Goal: Task Accomplishment & Management: Manage account settings

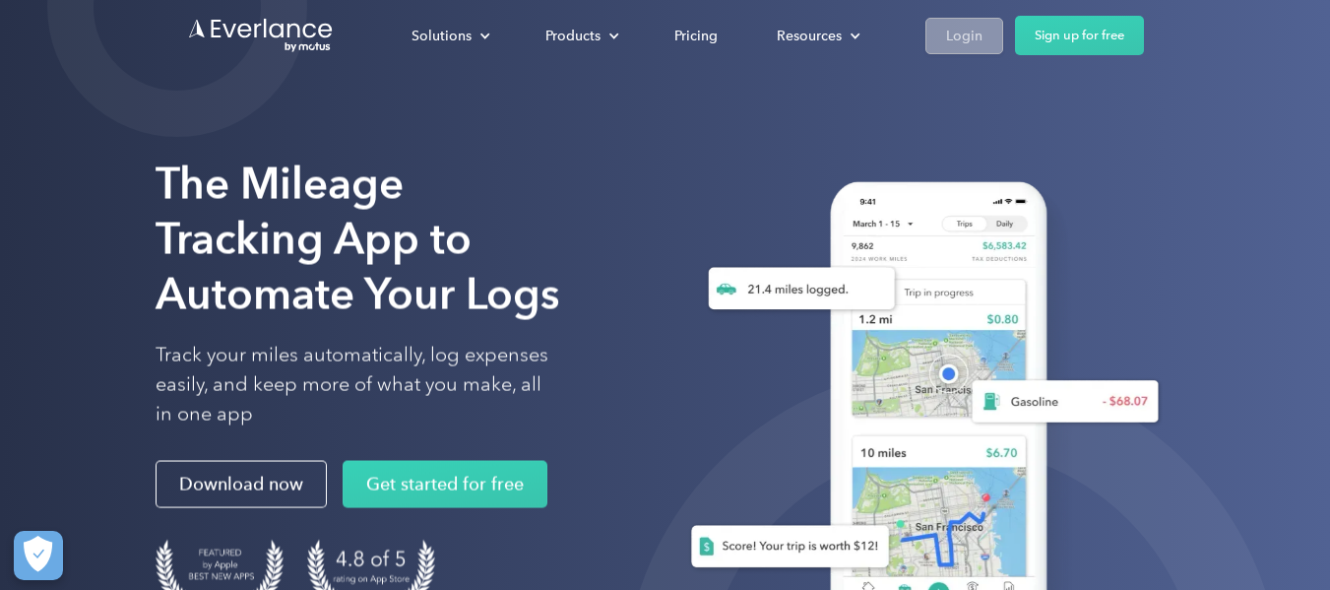
click at [961, 47] on div "Login" at bounding box center [964, 36] width 36 height 25
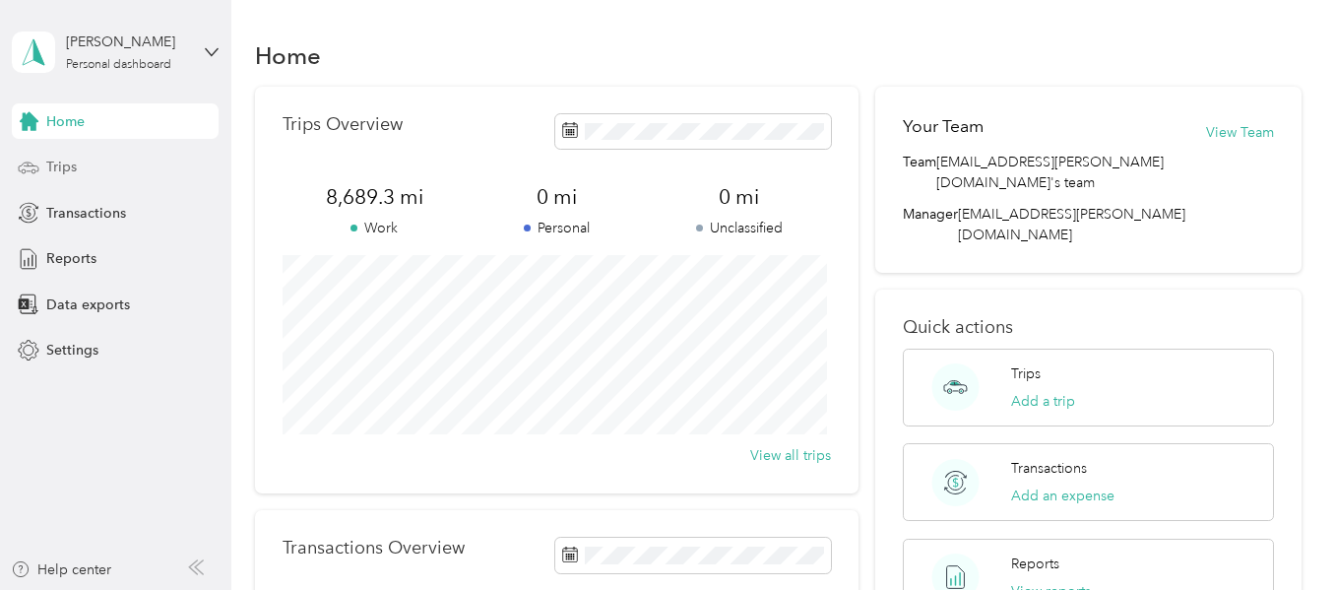
click at [66, 168] on span "Trips" at bounding box center [61, 167] width 31 height 21
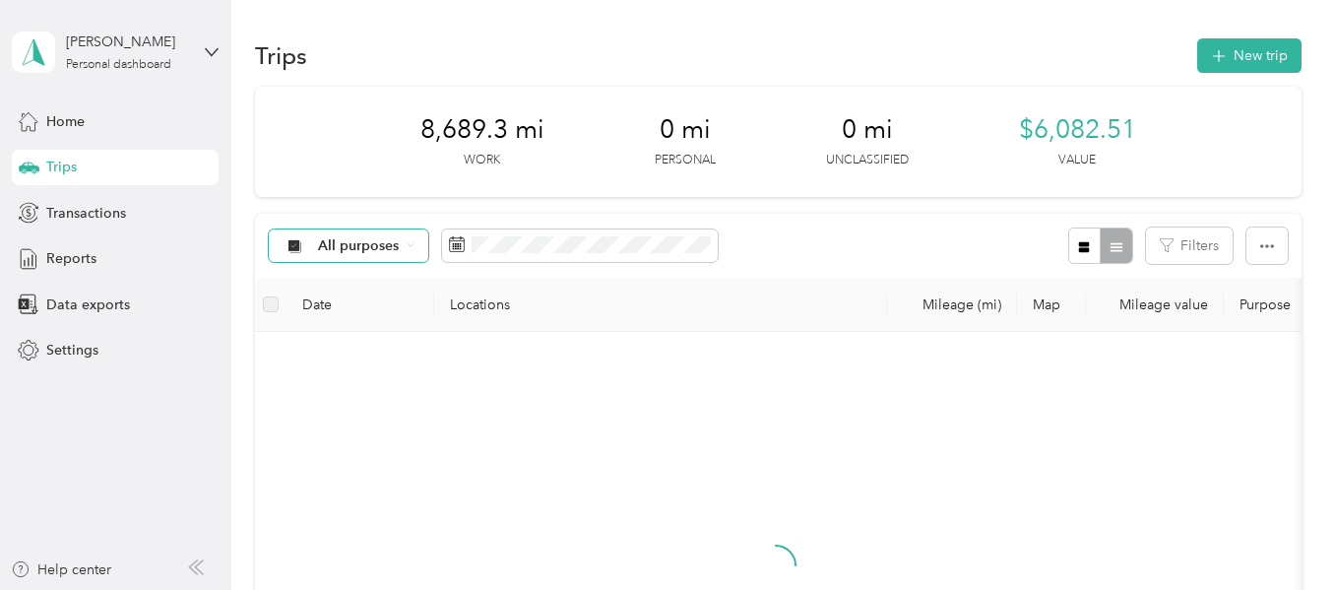
click at [389, 250] on span "All purposes" at bounding box center [359, 246] width 82 height 14
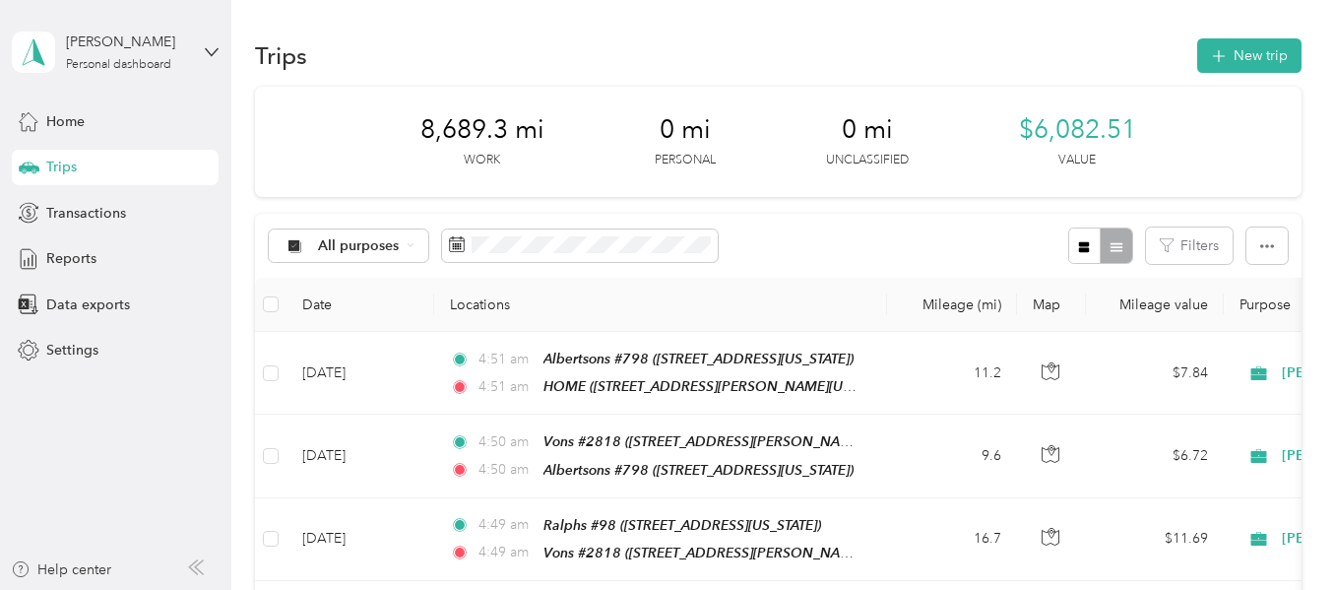
click at [344, 342] on span "[PERSON_NAME]" at bounding box center [376, 350] width 116 height 21
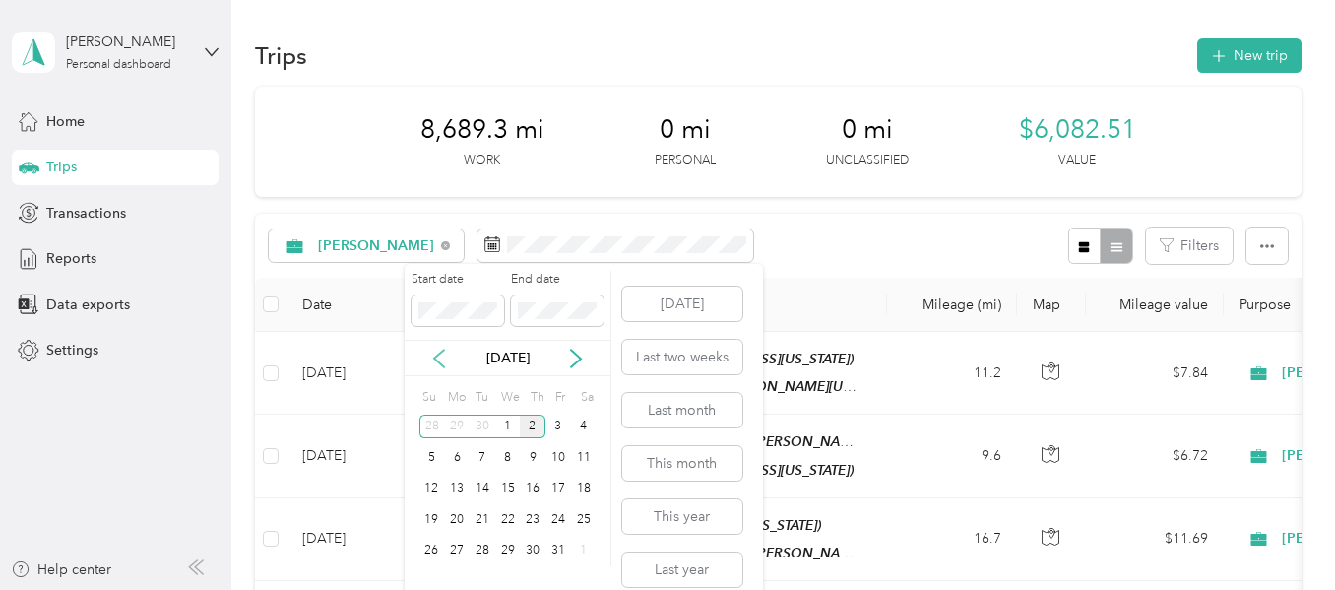
click at [438, 351] on icon at bounding box center [439, 359] width 20 height 20
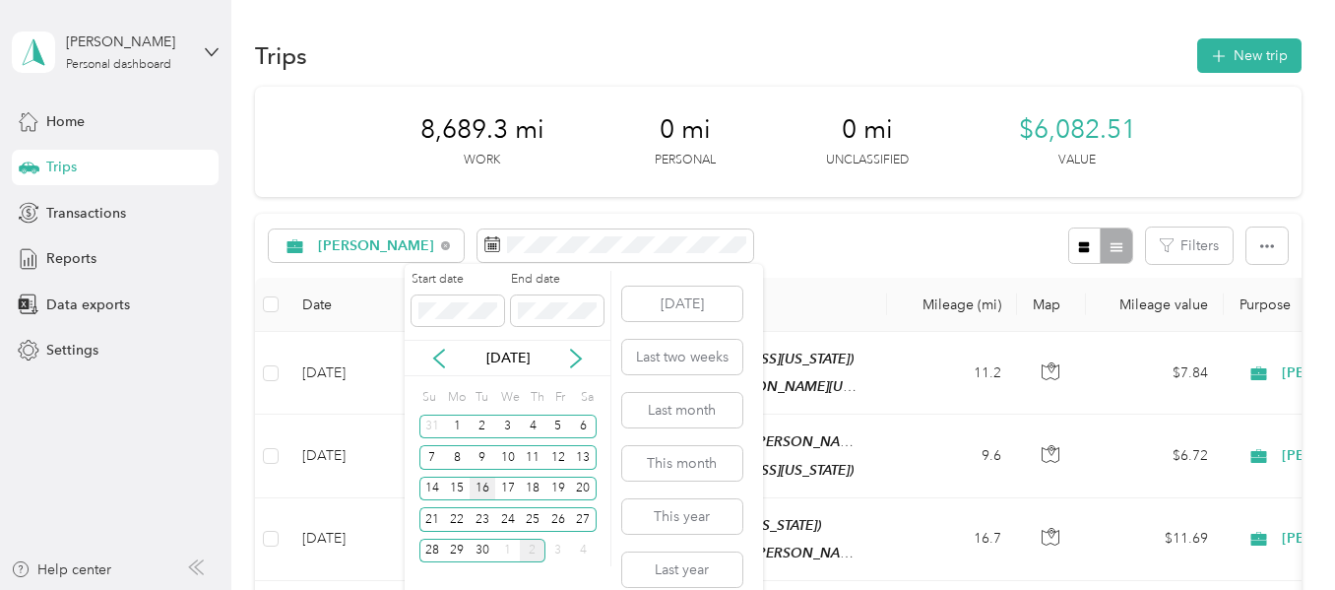
click at [479, 486] on div "16" at bounding box center [483, 489] width 26 height 25
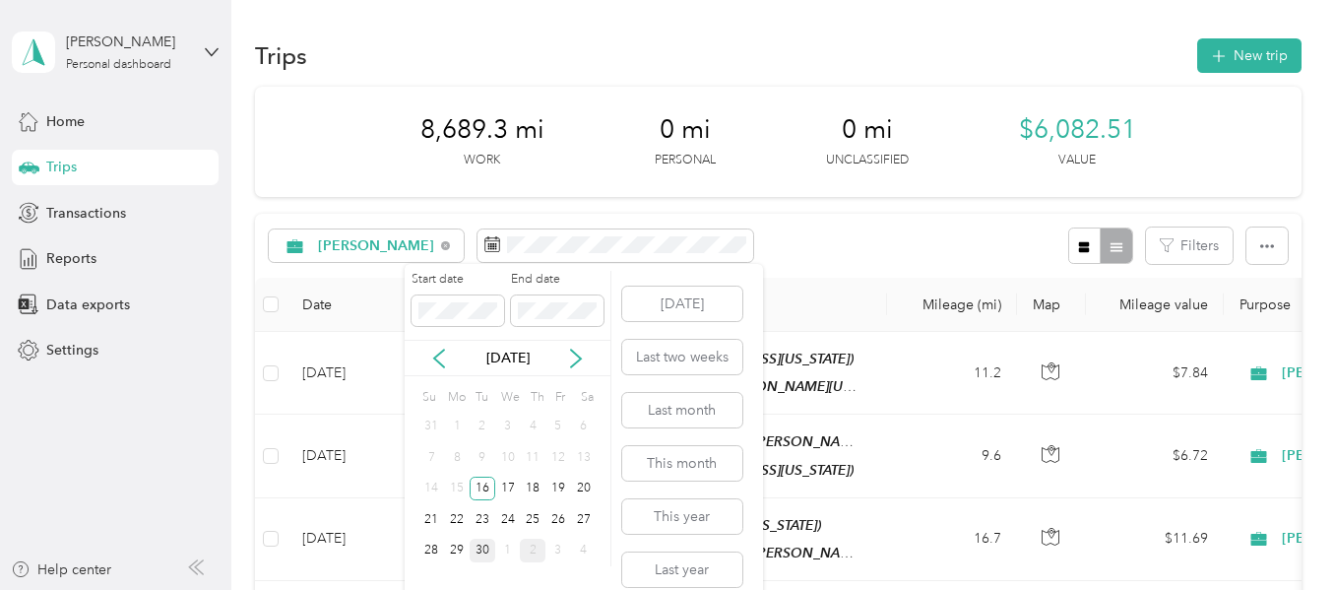
click at [484, 545] on div "30" at bounding box center [483, 551] width 26 height 25
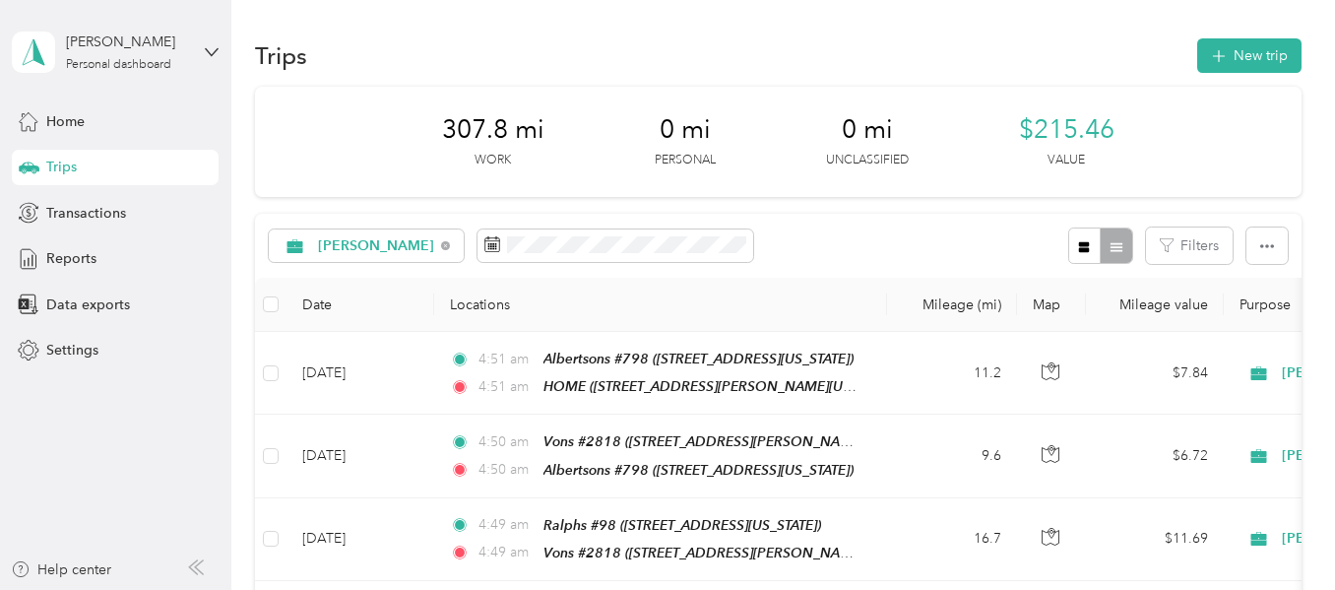
click at [984, 57] on div "Trips New trip" at bounding box center [778, 54] width 1046 height 41
click at [987, 111] on div "307.8 mi Work 0 mi Personal 0 mi Unclassified $215.46 Value" at bounding box center [778, 142] width 1046 height 110
click at [1218, 56] on icon "button" at bounding box center [1218, 56] width 13 height 13
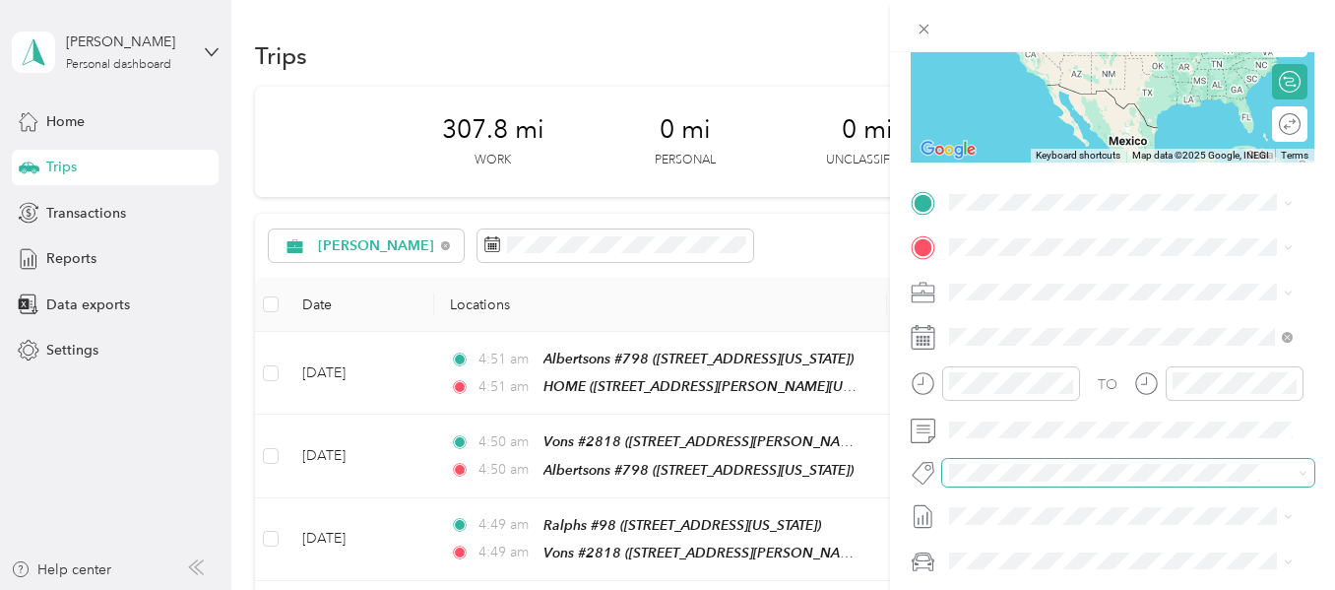
scroll to position [295, 0]
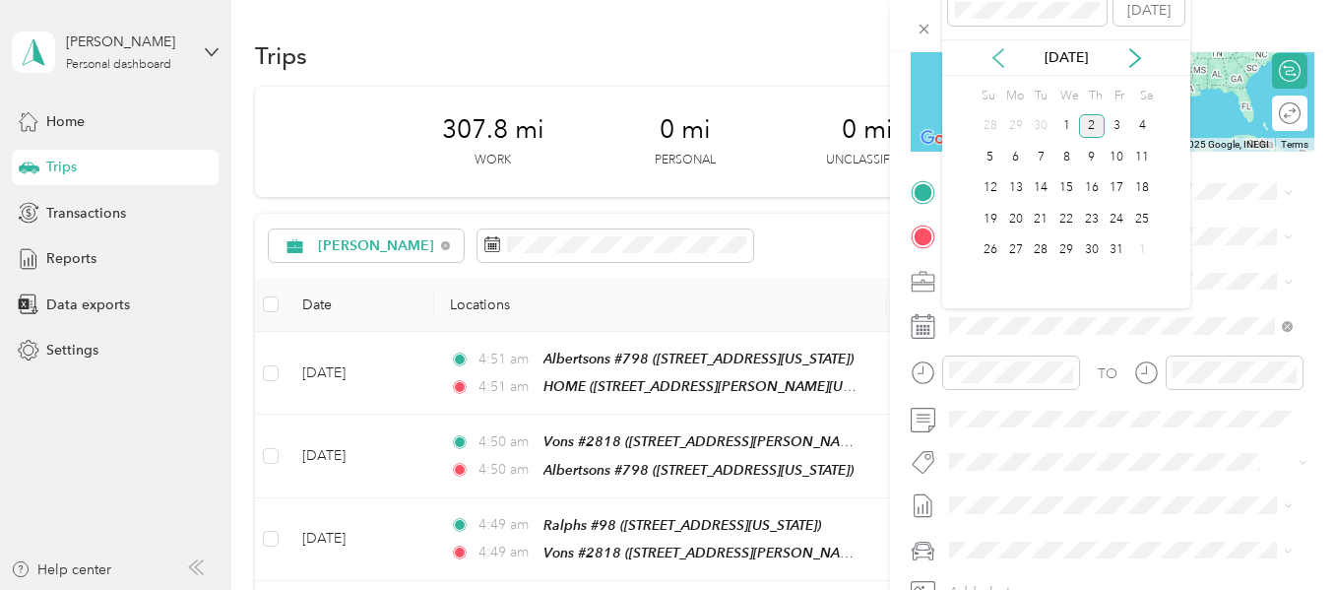
click at [999, 57] on icon at bounding box center [999, 58] width 20 height 20
click at [1037, 222] on div "23" at bounding box center [1041, 219] width 26 height 25
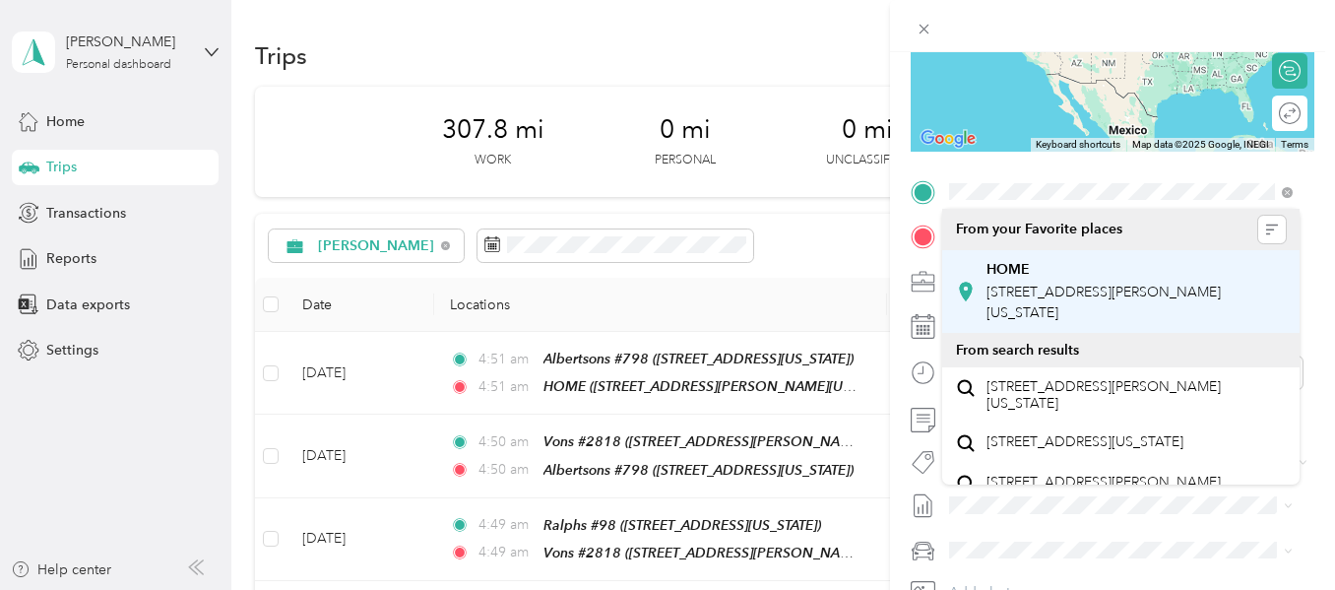
click at [1008, 257] on div "HOME [STREET_ADDRESS][PERSON_NAME][US_STATE]" at bounding box center [1121, 291] width 330 height 69
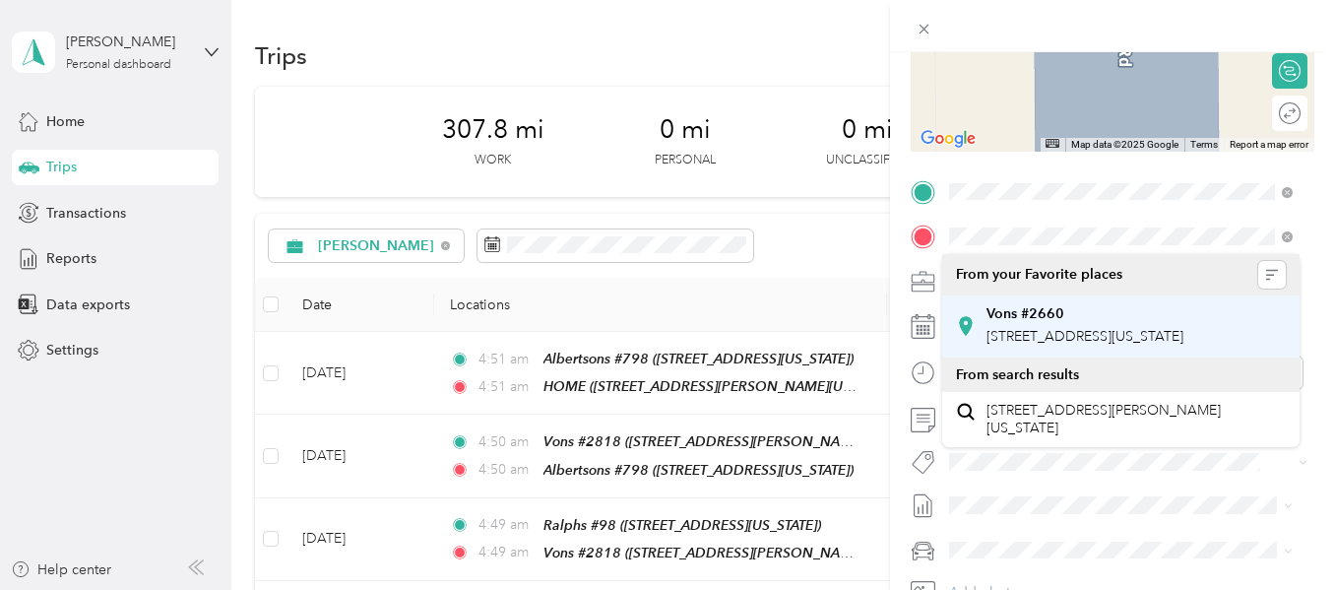
click at [998, 310] on strong "Vons #2660" at bounding box center [1026, 314] width 78 height 18
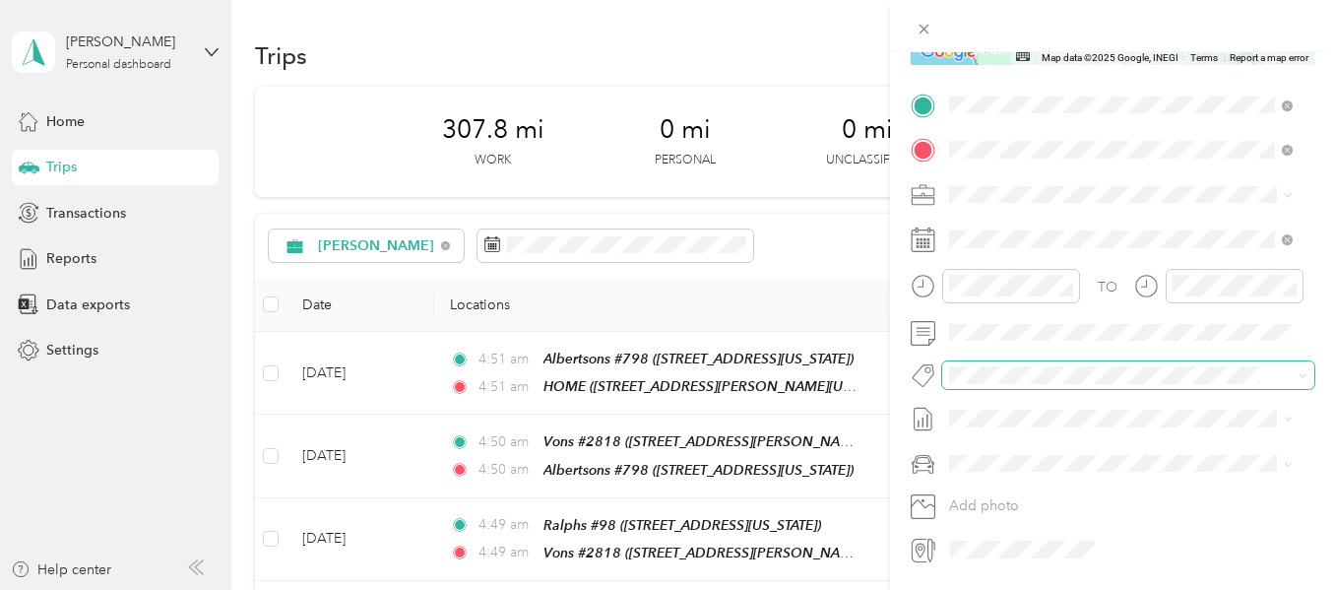
scroll to position [394, 0]
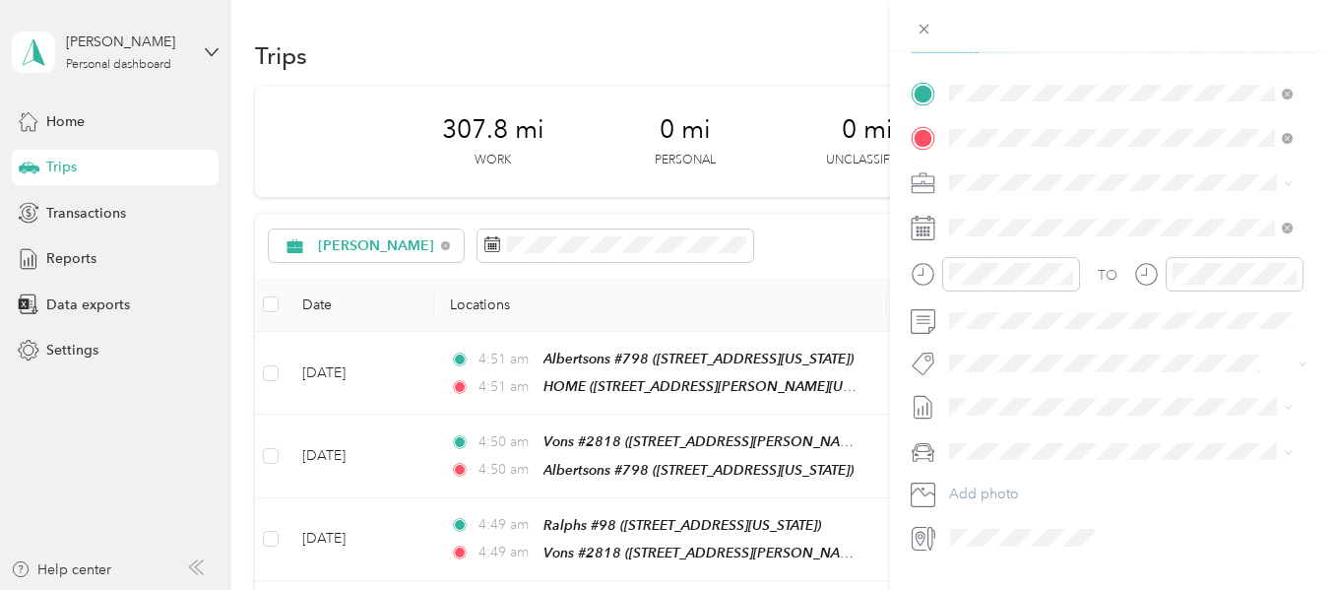
click at [1032, 437] on span at bounding box center [1128, 452] width 372 height 32
click at [1004, 472] on li "My Comuter Car" at bounding box center [1120, 486] width 357 height 34
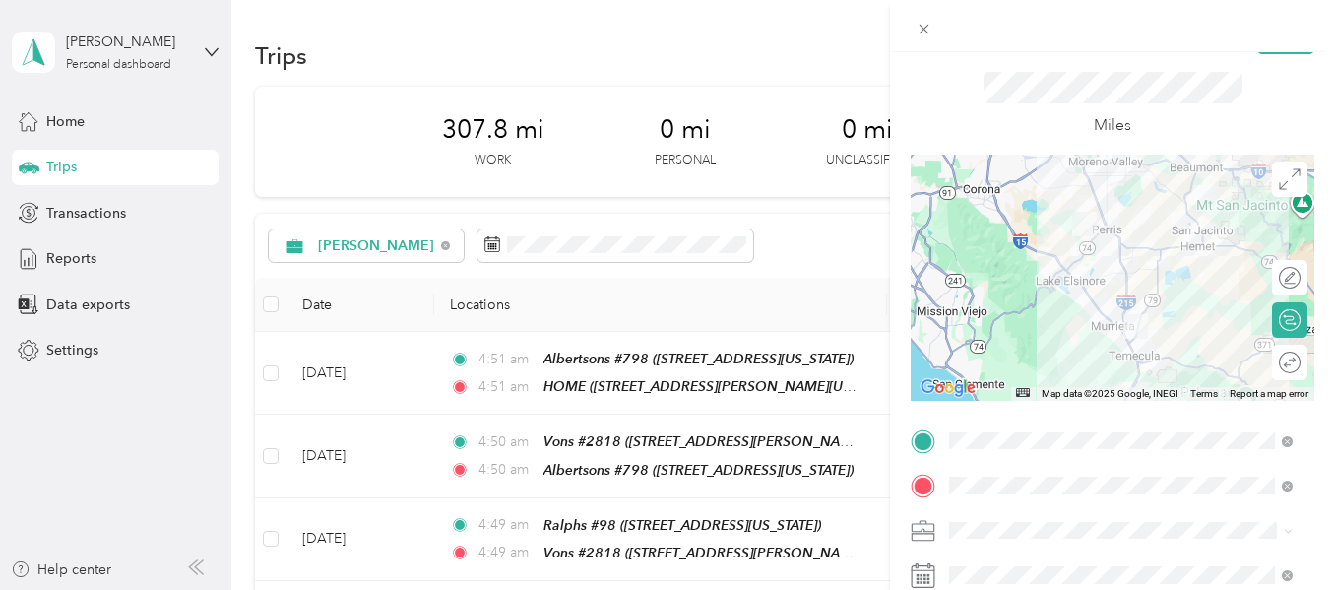
scroll to position [0, 0]
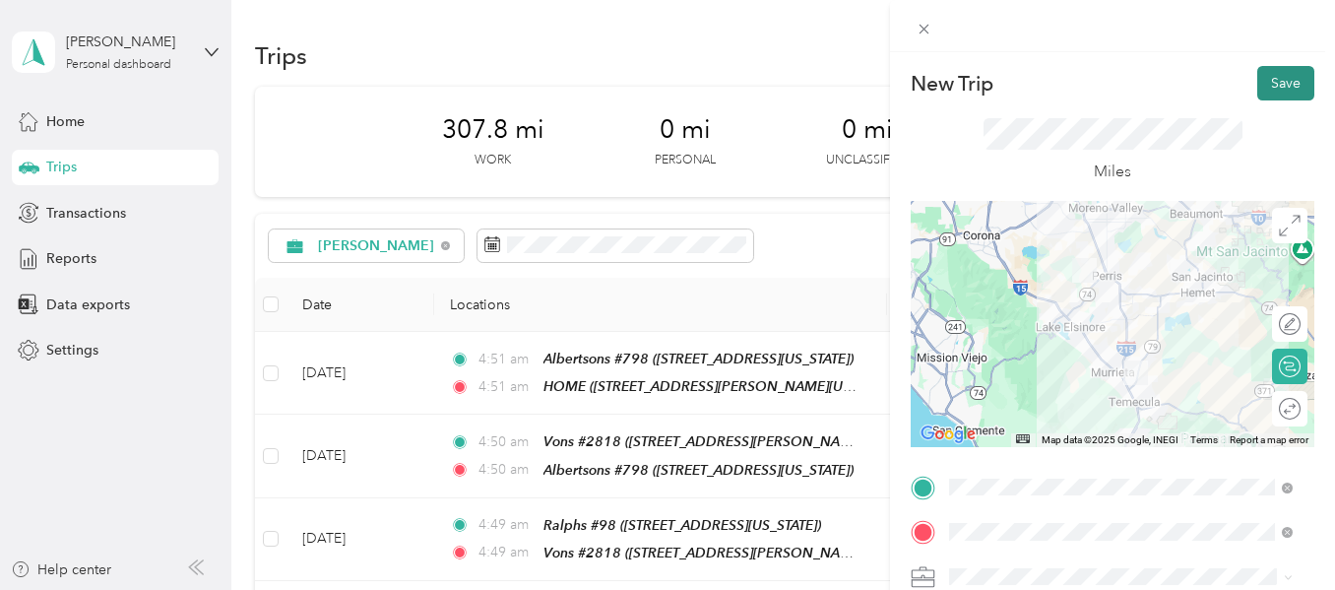
click at [1275, 82] on button "Save" at bounding box center [1286, 83] width 57 height 34
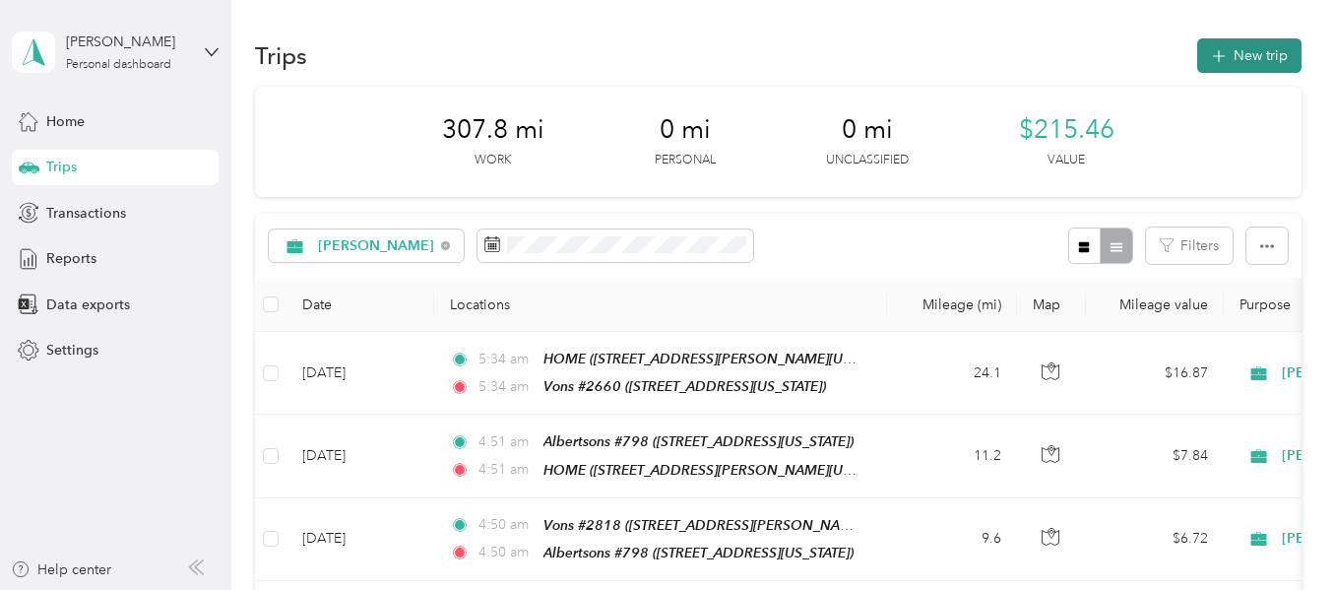
click at [1226, 61] on button "New trip" at bounding box center [1250, 55] width 104 height 34
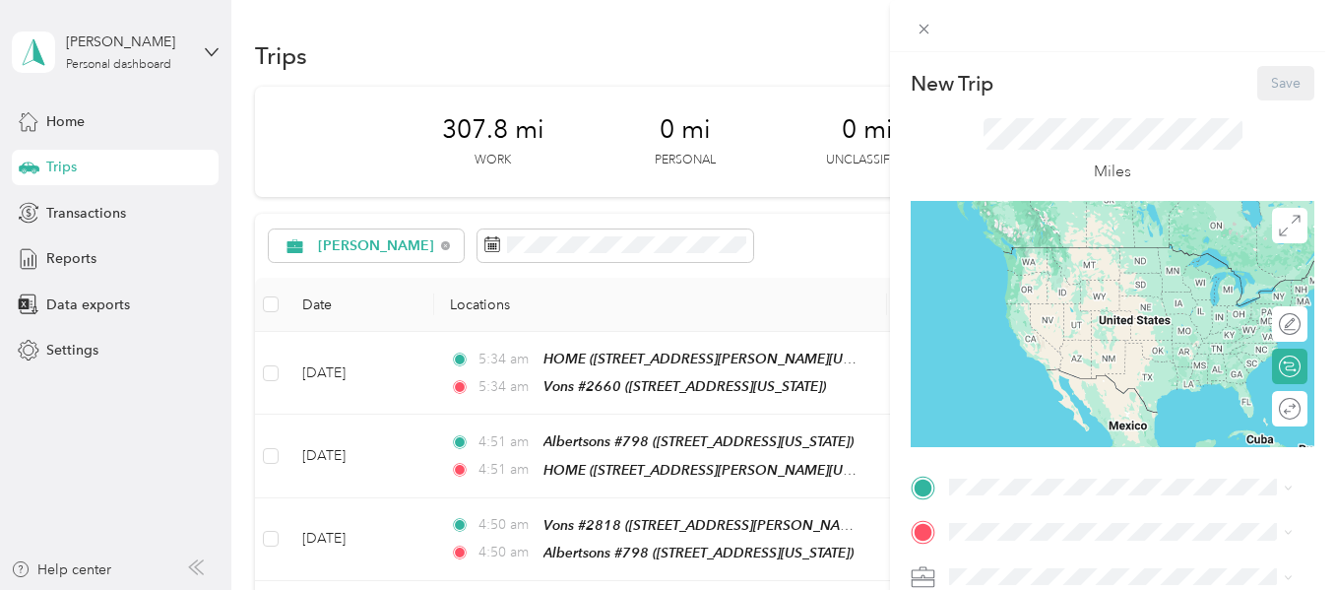
scroll to position [197, 0]
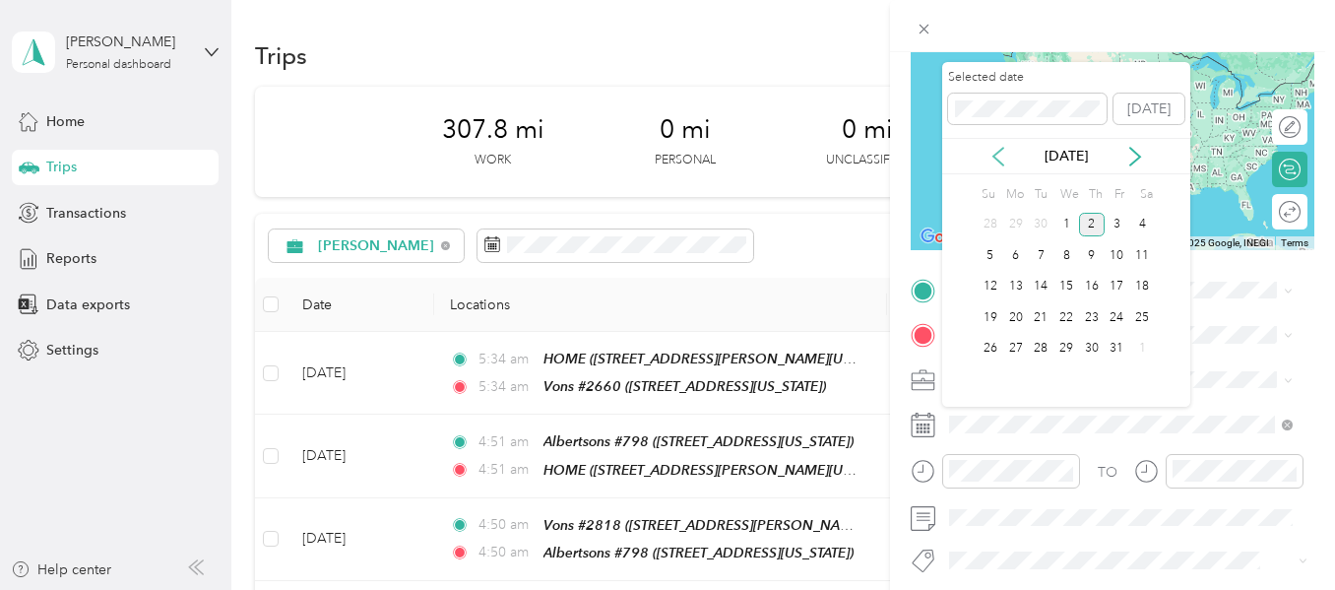
click at [1003, 160] on icon at bounding box center [999, 157] width 20 height 20
click at [1031, 316] on div "23" at bounding box center [1041, 317] width 26 height 25
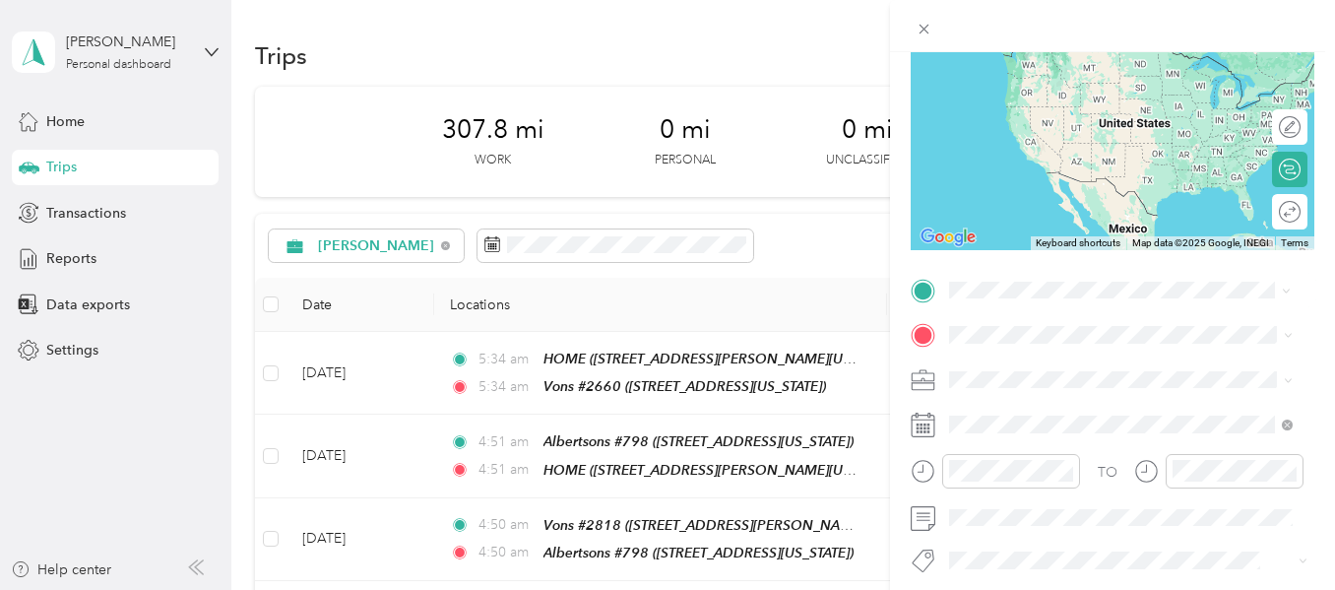
click at [1016, 370] on div "Vons #2660 38995 Sky Canyon Drive, 92563, Murrieta, California, United States" at bounding box center [1085, 377] width 197 height 41
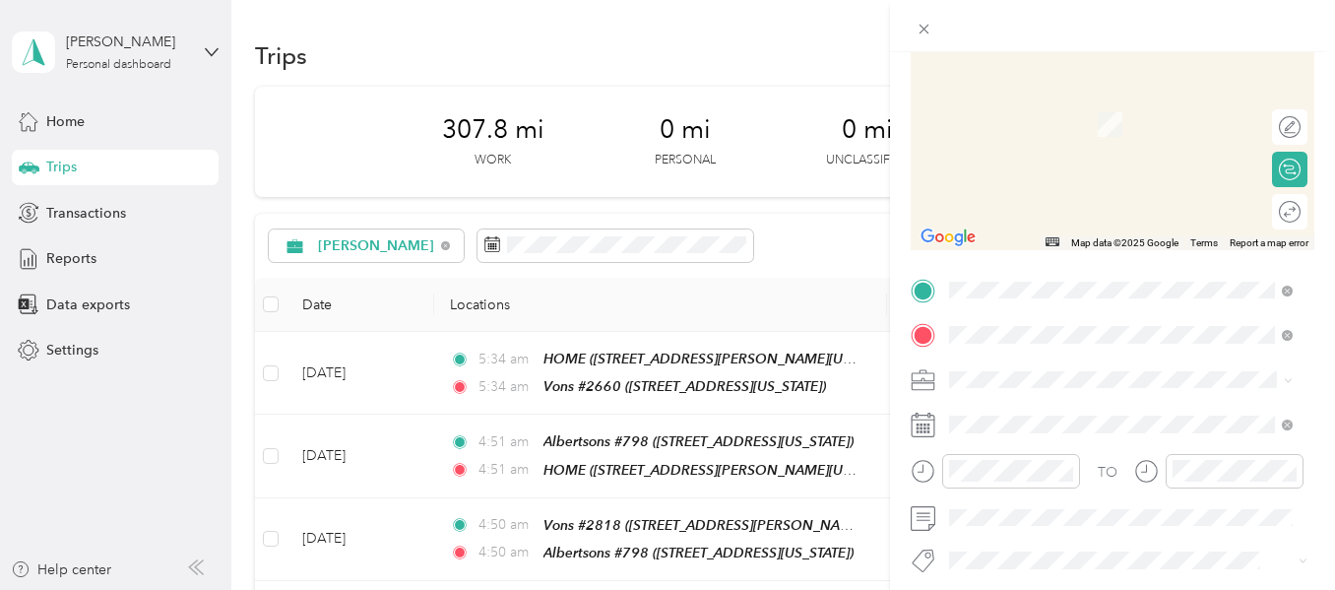
click at [1078, 122] on span "39140 Winchester Road, 92563, Murrieta, California, United States" at bounding box center [1085, 124] width 197 height 17
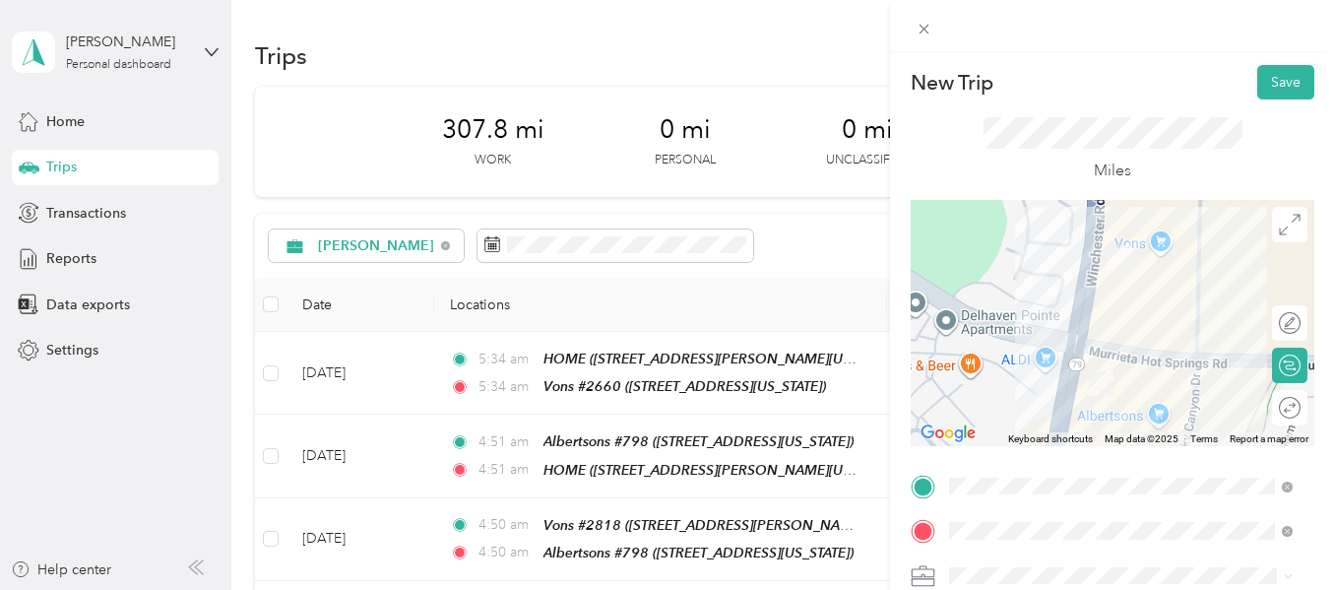
scroll to position [0, 0]
click at [1268, 91] on button "Save" at bounding box center [1286, 83] width 57 height 34
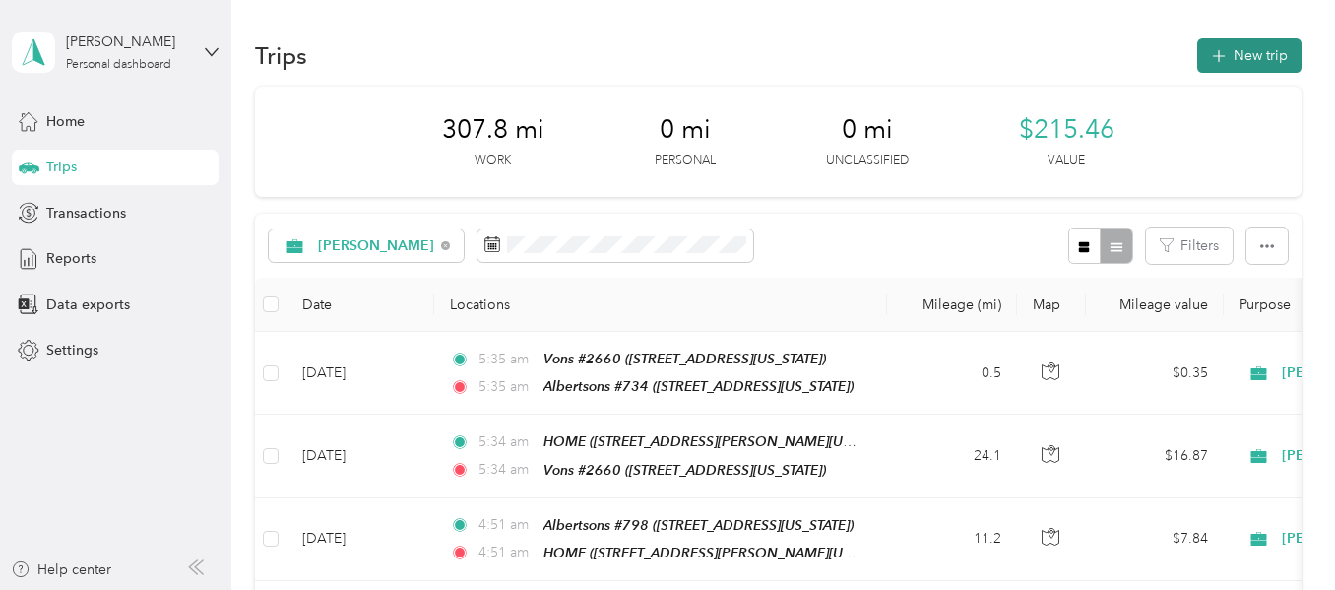
click at [1222, 63] on button "New trip" at bounding box center [1250, 55] width 104 height 34
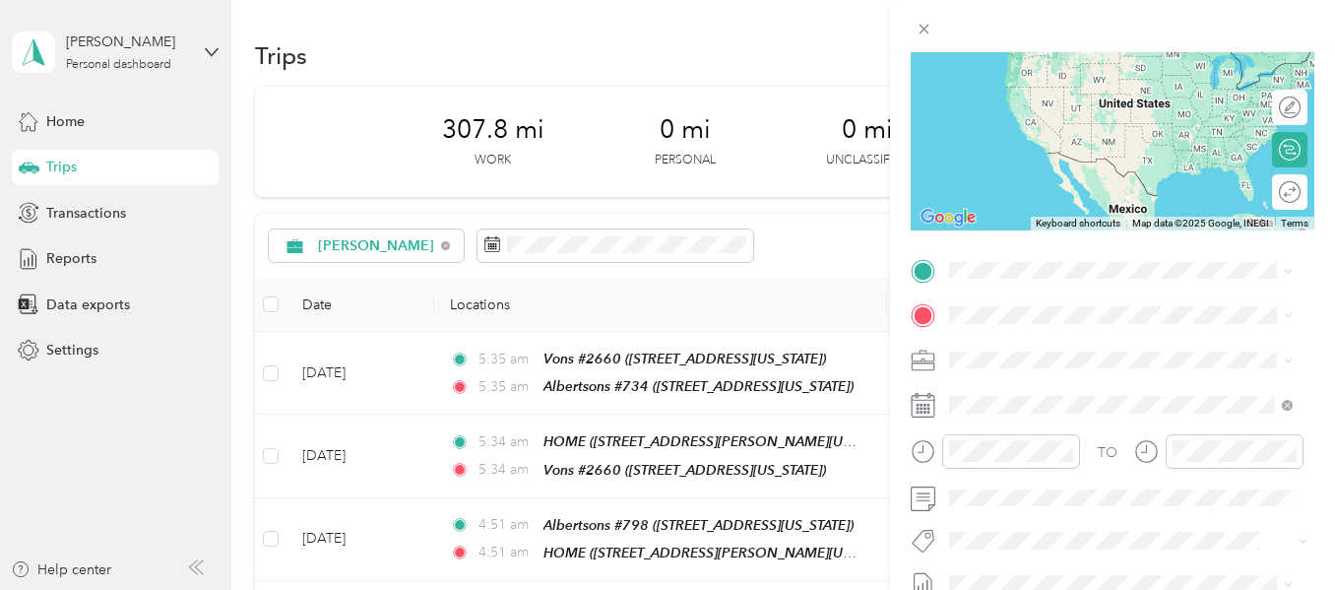
scroll to position [295, 0]
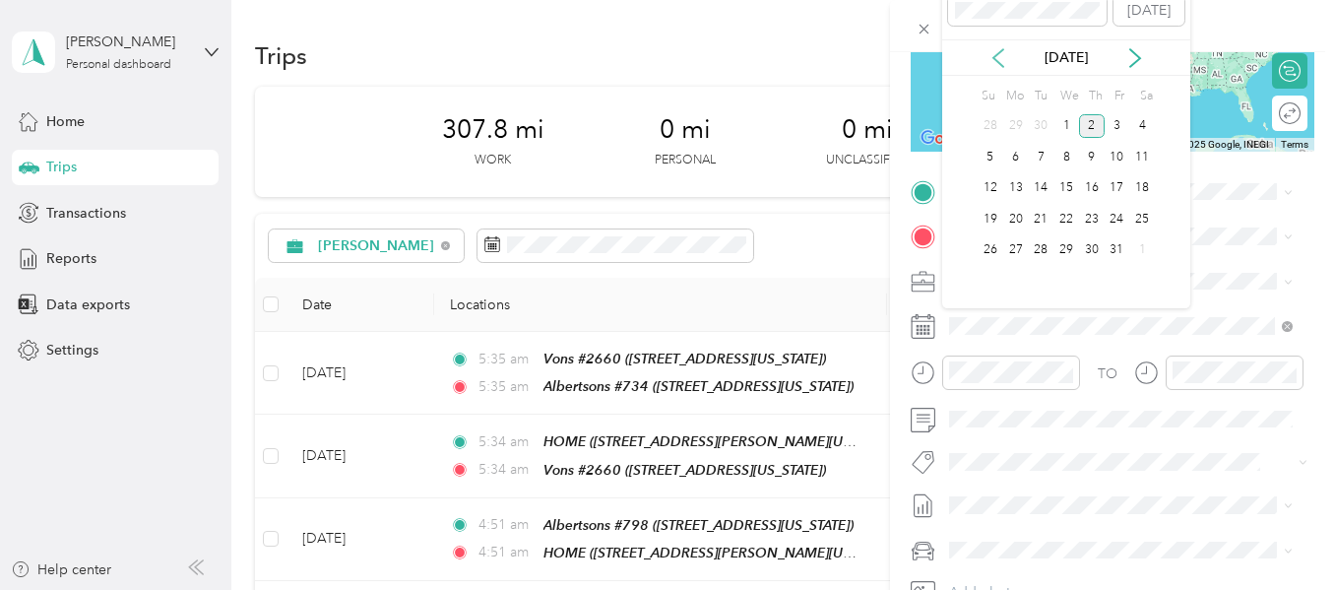
click at [1002, 61] on icon at bounding box center [999, 58] width 20 height 20
click at [1042, 217] on div "23" at bounding box center [1041, 219] width 26 height 25
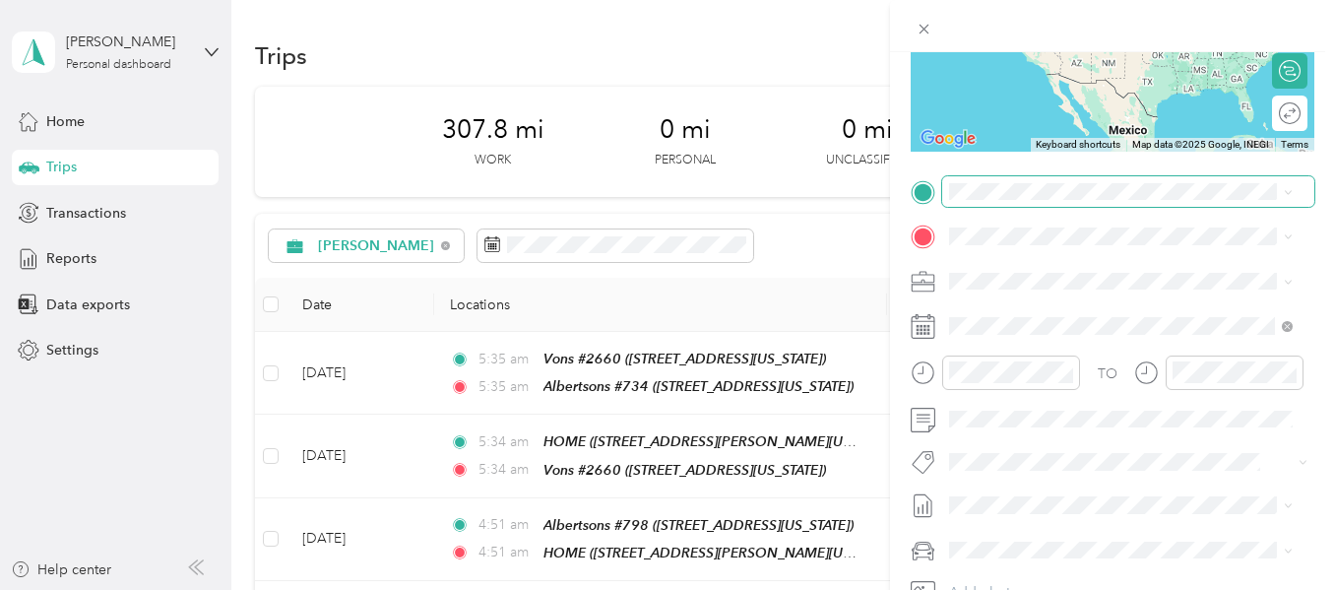
click at [1005, 202] on span at bounding box center [1128, 192] width 372 height 32
click at [1040, 272] on strong "Albertsons #734" at bounding box center [1040, 270] width 107 height 18
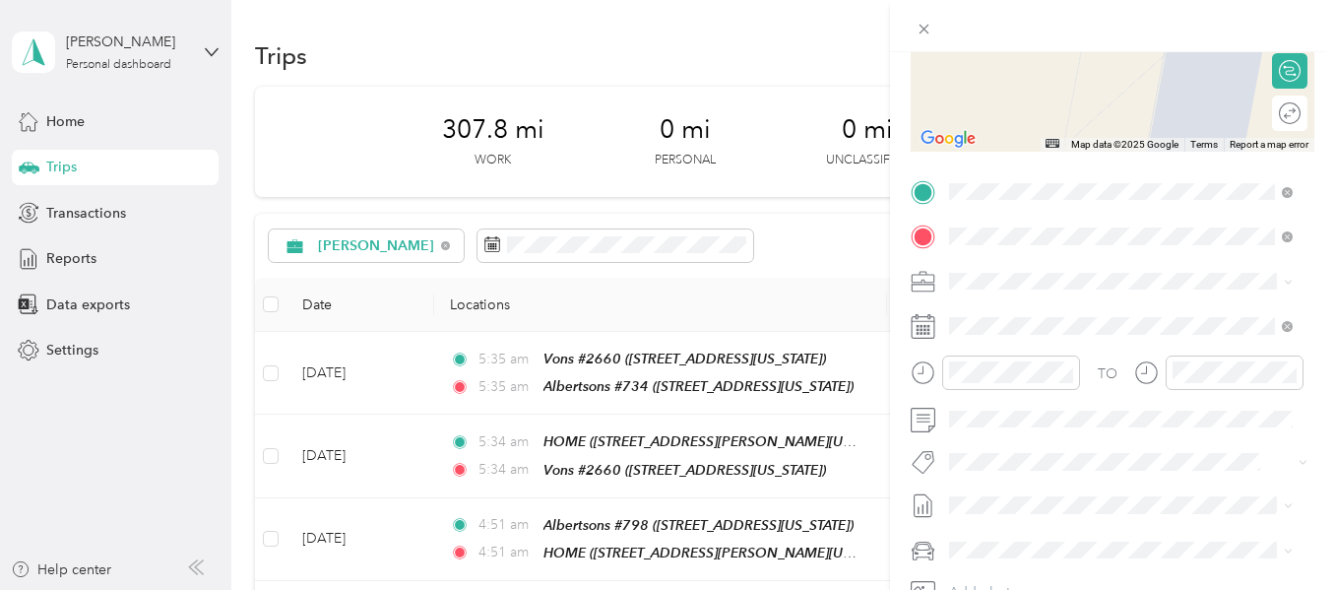
click at [1059, 313] on strong "Albertsons #4706" at bounding box center [1045, 314] width 116 height 18
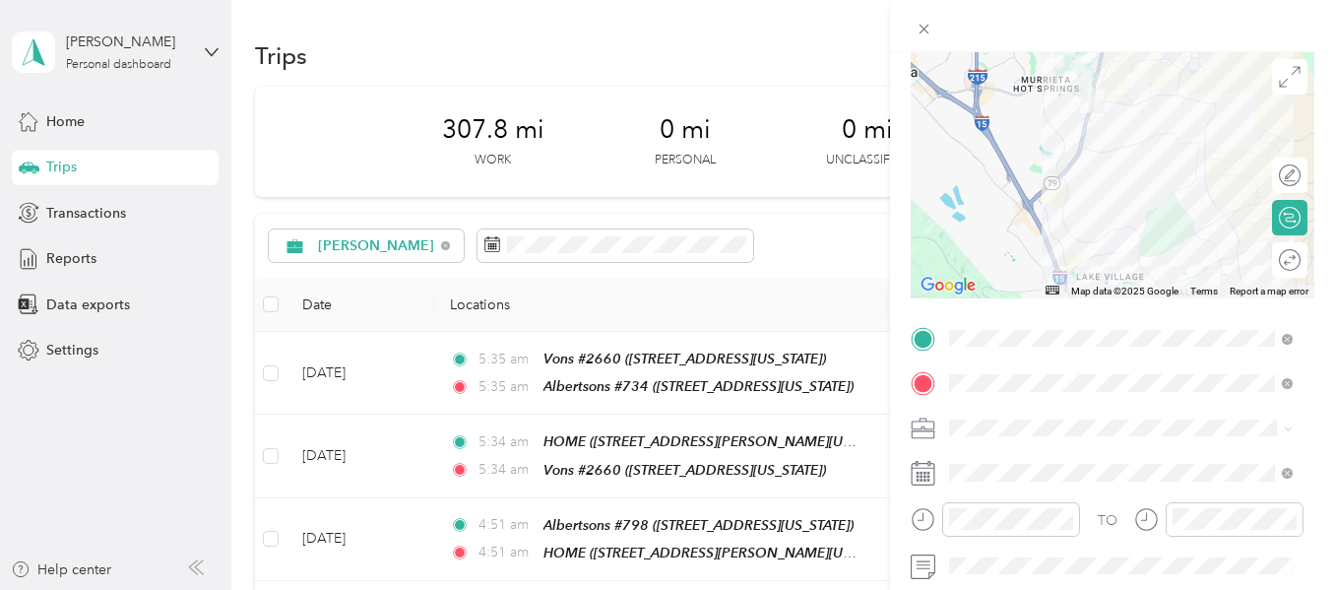
scroll to position [0, 0]
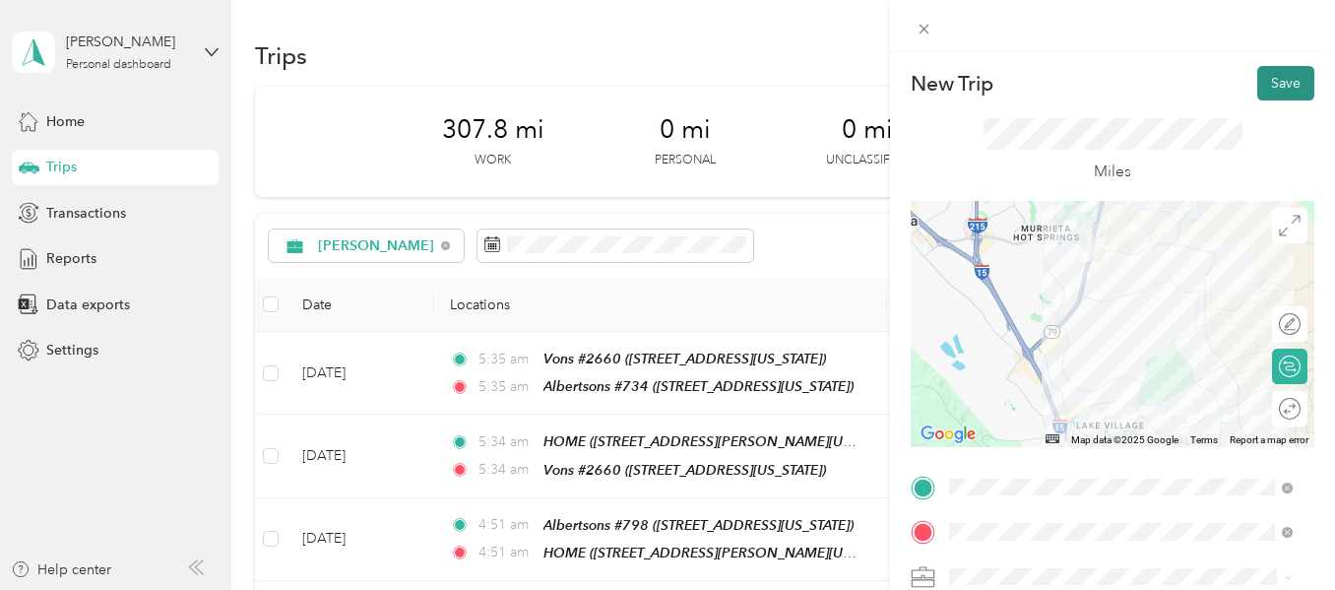
click at [1282, 88] on button "Save" at bounding box center [1286, 83] width 57 height 34
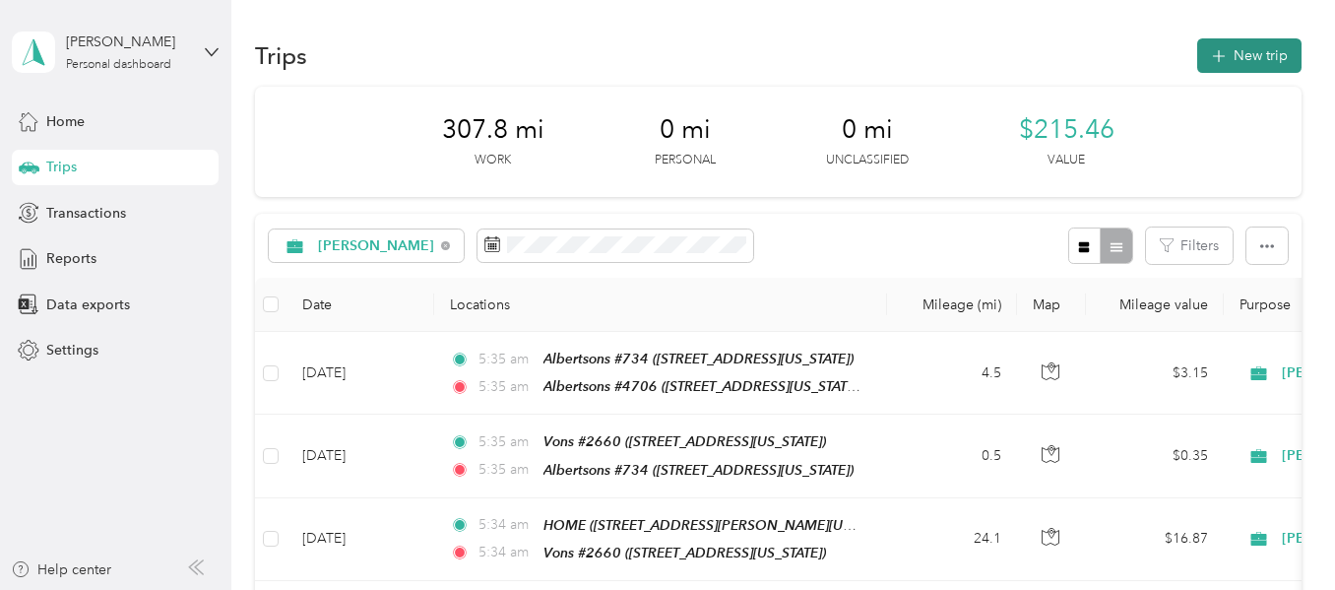
click at [1248, 55] on button "New trip" at bounding box center [1250, 55] width 104 height 34
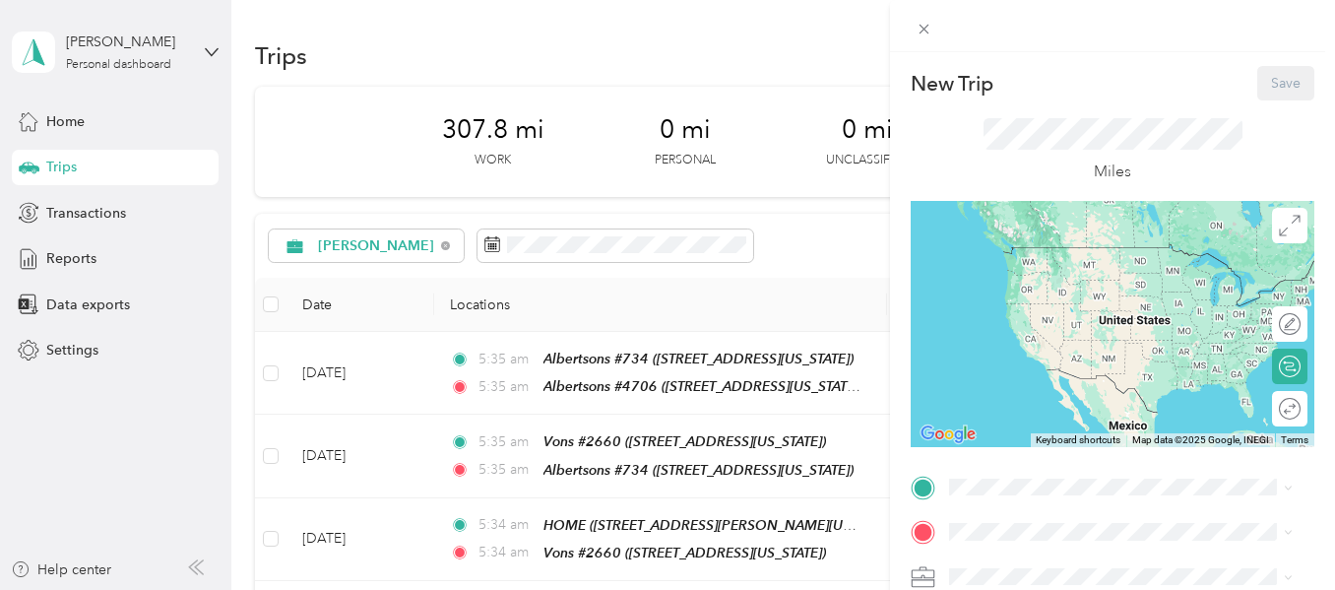
scroll to position [197, 0]
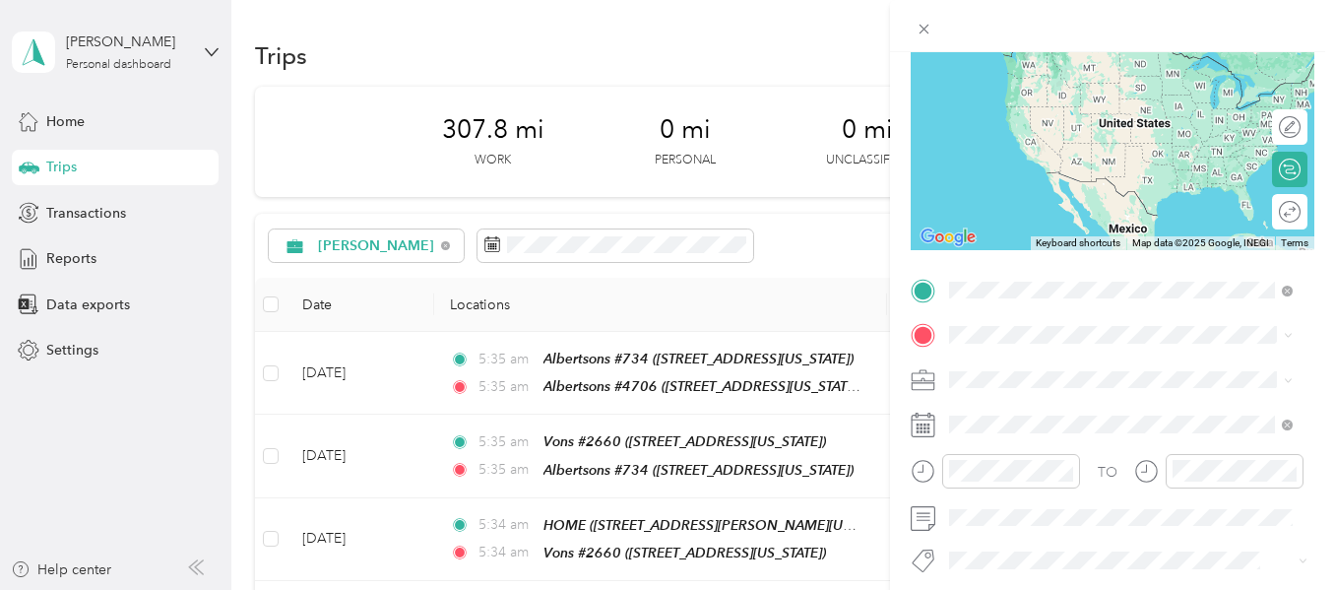
click at [1013, 366] on strong "Albertsons #4706" at bounding box center [1045, 368] width 116 height 18
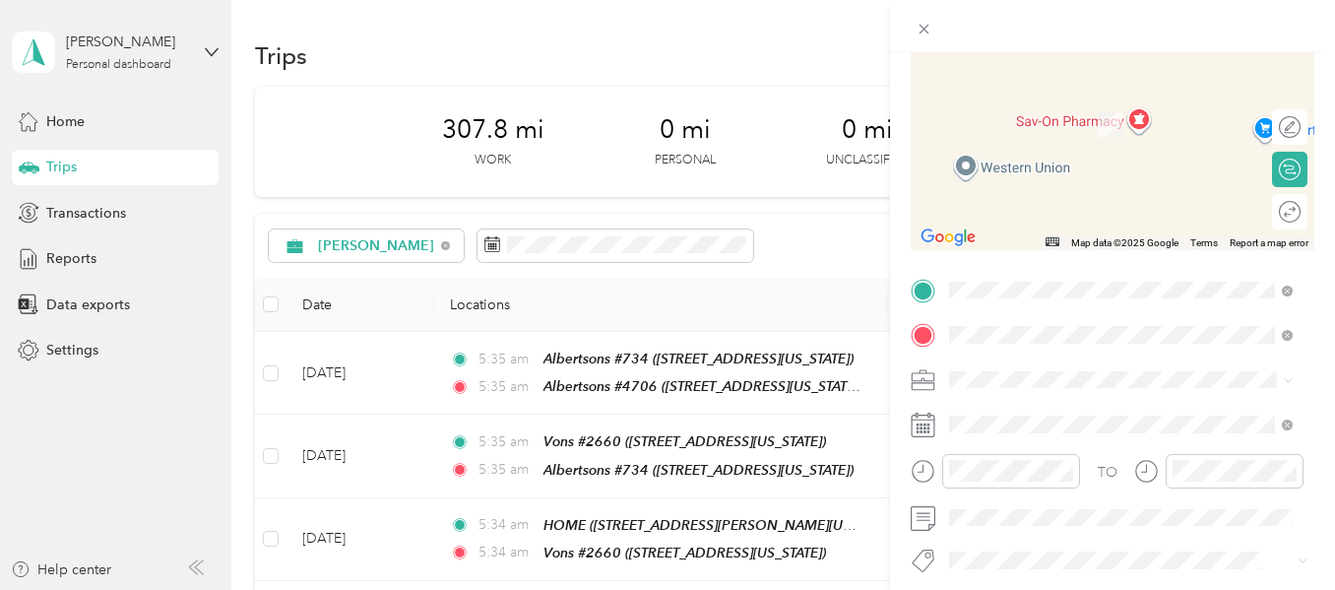
click at [1069, 142] on span "29530 Rancho California Road, 92591, Rancho California, California, United Stat…" at bounding box center [1121, 134] width 269 height 37
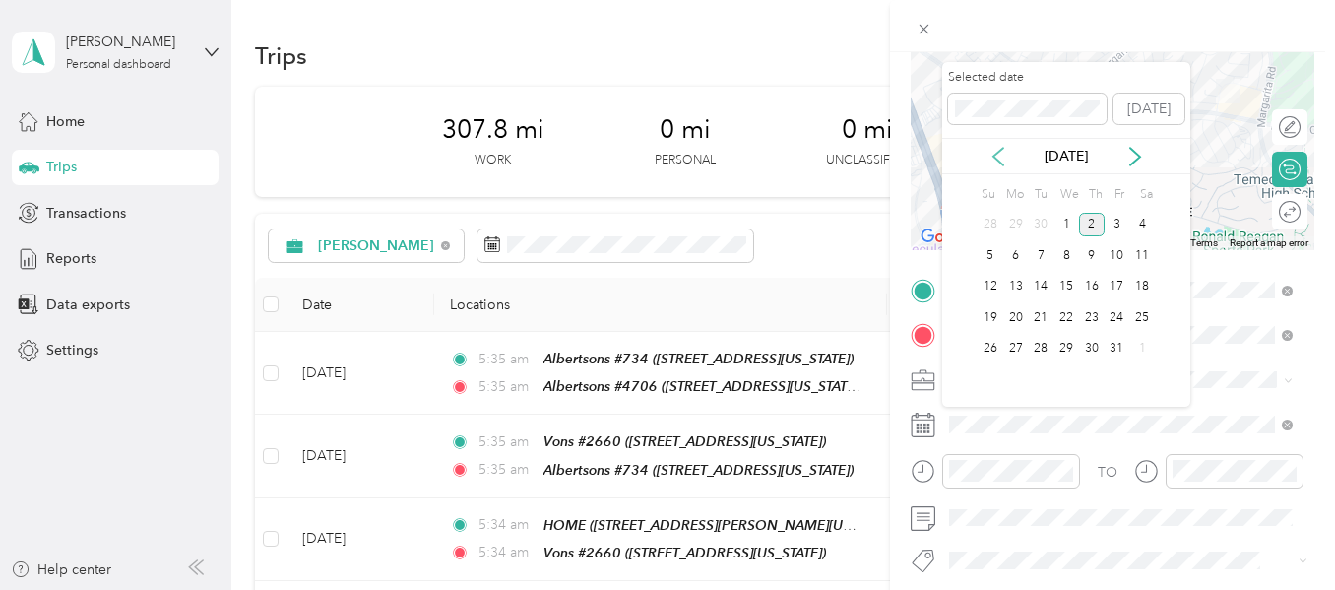
click at [999, 161] on icon at bounding box center [999, 157] width 10 height 18
click at [1034, 313] on div "23" at bounding box center [1041, 317] width 26 height 25
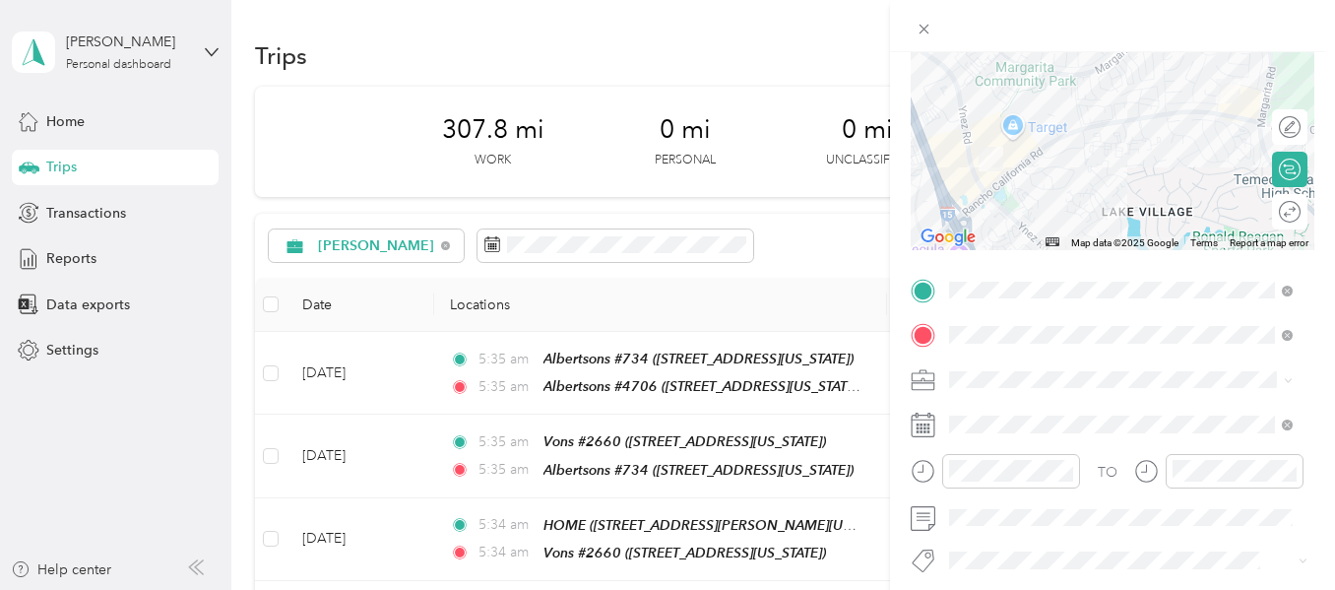
scroll to position [0, 0]
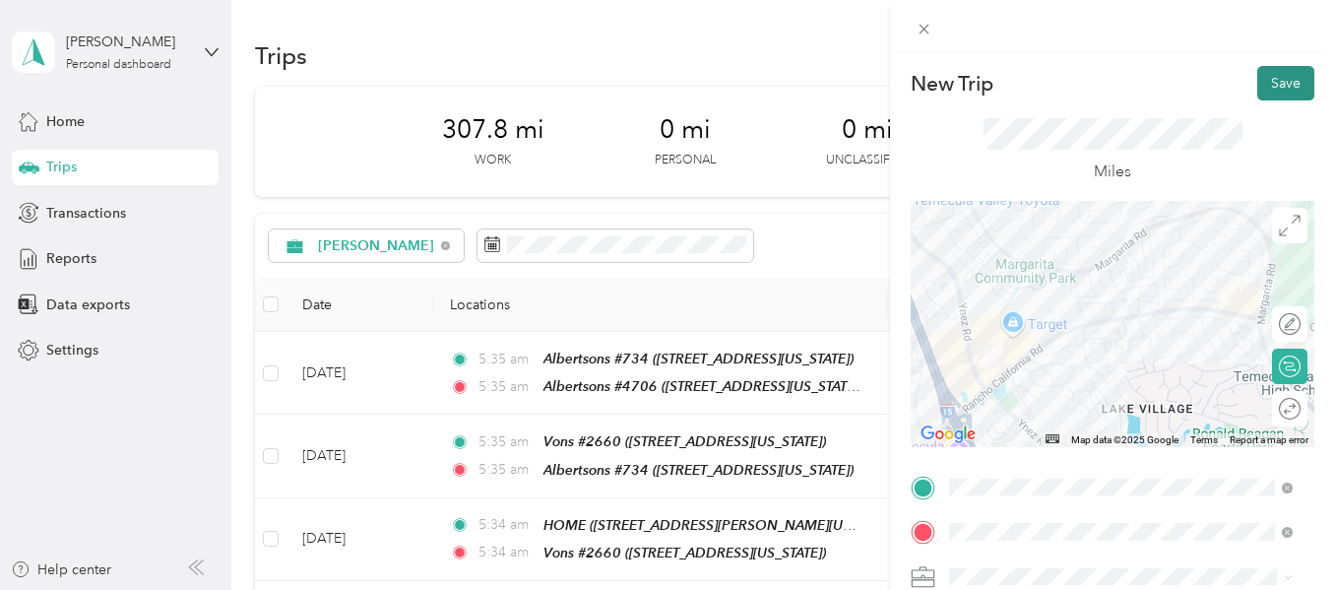
click at [1258, 90] on button "Save" at bounding box center [1286, 83] width 57 height 34
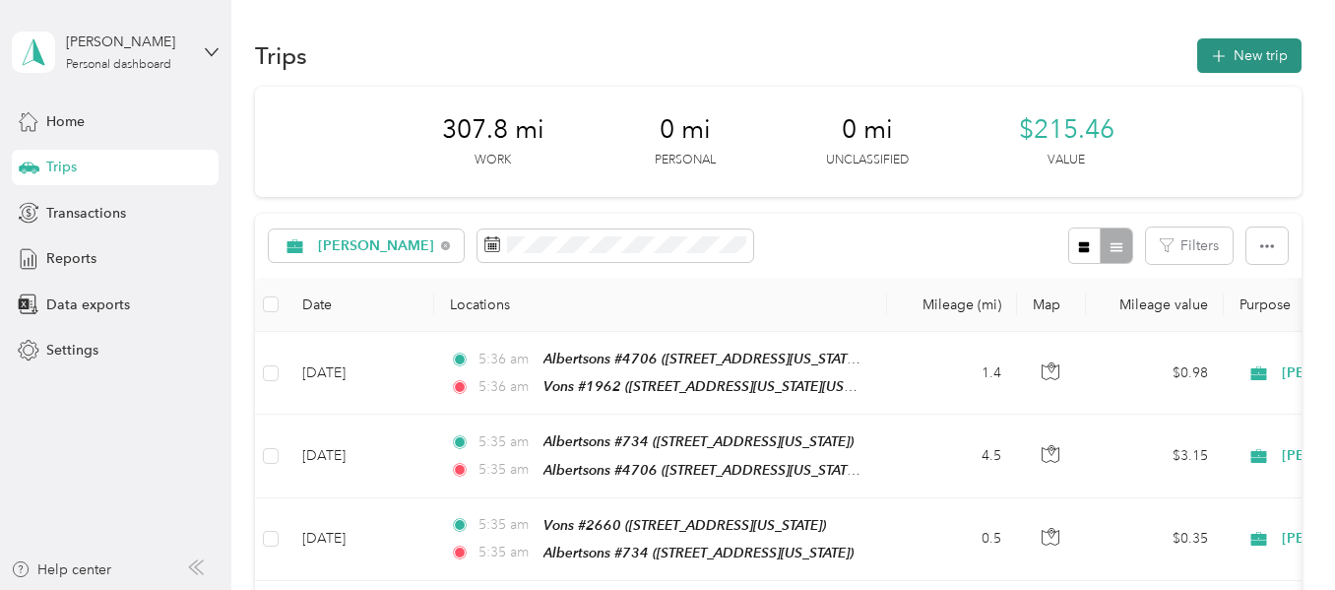
click at [1237, 66] on button "New trip" at bounding box center [1250, 55] width 104 height 34
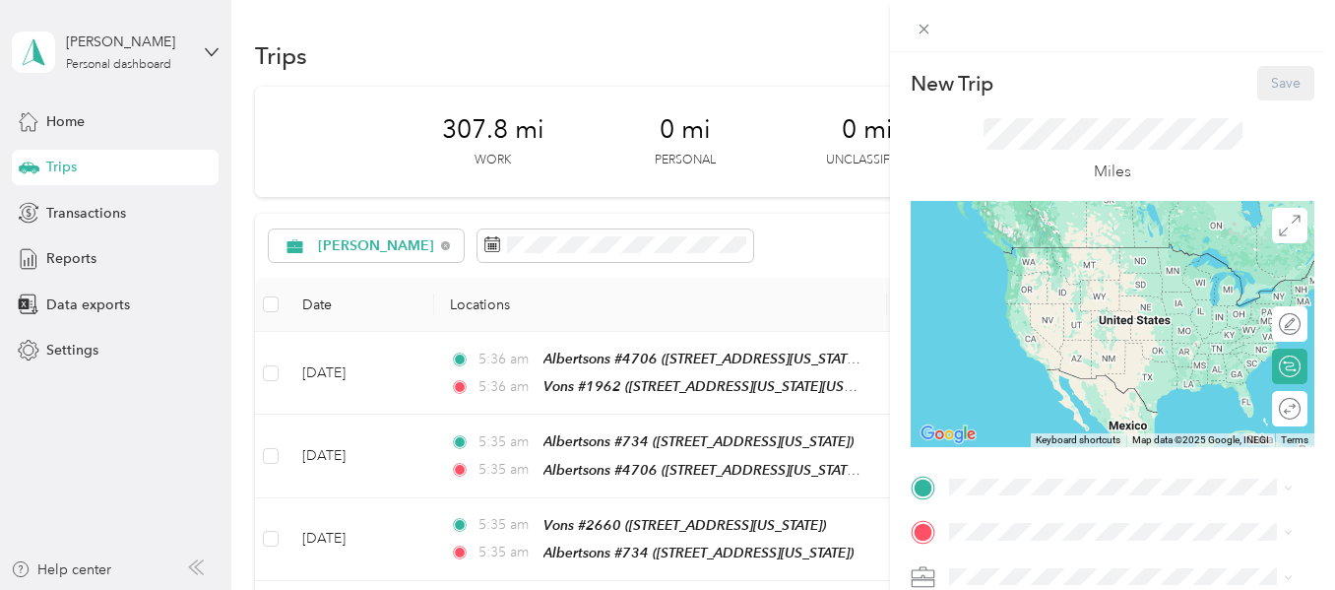
click at [1097, 229] on div at bounding box center [1113, 324] width 404 height 246
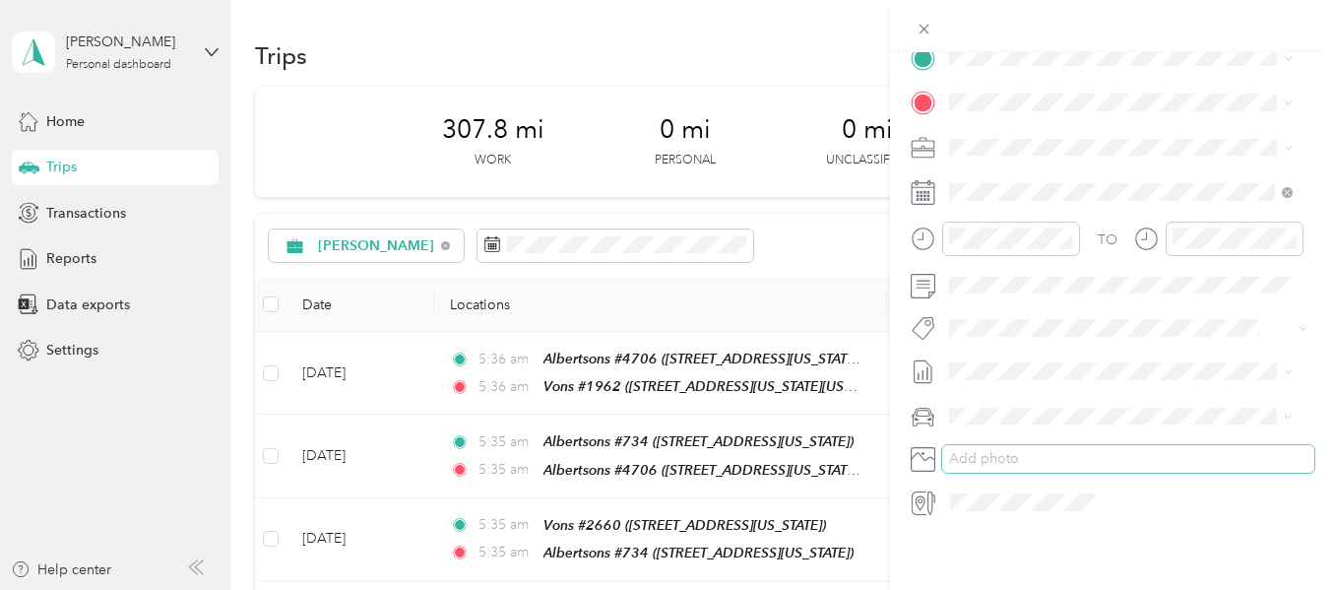
scroll to position [247, 0]
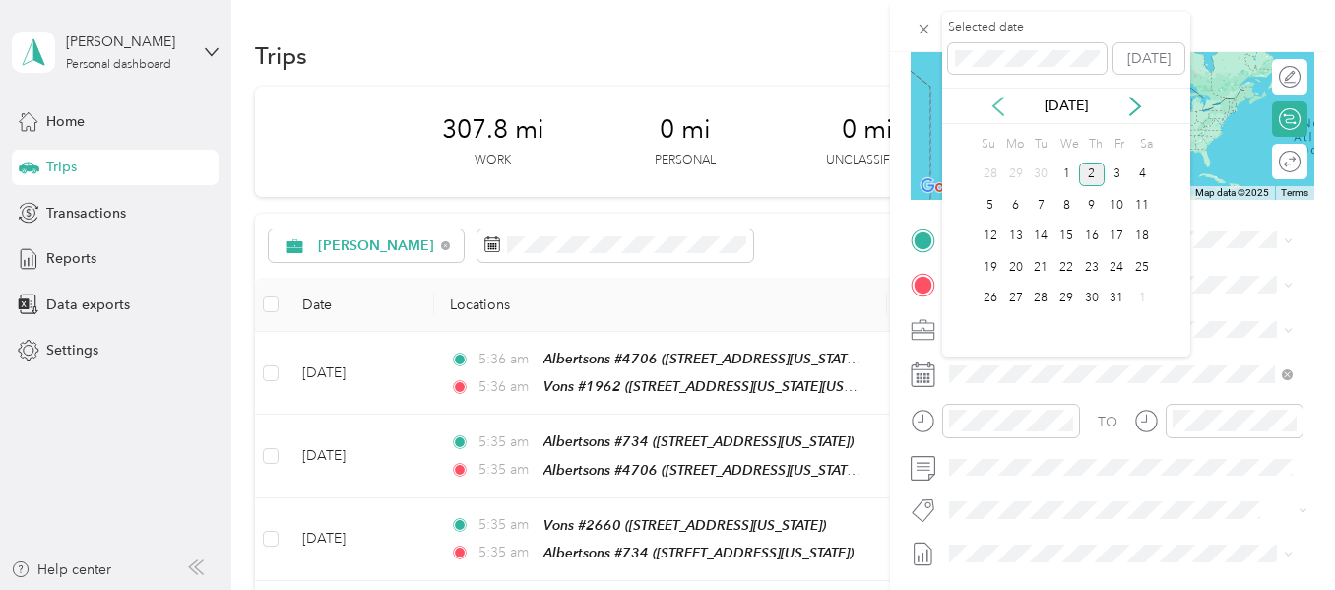
click at [1000, 110] on icon at bounding box center [999, 106] width 10 height 18
click at [1035, 262] on div "23" at bounding box center [1041, 267] width 26 height 25
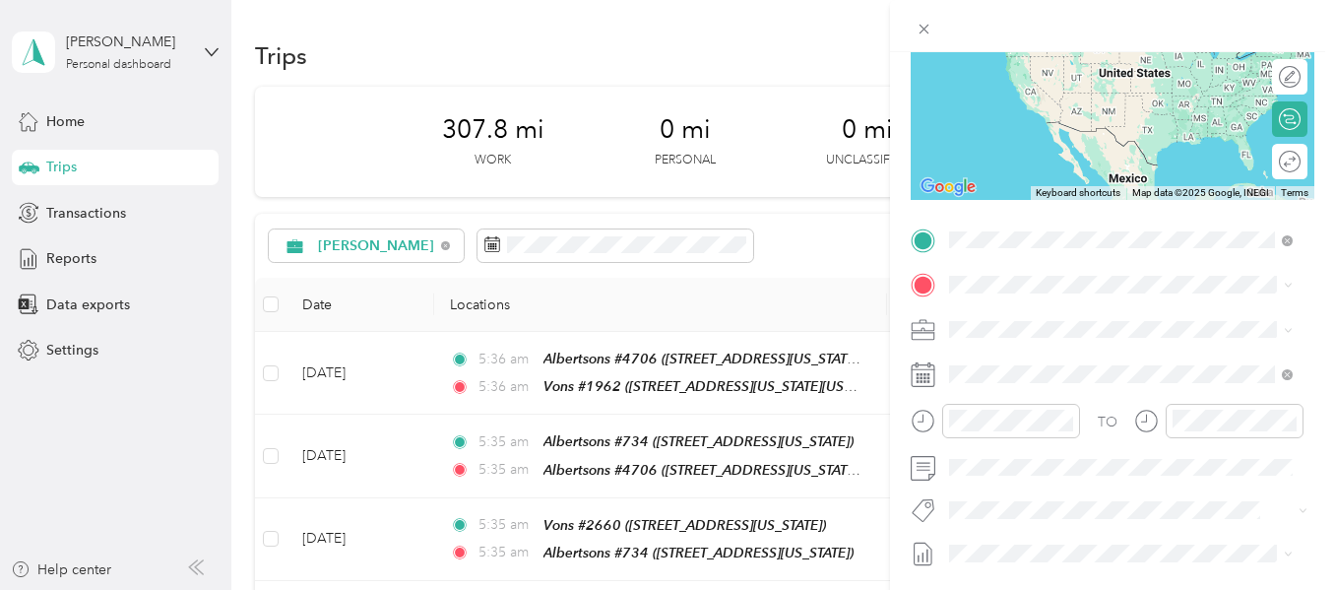
click at [1045, 338] on span "29530 Rancho California Road, 92591, Rancho California, California, United Stat…" at bounding box center [1121, 350] width 269 height 37
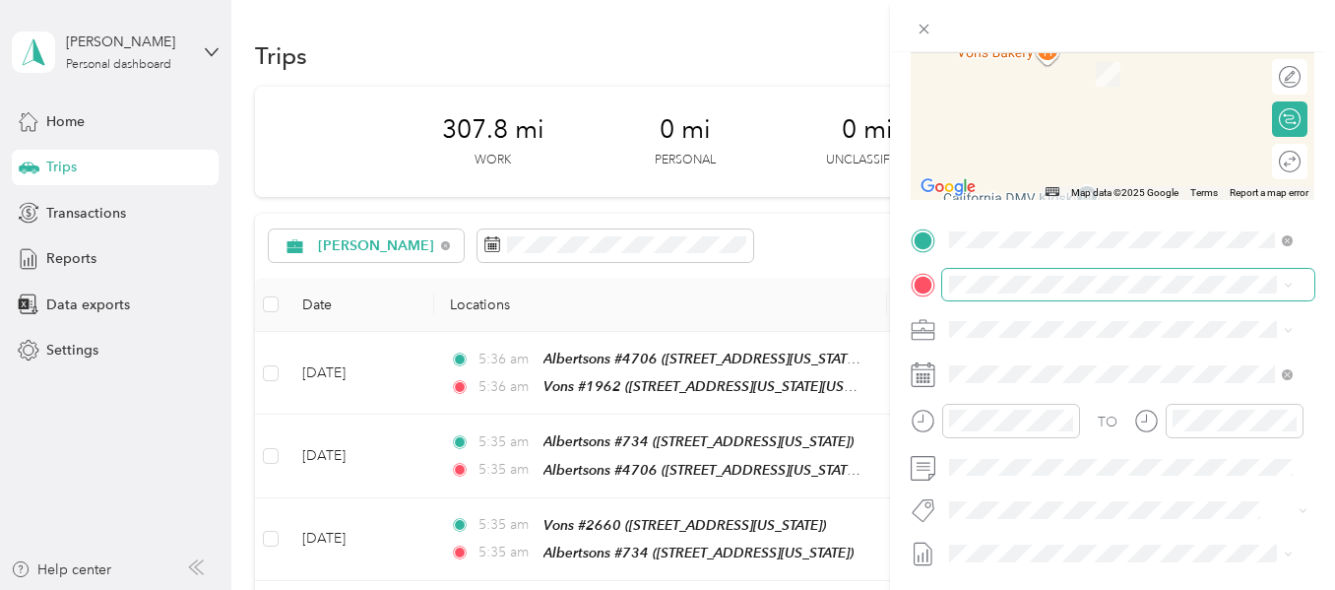
click at [989, 589] on div "New Trip Save This trip cannot be edited because it is either under review, app…" at bounding box center [663, 590] width 1326 height 0
click at [1036, 443] on strong "Albertsons #753" at bounding box center [1040, 452] width 107 height 18
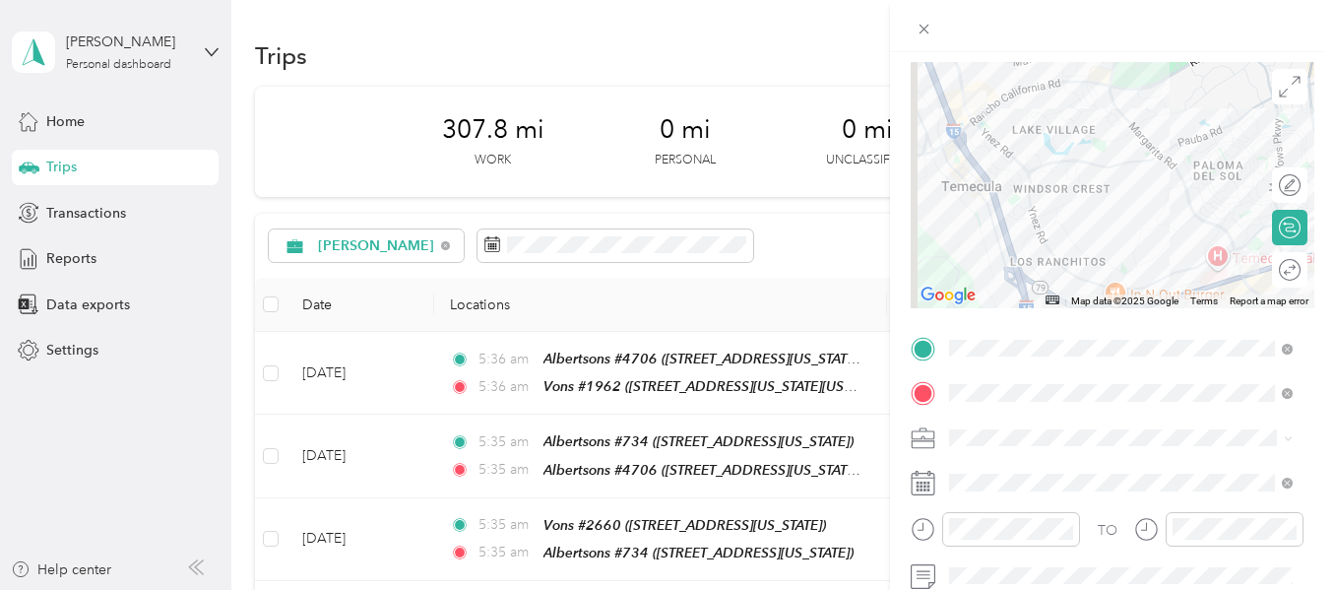
scroll to position [0, 0]
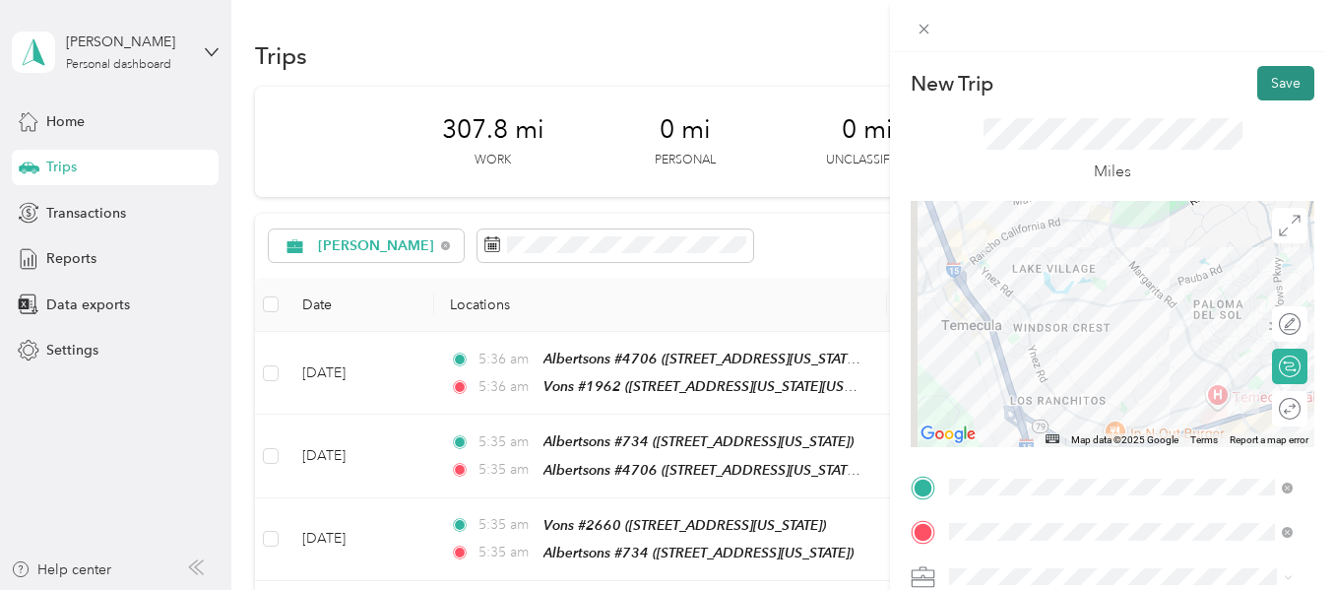
click at [1270, 88] on button "Save" at bounding box center [1286, 83] width 57 height 34
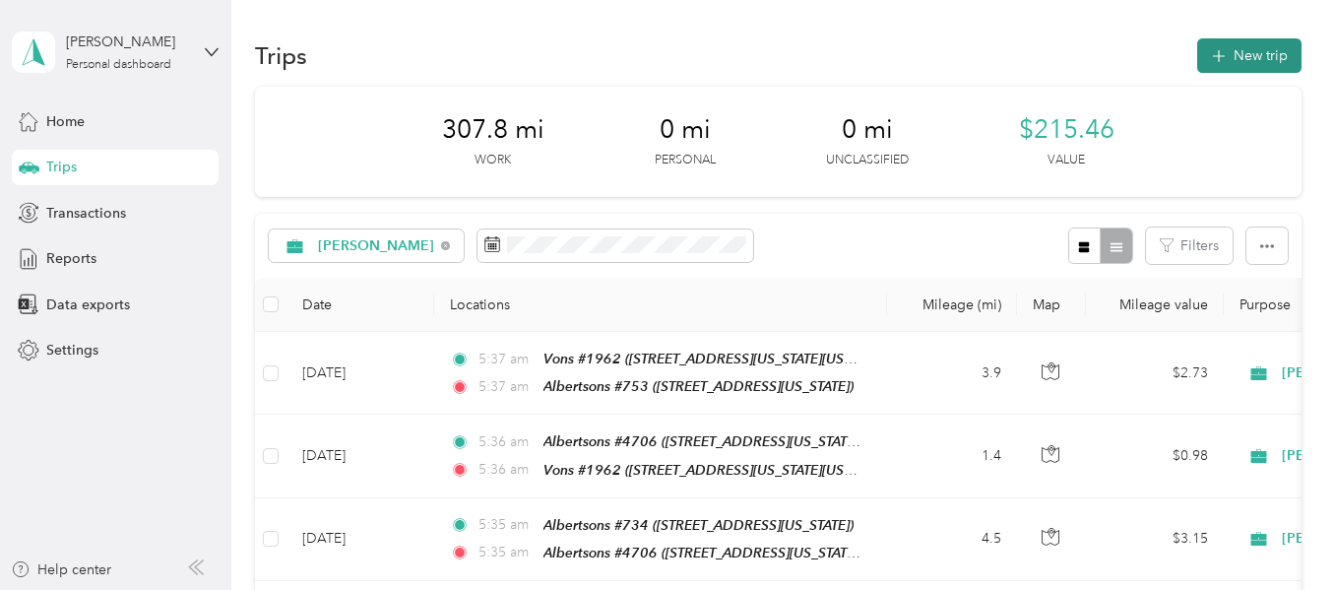
click at [1242, 49] on button "New trip" at bounding box center [1250, 55] width 104 height 34
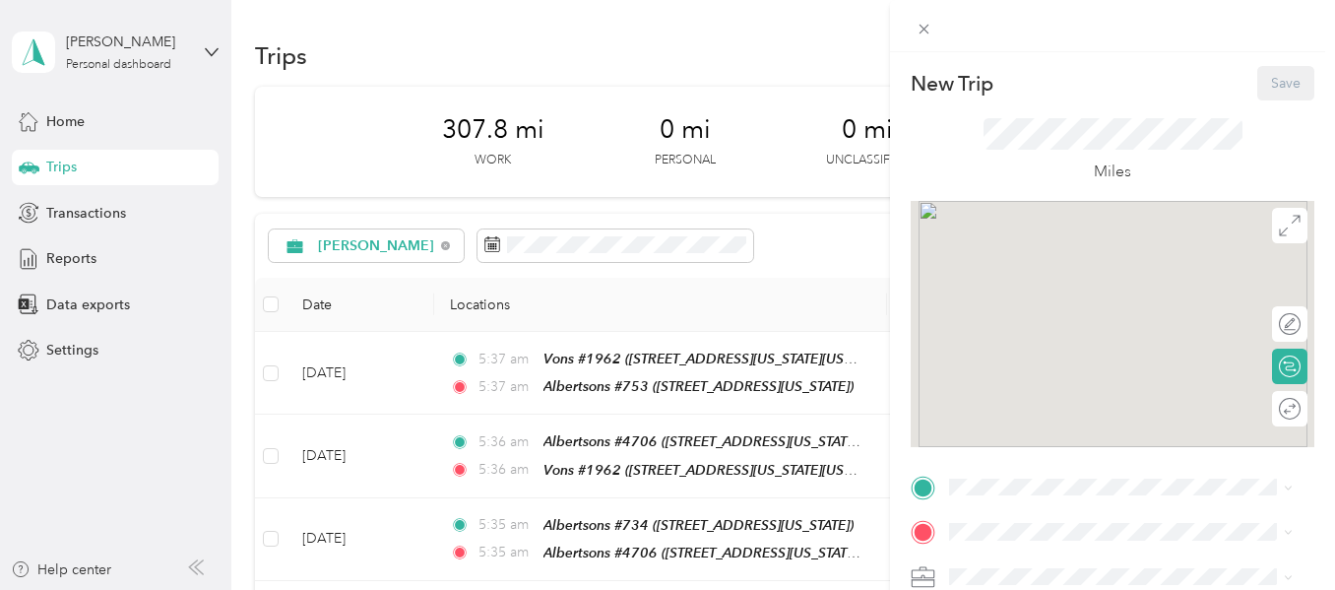
scroll to position [295, 0]
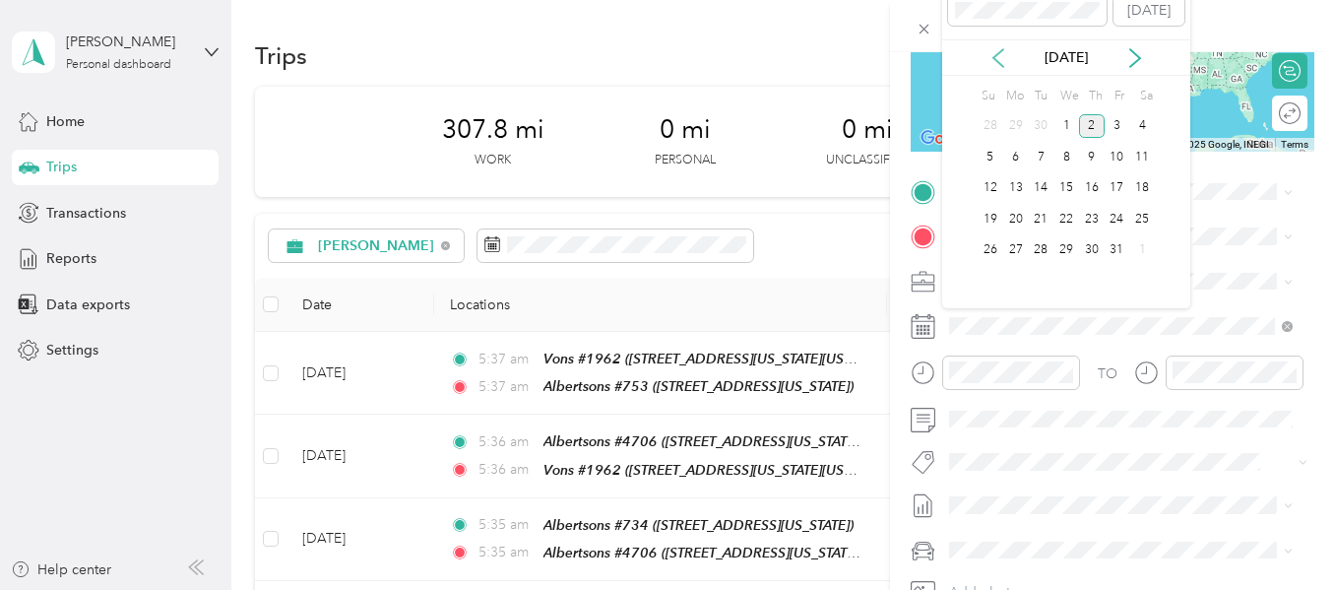
click at [998, 61] on icon at bounding box center [999, 58] width 10 height 18
click at [1038, 221] on div "23" at bounding box center [1041, 219] width 26 height 25
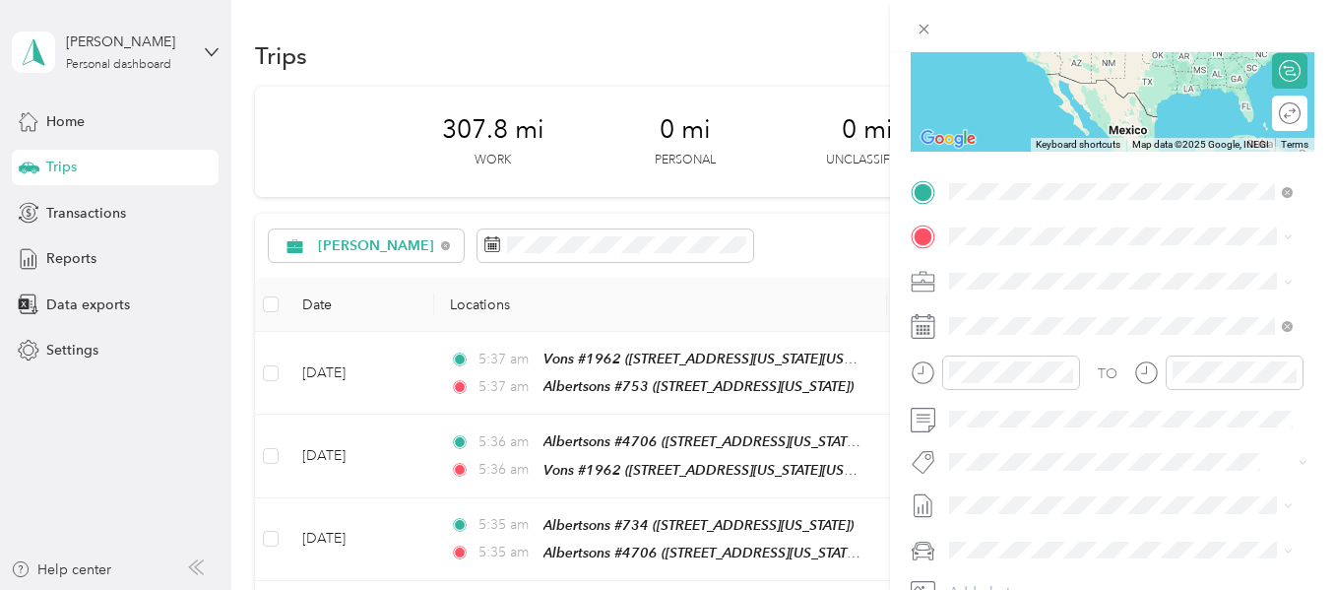
click at [1017, 351] on strong "Albertsons #753" at bounding box center [1040, 360] width 107 height 18
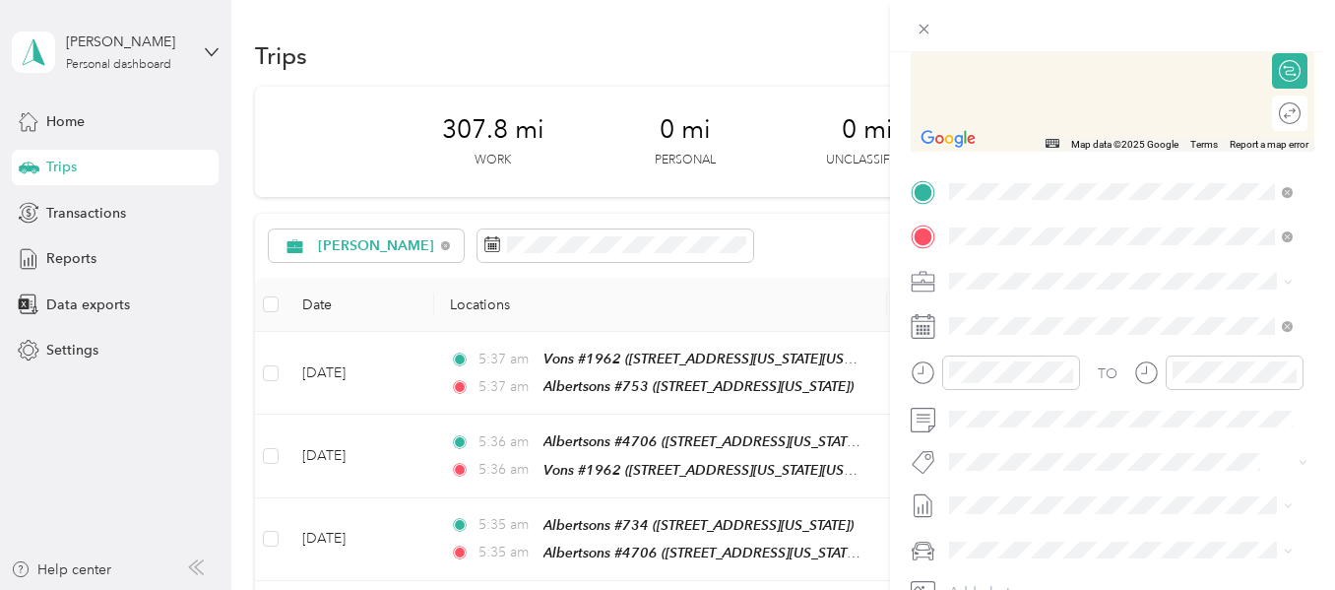
click at [1018, 309] on strong "Ralphs #686" at bounding box center [1028, 314] width 82 height 18
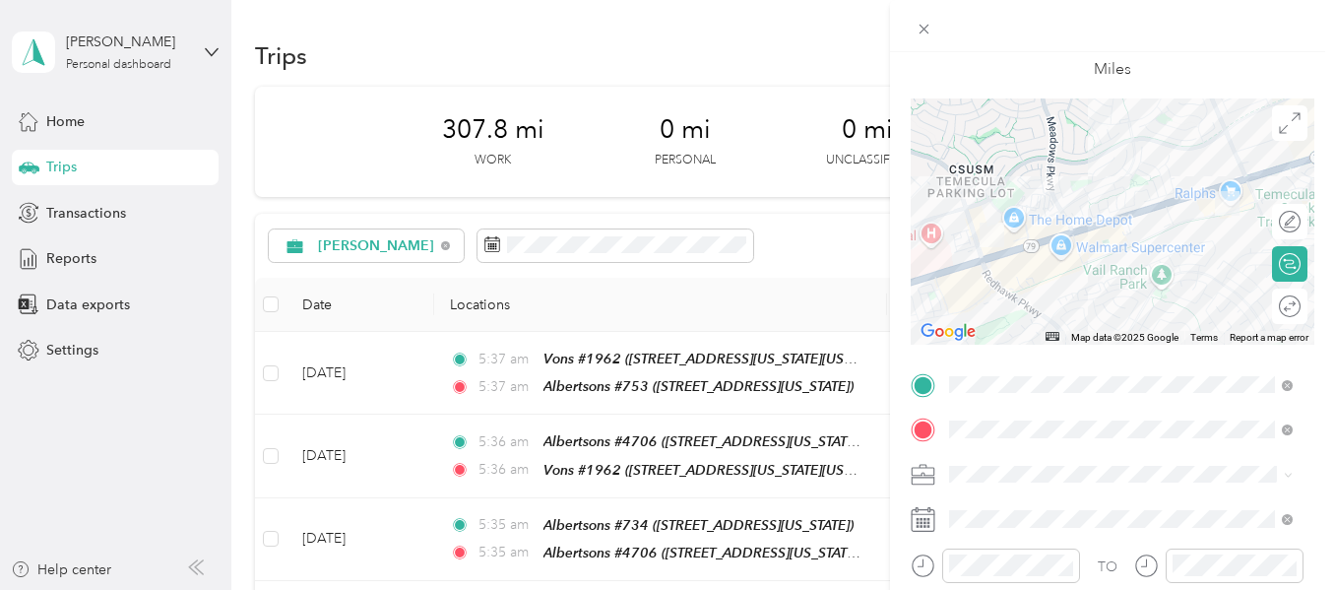
scroll to position [0, 0]
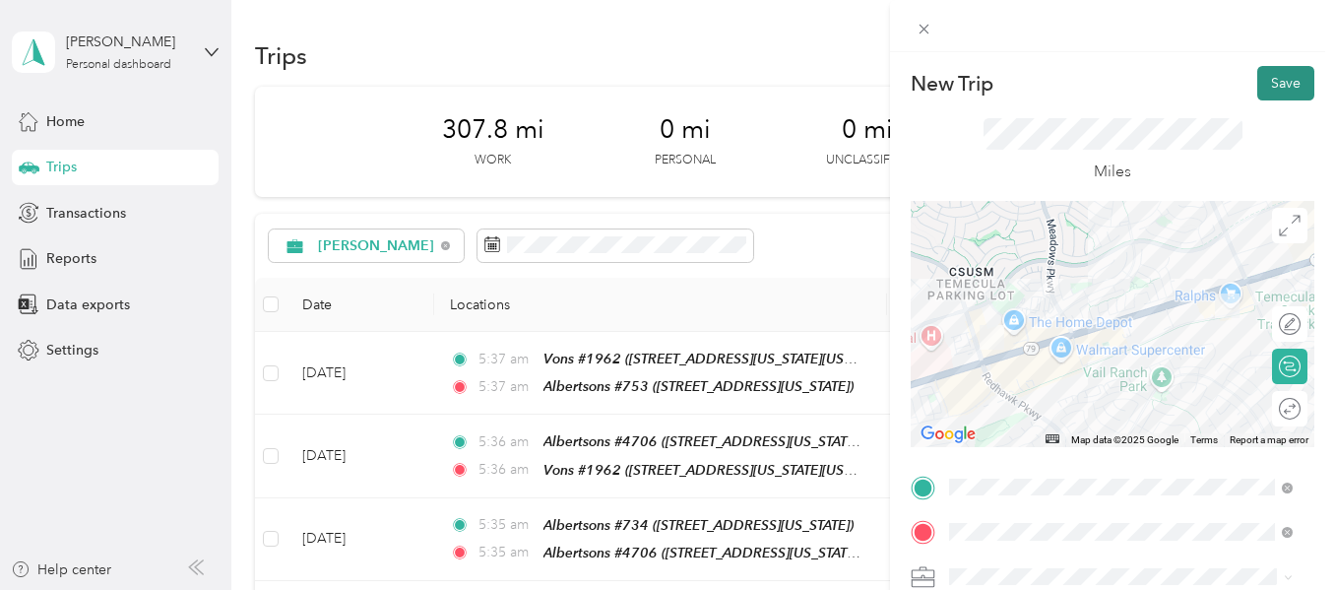
click at [1272, 90] on button "Save" at bounding box center [1286, 83] width 57 height 34
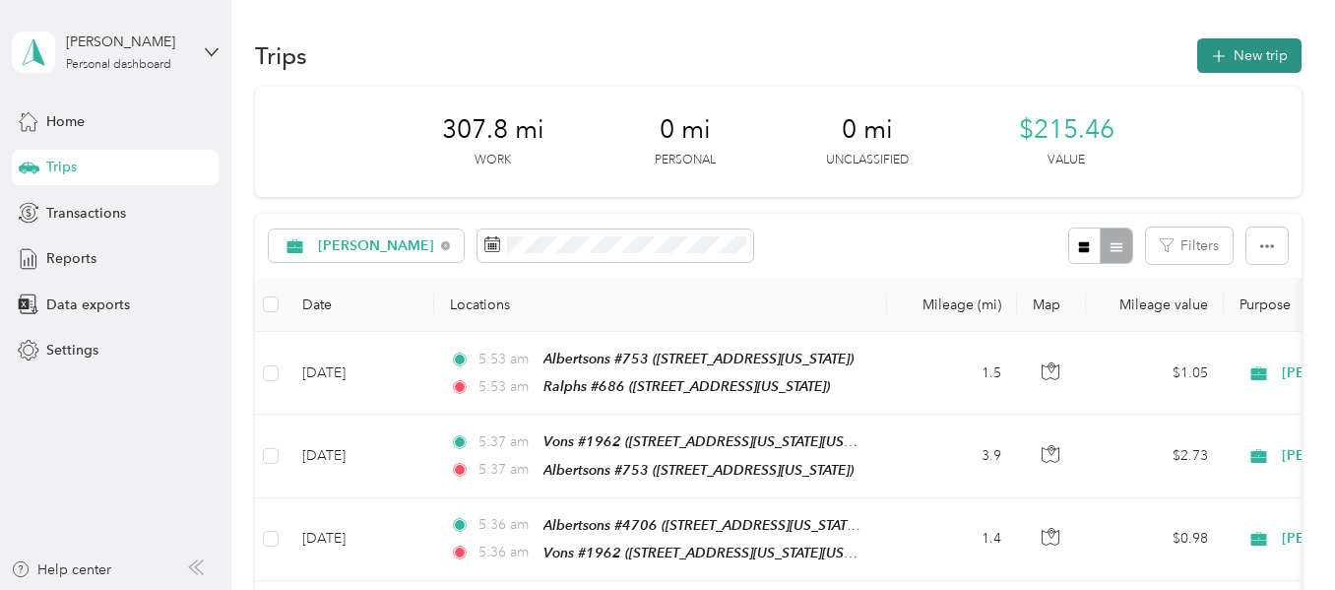
click at [1226, 62] on button "New trip" at bounding box center [1250, 55] width 104 height 34
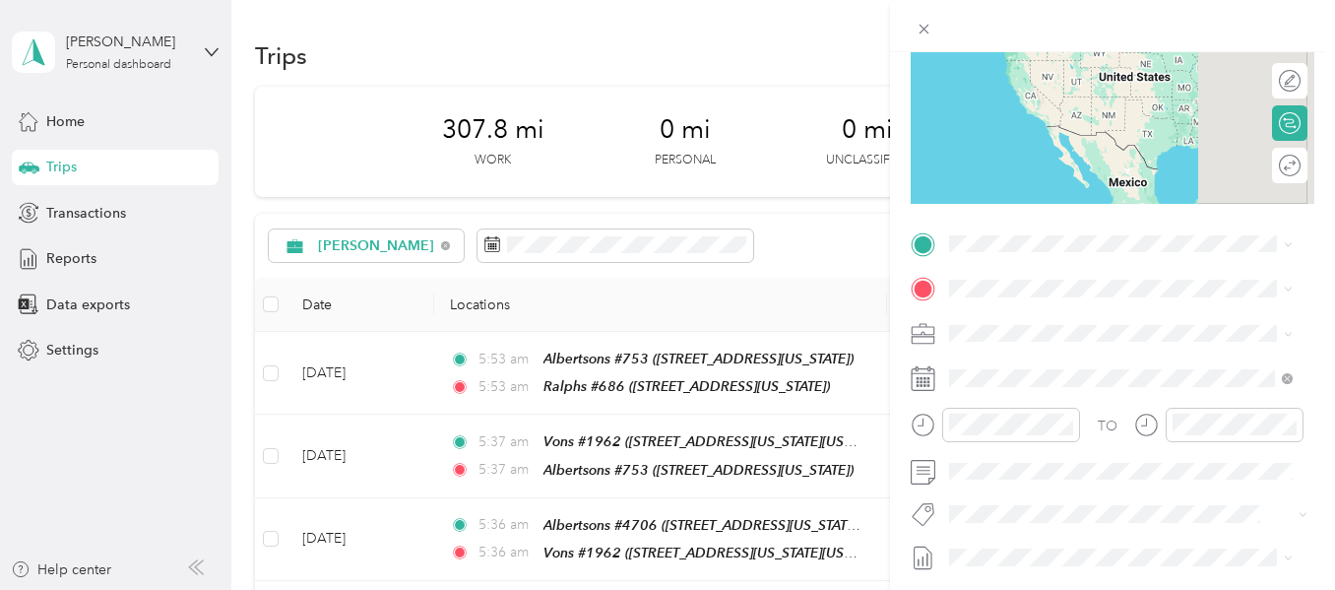
scroll to position [295, 0]
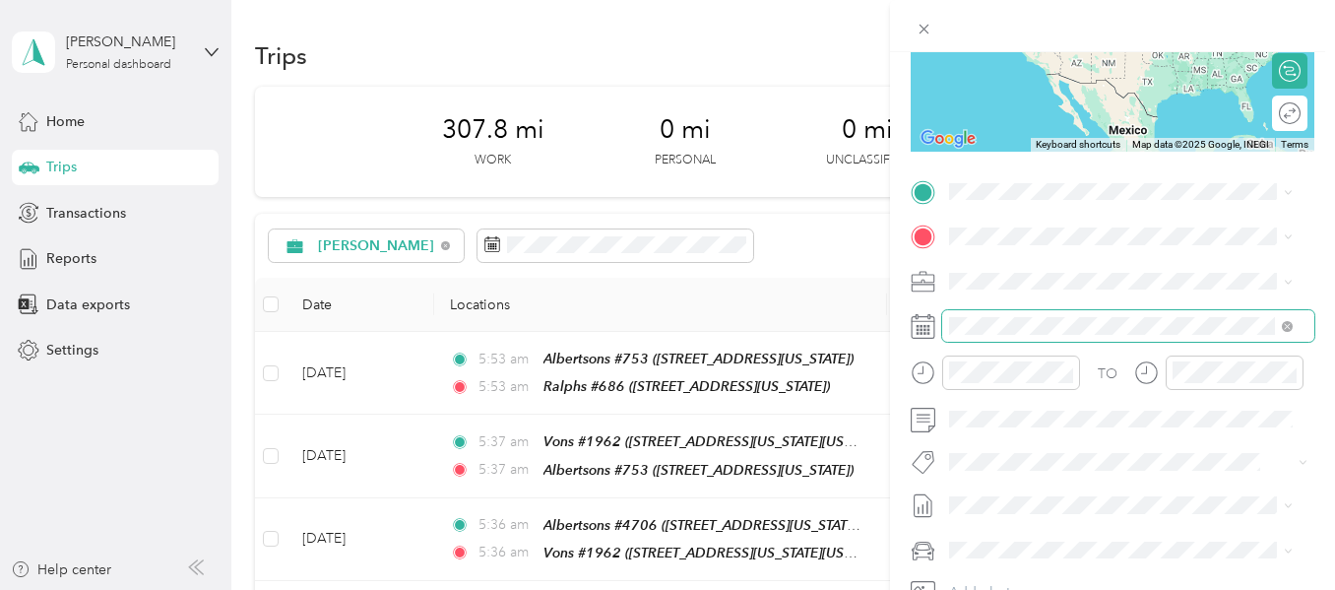
click at [1021, 335] on span at bounding box center [1128, 326] width 372 height 32
click at [978, 317] on span at bounding box center [1128, 326] width 372 height 32
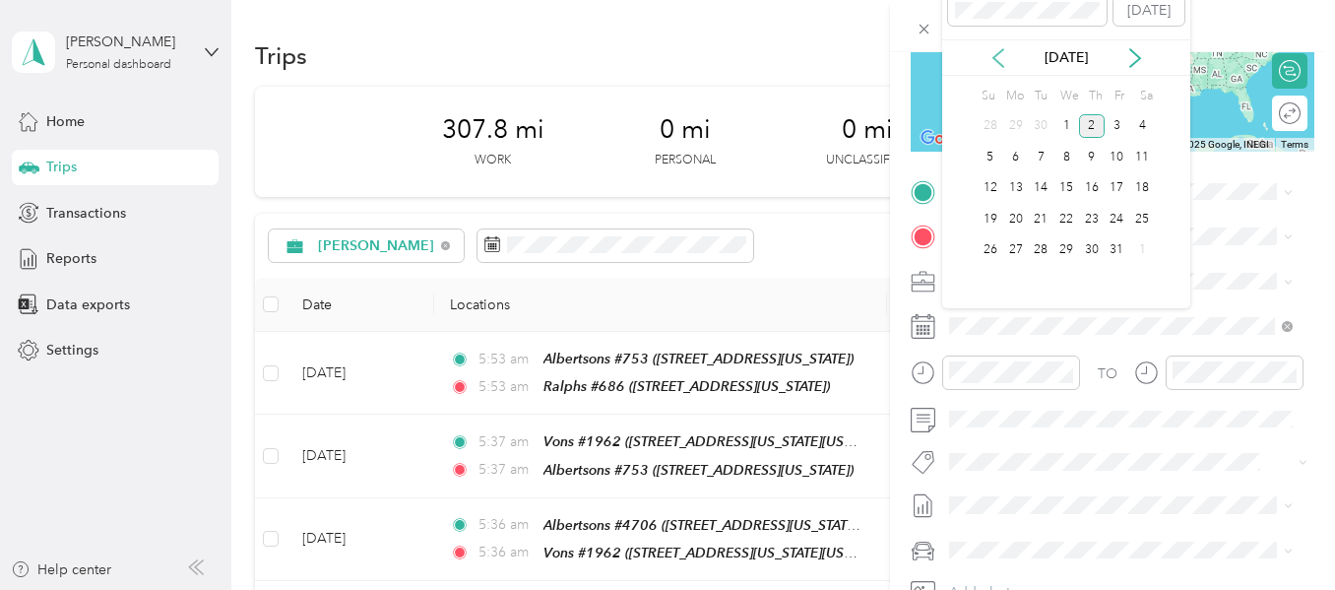
click at [1002, 61] on icon at bounding box center [999, 58] width 20 height 20
click at [1040, 209] on div "23" at bounding box center [1041, 219] width 26 height 25
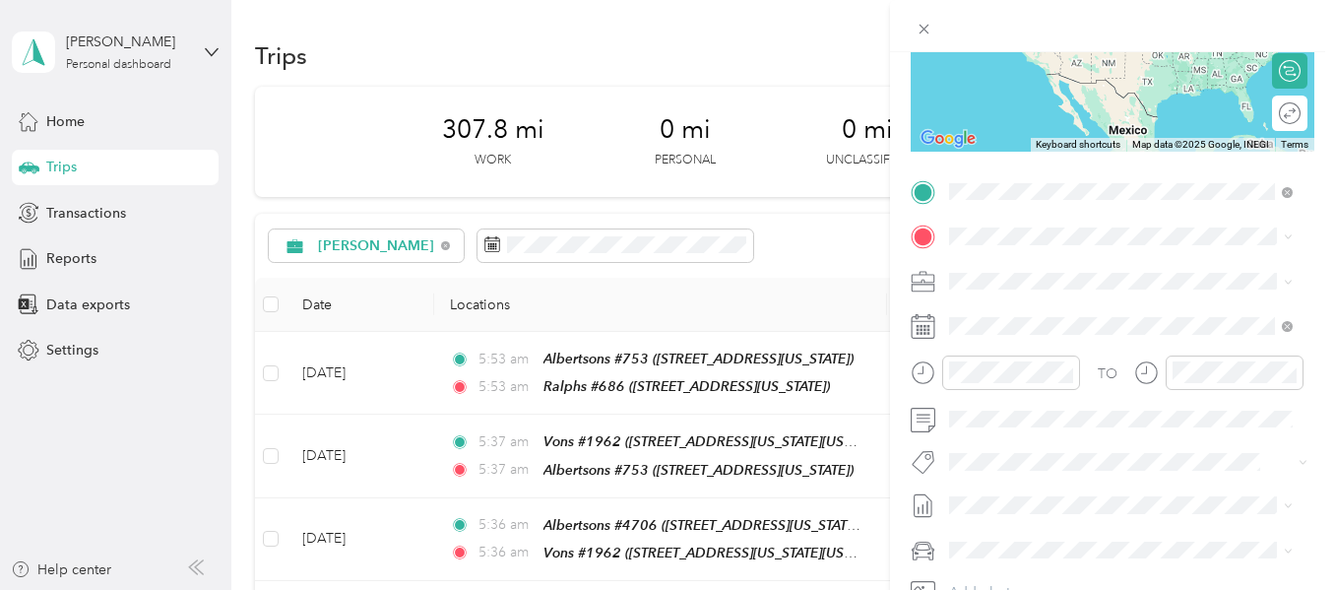
click at [1023, 269] on strong "Ralphs #686" at bounding box center [1028, 270] width 82 height 18
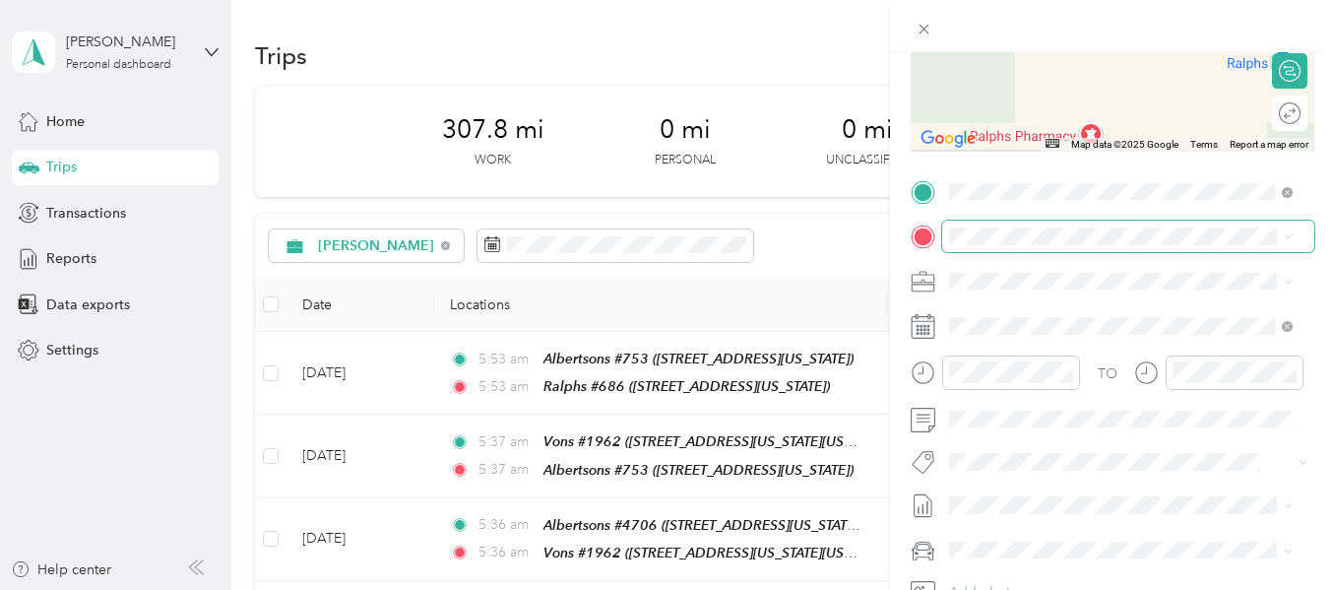
click at [998, 248] on span at bounding box center [1128, 237] width 372 height 32
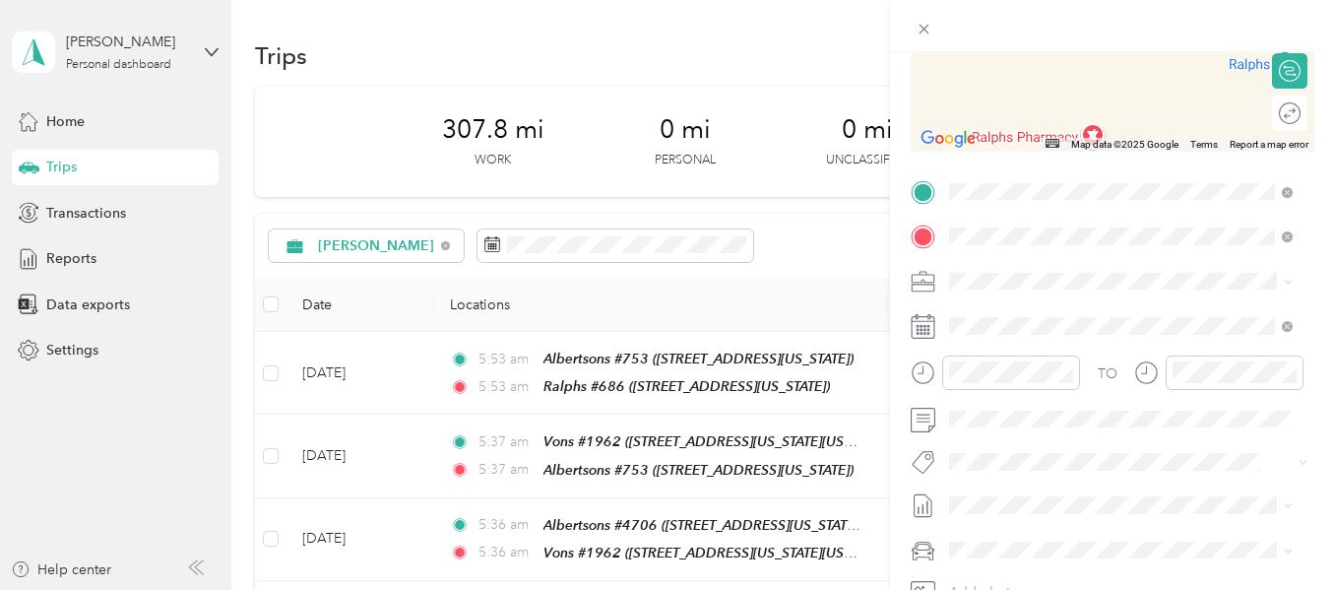
click at [1007, 312] on strong "HOME" at bounding box center [1008, 314] width 43 height 18
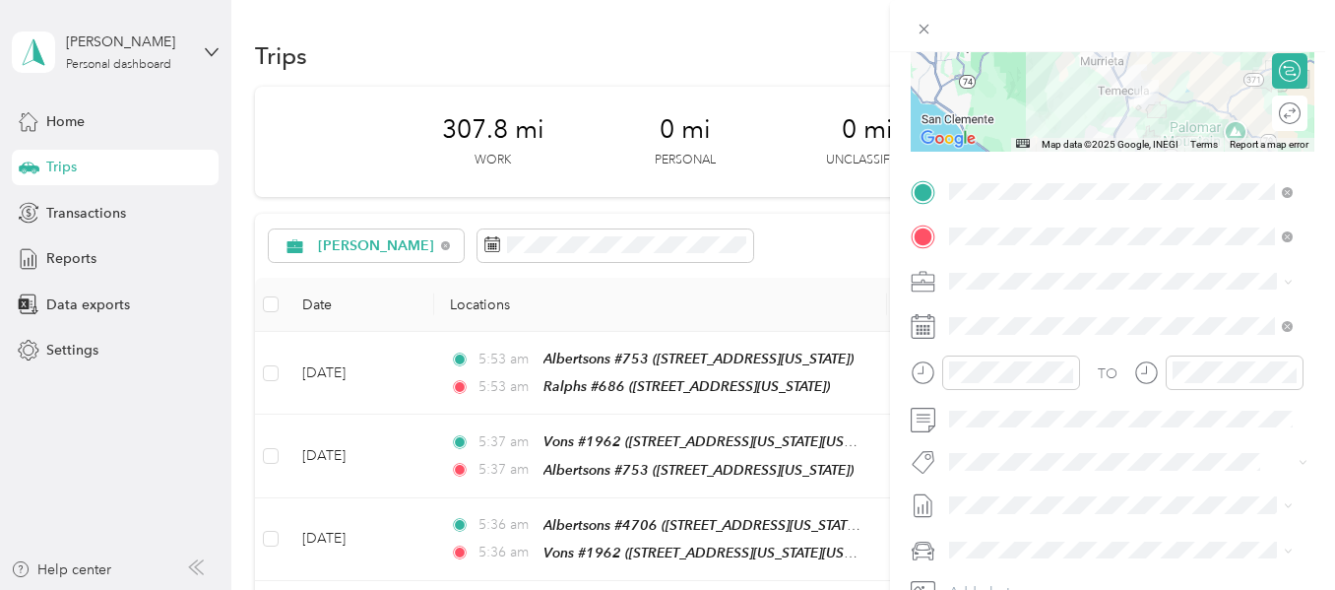
scroll to position [0, 0]
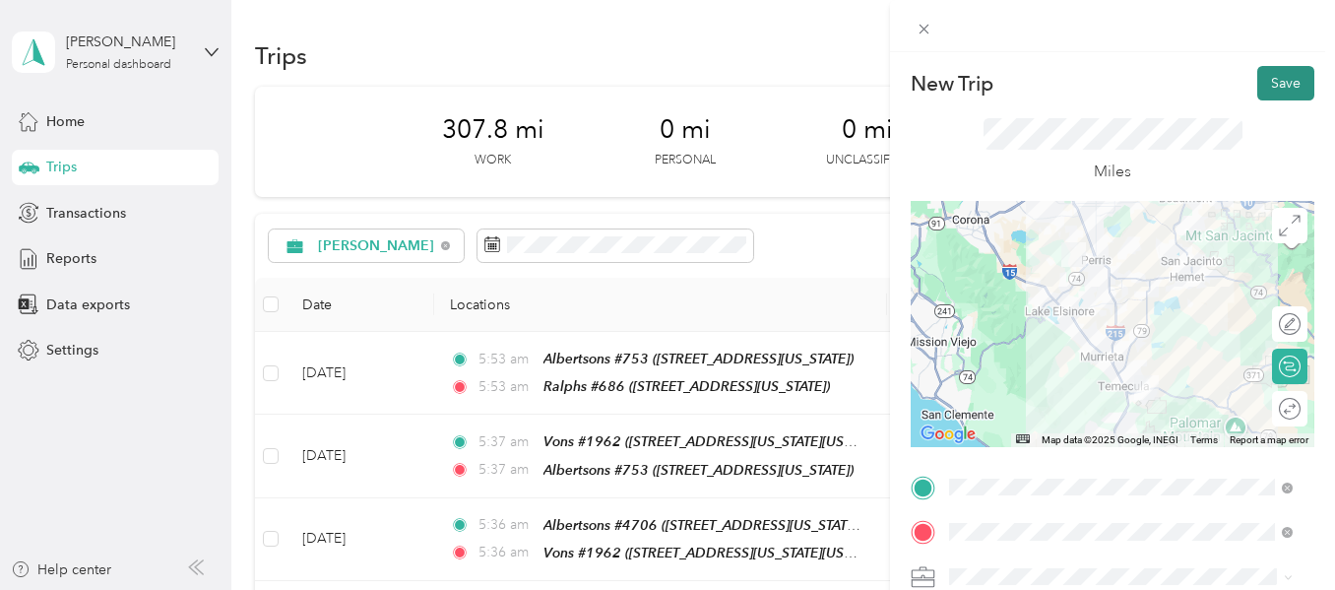
click at [1280, 89] on button "Save" at bounding box center [1286, 83] width 57 height 34
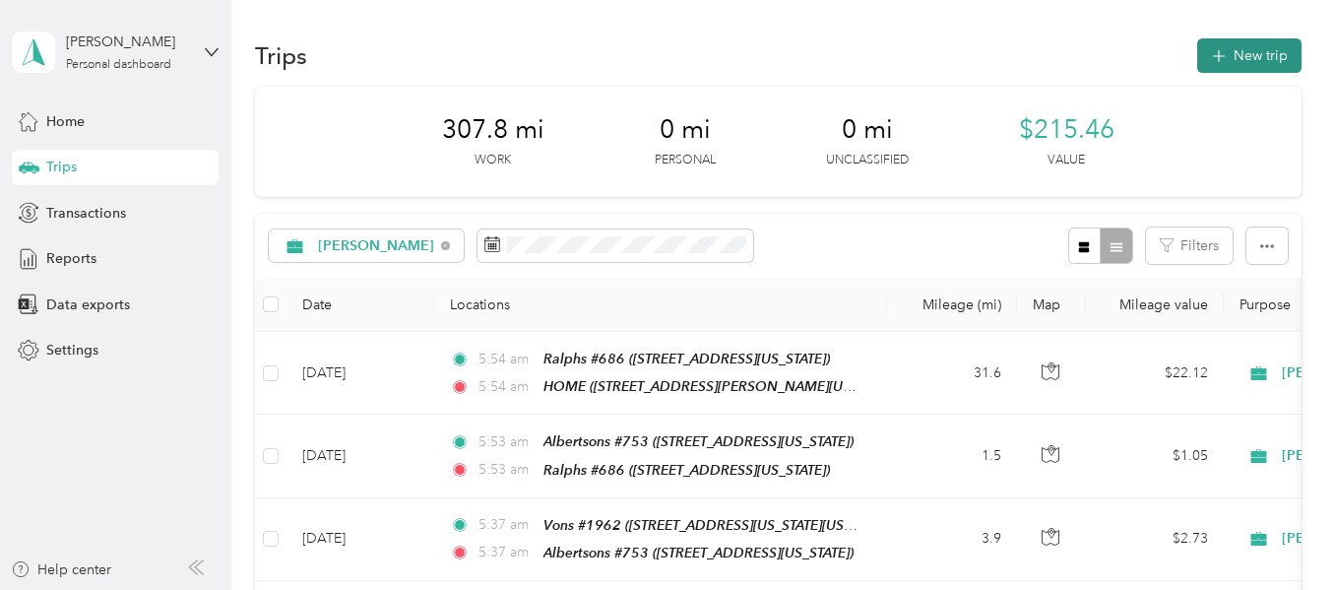
click at [1254, 47] on button "New trip" at bounding box center [1250, 55] width 104 height 34
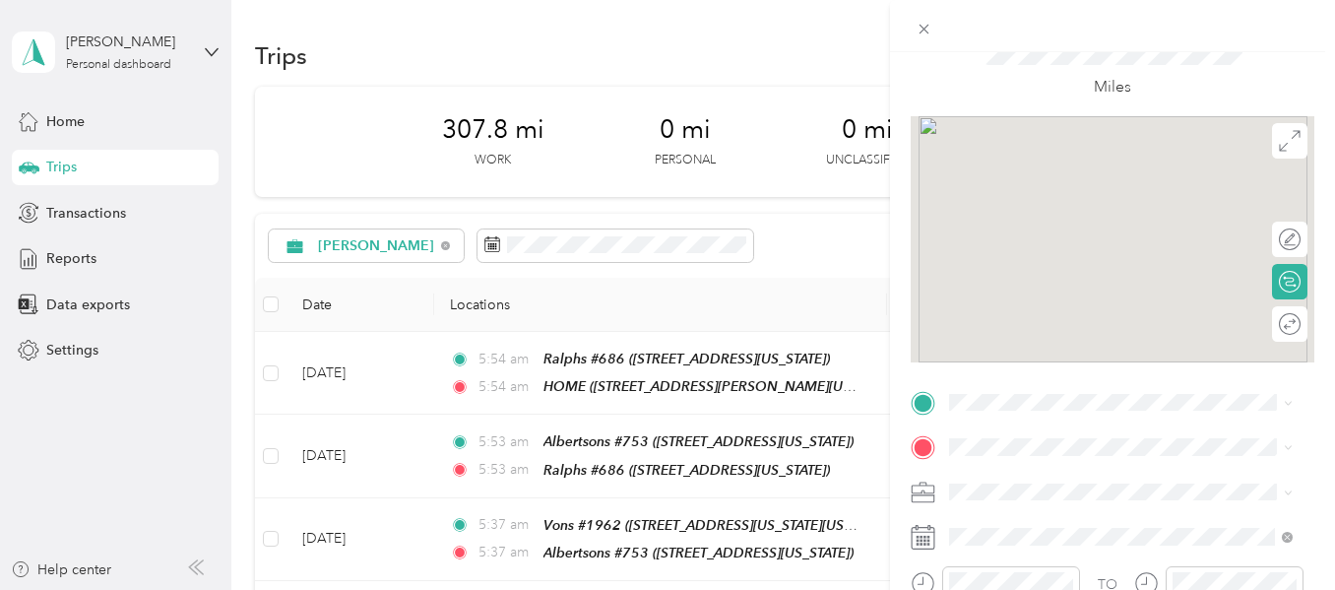
scroll to position [295, 0]
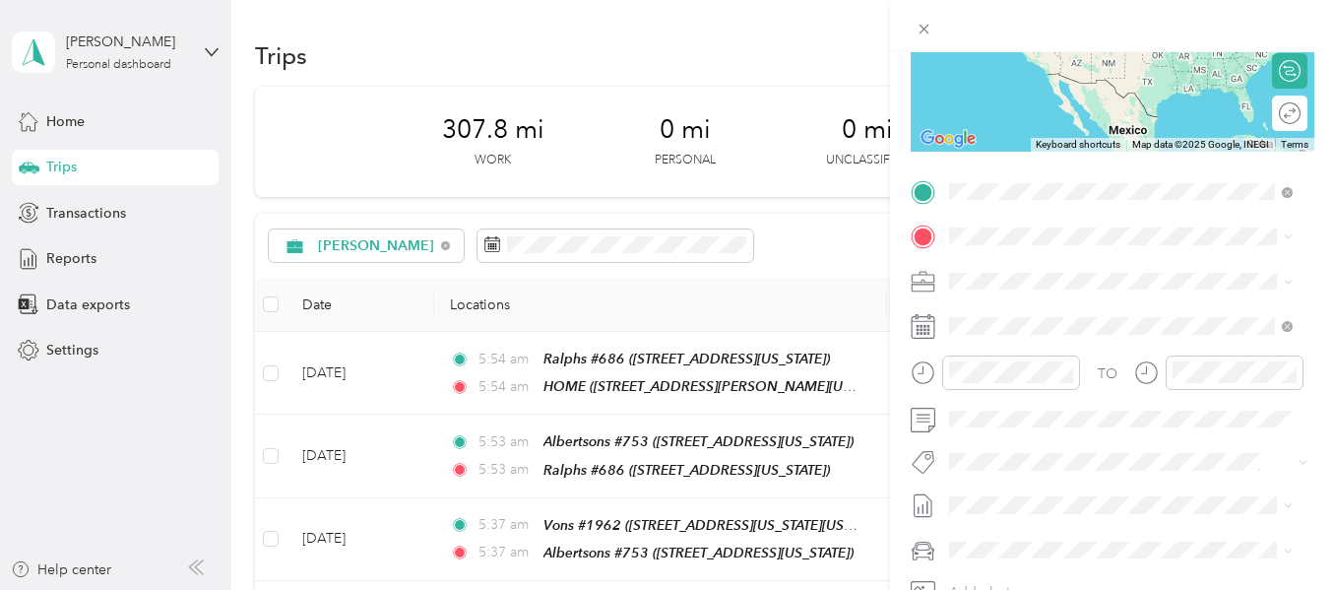
click at [1036, 253] on li "HOME [STREET_ADDRESS][PERSON_NAME][US_STATE]" at bounding box center [1120, 291] width 357 height 83
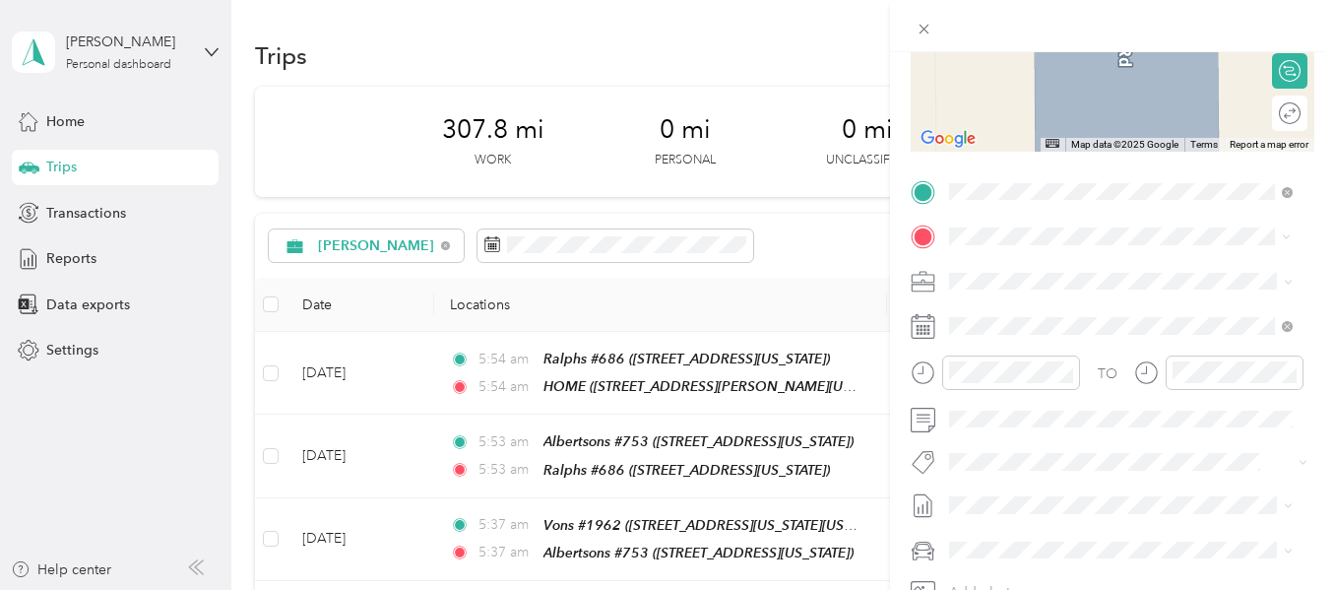
click at [1079, 392] on strong "Albertsons #3512" at bounding box center [1045, 383] width 116 height 18
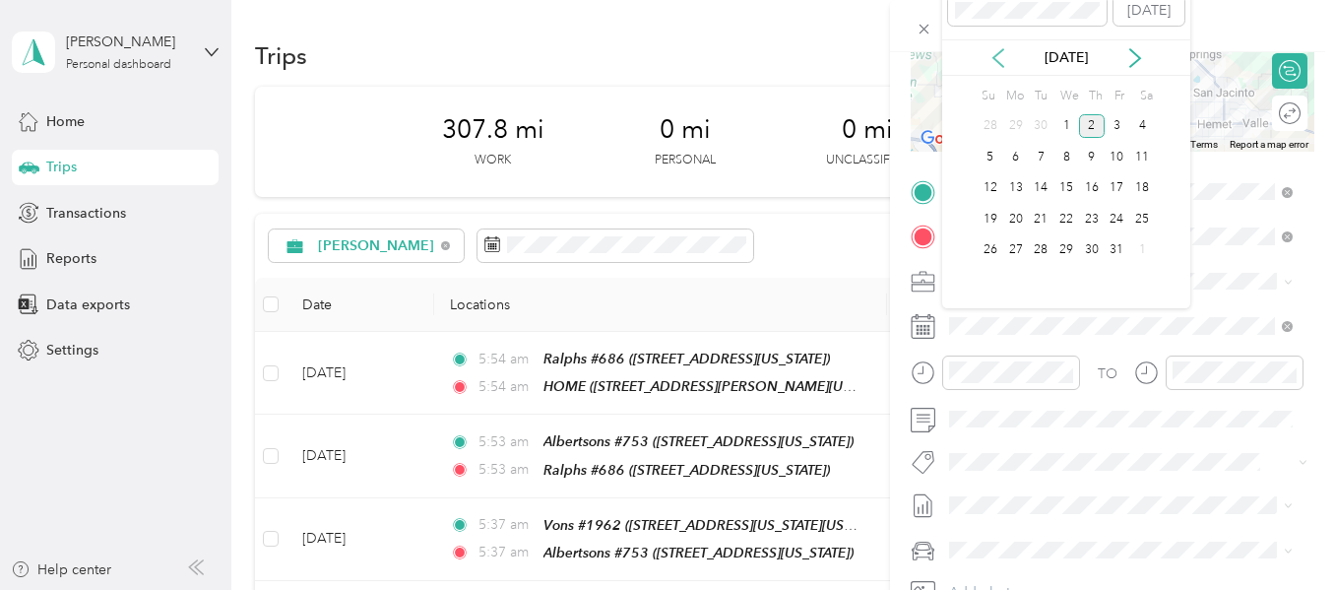
click at [1004, 59] on icon at bounding box center [999, 58] width 20 height 20
click at [1066, 219] on div "24" at bounding box center [1067, 219] width 26 height 25
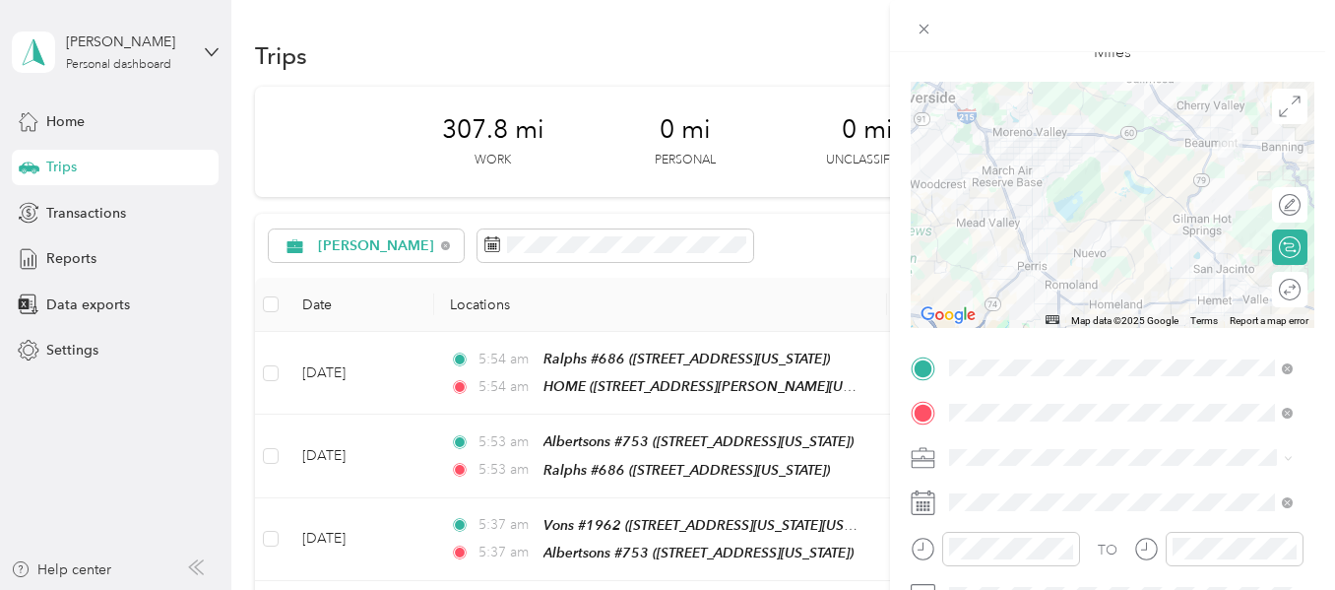
scroll to position [0, 0]
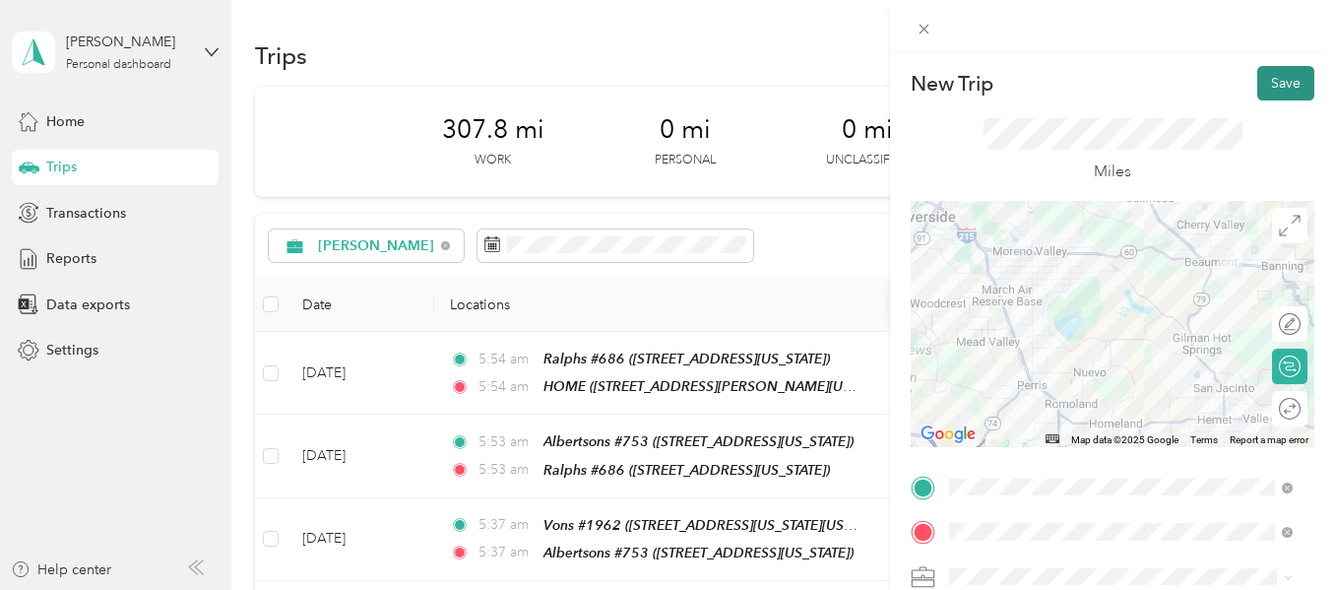
click at [1276, 87] on button "Save" at bounding box center [1286, 83] width 57 height 34
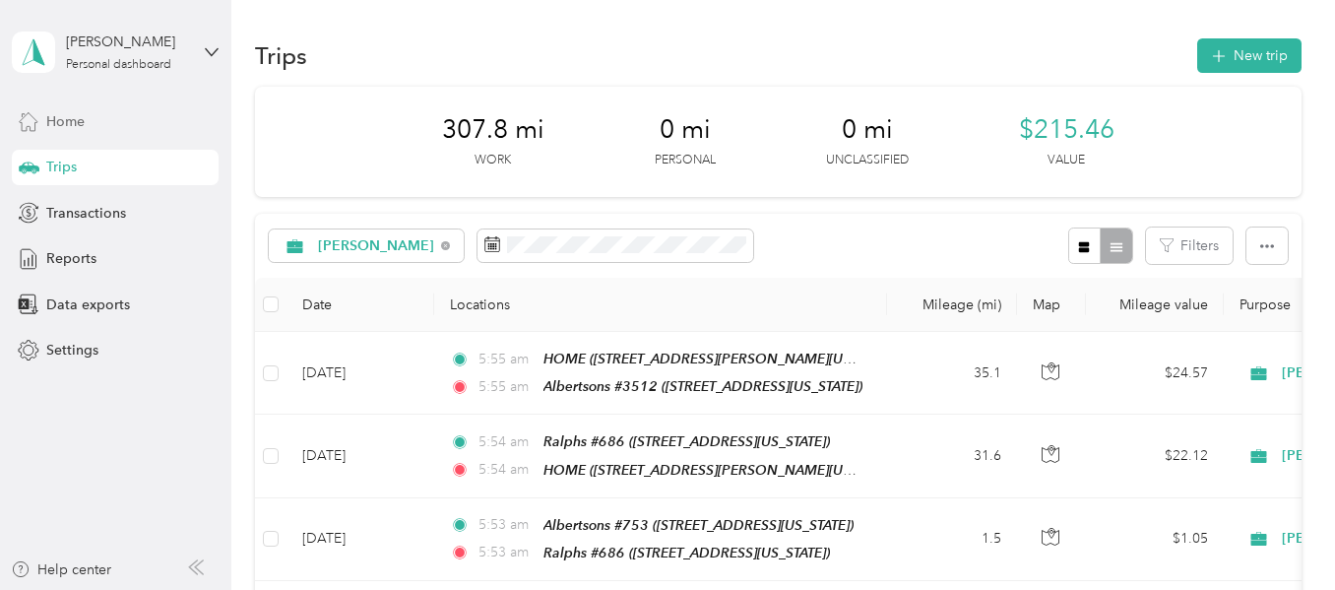
click at [72, 112] on span "Home" at bounding box center [65, 121] width 38 height 21
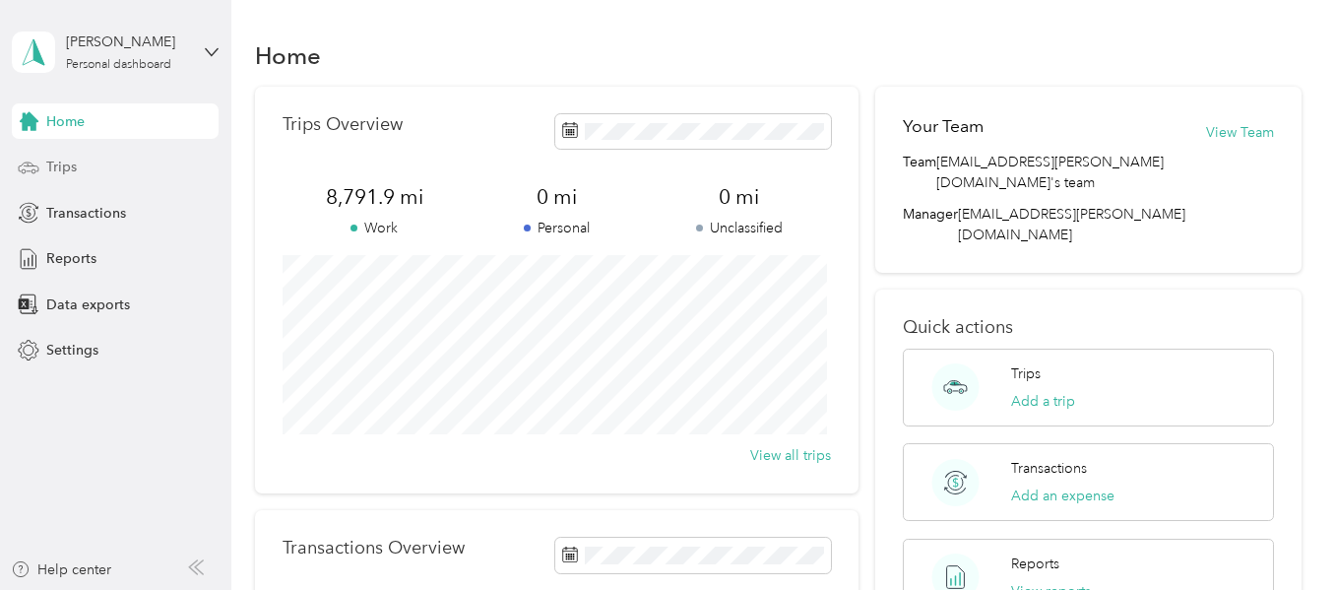
click at [103, 172] on div "Trips" at bounding box center [115, 167] width 207 height 35
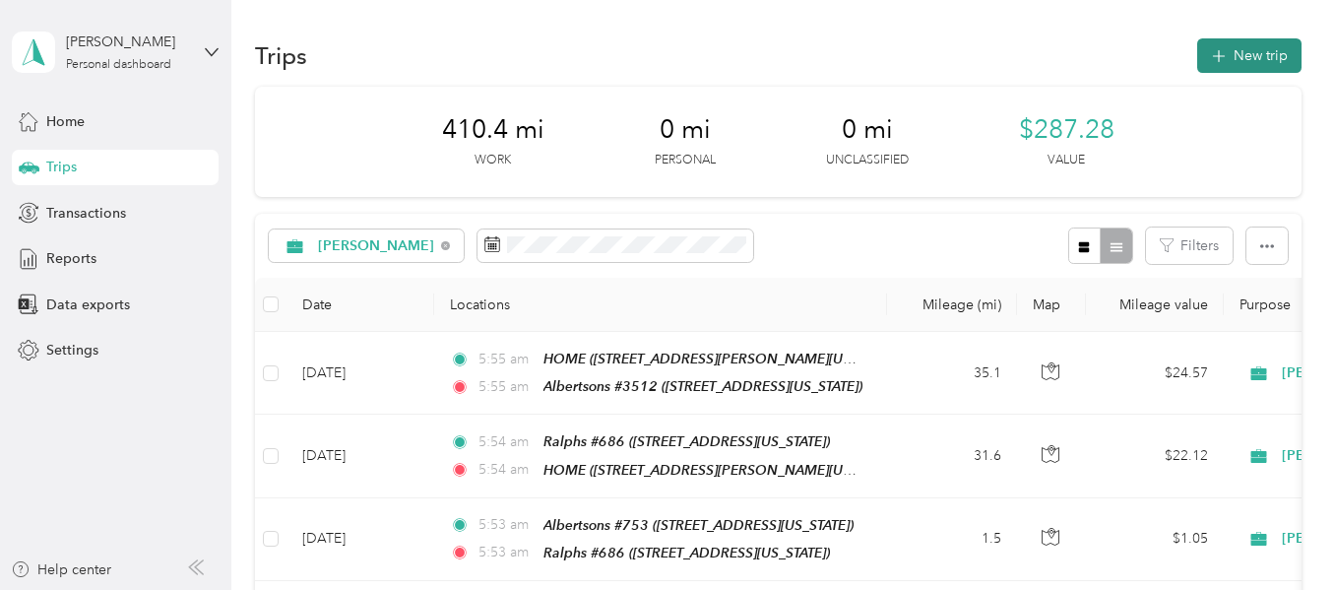
click at [1235, 66] on button "New trip" at bounding box center [1250, 55] width 104 height 34
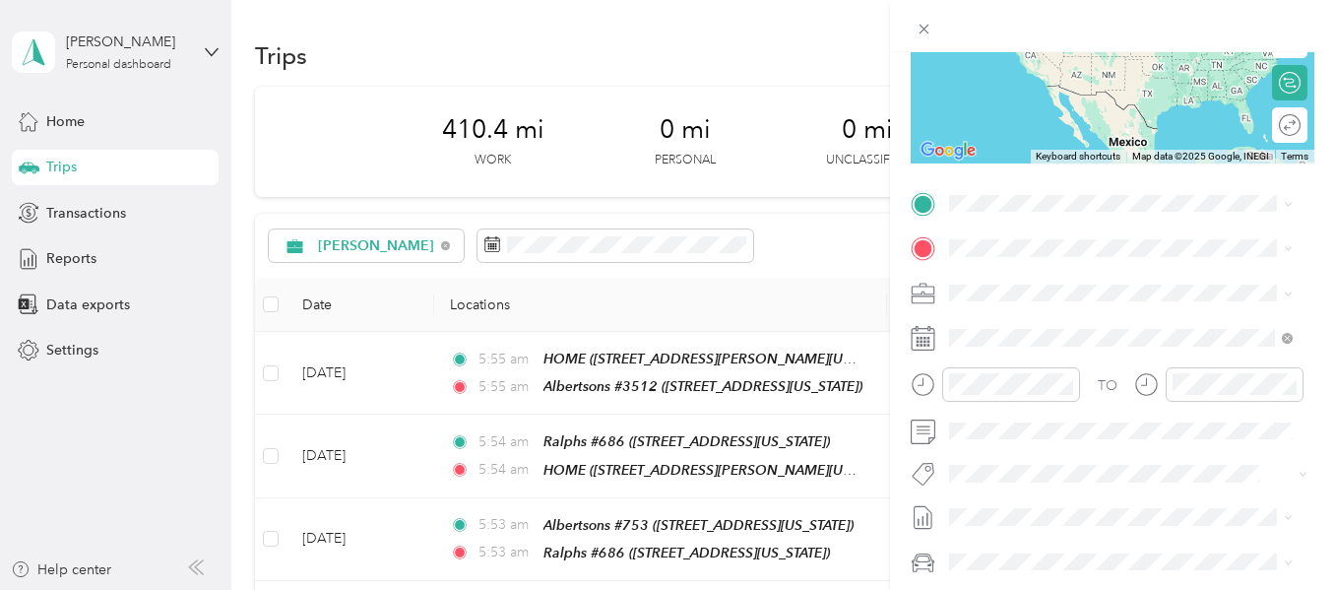
scroll to position [295, 0]
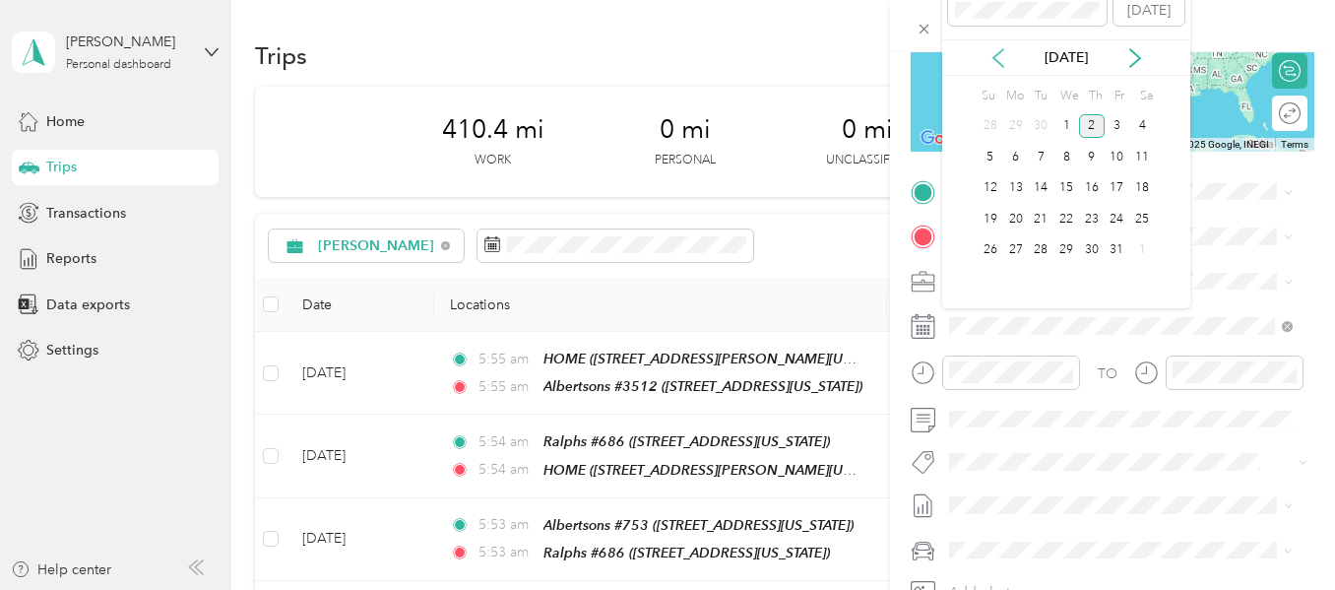
click at [1003, 64] on icon at bounding box center [999, 58] width 20 height 20
click at [1064, 216] on div "24" at bounding box center [1067, 219] width 26 height 25
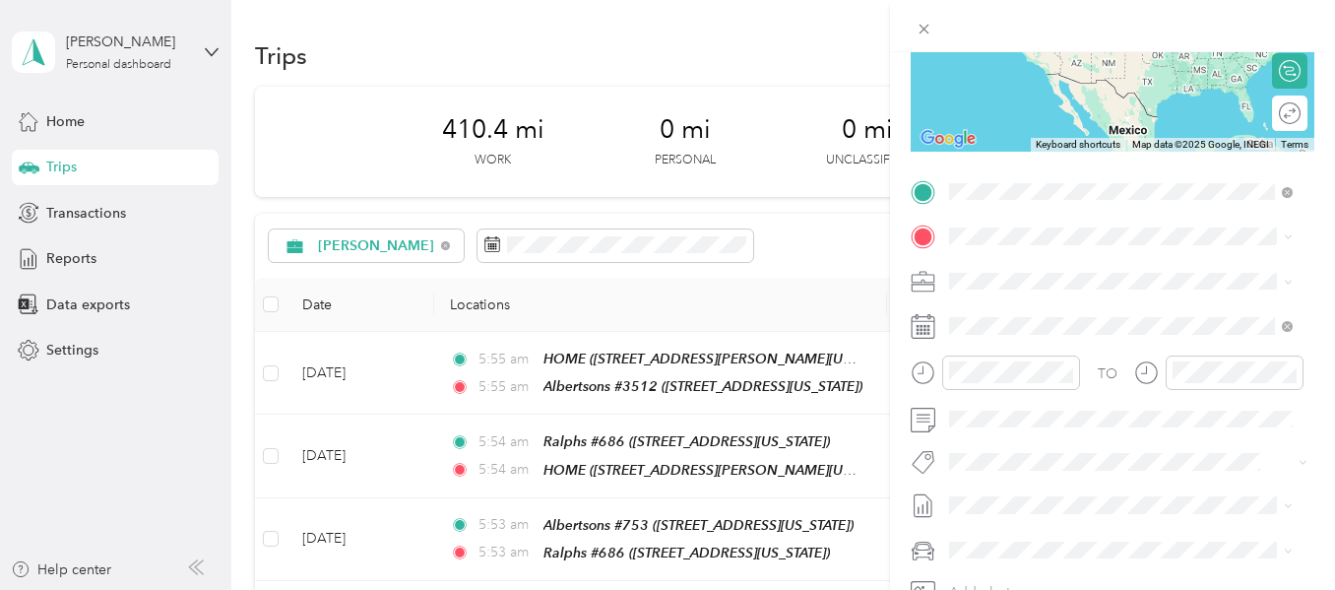
click at [1023, 348] on strong "Albertsons #3512" at bounding box center [1045, 339] width 116 height 18
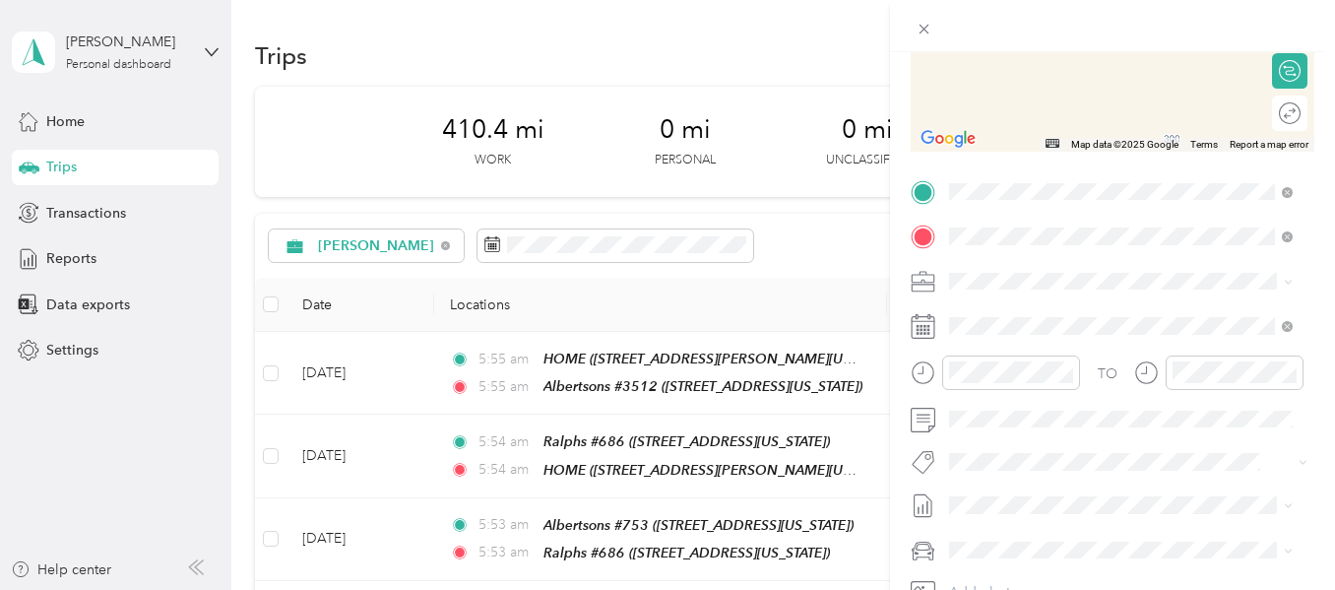
click at [1024, 331] on span "14200 Palm Drive, 92240, Desert Hot Springs, California, United States" at bounding box center [1085, 336] width 197 height 17
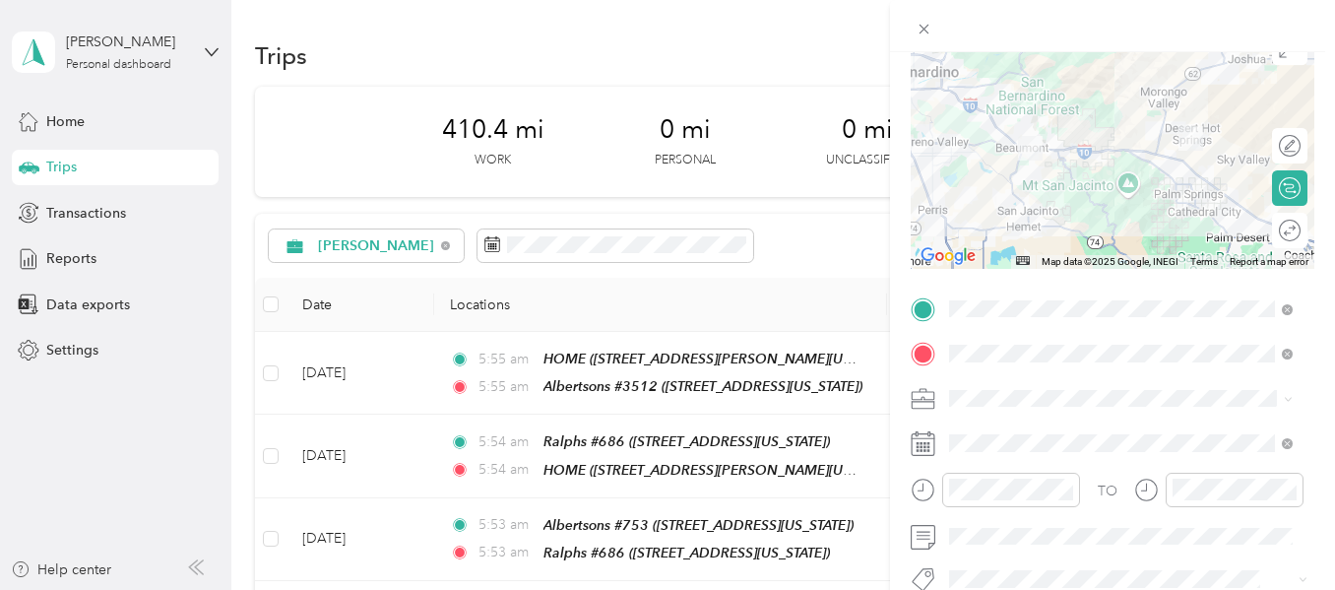
scroll to position [0, 0]
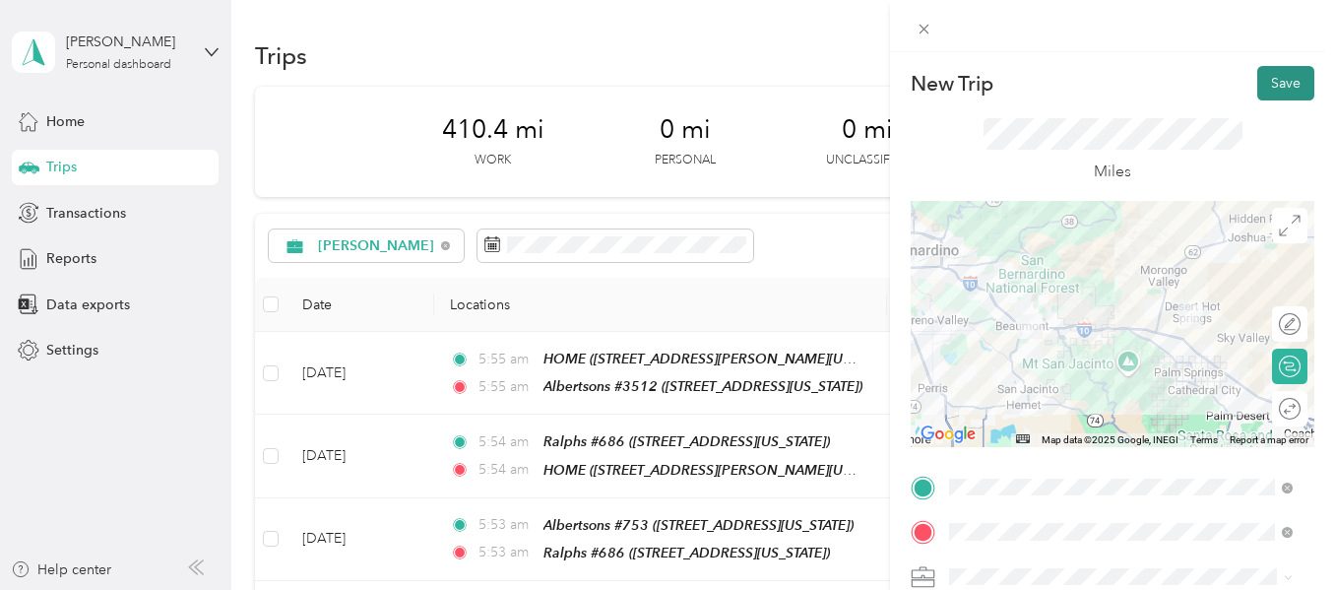
click at [1273, 94] on button "Save" at bounding box center [1286, 83] width 57 height 34
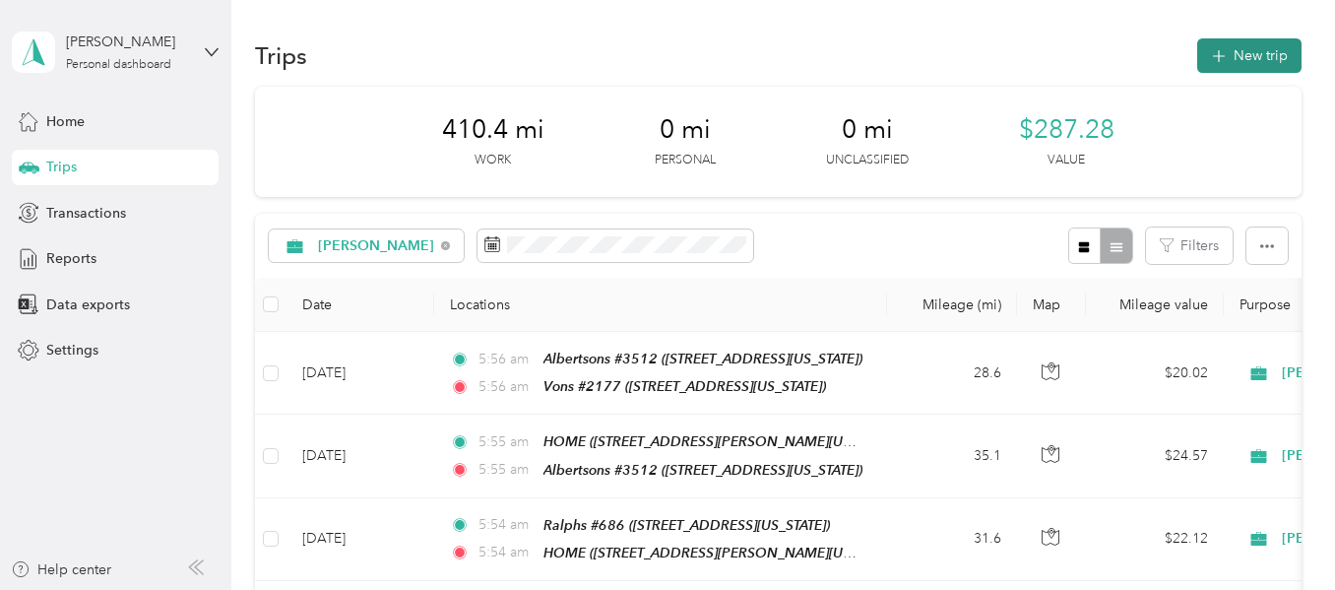
click at [1226, 47] on button "New trip" at bounding box center [1250, 55] width 104 height 34
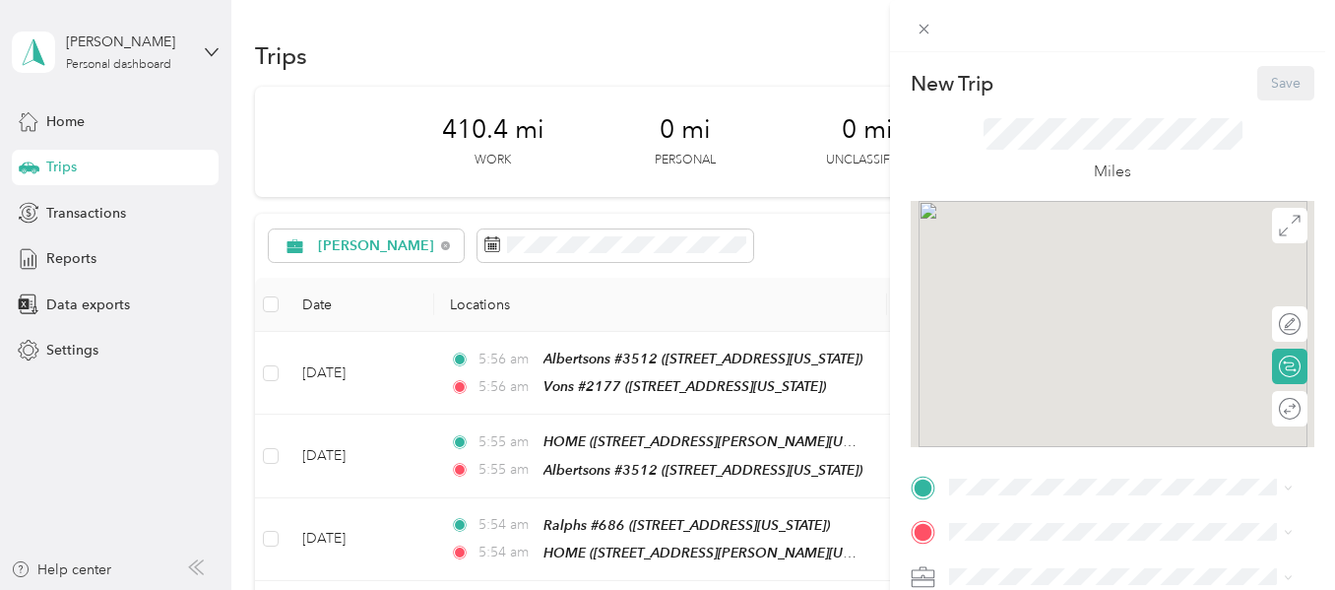
scroll to position [197, 0]
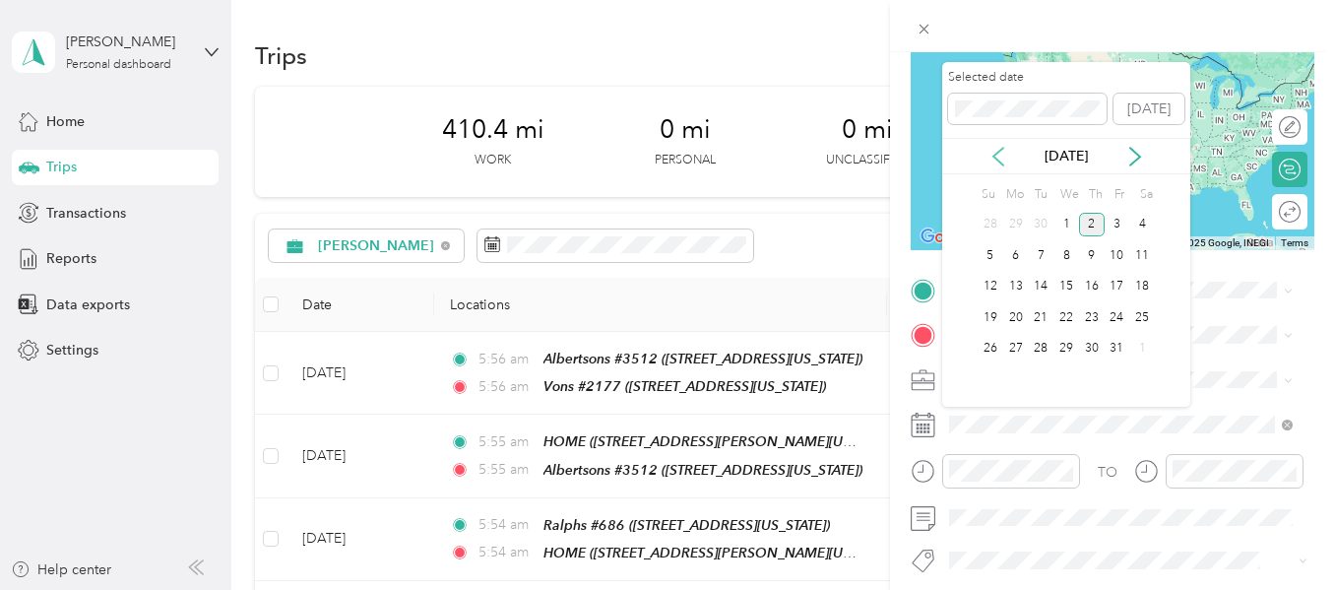
click at [991, 153] on icon at bounding box center [999, 157] width 20 height 20
click at [1063, 312] on div "24" at bounding box center [1067, 317] width 26 height 25
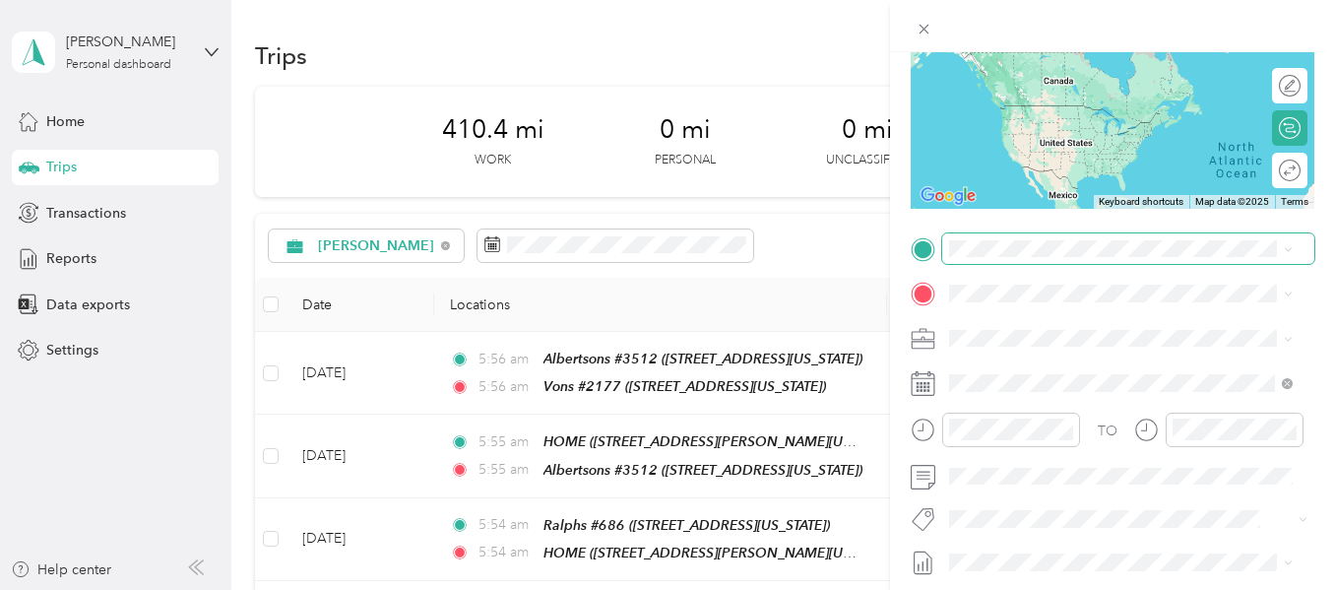
scroll to position [295, 0]
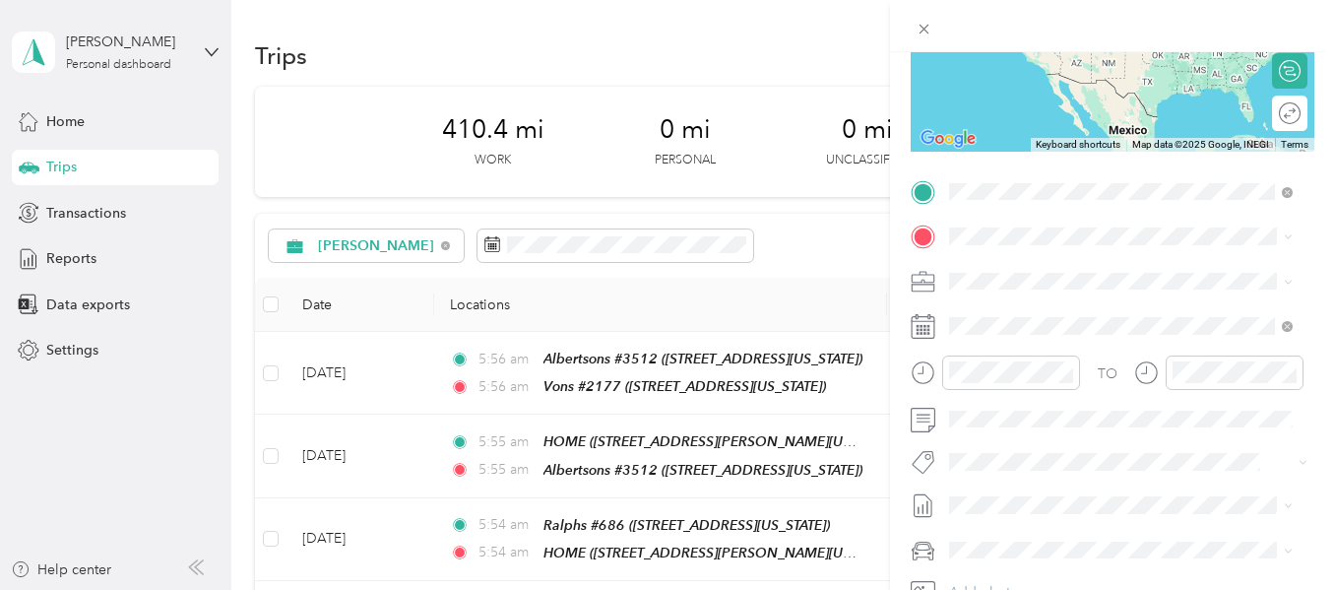
click at [1020, 262] on strong "Vons #2177" at bounding box center [1026, 270] width 78 height 18
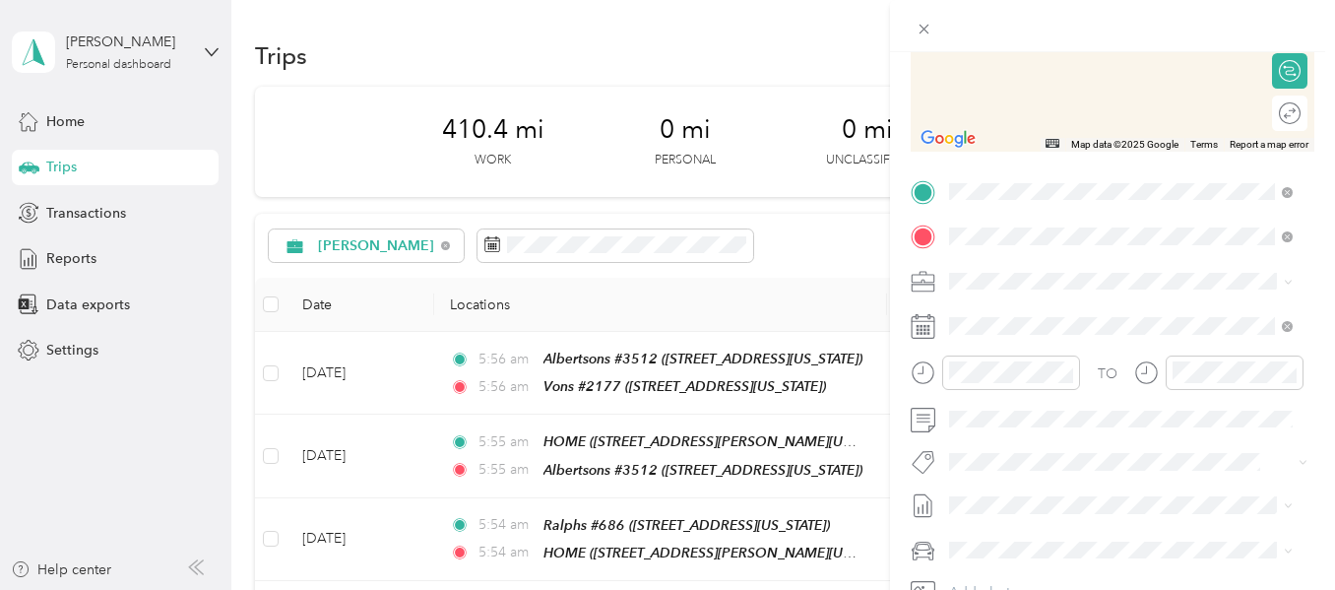
click at [1040, 329] on span "[STREET_ADDRESS][US_STATE]" at bounding box center [1085, 336] width 197 height 17
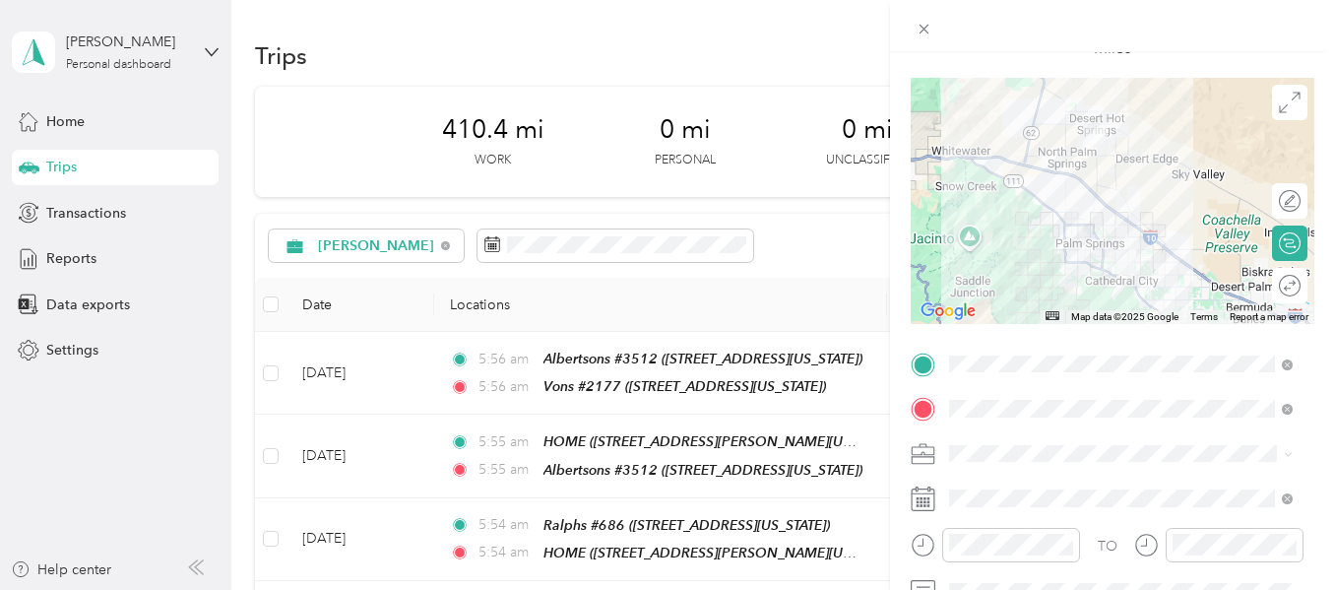
scroll to position [0, 0]
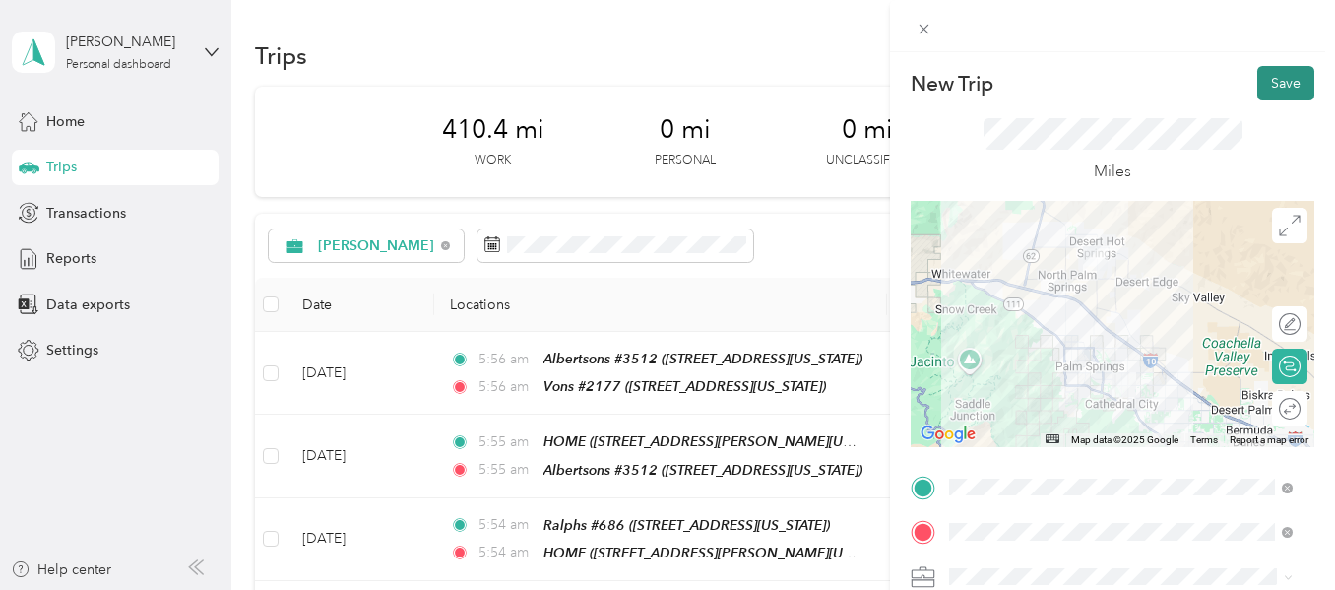
click at [1282, 85] on button "Save" at bounding box center [1286, 83] width 57 height 34
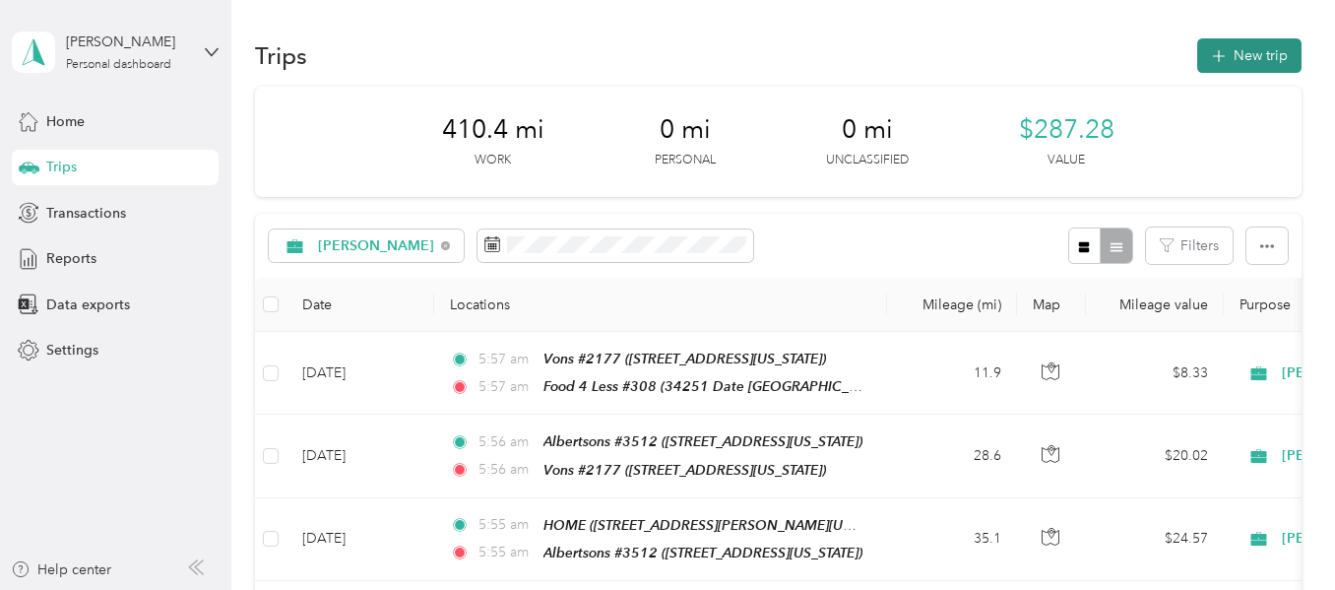
click at [1239, 60] on button "New trip" at bounding box center [1250, 55] width 104 height 34
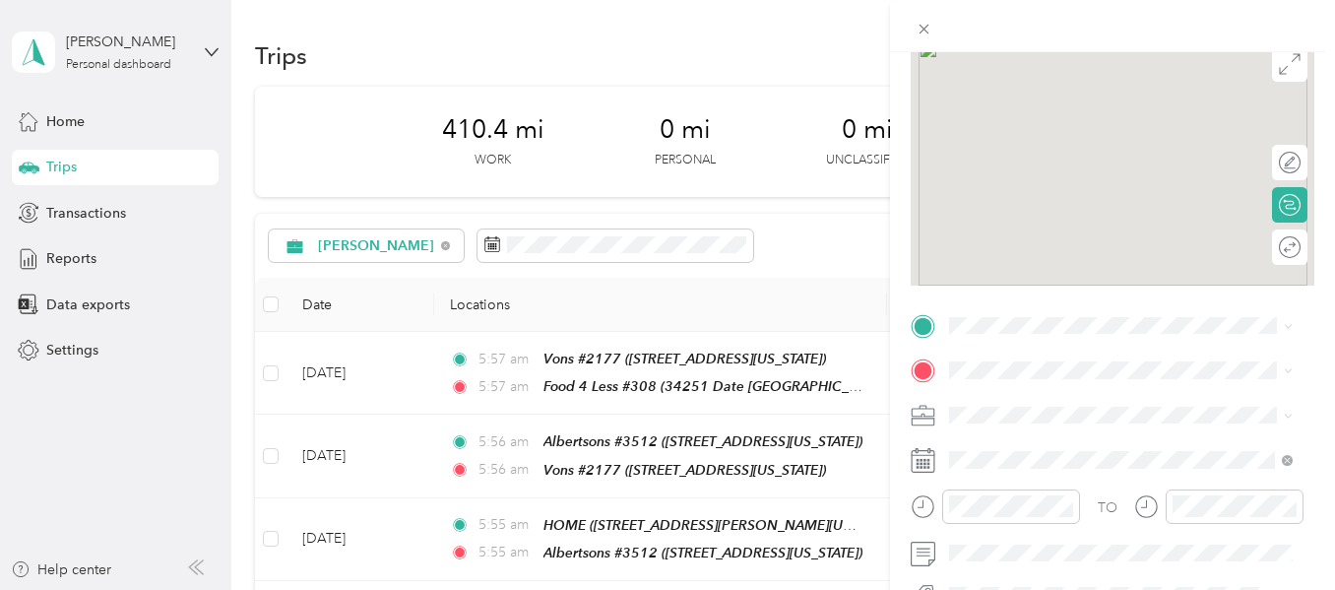
scroll to position [295, 0]
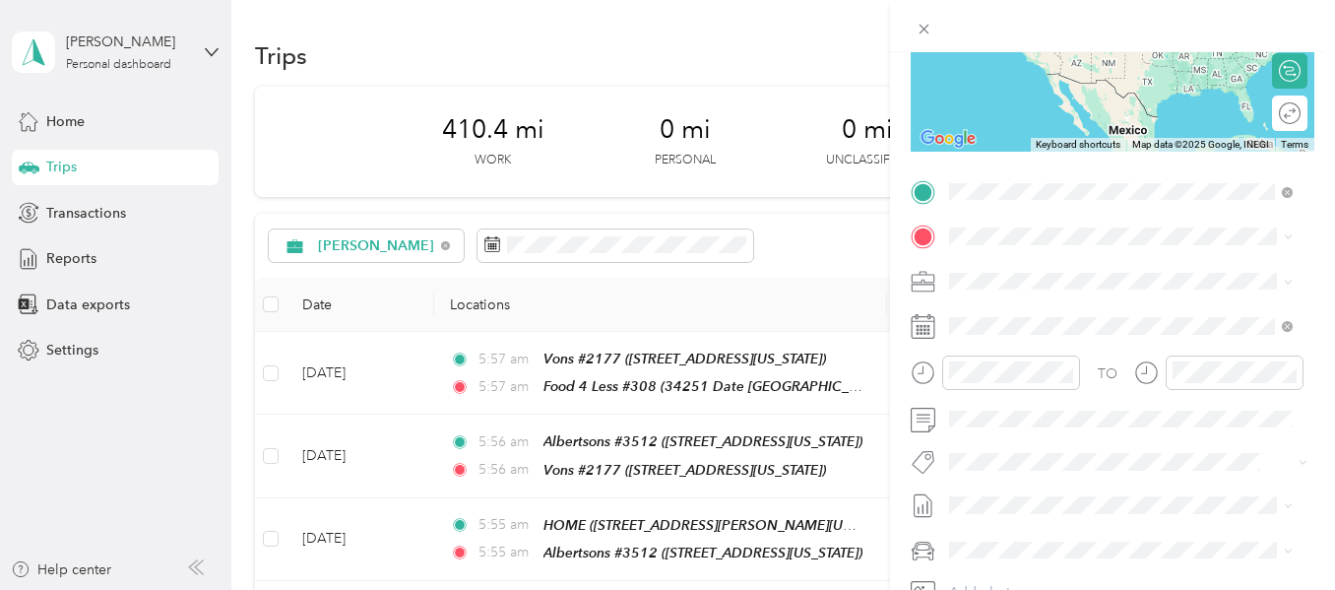
click at [1031, 274] on strong "Food 4 Less #308" at bounding box center [1044, 270] width 115 height 18
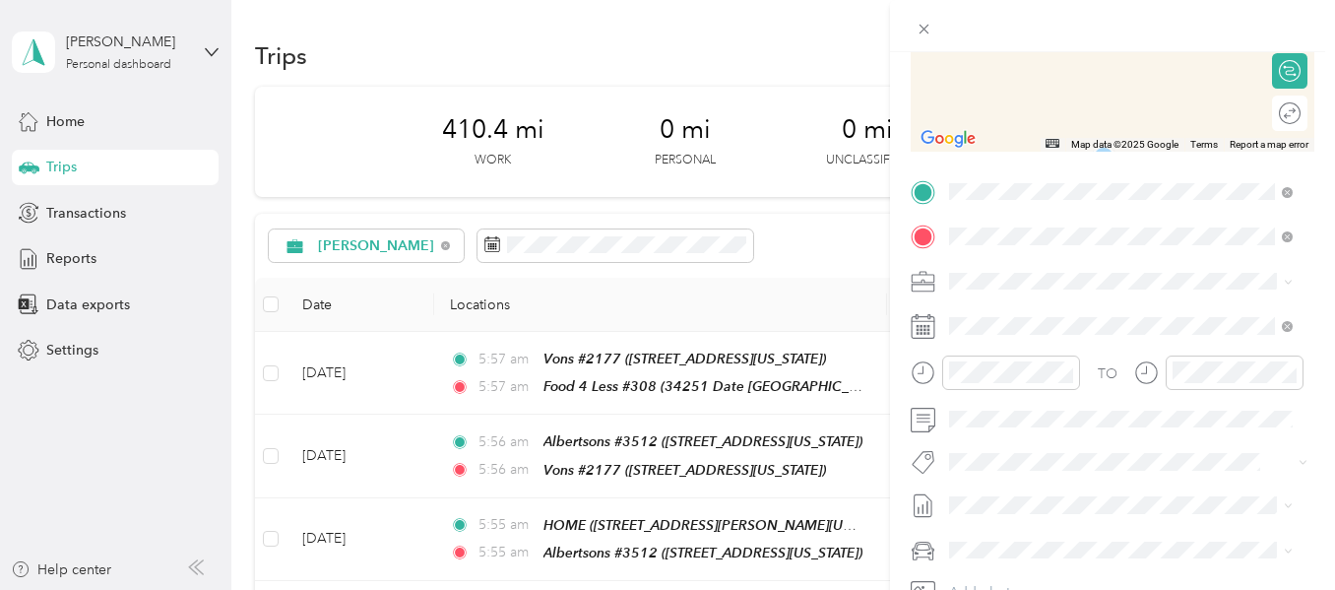
click at [1003, 312] on strong "Food 4 Less #517" at bounding box center [1044, 314] width 115 height 18
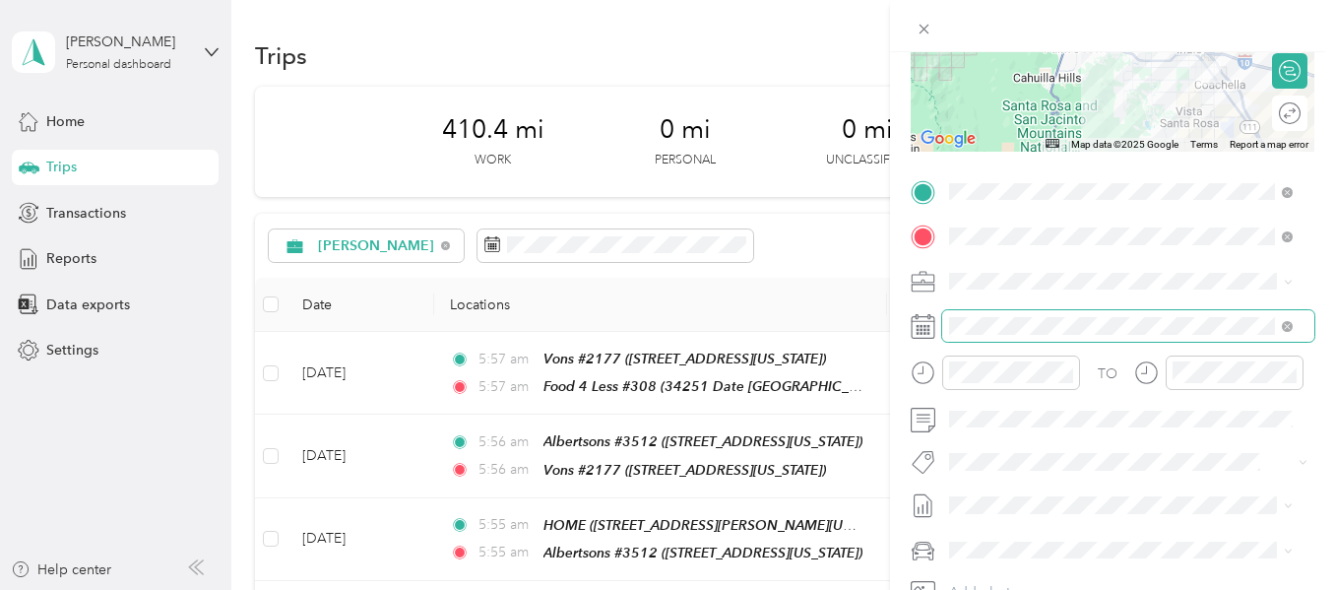
click at [1011, 335] on span at bounding box center [1128, 326] width 372 height 32
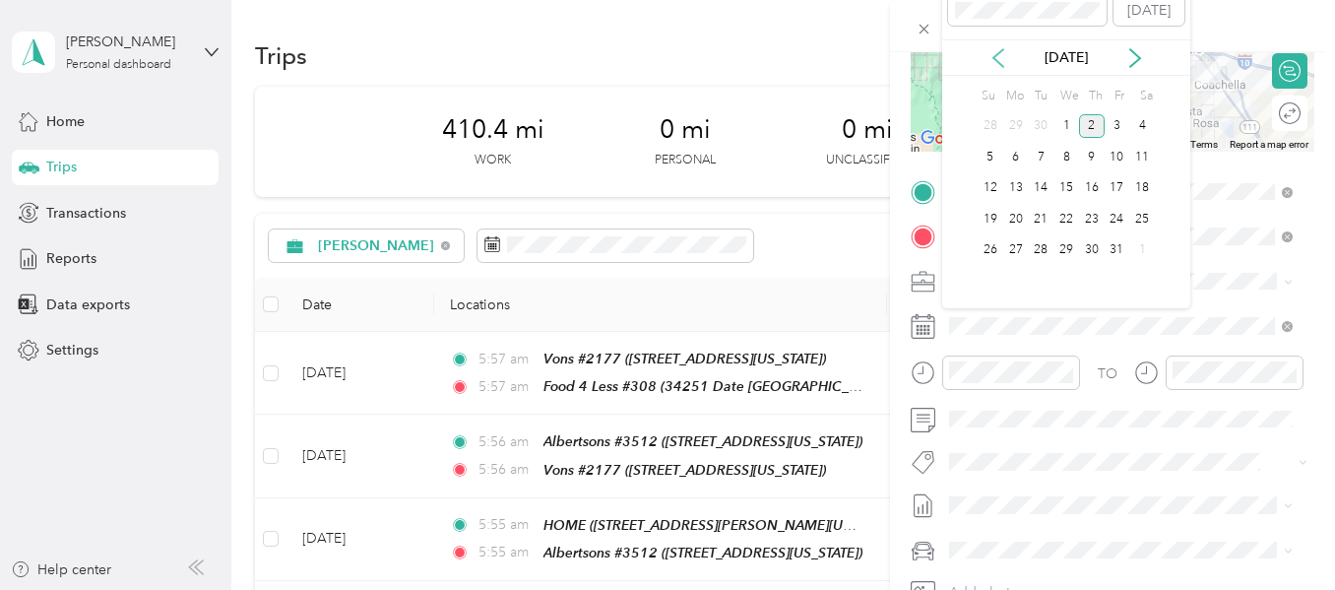
click at [1005, 60] on icon at bounding box center [999, 58] width 20 height 20
click at [1064, 216] on div "24" at bounding box center [1067, 219] width 26 height 25
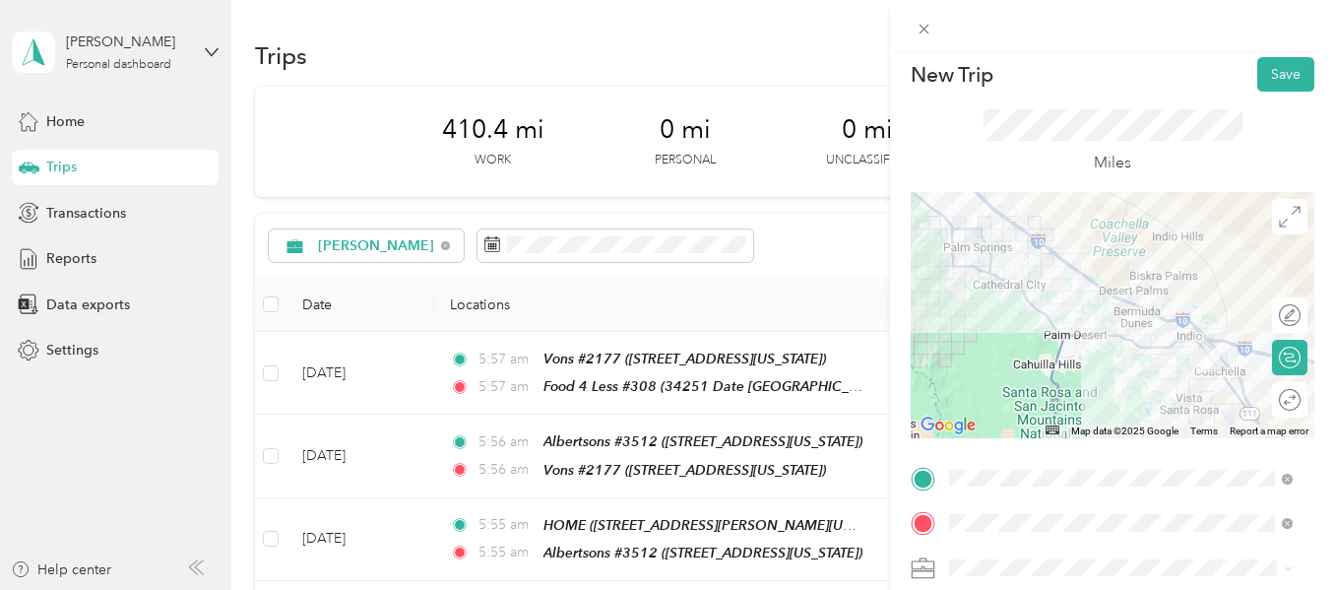
scroll to position [0, 0]
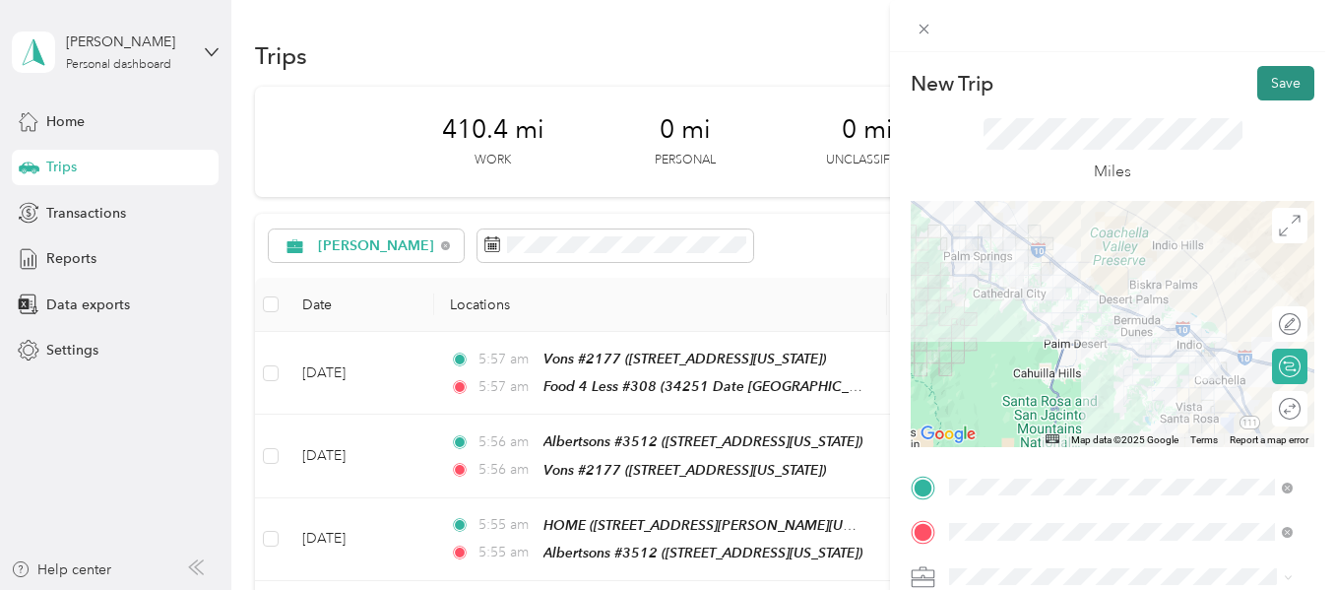
click at [1267, 82] on button "Save" at bounding box center [1286, 83] width 57 height 34
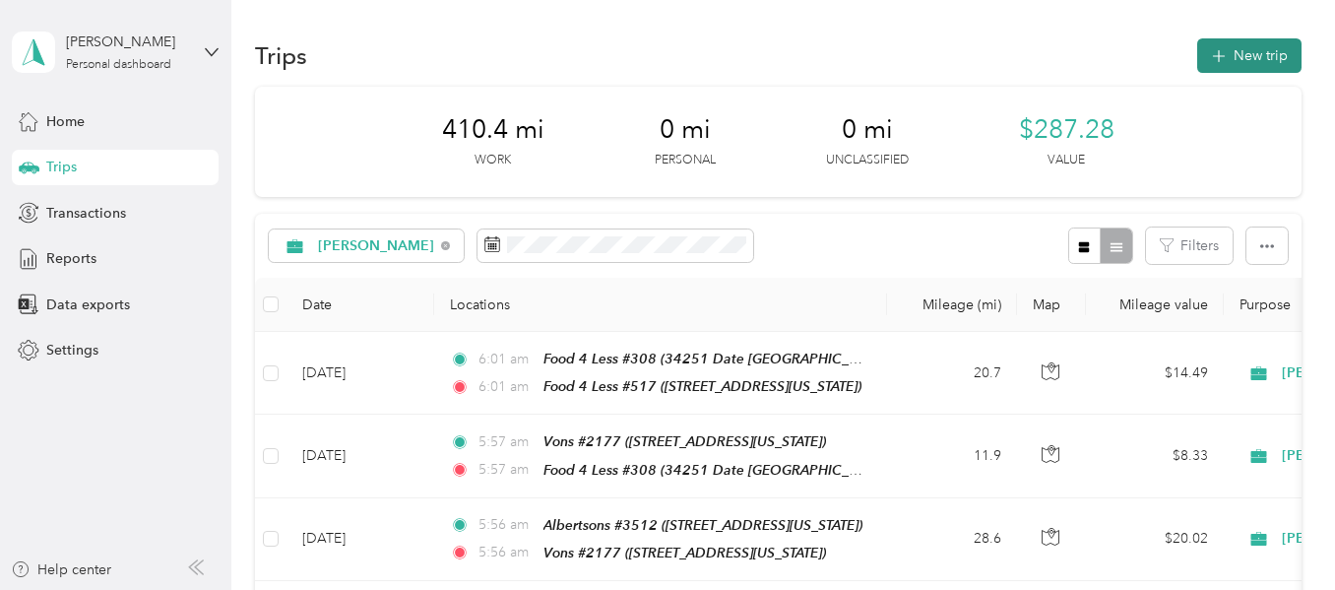
click at [1207, 56] on icon "button" at bounding box center [1218, 56] width 23 height 23
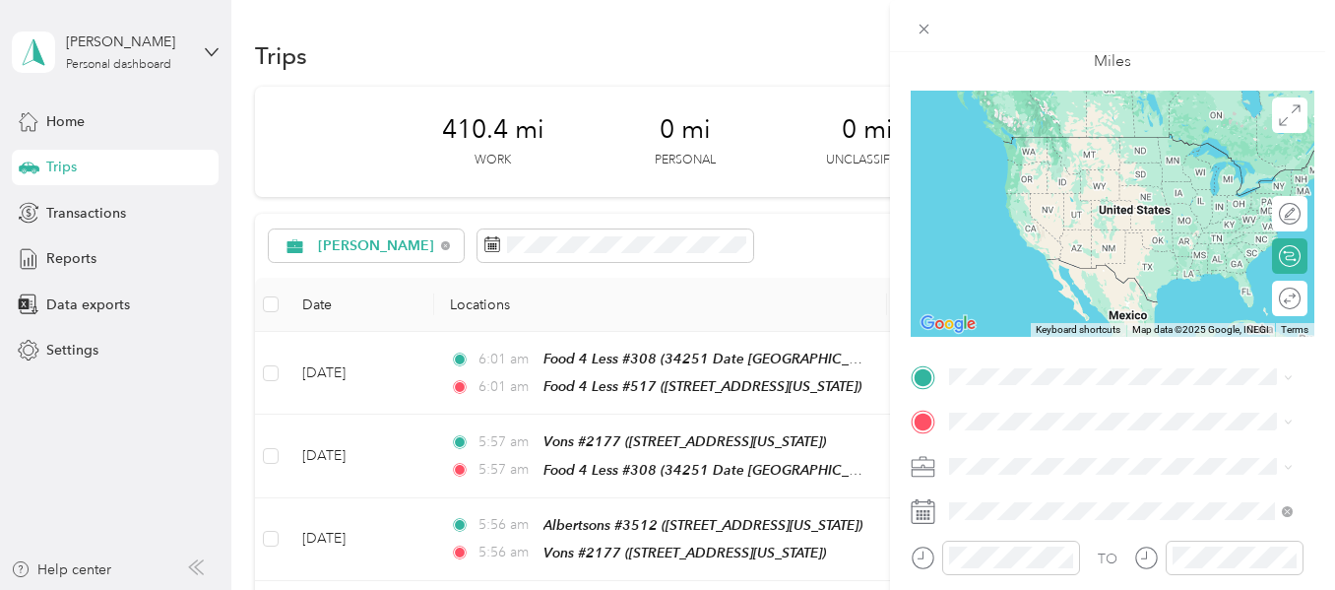
scroll to position [197, 0]
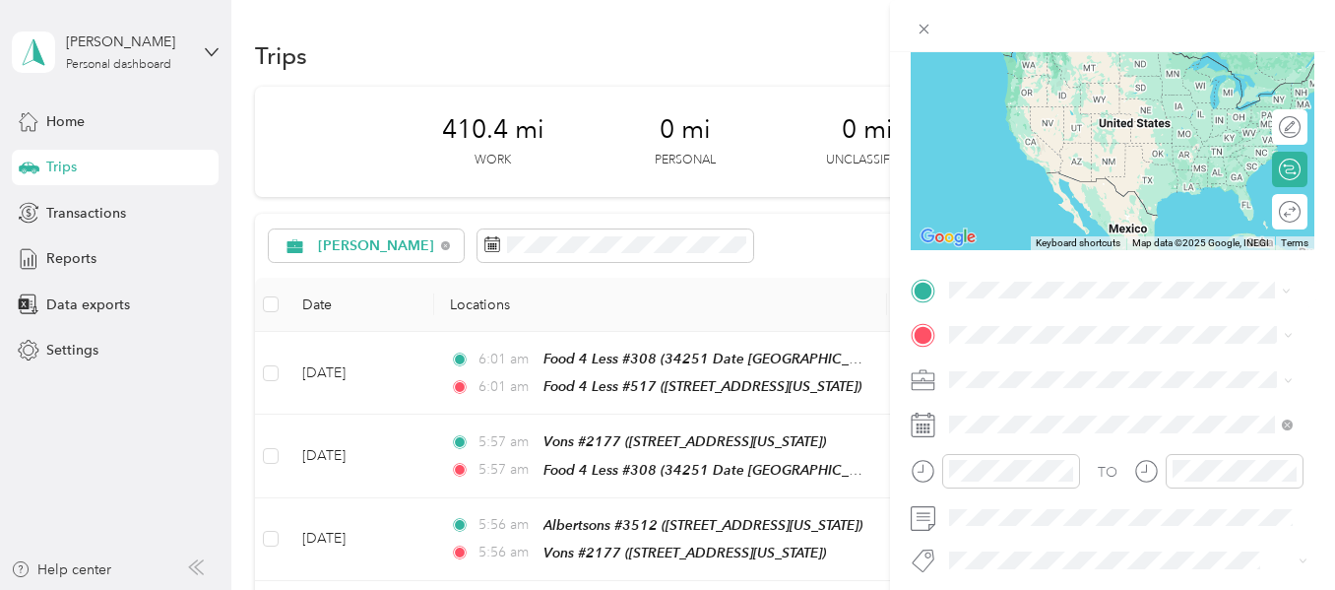
click at [1010, 383] on span "[STREET_ADDRESS][US_STATE]" at bounding box center [1085, 389] width 197 height 17
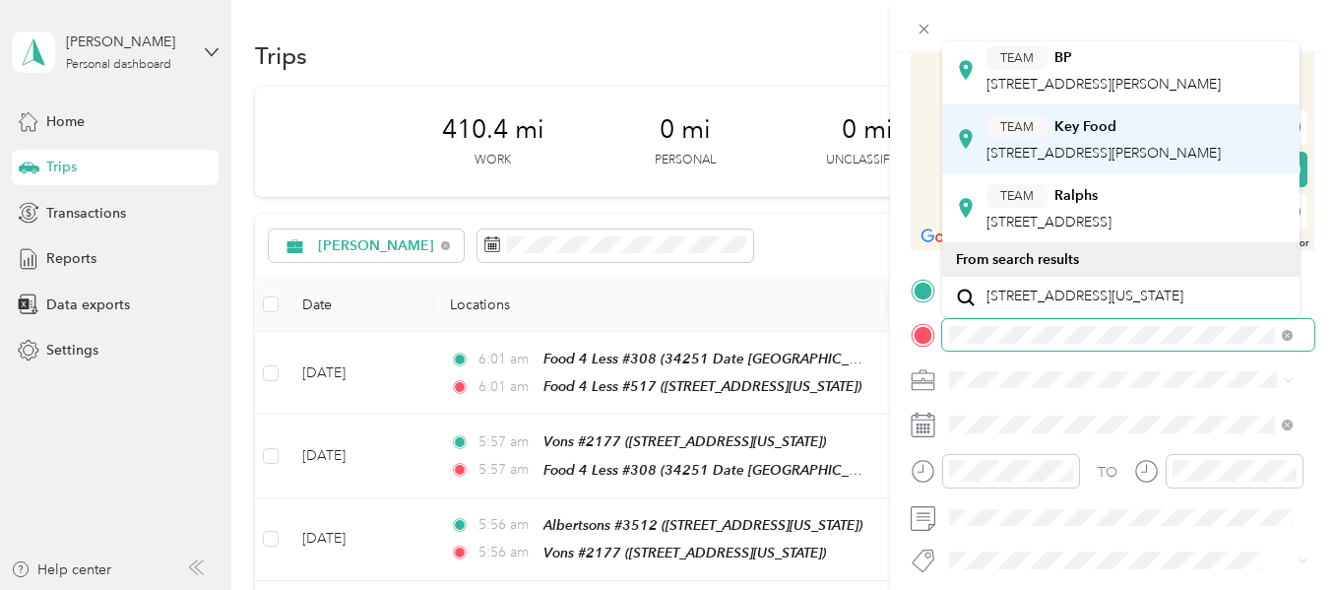
scroll to position [124, 0]
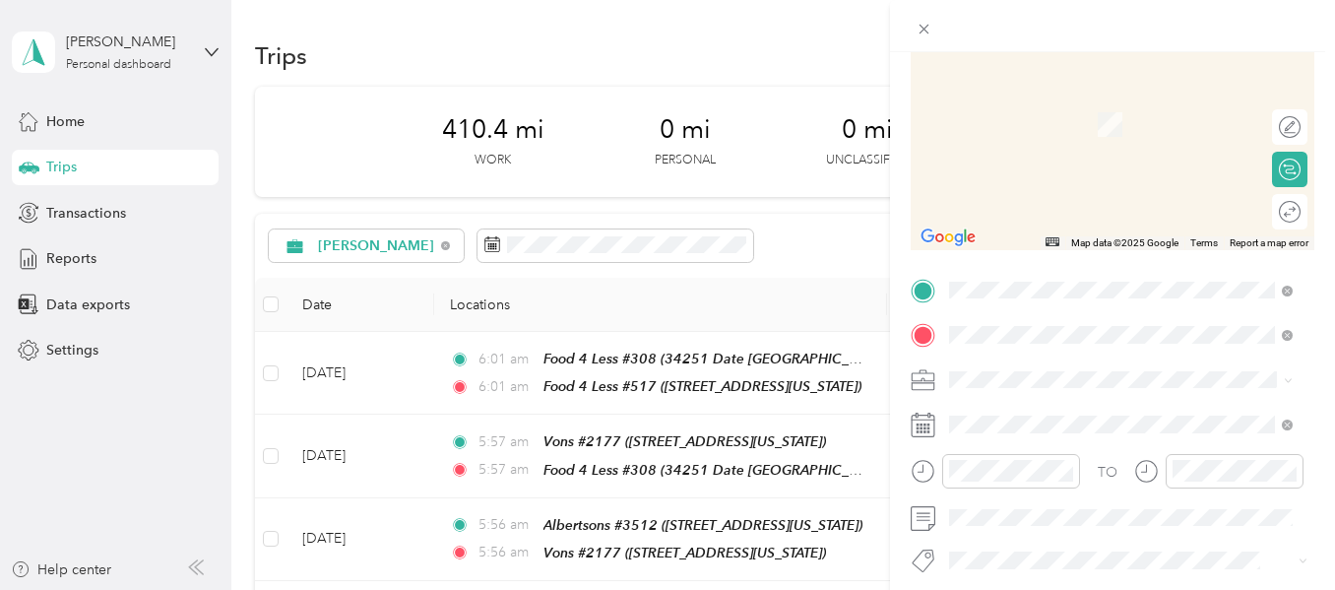
click at [1047, 202] on span "49908 Jefferson Street, 92201, Indio, California, United States" at bounding box center [1085, 193] width 197 height 17
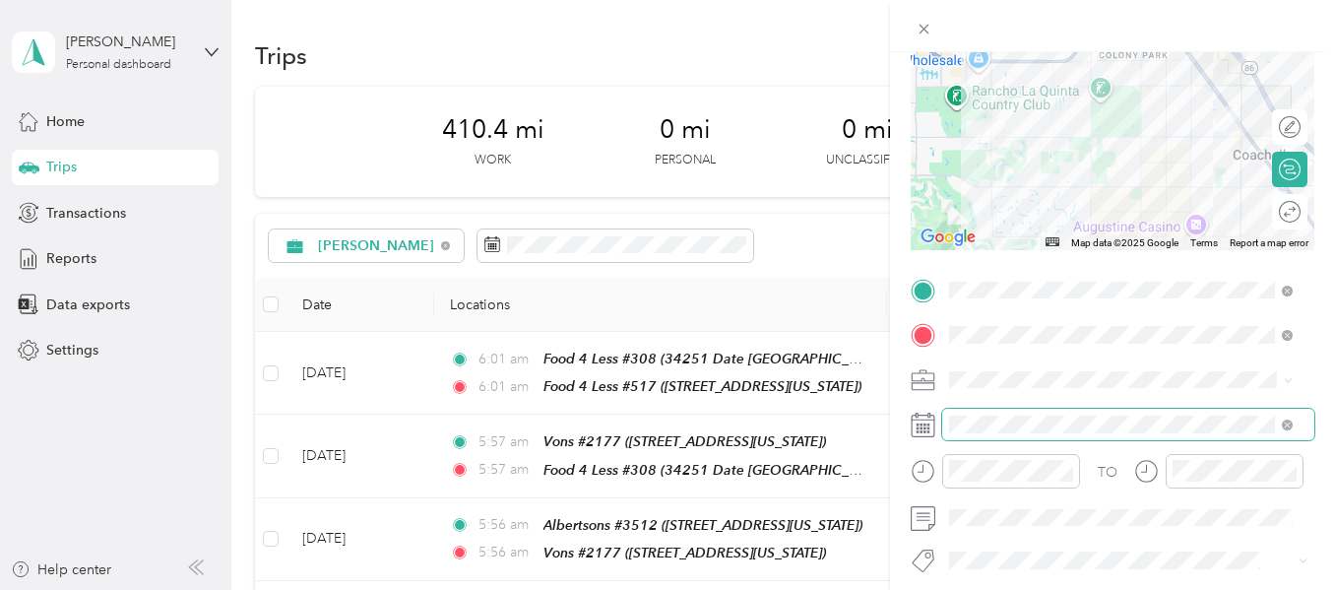
click at [1014, 415] on span at bounding box center [1128, 425] width 372 height 32
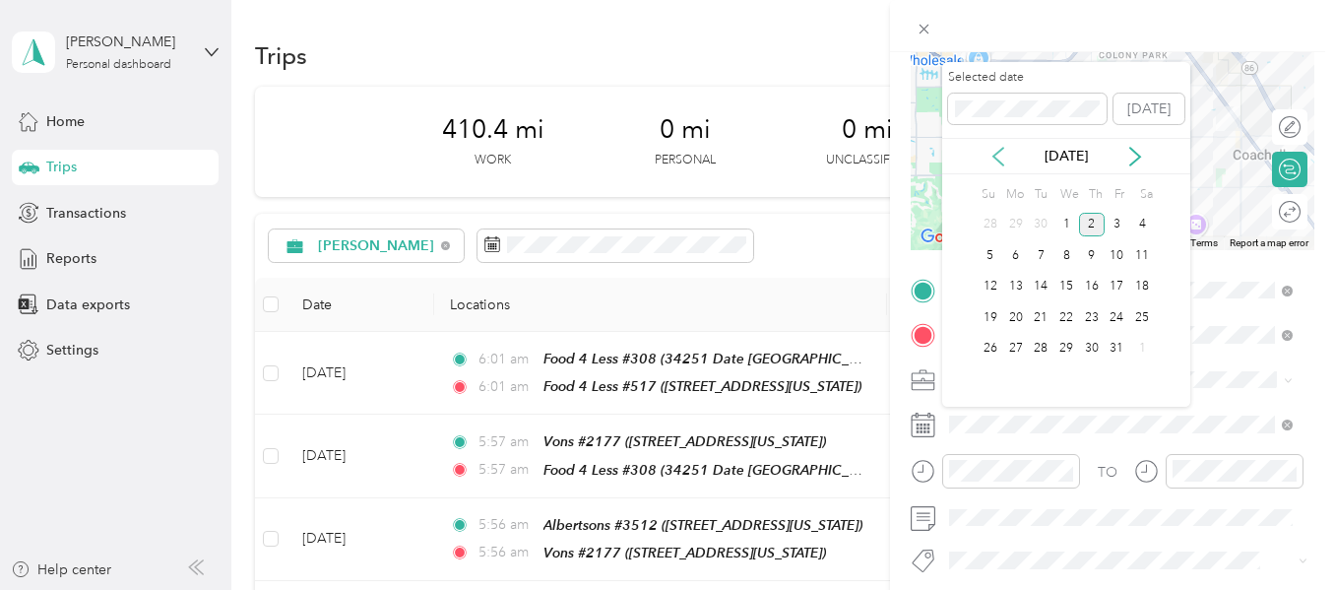
click at [996, 162] on icon at bounding box center [999, 157] width 20 height 20
click at [1061, 314] on div "24" at bounding box center [1067, 317] width 26 height 25
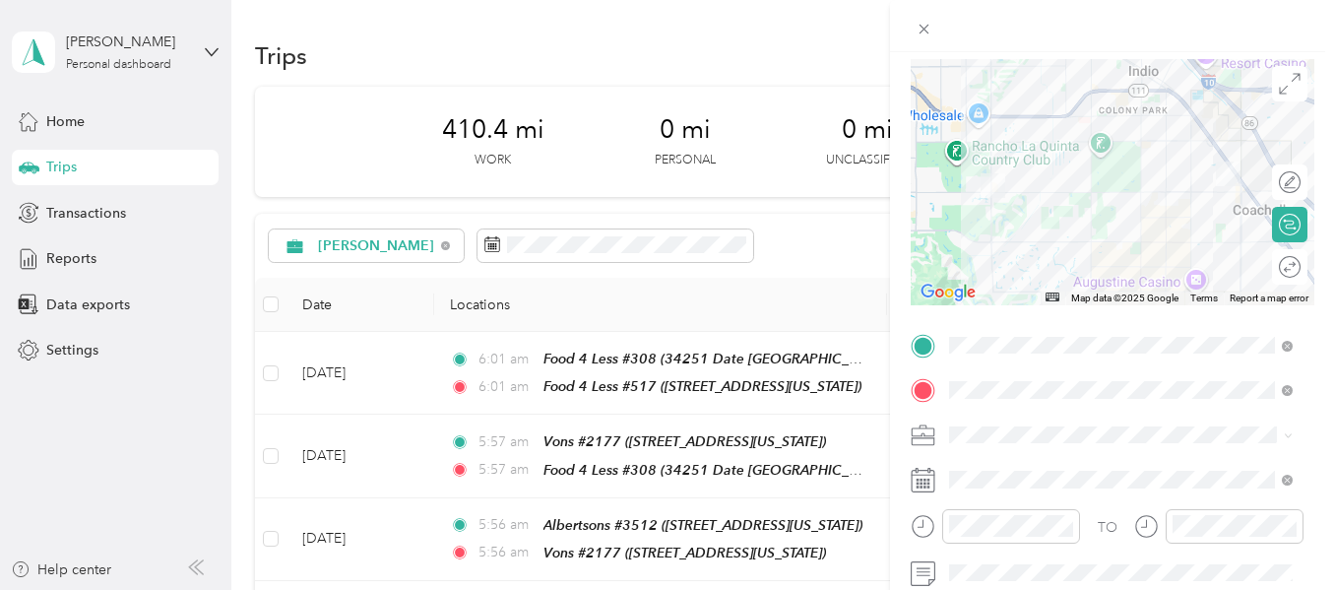
scroll to position [0, 0]
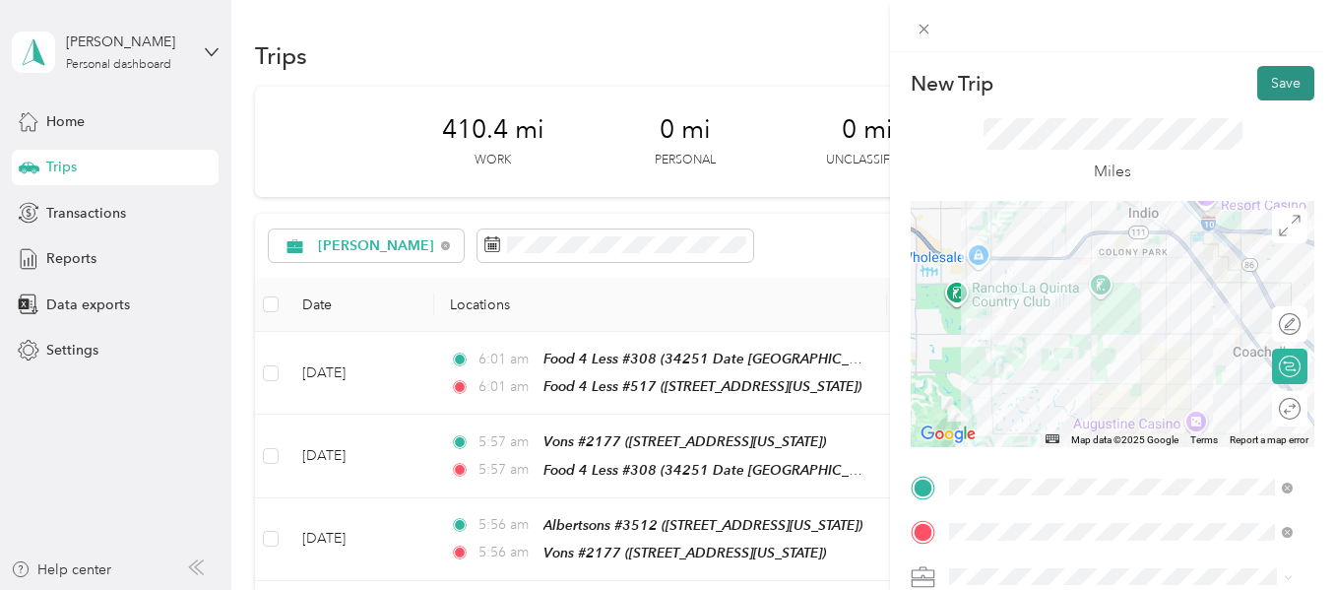
click at [1261, 85] on button "Save" at bounding box center [1286, 83] width 57 height 34
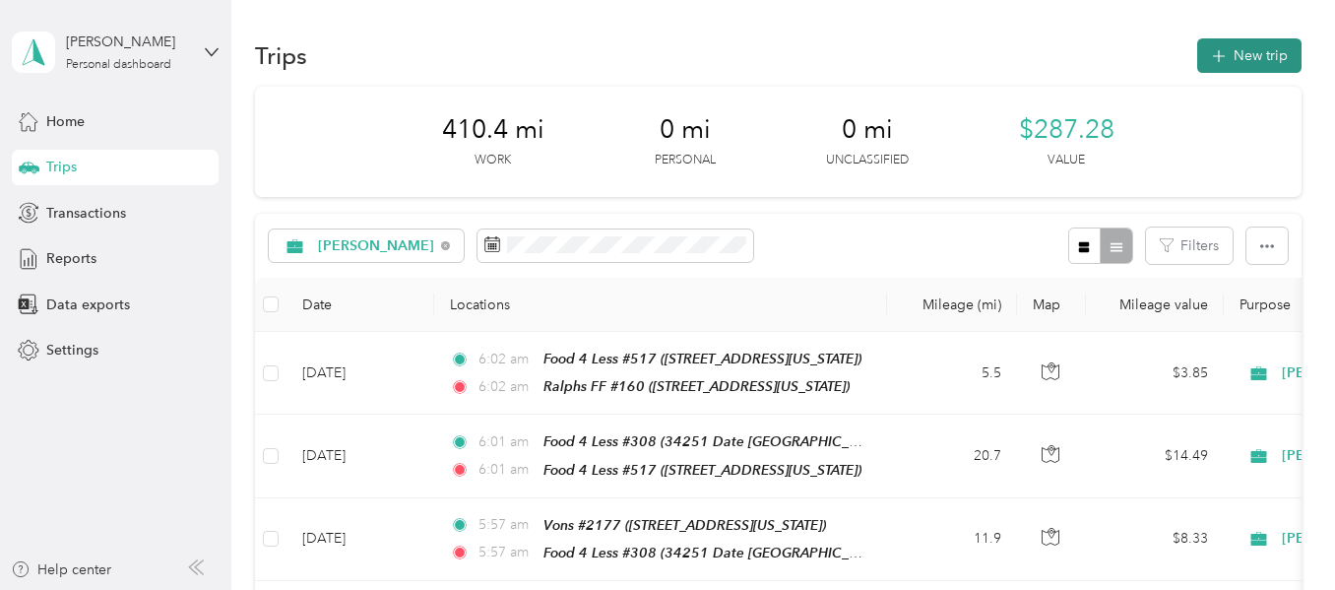
click at [1235, 62] on button "New trip" at bounding box center [1250, 55] width 104 height 34
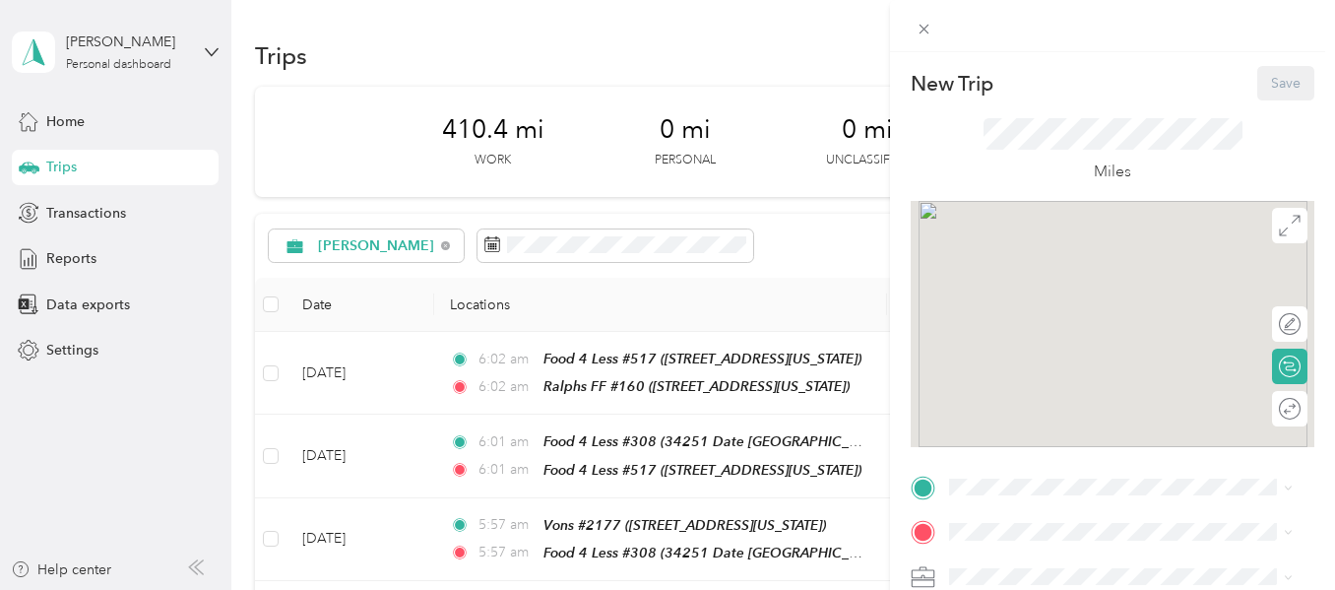
scroll to position [295, 0]
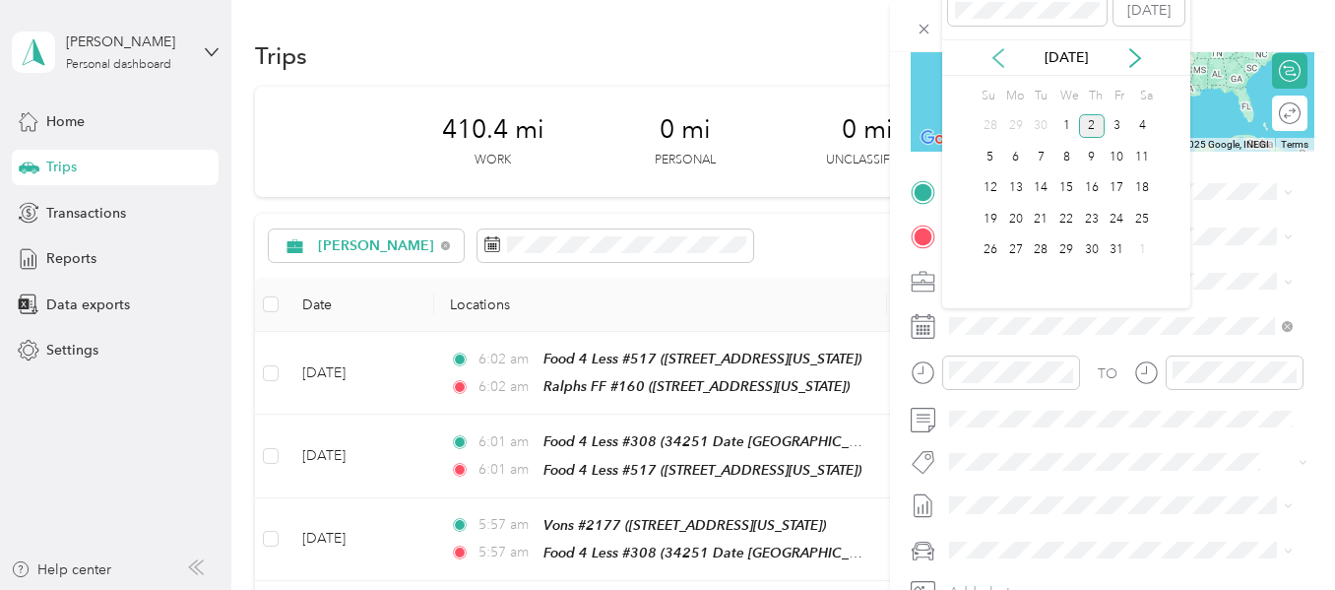
click at [999, 48] on icon at bounding box center [999, 58] width 20 height 20
click at [1065, 217] on div "24" at bounding box center [1067, 219] width 26 height 25
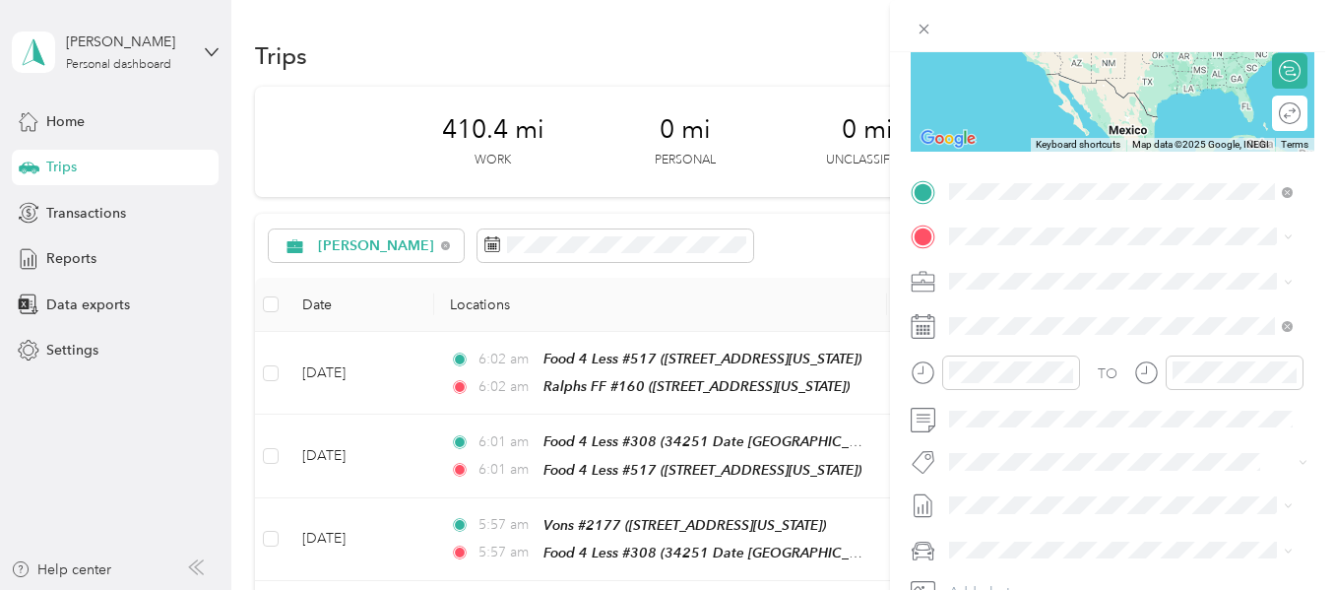
click at [1008, 348] on strong "Ralphs FF #160" at bounding box center [1037, 339] width 101 height 18
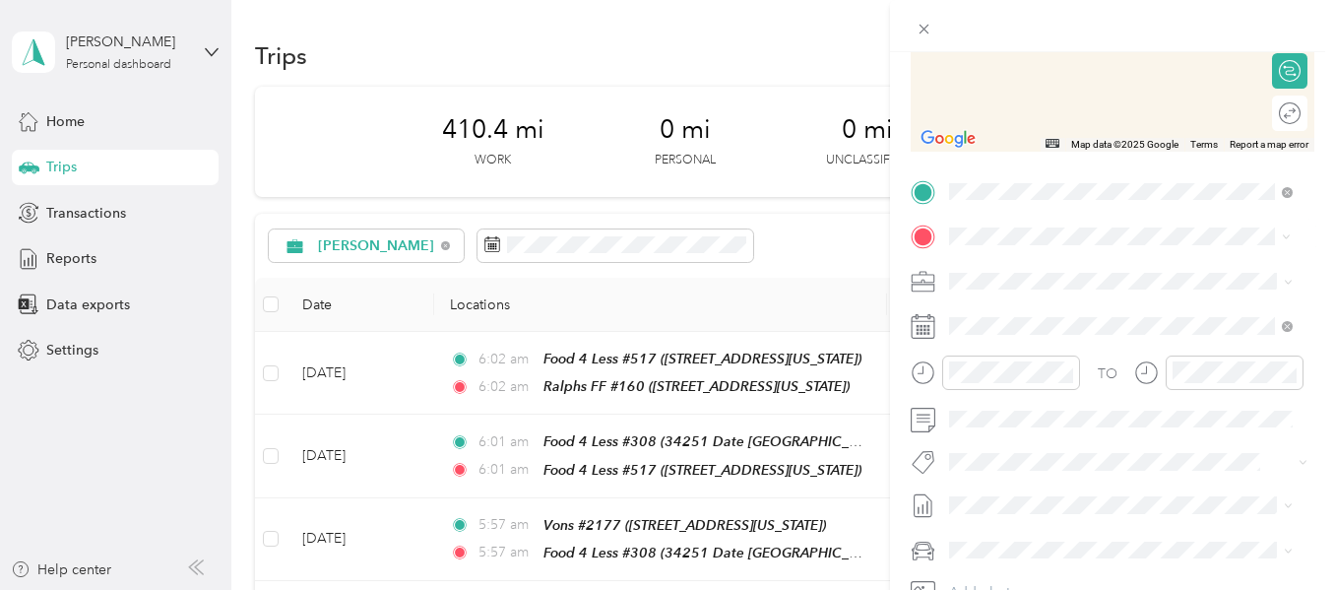
click at [1052, 321] on strong "Ralphs FF #681" at bounding box center [1037, 314] width 101 height 18
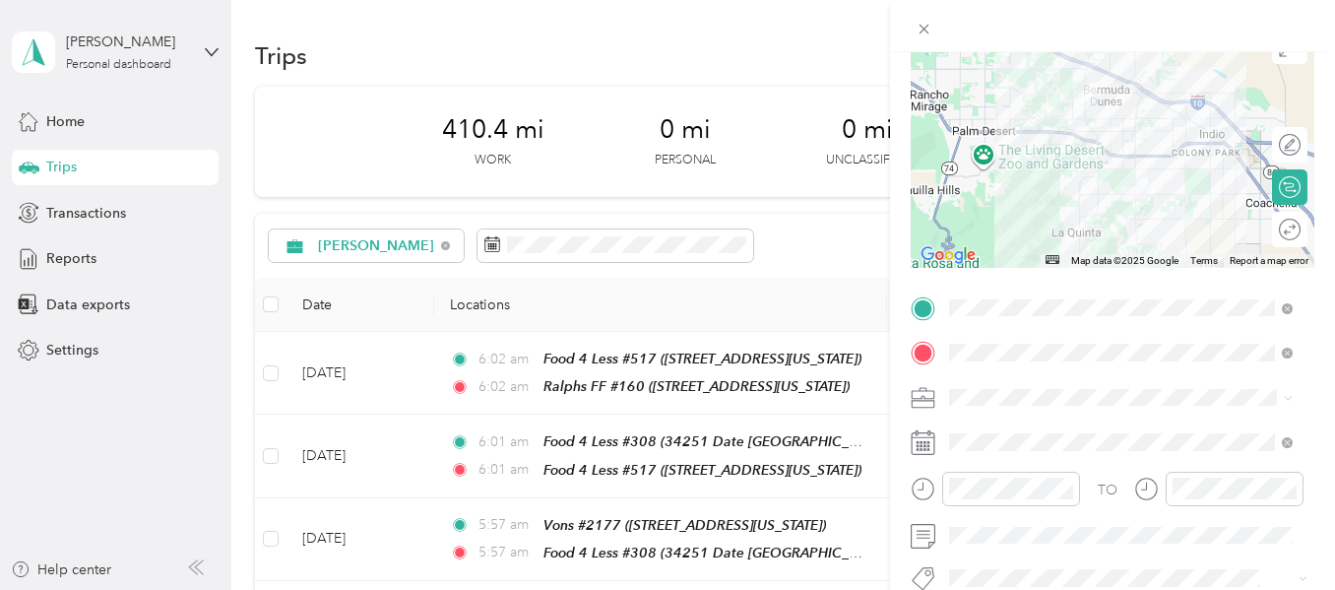
scroll to position [0, 0]
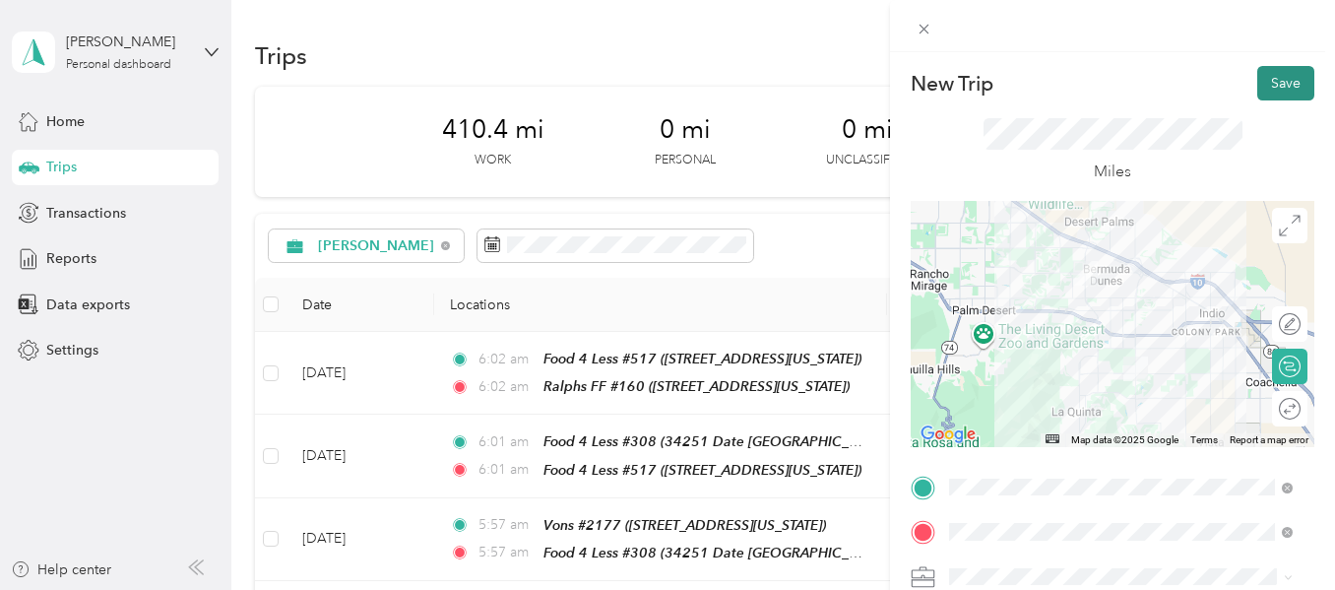
click at [1262, 91] on button "Save" at bounding box center [1286, 83] width 57 height 34
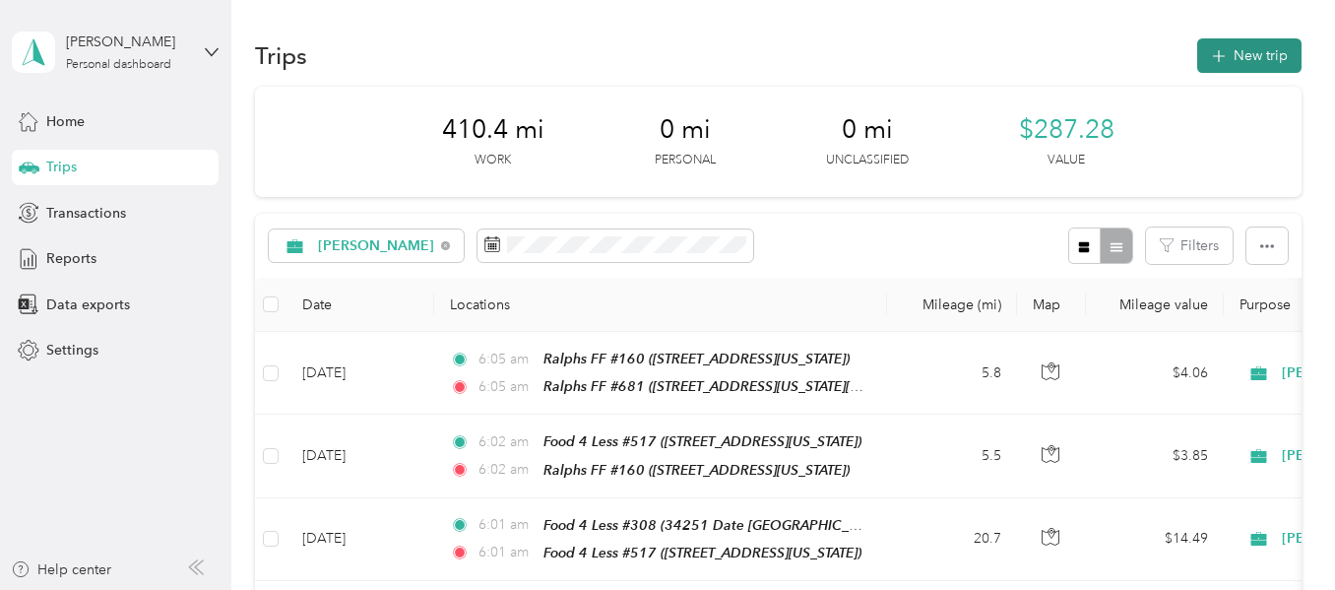
click at [1224, 60] on button "New trip" at bounding box center [1250, 55] width 104 height 34
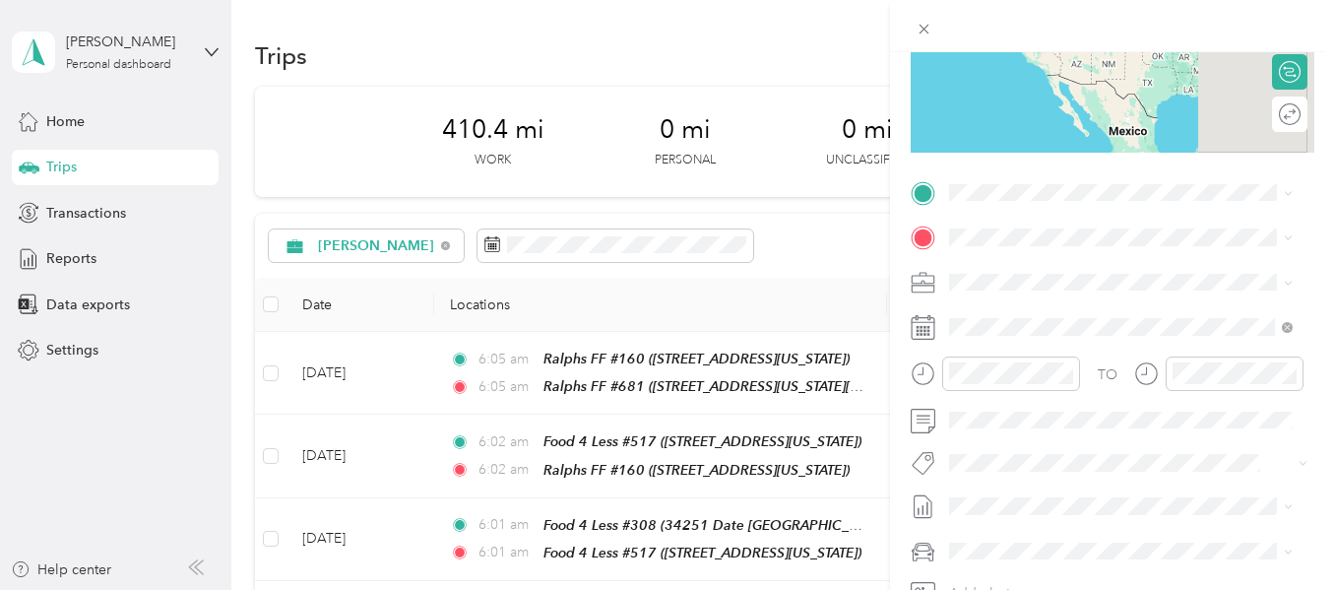
scroll to position [295, 0]
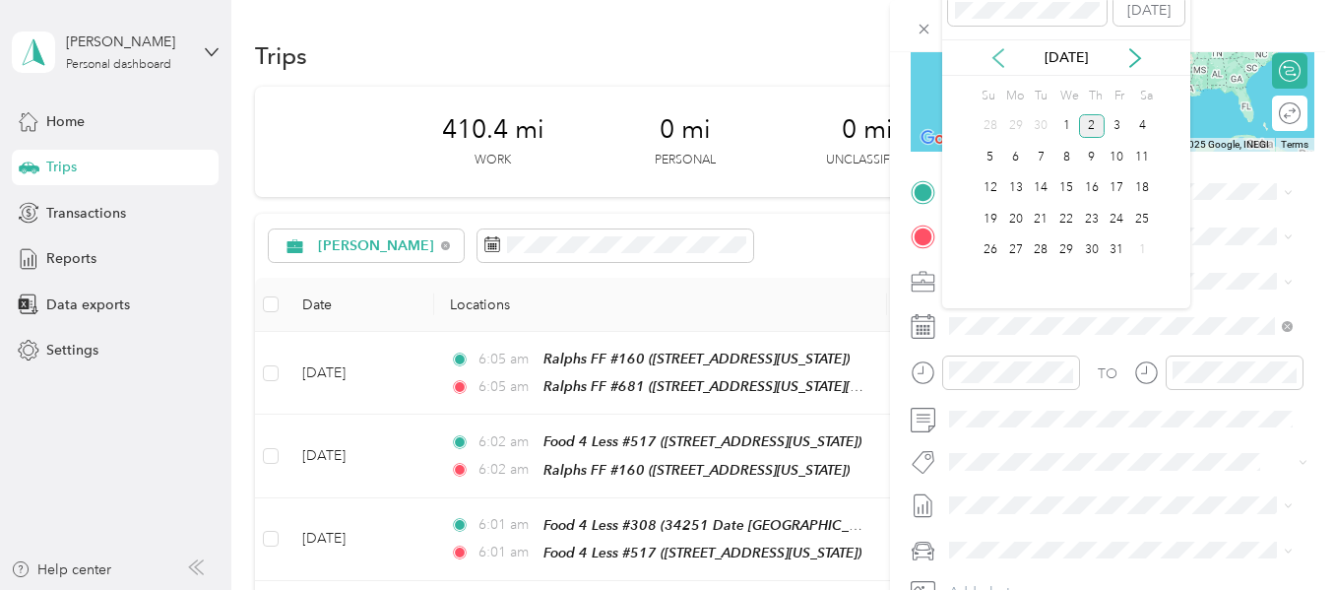
click at [1004, 59] on icon at bounding box center [999, 58] width 20 height 20
click at [1071, 216] on div "24" at bounding box center [1067, 219] width 26 height 25
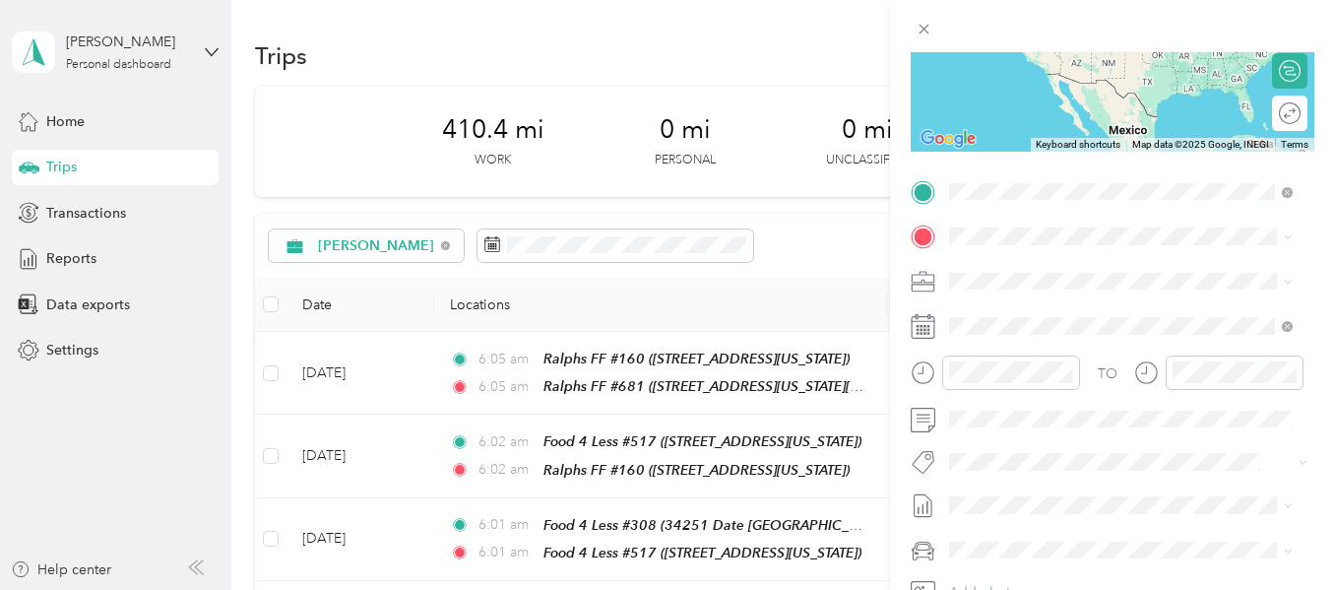
click at [1081, 269] on strong "Ralphs FF #681" at bounding box center [1037, 270] width 101 height 18
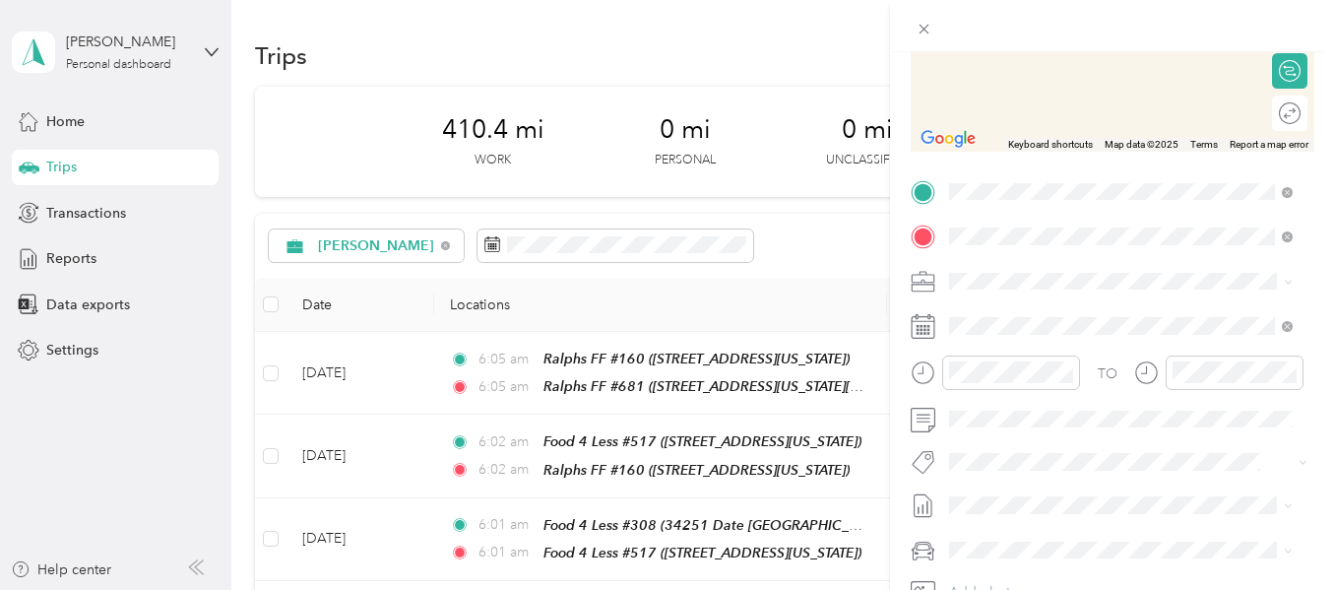
click at [1016, 310] on strong "HOME" at bounding box center [1008, 314] width 43 height 18
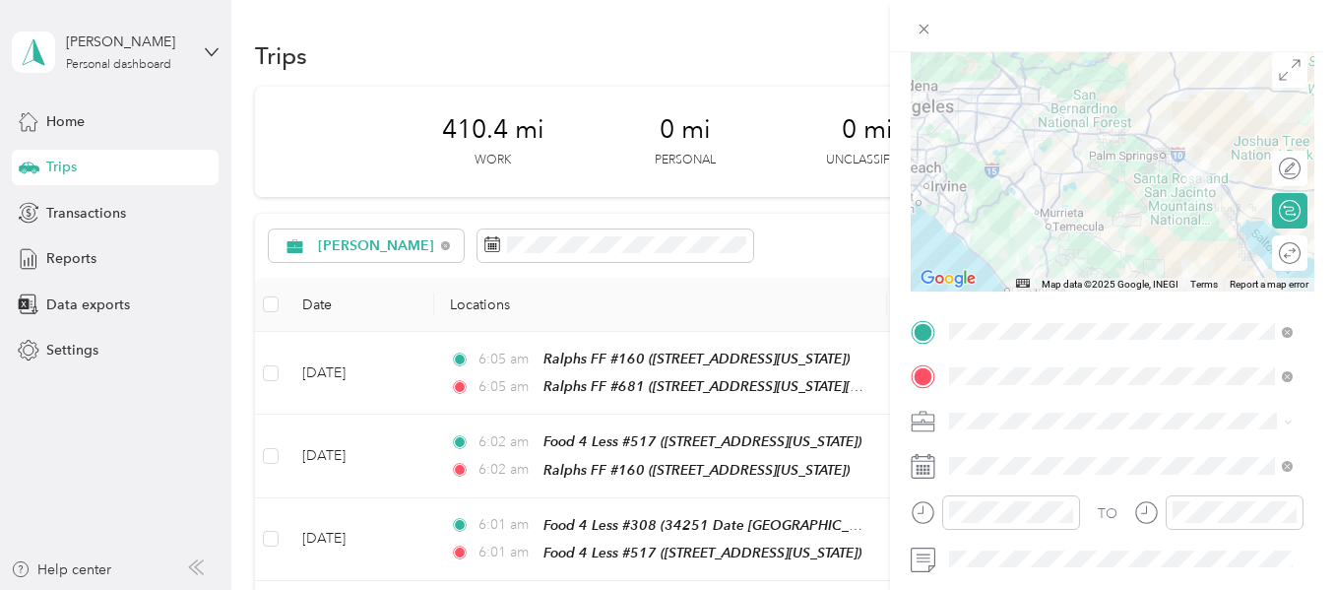
scroll to position [0, 0]
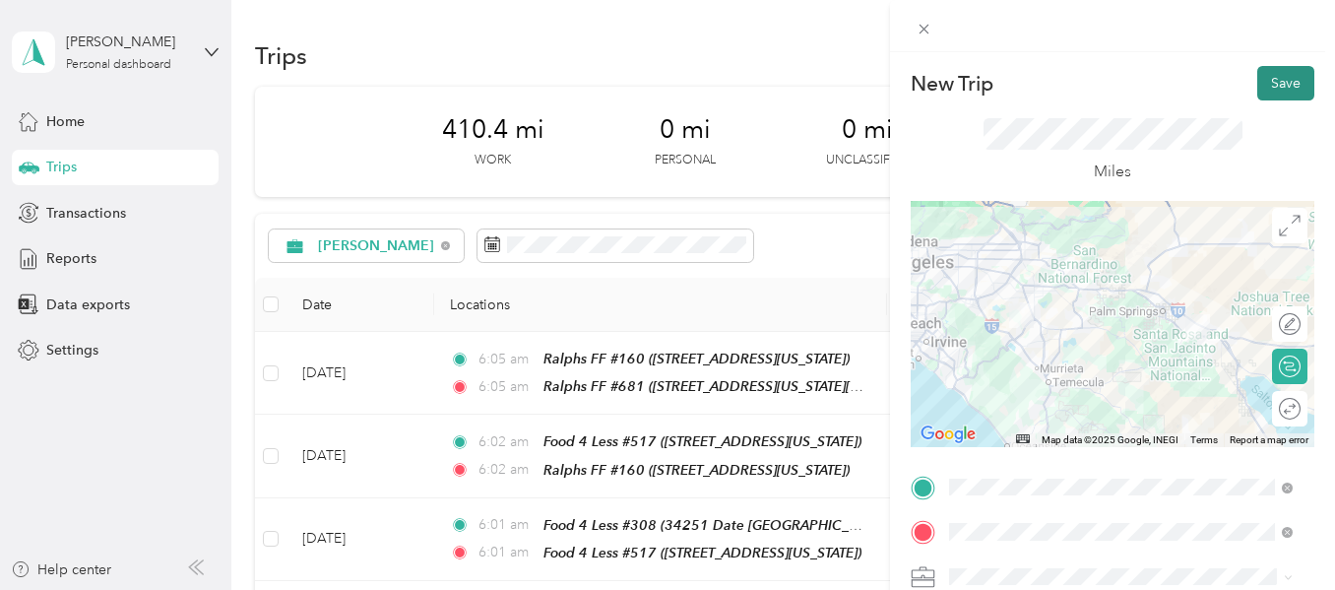
click at [1258, 85] on button "Save" at bounding box center [1286, 83] width 57 height 34
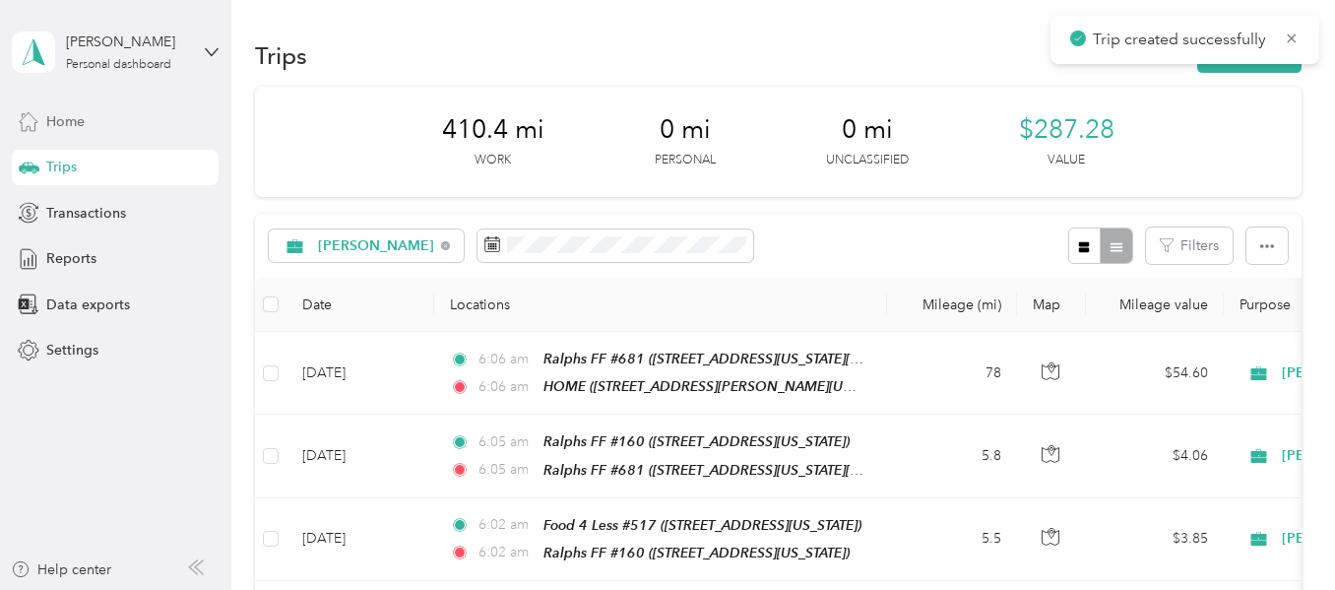
click at [76, 125] on span "Home" at bounding box center [65, 121] width 38 height 21
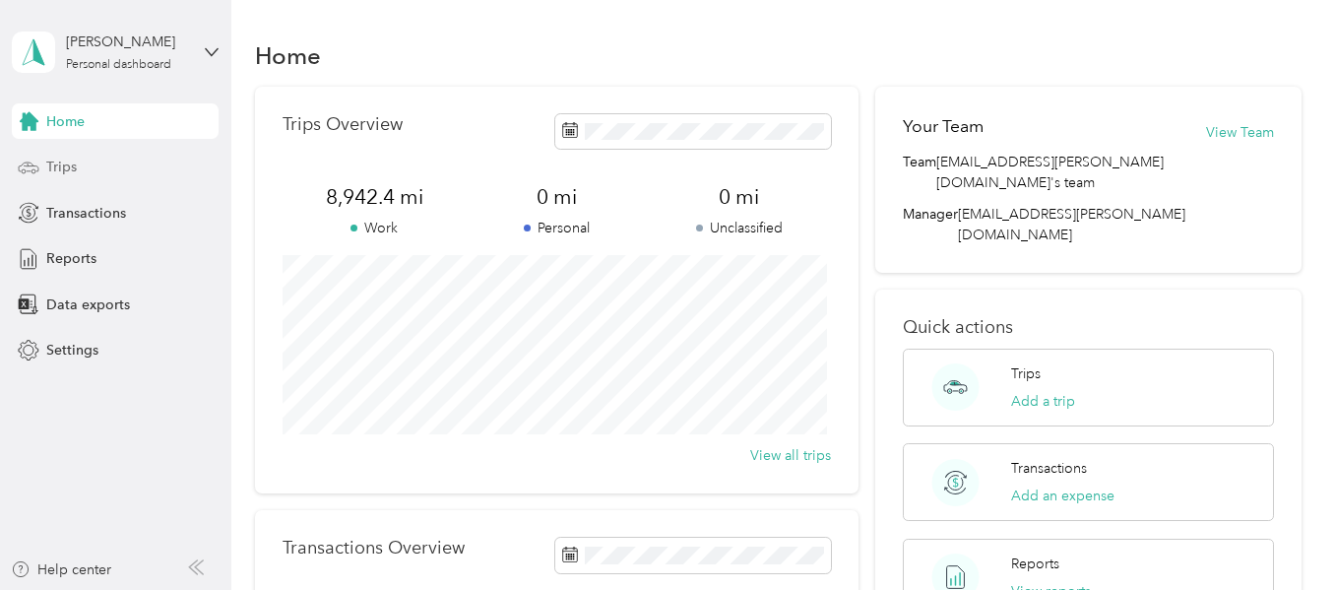
click at [67, 165] on span "Trips" at bounding box center [61, 167] width 31 height 21
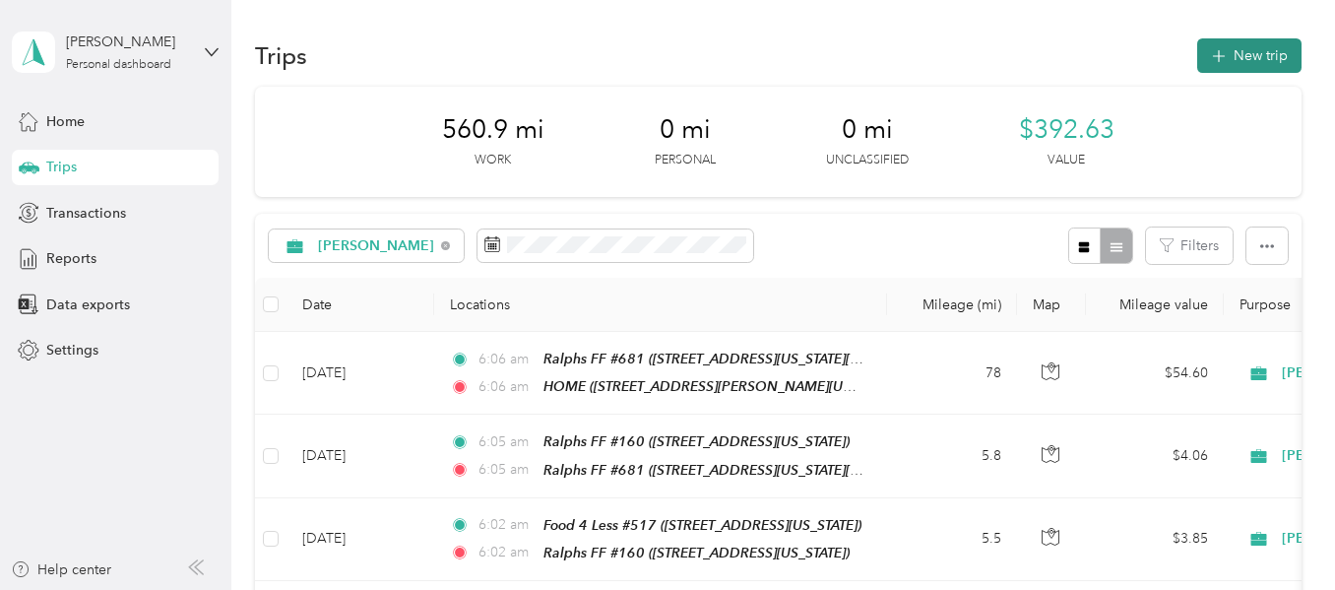
click at [1212, 60] on icon "button" at bounding box center [1218, 56] width 23 height 23
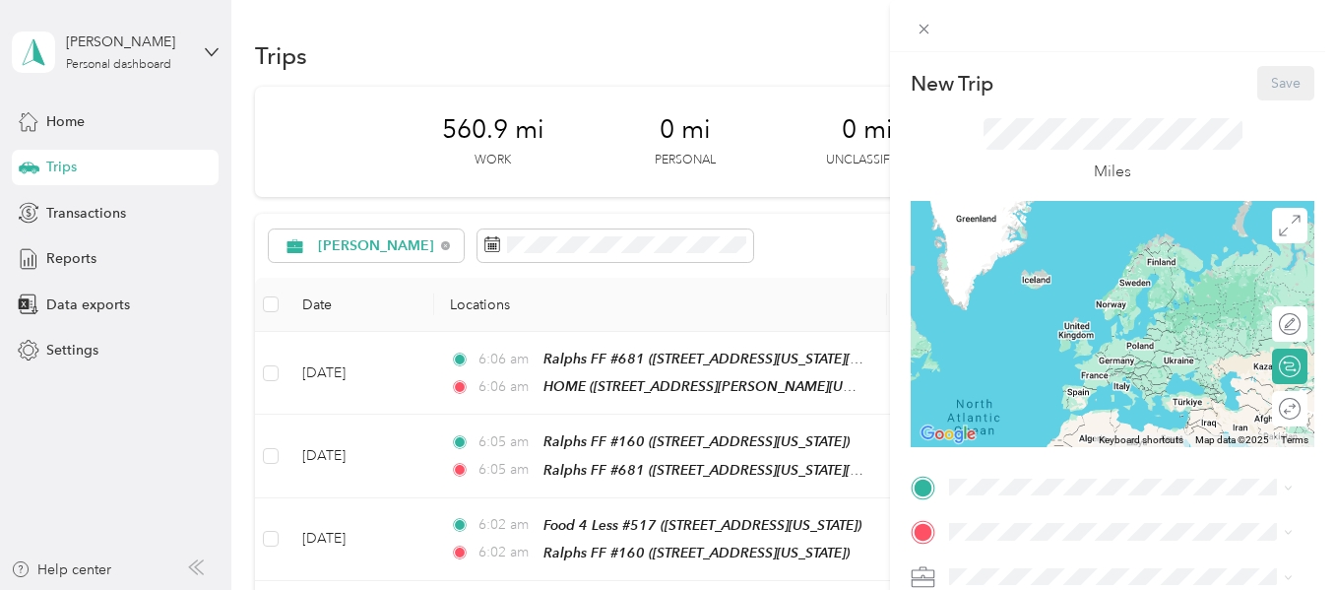
drag, startPoint x: 1031, startPoint y: 402, endPoint x: 901, endPoint y: 454, distance: 140.1
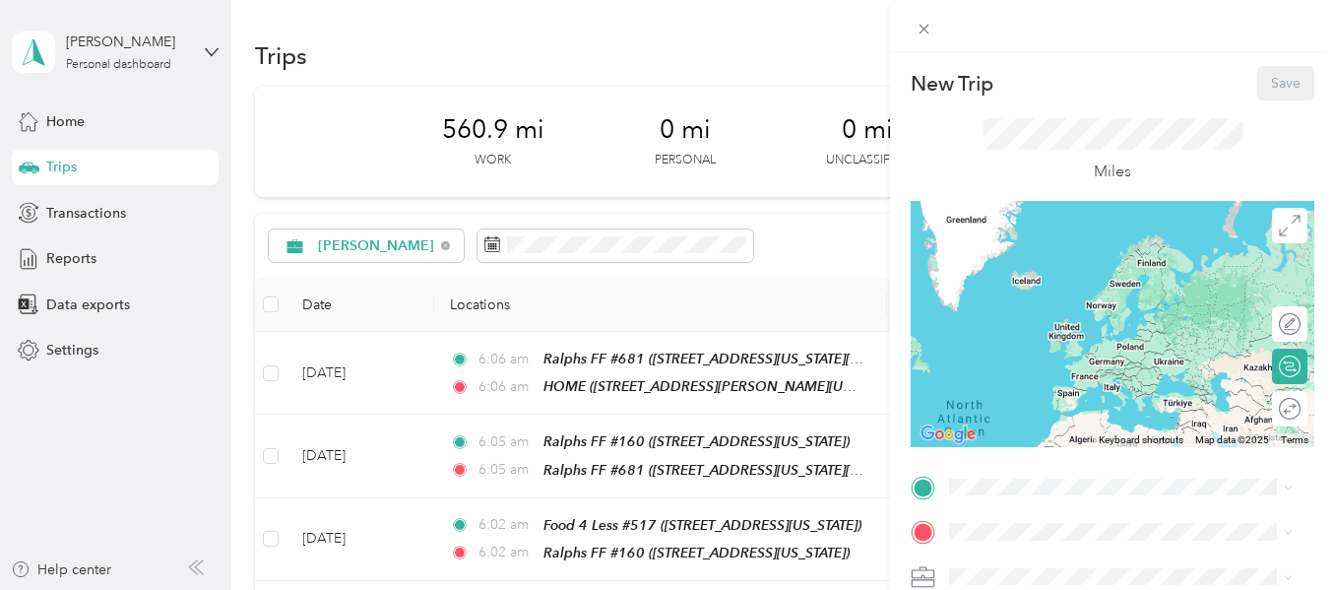
drag, startPoint x: 901, startPoint y: 454, endPoint x: 843, endPoint y: 235, distance: 226.2
click at [843, 235] on div "New Trip Save This trip cannot be edited because it is either under review, app…" at bounding box center [667, 295] width 1335 height 590
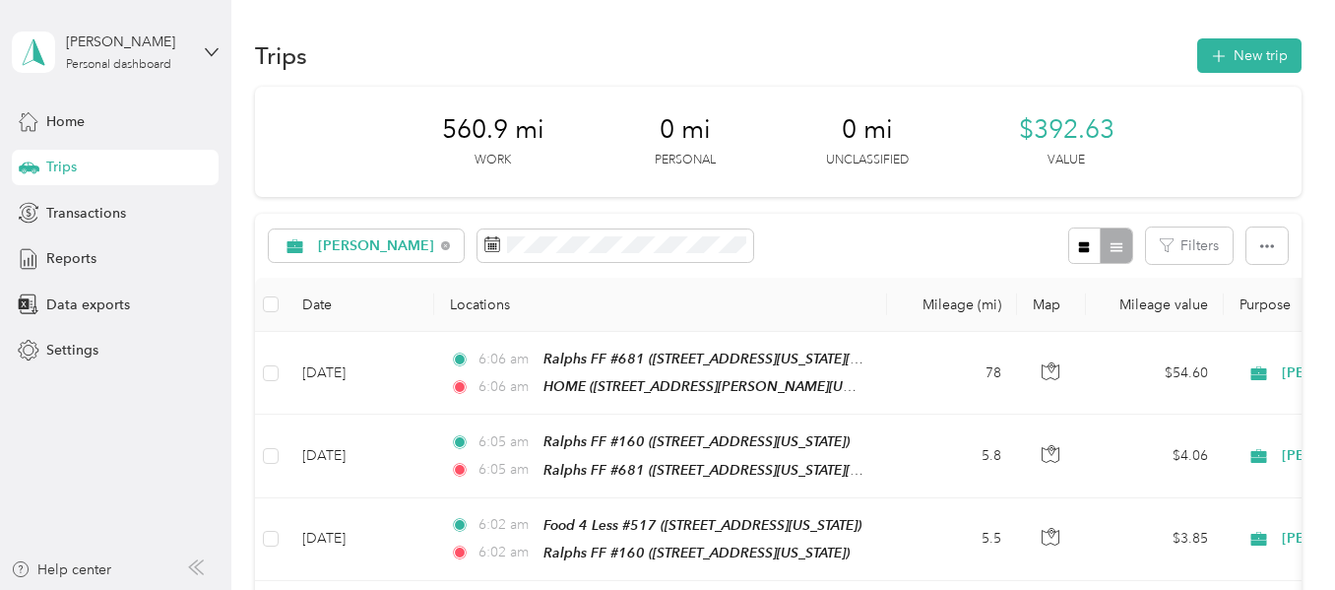
click at [971, 53] on div "Trips New trip" at bounding box center [778, 54] width 1046 height 41
click at [1222, 57] on icon "button" at bounding box center [1218, 56] width 23 height 23
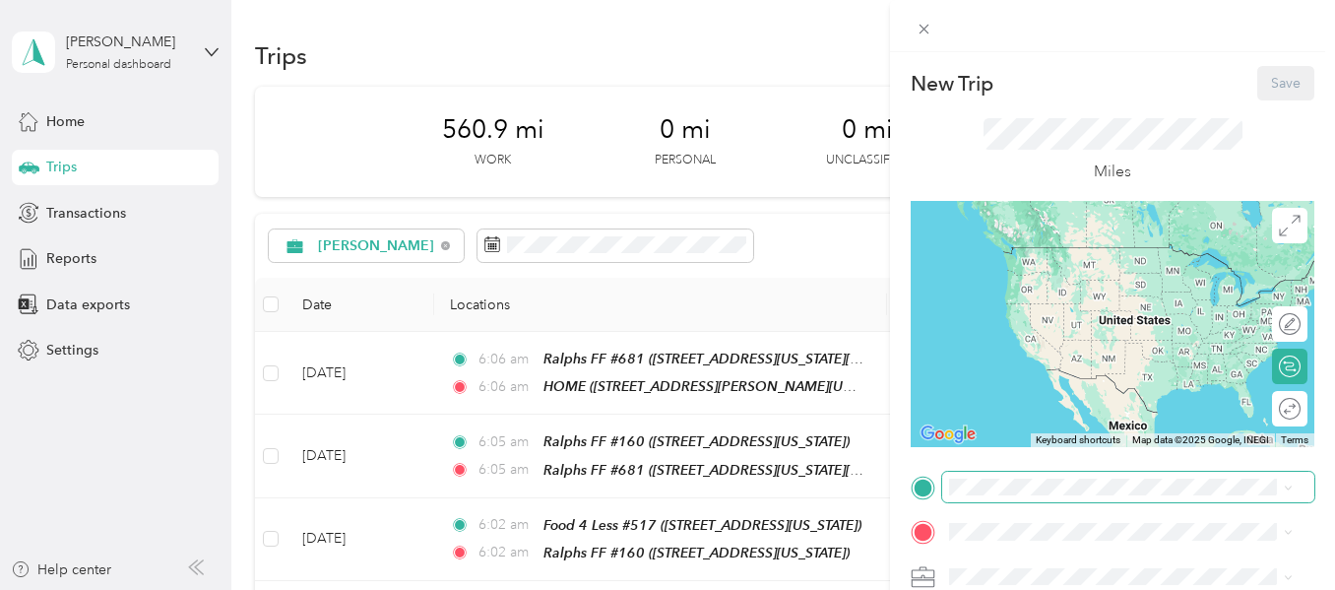
scroll to position [295, 0]
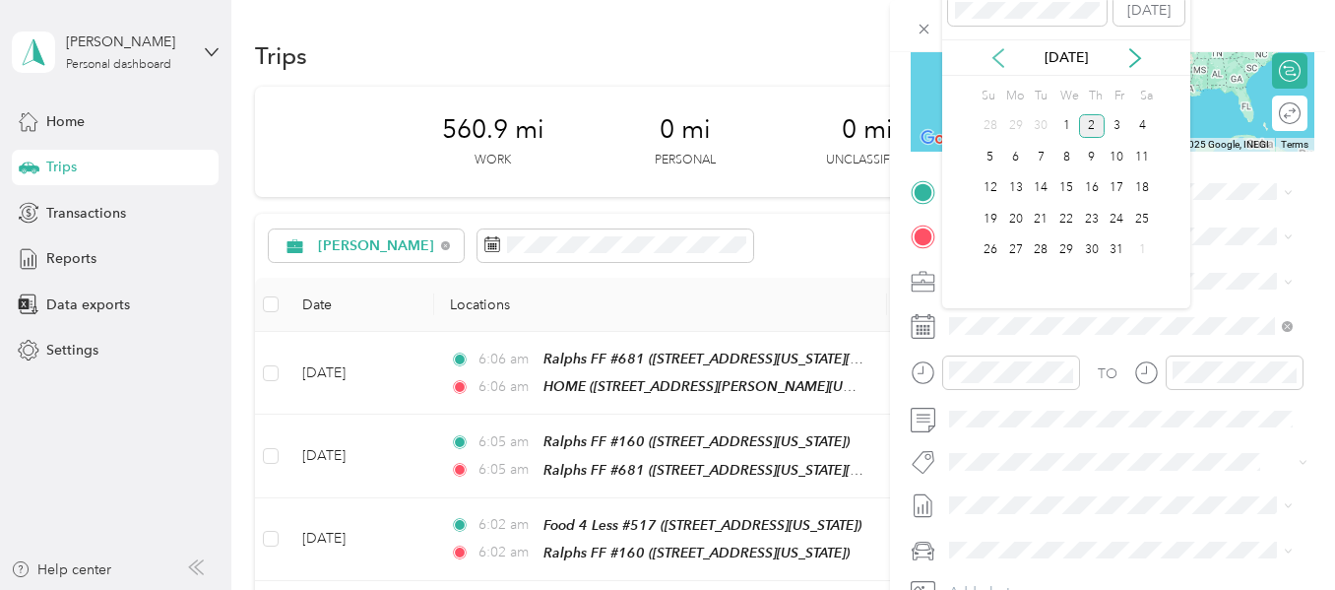
click at [1004, 59] on icon at bounding box center [999, 58] width 20 height 20
click at [1088, 215] on div "25" at bounding box center [1092, 219] width 26 height 25
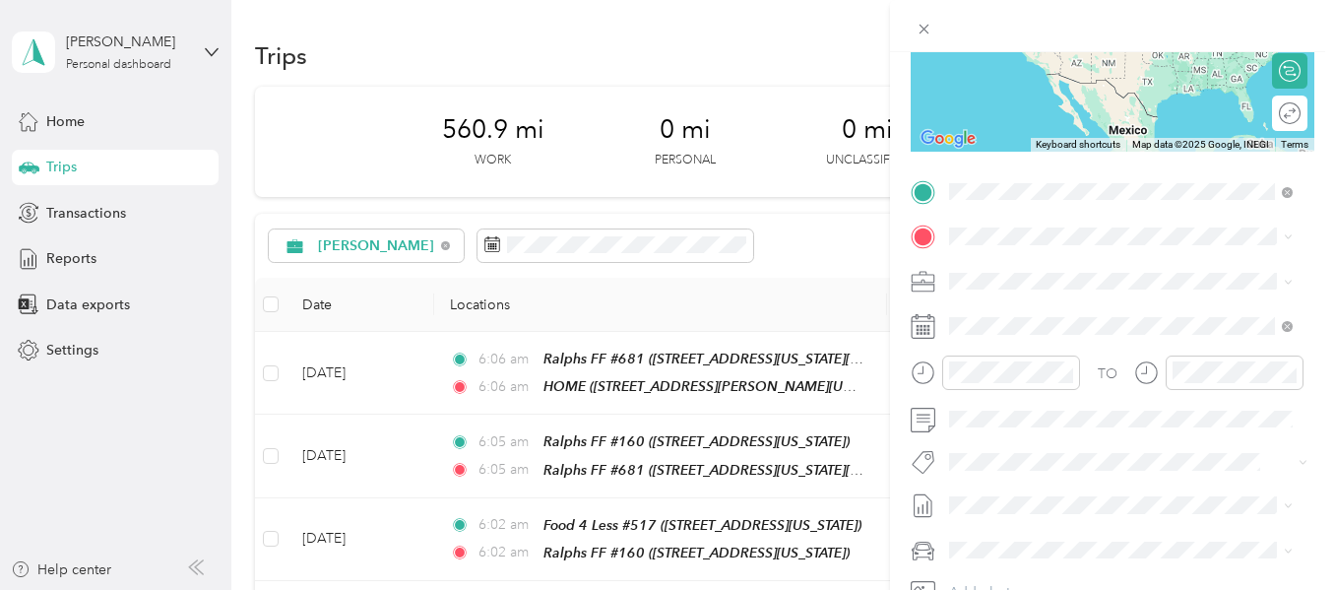
click at [1024, 270] on strong "HOME" at bounding box center [1008, 270] width 43 height 18
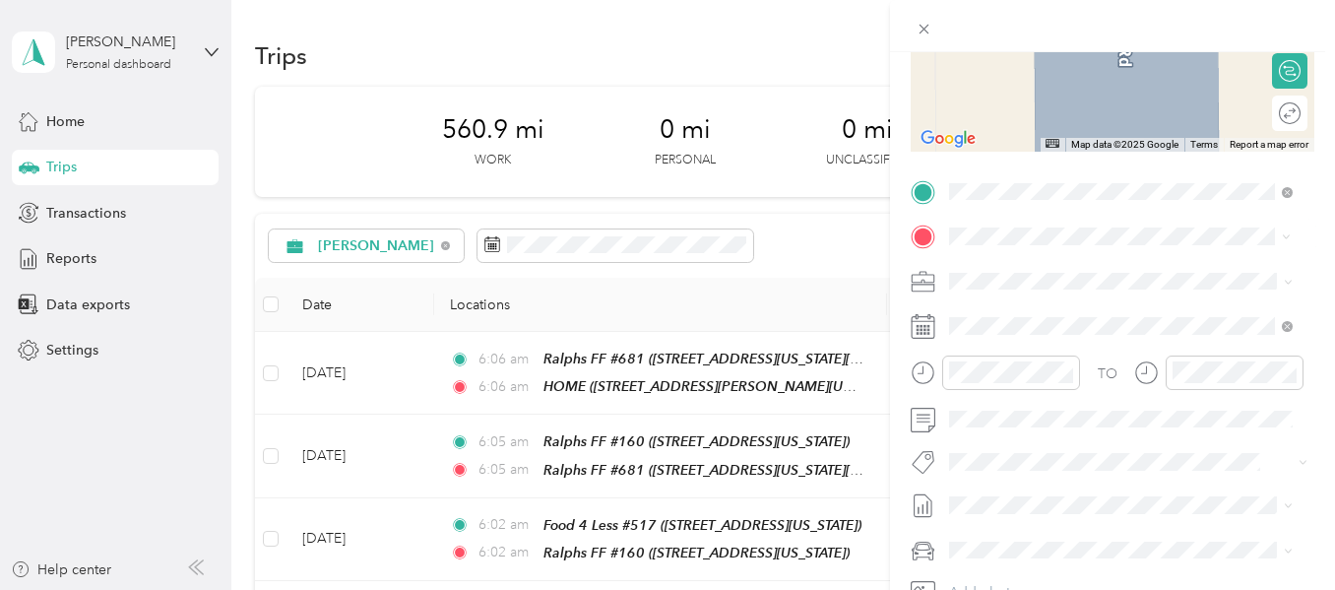
click at [1060, 389] on div "Food 4 Less #315 [STREET_ADDRESS][US_STATE]" at bounding box center [1085, 389] width 197 height 41
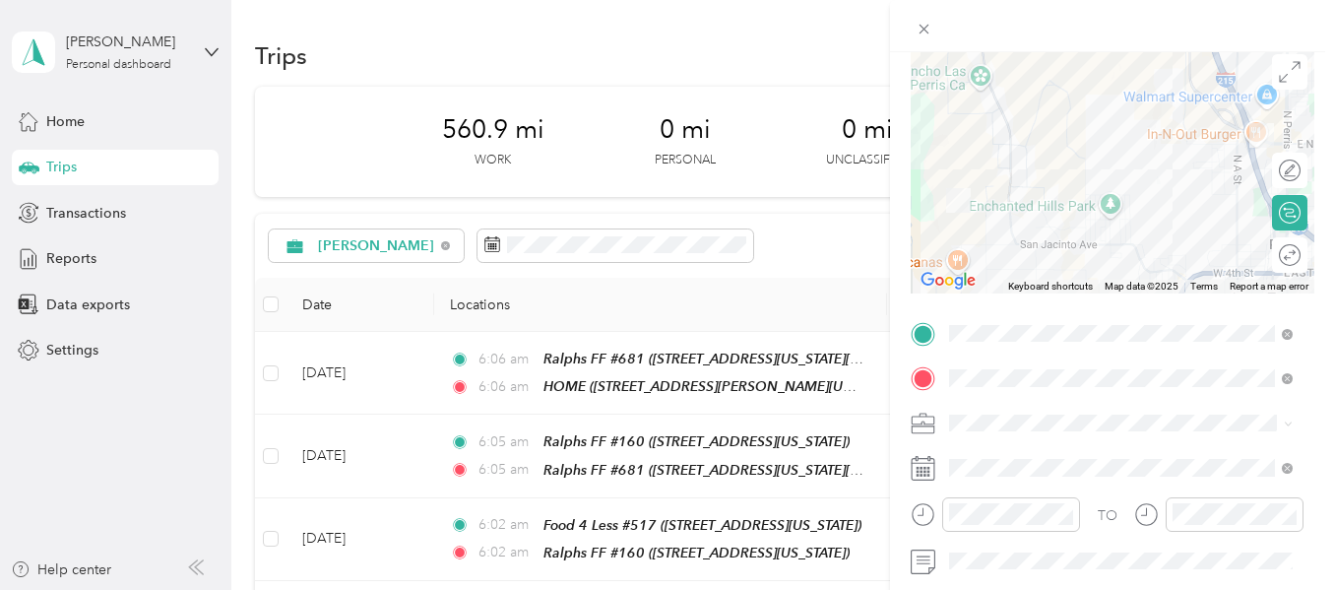
scroll to position [0, 0]
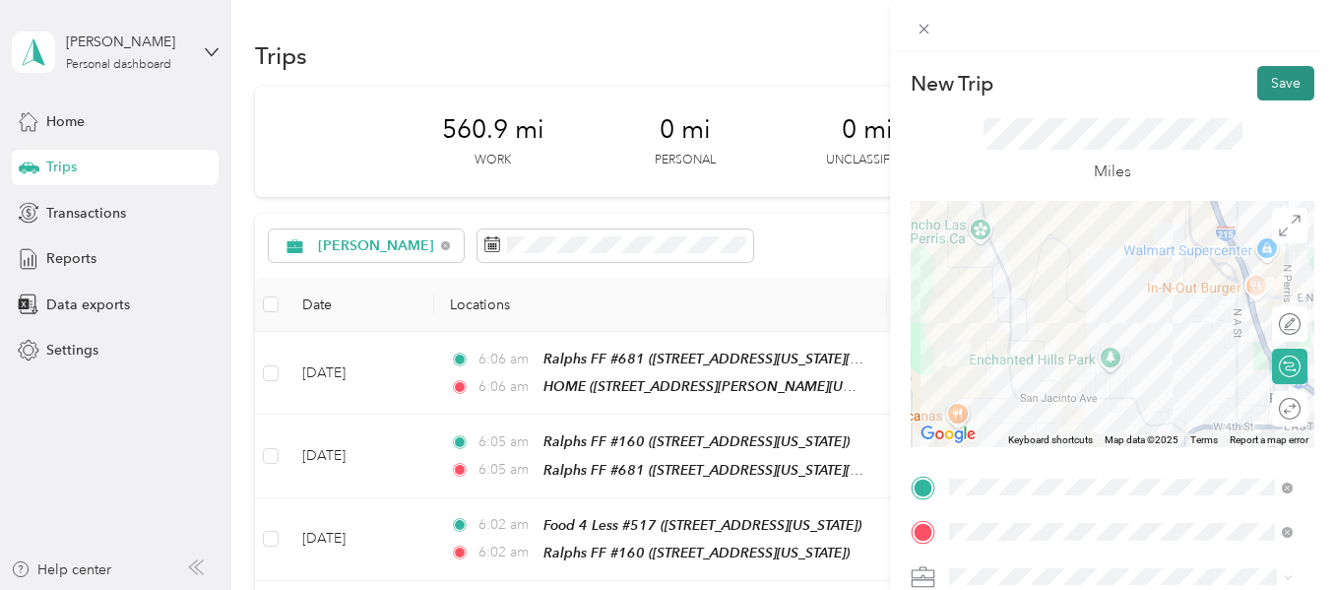
click at [1265, 93] on button "Save" at bounding box center [1286, 83] width 57 height 34
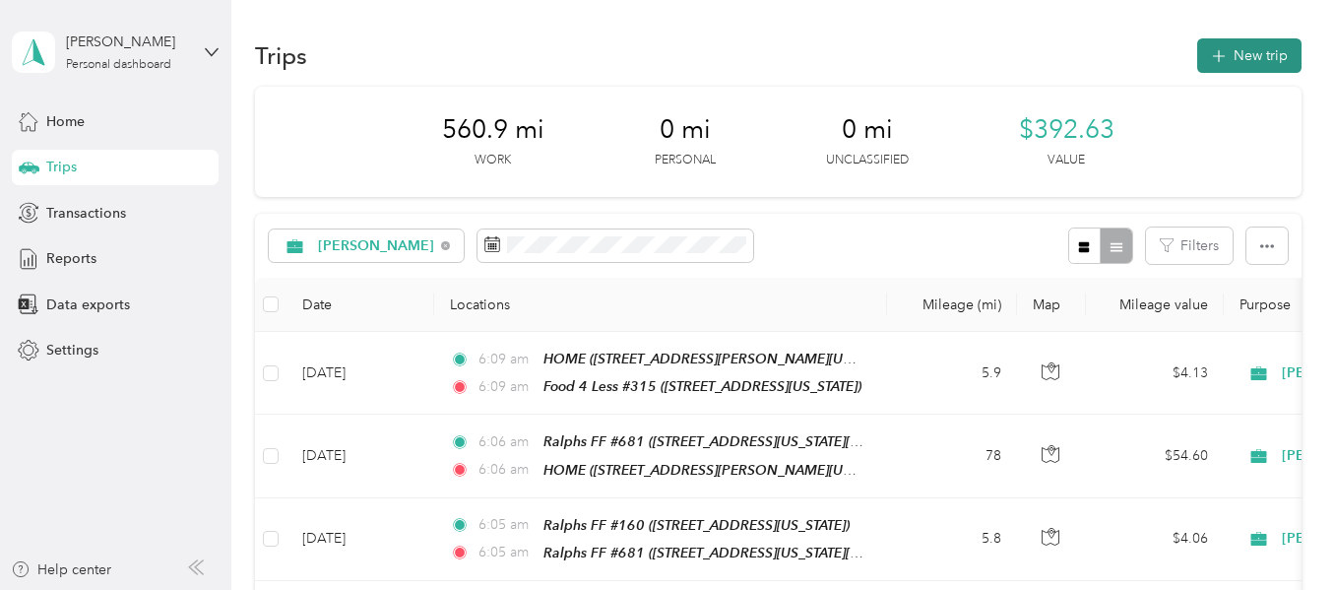
click at [1230, 60] on button "New trip" at bounding box center [1250, 55] width 104 height 34
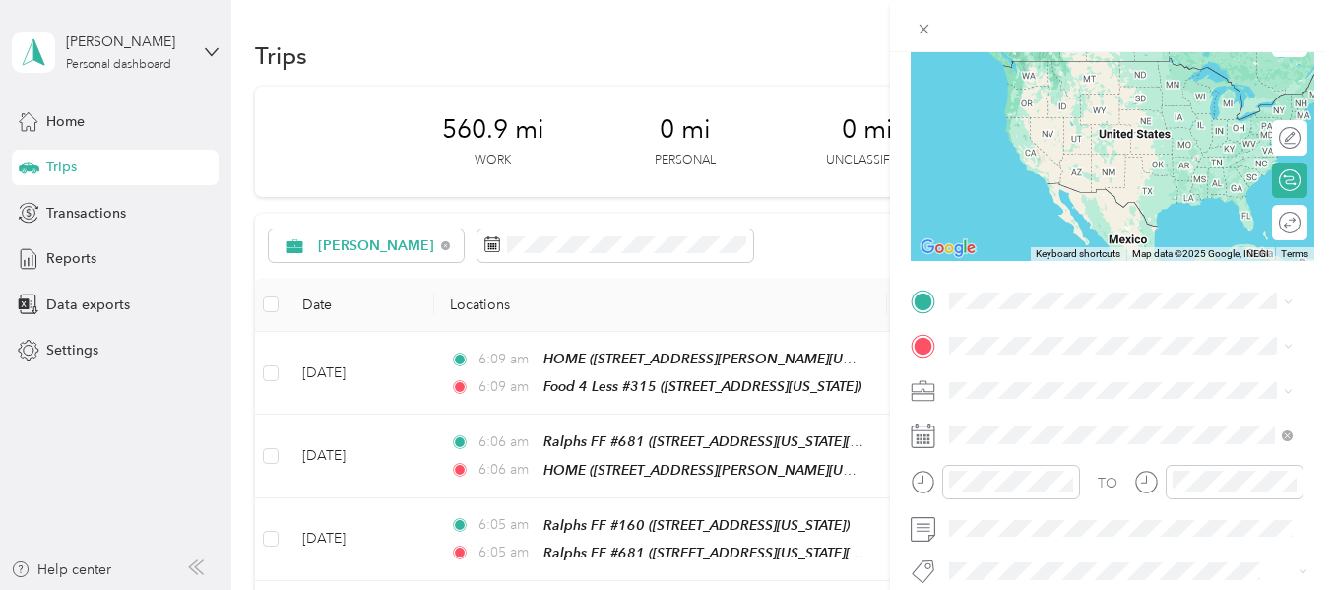
scroll to position [197, 0]
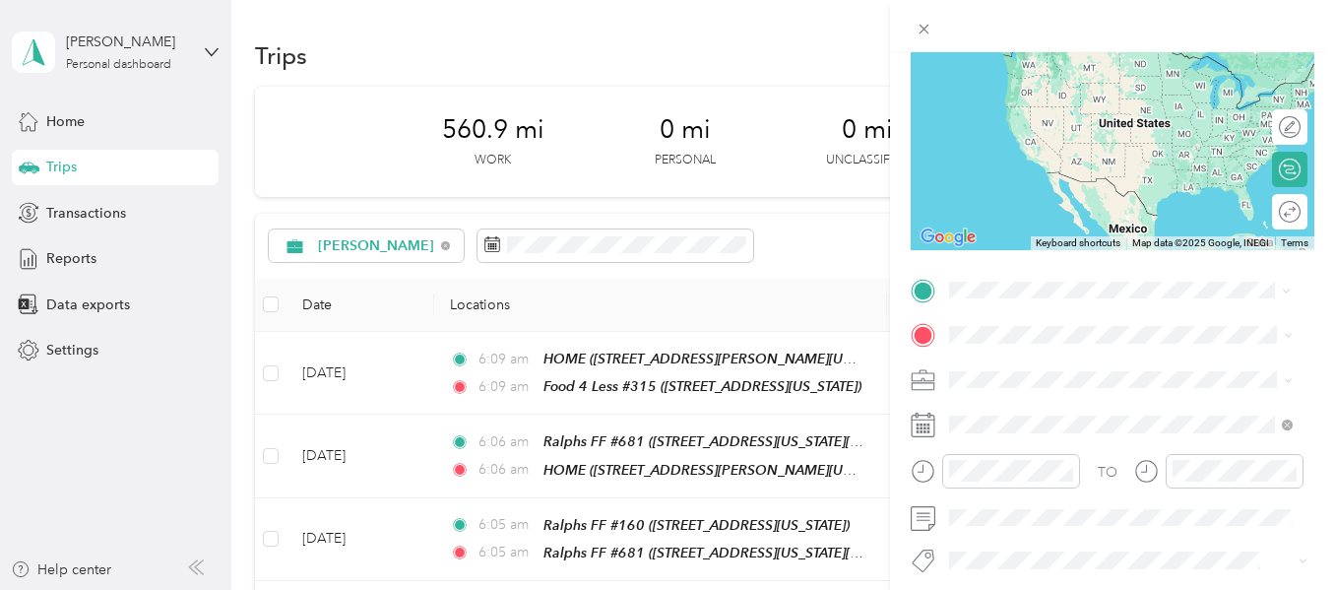
click at [1084, 443] on div "Food 4 Less #315 [STREET_ADDRESS][US_STATE]" at bounding box center [1085, 448] width 197 height 41
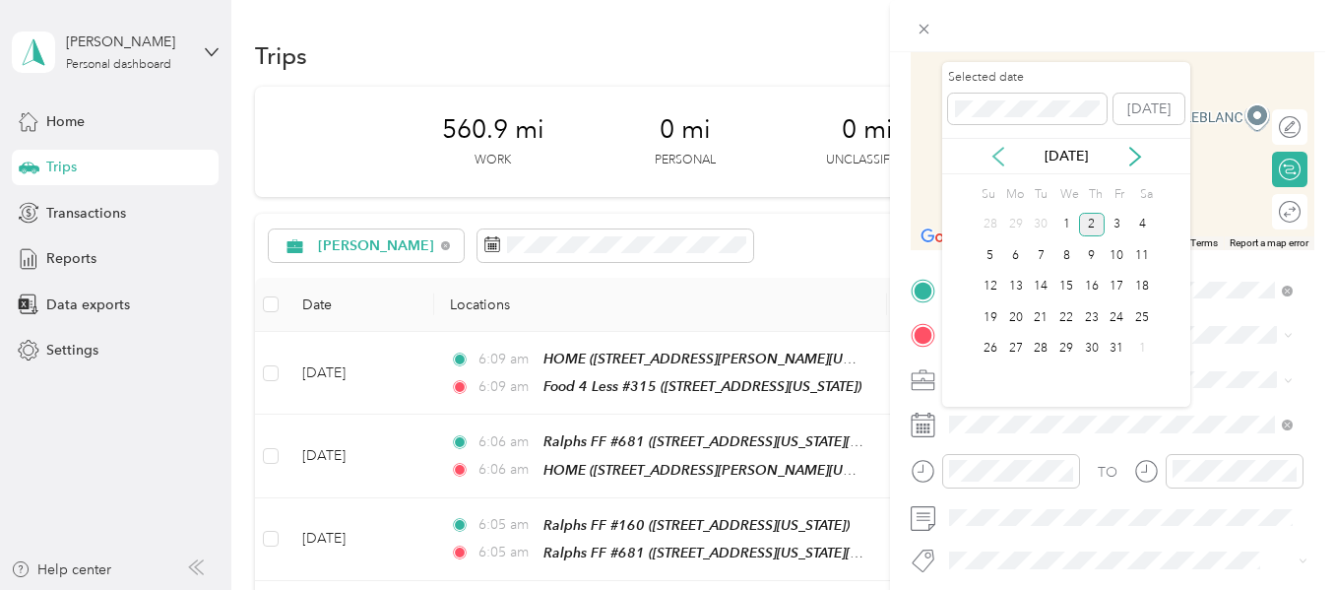
click at [997, 158] on icon at bounding box center [999, 157] width 20 height 20
click at [1092, 314] on div "25" at bounding box center [1092, 317] width 26 height 25
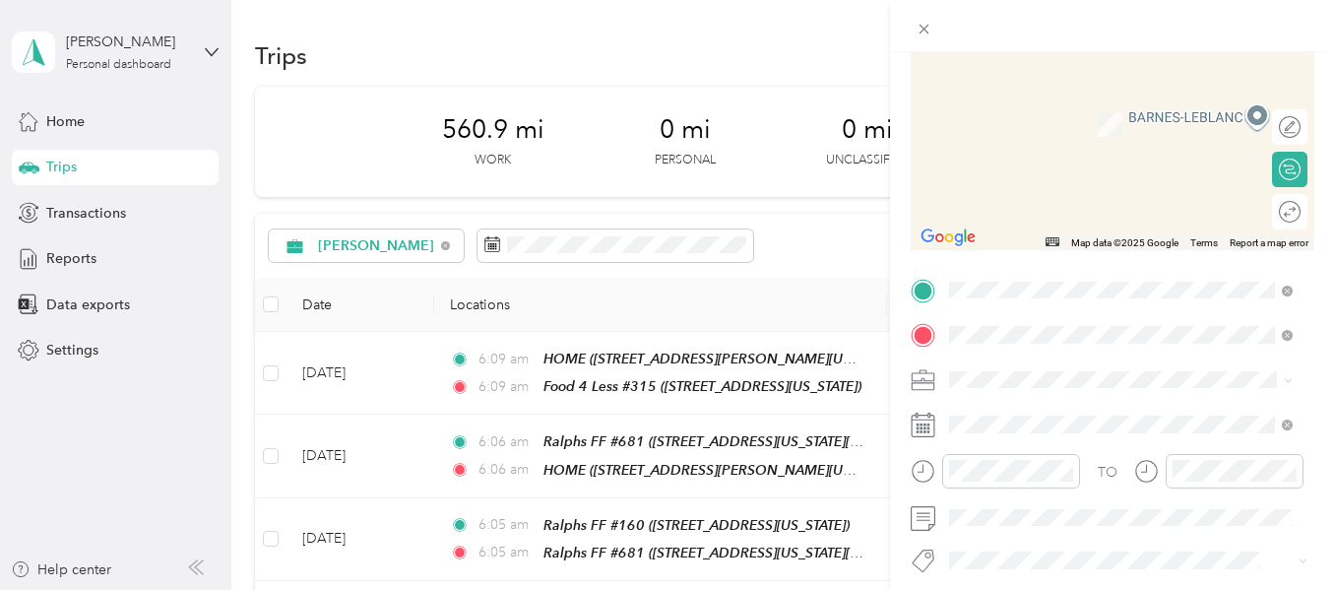
click at [1096, 130] on span "[STREET_ADDRESS][US_STATE]" at bounding box center [1085, 124] width 197 height 17
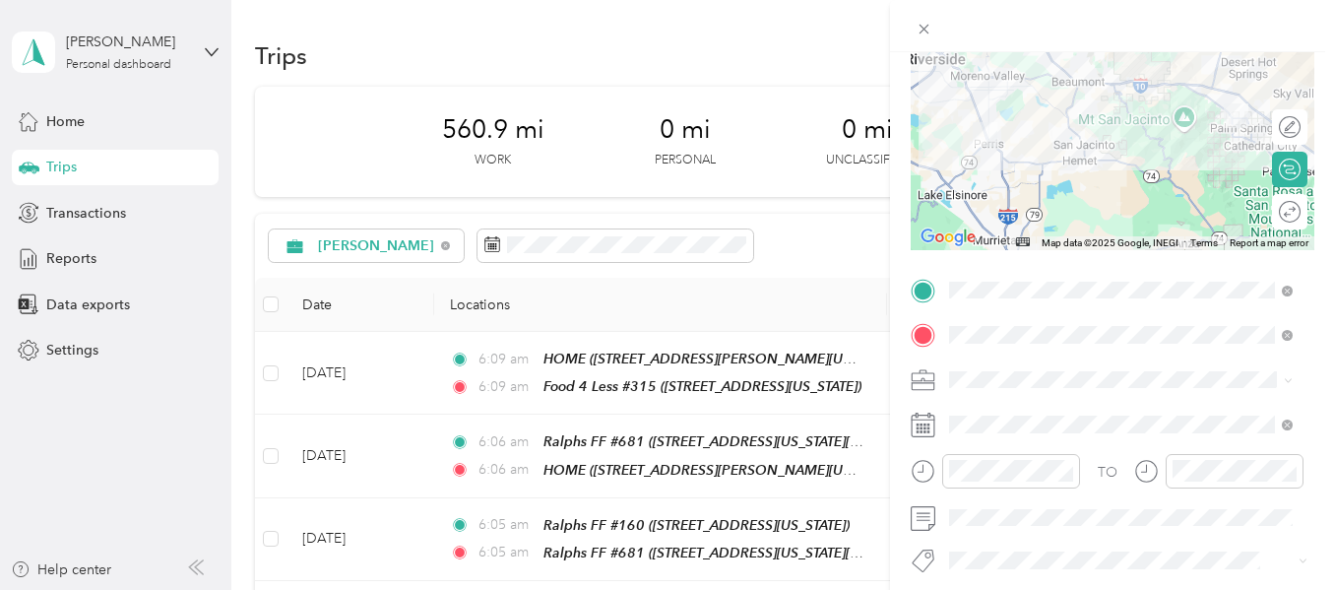
scroll to position [0, 0]
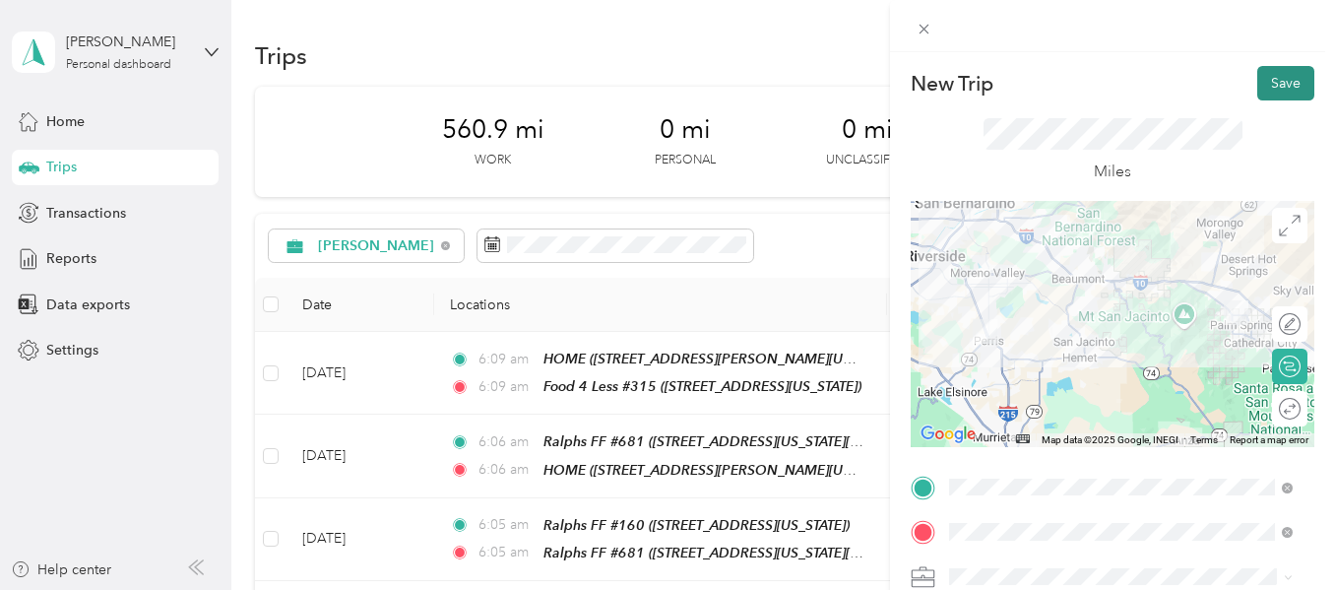
click at [1263, 98] on button "Save" at bounding box center [1286, 83] width 57 height 34
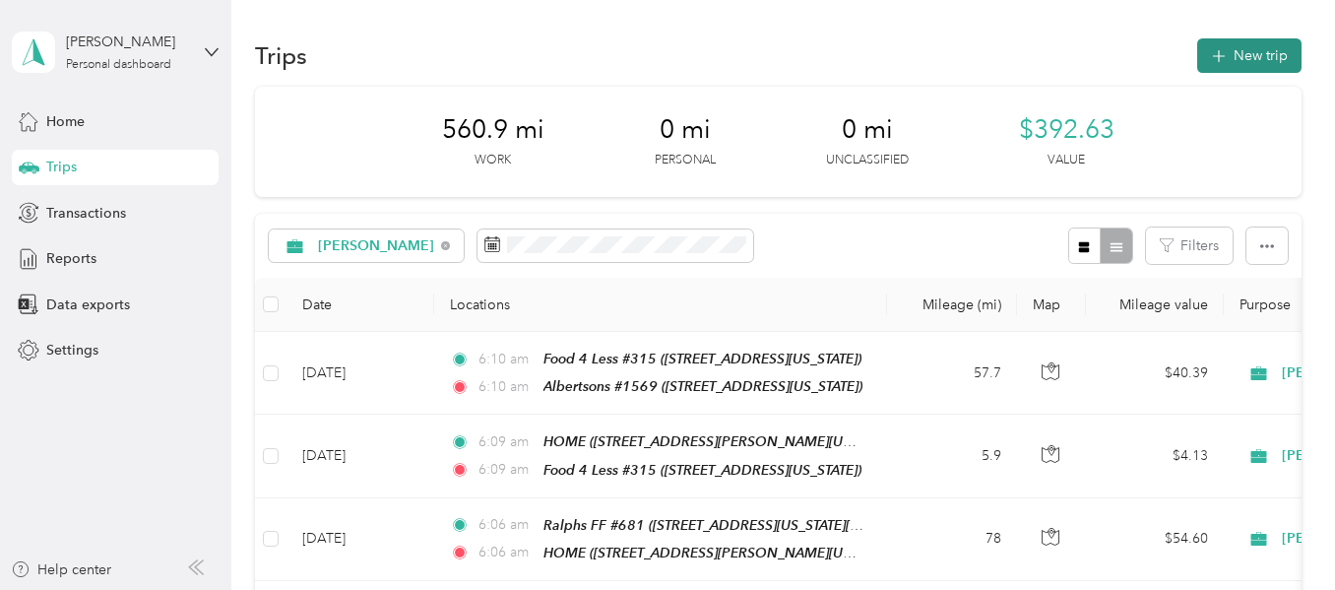
click at [1238, 62] on button "New trip" at bounding box center [1250, 55] width 104 height 34
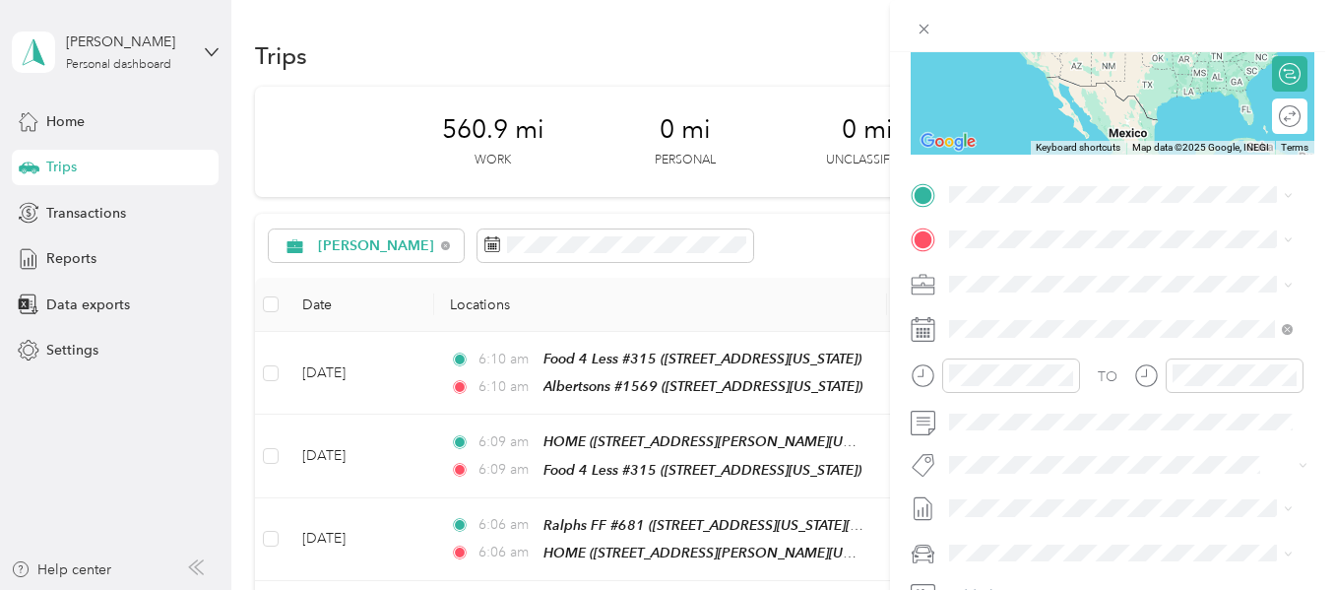
scroll to position [295, 0]
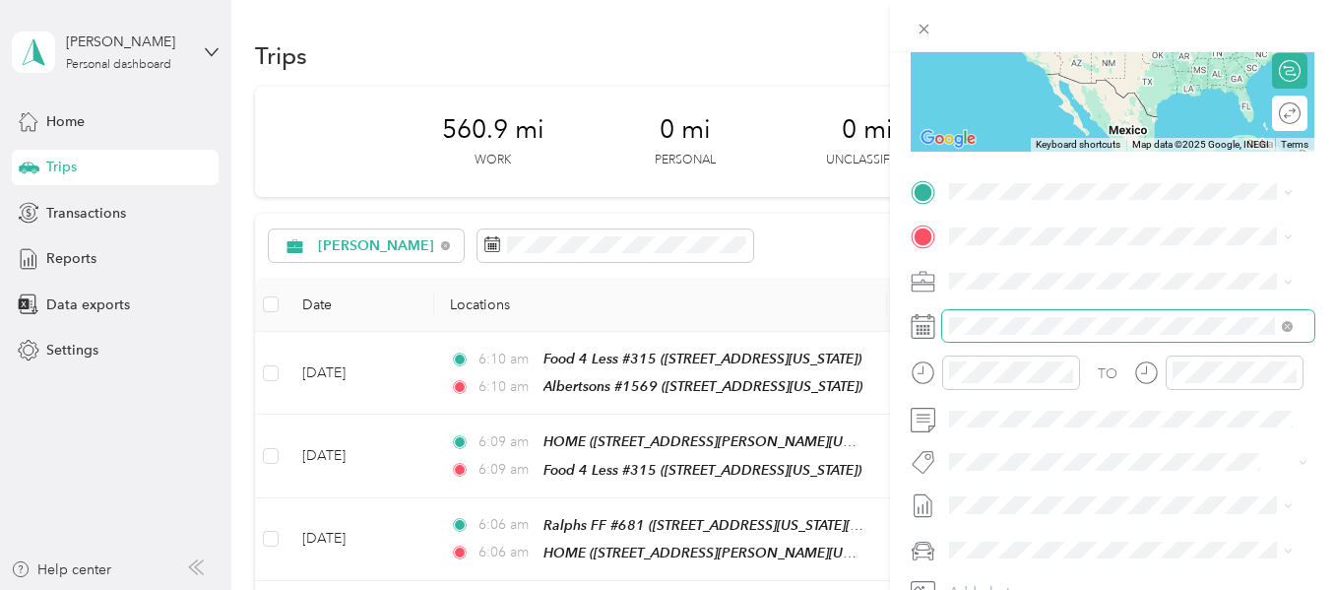
click at [1015, 337] on span at bounding box center [1128, 326] width 372 height 32
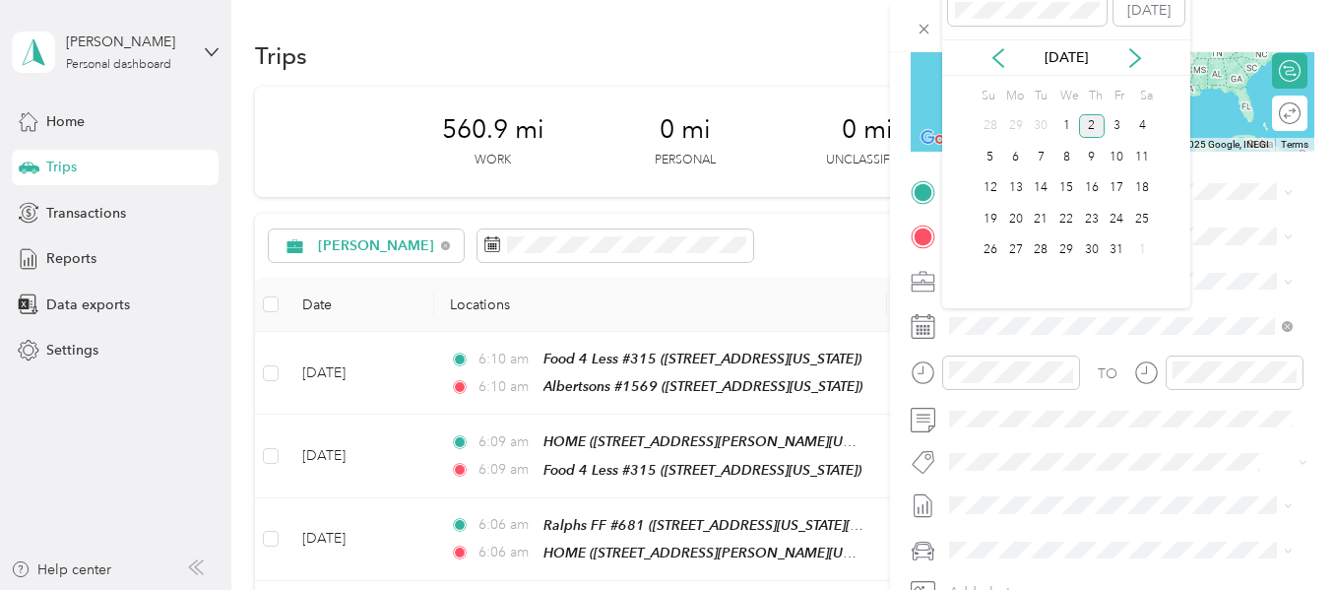
click at [1001, 68] on div "[DATE]" at bounding box center [1066, 57] width 248 height 36
click at [1001, 50] on icon at bounding box center [999, 58] width 10 height 18
click at [1088, 217] on div "25" at bounding box center [1092, 219] width 26 height 25
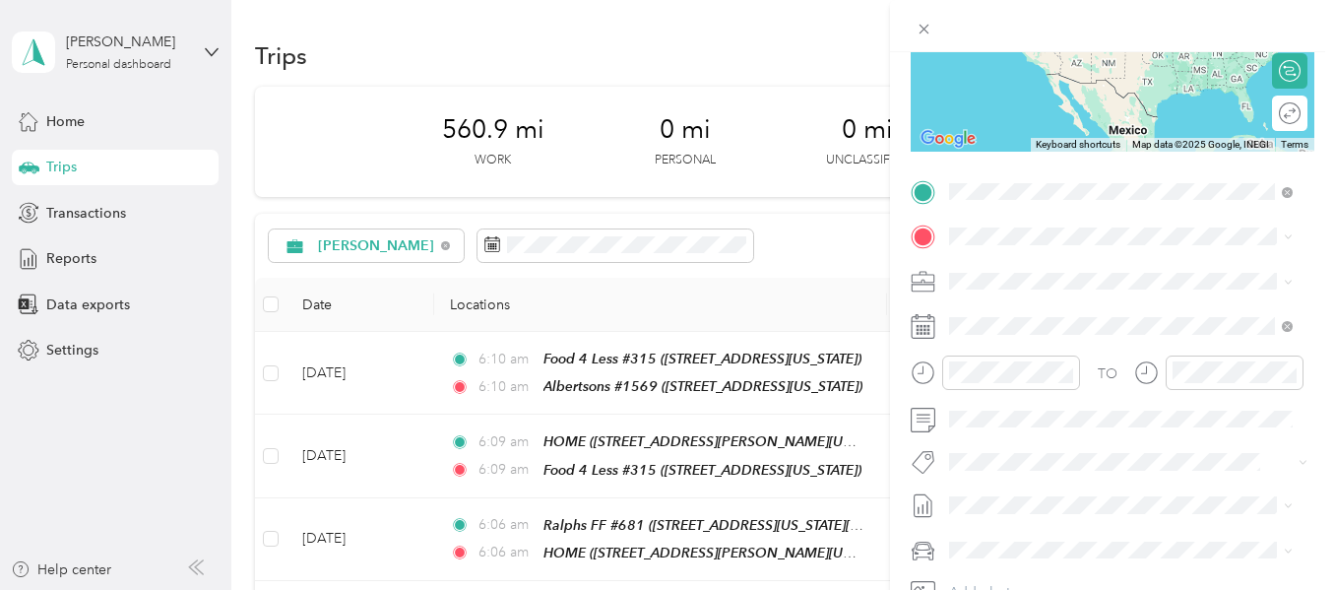
click at [1038, 332] on div "Albertsons #1569 [STREET_ADDRESS][US_STATE]" at bounding box center [1085, 336] width 197 height 41
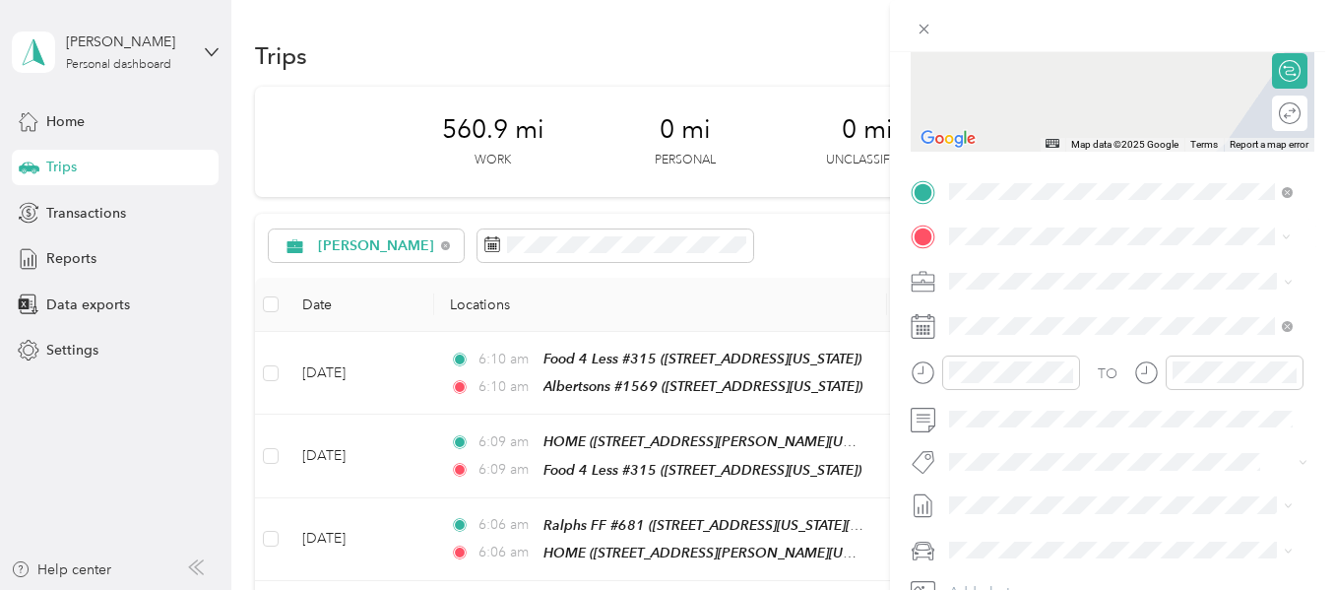
click at [1045, 310] on strong "Ralphs FF #611" at bounding box center [1037, 314] width 101 height 18
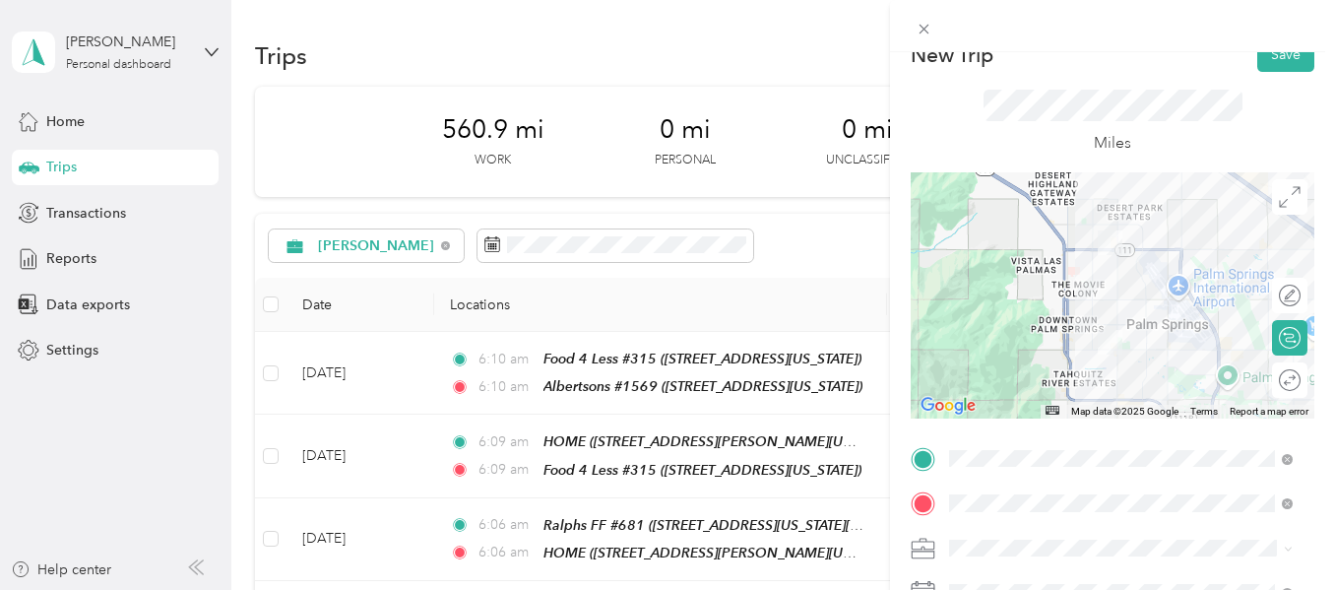
scroll to position [0, 0]
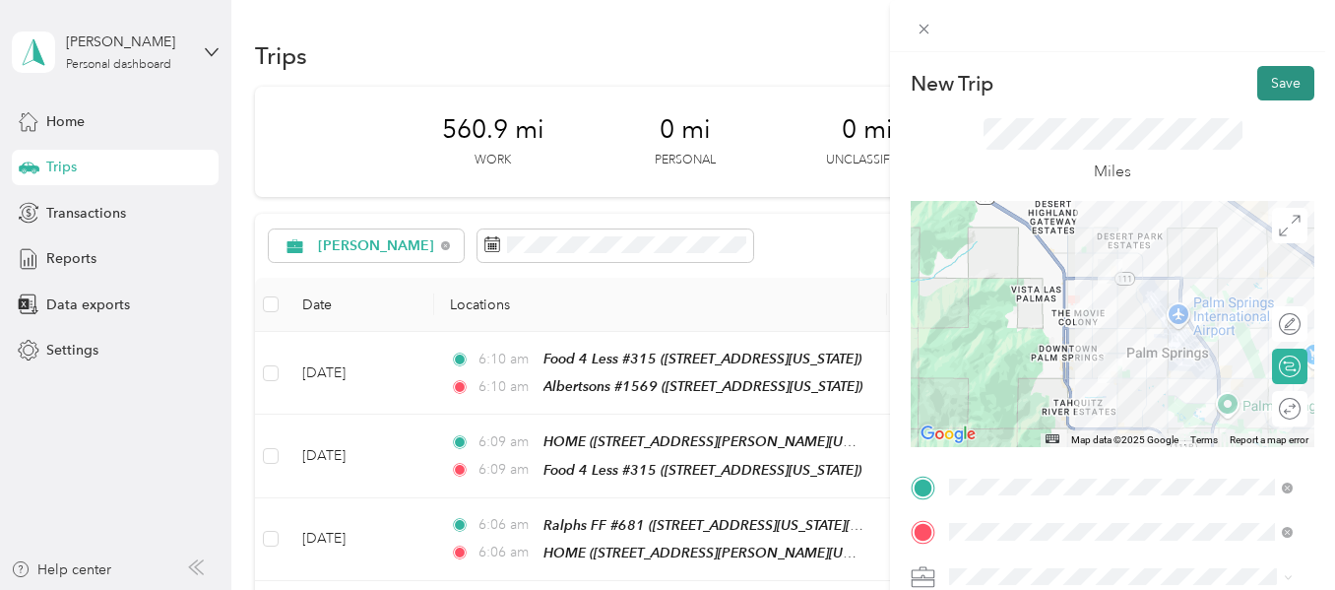
click at [1258, 86] on button "Save" at bounding box center [1286, 83] width 57 height 34
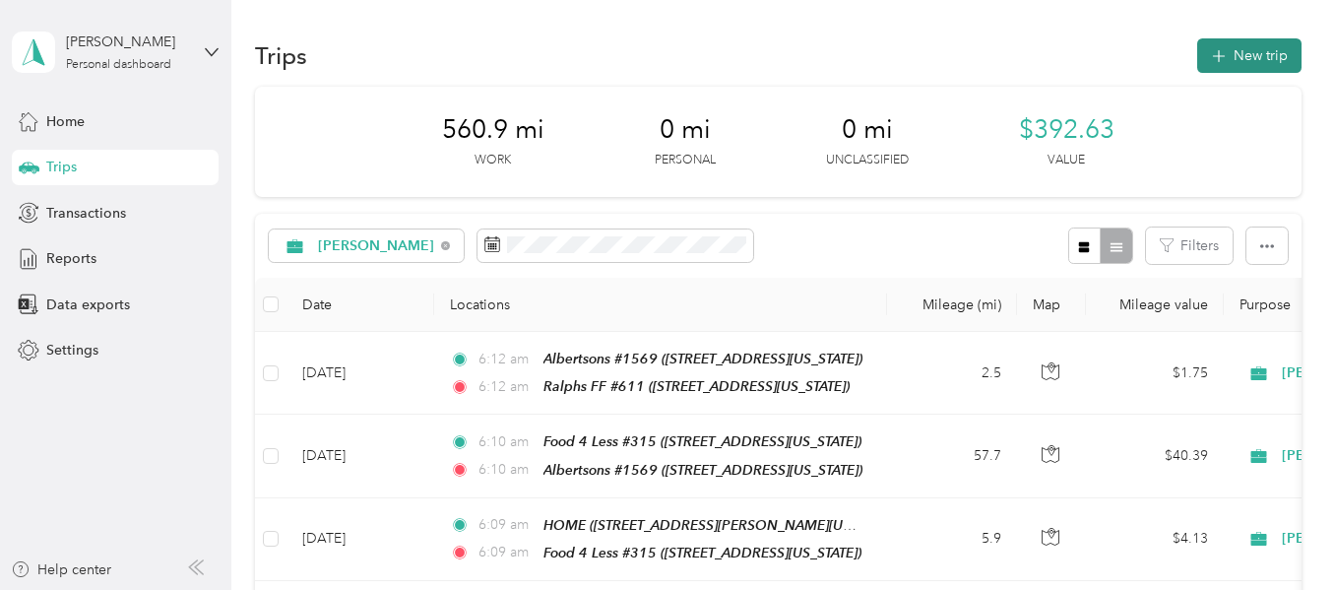
click at [1234, 64] on button "New trip" at bounding box center [1250, 55] width 104 height 34
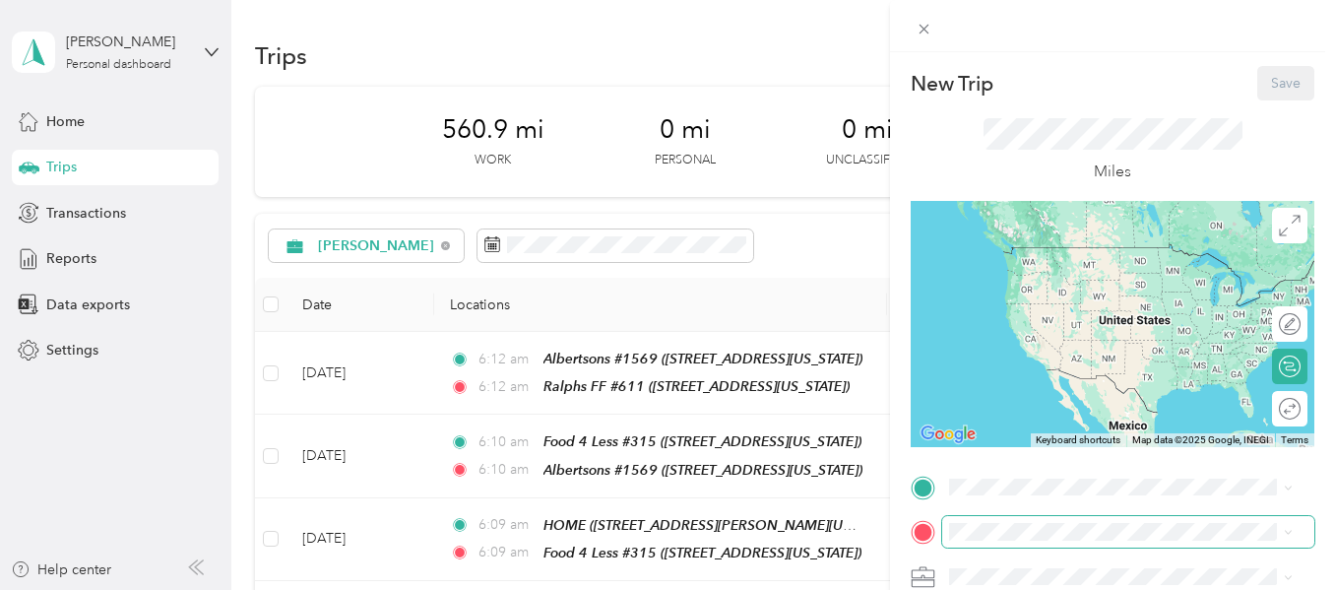
scroll to position [197, 0]
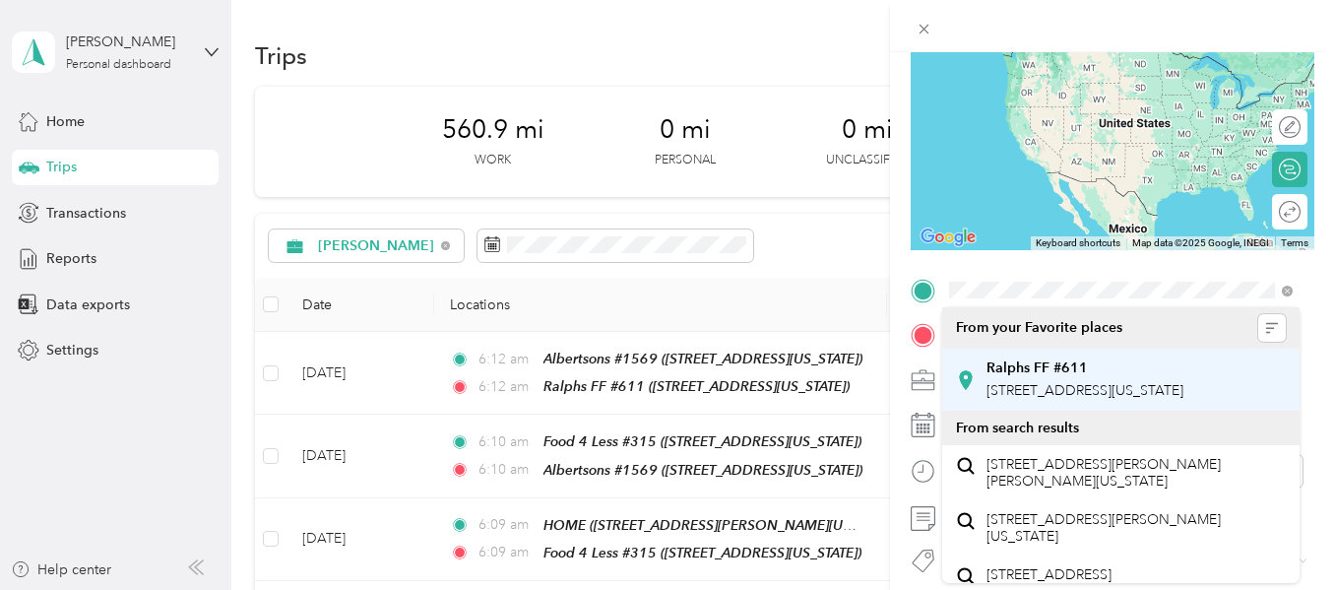
click at [1020, 353] on li "Ralphs FF #611 425 South Sunrise Way, 92262, Palm Springs, California, United S…" at bounding box center [1120, 380] width 357 height 62
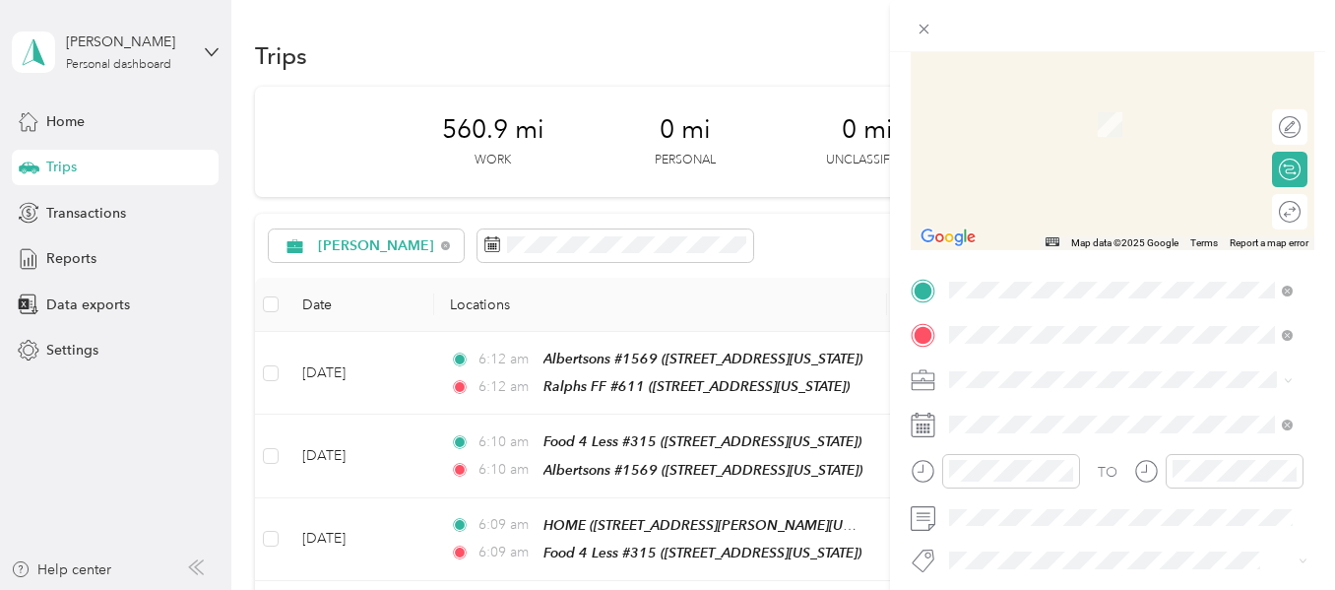
click at [1087, 137] on span "1733 East Palm Canyon Drive, 92264, Palm Springs, California, United States" at bounding box center [1085, 131] width 197 height 17
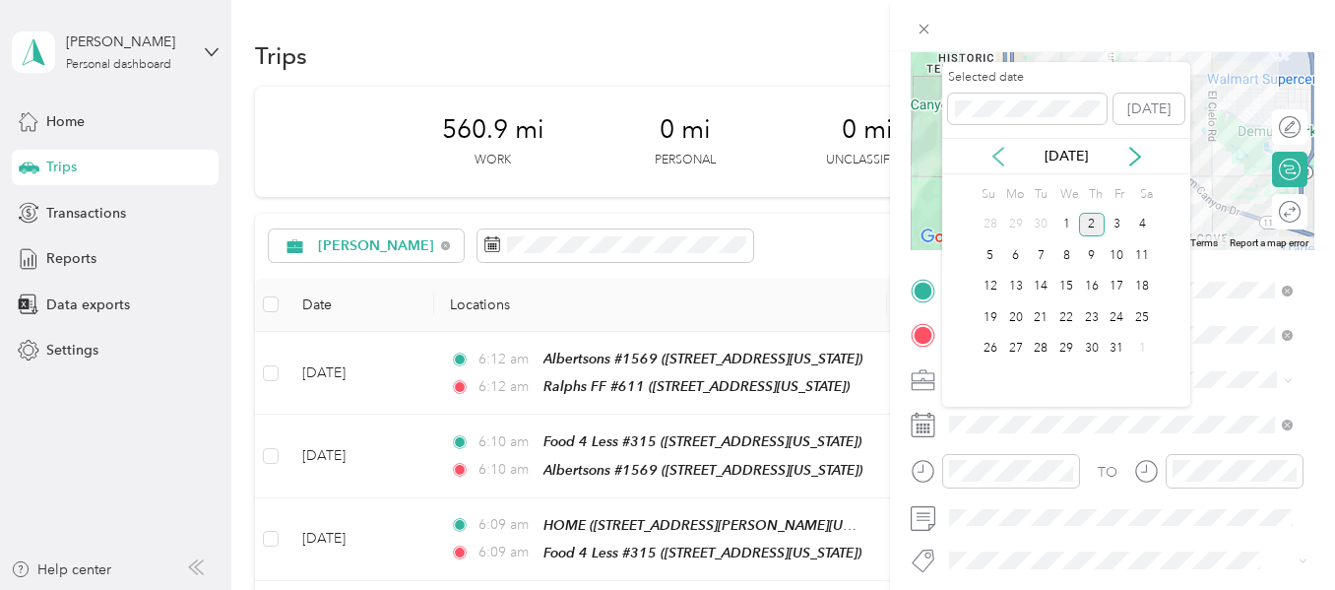
click at [998, 159] on icon at bounding box center [999, 157] width 20 height 20
click at [1089, 319] on div "25" at bounding box center [1092, 317] width 26 height 25
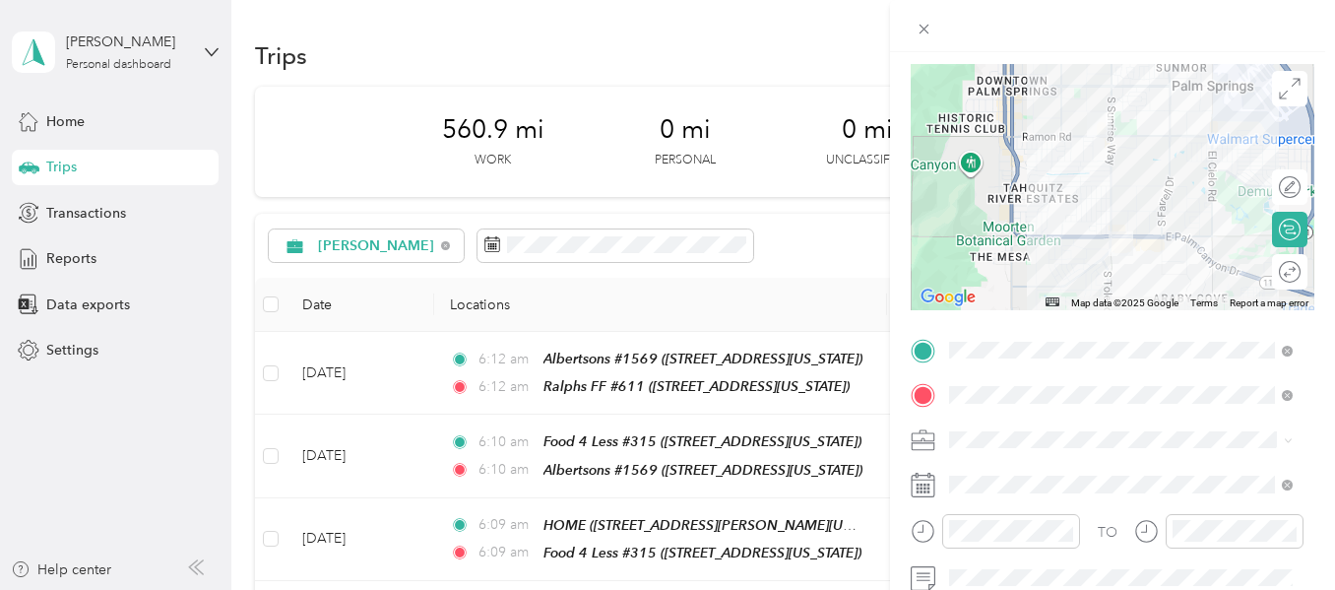
scroll to position [0, 0]
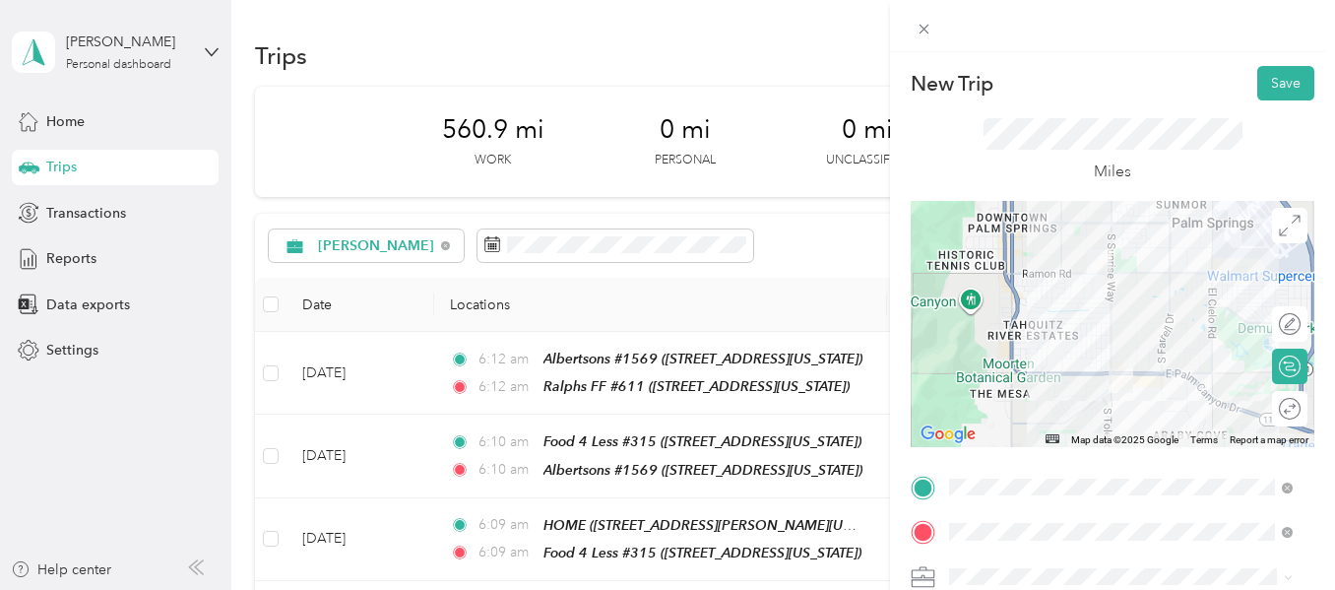
click at [1258, 93] on button "Save" at bounding box center [1286, 83] width 57 height 34
click at [1258, 91] on button "Save" at bounding box center [1286, 83] width 57 height 34
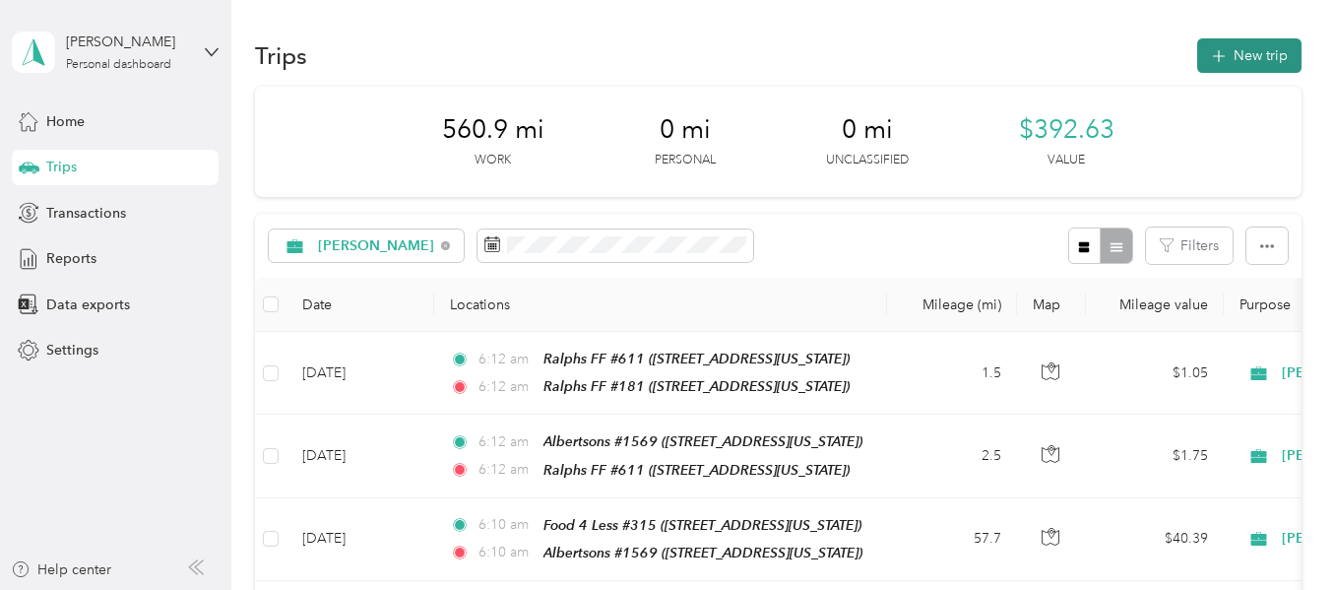
click at [1235, 53] on button "New trip" at bounding box center [1250, 55] width 104 height 34
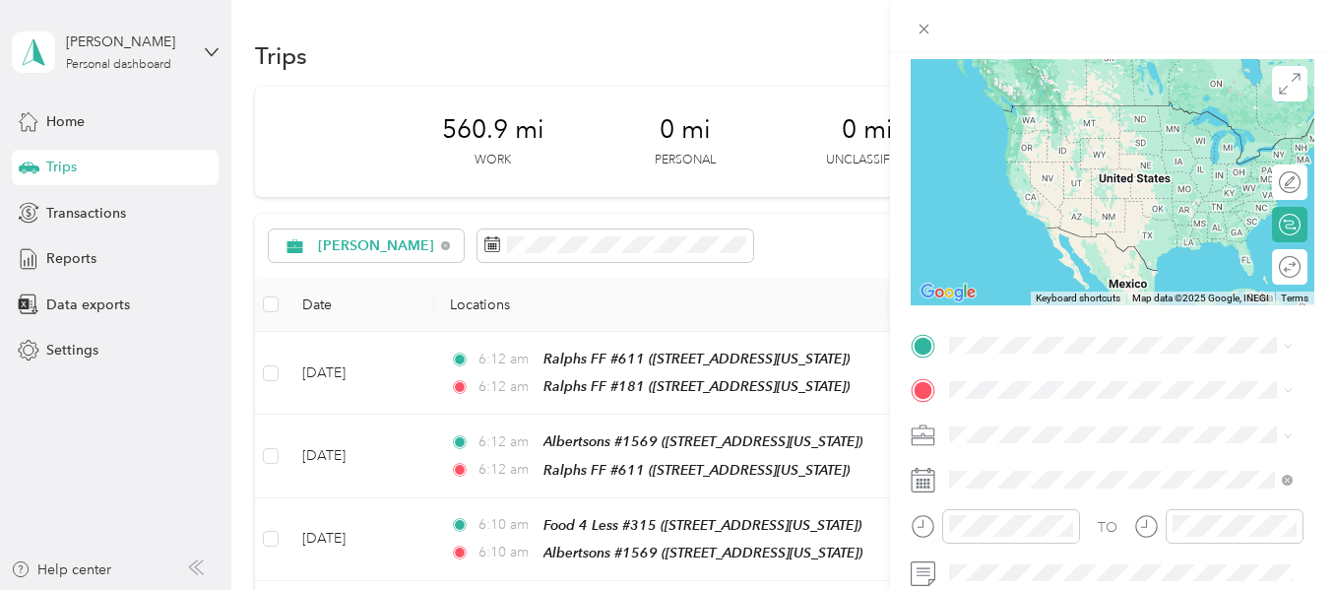
scroll to position [197, 0]
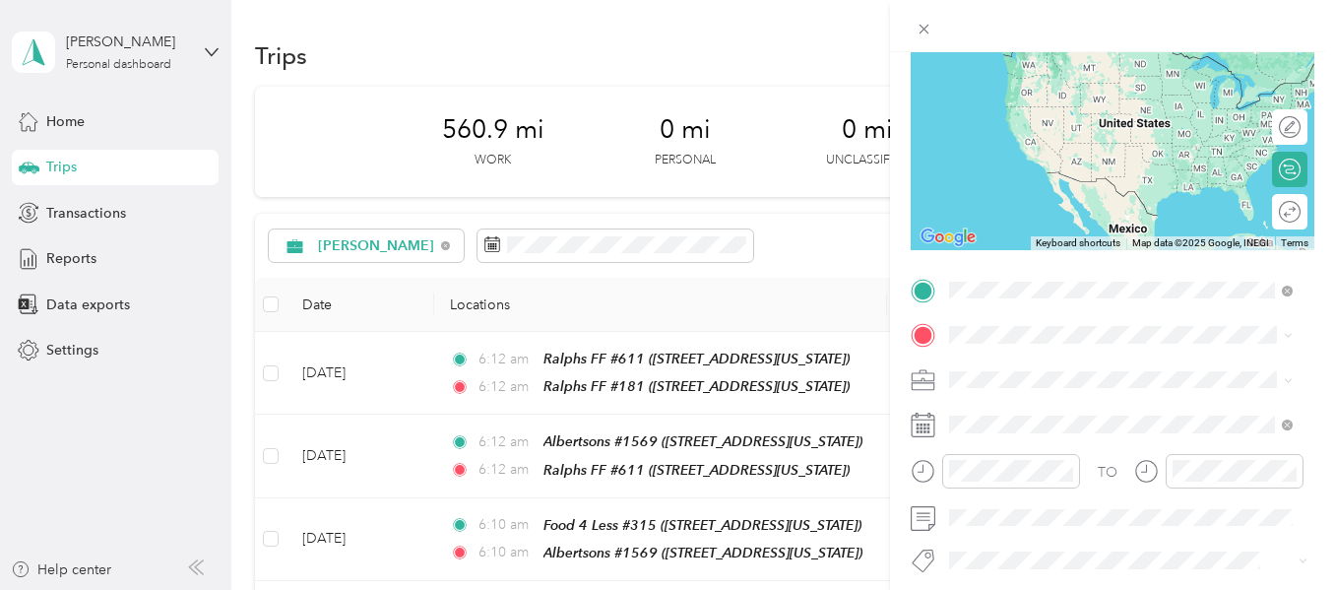
click at [1024, 385] on span "1733 East Palm Canyon Drive, 92264, Palm Springs, California, United States" at bounding box center [1085, 390] width 197 height 17
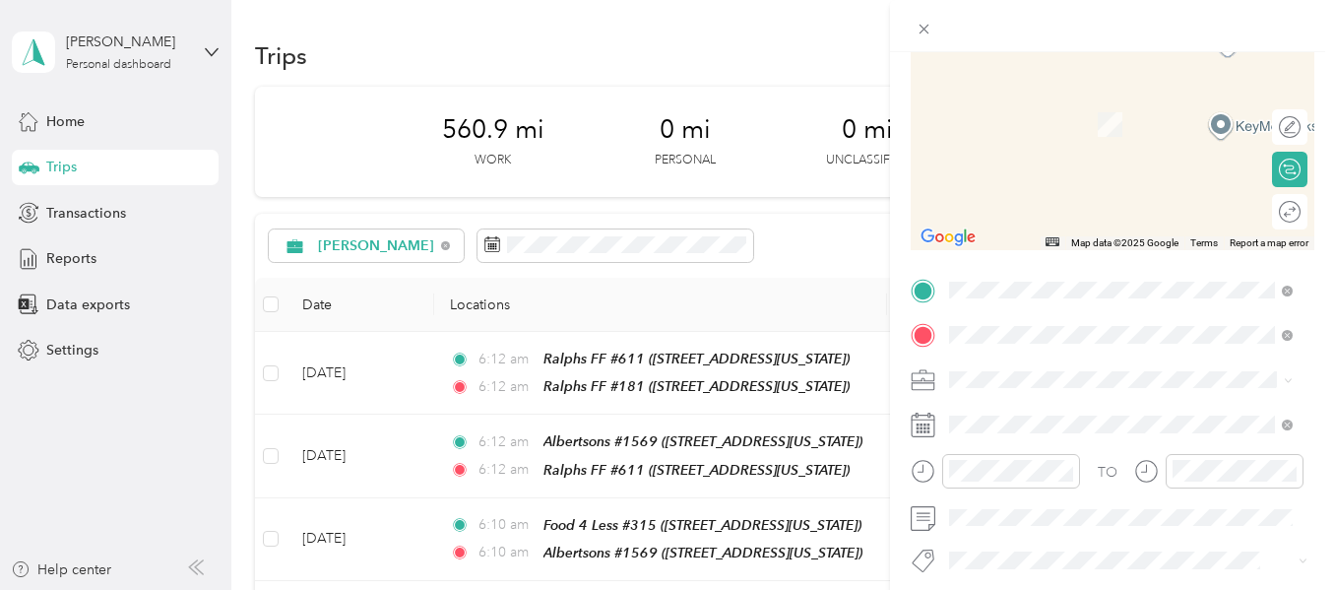
click at [1074, 139] on span "[STREET_ADDRESS][US_STATE]" at bounding box center [1085, 131] width 197 height 17
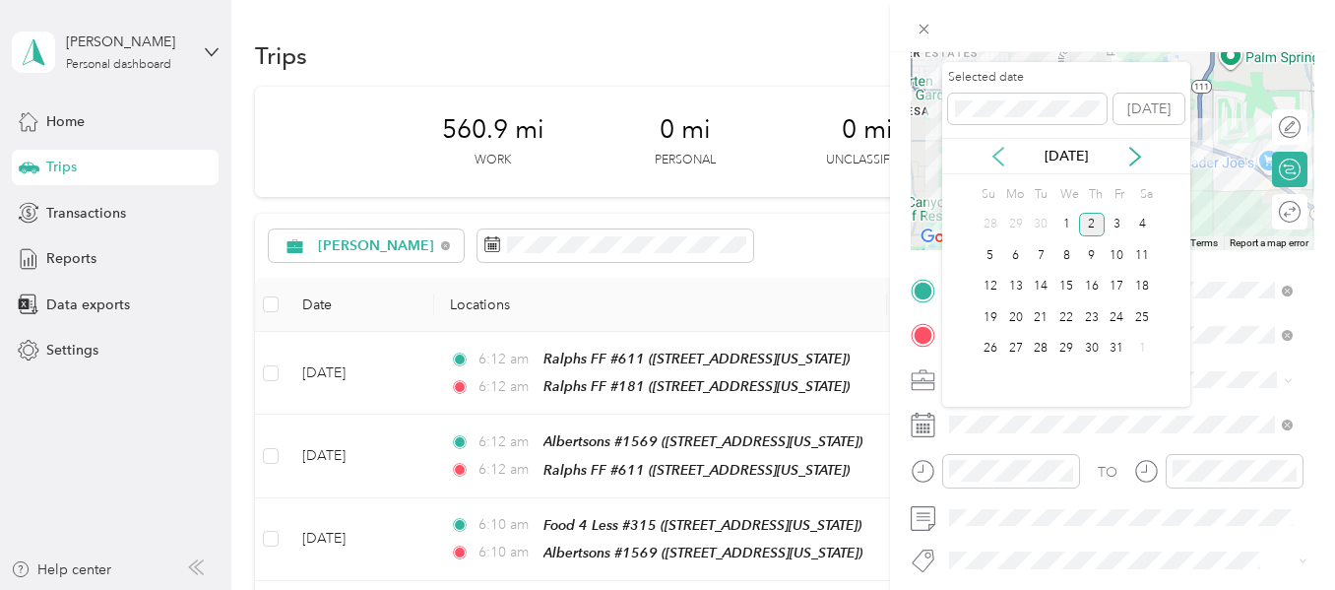
click at [996, 160] on icon at bounding box center [999, 157] width 20 height 20
click at [1084, 315] on div "25" at bounding box center [1092, 317] width 26 height 25
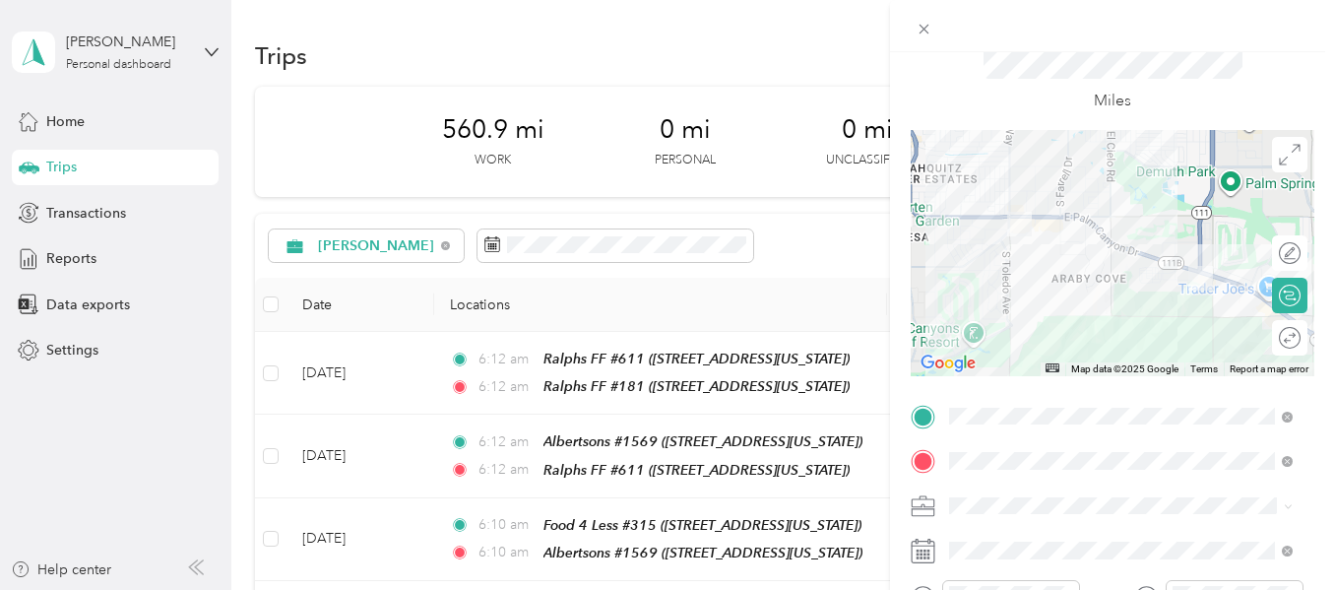
scroll to position [0, 0]
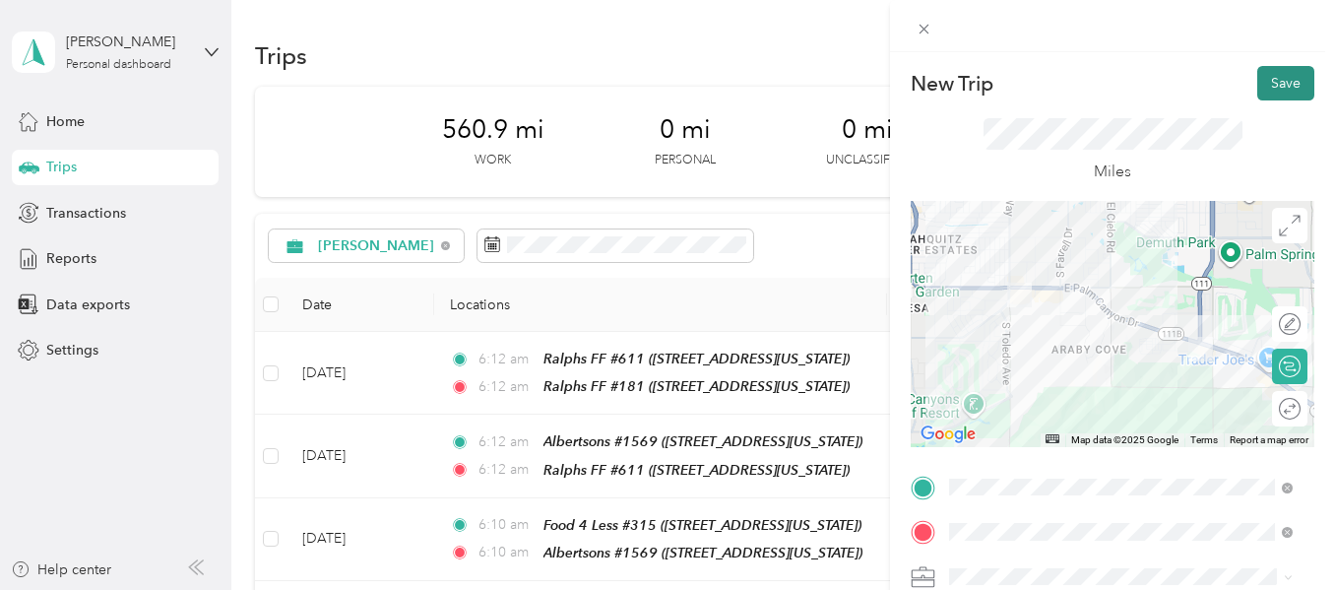
click at [1258, 86] on button "Save" at bounding box center [1286, 83] width 57 height 34
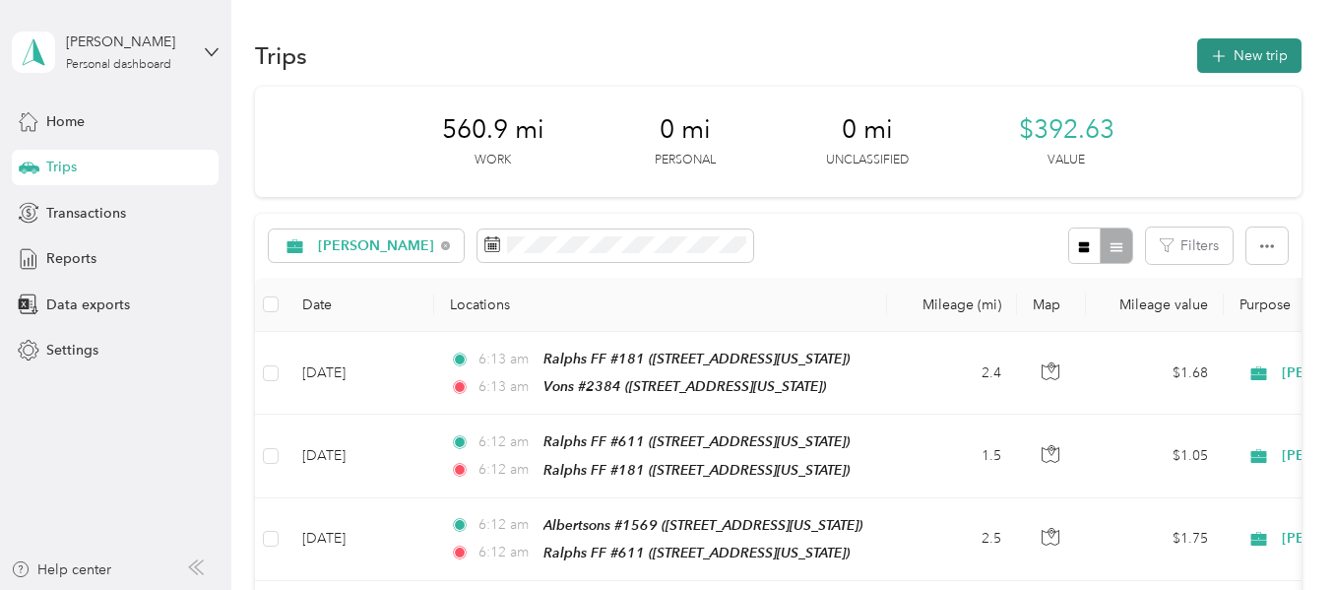
click at [1216, 51] on icon "button" at bounding box center [1218, 56] width 23 height 23
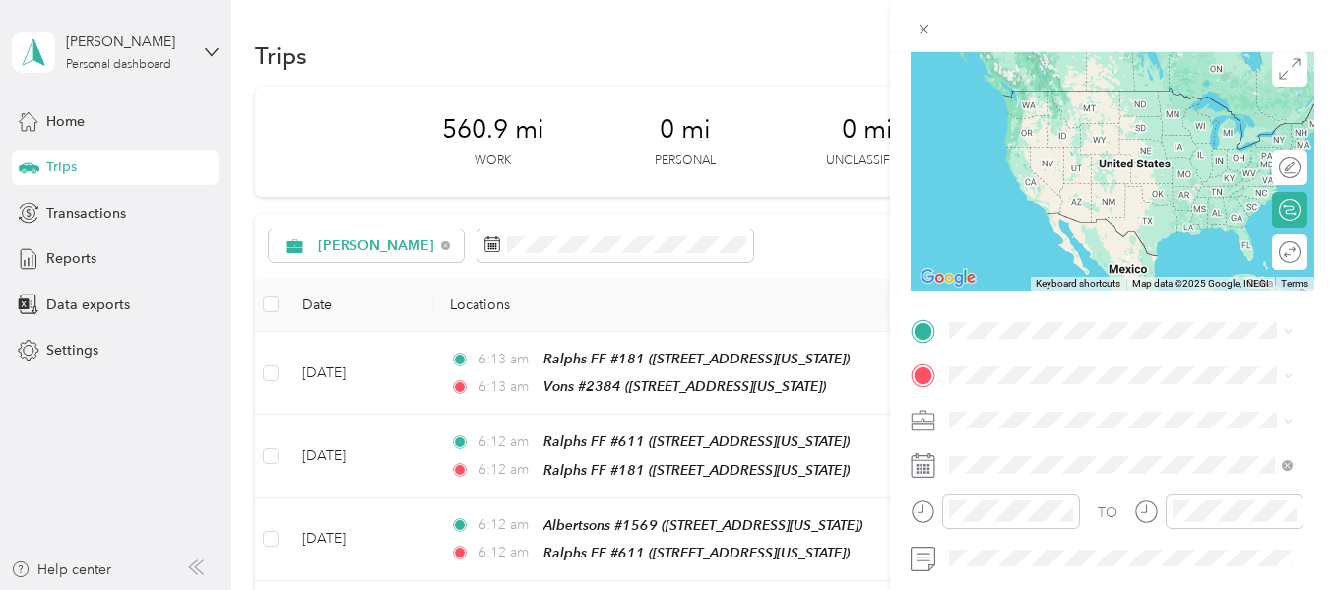
scroll to position [197, 0]
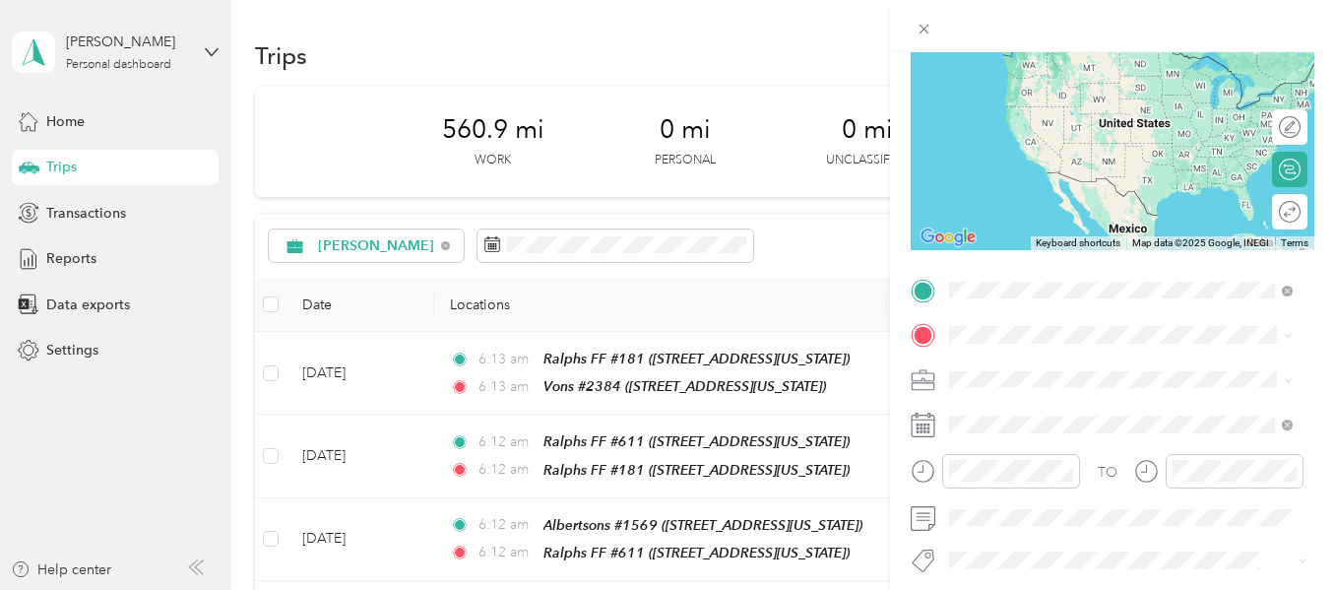
click at [1047, 361] on strong "Vons #2384" at bounding box center [1026, 368] width 78 height 18
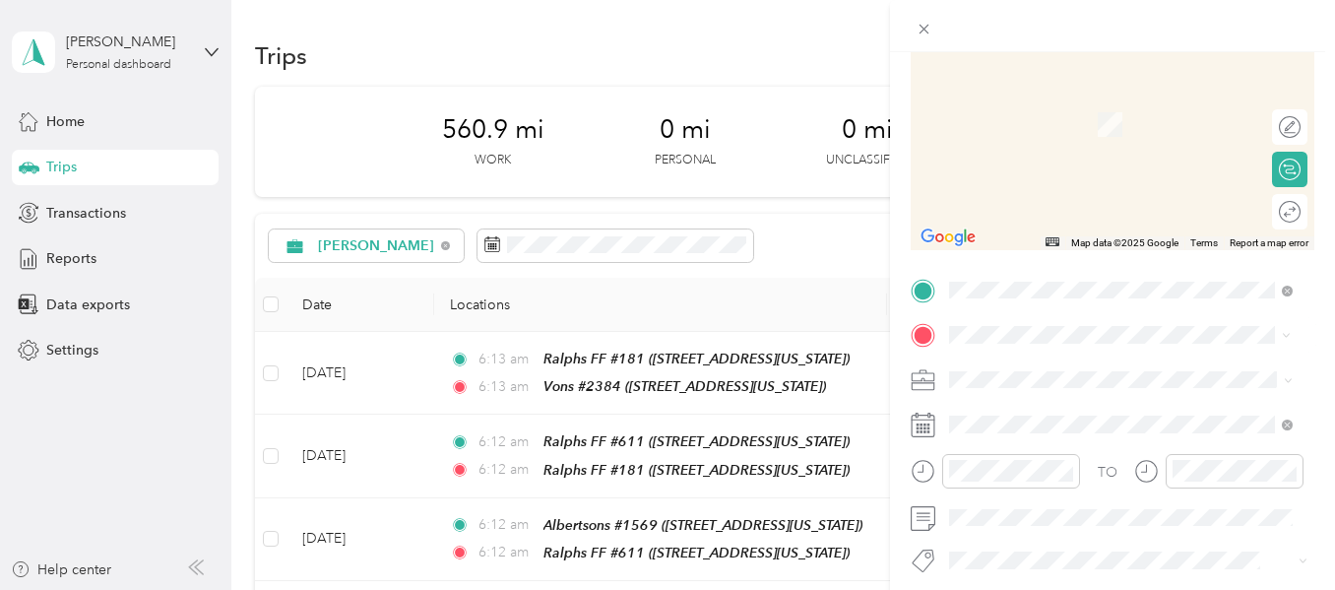
click at [1125, 248] on span "74884 Country Club Drive, 92260, Palm Desert, California, United States" at bounding box center [1085, 239] width 197 height 17
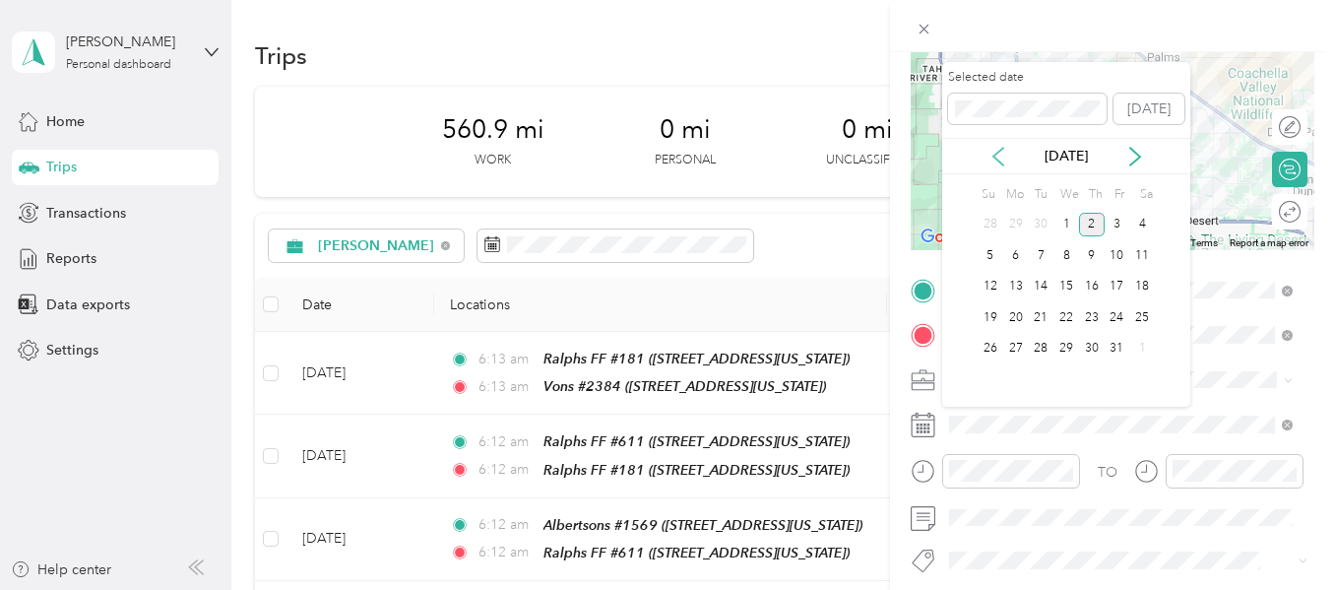
click at [1002, 155] on icon at bounding box center [999, 157] width 20 height 20
click at [1087, 315] on div "25" at bounding box center [1092, 317] width 26 height 25
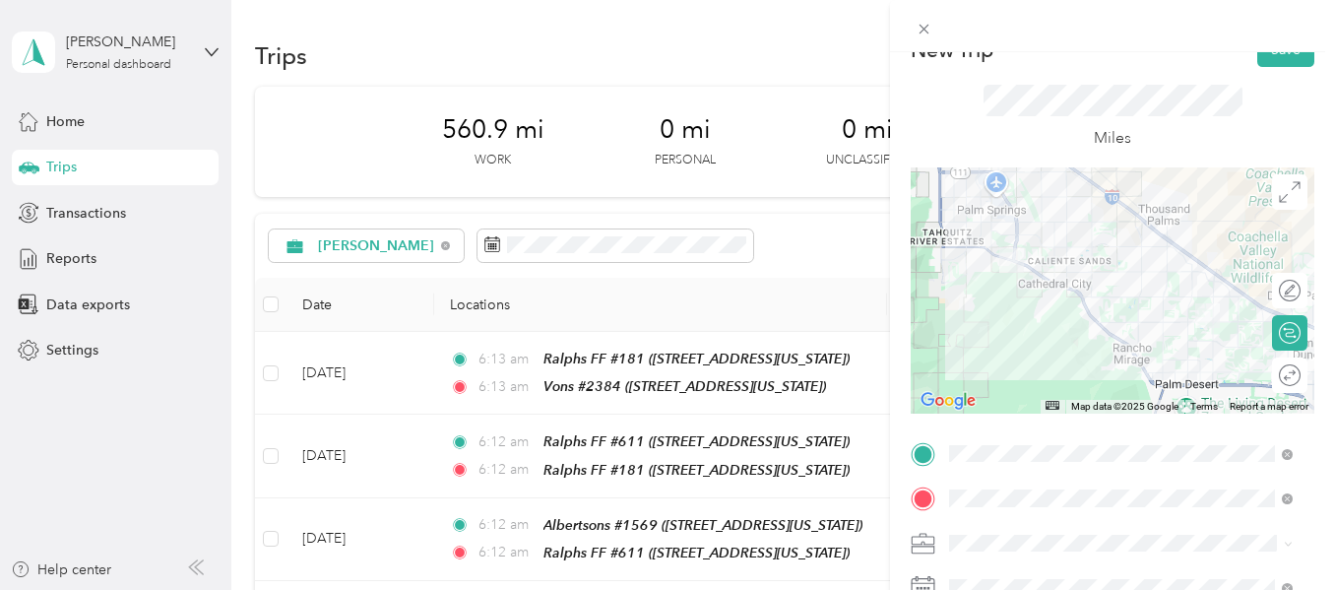
scroll to position [0, 0]
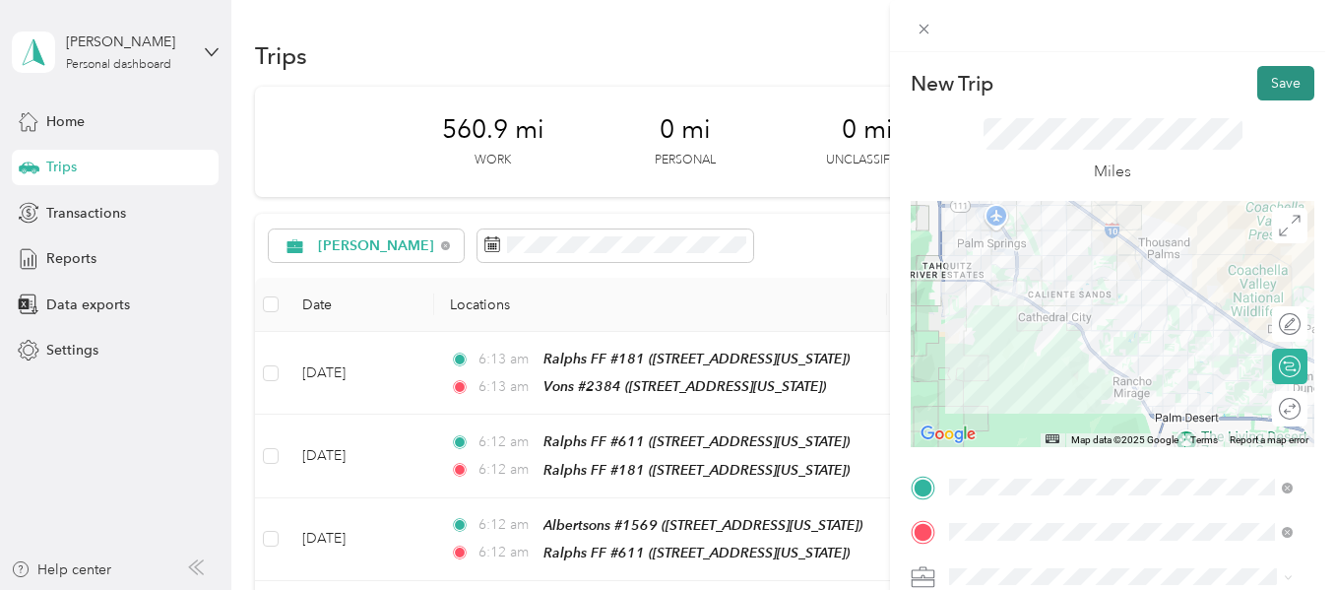
click at [1263, 87] on button "Save" at bounding box center [1286, 83] width 57 height 34
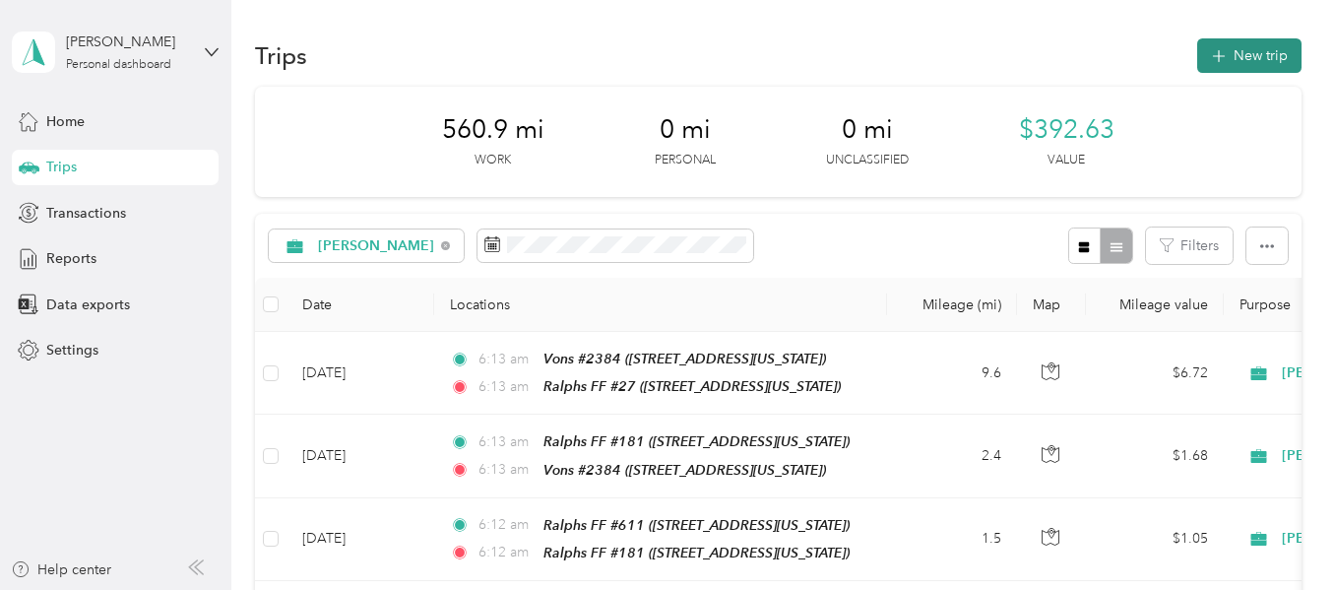
click at [1232, 56] on button "New trip" at bounding box center [1250, 55] width 104 height 34
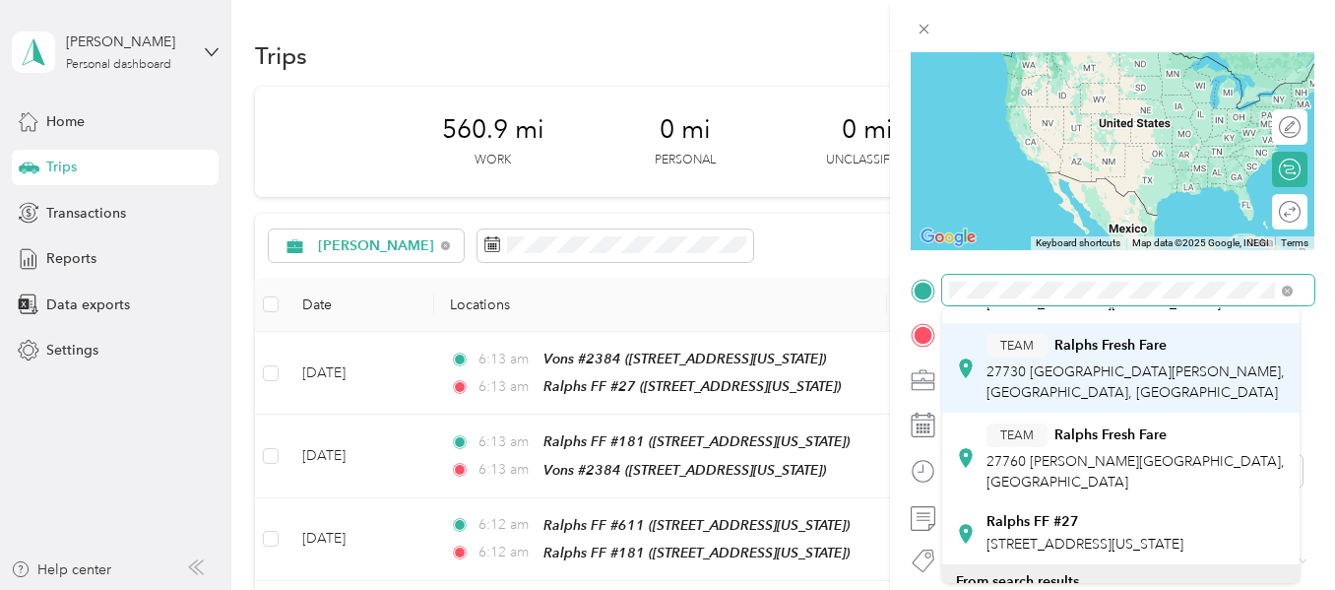
scroll to position [197, 0]
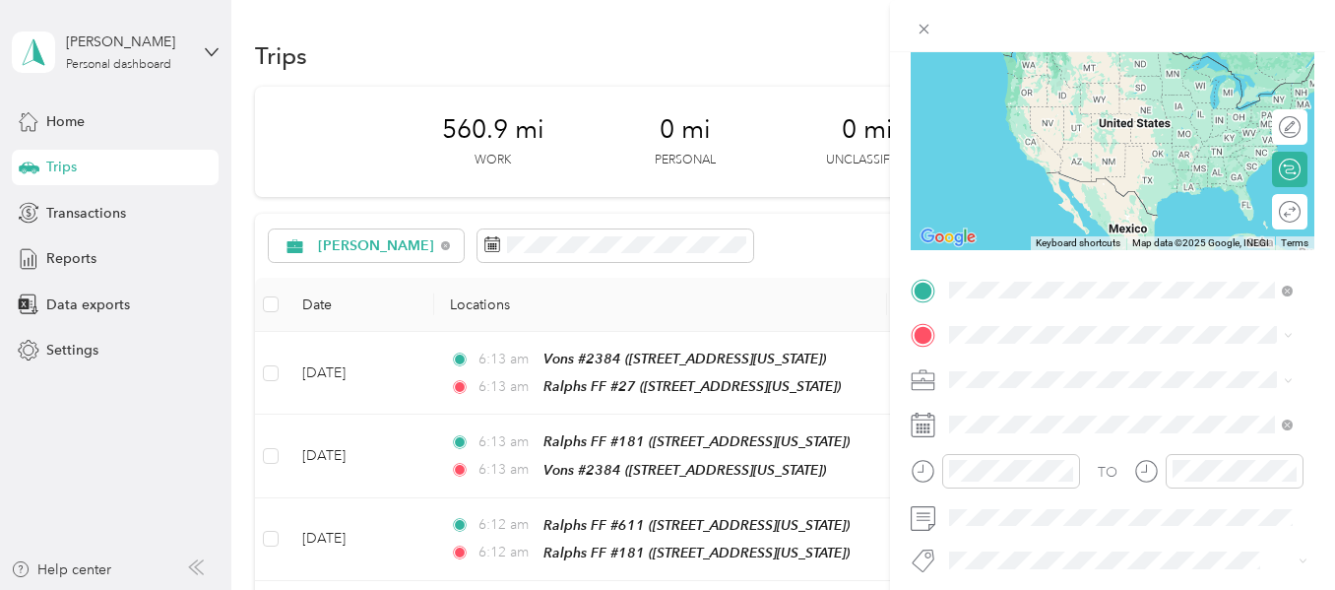
click at [1077, 497] on div "Ralphs FF #27" at bounding box center [1085, 489] width 197 height 18
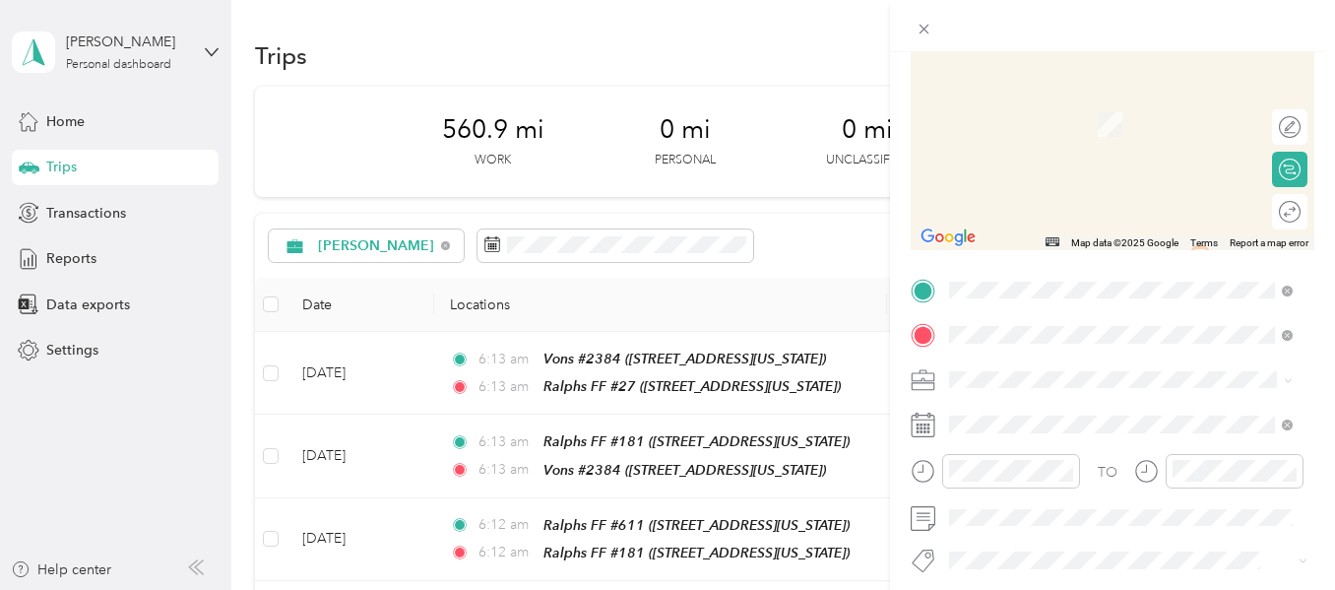
click at [1067, 133] on div "HOME [STREET_ADDRESS][PERSON_NAME][US_STATE]" at bounding box center [1137, 125] width 300 height 62
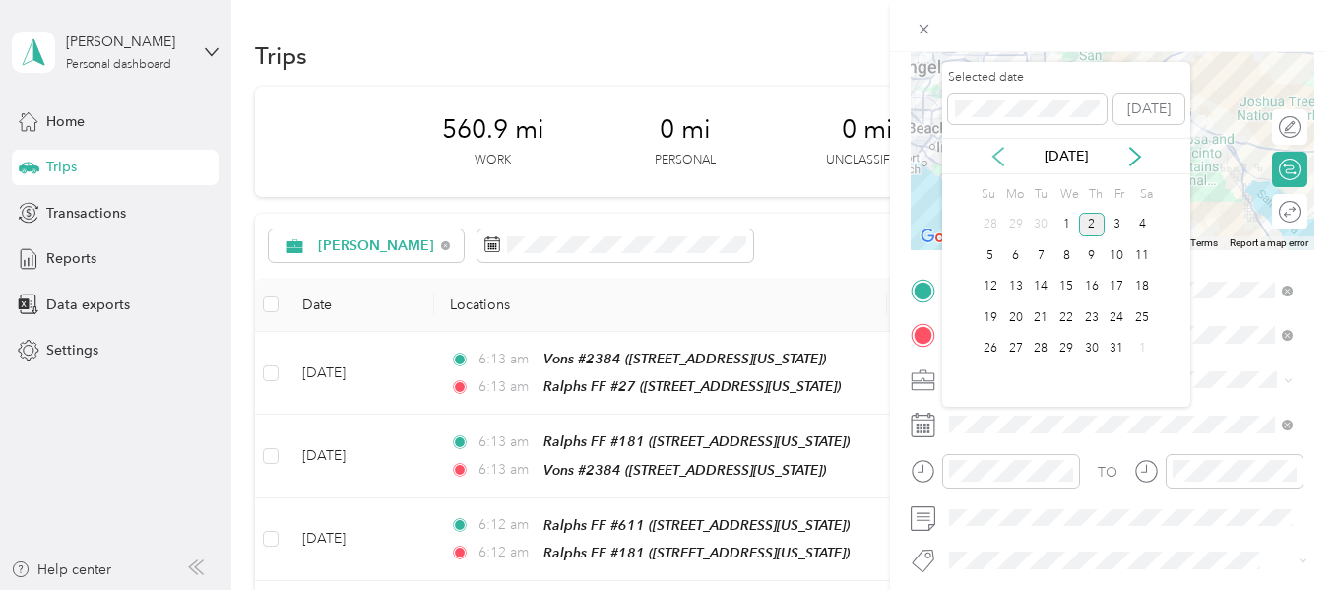
click at [995, 161] on icon at bounding box center [999, 157] width 20 height 20
click at [1090, 316] on div "25" at bounding box center [1092, 317] width 26 height 25
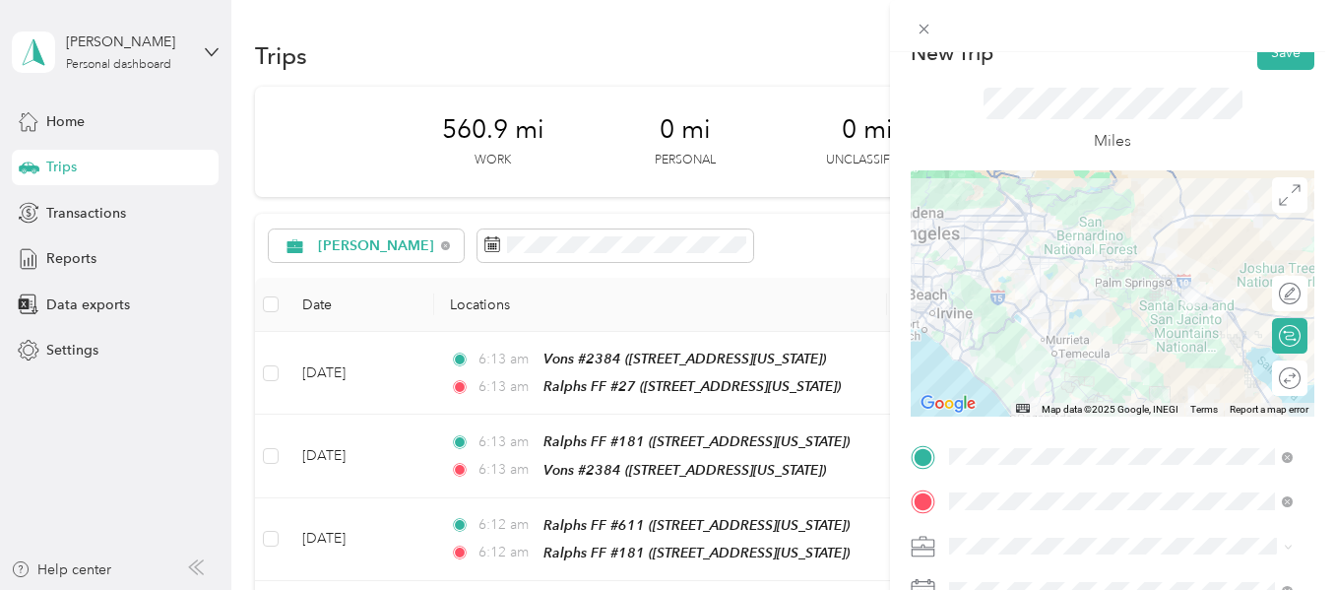
scroll to position [0, 0]
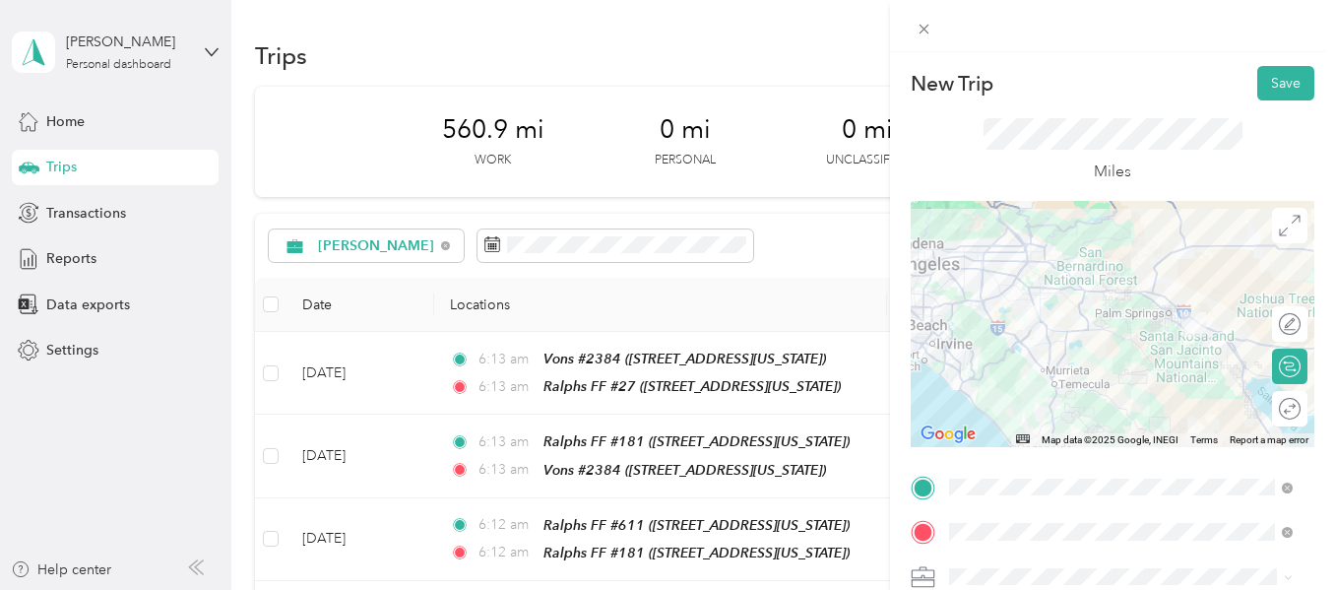
click at [1269, 88] on button "Save" at bounding box center [1286, 83] width 57 height 34
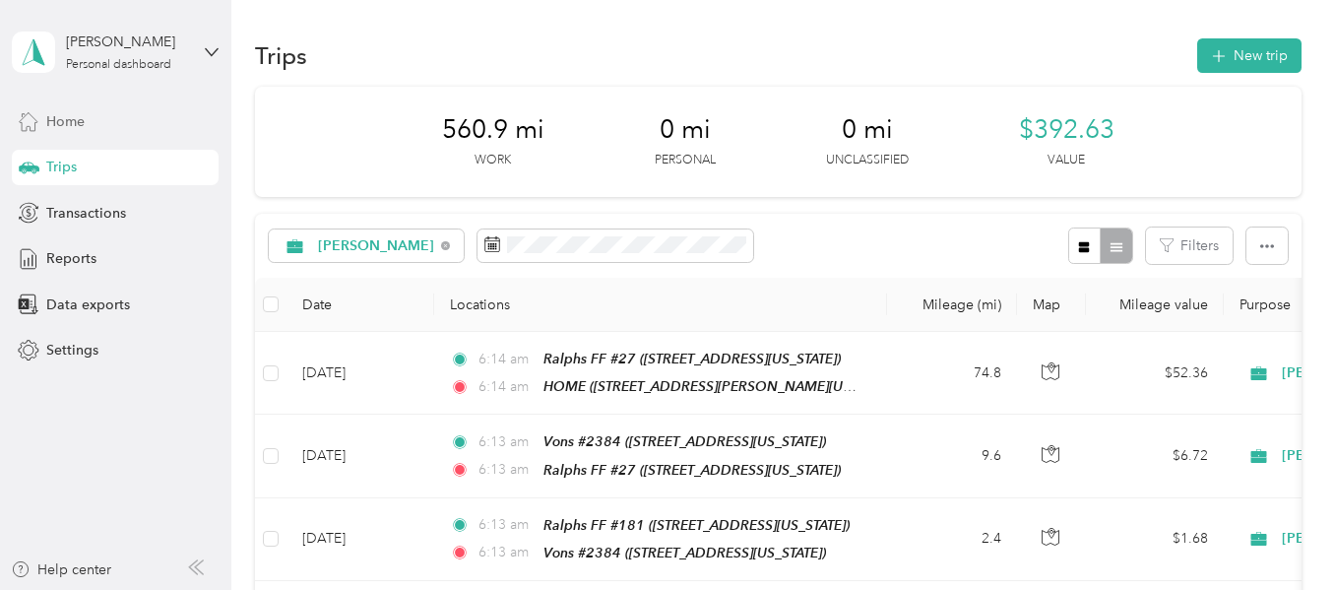
click at [69, 127] on span "Home" at bounding box center [65, 121] width 38 height 21
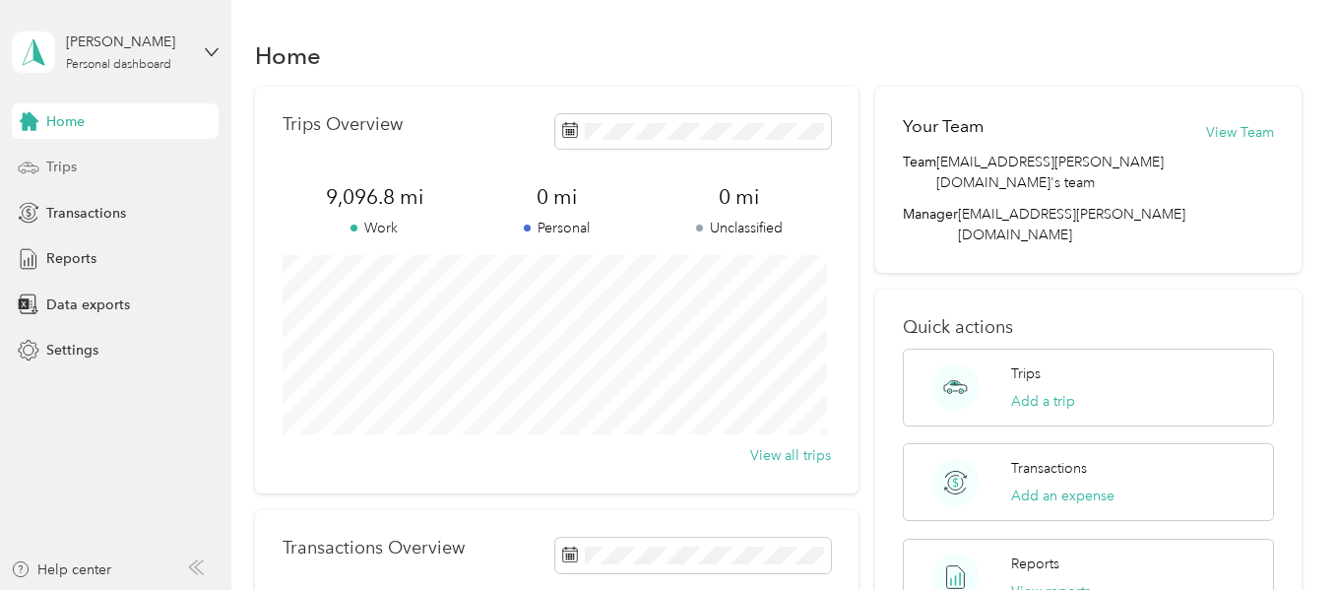
click at [67, 163] on span "Trips" at bounding box center [61, 167] width 31 height 21
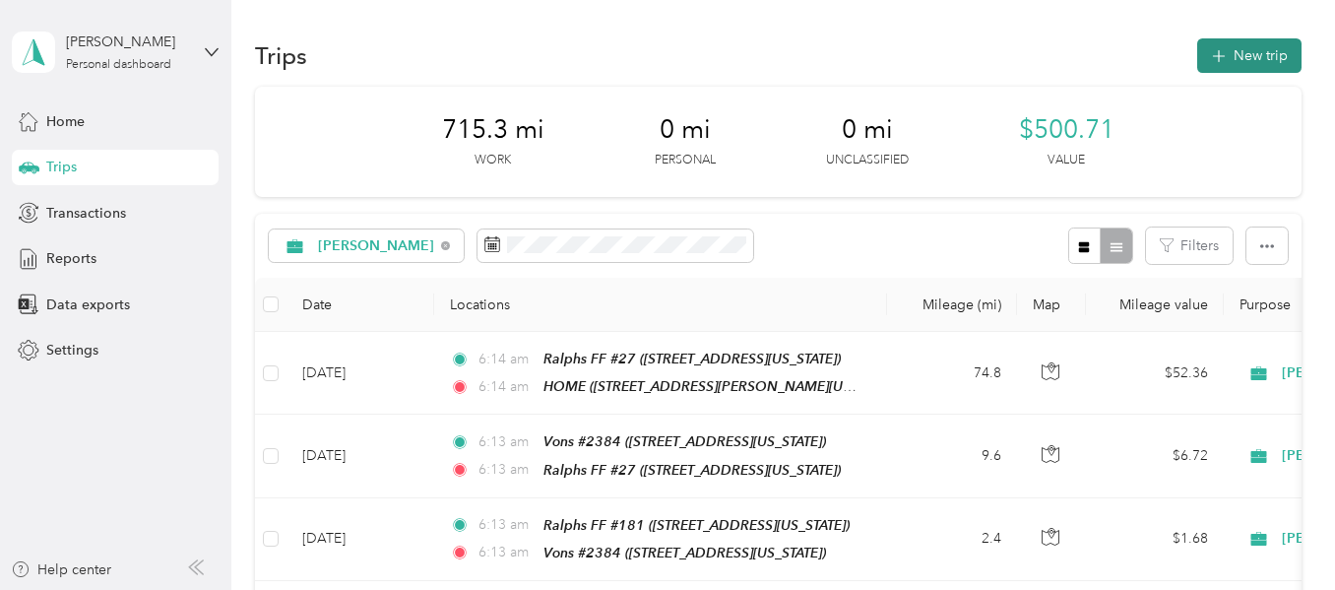
click at [1270, 61] on button "New trip" at bounding box center [1250, 55] width 104 height 34
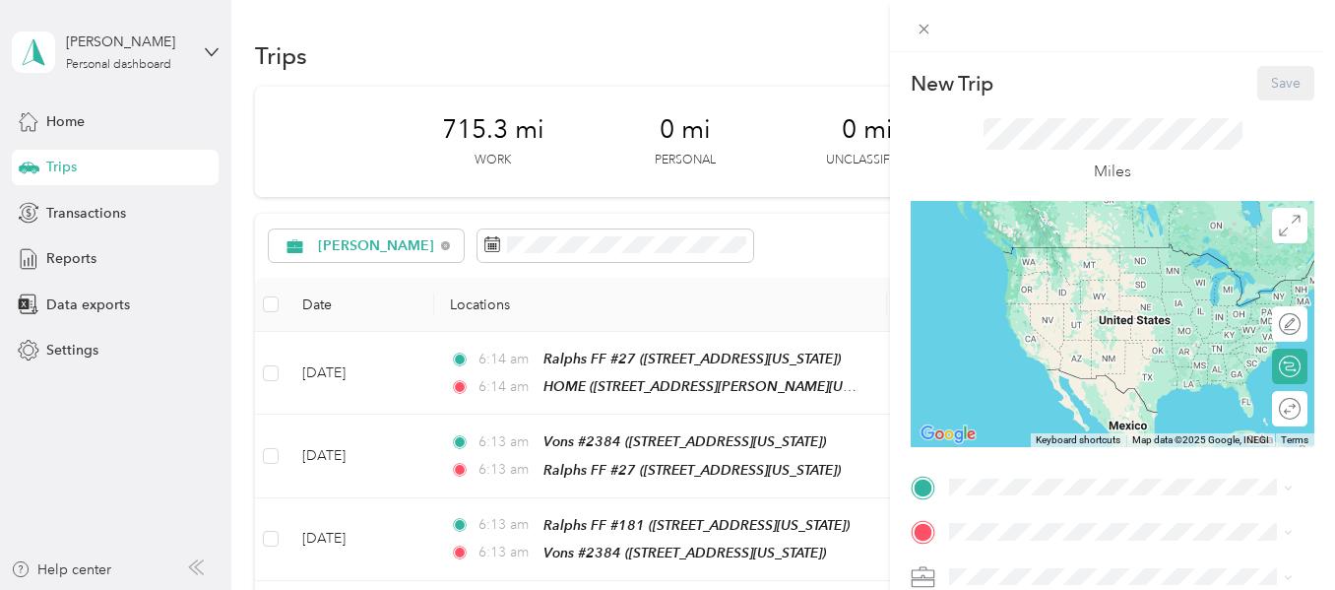
scroll to position [295, 0]
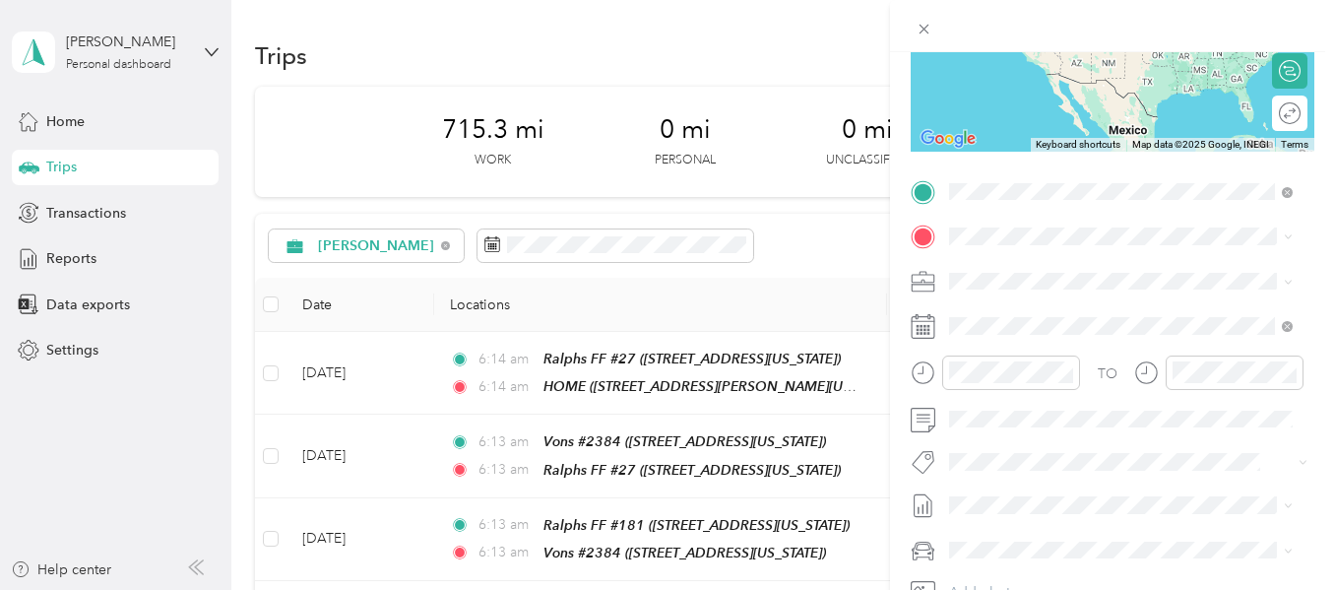
click at [1025, 287] on span "[STREET_ADDRESS][PERSON_NAME][US_STATE]" at bounding box center [1104, 302] width 234 height 37
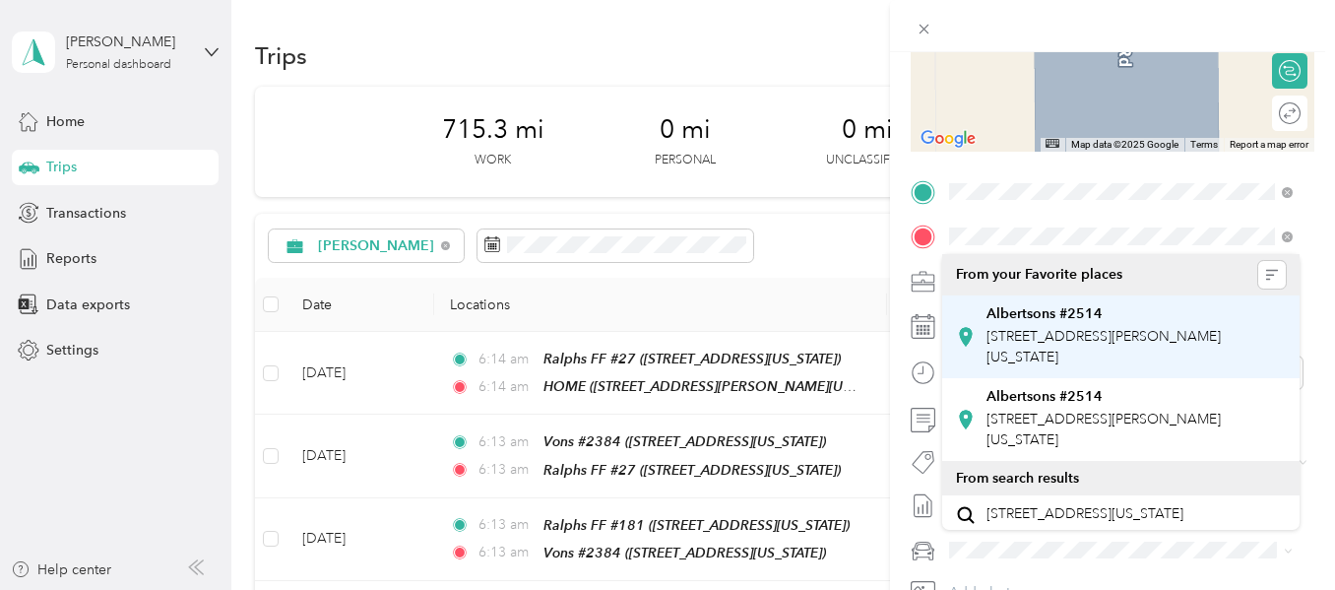
click at [1061, 311] on strong "Albertsons #2514" at bounding box center [1045, 314] width 116 height 18
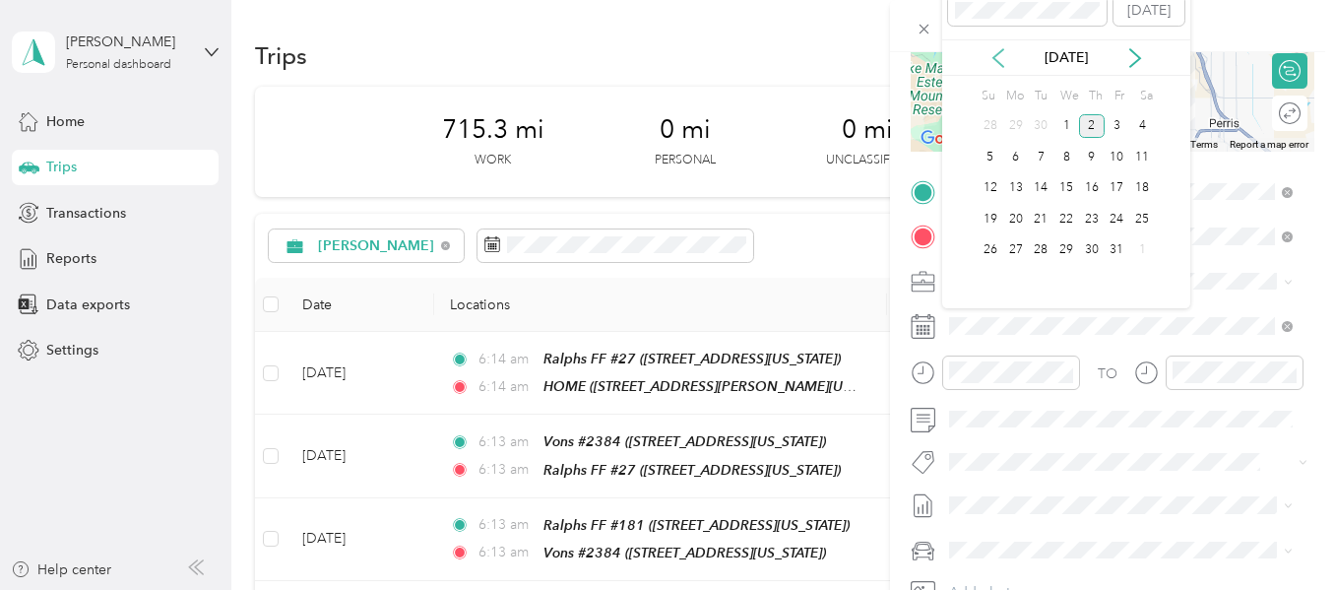
click at [1003, 60] on icon at bounding box center [999, 58] width 20 height 20
click at [1124, 217] on div "26" at bounding box center [1118, 219] width 26 height 25
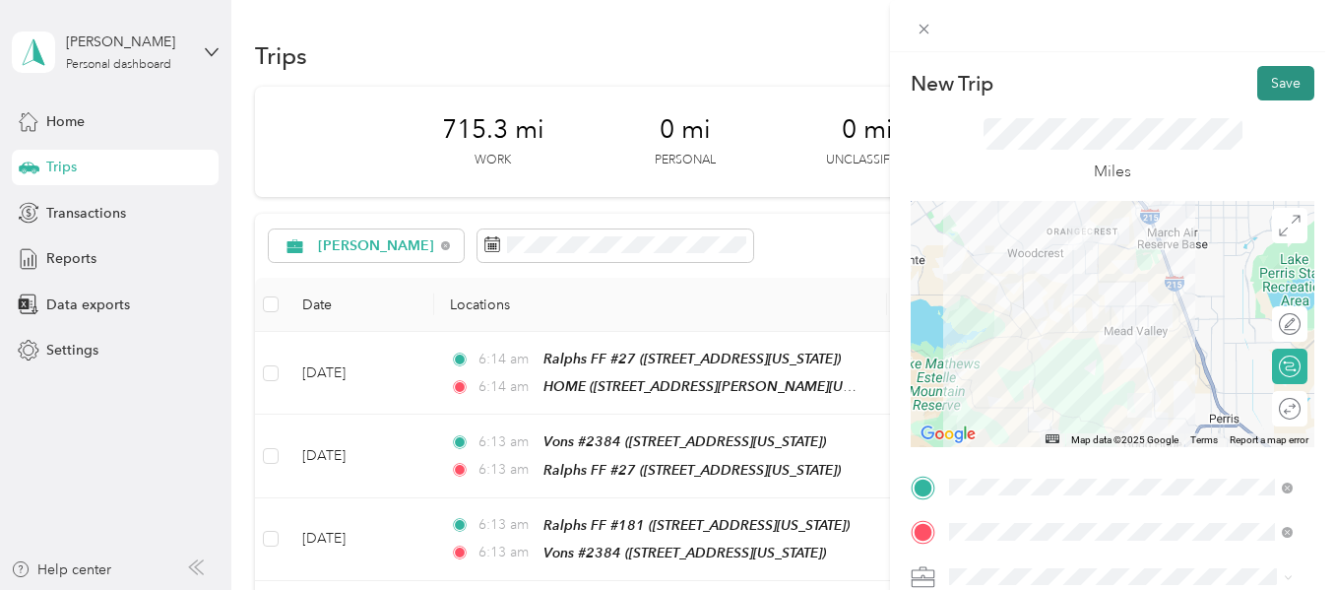
click at [1267, 82] on button "Save" at bounding box center [1286, 83] width 57 height 34
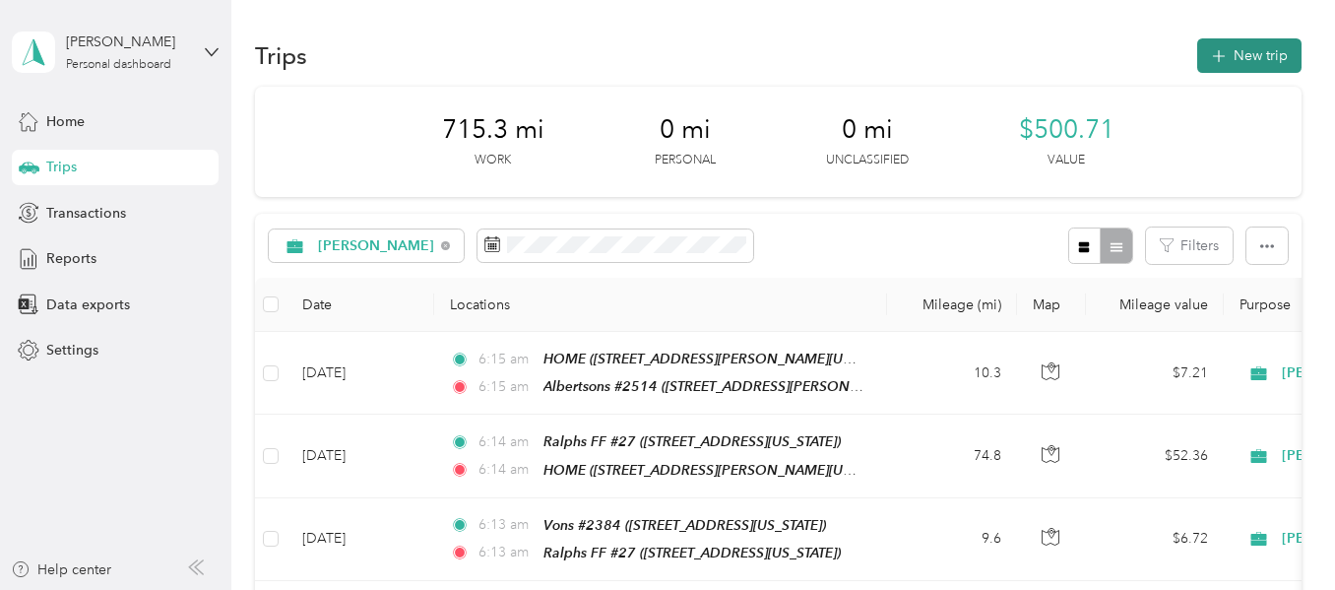
click at [1233, 57] on button "New trip" at bounding box center [1250, 55] width 104 height 34
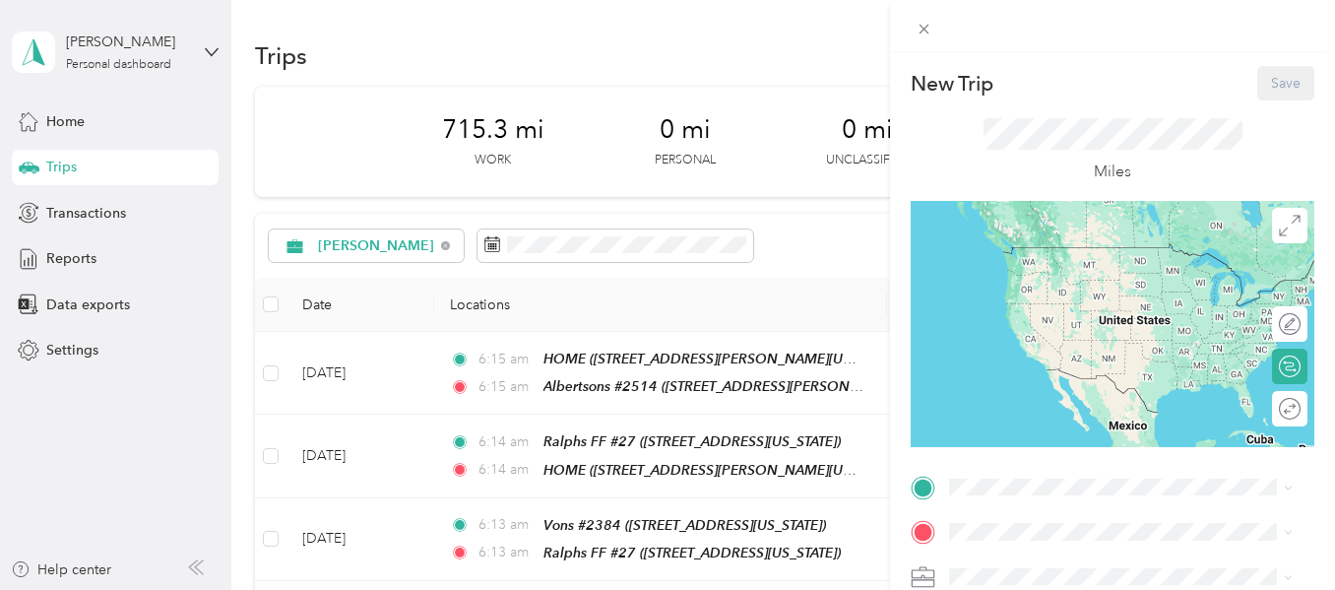
scroll to position [197, 0]
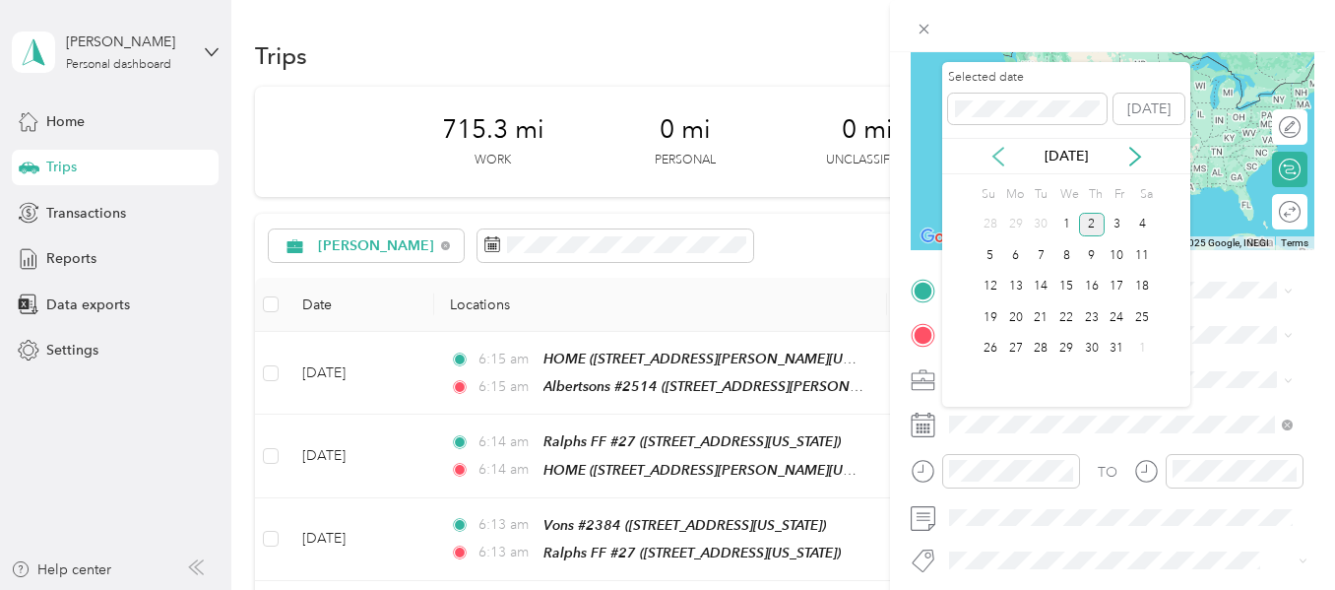
click at [993, 150] on icon at bounding box center [999, 157] width 20 height 20
click at [1115, 313] on div "26" at bounding box center [1118, 317] width 26 height 25
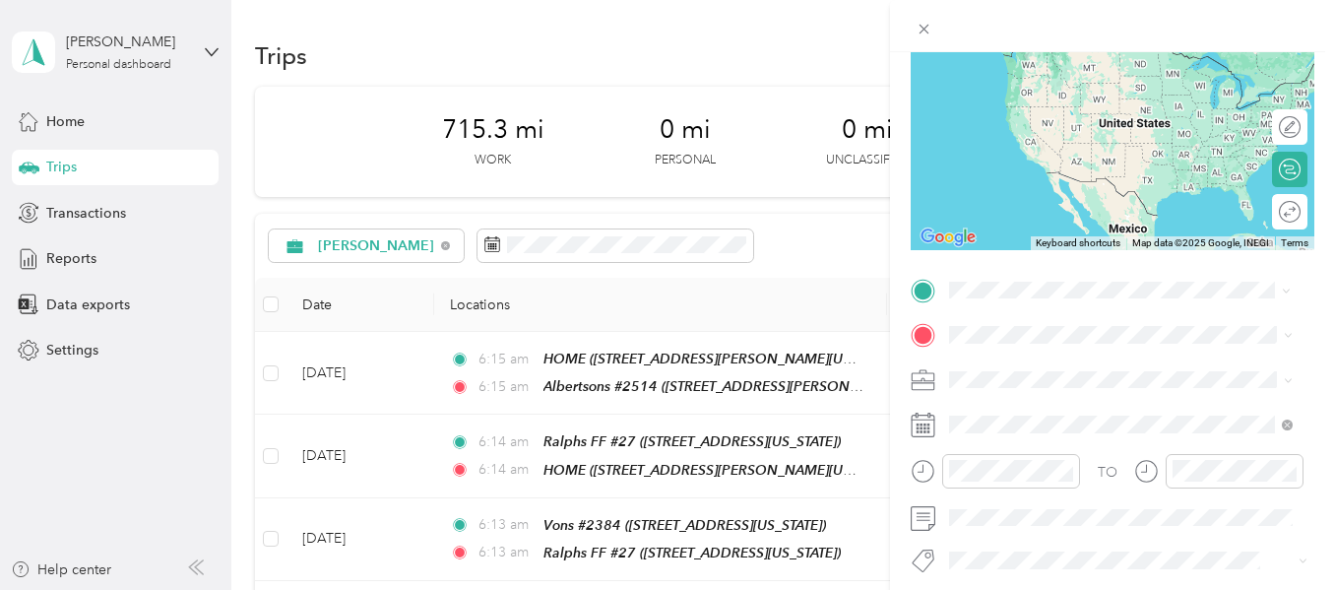
click at [1033, 362] on strong "Albertsons #2514" at bounding box center [1045, 368] width 116 height 18
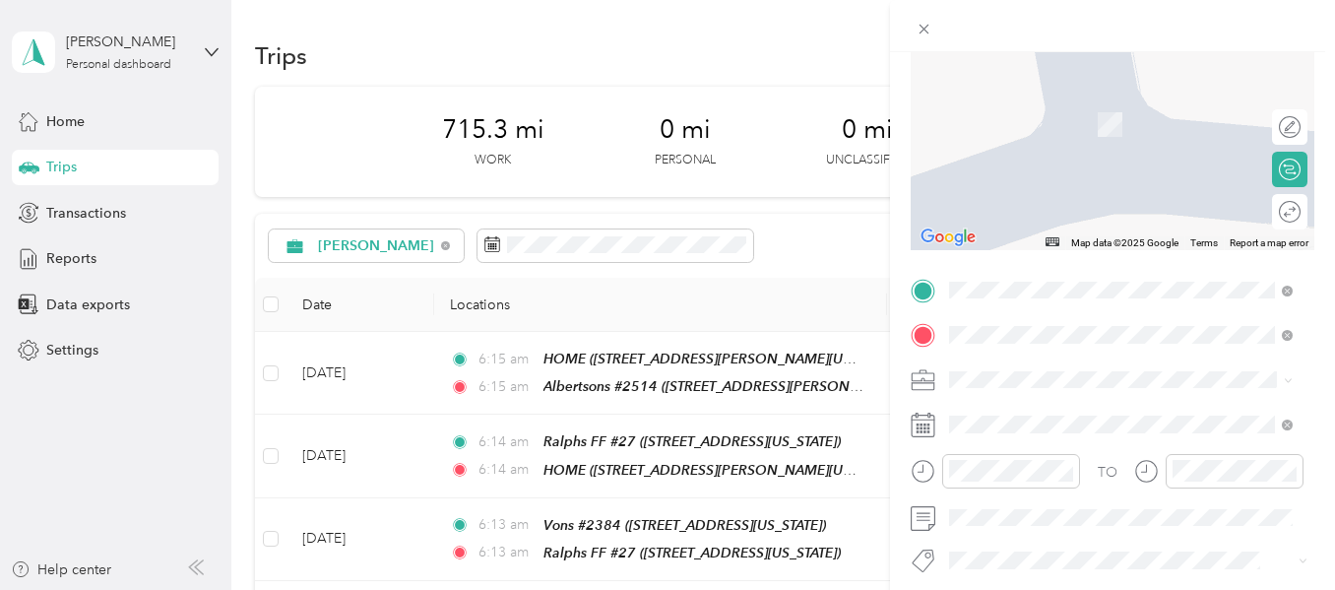
click at [1050, 125] on span "[STREET_ADDRESS][US_STATE]" at bounding box center [1085, 124] width 197 height 17
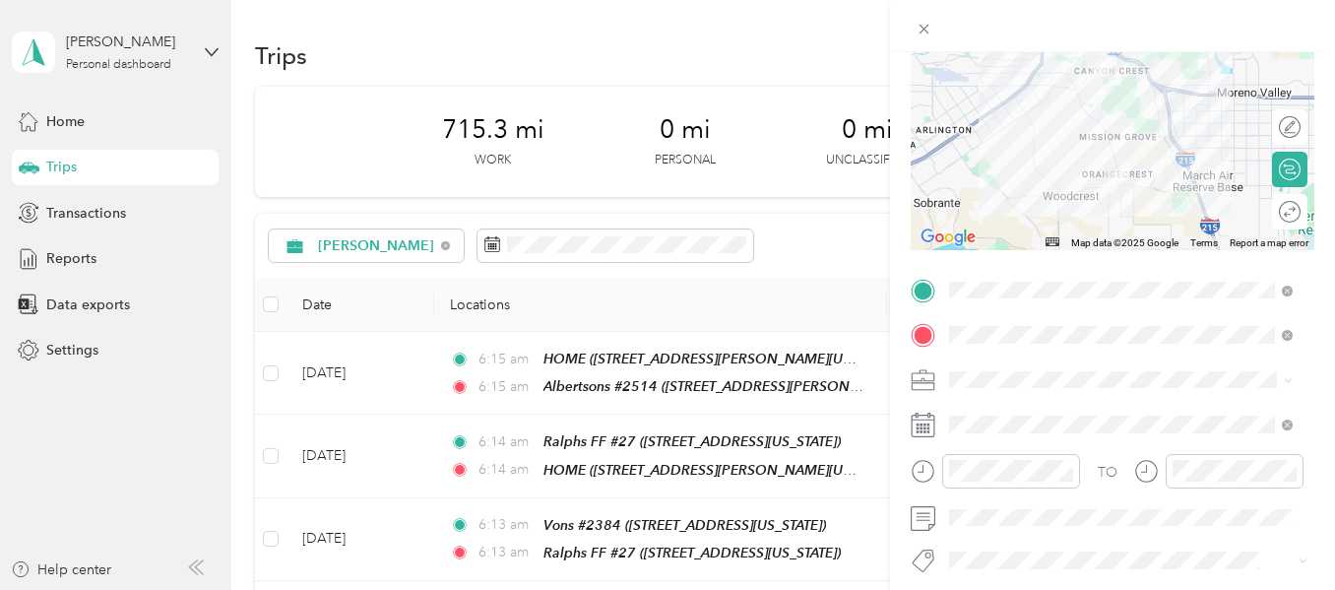
click at [856, 69] on div "New Trip Save This trip cannot be edited because it is either under review, app…" at bounding box center [667, 295] width 1335 height 590
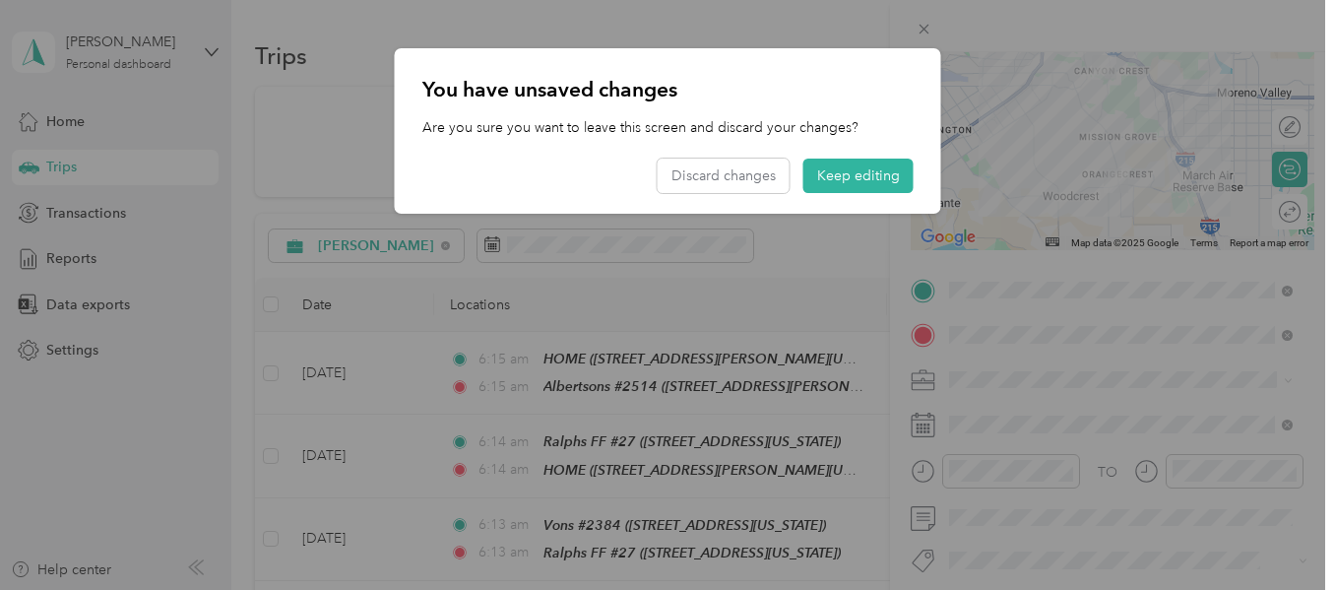
click at [920, 32] on div at bounding box center [667, 295] width 1335 height 590
click at [770, 170] on button "Discard changes" at bounding box center [724, 176] width 132 height 34
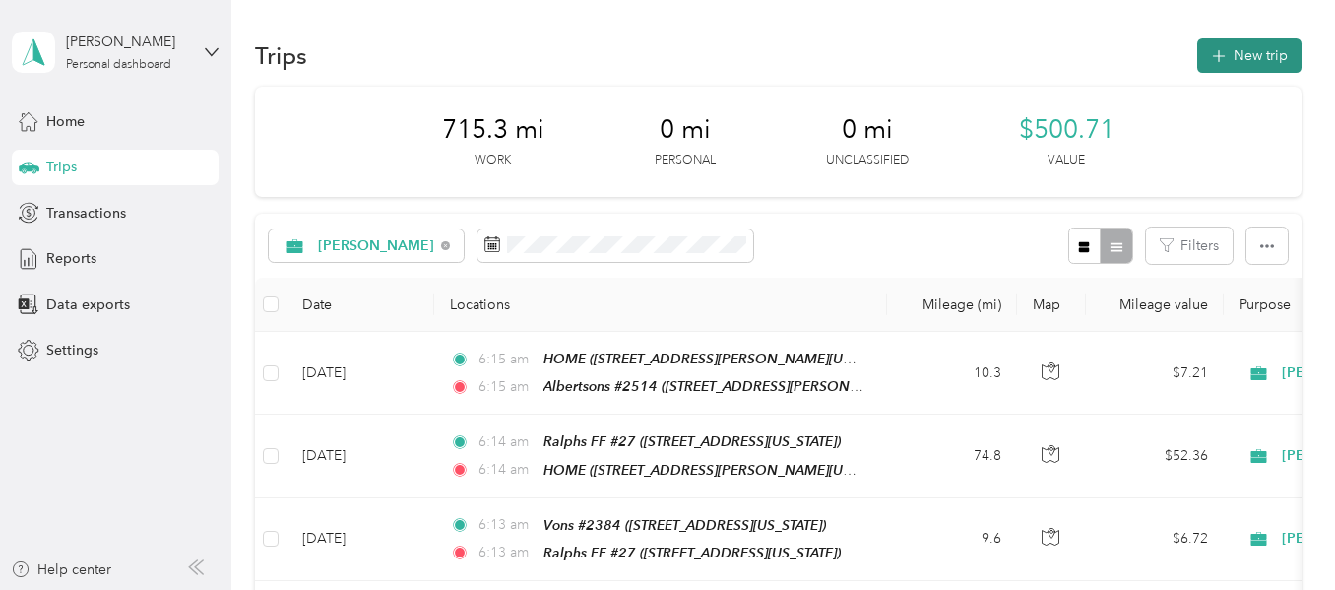
click at [1217, 60] on icon "button" at bounding box center [1218, 56] width 23 height 23
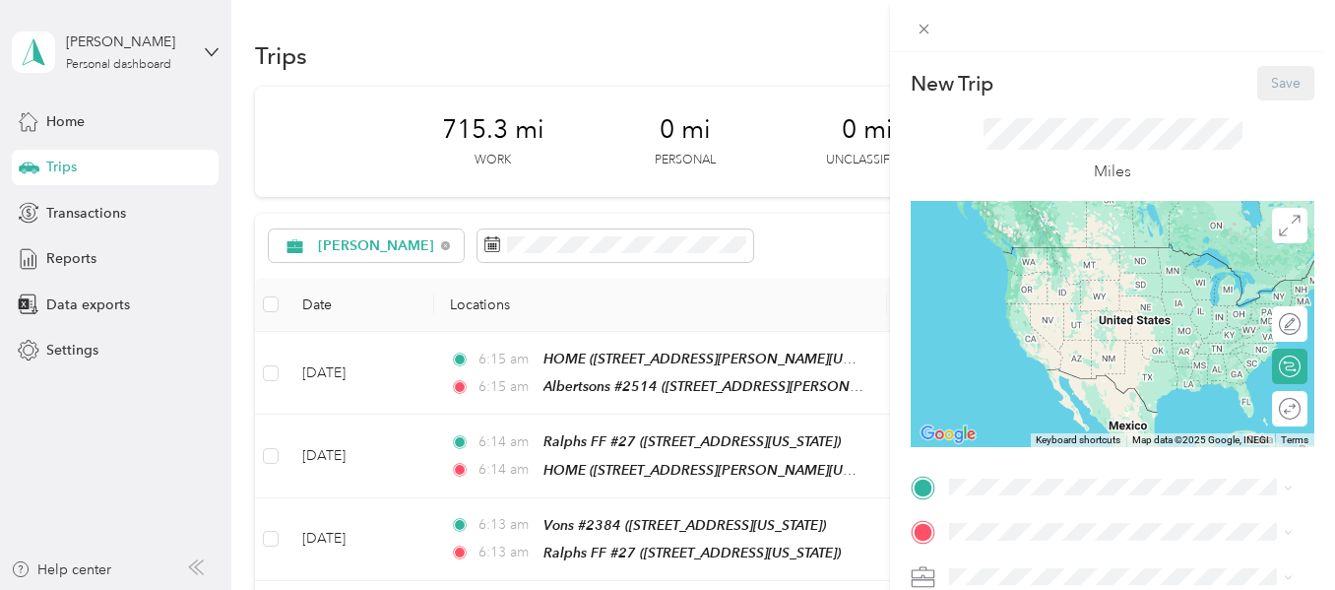
scroll to position [295, 0]
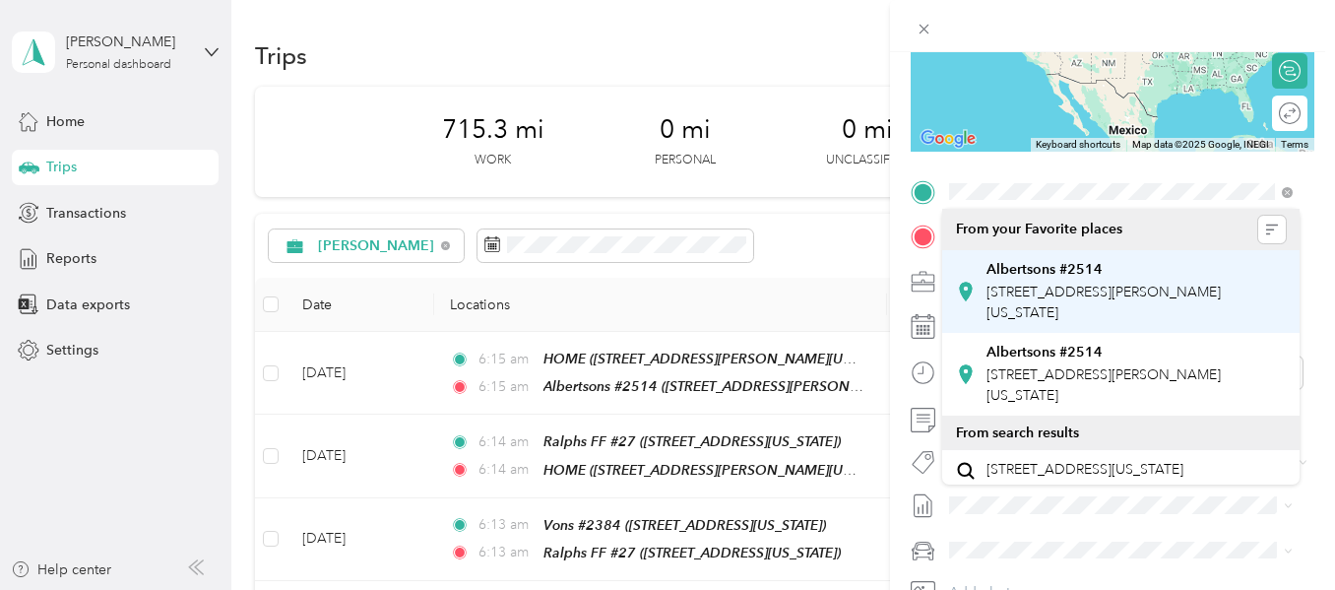
click at [1014, 281] on div "Albertsons #2514 [STREET_ADDRESS][PERSON_NAME][US_STATE]" at bounding box center [1137, 292] width 300 height 62
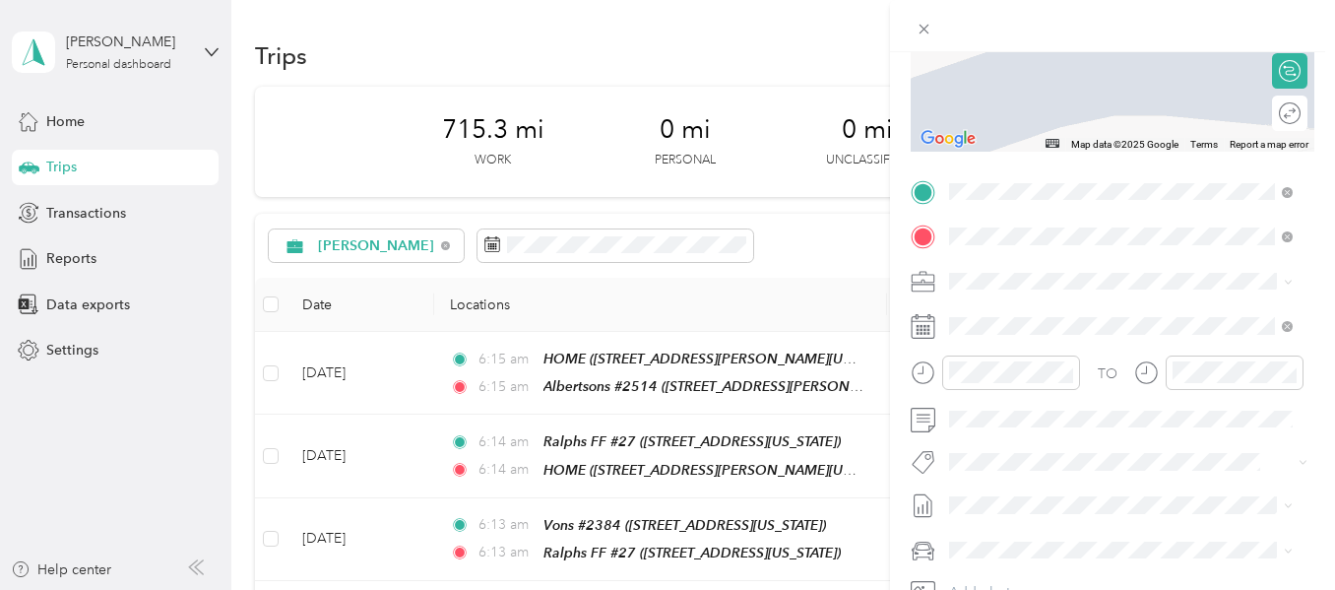
click at [1055, 329] on span "[STREET_ADDRESS][US_STATE]" at bounding box center [1085, 336] width 197 height 17
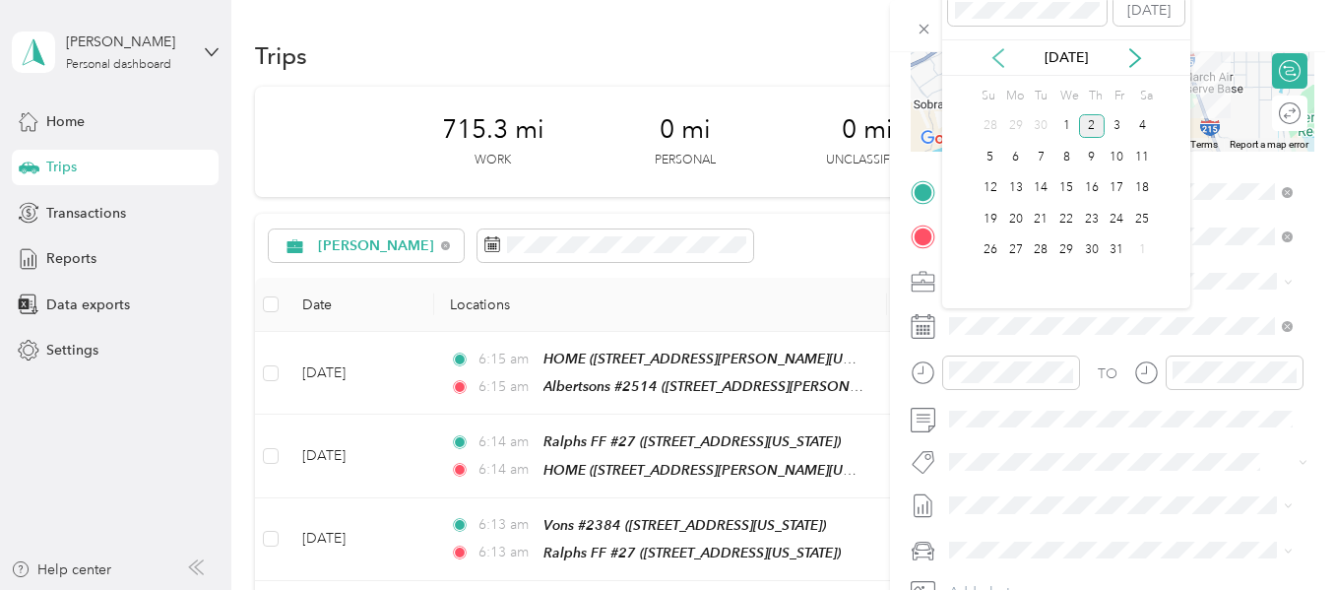
click at [1000, 64] on icon at bounding box center [999, 58] width 10 height 18
click at [1115, 220] on div "26" at bounding box center [1118, 219] width 26 height 25
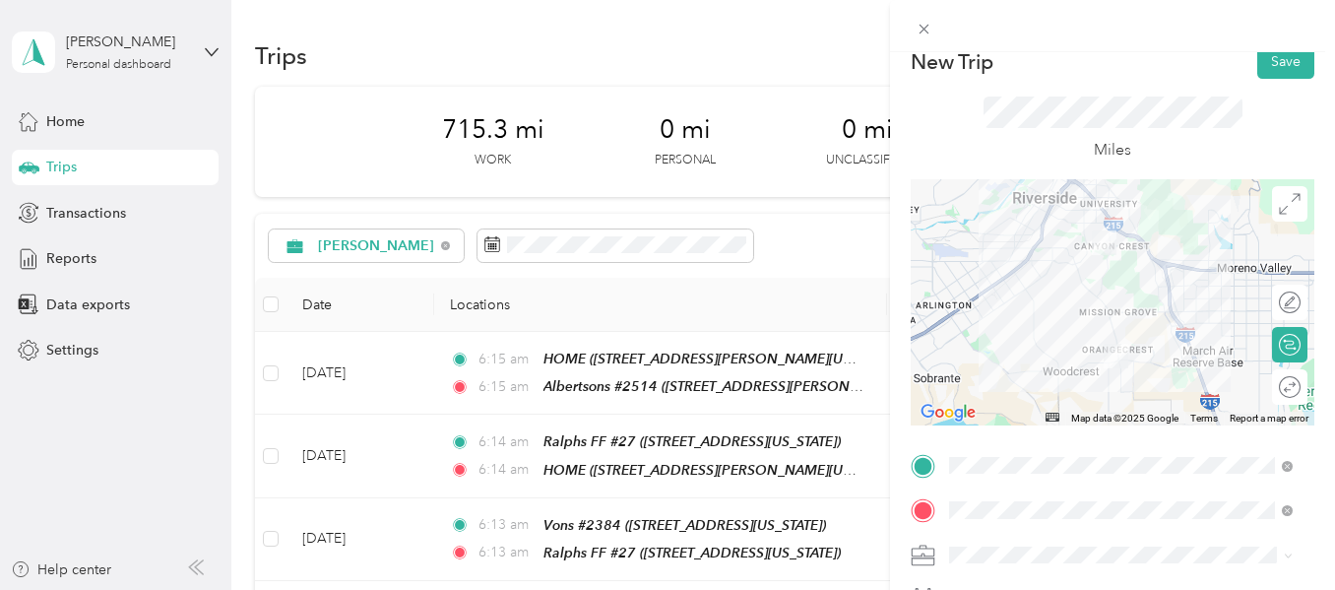
scroll to position [0, 0]
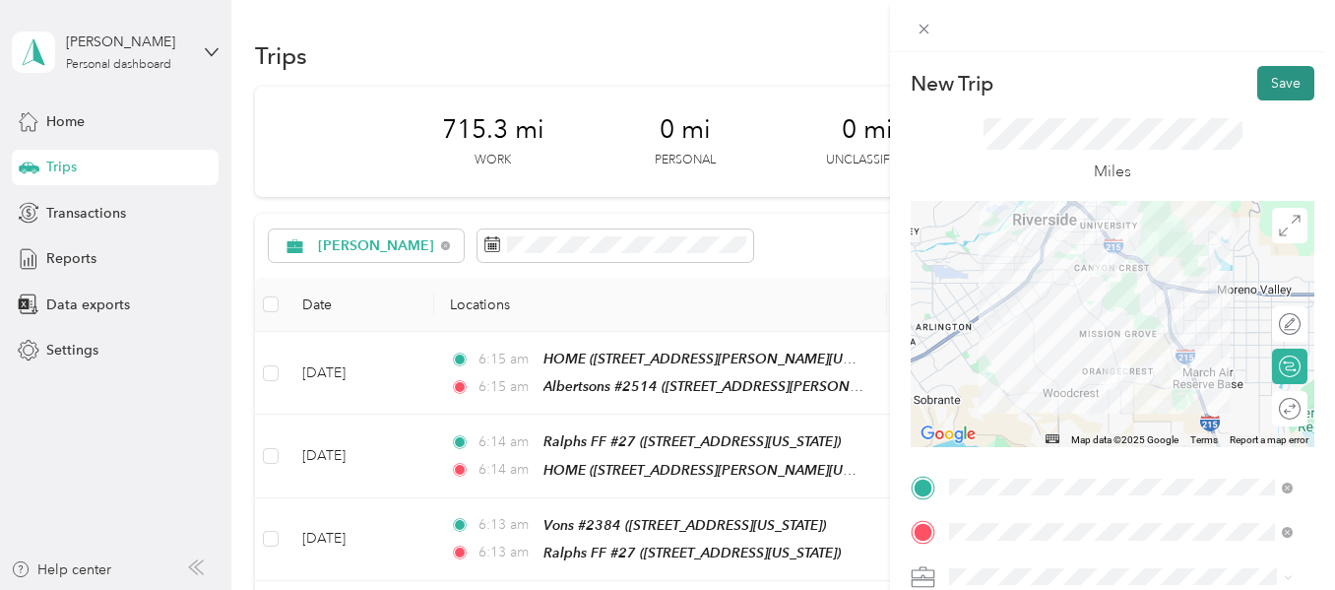
click at [1258, 86] on button "Save" at bounding box center [1286, 83] width 57 height 34
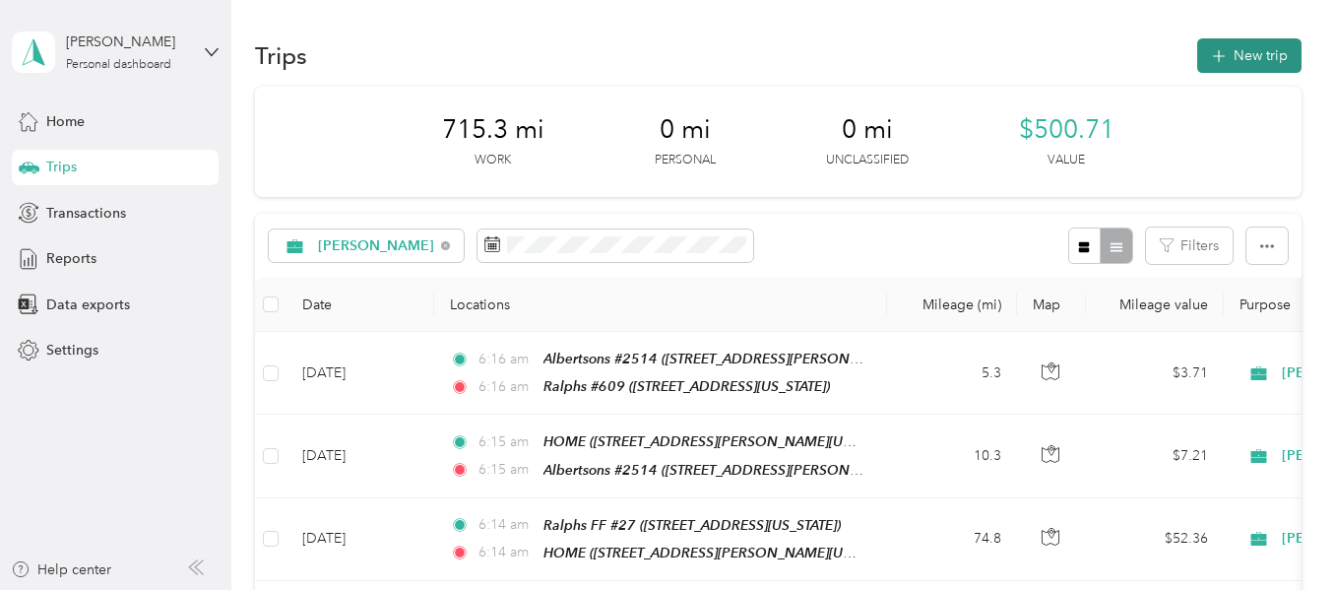
click at [1229, 57] on button "New trip" at bounding box center [1250, 55] width 104 height 34
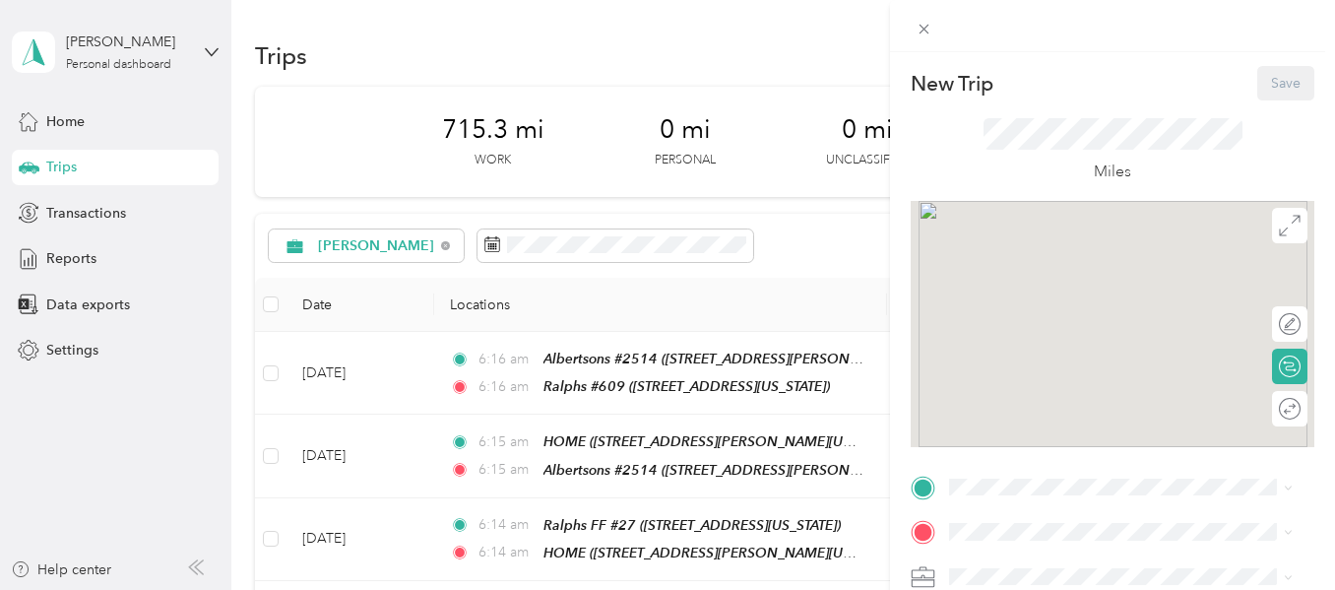
scroll to position [197, 0]
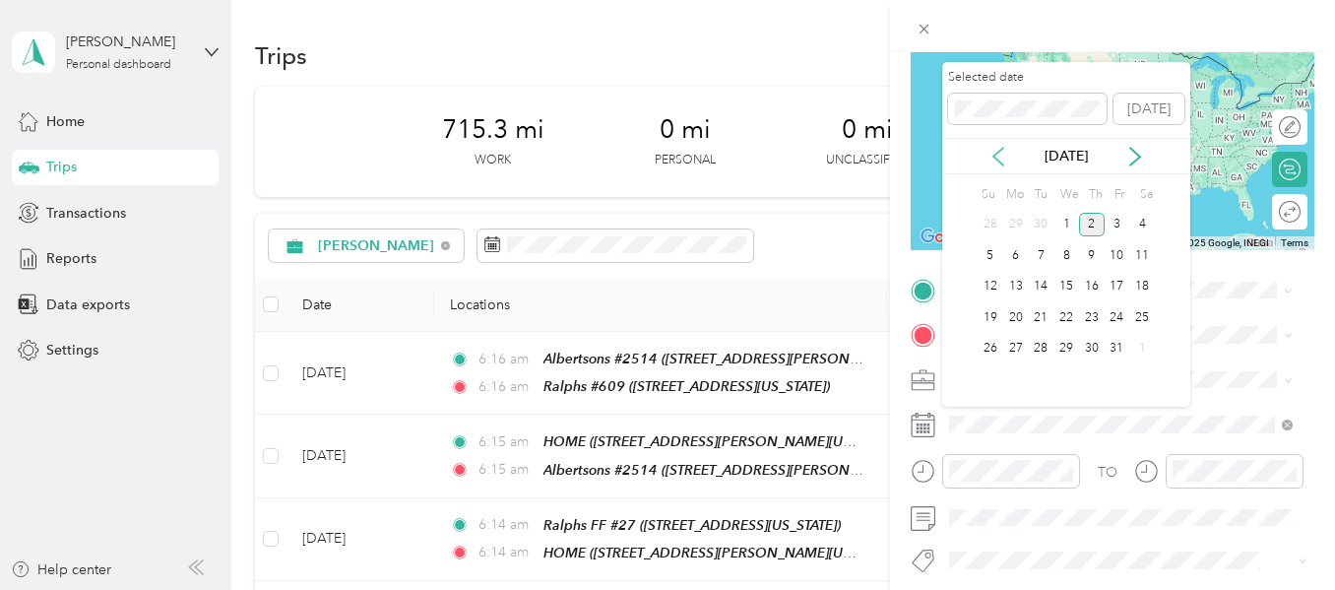
click at [994, 149] on icon at bounding box center [999, 157] width 20 height 20
click at [1118, 317] on div "26" at bounding box center [1118, 317] width 26 height 25
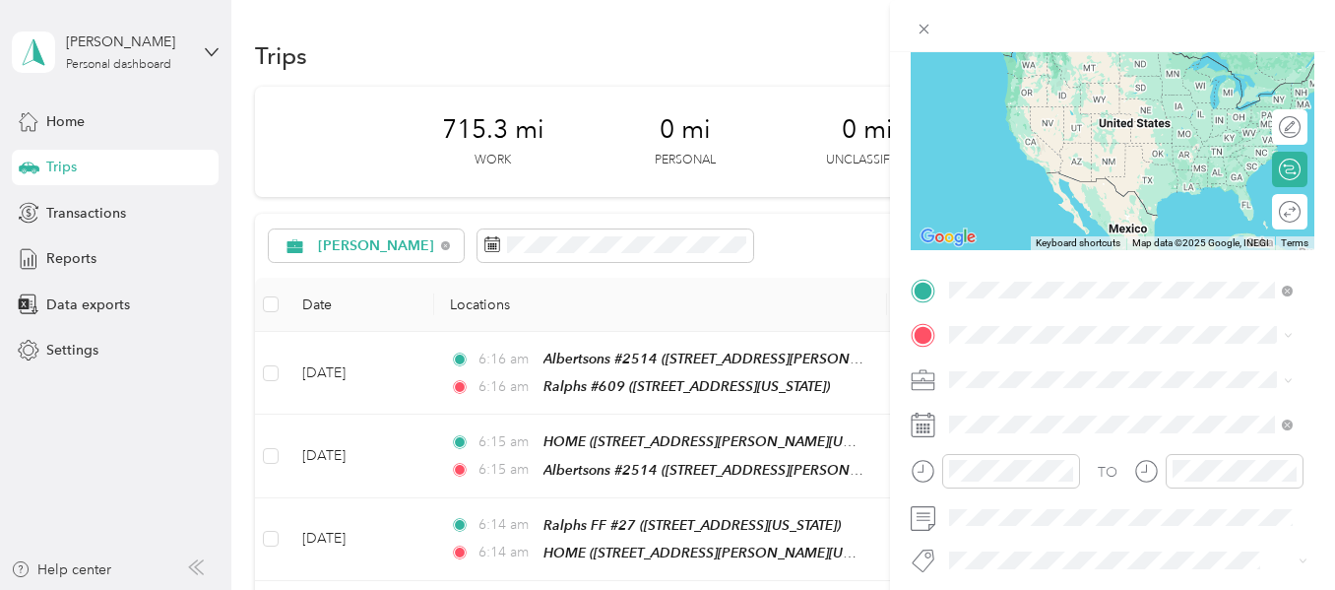
click at [1020, 359] on strong "Ralphs #609" at bounding box center [1028, 368] width 82 height 18
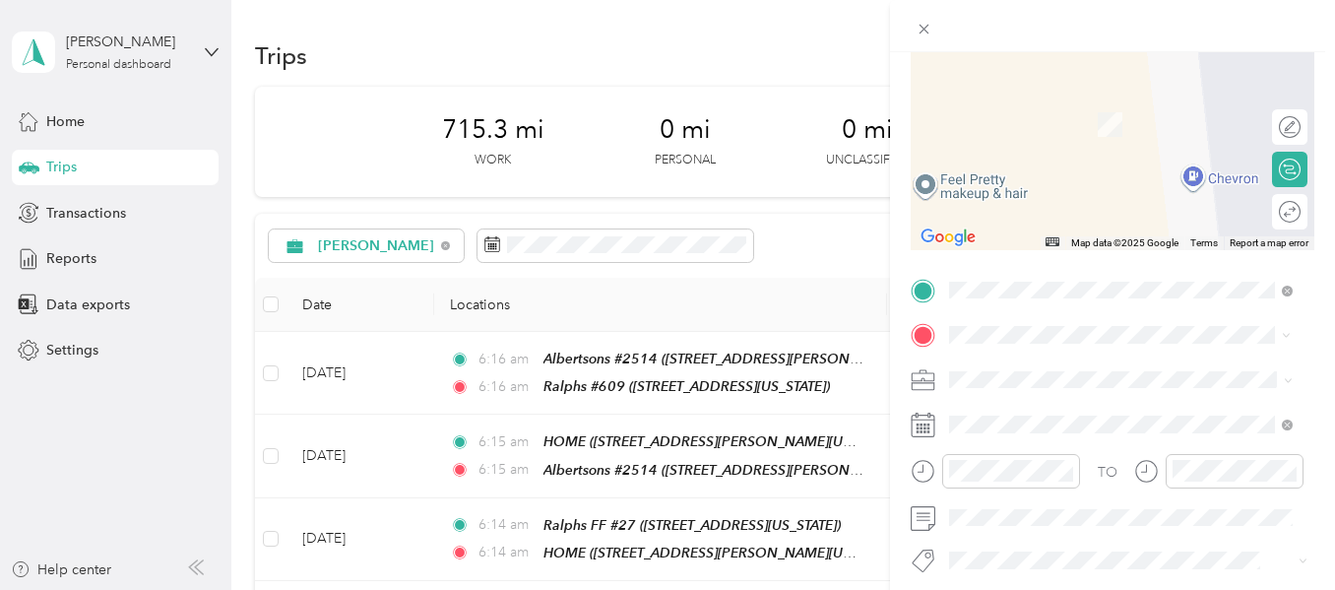
click at [1032, 133] on span "[STREET_ADDRESS][US_STATE]" at bounding box center [1085, 124] width 197 height 17
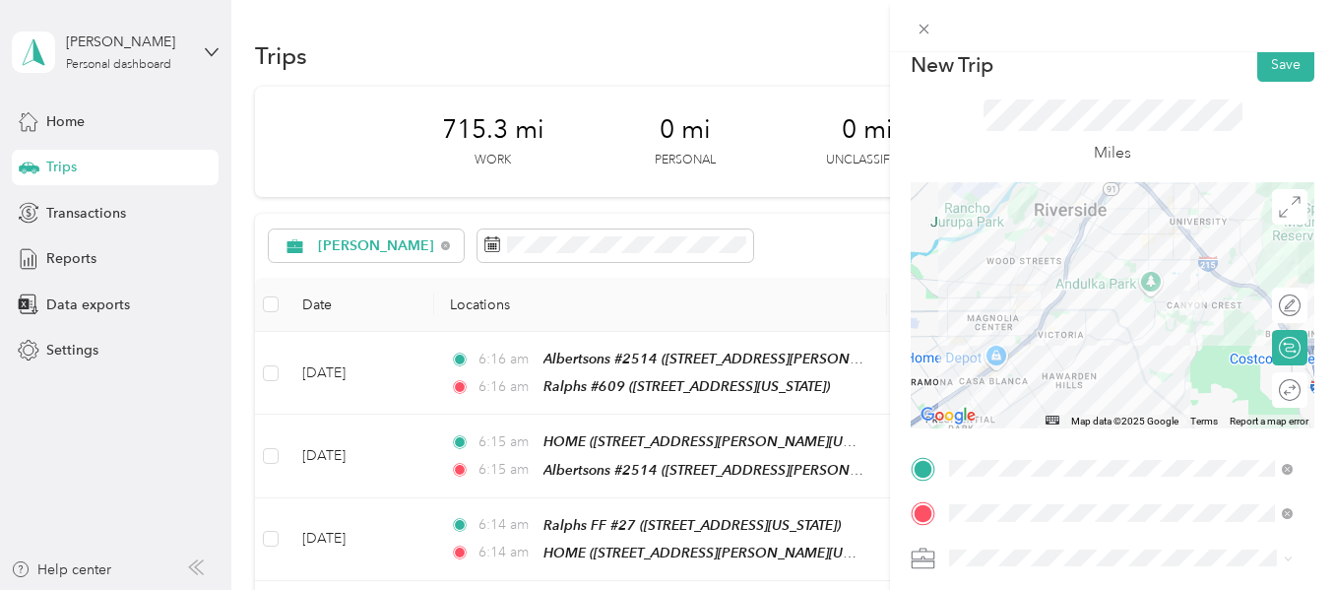
scroll to position [0, 0]
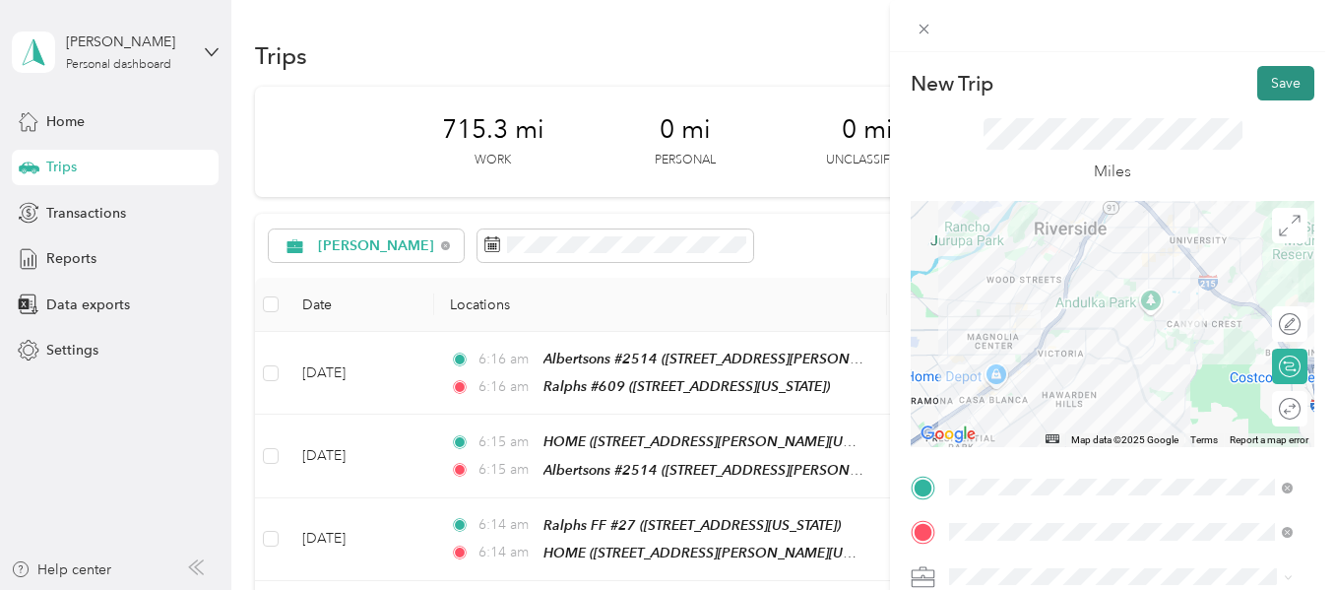
click at [1266, 86] on button "Save" at bounding box center [1286, 83] width 57 height 34
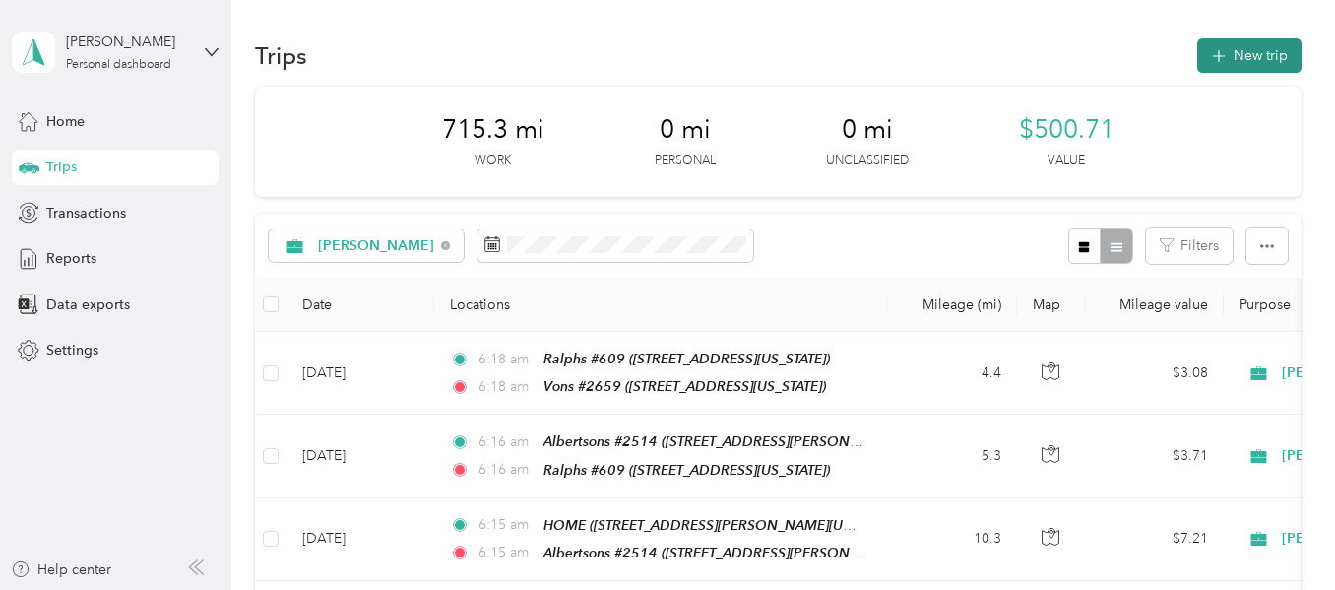
click at [1254, 55] on button "New trip" at bounding box center [1250, 55] width 104 height 34
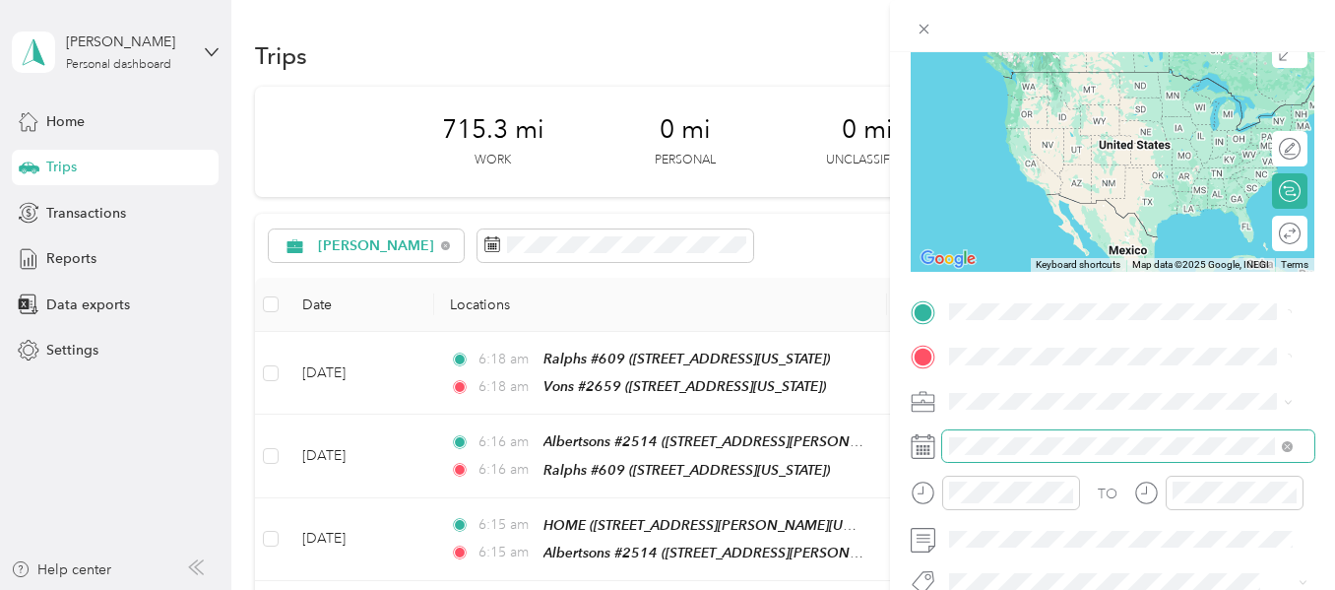
click at [1008, 430] on span at bounding box center [1128, 446] width 372 height 32
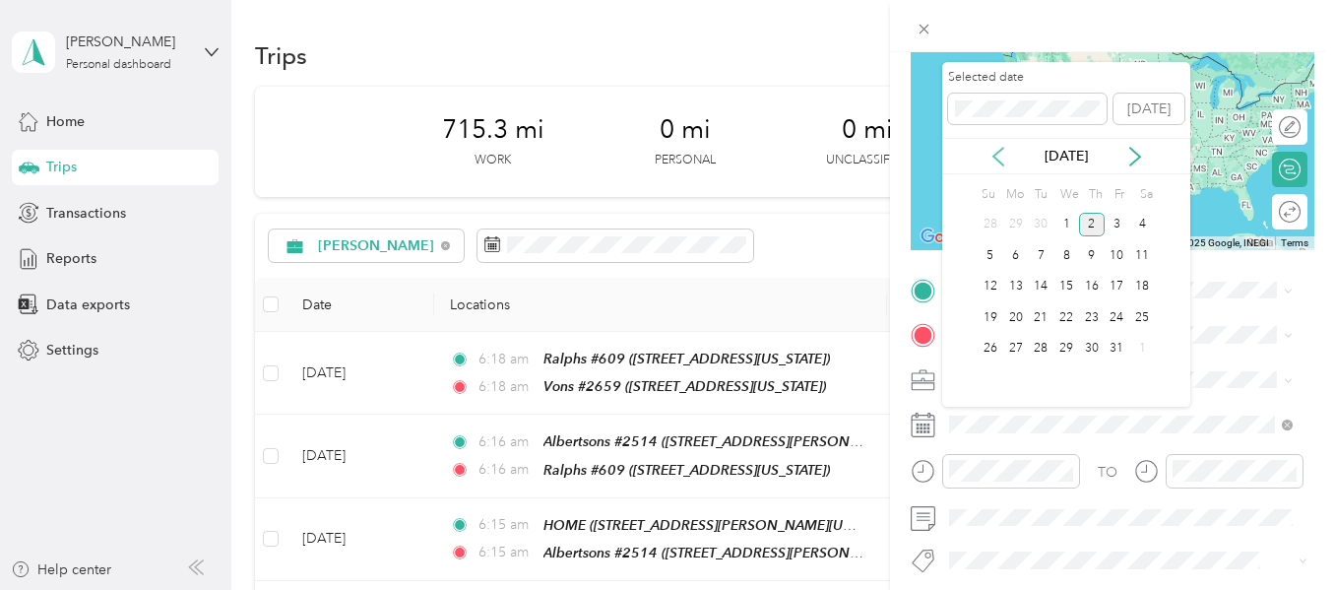
click at [994, 154] on icon at bounding box center [999, 157] width 20 height 20
click at [1114, 315] on div "26" at bounding box center [1118, 317] width 26 height 25
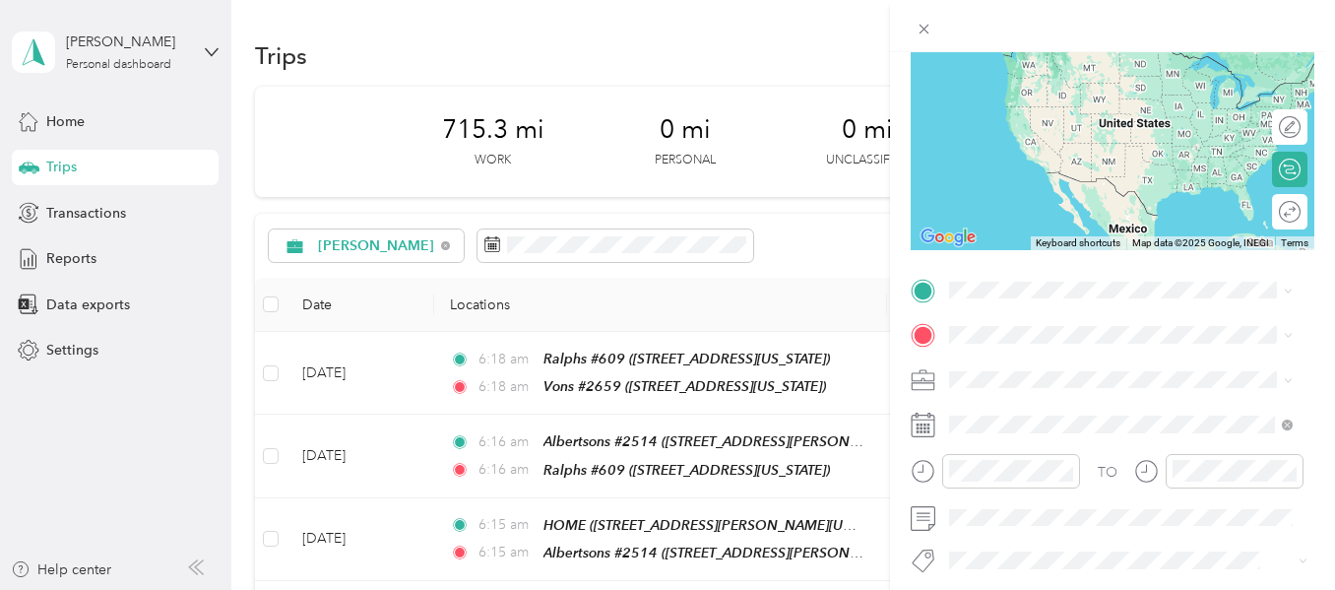
click at [1114, 315] on div "26" at bounding box center [1118, 317] width 26 height 25
click at [1004, 589] on div "New Trip Save This trip cannot be edited because it is either under review, app…" at bounding box center [663, 590] width 1326 height 0
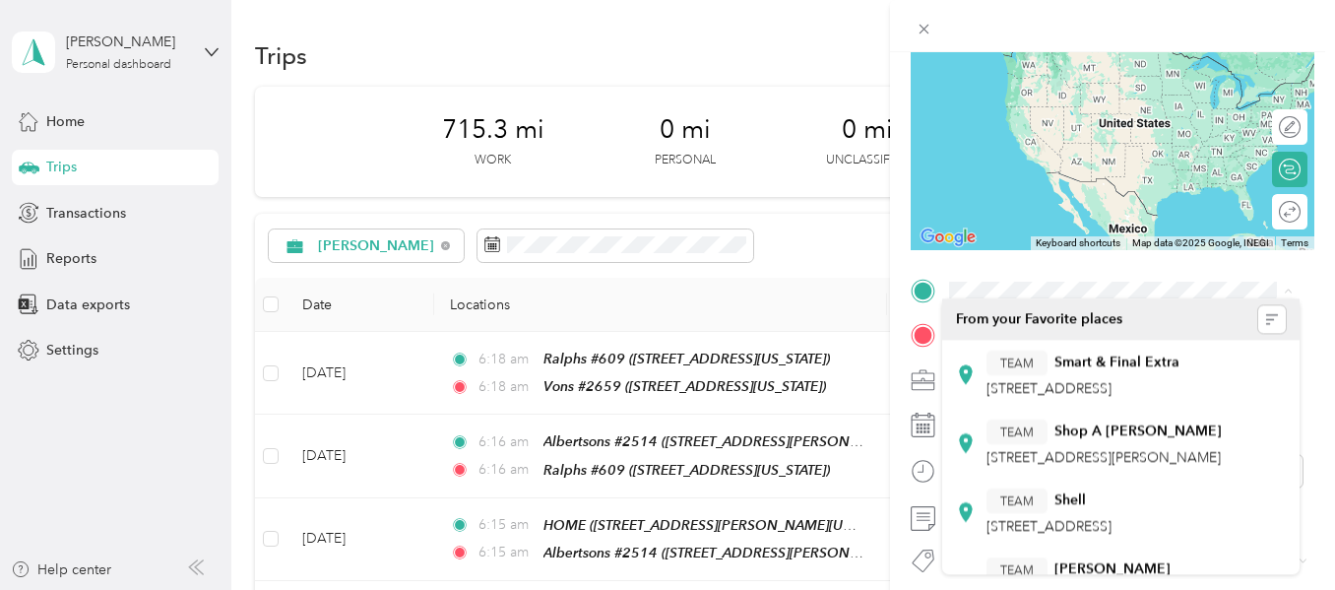
click at [876, 240] on div "New Trip Save This trip cannot be edited because it is either under review, app…" at bounding box center [667, 295] width 1335 height 590
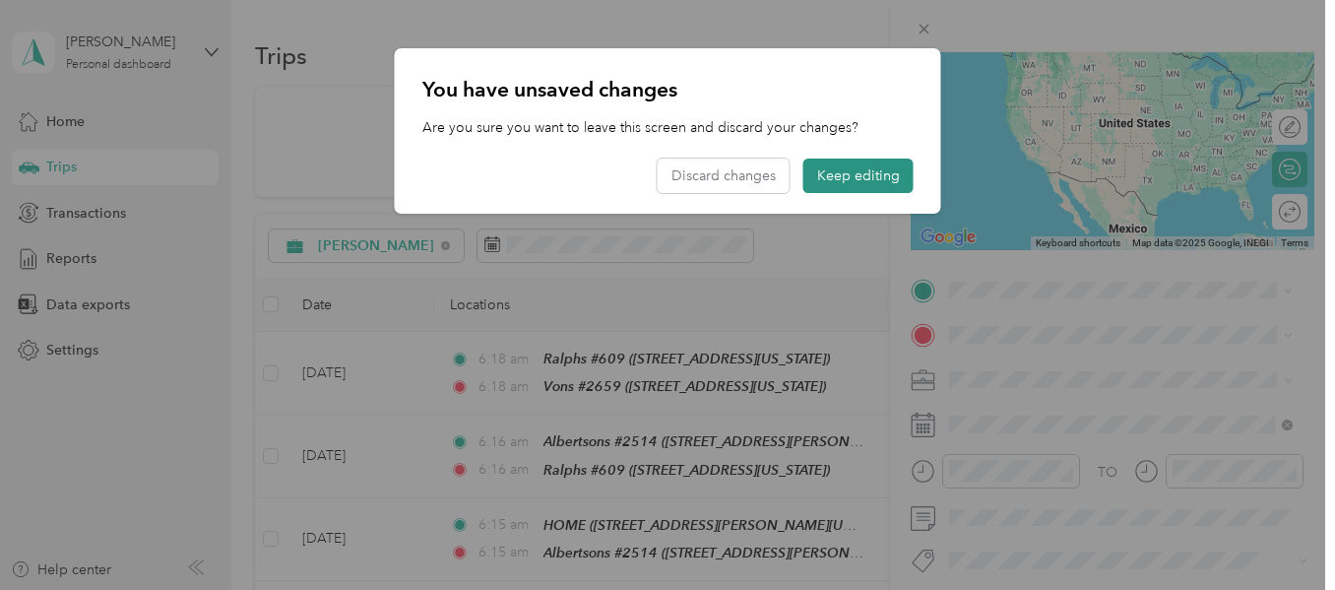
click at [864, 167] on button "Keep editing" at bounding box center [859, 176] width 110 height 34
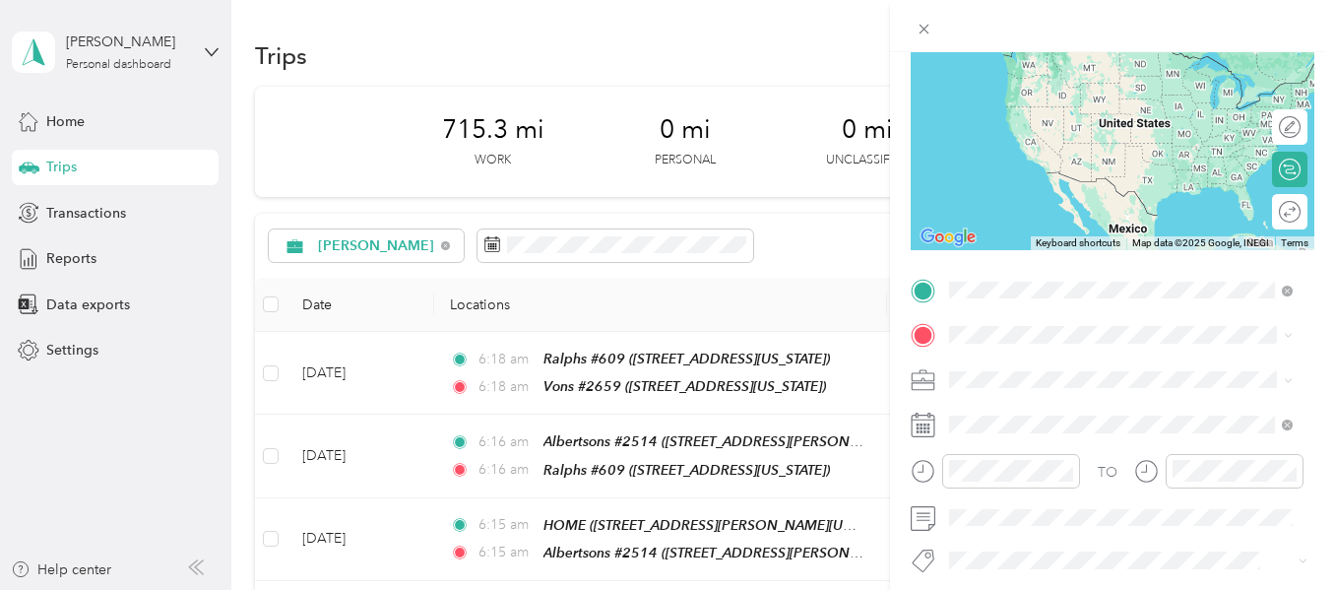
click at [1006, 366] on strong "Vons #2659" at bounding box center [1026, 368] width 78 height 18
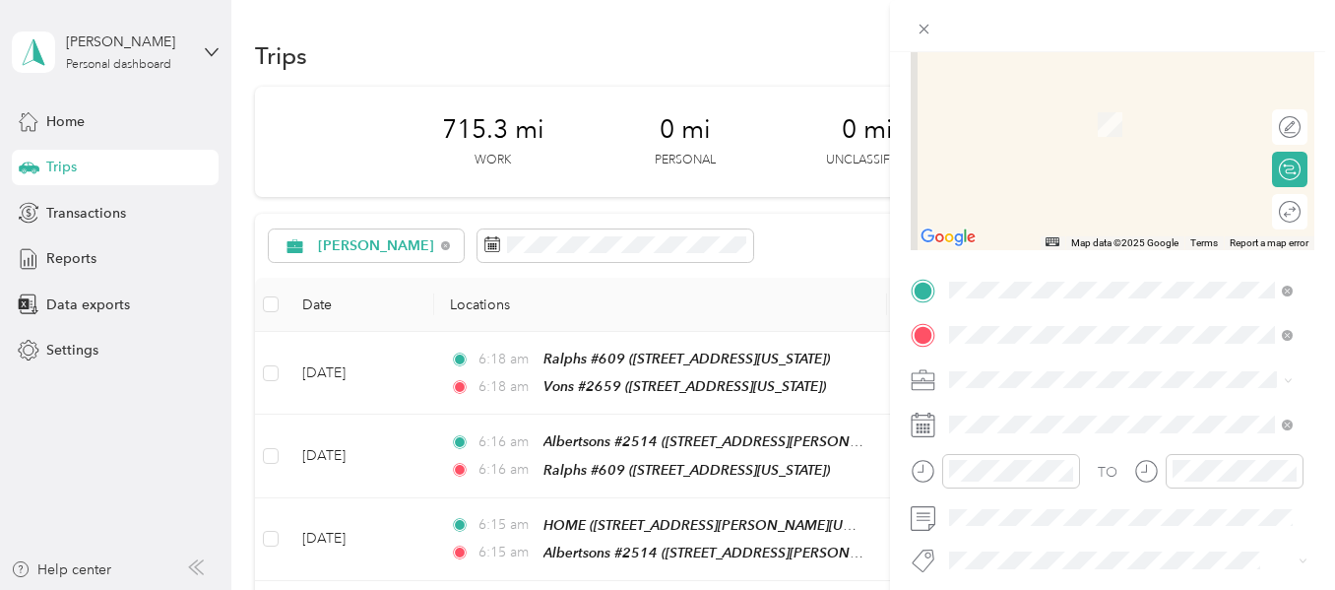
click at [1060, 122] on span "[STREET_ADDRESS][US_STATE]" at bounding box center [1085, 124] width 197 height 17
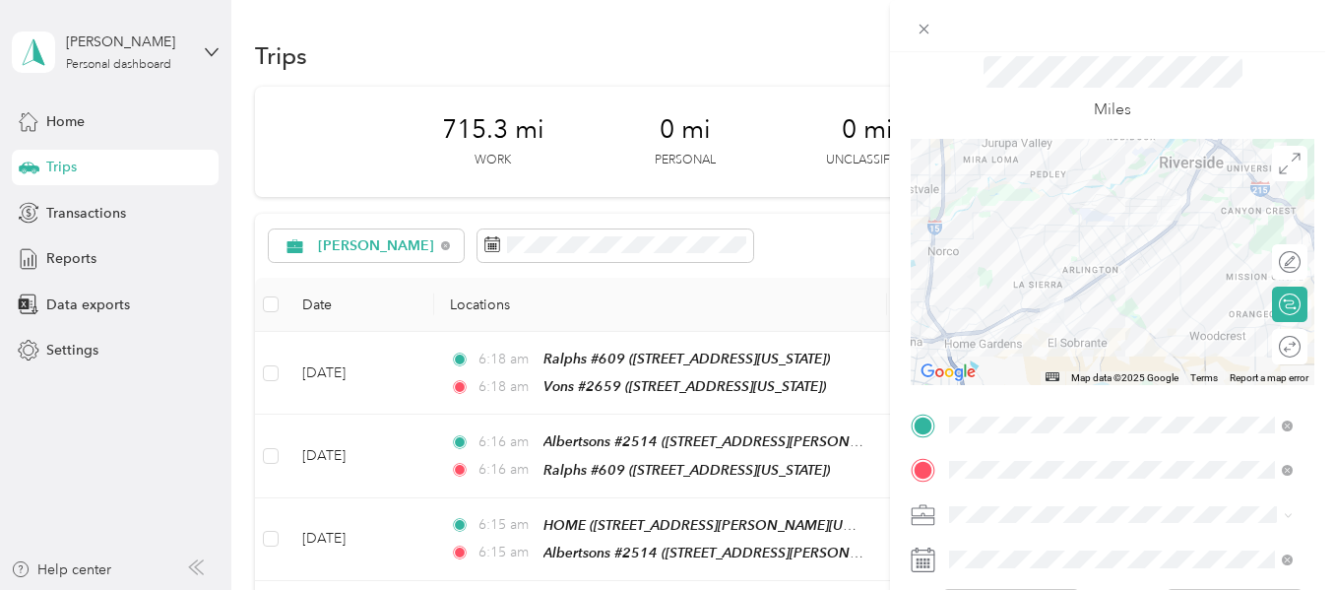
scroll to position [0, 0]
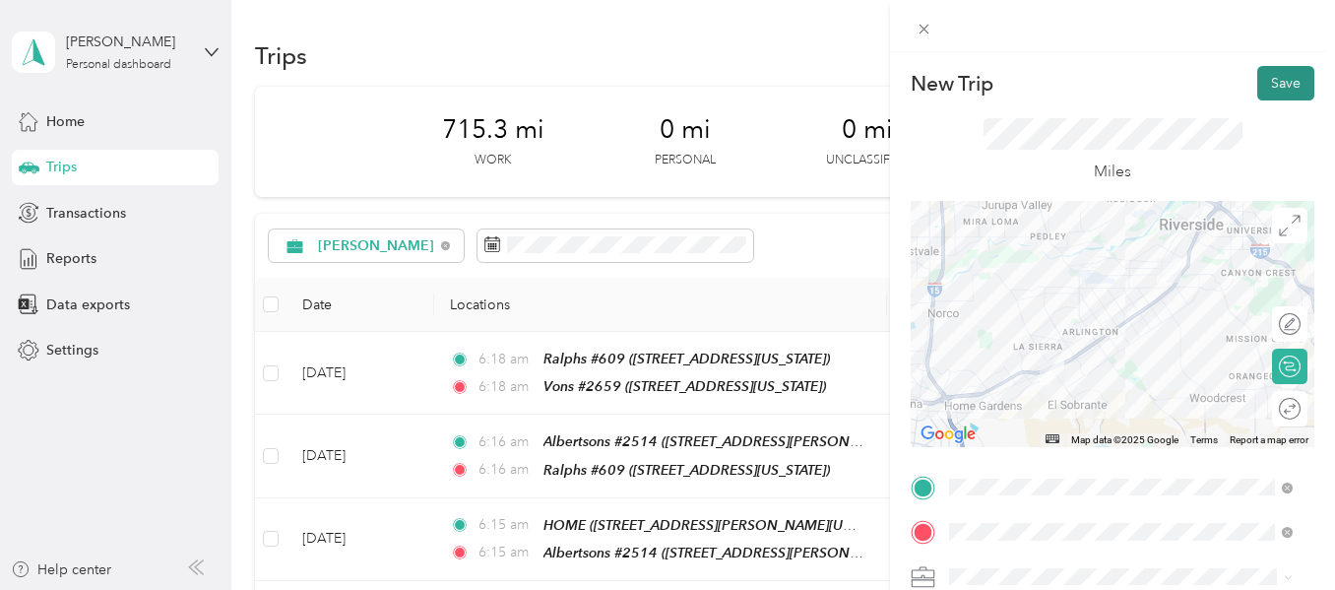
click at [1272, 83] on button "Save" at bounding box center [1286, 83] width 57 height 34
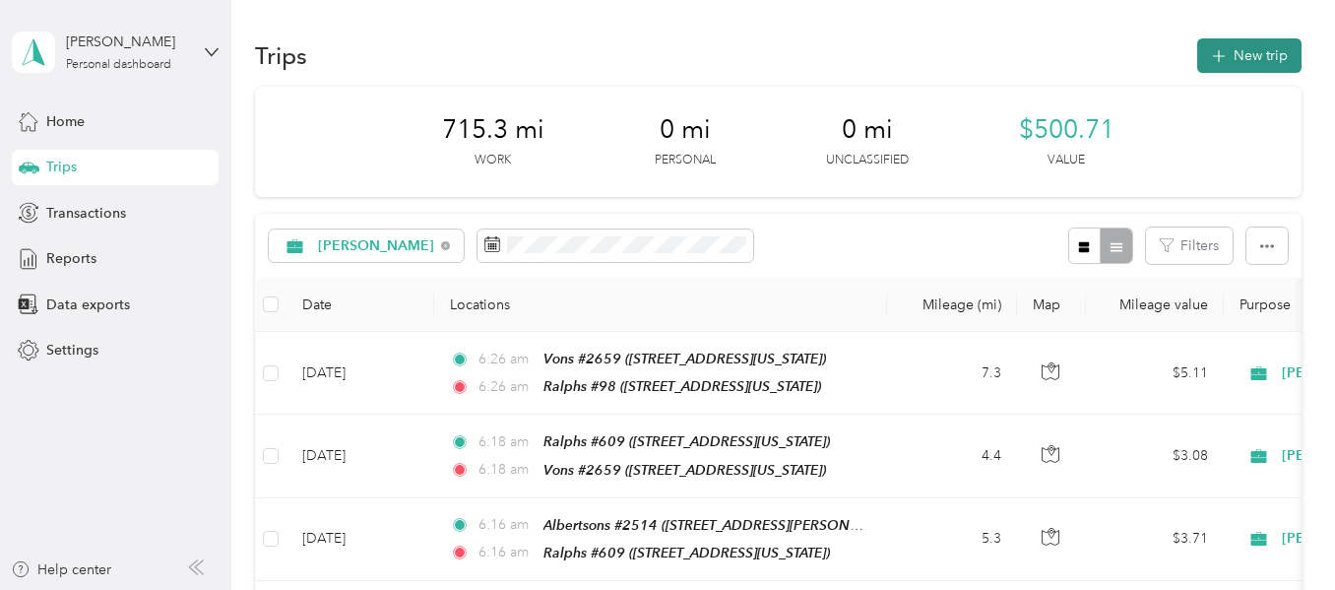
click at [1236, 66] on button "New trip" at bounding box center [1250, 55] width 104 height 34
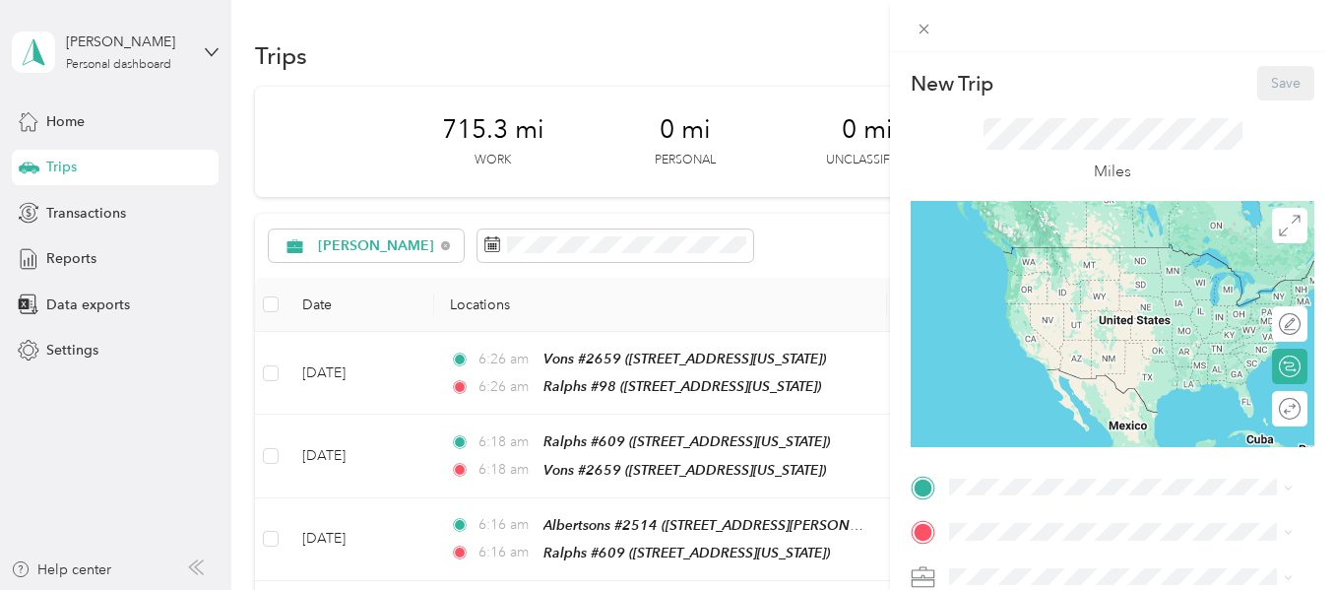
scroll to position [98, 0]
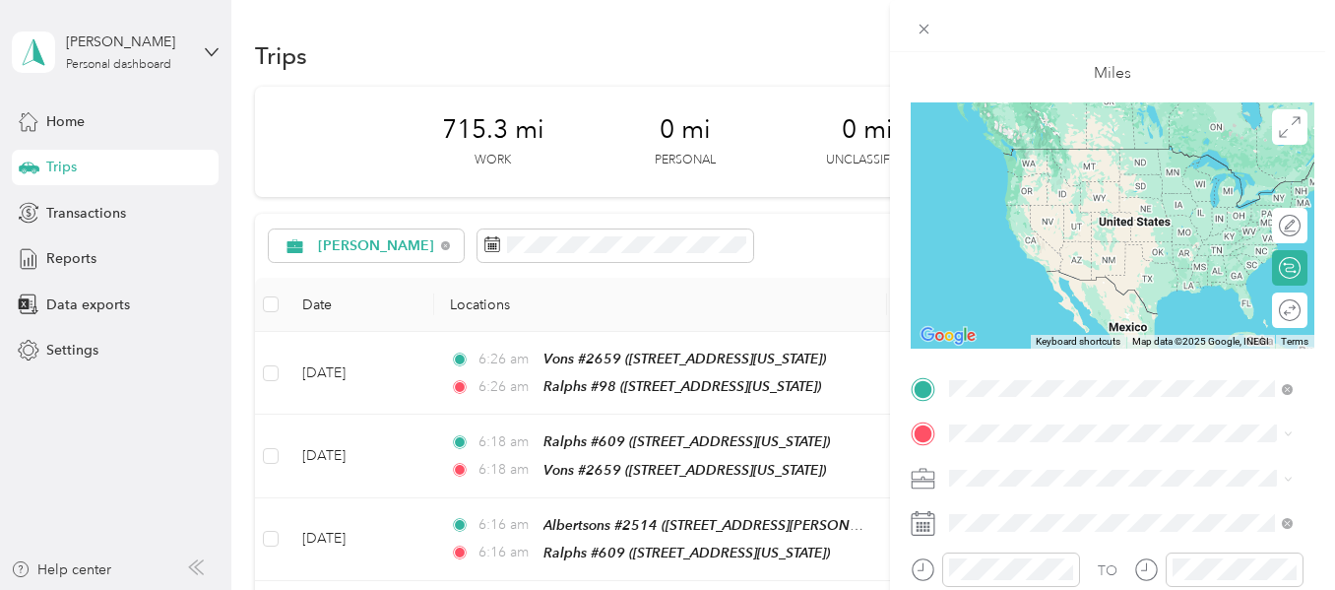
click at [1065, 181] on span "[STREET_ADDRESS][US_STATE]" at bounding box center [1085, 177] width 197 height 17
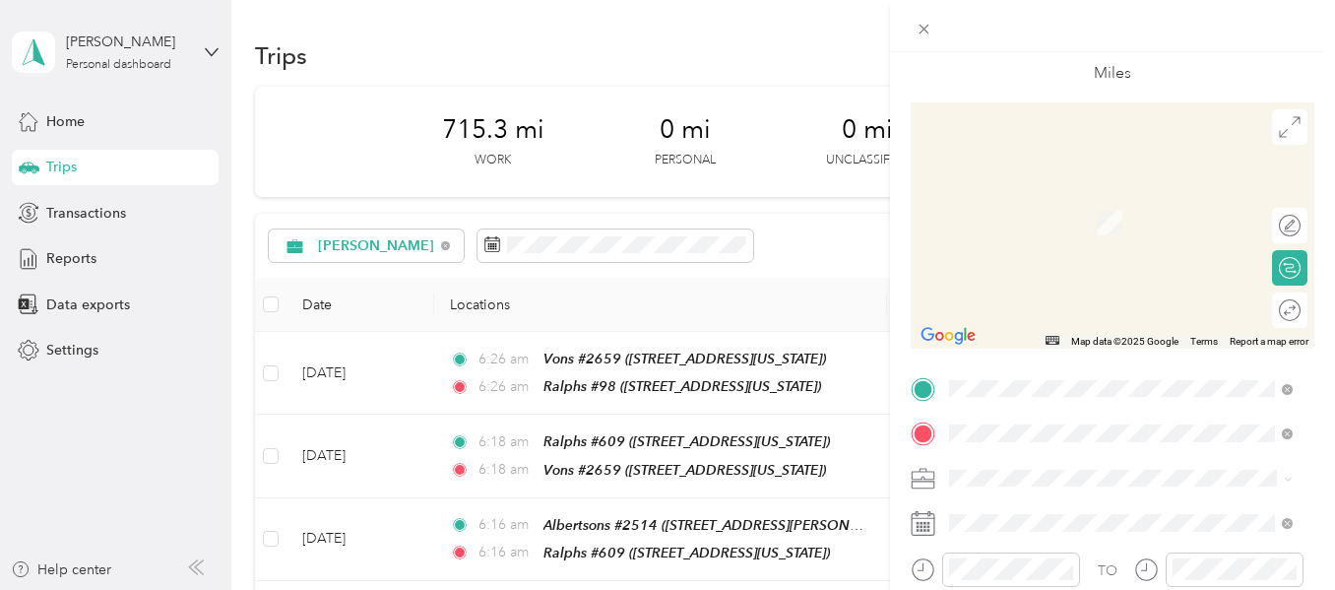
click at [1077, 222] on span "[STREET_ADDRESS][PERSON_NAME][US_STATE]" at bounding box center [1104, 233] width 234 height 37
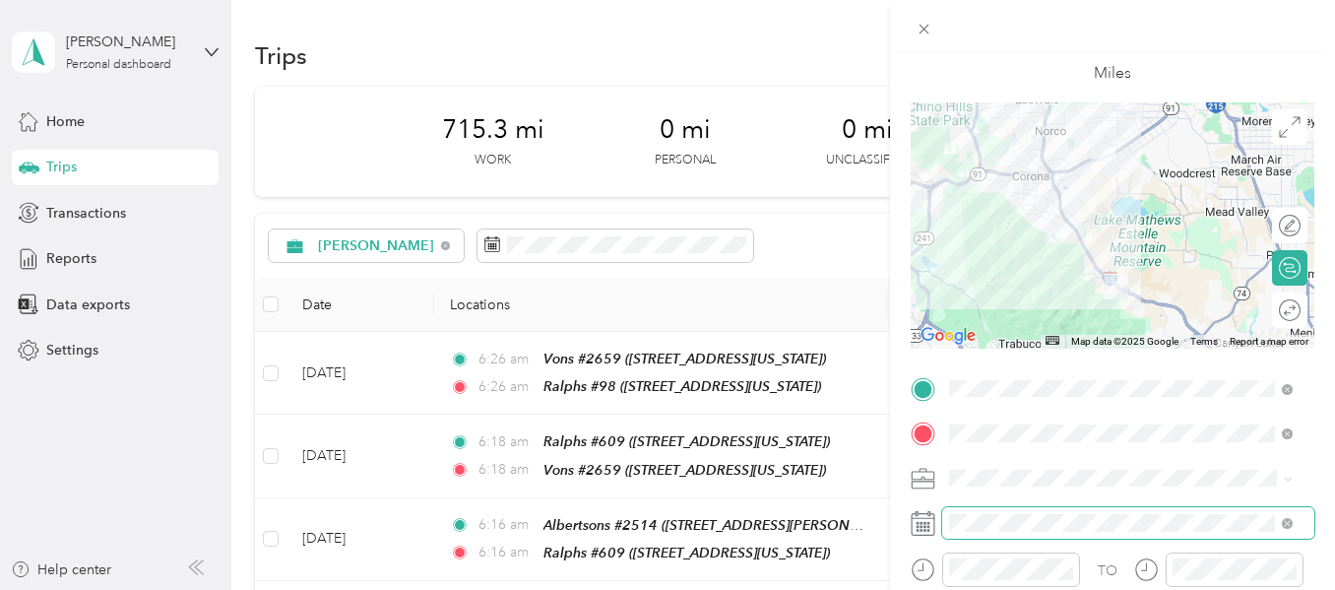
click at [1004, 509] on span at bounding box center [1128, 523] width 372 height 32
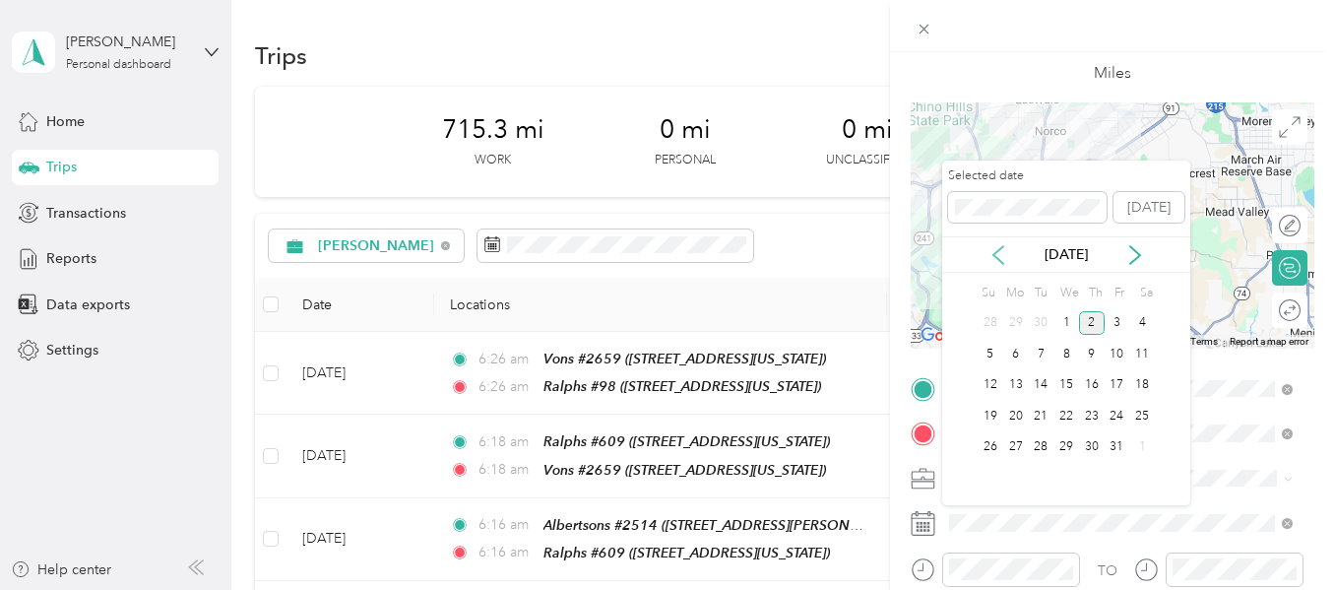
click at [997, 247] on icon at bounding box center [999, 255] width 20 height 20
click at [1114, 413] on div "26" at bounding box center [1118, 416] width 26 height 25
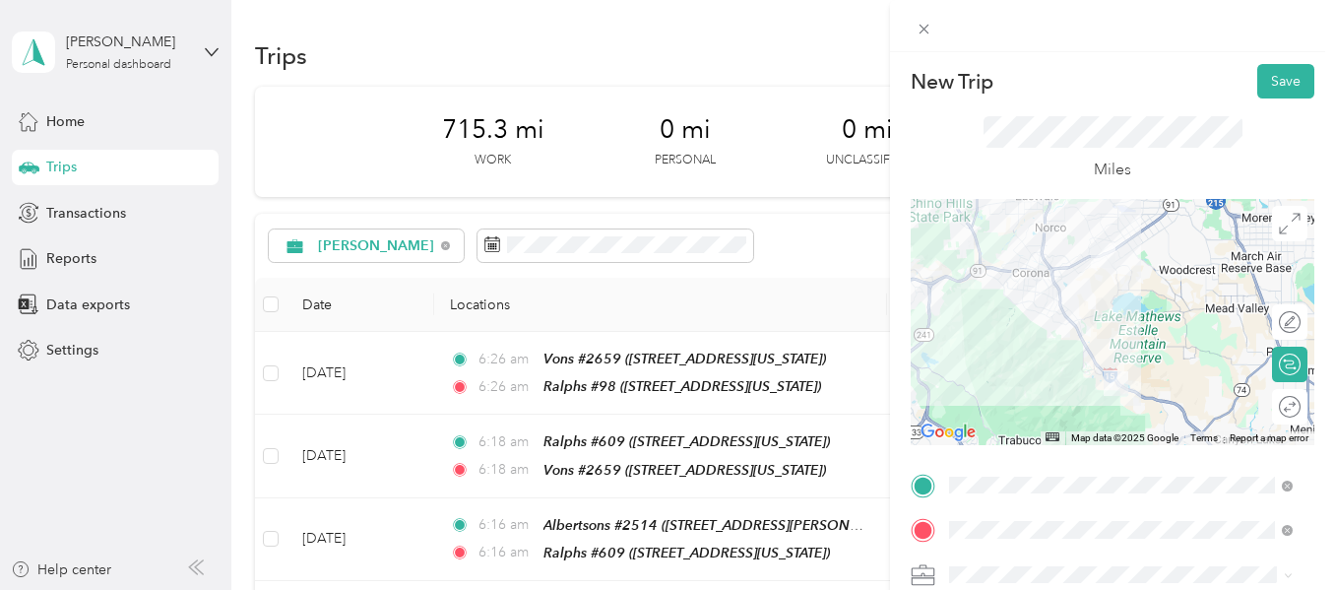
scroll to position [0, 0]
click at [1263, 86] on button "Save" at bounding box center [1286, 83] width 57 height 34
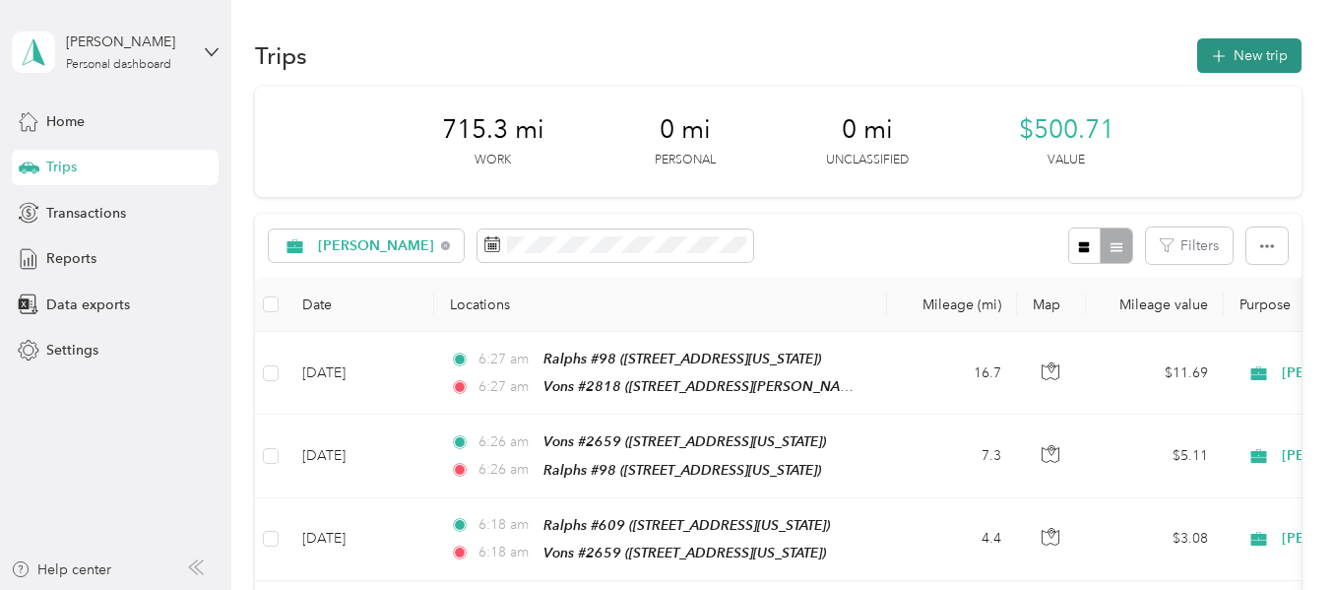
click at [1228, 48] on button "New trip" at bounding box center [1250, 55] width 104 height 34
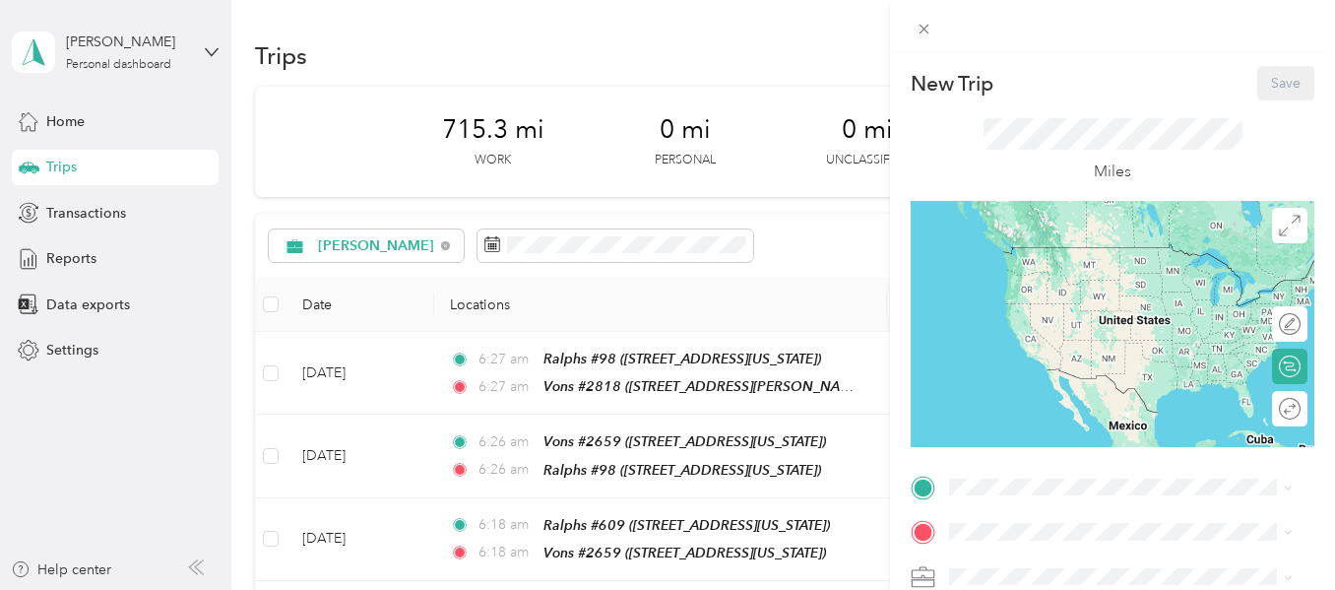
scroll to position [197, 0]
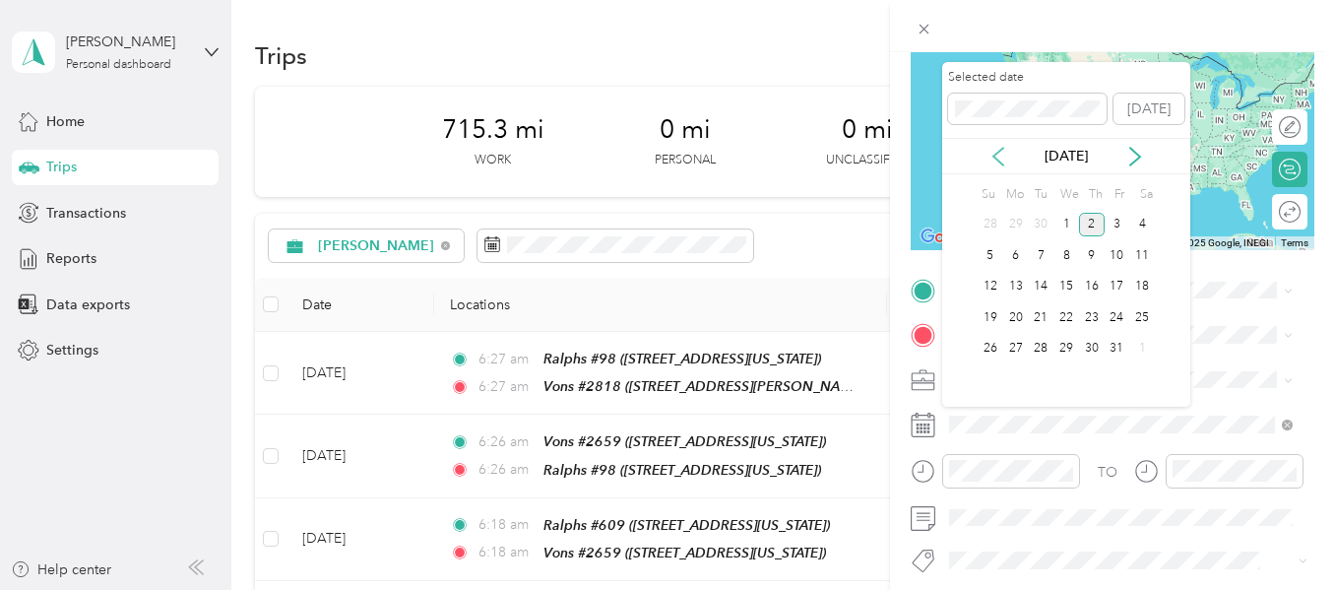
click at [1003, 157] on icon at bounding box center [999, 157] width 20 height 20
click at [1113, 312] on div "26" at bounding box center [1118, 317] width 26 height 25
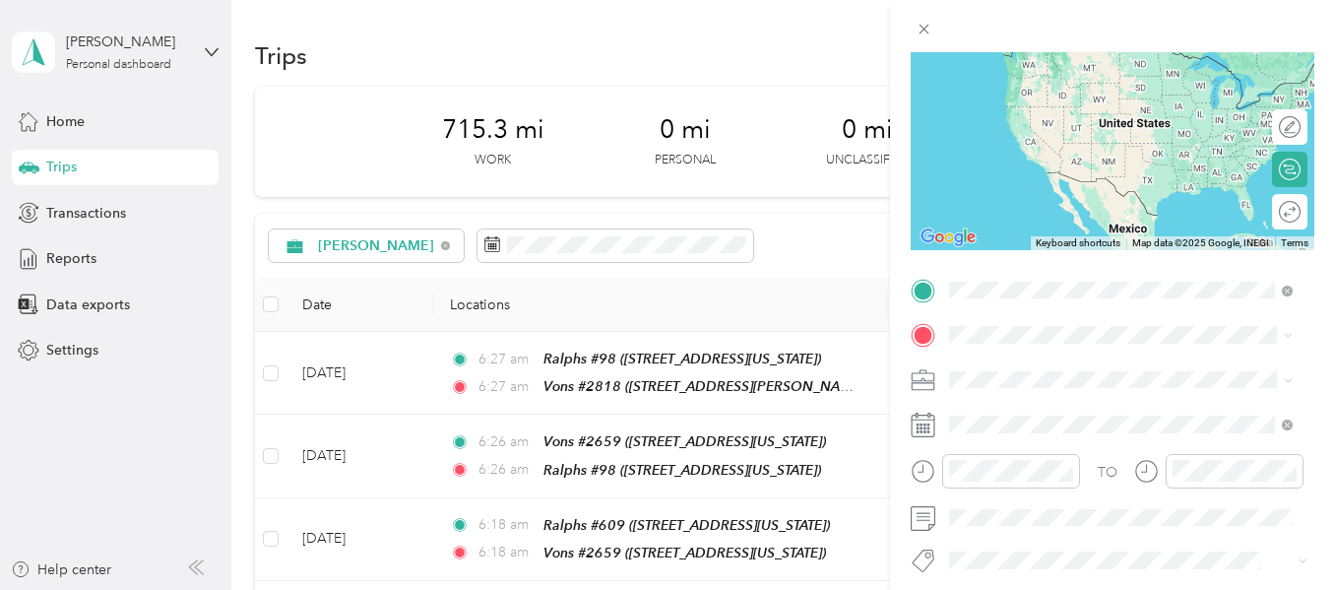
click at [1032, 378] on div "Vons #2818 [STREET_ADDRESS][PERSON_NAME][US_STATE]" at bounding box center [1137, 390] width 300 height 62
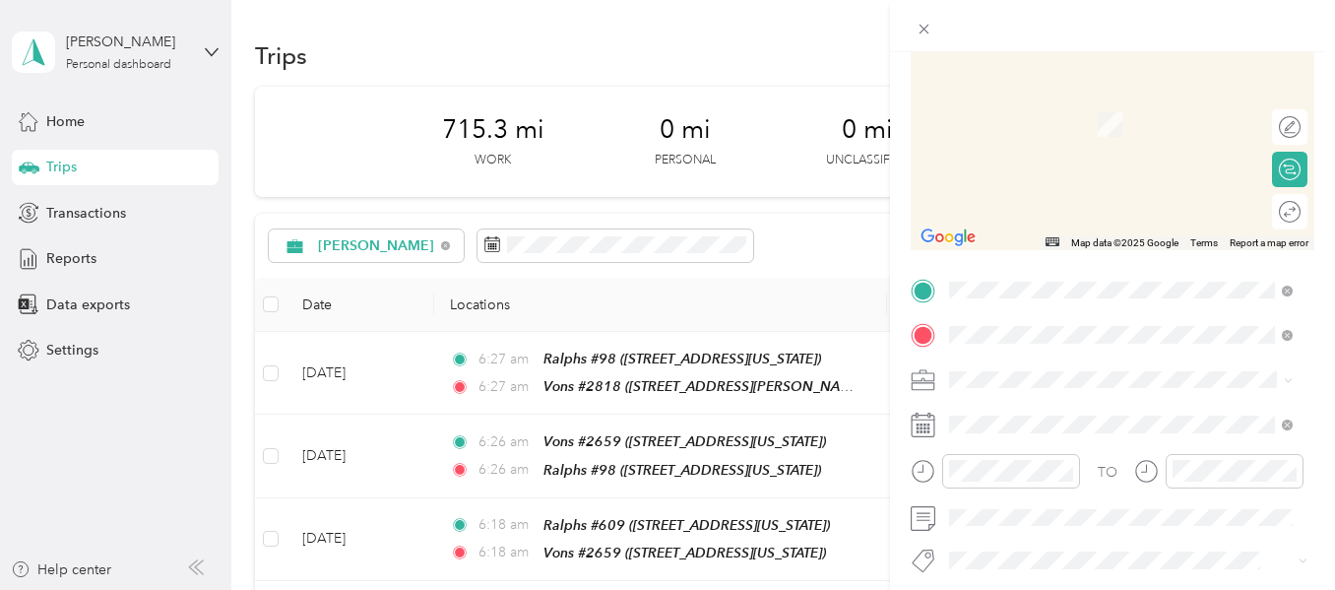
click at [1053, 133] on span "[STREET_ADDRESS][US_STATE]" at bounding box center [1085, 124] width 197 height 17
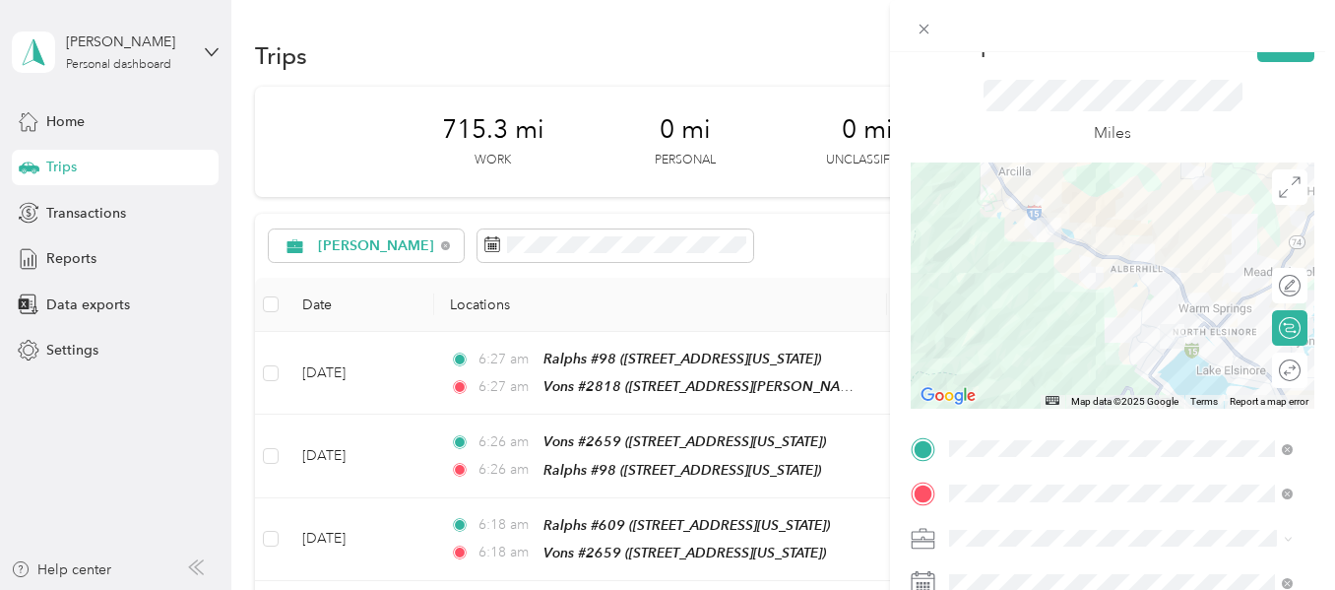
scroll to position [0, 0]
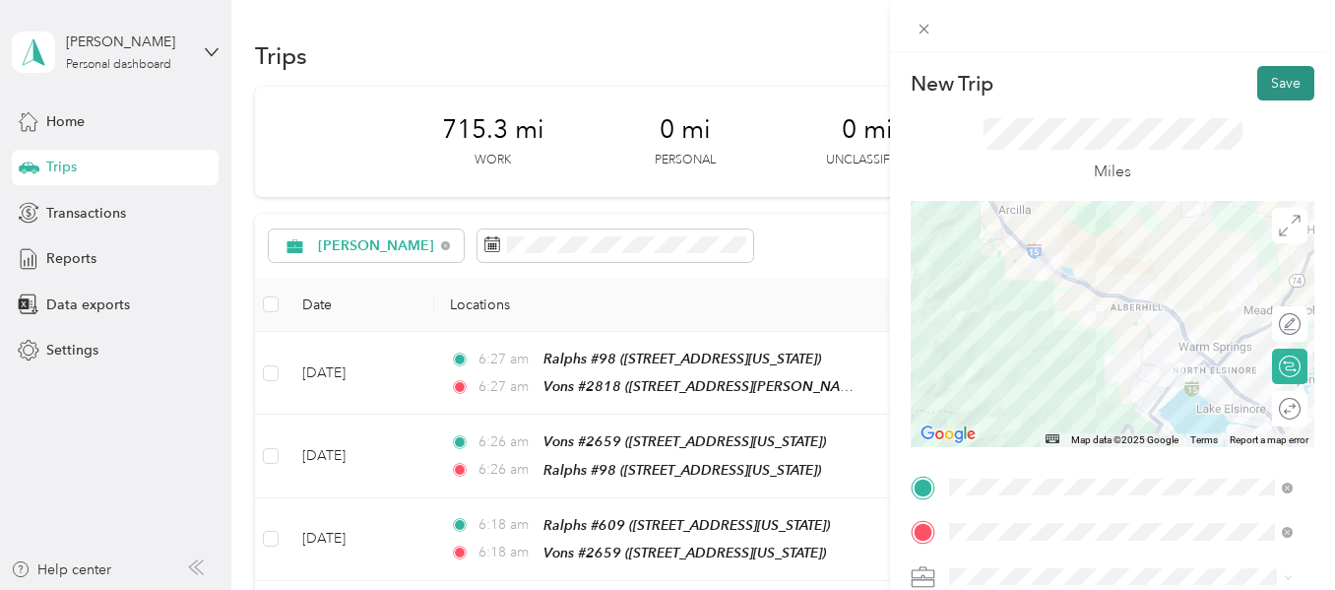
click at [1273, 82] on button "Save" at bounding box center [1286, 83] width 57 height 34
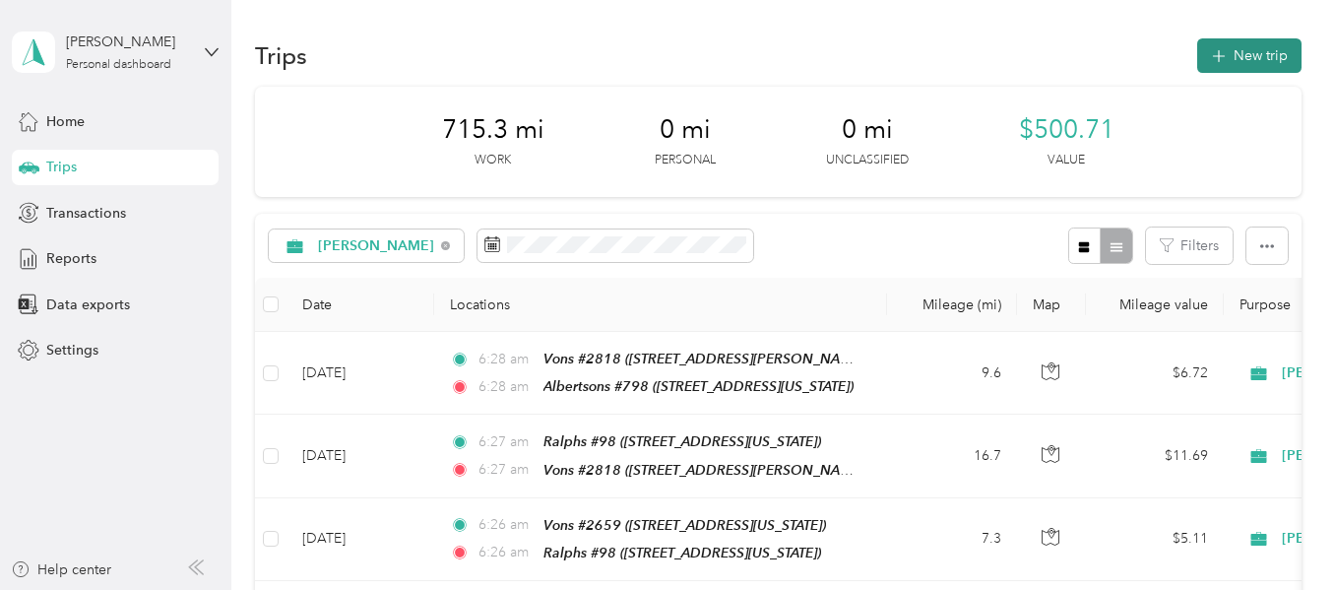
click at [1232, 57] on button "New trip" at bounding box center [1250, 55] width 104 height 34
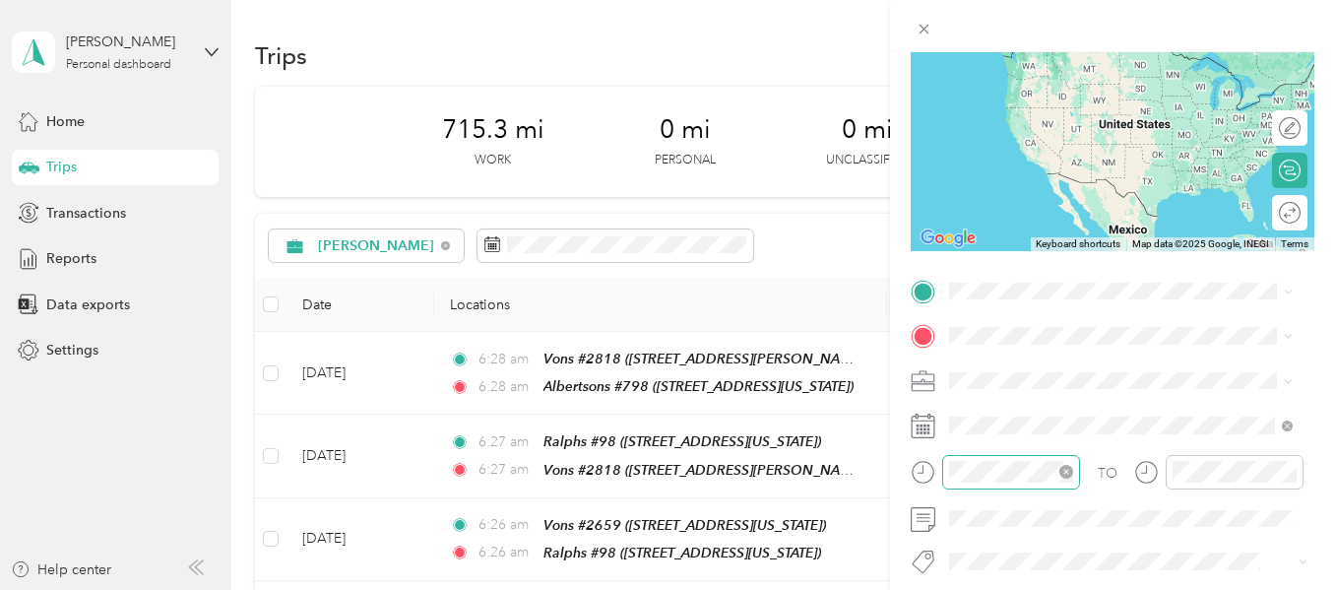
scroll to position [197, 0]
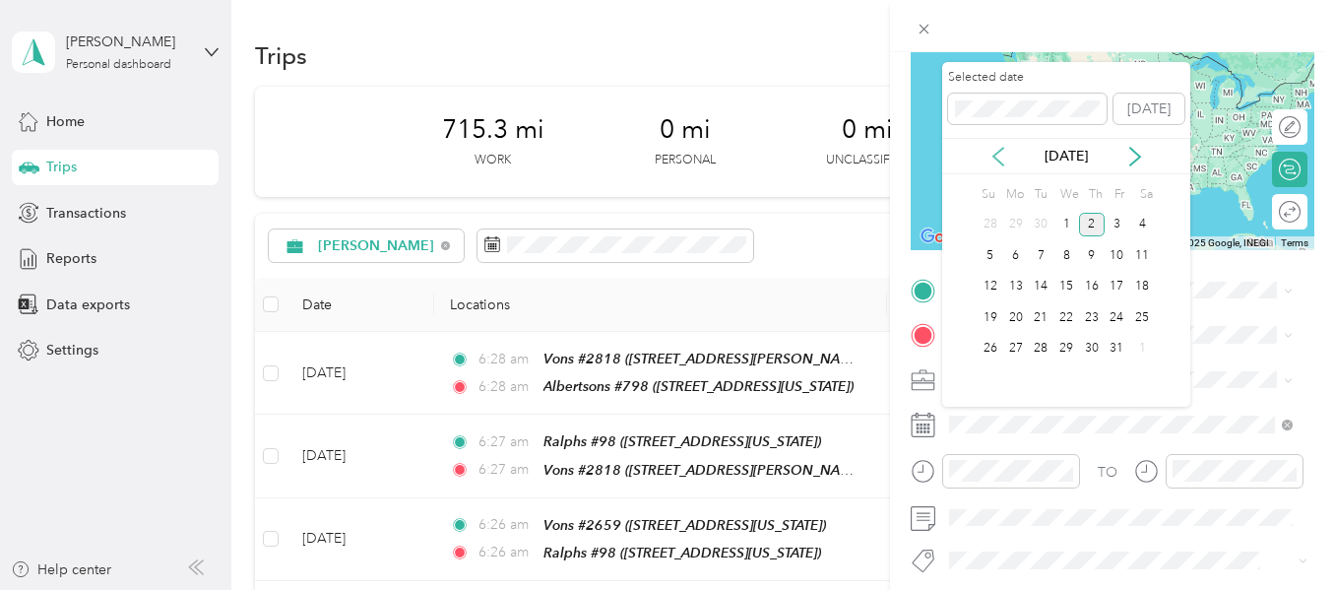
click at [1004, 164] on icon at bounding box center [999, 157] width 20 height 20
click at [1117, 309] on div "26" at bounding box center [1118, 317] width 26 height 25
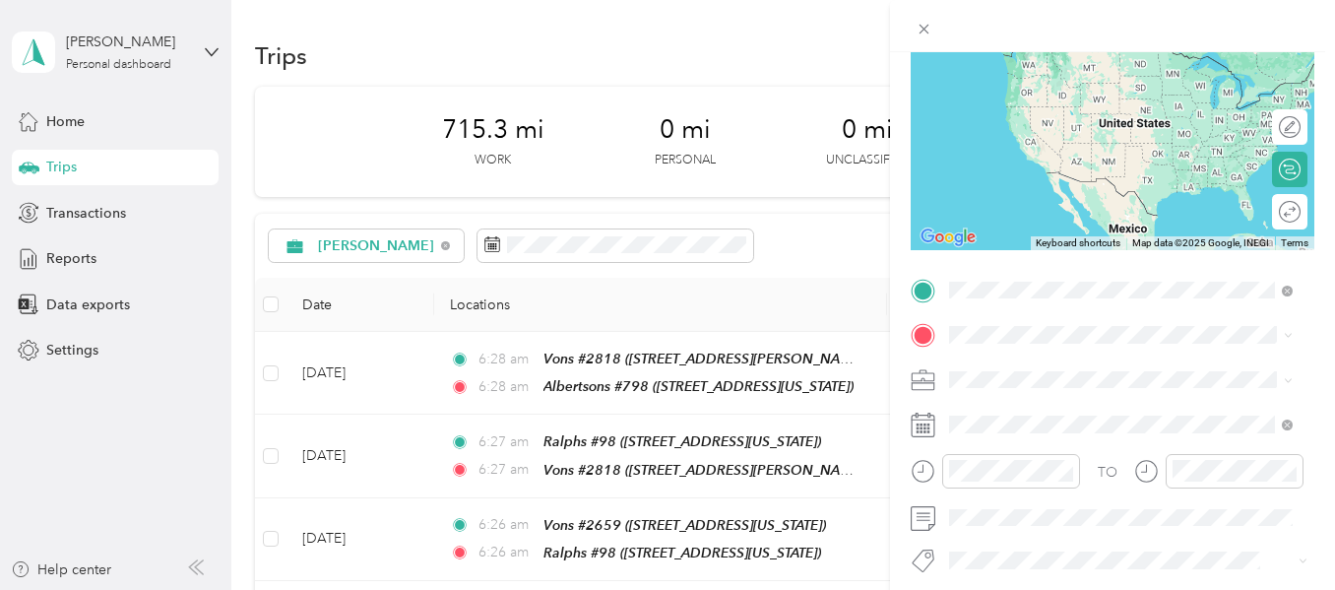
click at [1008, 366] on strong "Albertsons #798" at bounding box center [1040, 368] width 107 height 18
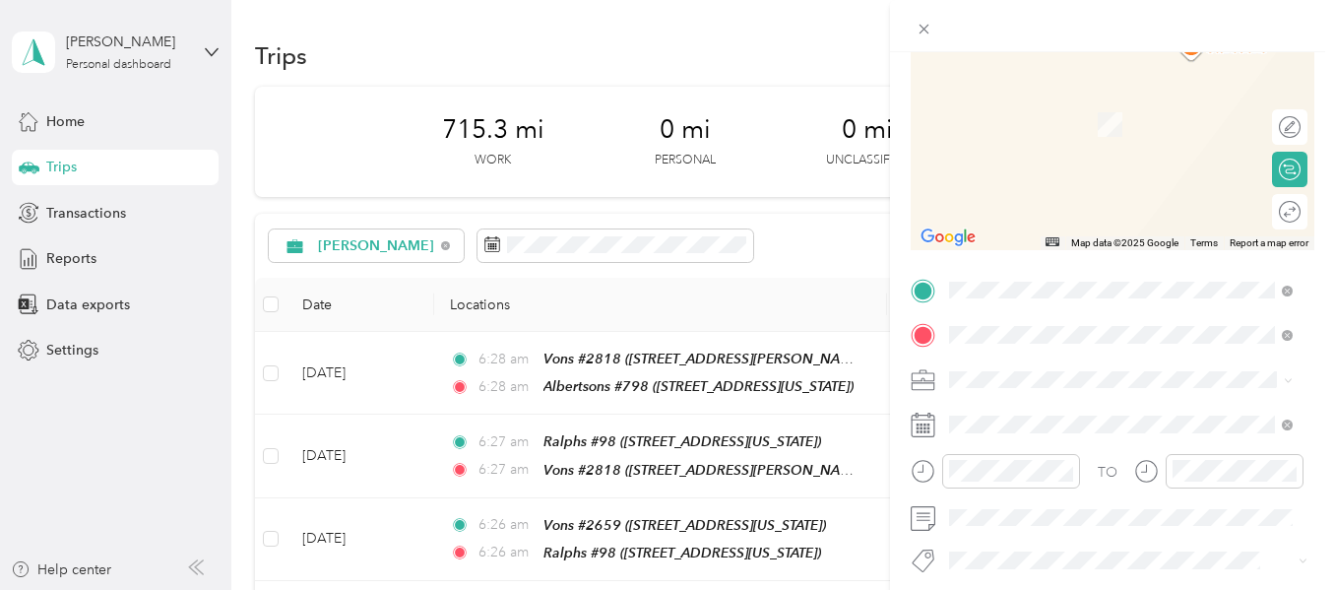
click at [1038, 131] on span "[STREET_ADDRESS][PERSON_NAME][US_STATE]" at bounding box center [1104, 134] width 234 height 37
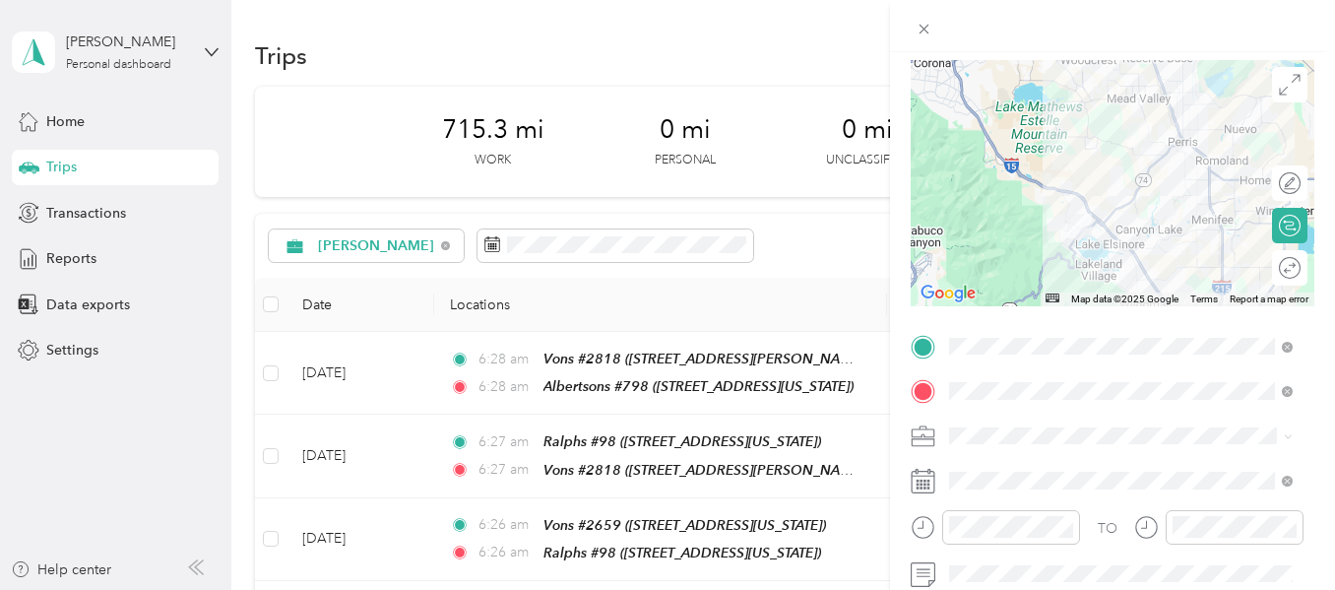
scroll to position [0, 0]
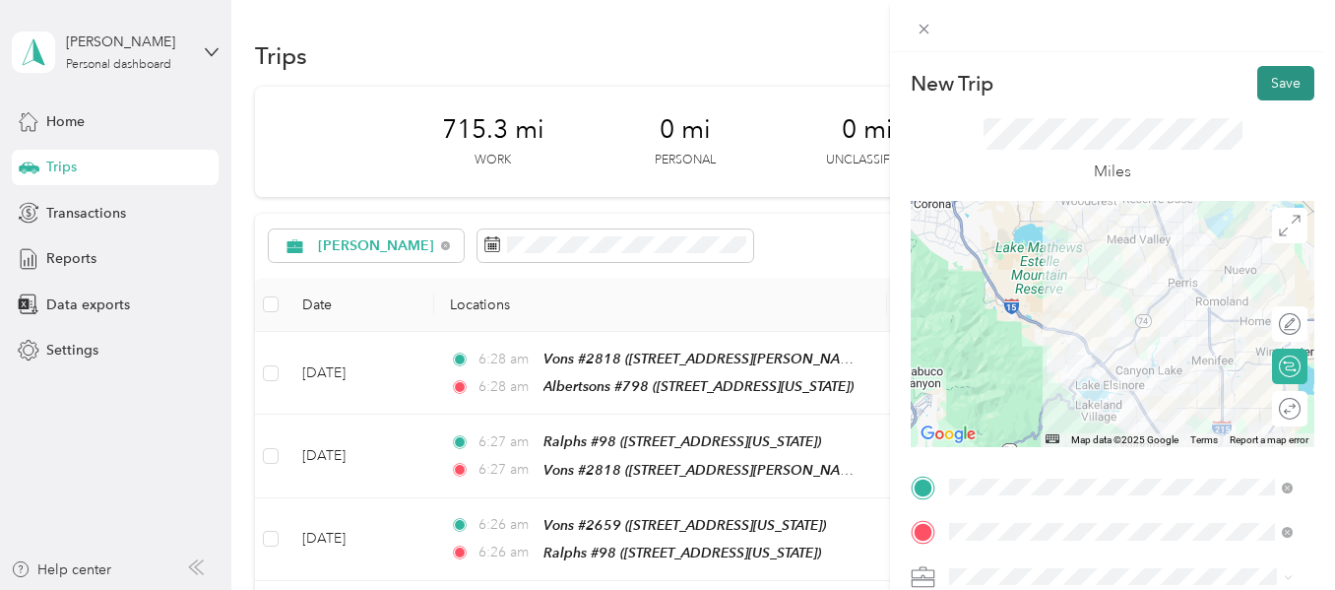
click at [1268, 88] on button "Save" at bounding box center [1286, 83] width 57 height 34
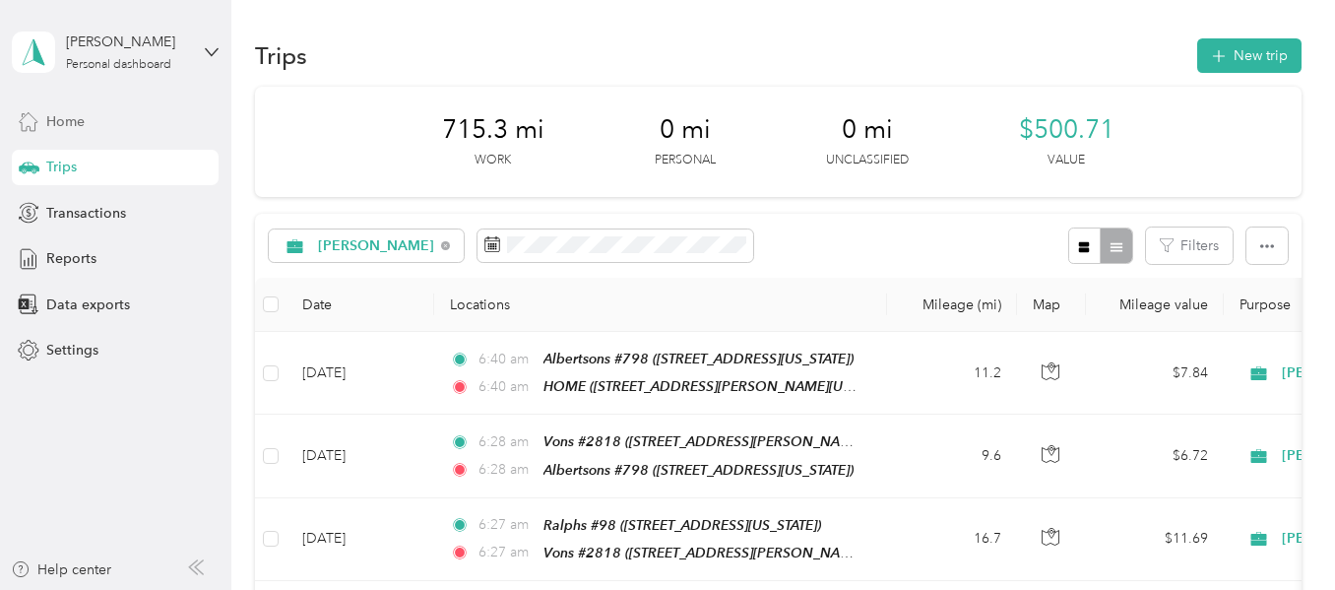
click at [96, 128] on div "Home" at bounding box center [115, 120] width 207 height 35
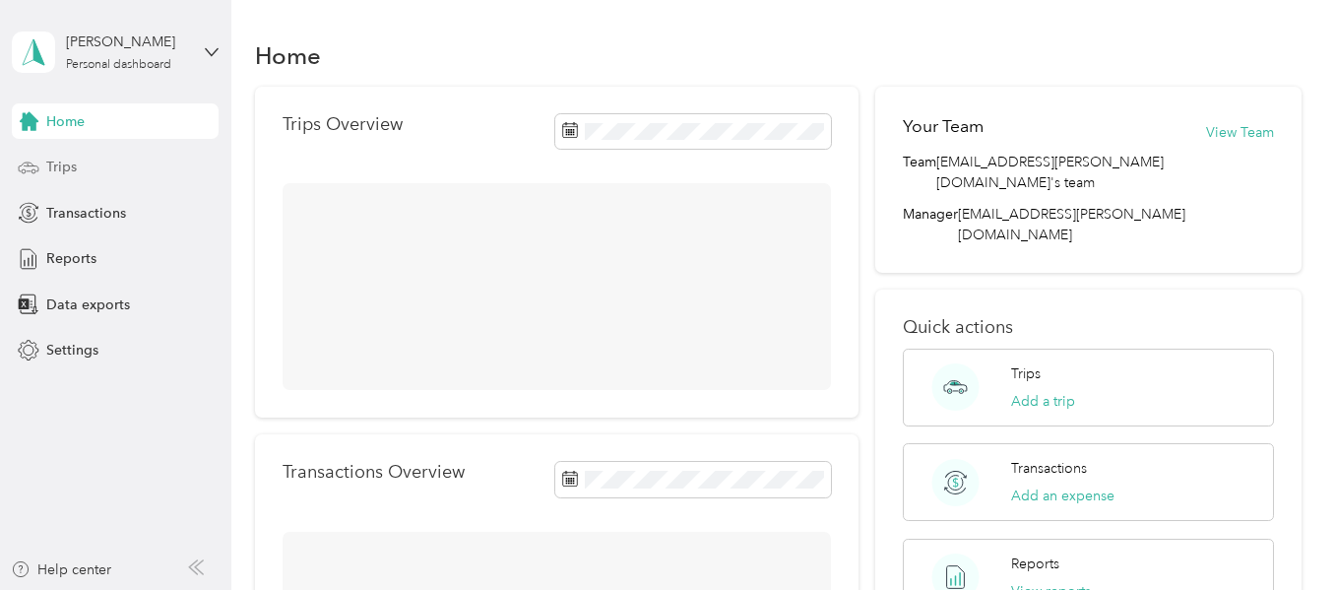
click at [74, 162] on span "Trips" at bounding box center [61, 167] width 31 height 21
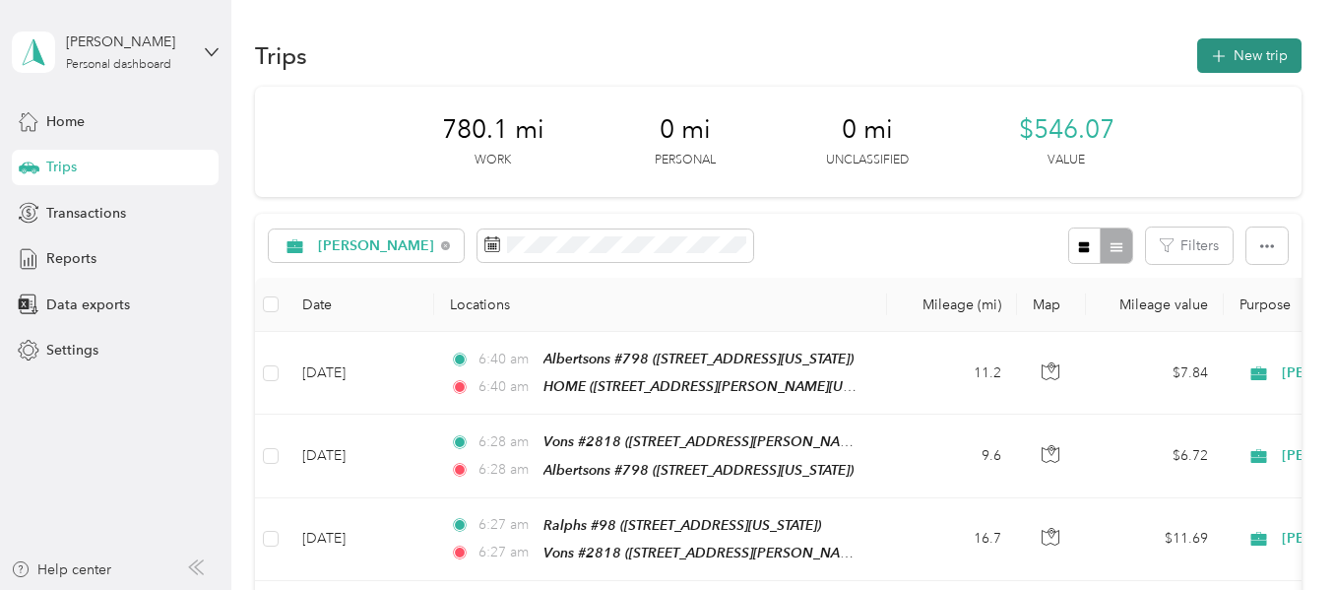
click at [1239, 58] on button "New trip" at bounding box center [1250, 55] width 104 height 34
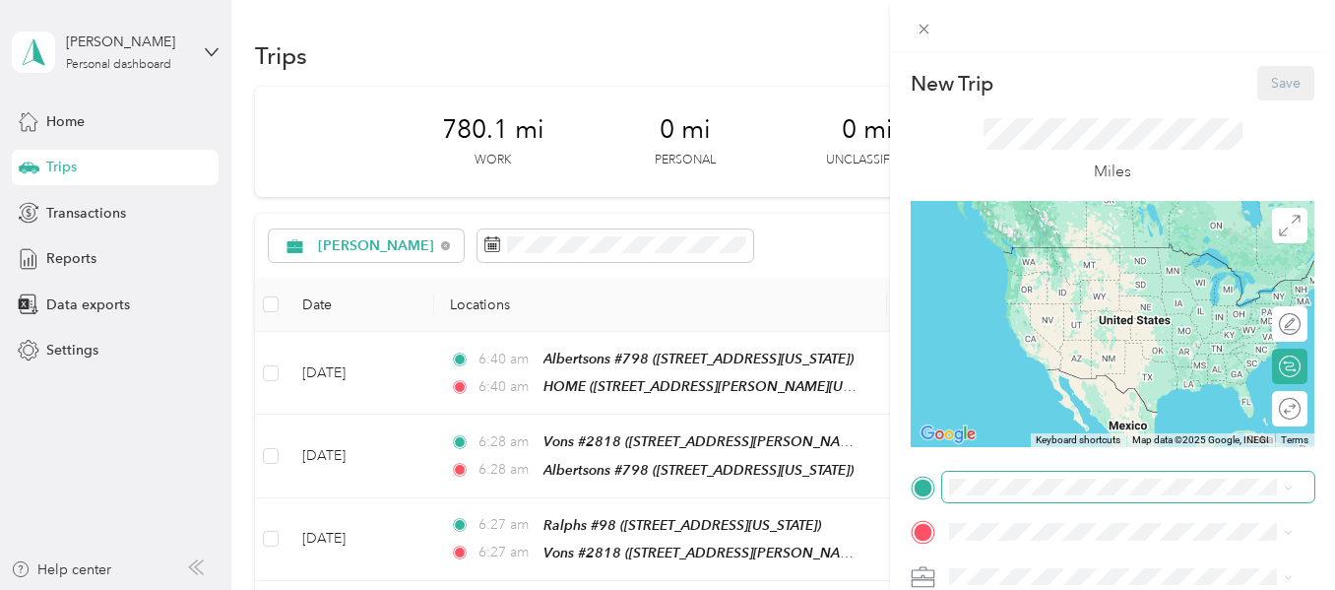
scroll to position [197, 0]
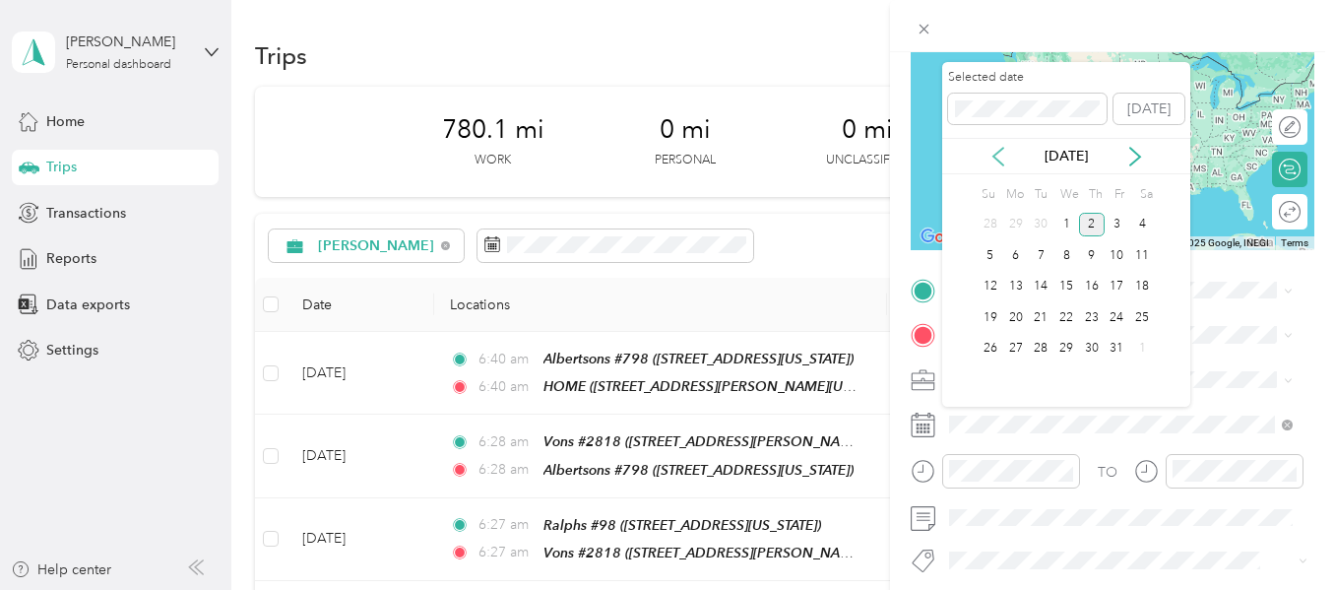
click at [997, 161] on icon at bounding box center [999, 157] width 20 height 20
click at [1014, 350] on div "29" at bounding box center [1017, 349] width 26 height 25
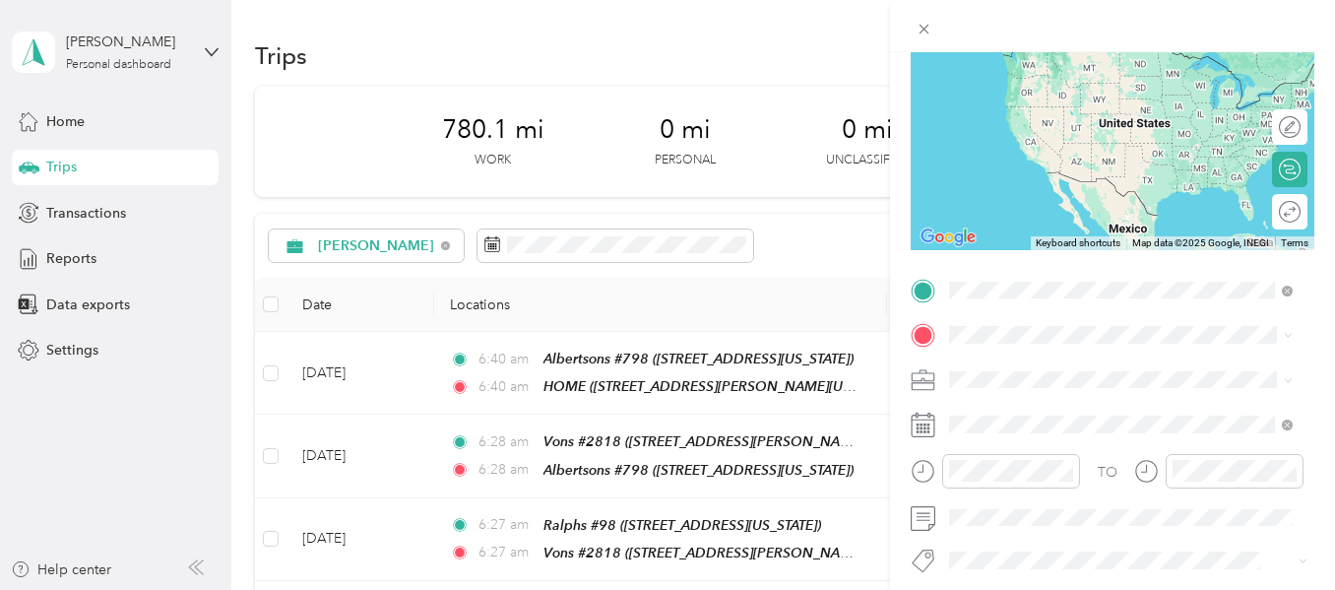
click at [1052, 389] on span "[STREET_ADDRESS][PERSON_NAME][US_STATE]" at bounding box center [1104, 400] width 234 height 37
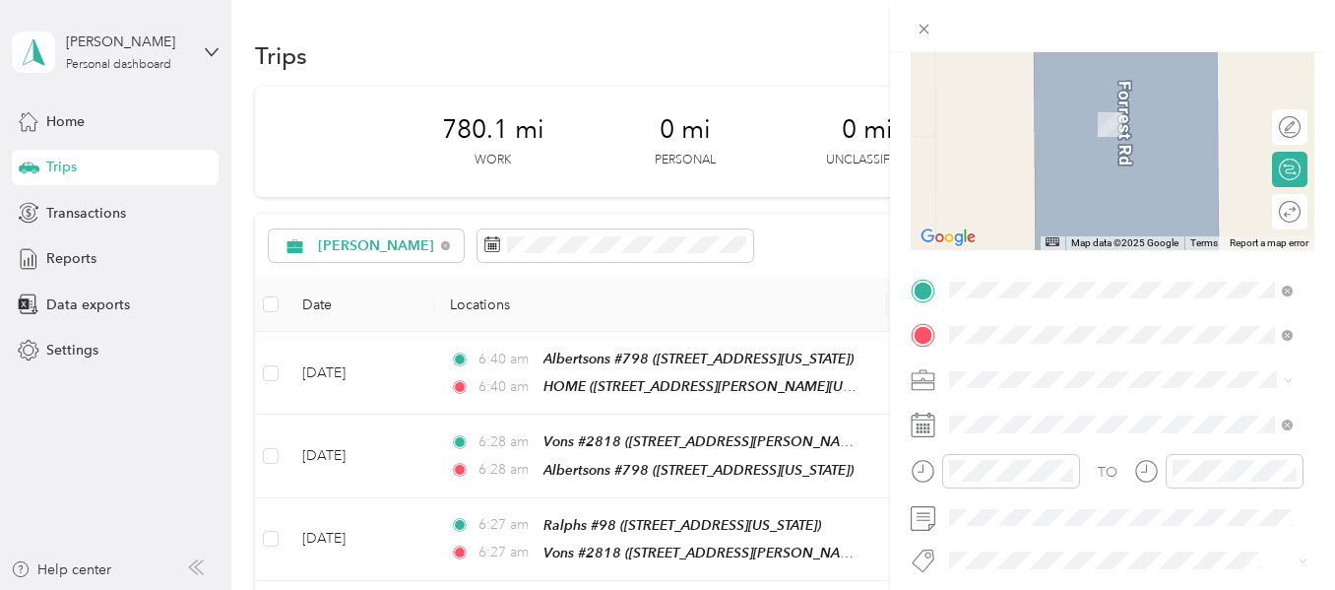
click at [1066, 249] on div "ralphs 140" at bounding box center [1085, 240] width 197 height 18
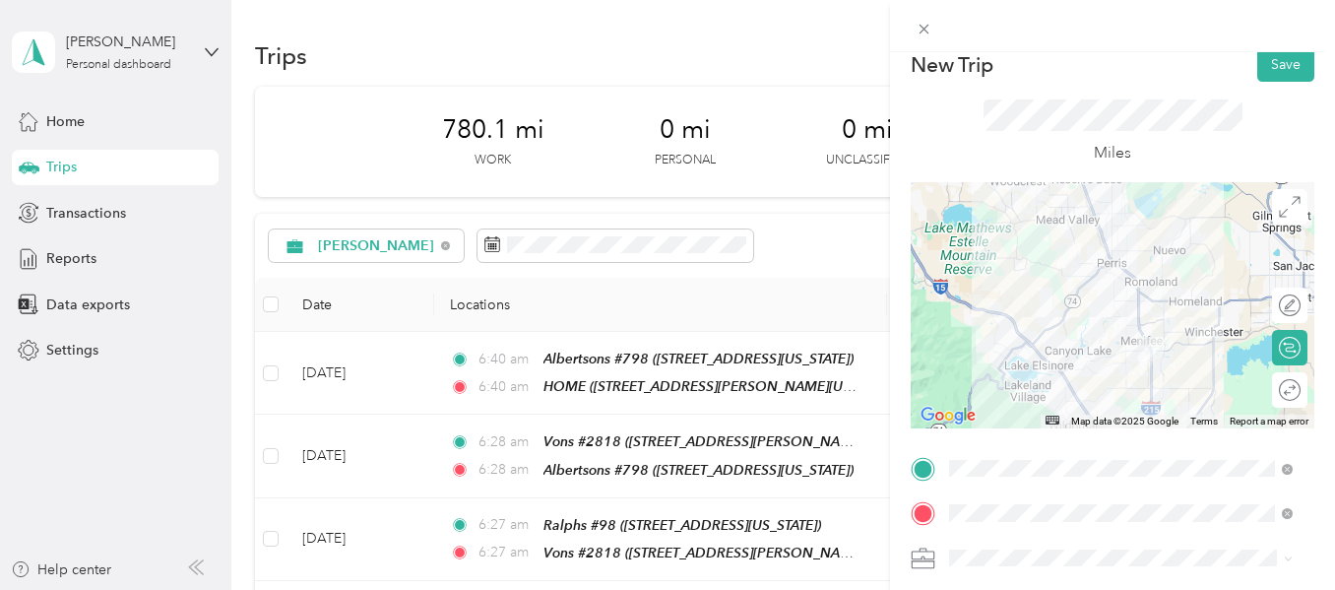
scroll to position [0, 0]
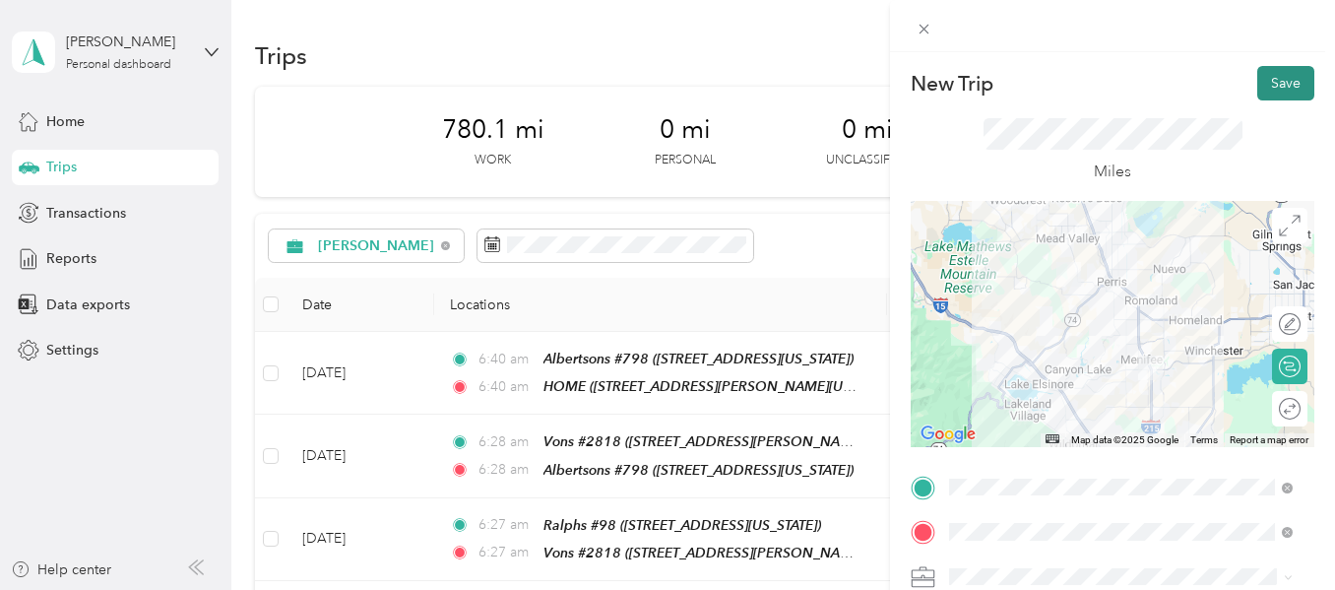
click at [1269, 93] on button "Save" at bounding box center [1286, 83] width 57 height 34
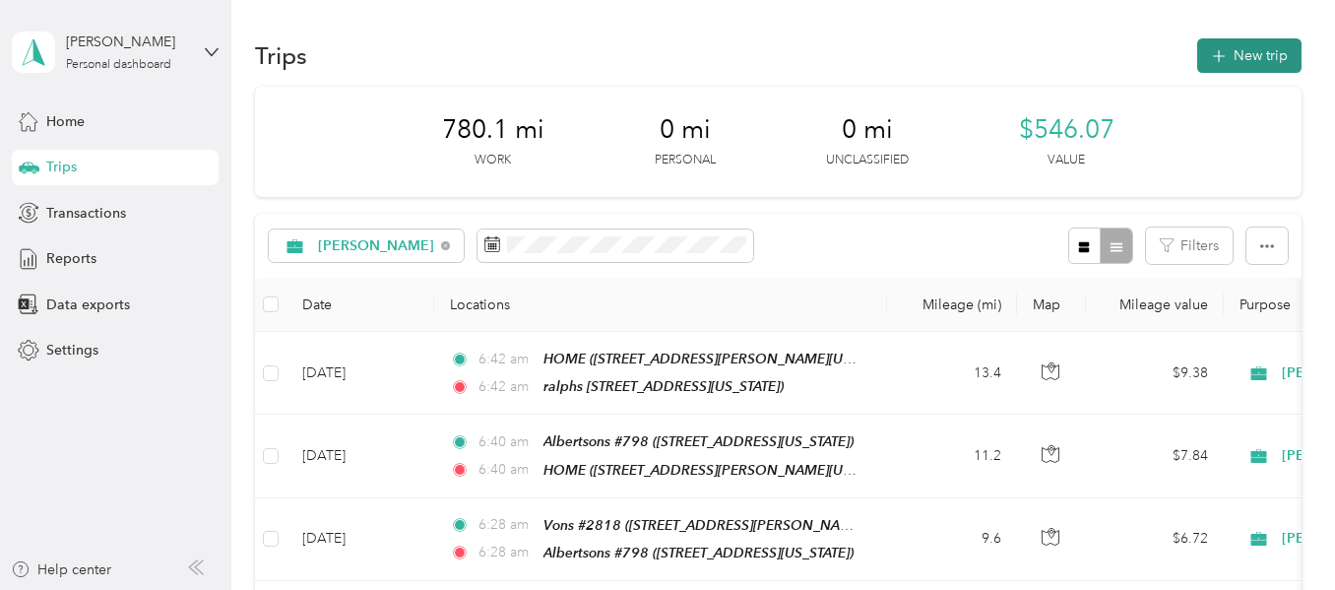
click at [1230, 56] on button "New trip" at bounding box center [1250, 55] width 104 height 34
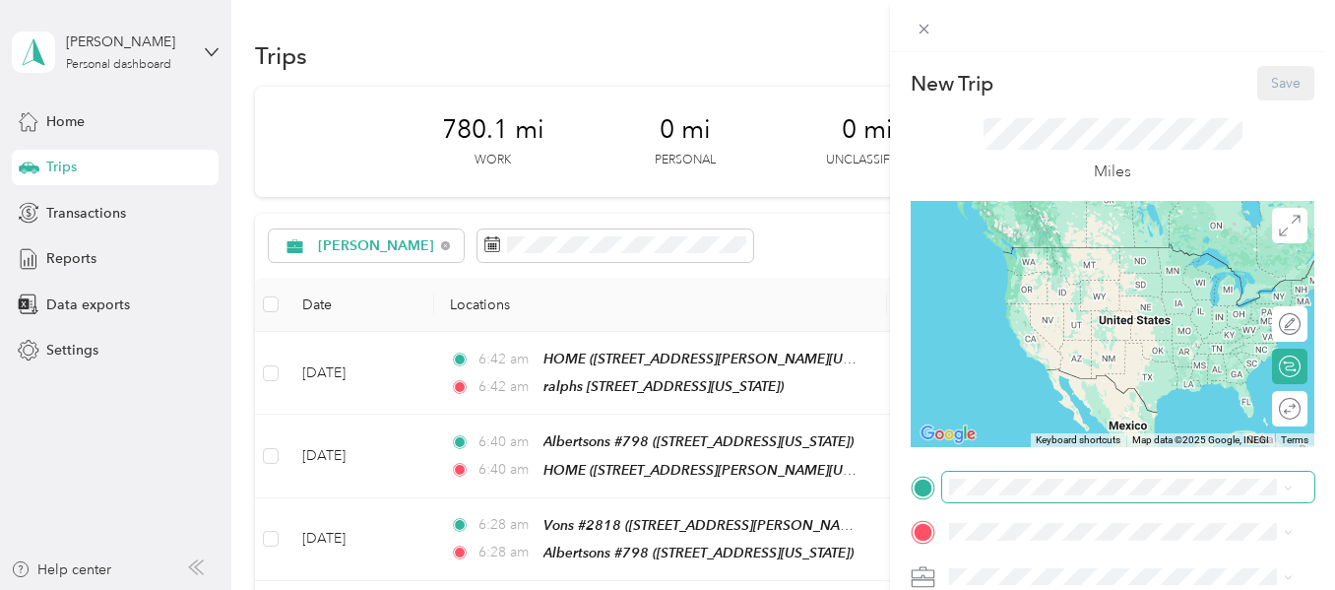
scroll to position [197, 0]
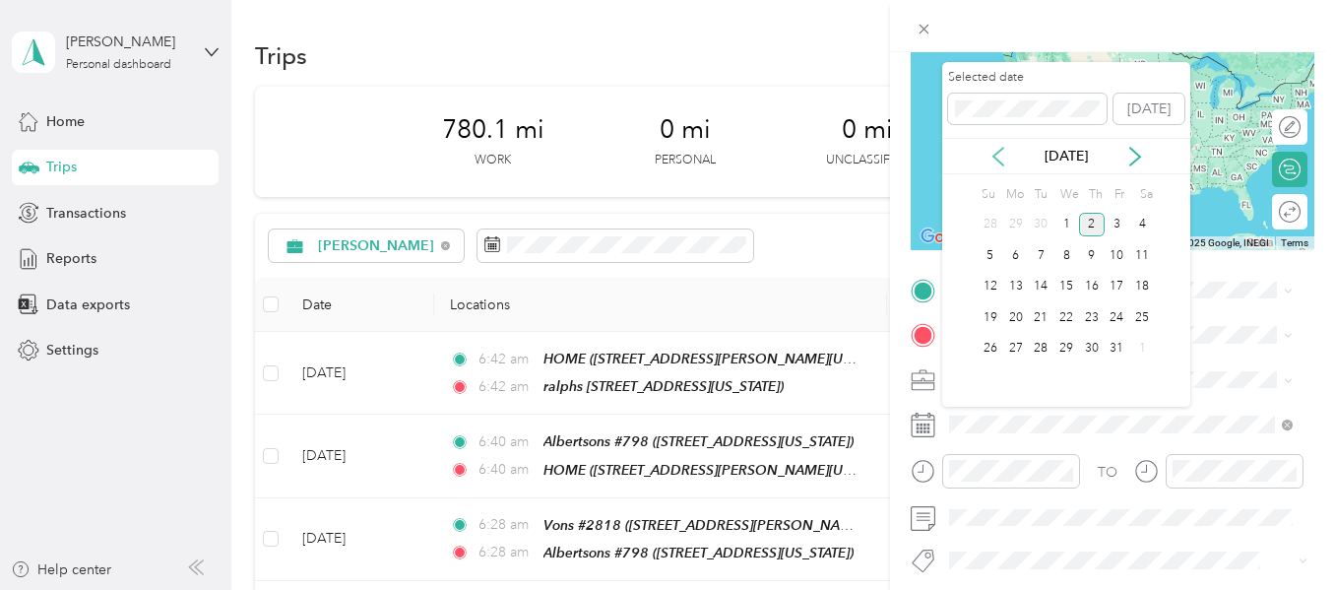
click at [1002, 162] on icon at bounding box center [999, 157] width 20 height 20
click at [1019, 347] on div "29" at bounding box center [1017, 349] width 26 height 25
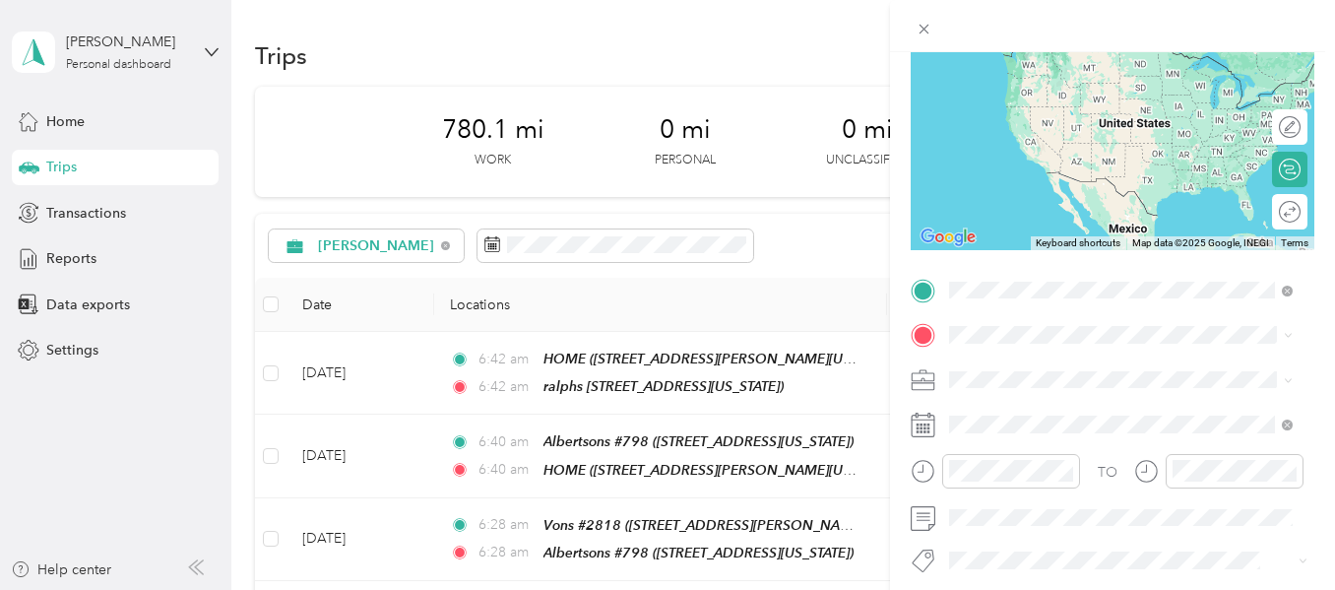
click at [1026, 515] on strong "ralphs 140" at bounding box center [1022, 506] width 70 height 18
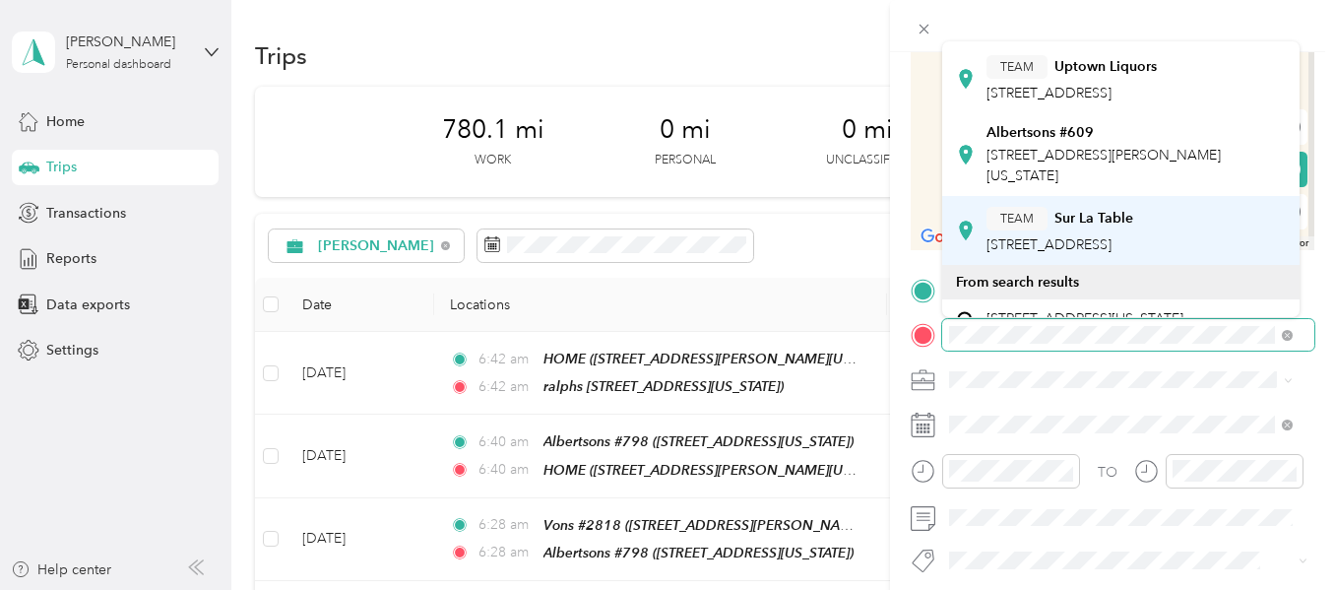
scroll to position [295, 0]
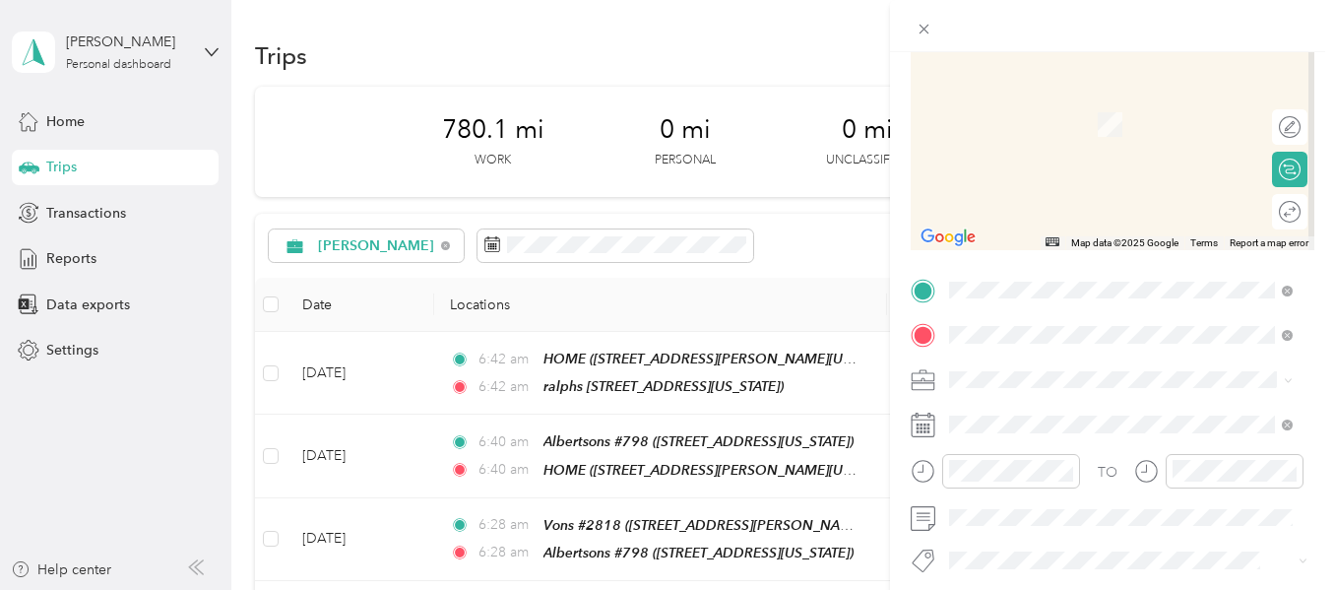
click at [1081, 134] on span "[STREET_ADDRESS][PERSON_NAME][US_STATE]" at bounding box center [1104, 115] width 234 height 37
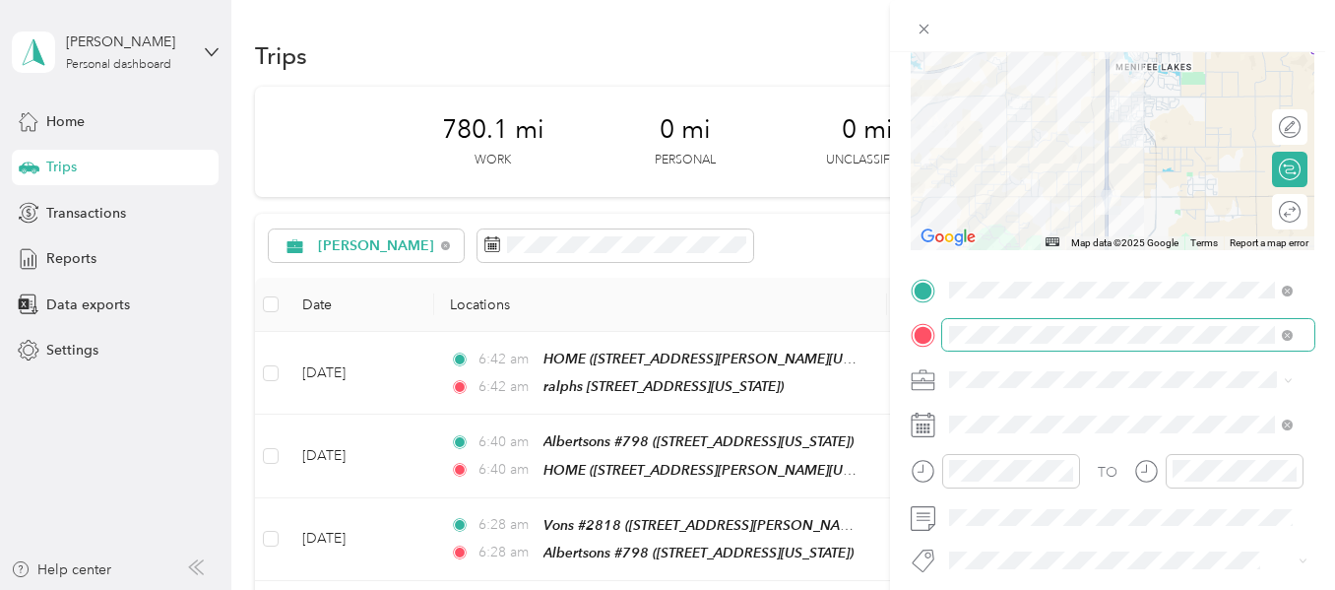
scroll to position [0, 0]
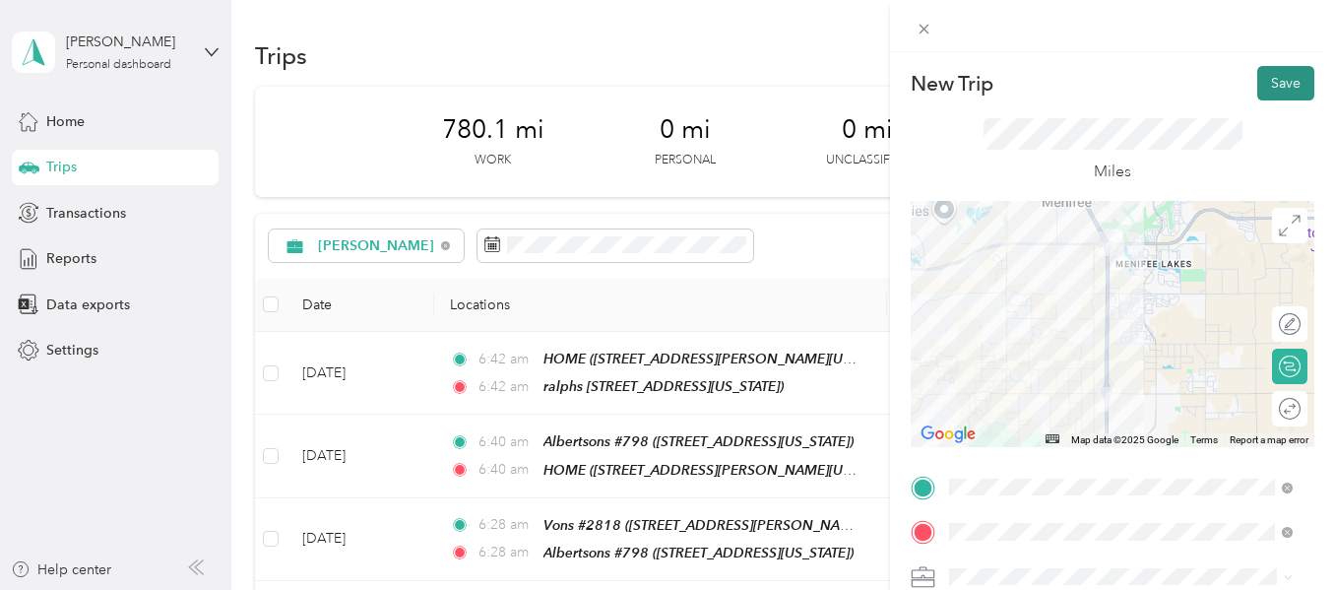
click at [1260, 82] on button "Save" at bounding box center [1286, 83] width 57 height 34
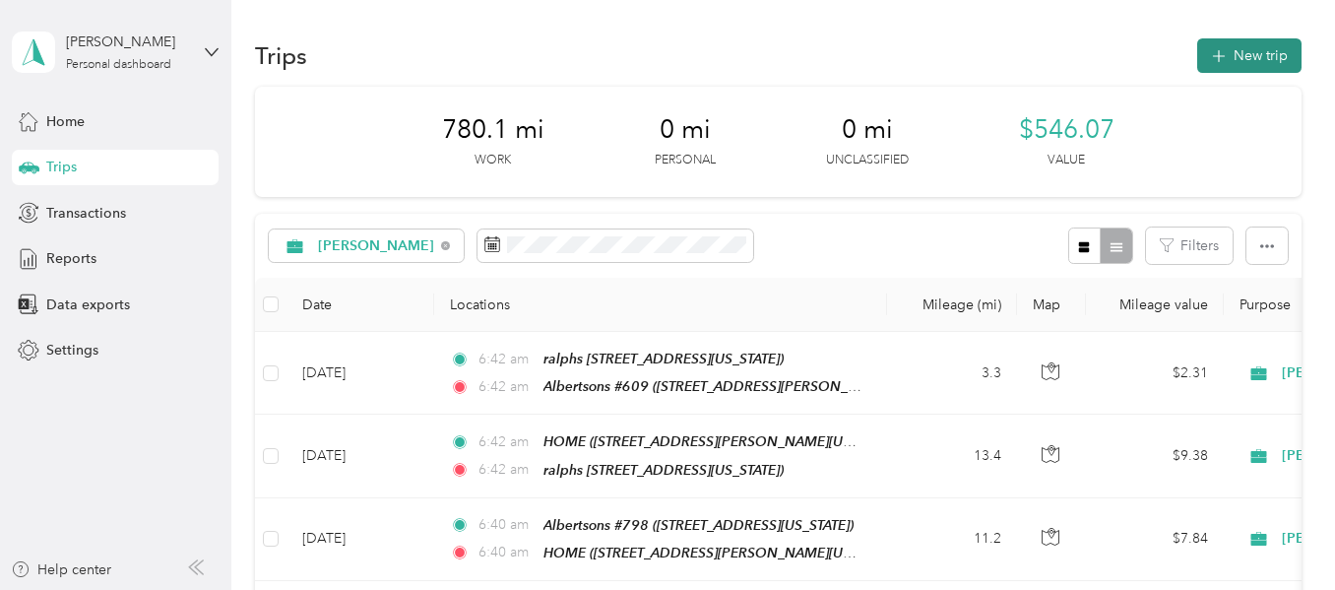
click at [1232, 50] on button "New trip" at bounding box center [1250, 55] width 104 height 34
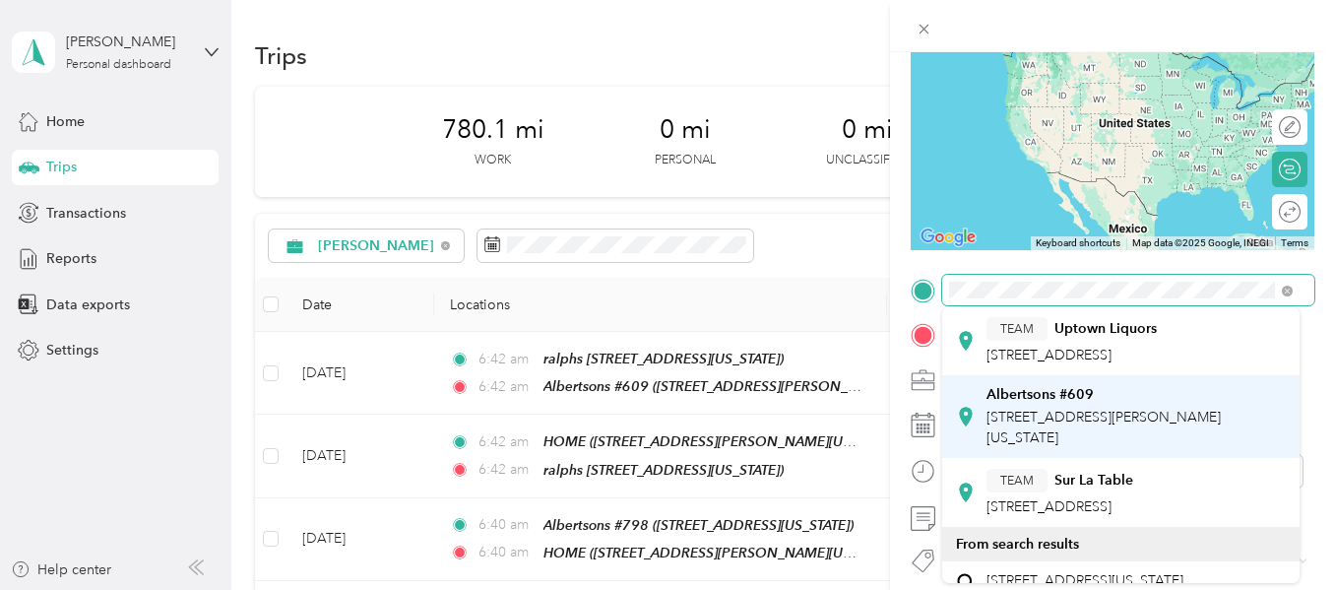
scroll to position [295, 0]
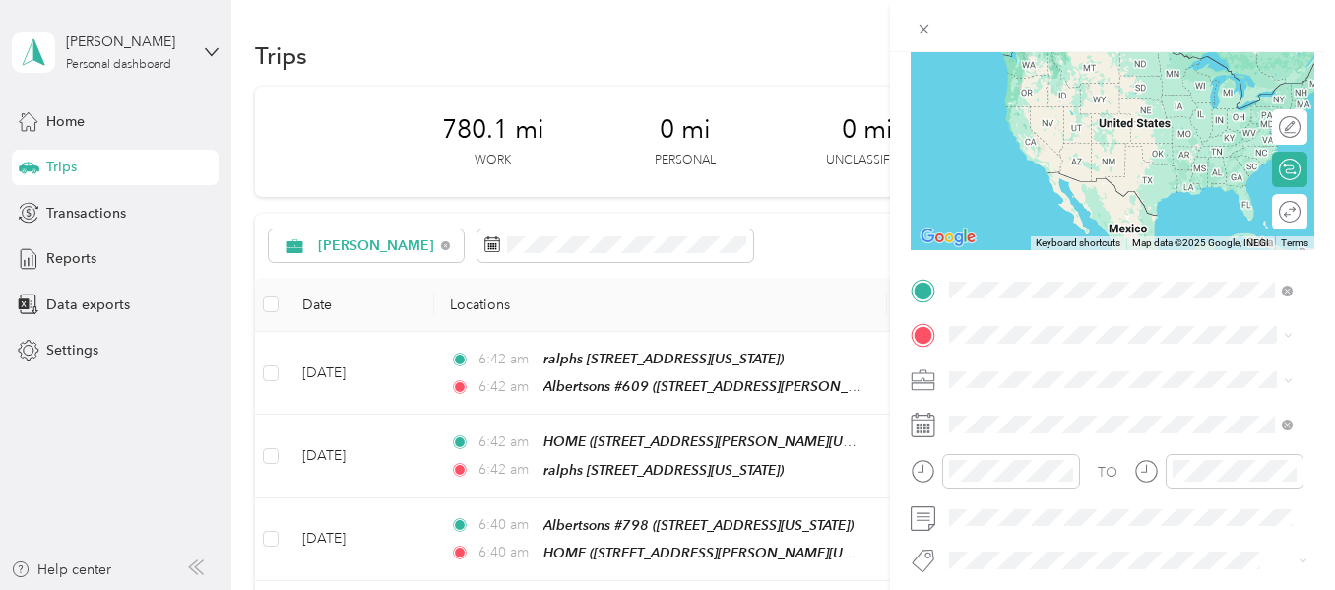
click at [1055, 357] on strong "Albertsons #609" at bounding box center [1040, 349] width 107 height 18
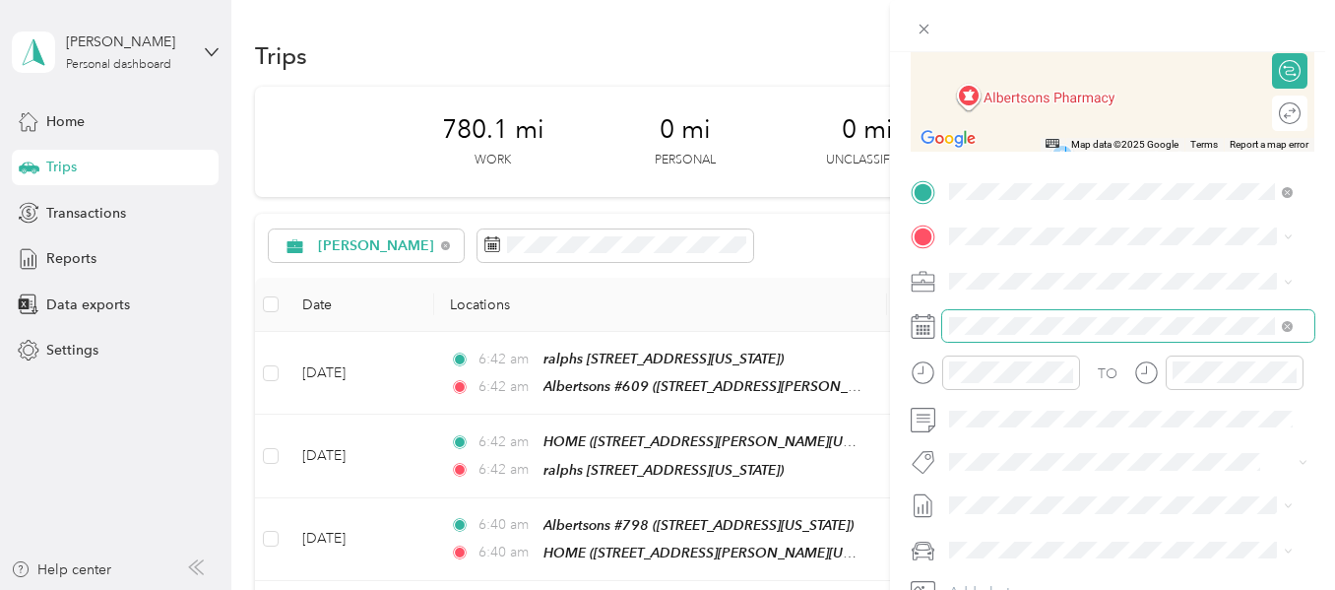
click at [1005, 336] on span at bounding box center [1128, 326] width 372 height 32
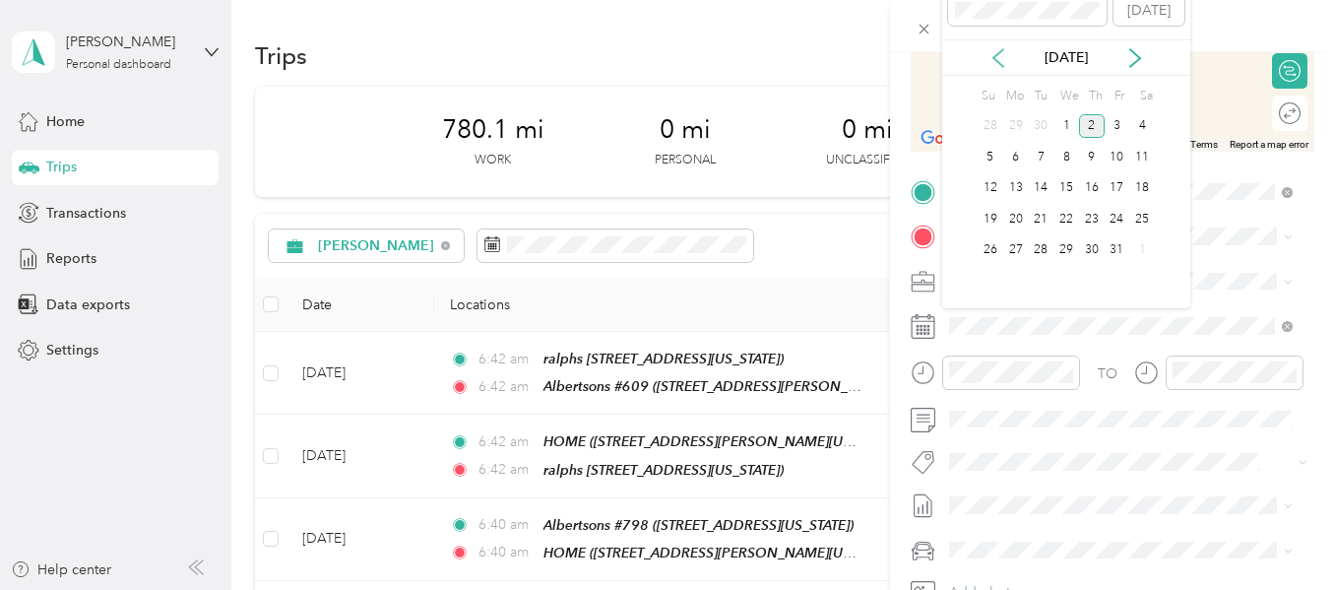
click at [991, 57] on icon at bounding box center [999, 58] width 20 height 20
click at [1016, 248] on div "29" at bounding box center [1017, 250] width 26 height 25
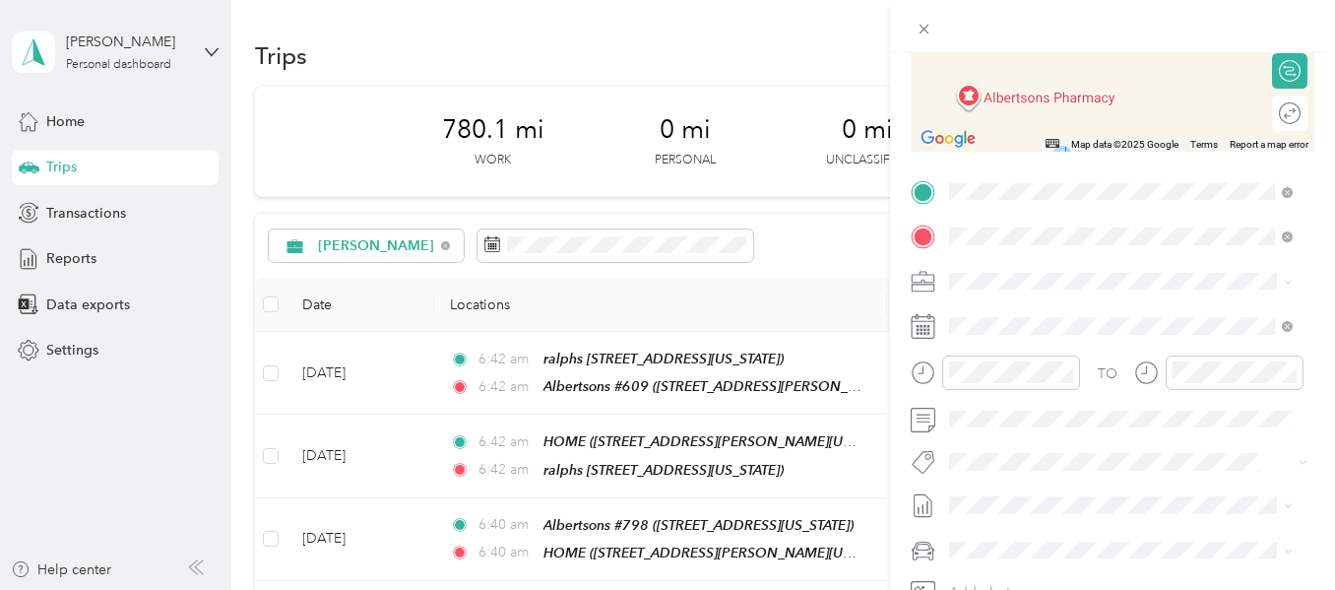
click at [1027, 324] on div "Albertsons #2743 [STREET_ADDRESS][US_STATE][US_STATE]" at bounding box center [1121, 325] width 269 height 41
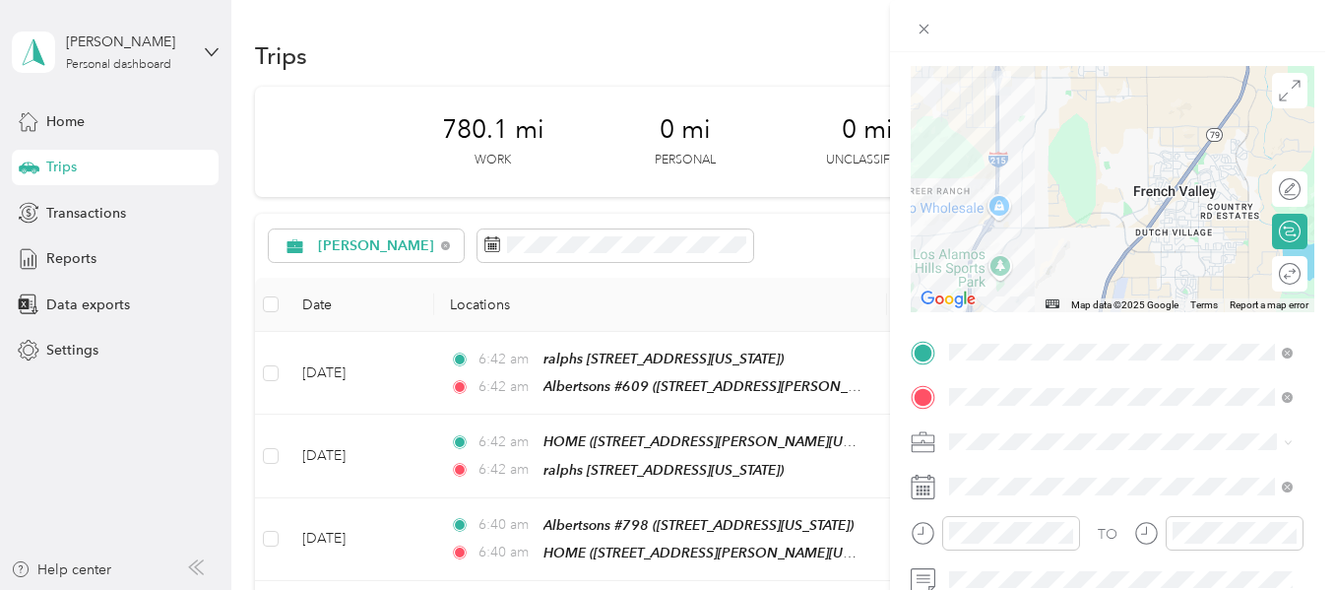
scroll to position [0, 0]
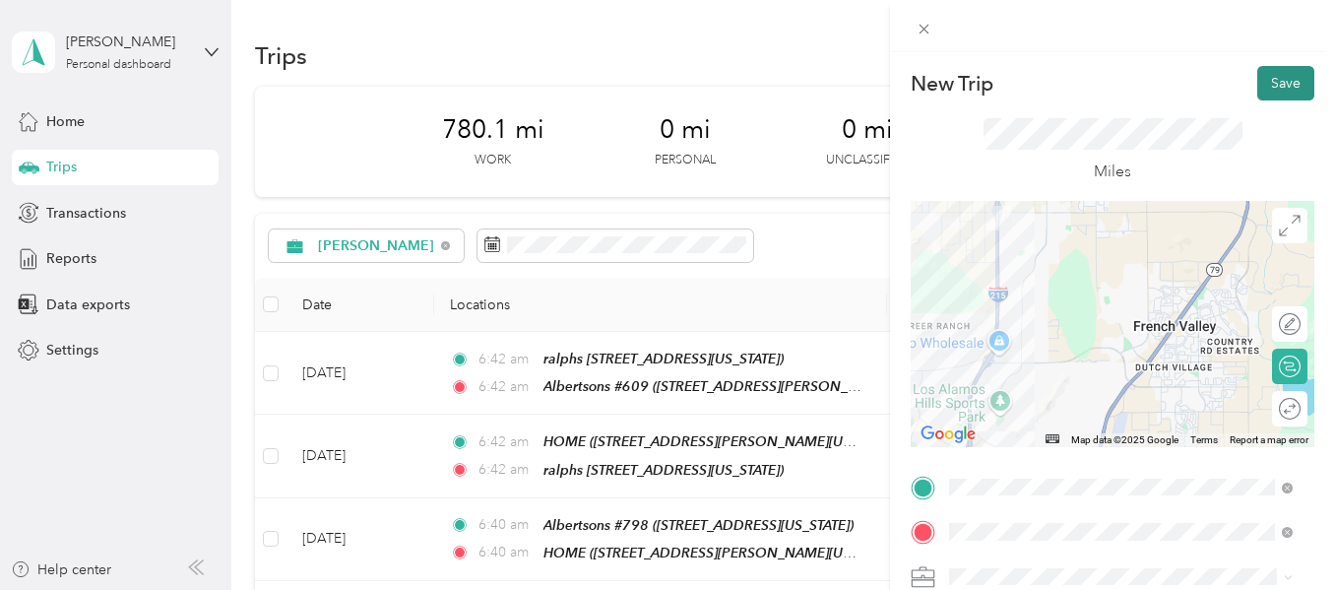
click at [1263, 90] on button "Save" at bounding box center [1286, 83] width 57 height 34
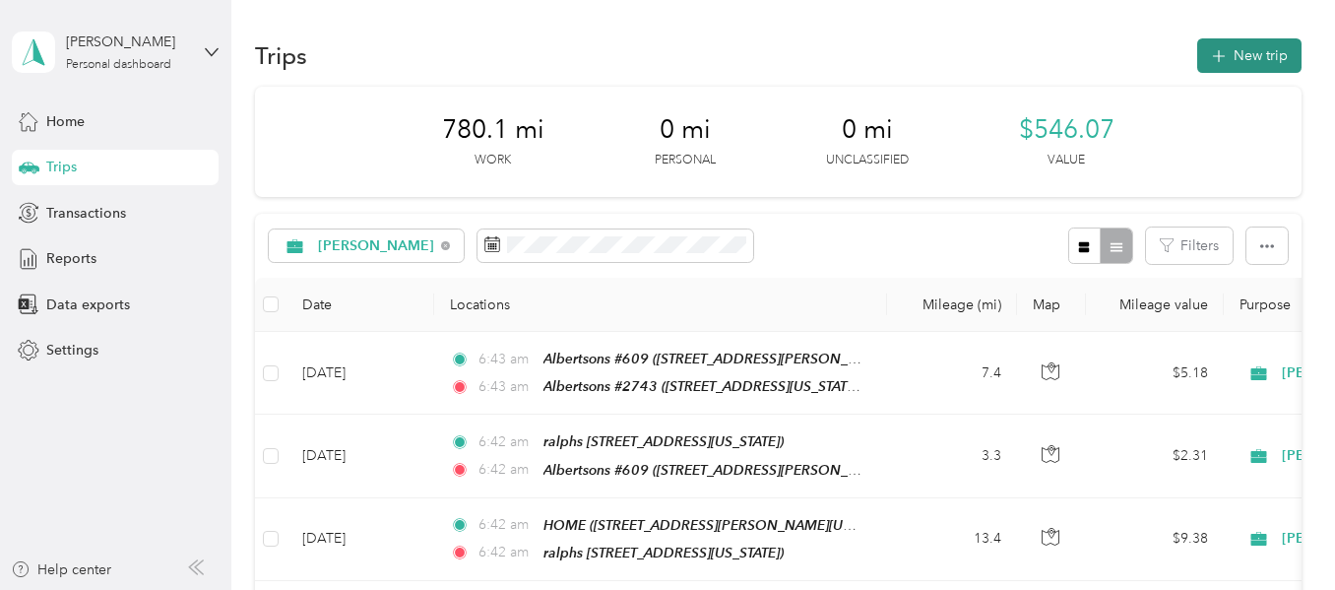
click at [1227, 65] on button "New trip" at bounding box center [1250, 55] width 104 height 34
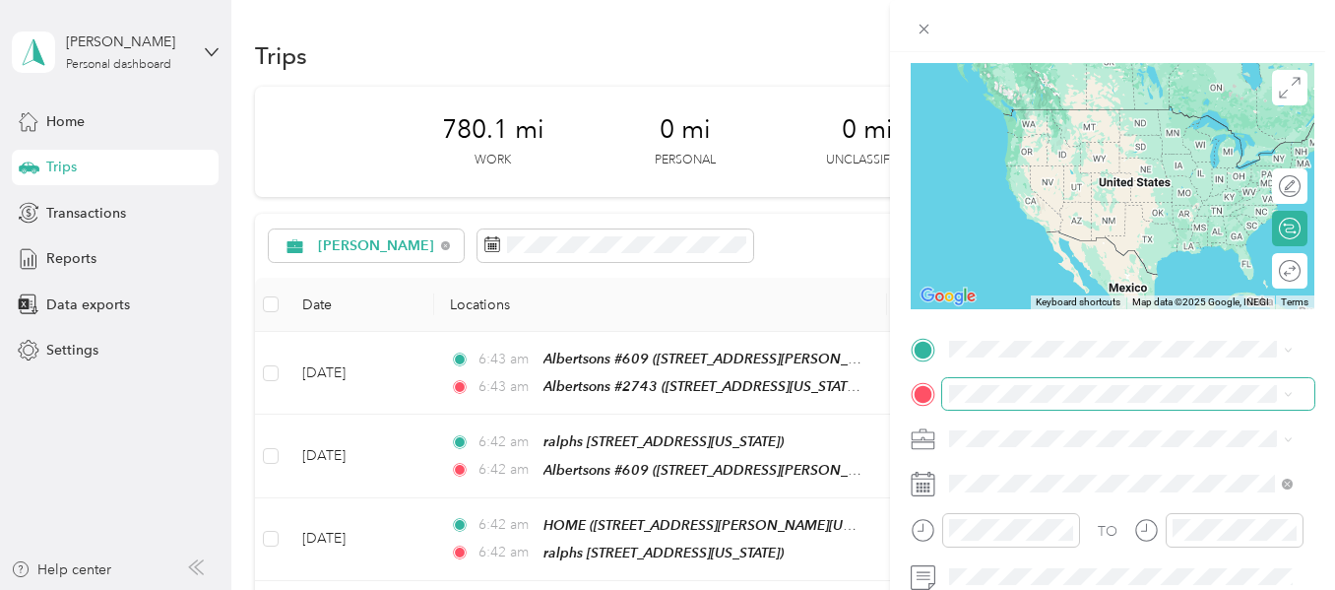
scroll to position [197, 0]
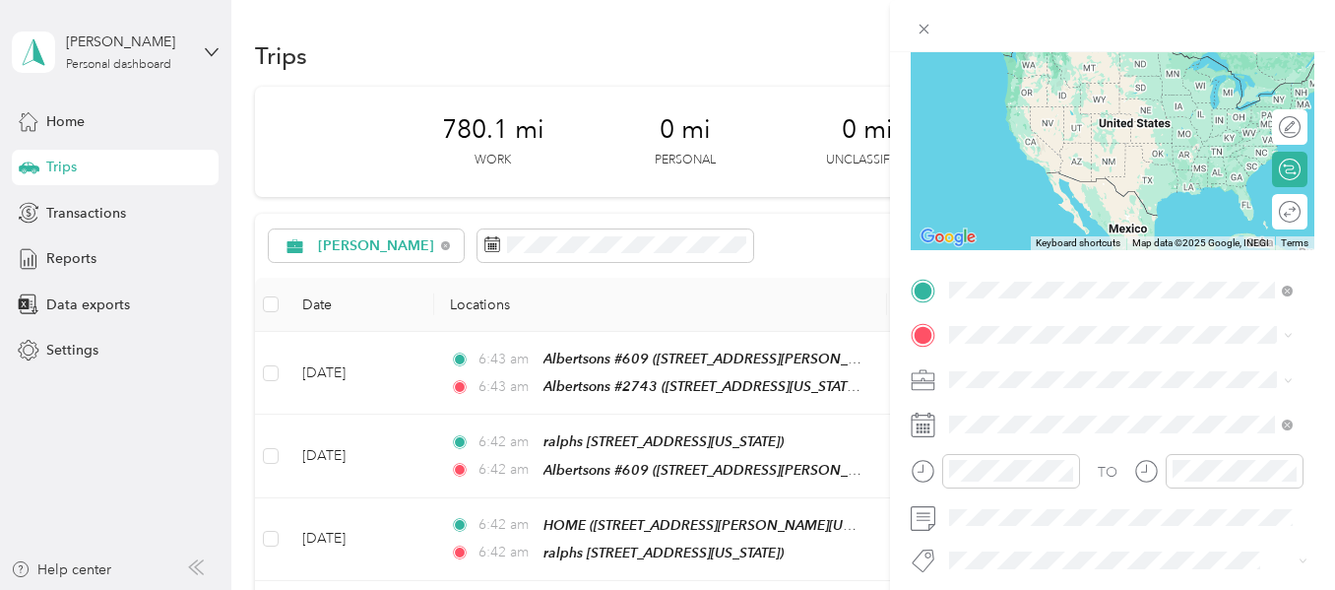
click at [1001, 386] on span "[STREET_ADDRESS][US_STATE][US_STATE]" at bounding box center [1121, 390] width 269 height 17
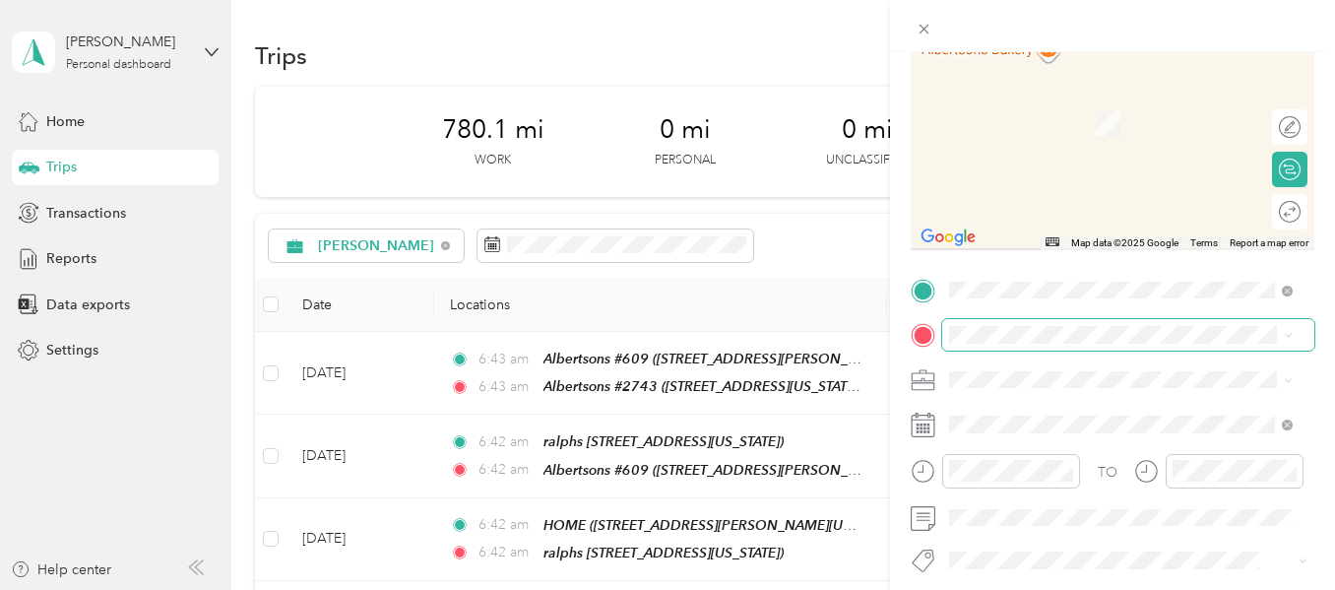
click at [970, 345] on span at bounding box center [1128, 335] width 372 height 32
click at [1081, 145] on div "Ralphs #118 [STREET_ADDRESS][US_STATE][US_STATE]" at bounding box center [1121, 123] width 269 height 41
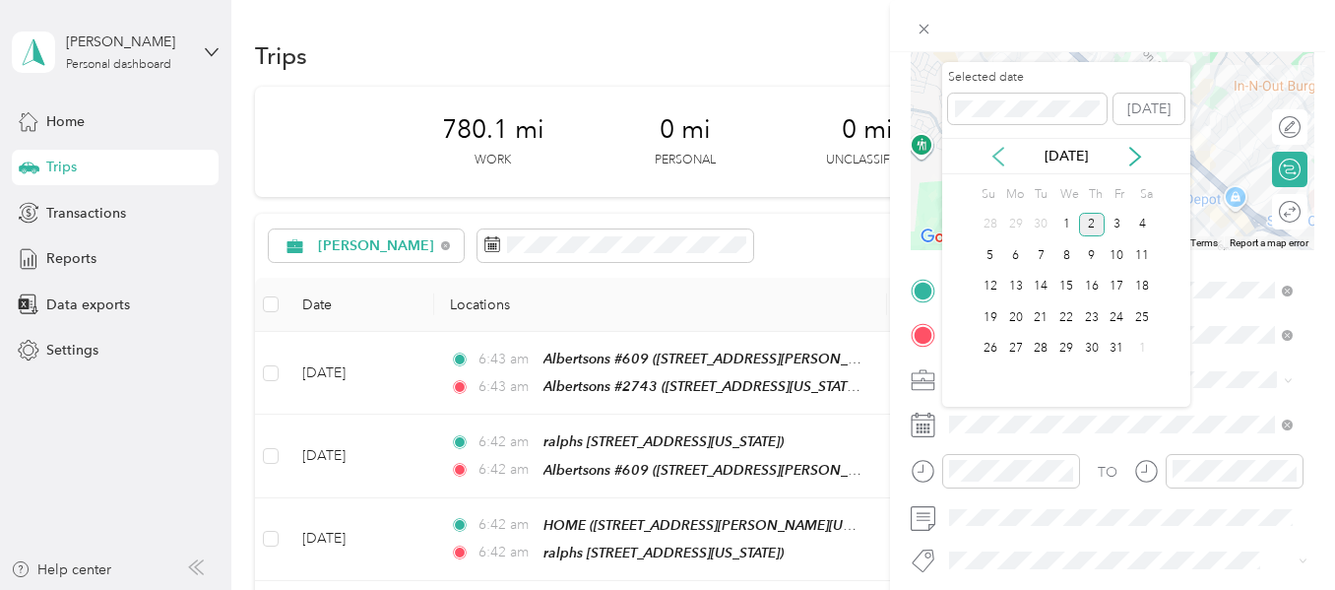
click at [1000, 159] on icon at bounding box center [999, 157] width 20 height 20
click at [1020, 348] on div "29" at bounding box center [1017, 349] width 26 height 25
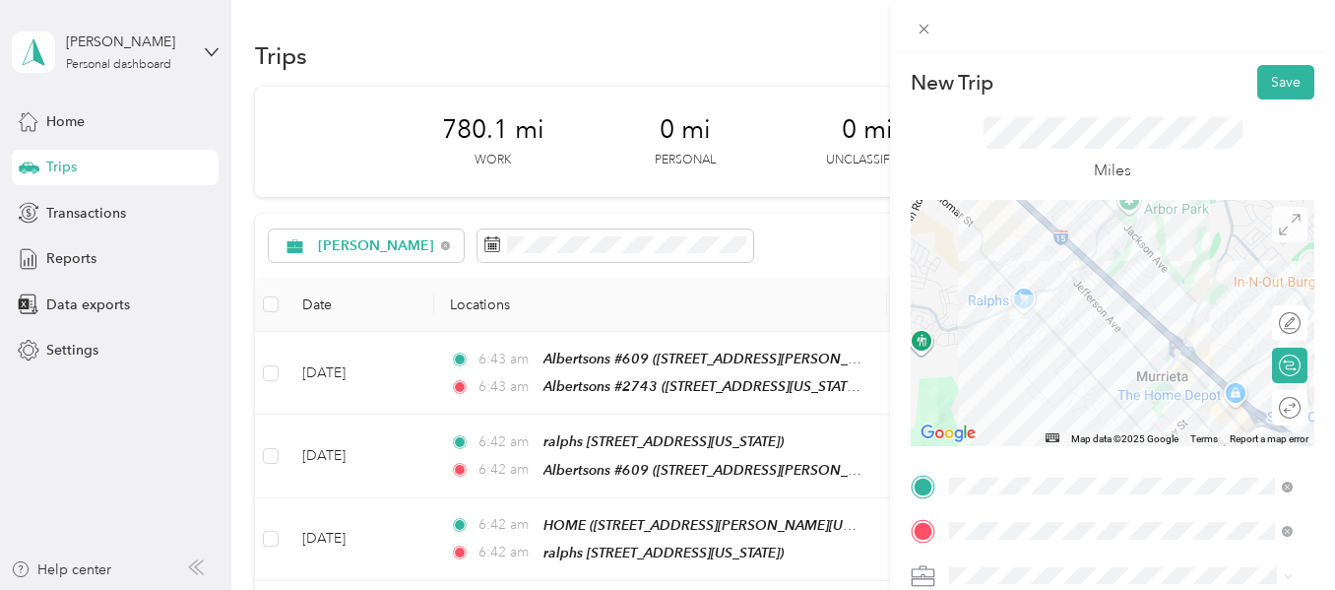
scroll to position [0, 0]
click at [1261, 84] on button "Save" at bounding box center [1286, 83] width 57 height 34
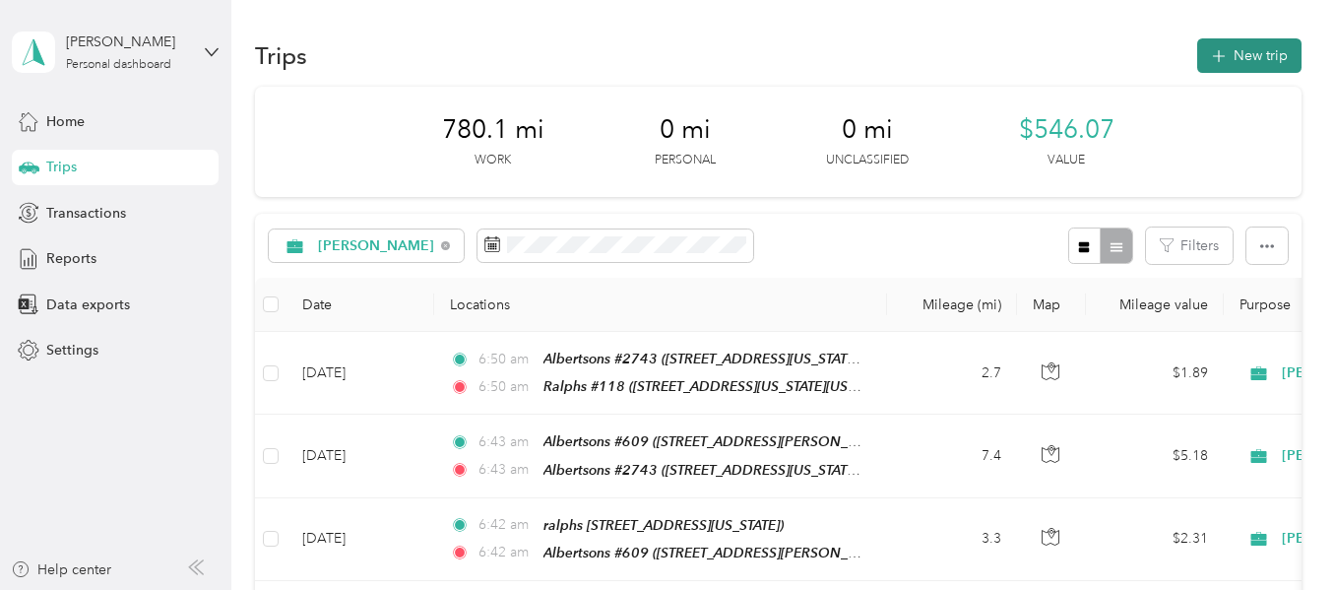
click at [1239, 60] on button "New trip" at bounding box center [1250, 55] width 104 height 34
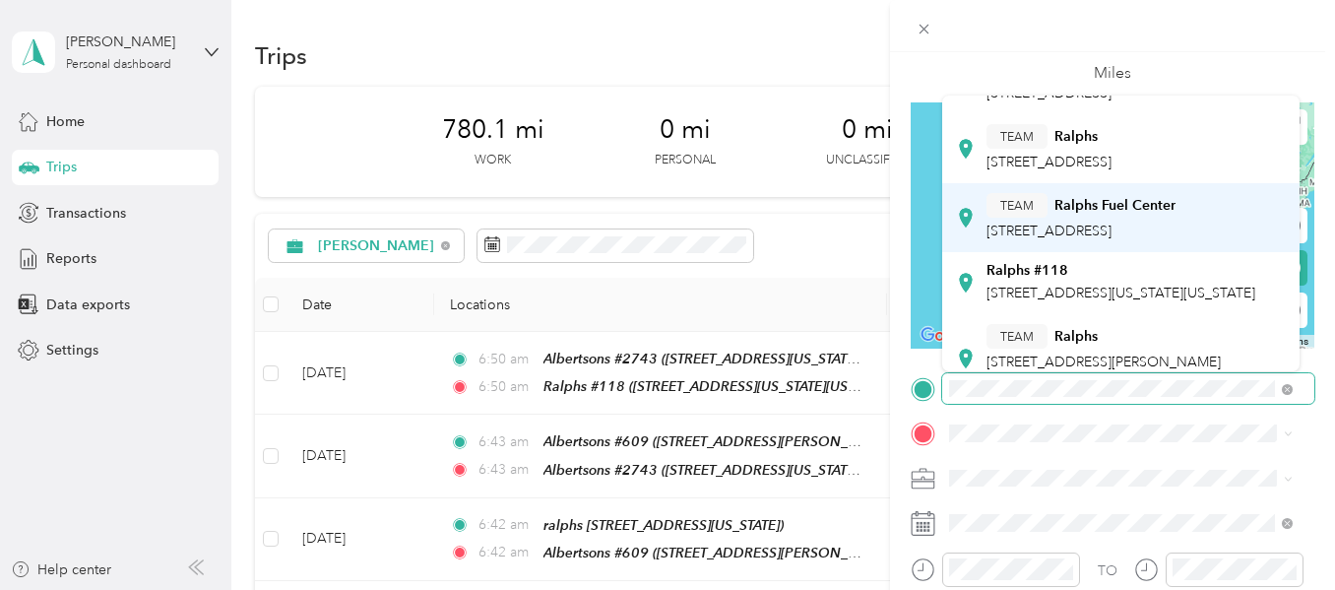
scroll to position [197, 0]
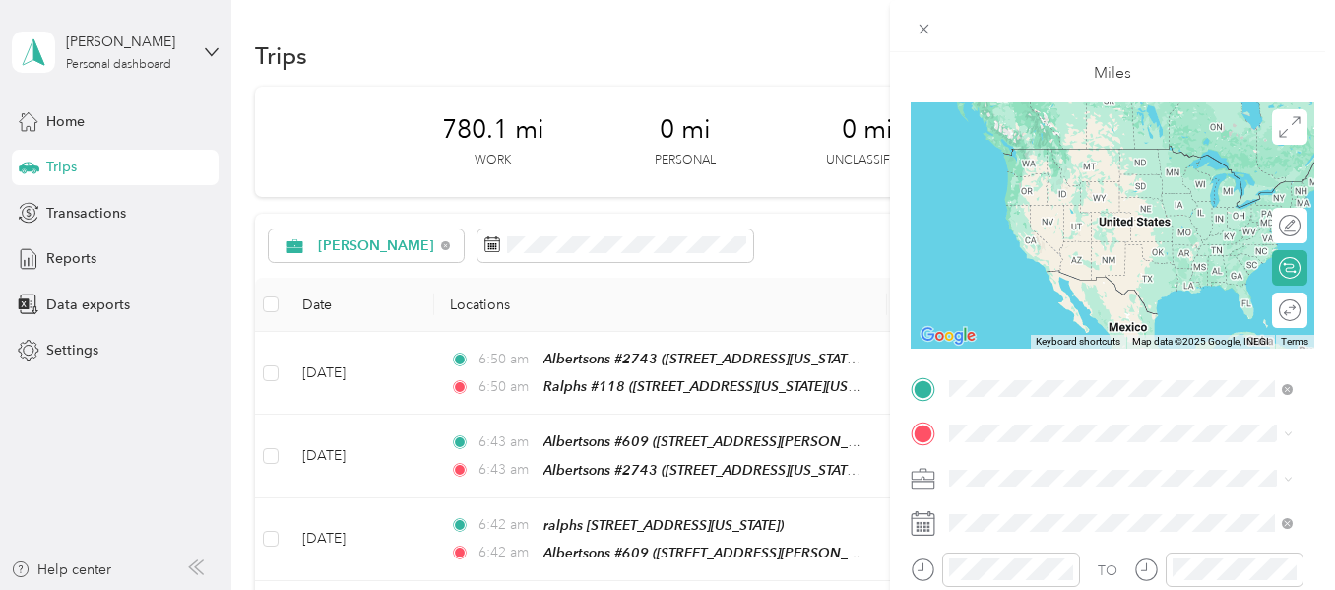
click at [1076, 196] on span "[STREET_ADDRESS][US_STATE][US_STATE]" at bounding box center [1121, 187] width 269 height 17
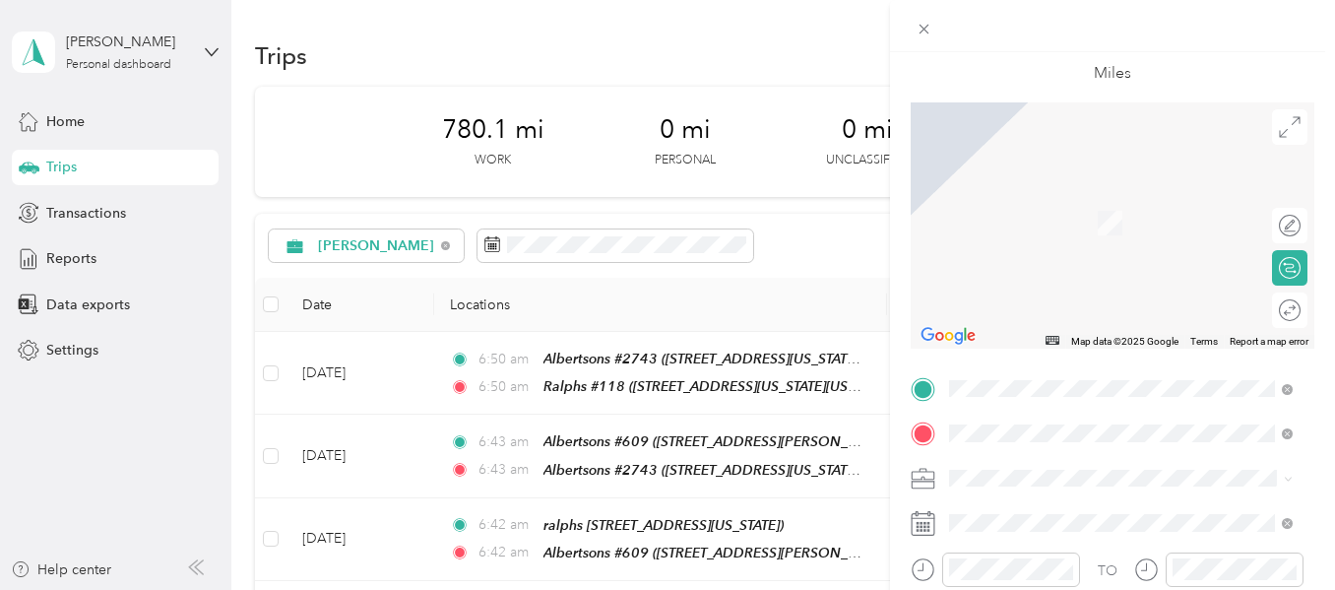
click at [1044, 279] on strong "Albertsons #735" at bounding box center [1040, 270] width 107 height 18
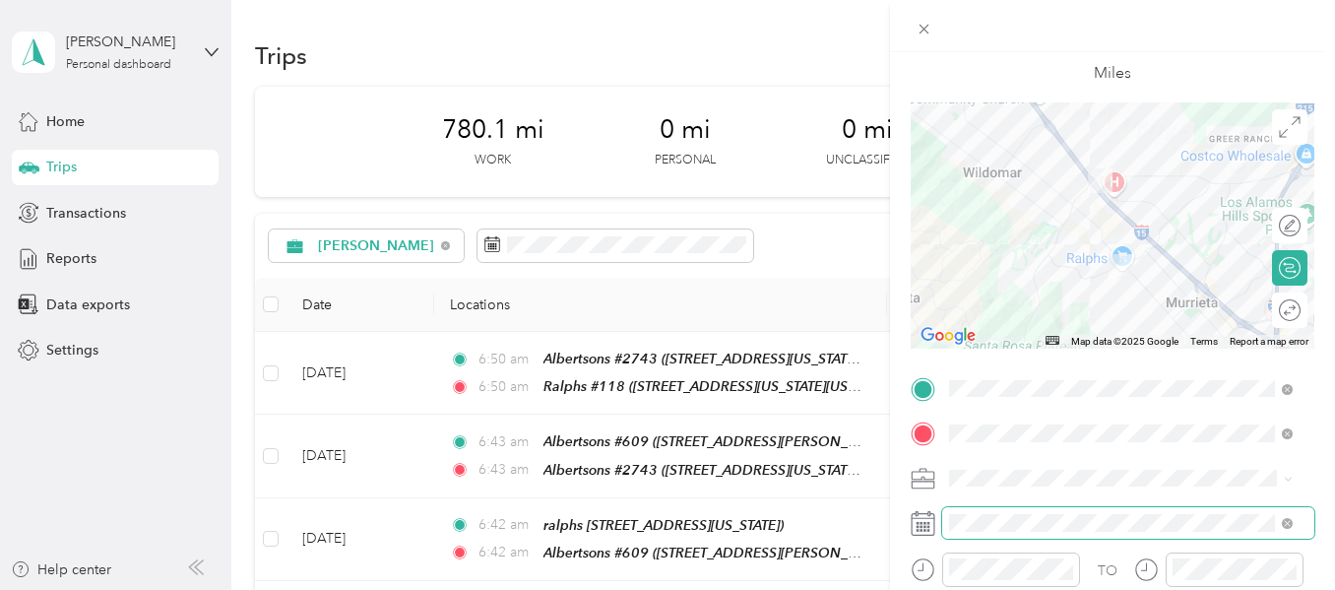
click at [1013, 511] on span at bounding box center [1128, 523] width 372 height 32
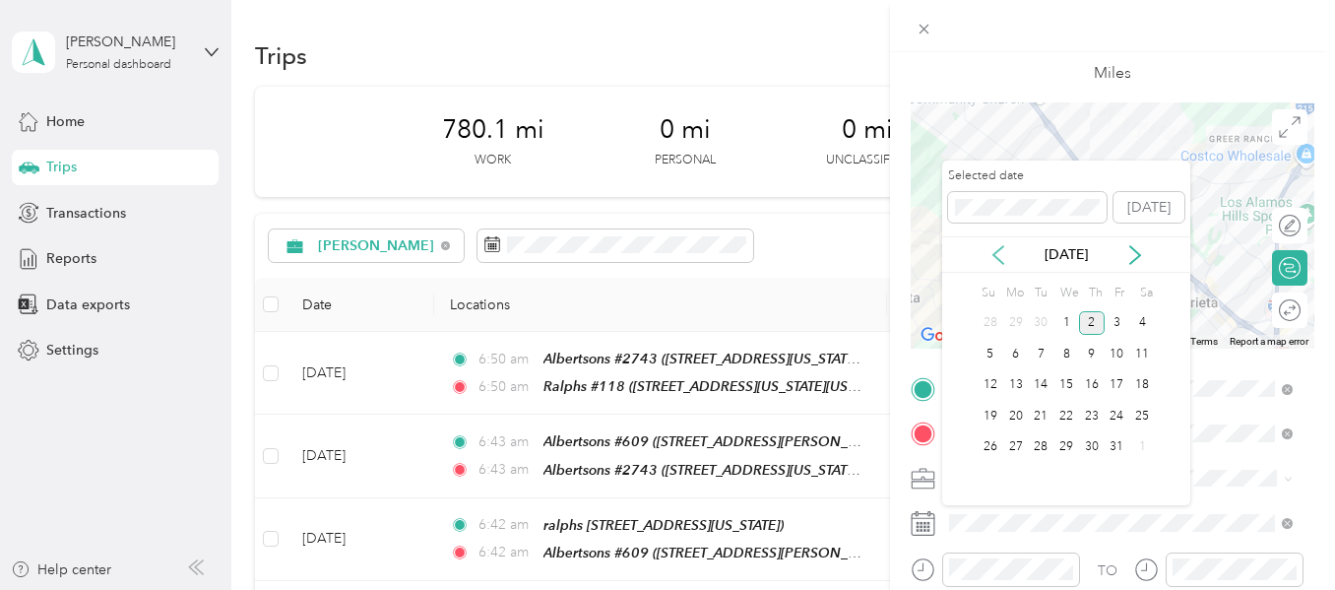
click at [993, 258] on icon at bounding box center [999, 255] width 20 height 20
click at [1016, 438] on div "29" at bounding box center [1017, 447] width 26 height 25
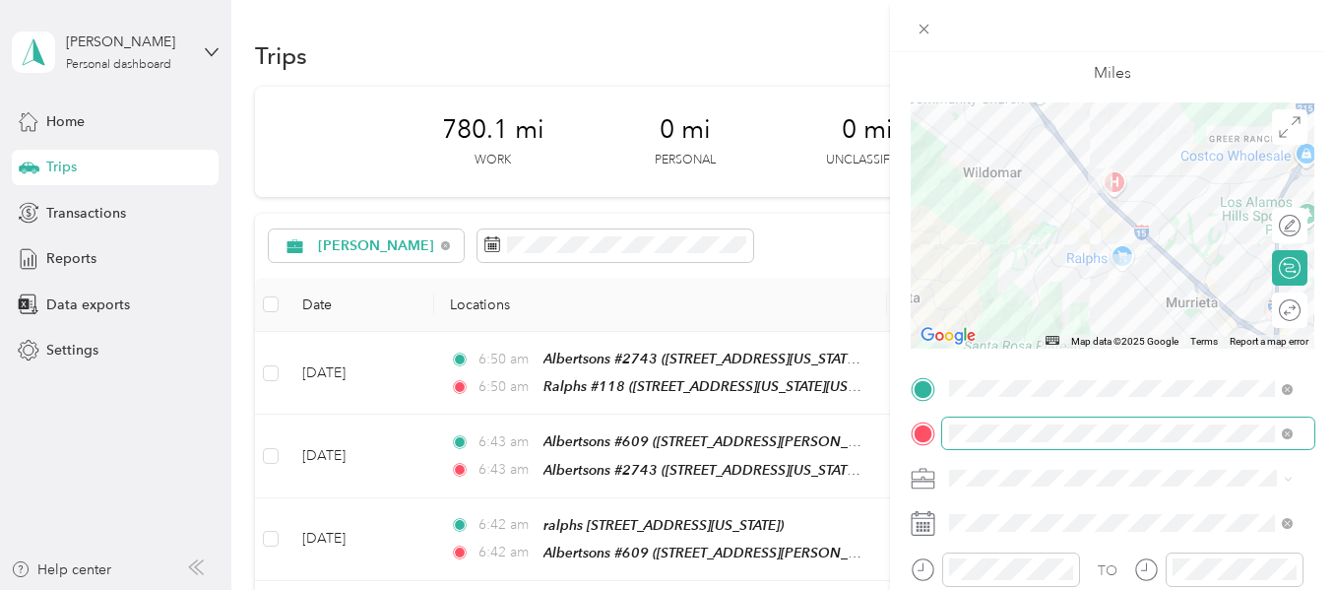
scroll to position [0, 0]
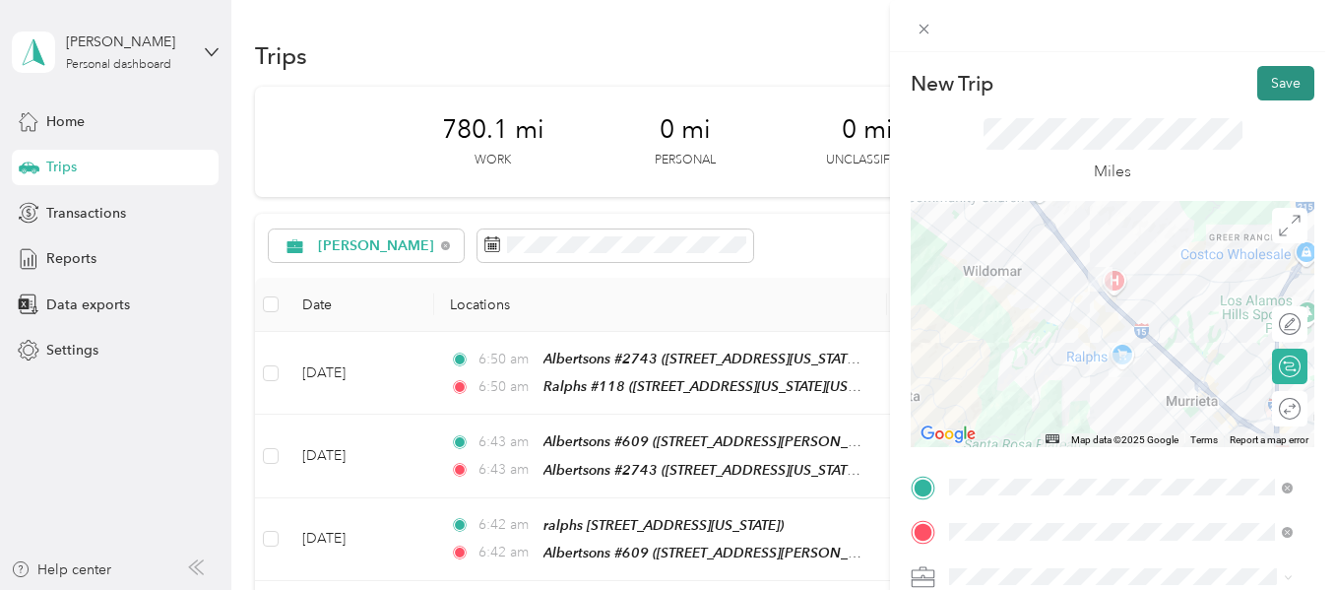
click at [1275, 84] on button "Save" at bounding box center [1286, 83] width 57 height 34
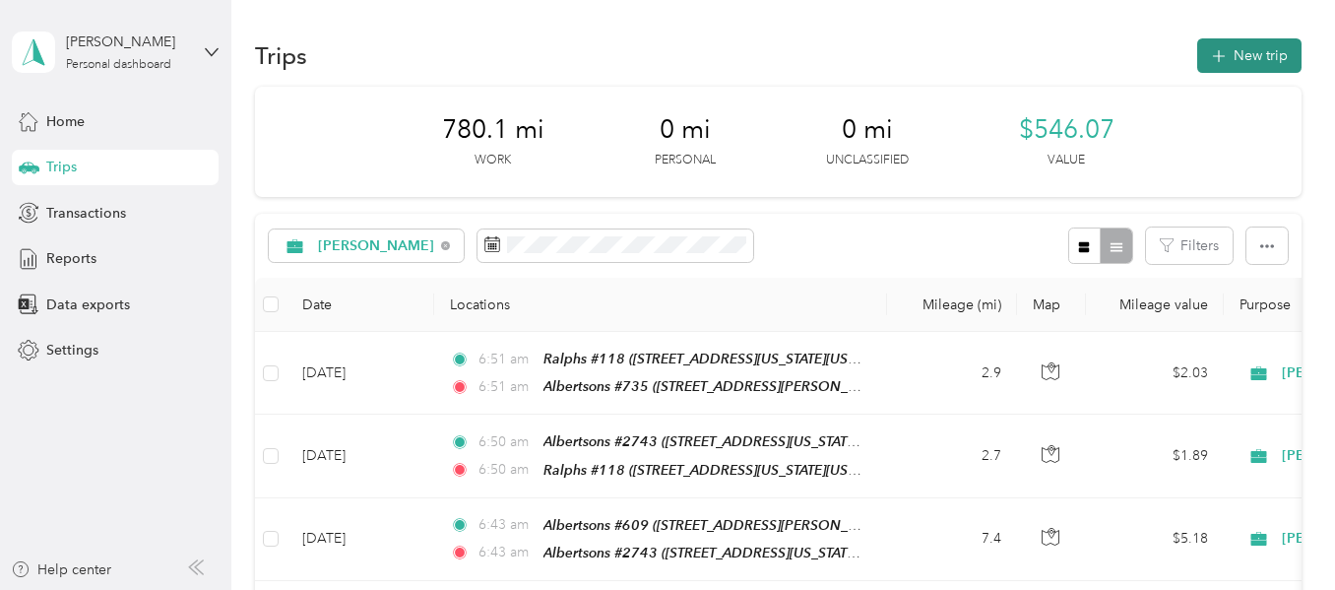
click at [1217, 67] on button "New trip" at bounding box center [1250, 55] width 104 height 34
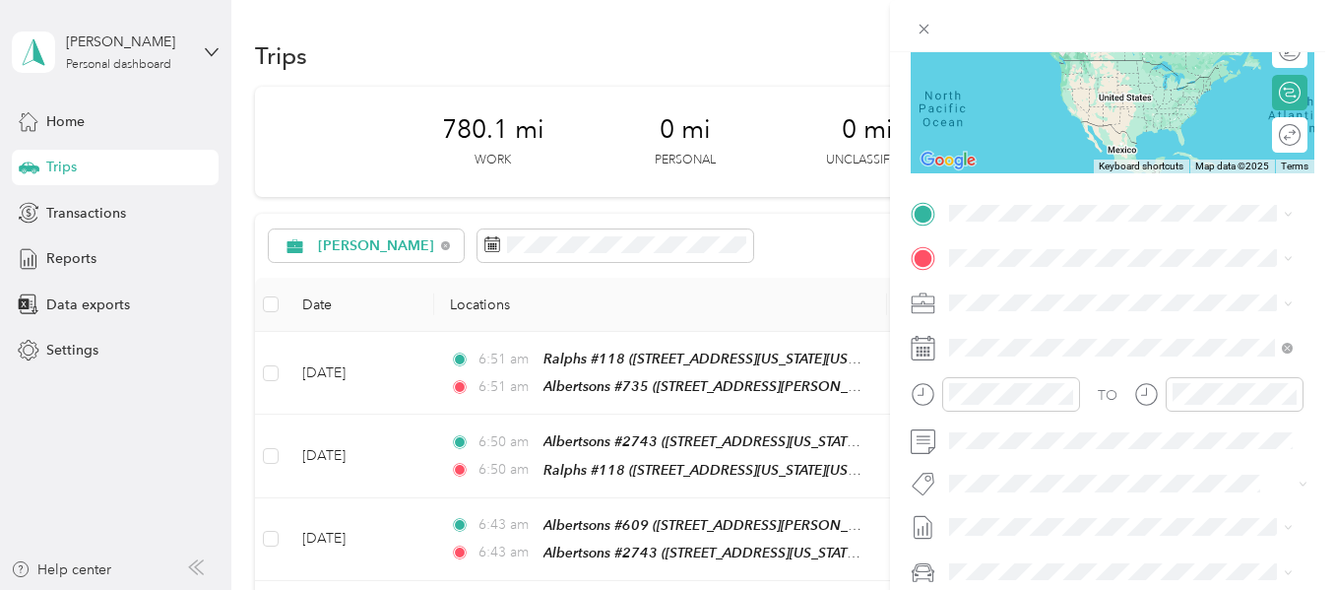
scroll to position [295, 0]
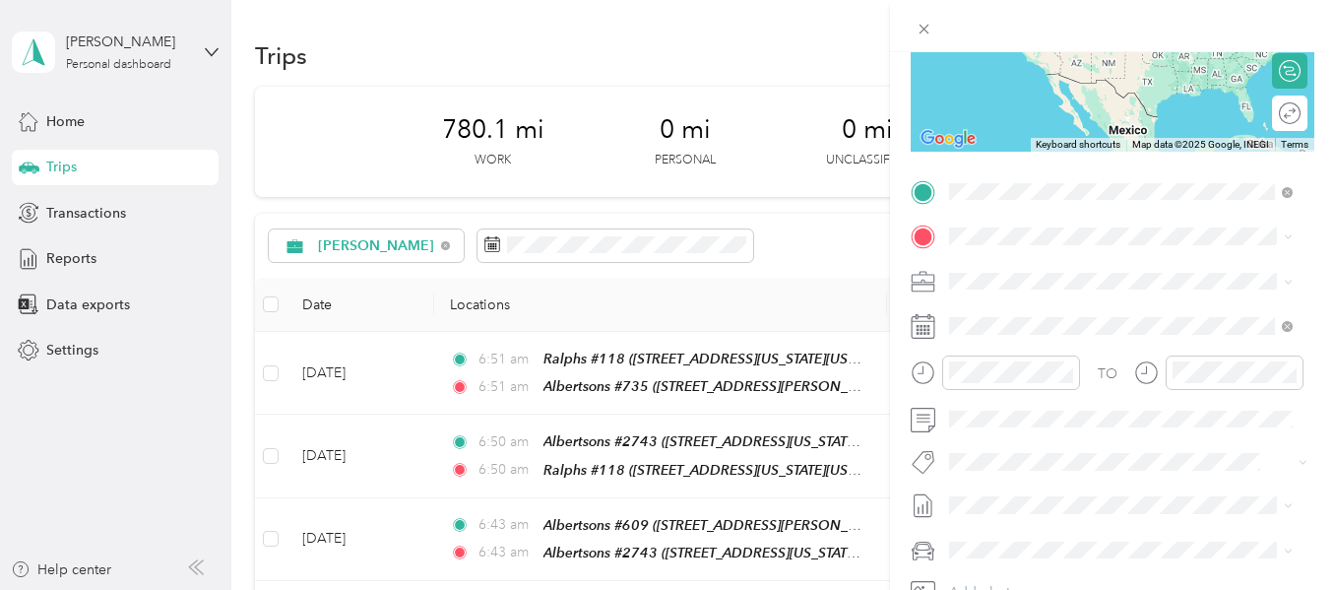
click at [1035, 377] on span "[STREET_ADDRESS][PERSON_NAME][US_STATE]" at bounding box center [1104, 371] width 234 height 37
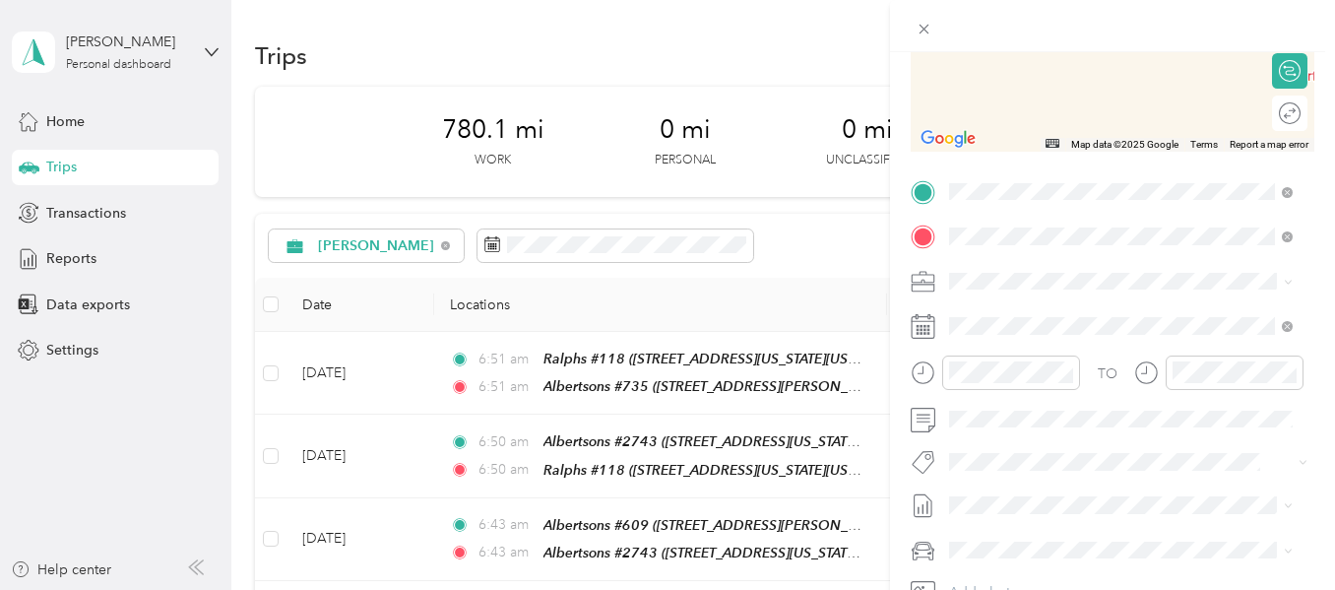
click at [1046, 347] on div "Albertsons #798 [STREET_ADDRESS][US_STATE]" at bounding box center [1085, 325] width 197 height 41
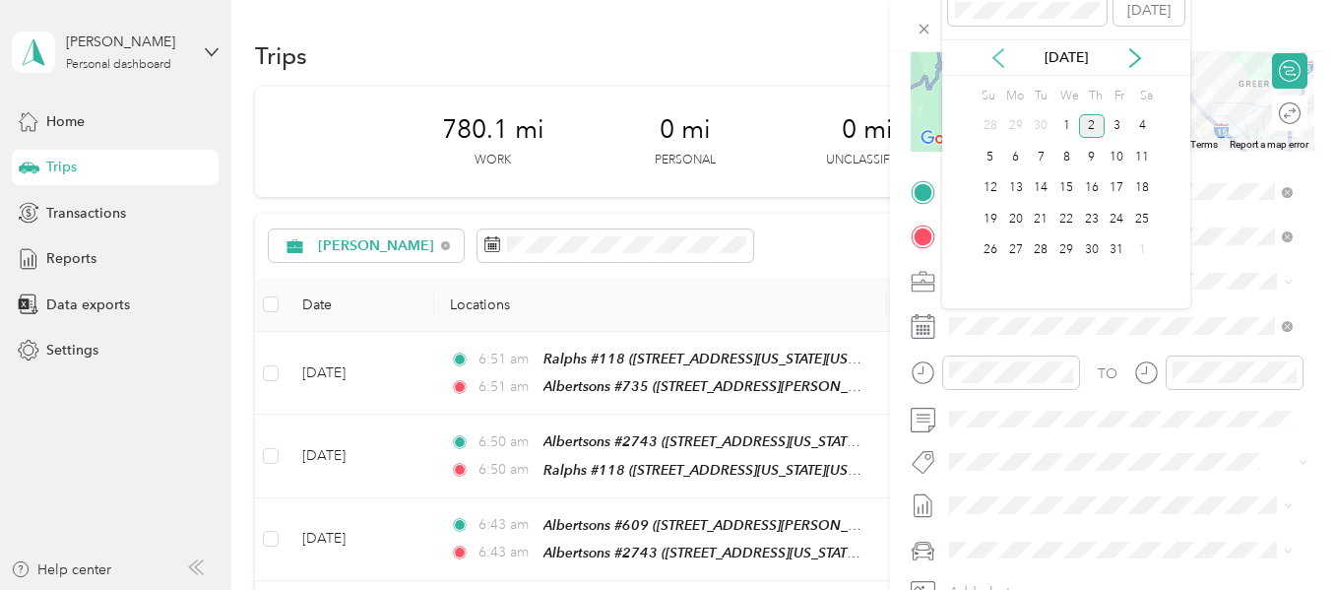
click at [997, 59] on icon at bounding box center [999, 58] width 20 height 20
click at [998, 58] on icon at bounding box center [999, 58] width 20 height 20
click at [1134, 58] on icon at bounding box center [1136, 58] width 20 height 20
click at [1016, 250] on div "29" at bounding box center [1017, 250] width 26 height 25
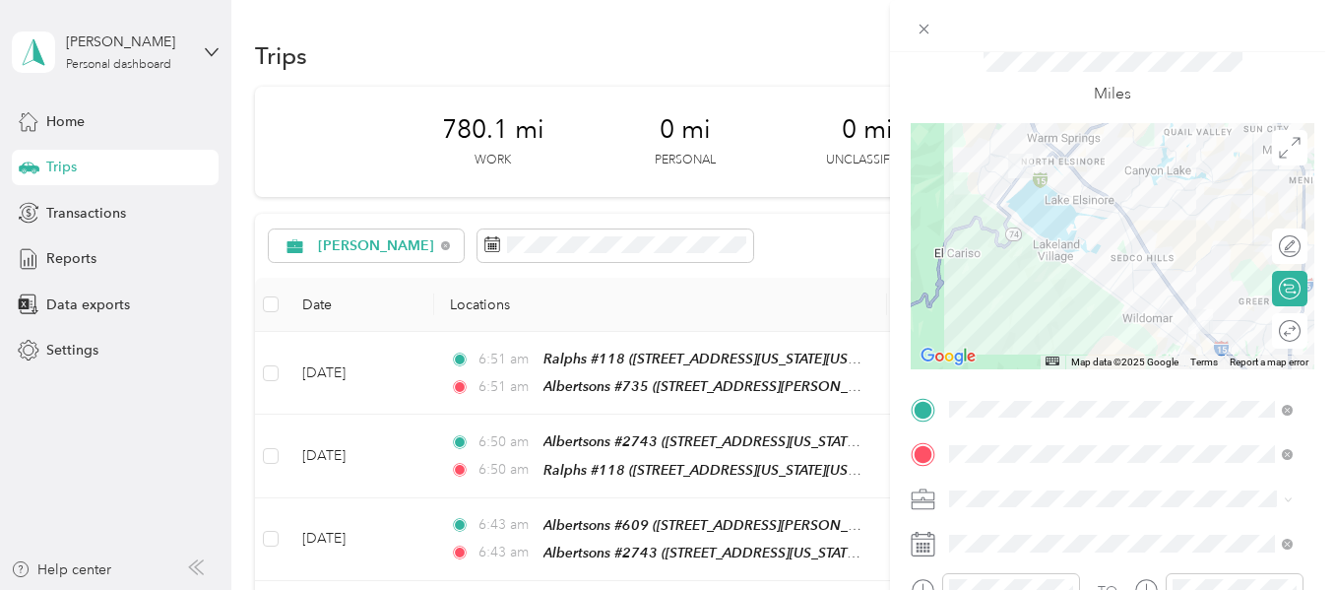
scroll to position [0, 0]
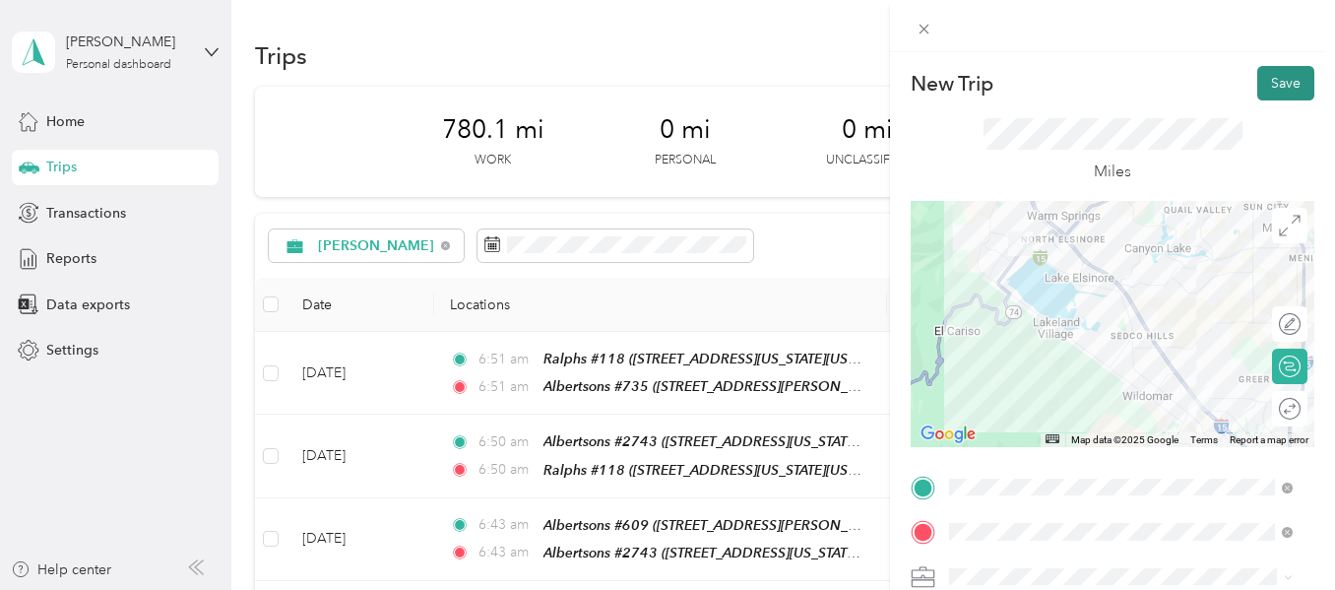
click at [1263, 80] on button "Save" at bounding box center [1286, 83] width 57 height 34
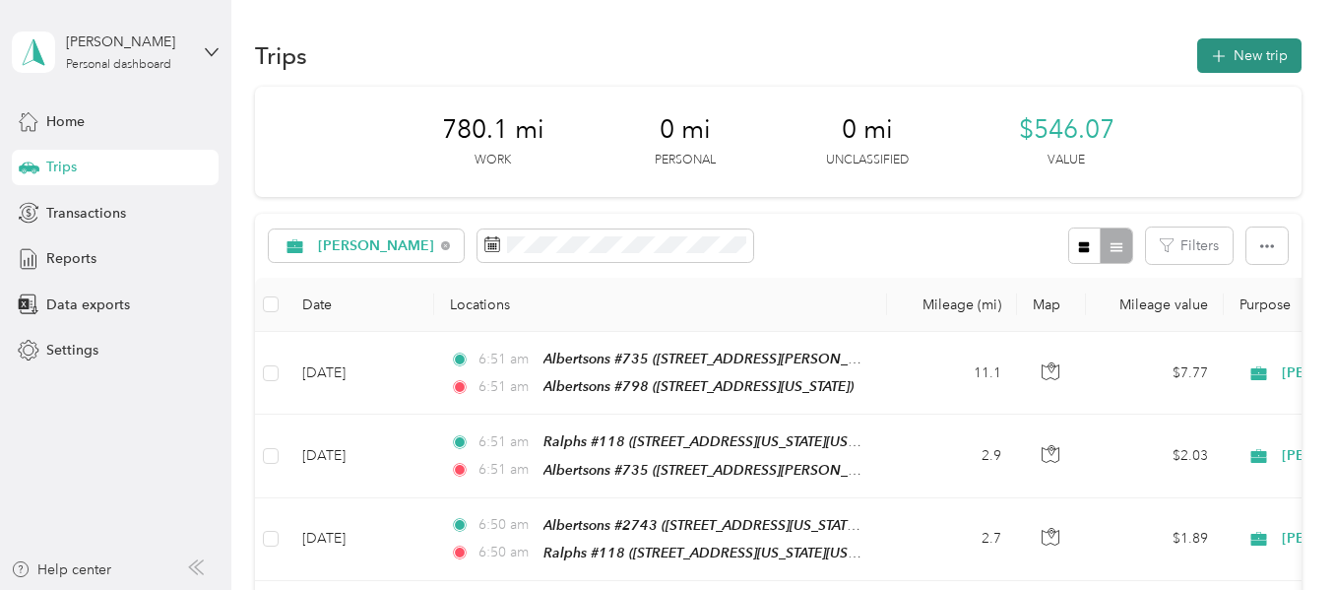
click at [1246, 58] on button "New trip" at bounding box center [1250, 55] width 104 height 34
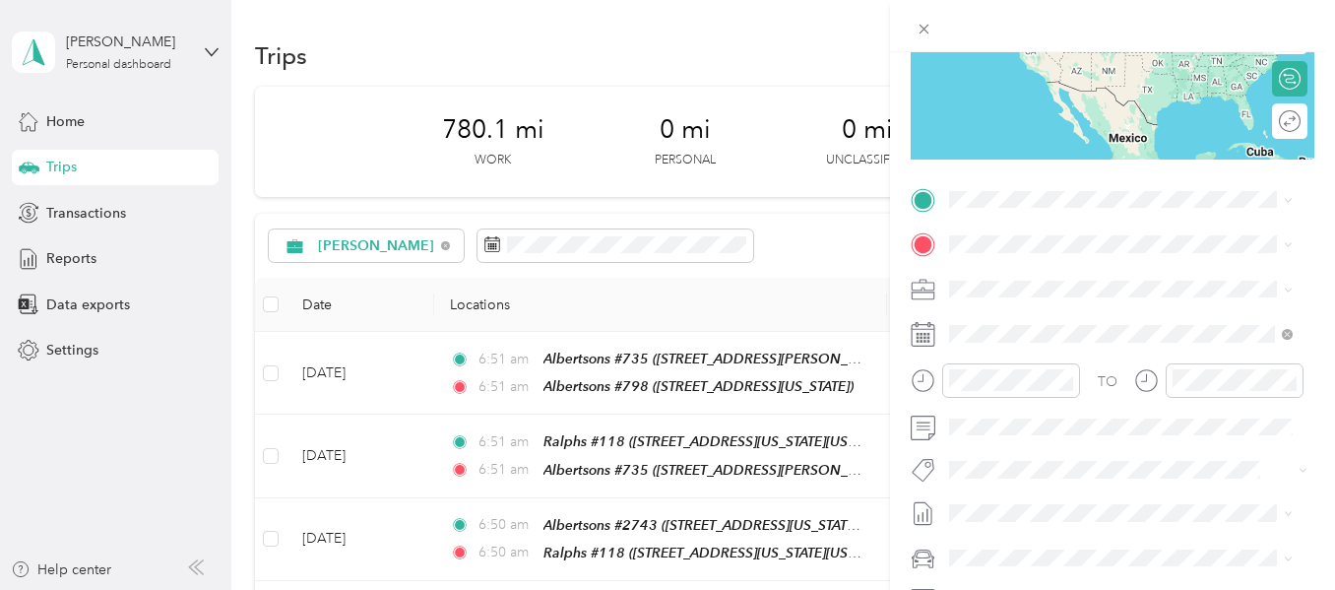
scroll to position [295, 0]
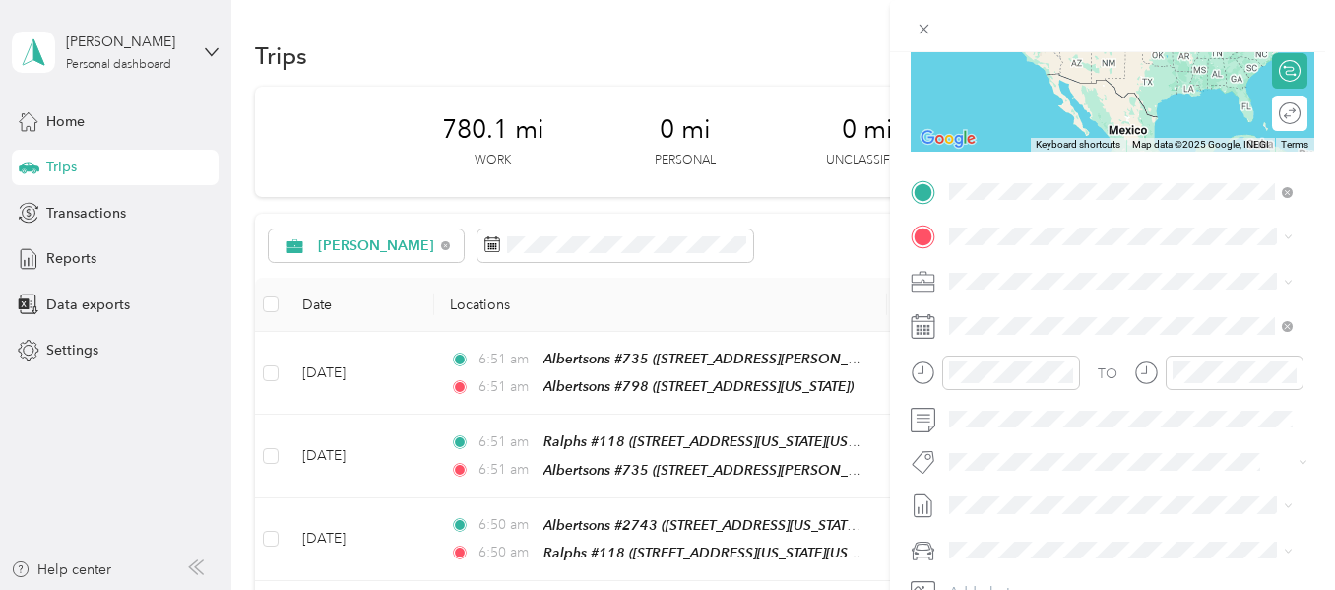
click at [1010, 269] on strong "Albertsons #798" at bounding box center [1040, 270] width 107 height 18
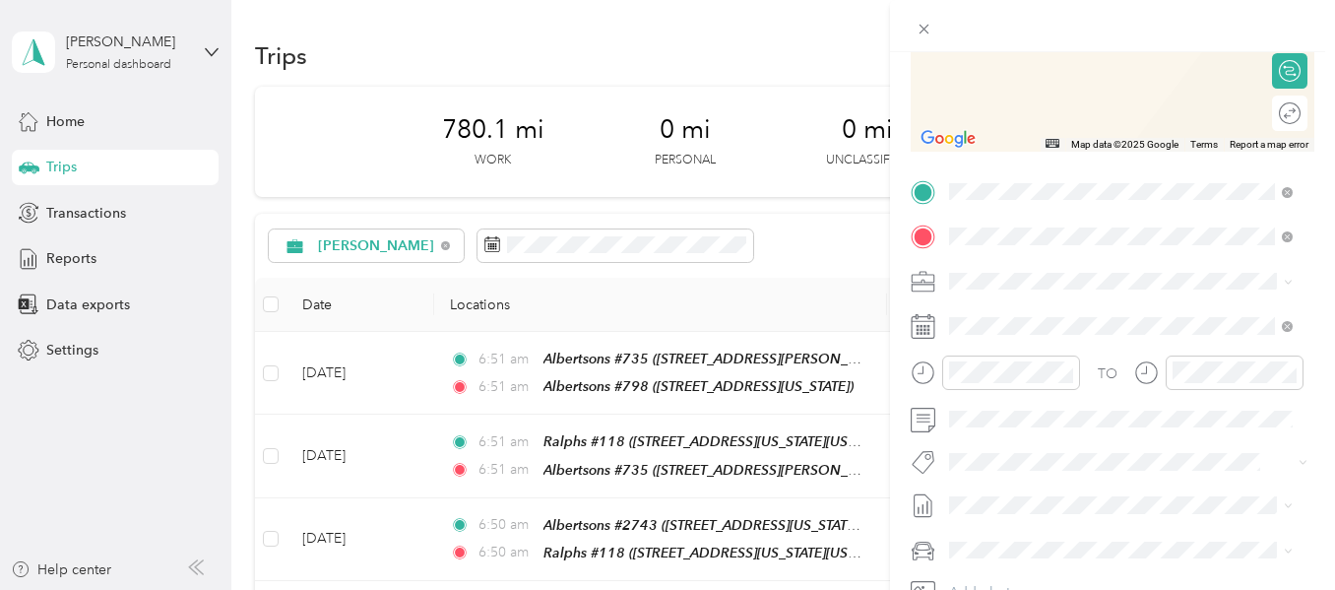
click at [994, 315] on strong "HOME" at bounding box center [1008, 314] width 43 height 18
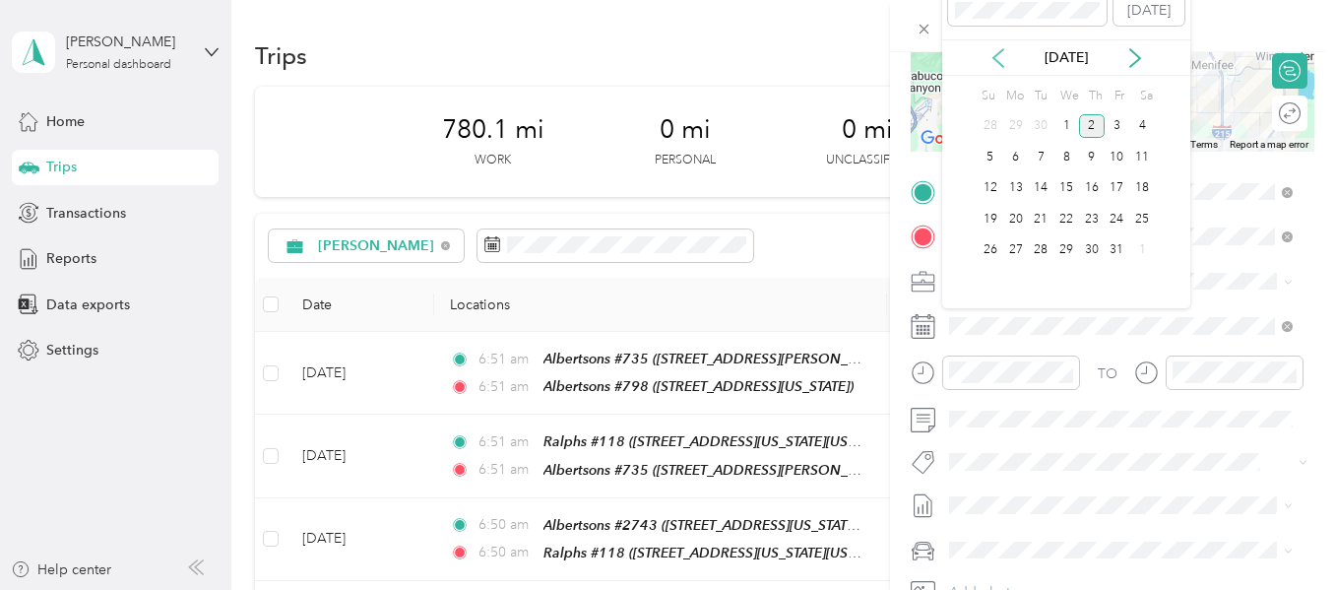
click at [1000, 62] on icon at bounding box center [999, 58] width 10 height 18
click at [1019, 251] on div "29" at bounding box center [1017, 250] width 26 height 25
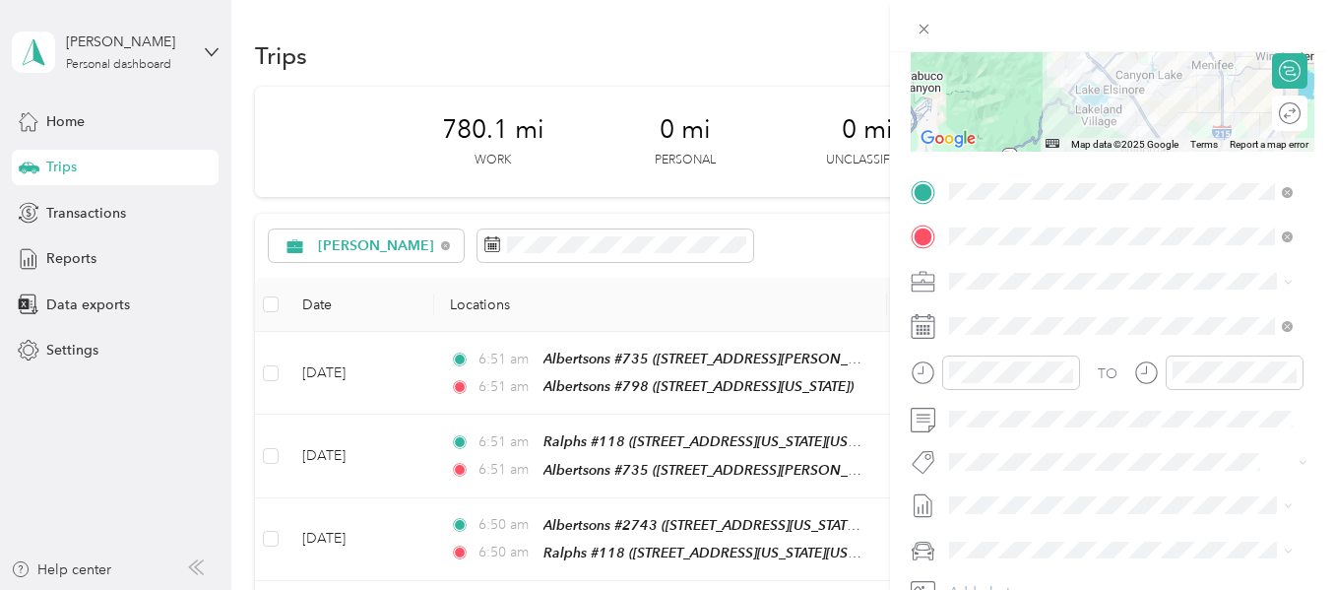
scroll to position [0, 0]
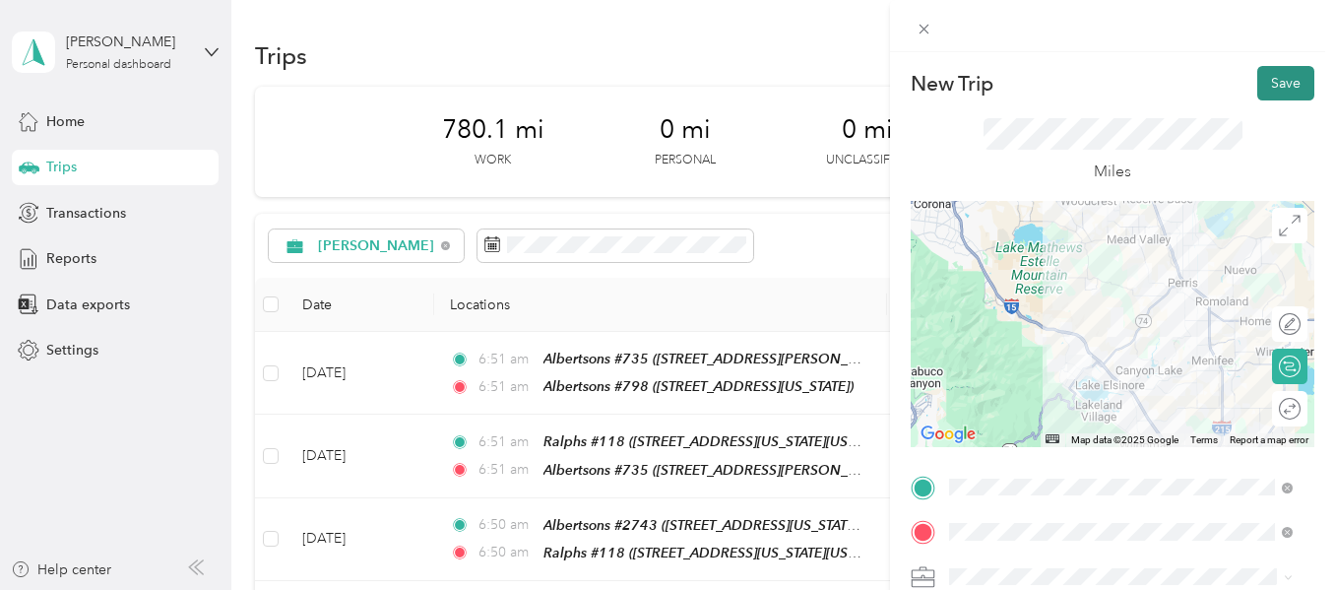
click at [1258, 72] on button "Save" at bounding box center [1286, 83] width 57 height 34
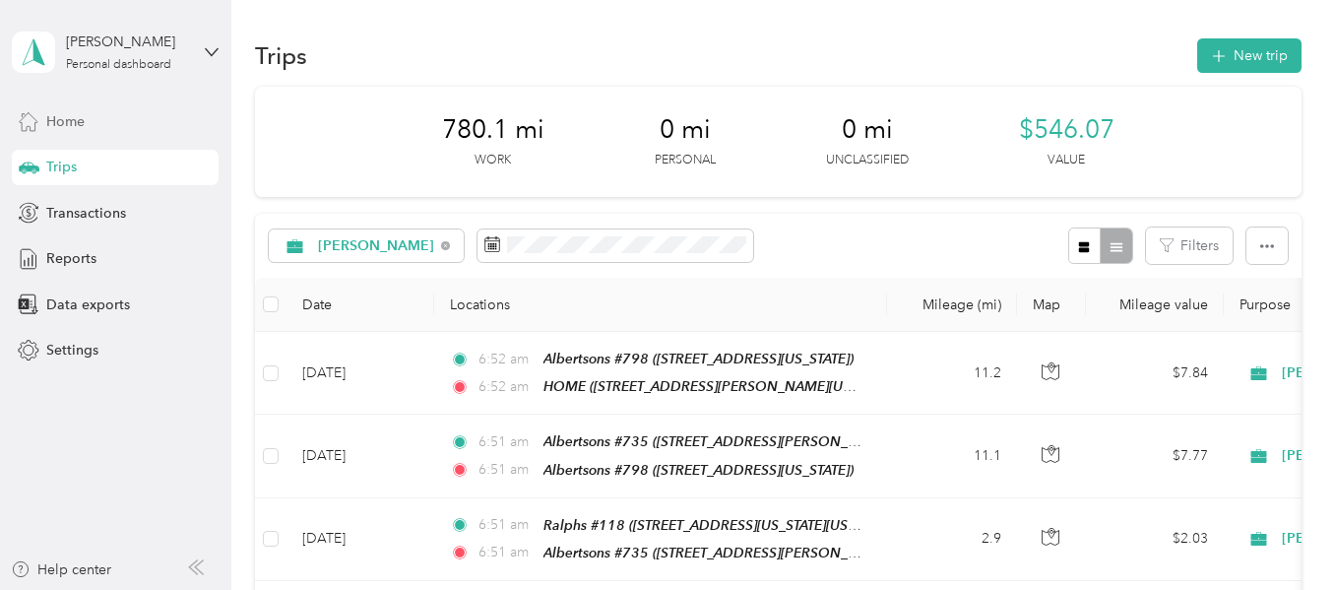
click at [106, 113] on div "Home" at bounding box center [115, 120] width 207 height 35
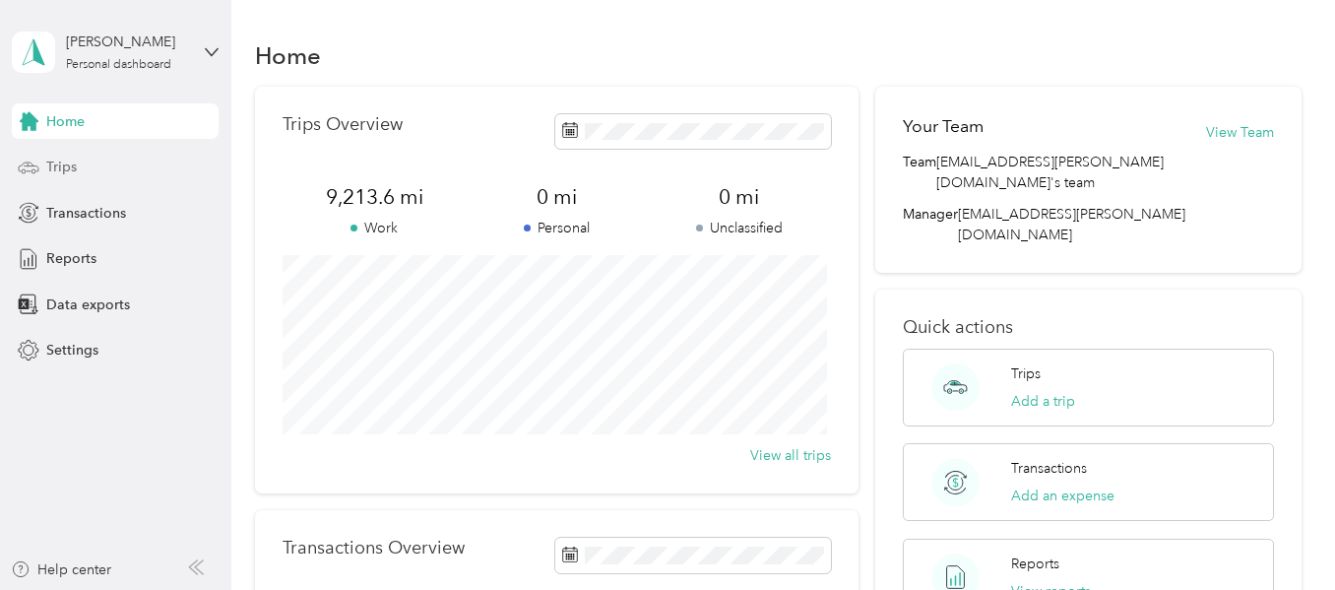
click at [70, 163] on span "Trips" at bounding box center [61, 167] width 31 height 21
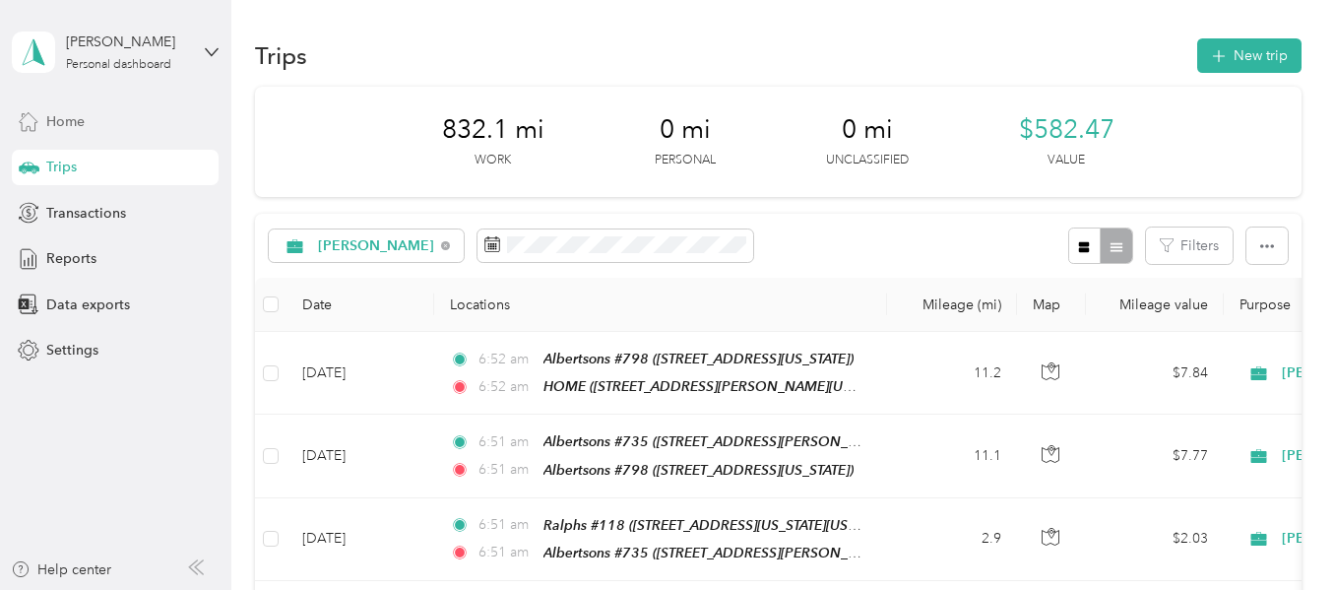
click at [97, 131] on div "Home" at bounding box center [115, 120] width 207 height 35
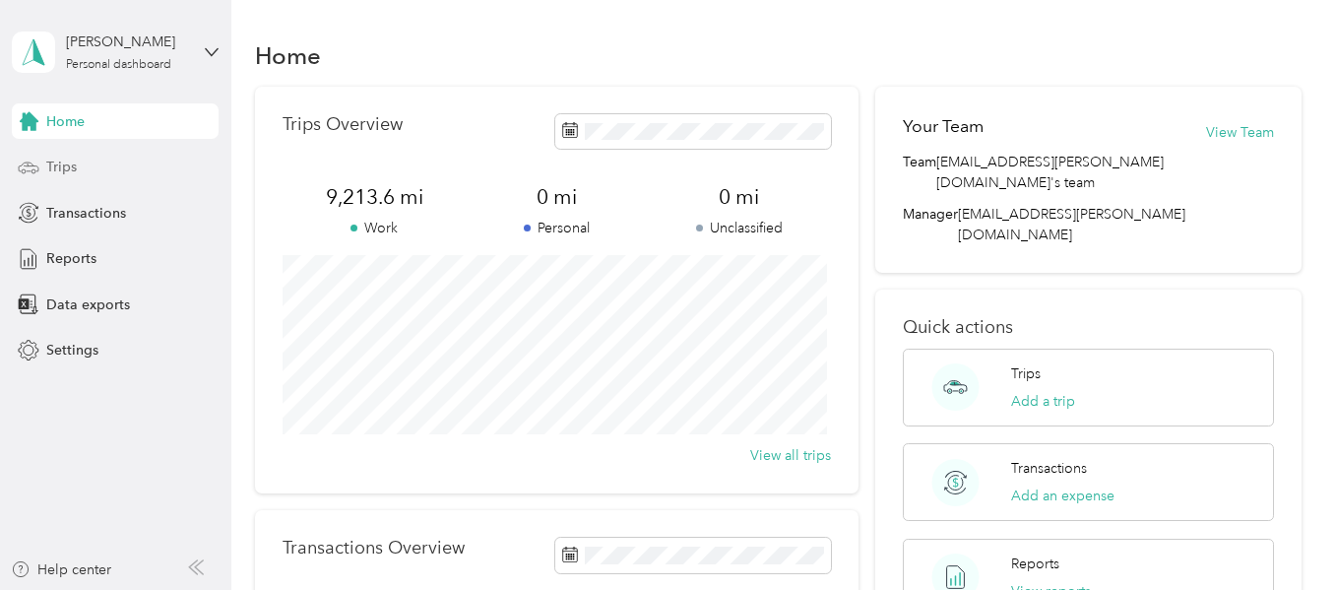
click at [42, 166] on div "Trips" at bounding box center [115, 167] width 207 height 35
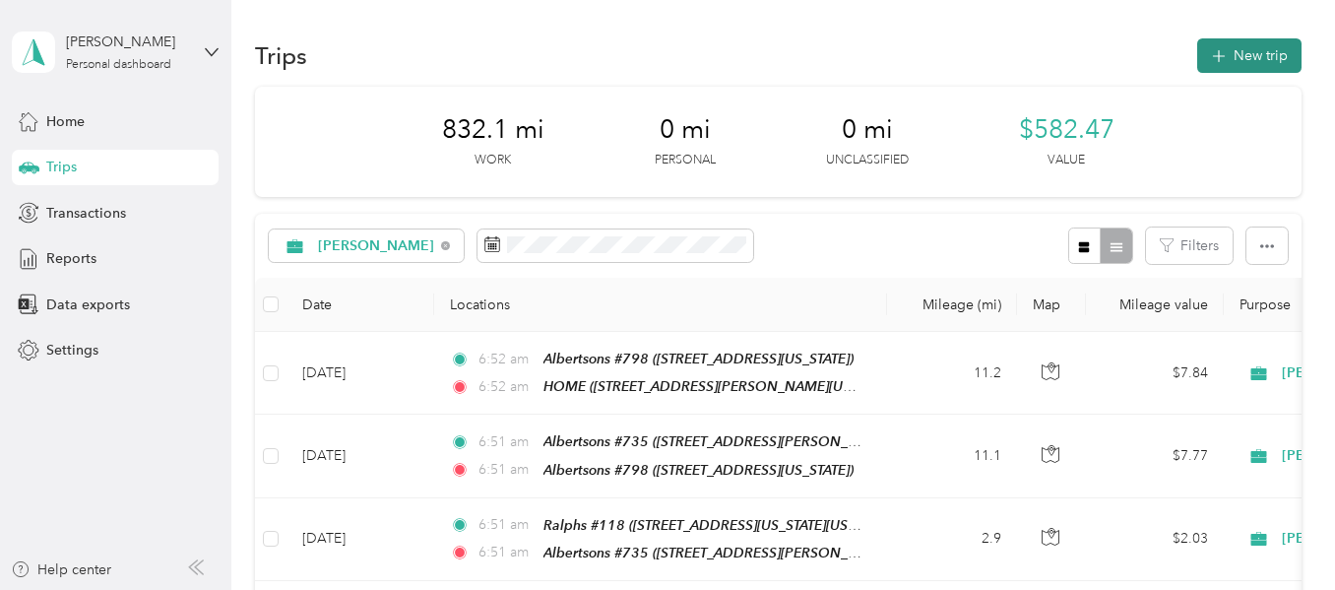
click at [1227, 64] on button "New trip" at bounding box center [1250, 55] width 104 height 34
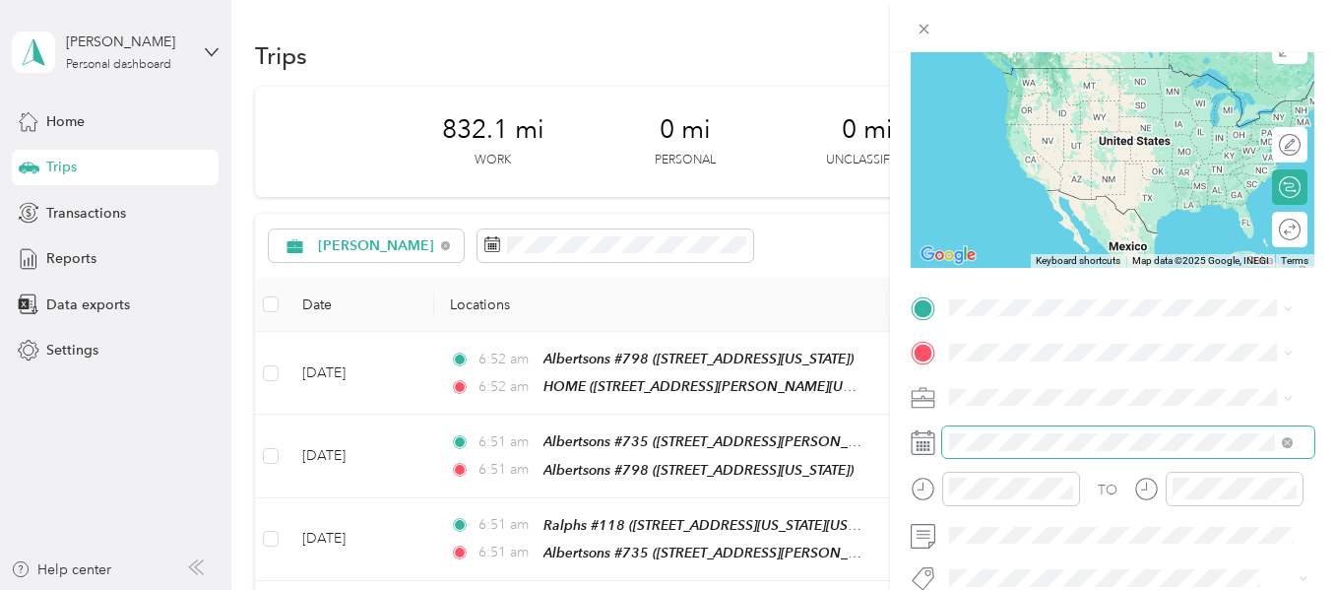
scroll to position [197, 0]
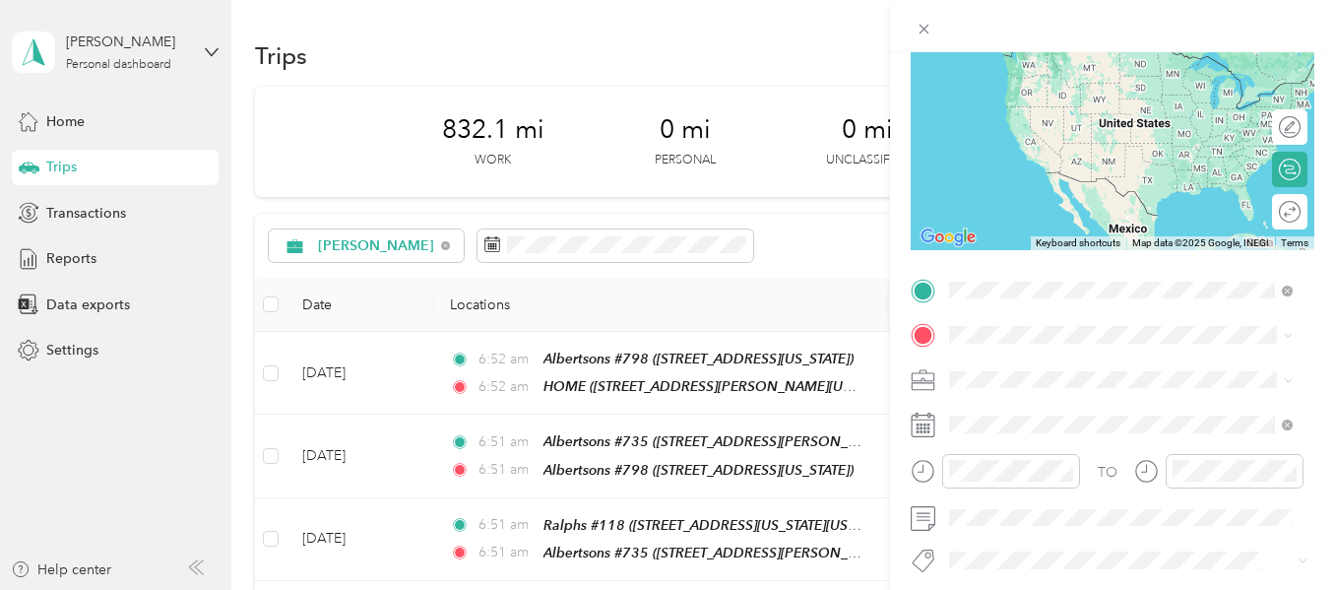
click at [1002, 392] on span "[STREET_ADDRESS][PERSON_NAME][US_STATE]" at bounding box center [1104, 400] width 234 height 37
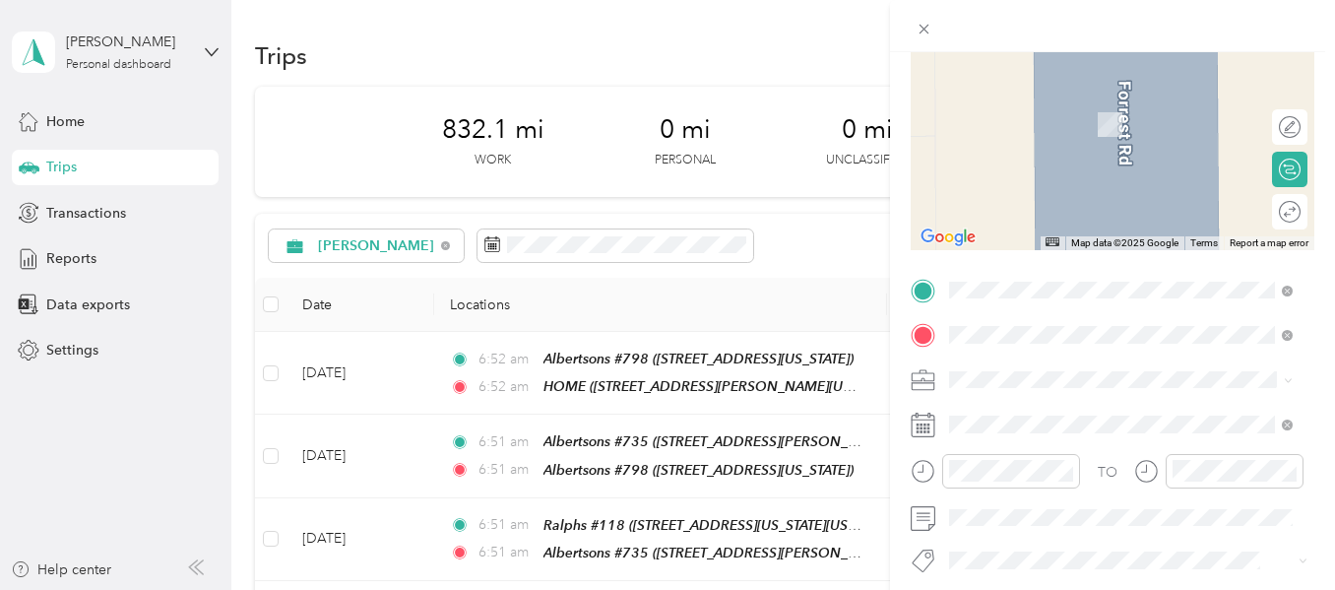
click at [1034, 204] on div "Food 4 Less #315 [STREET_ADDRESS][US_STATE]" at bounding box center [1085, 182] width 197 height 41
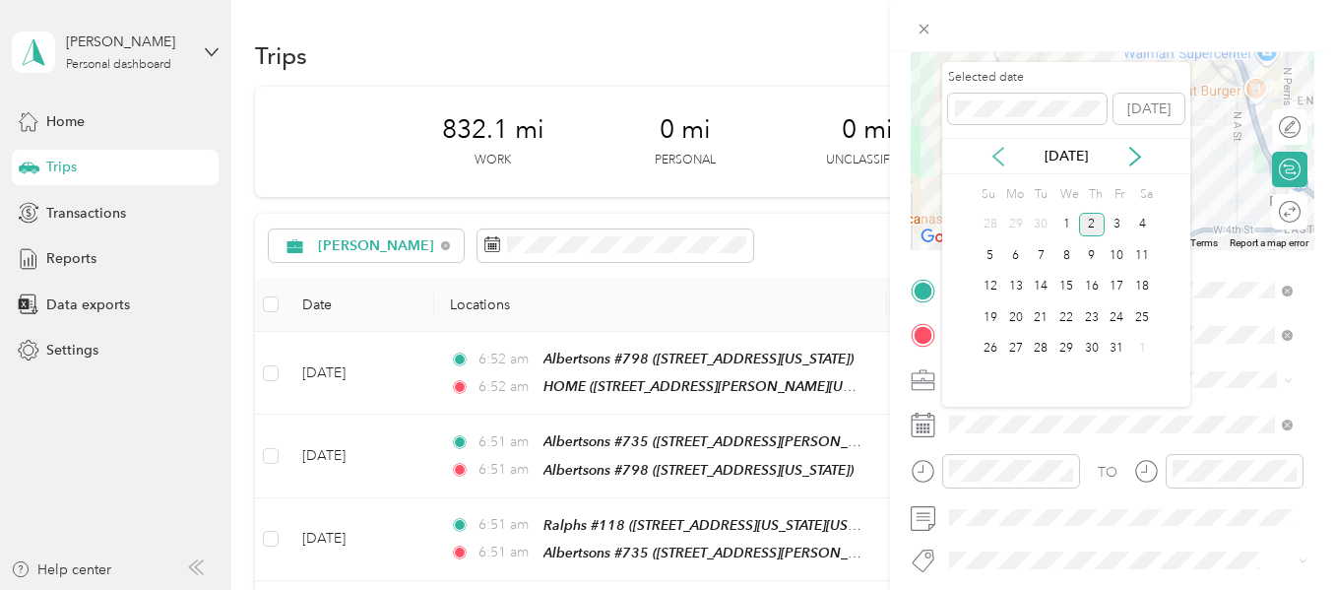
click at [996, 157] on icon at bounding box center [999, 157] width 20 height 20
click at [1041, 349] on div "30" at bounding box center [1041, 349] width 26 height 25
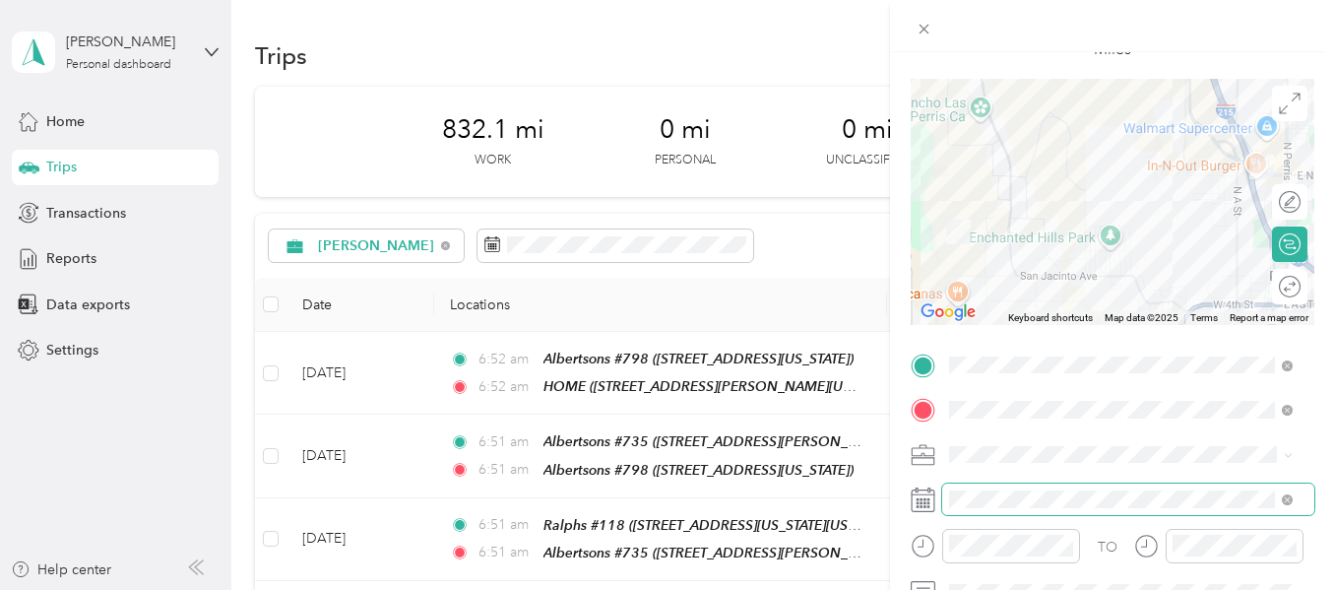
scroll to position [0, 0]
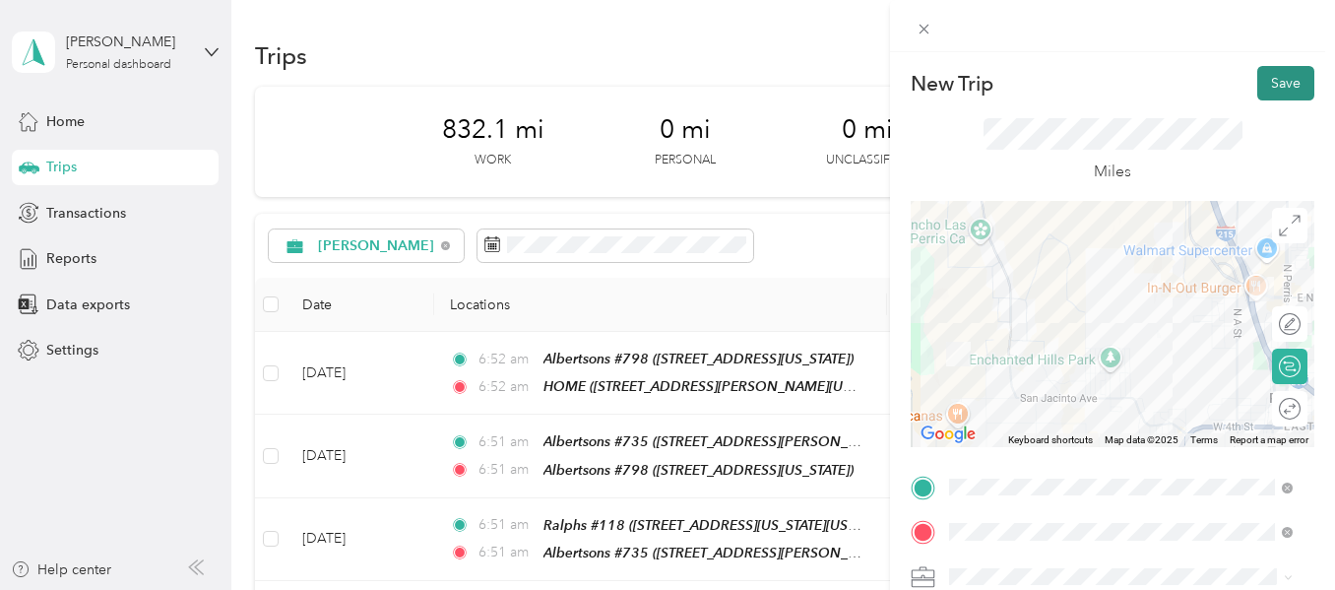
click at [1263, 95] on button "Save" at bounding box center [1286, 83] width 57 height 34
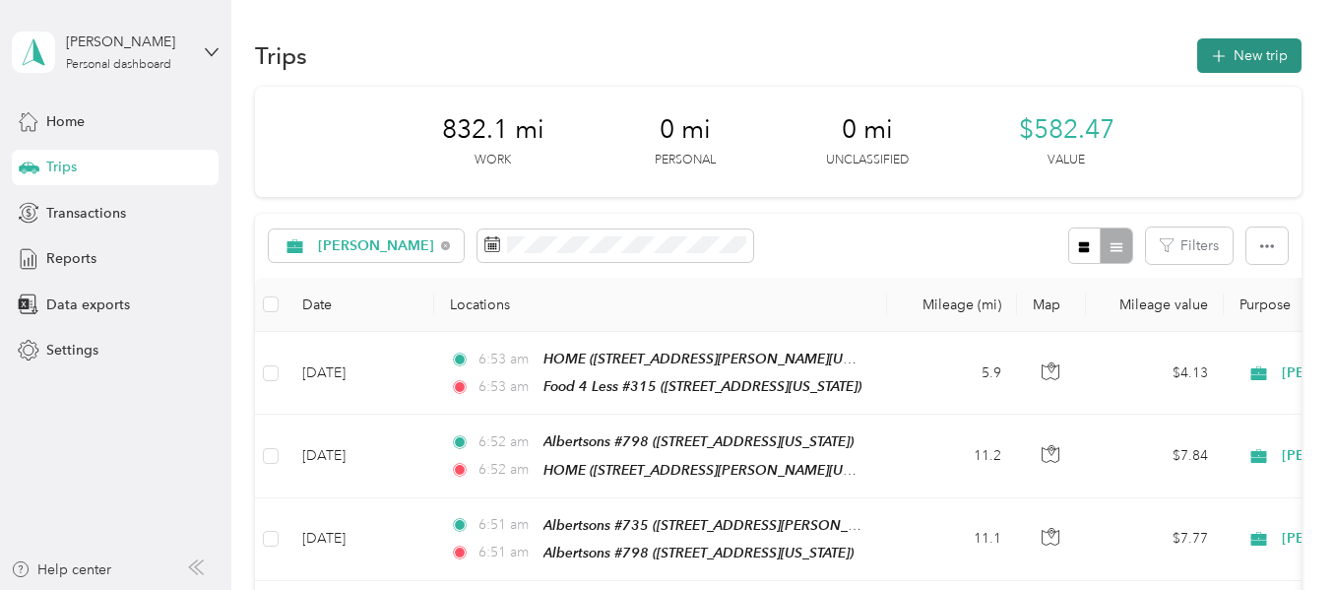
click at [1235, 59] on button "New trip" at bounding box center [1250, 55] width 104 height 34
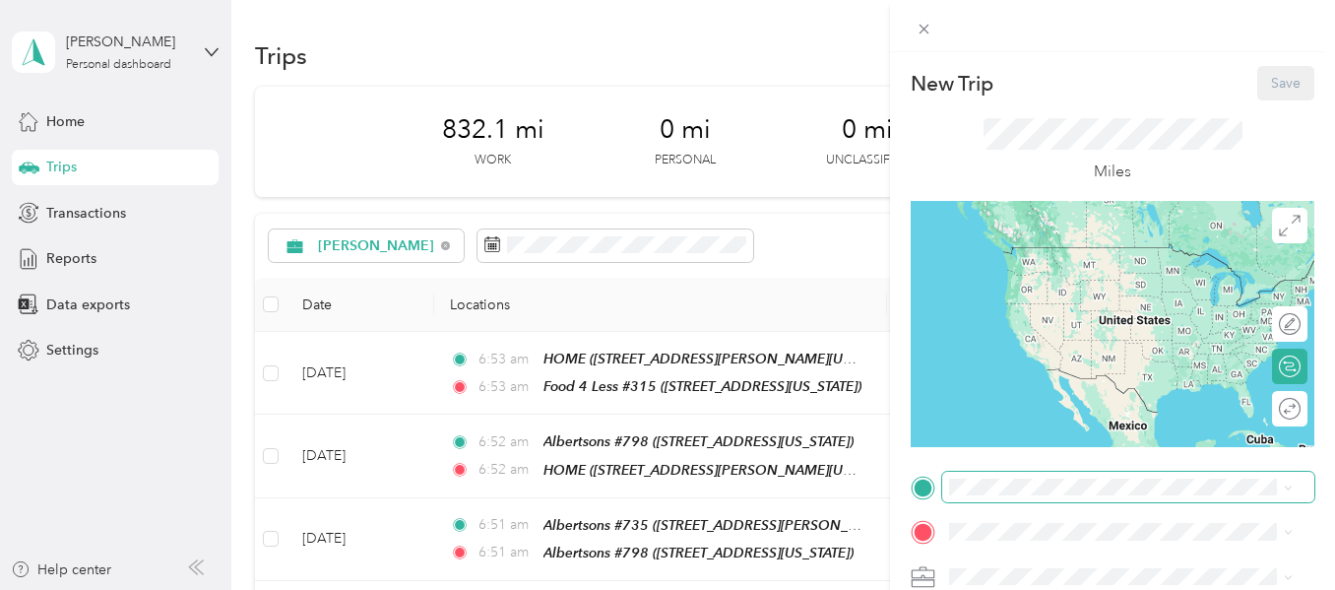
scroll to position [295, 0]
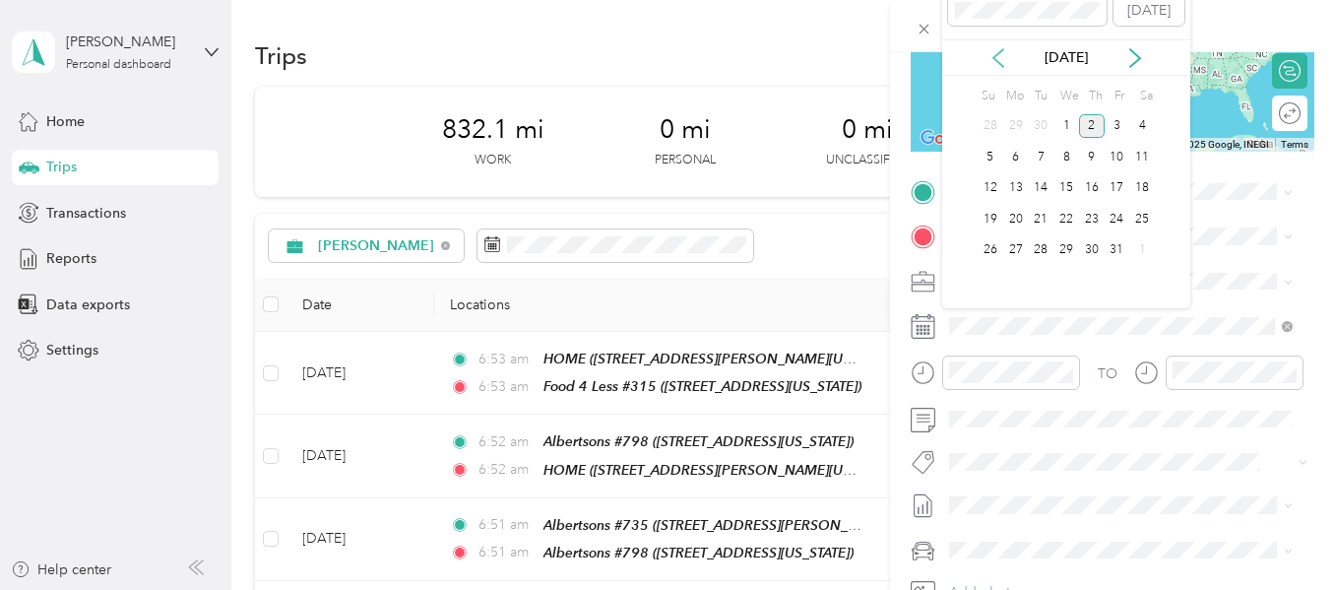
click at [1001, 64] on icon at bounding box center [999, 58] width 10 height 18
click at [1043, 250] on div "30" at bounding box center [1041, 250] width 26 height 25
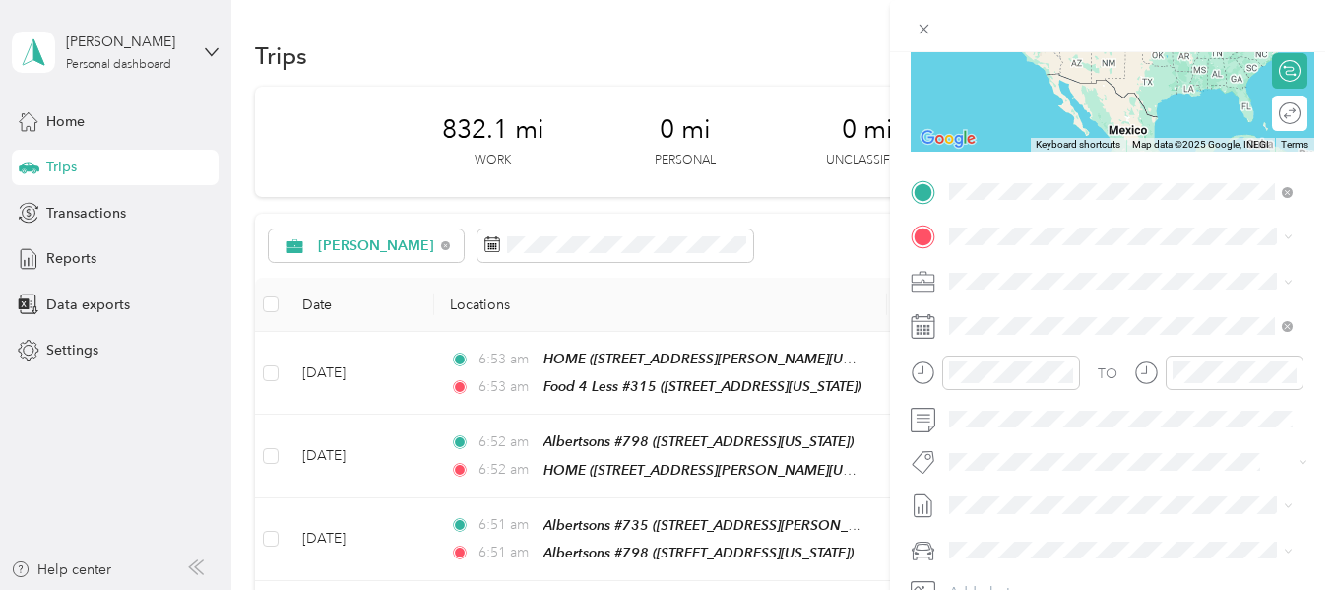
click at [1054, 364] on span "[STREET_ADDRESS][US_STATE]" at bounding box center [1085, 361] width 197 height 17
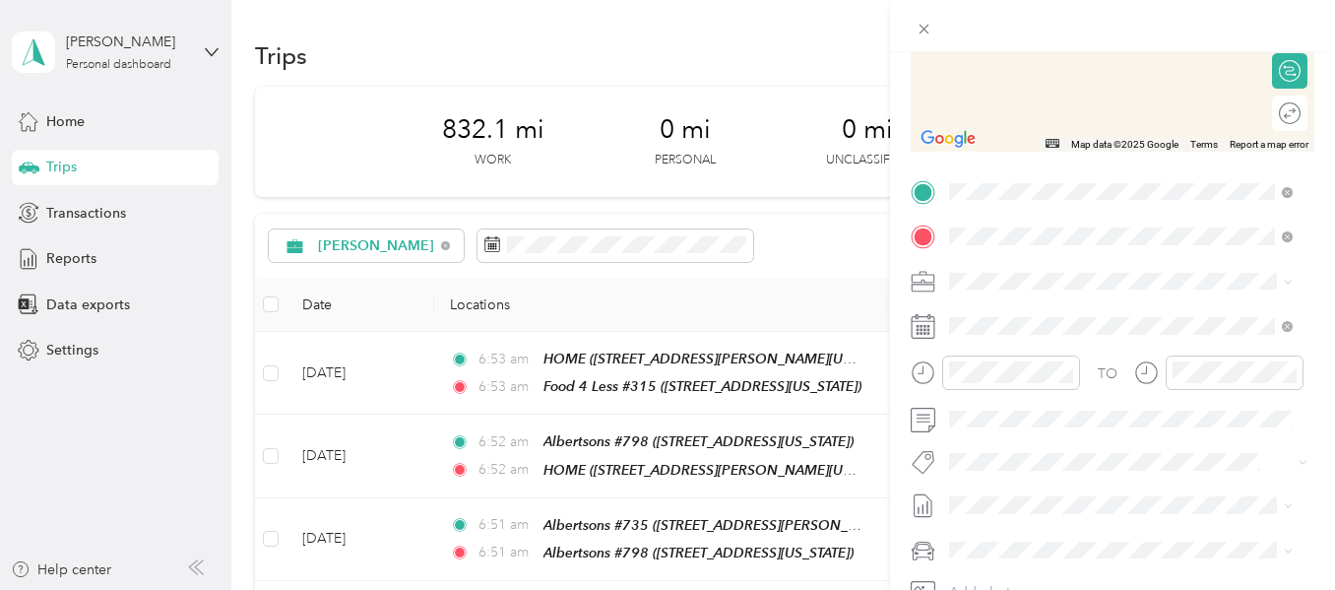
click at [1060, 392] on strong "Albertsons #3512" at bounding box center [1045, 383] width 116 height 18
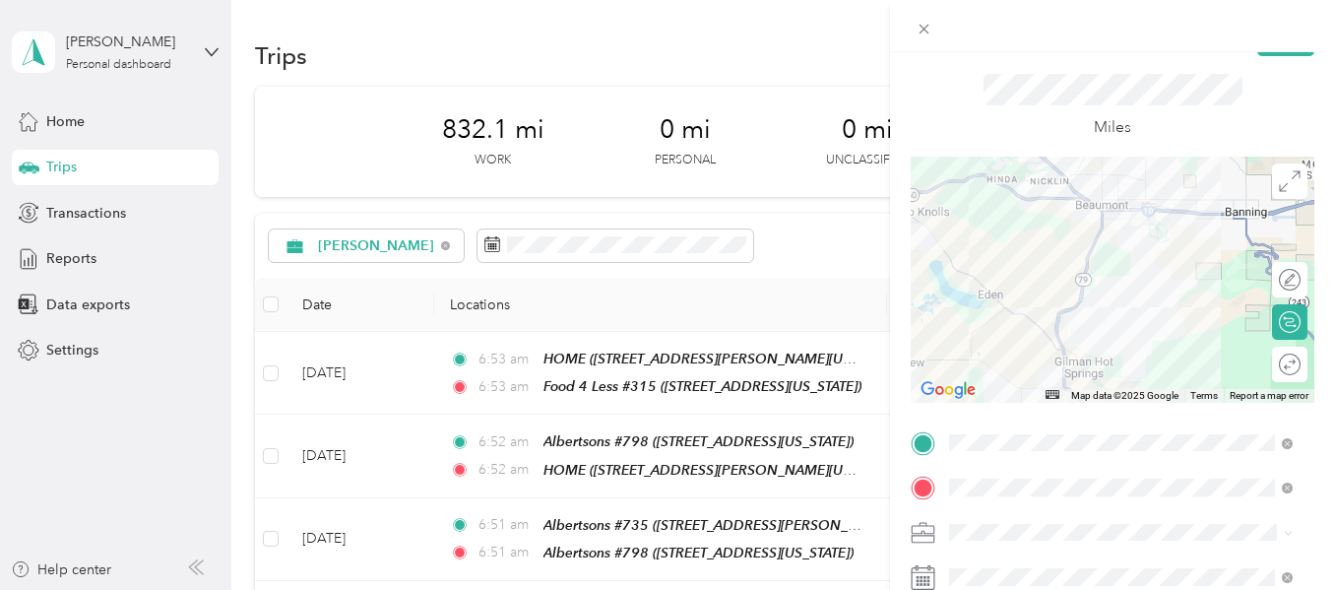
scroll to position [0, 0]
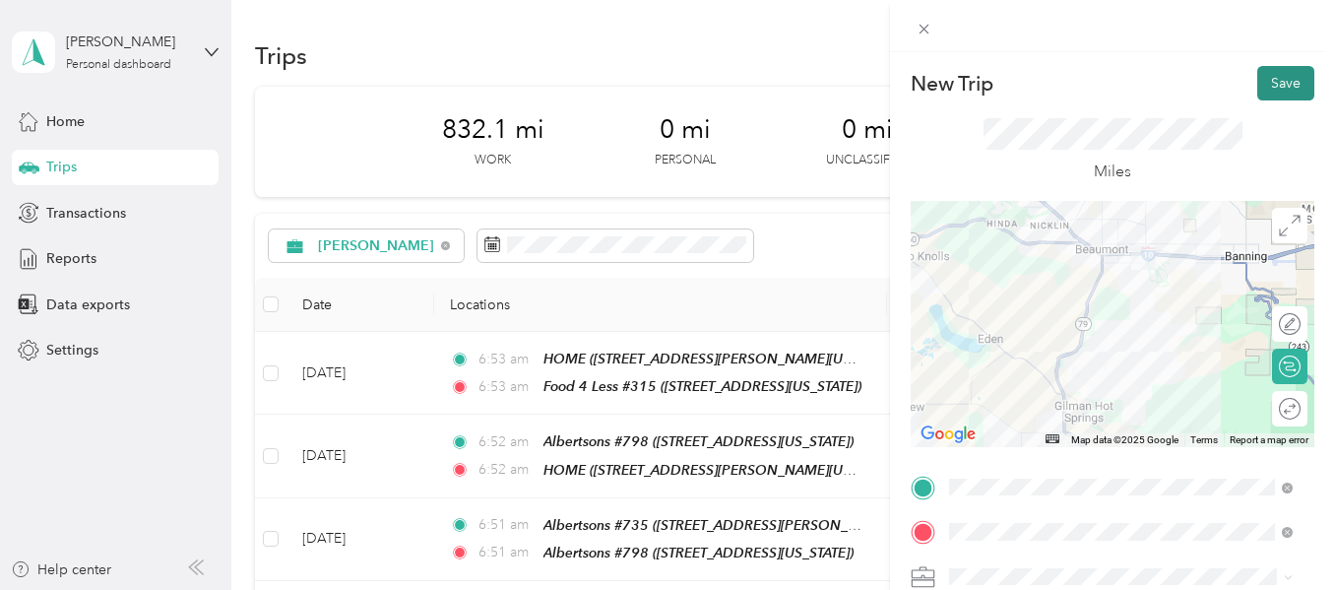
click at [1274, 87] on button "Save" at bounding box center [1286, 83] width 57 height 34
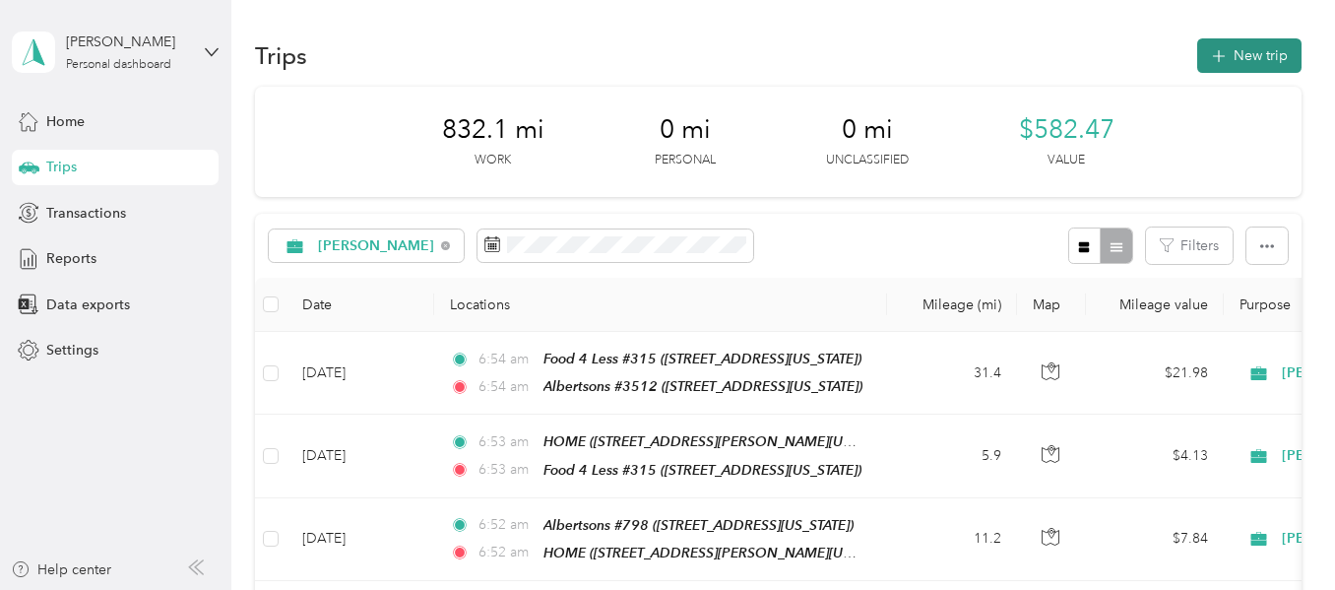
click at [1222, 52] on icon "button" at bounding box center [1218, 56] width 23 height 23
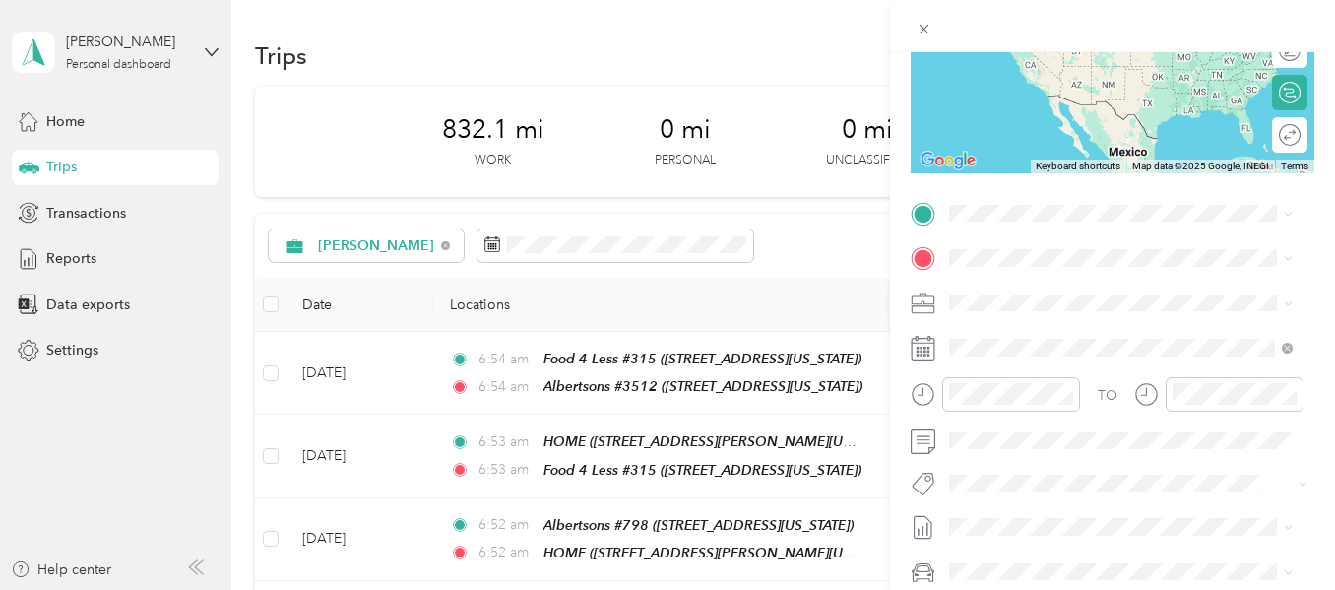
scroll to position [295, 0]
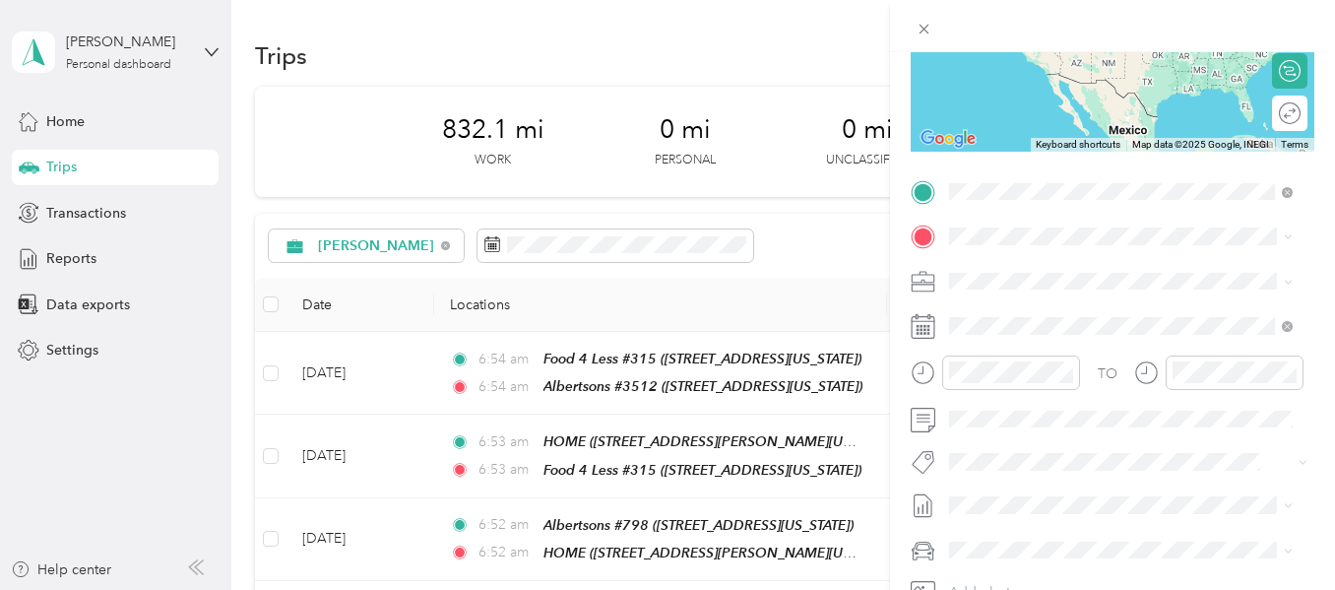
click at [1035, 370] on div "Albertsons #3512 [STREET_ADDRESS][US_STATE]" at bounding box center [1085, 350] width 197 height 41
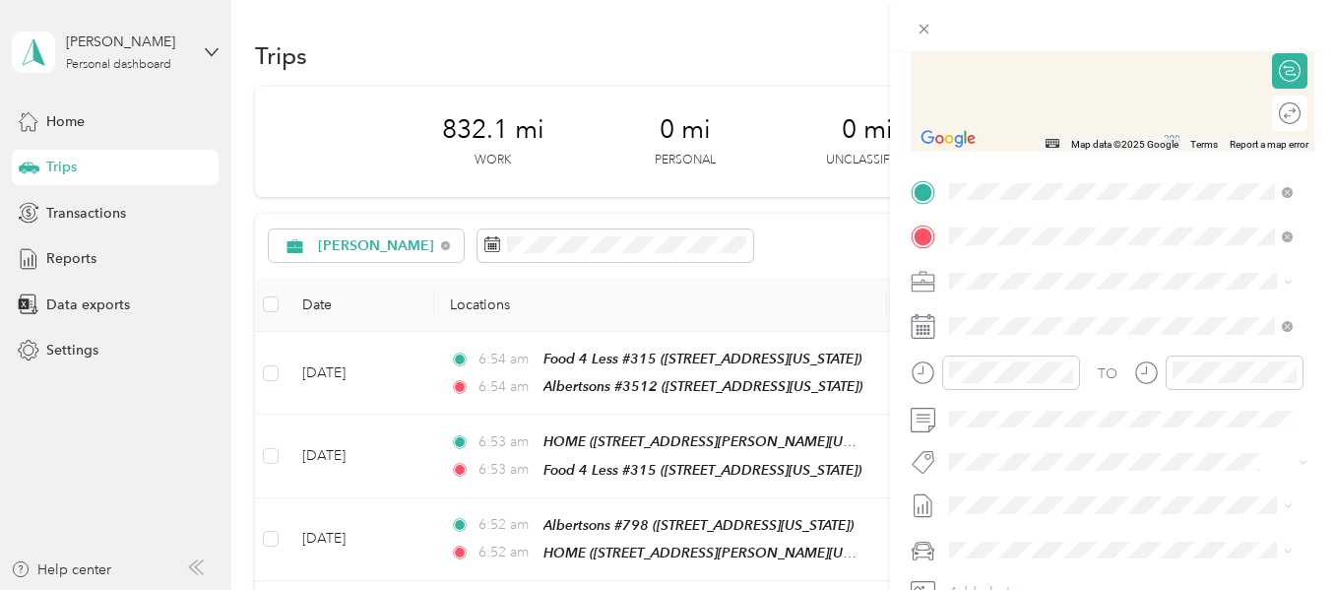
click at [1086, 308] on strong "Albertsons #1569" at bounding box center [1045, 314] width 116 height 18
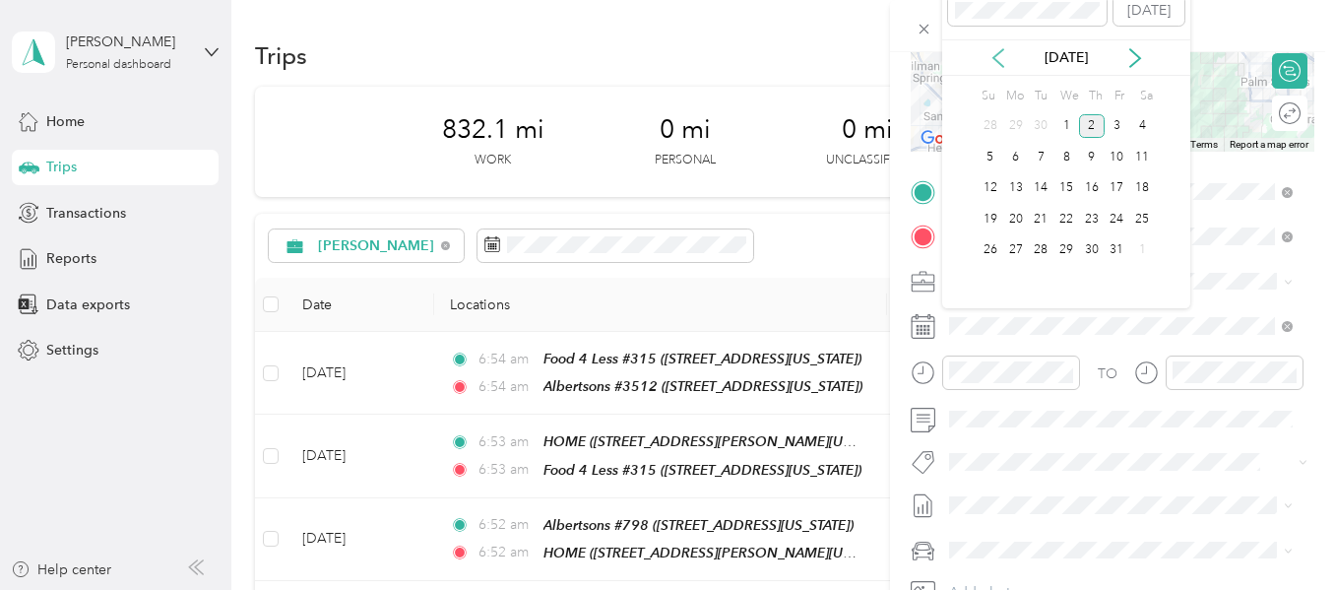
click at [999, 60] on icon at bounding box center [999, 58] width 20 height 20
click at [1033, 244] on div "30" at bounding box center [1041, 250] width 26 height 25
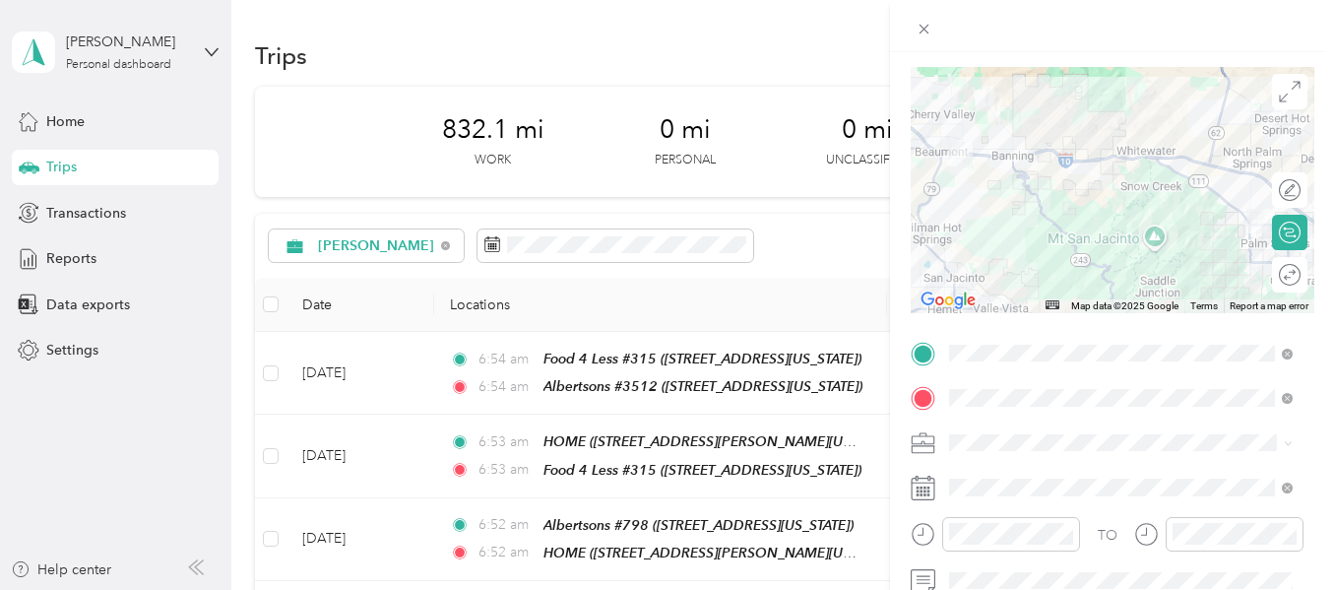
scroll to position [0, 0]
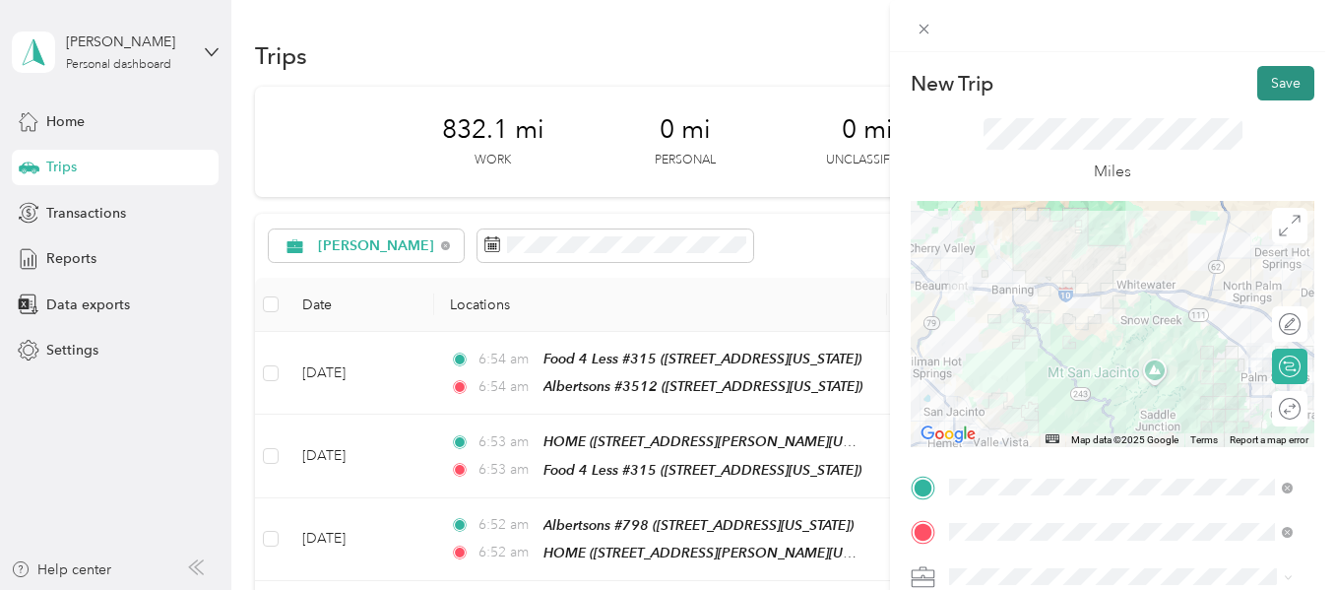
click at [1258, 86] on button "Save" at bounding box center [1286, 83] width 57 height 34
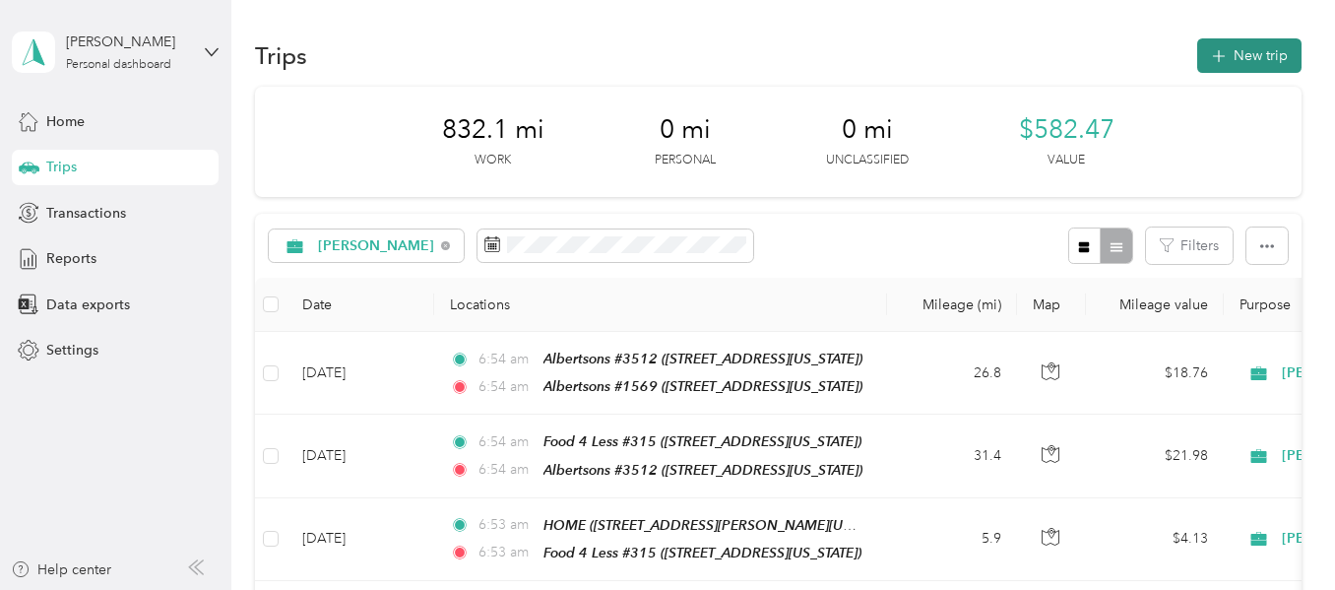
click at [1232, 58] on button "New trip" at bounding box center [1250, 55] width 104 height 34
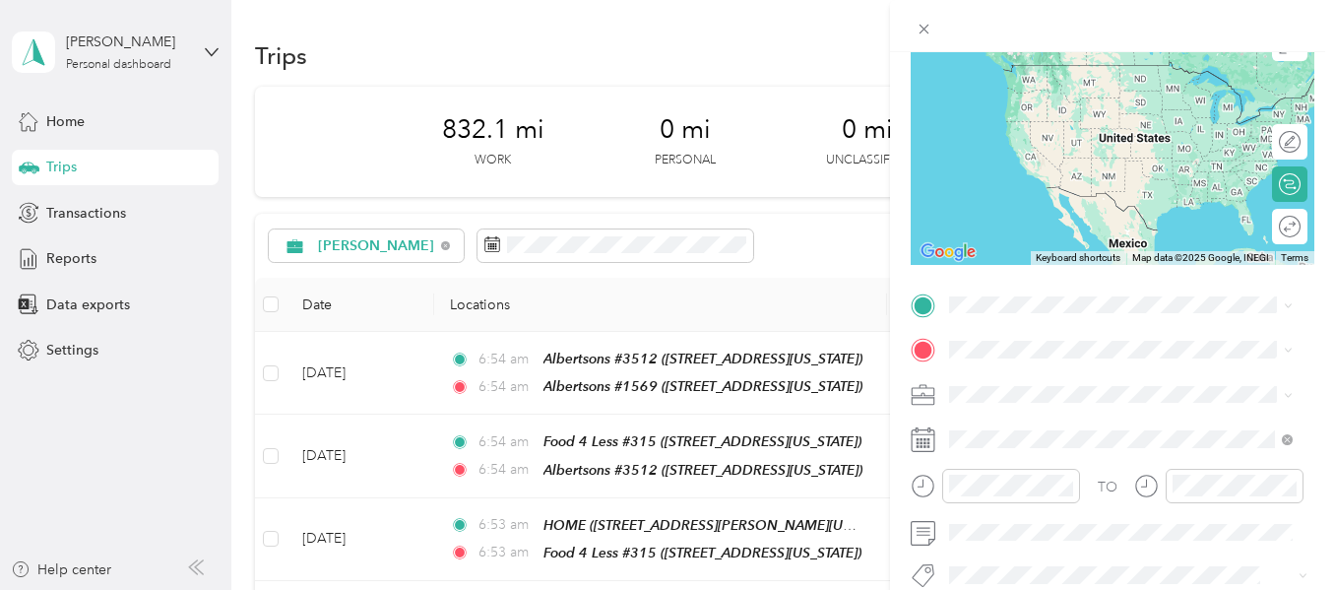
scroll to position [197, 0]
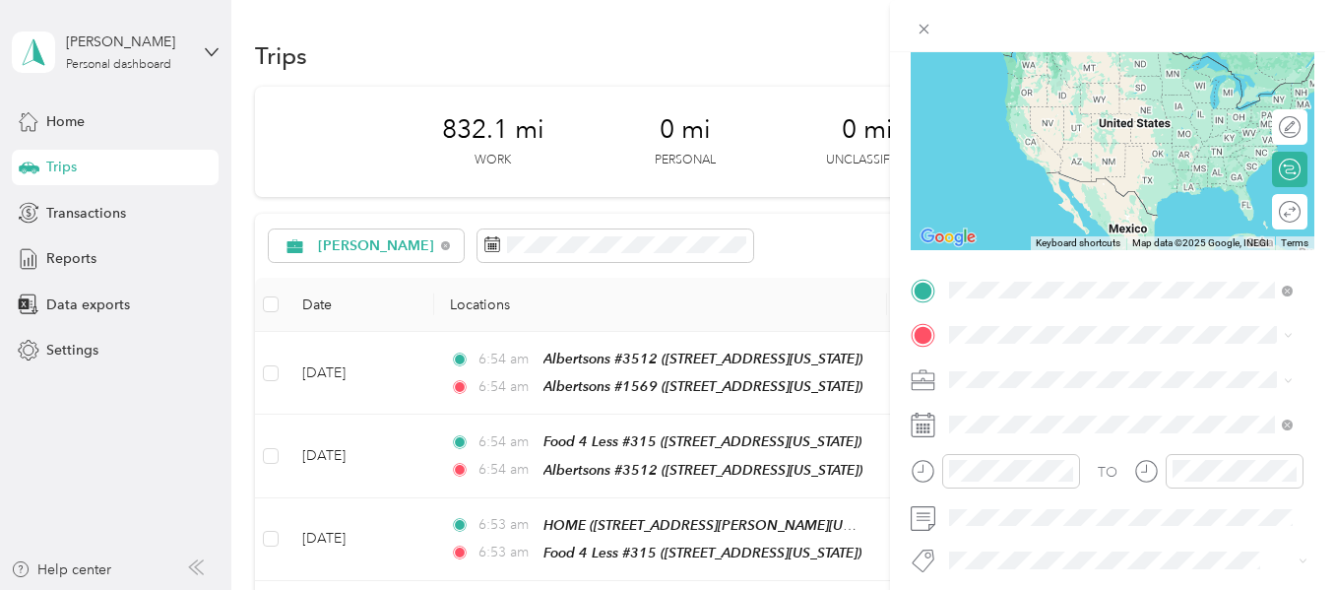
click at [1043, 382] on span "[STREET_ADDRESS][US_STATE]" at bounding box center [1085, 390] width 197 height 17
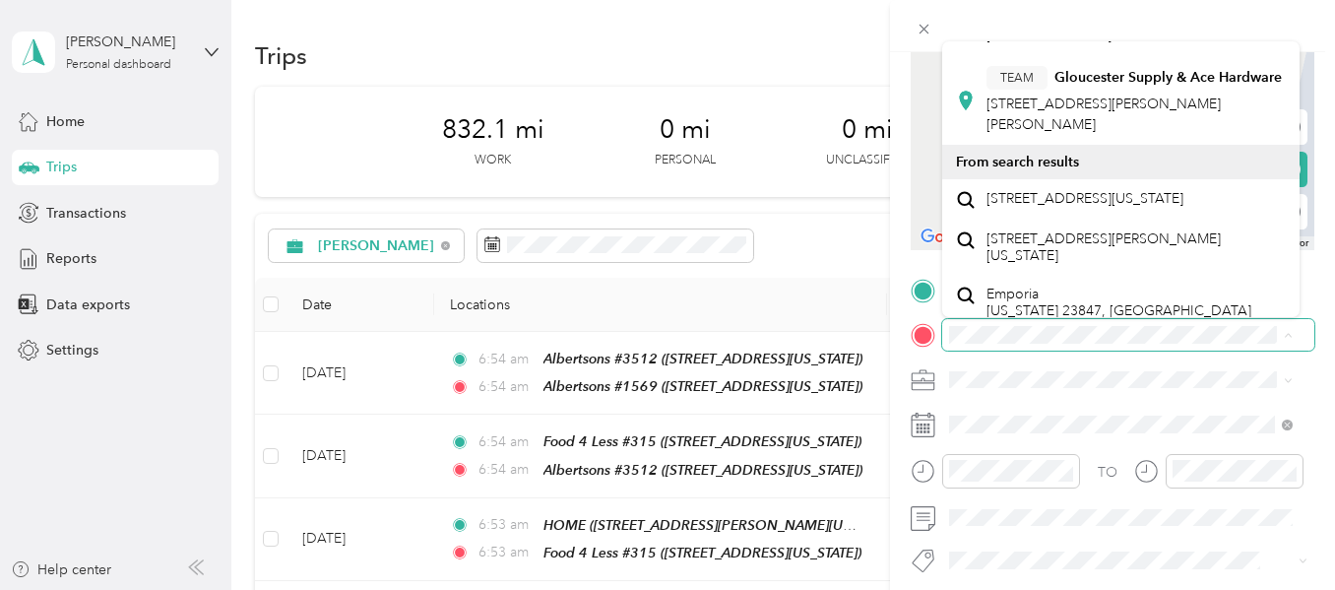
scroll to position [600, 0]
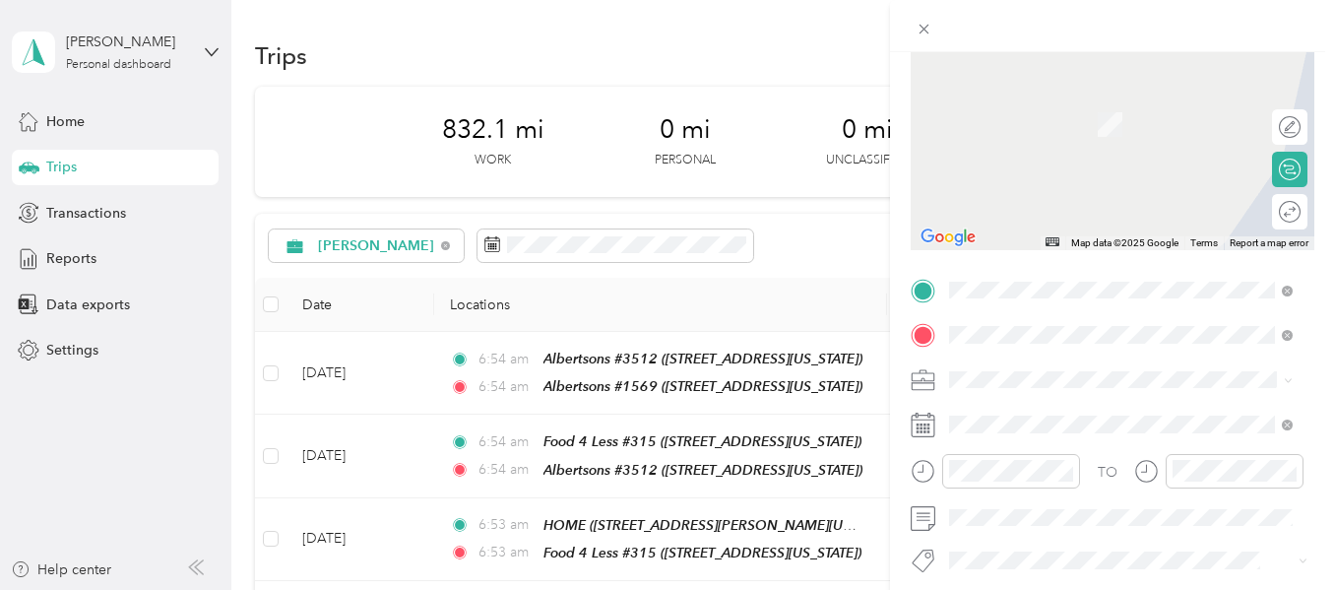
click at [1072, 129] on span "[STREET_ADDRESS][US_STATE]" at bounding box center [1085, 131] width 197 height 17
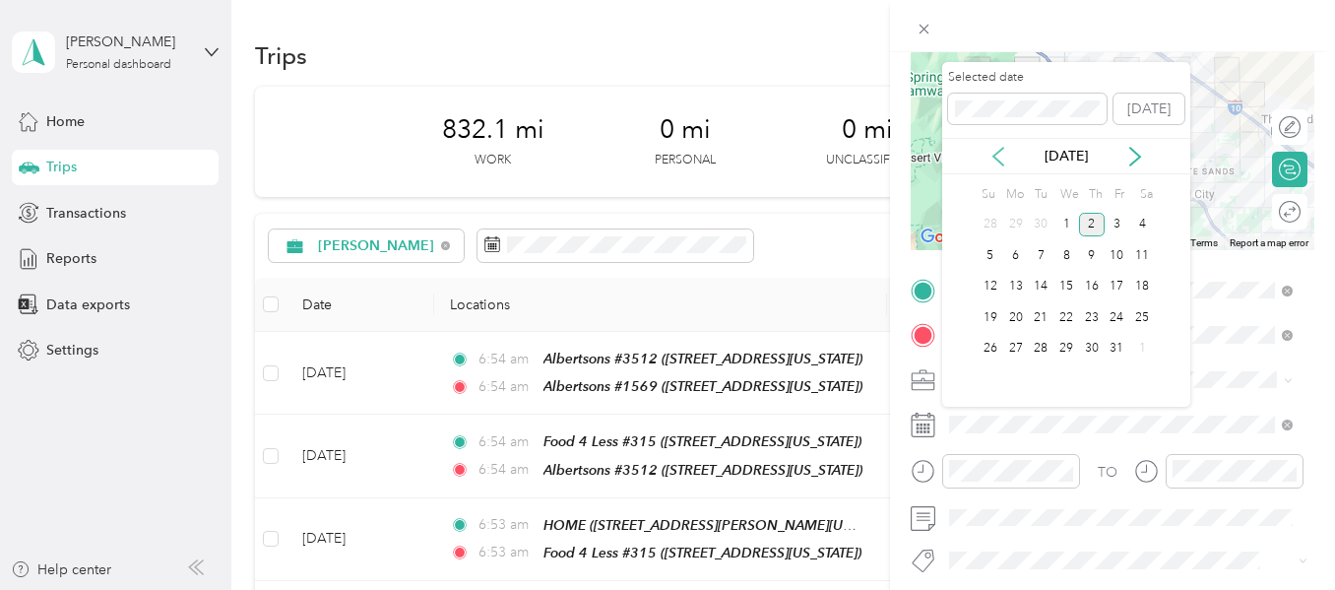
click at [993, 150] on icon at bounding box center [999, 157] width 20 height 20
click at [1019, 344] on div "29" at bounding box center [1017, 349] width 26 height 25
click at [1037, 349] on div "30" at bounding box center [1041, 349] width 26 height 25
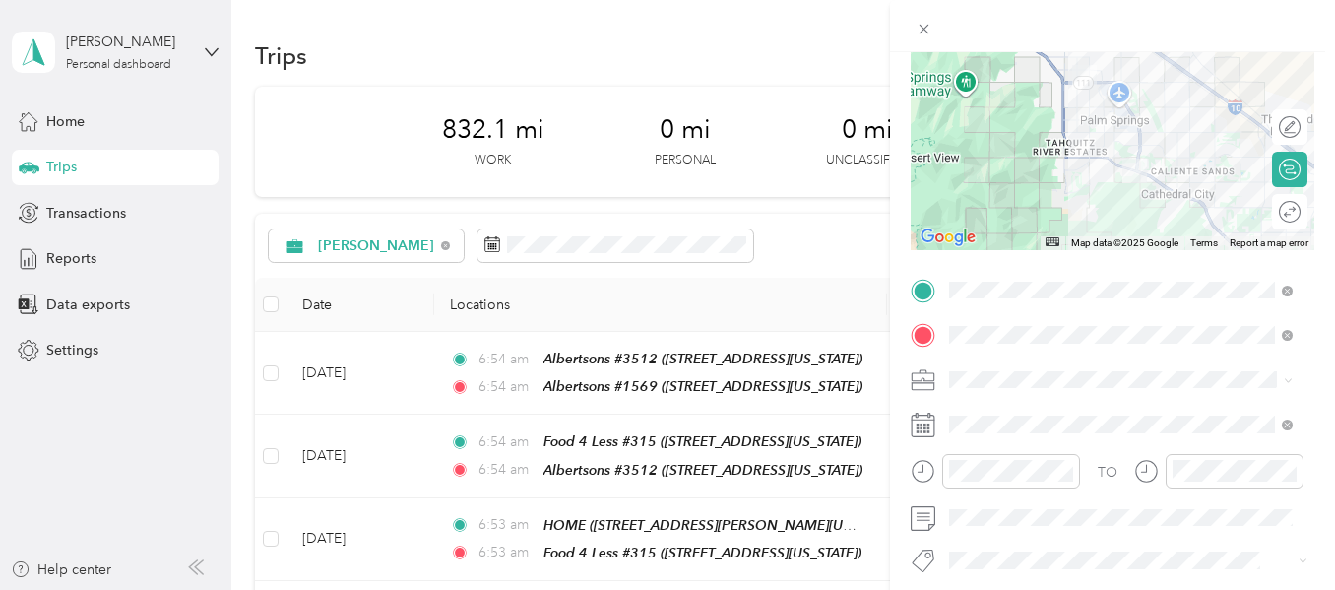
scroll to position [0, 0]
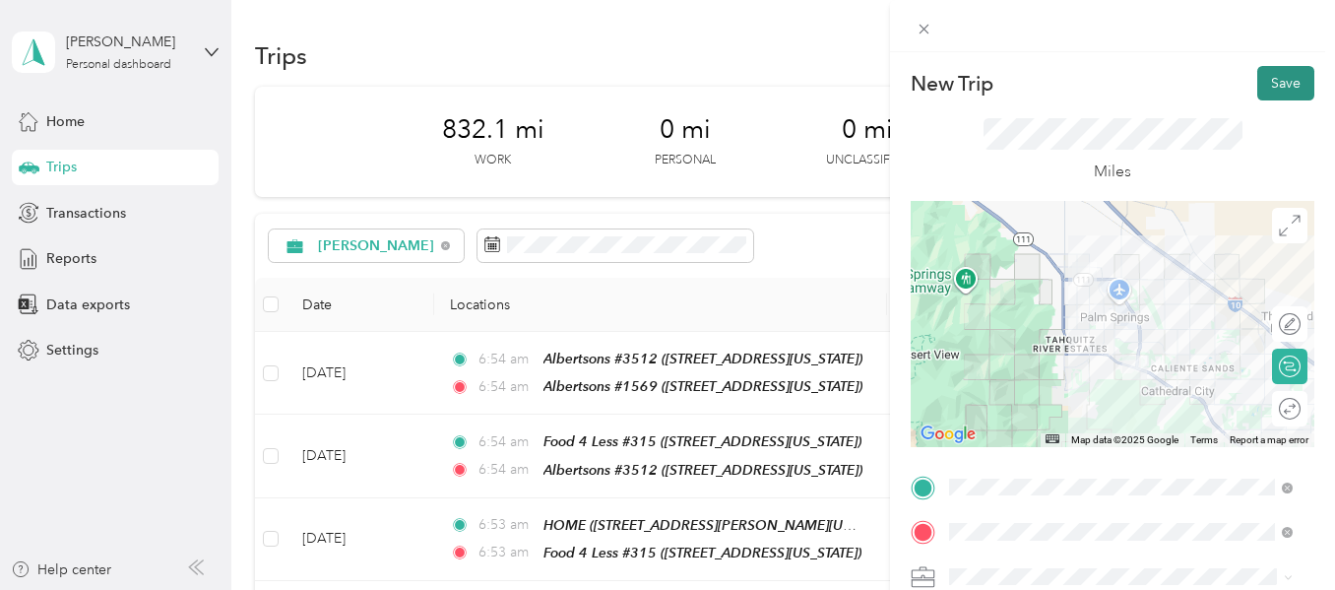
click at [1263, 88] on button "Save" at bounding box center [1286, 83] width 57 height 34
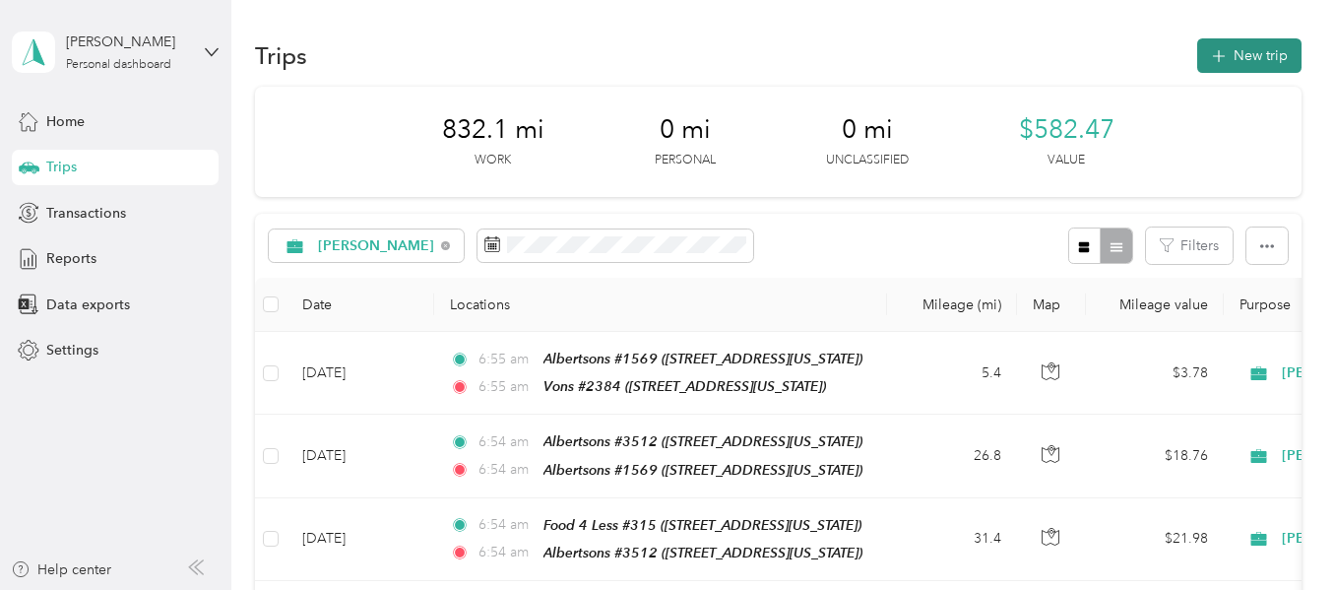
click at [1222, 50] on button "New trip" at bounding box center [1250, 55] width 104 height 34
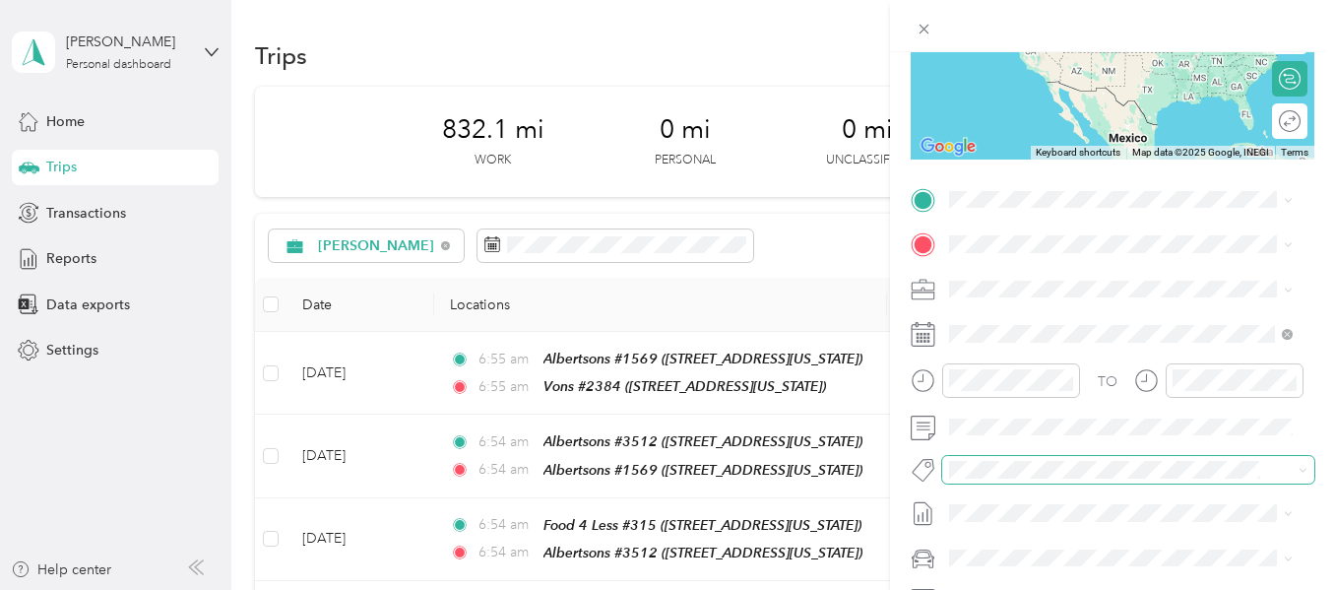
scroll to position [295, 0]
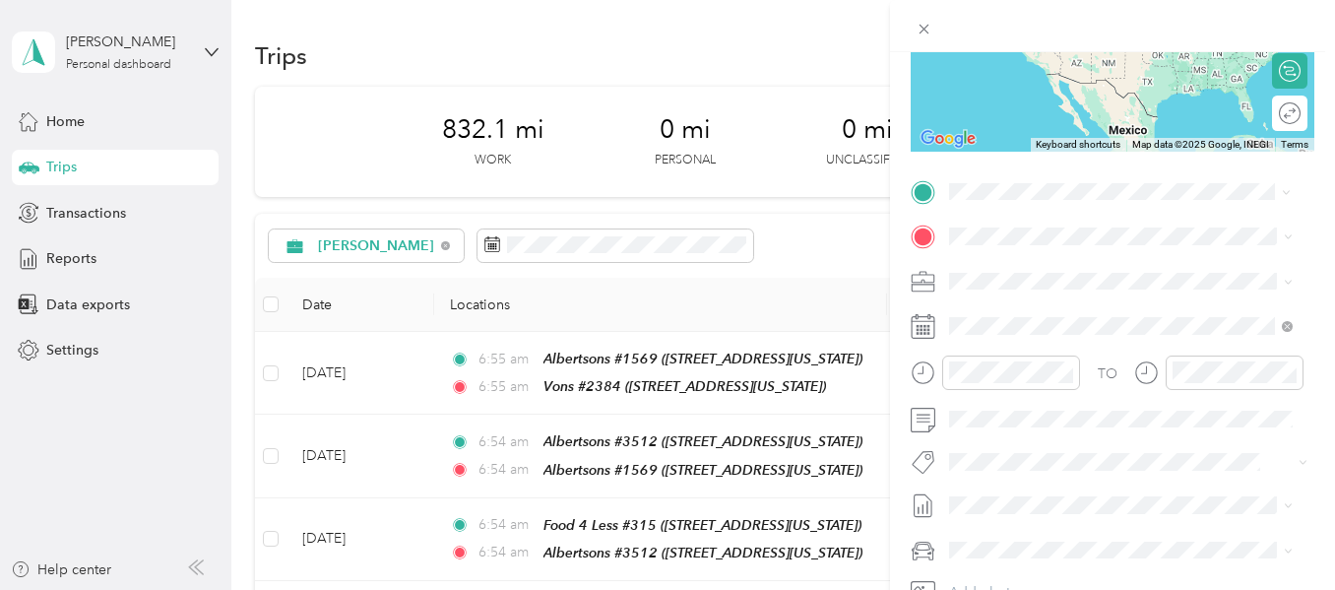
click at [1042, 300] on span "[STREET_ADDRESS][US_STATE]" at bounding box center [1085, 292] width 197 height 17
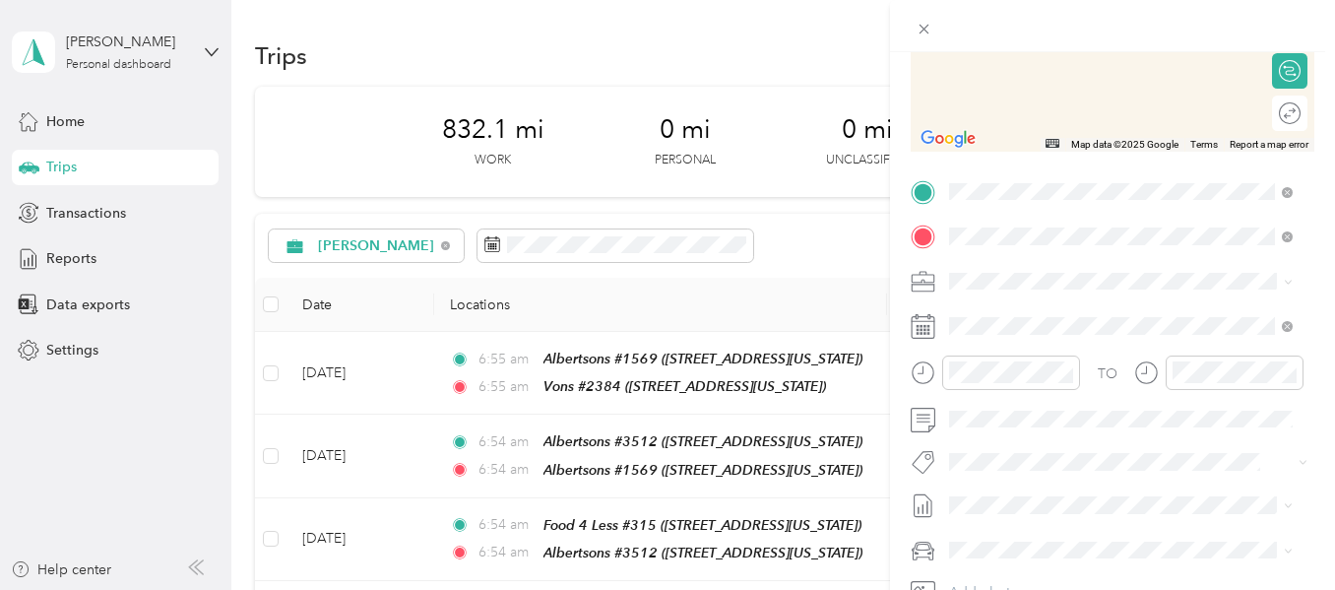
click at [1018, 313] on strong "Food 4 Less #308" at bounding box center [1044, 314] width 115 height 18
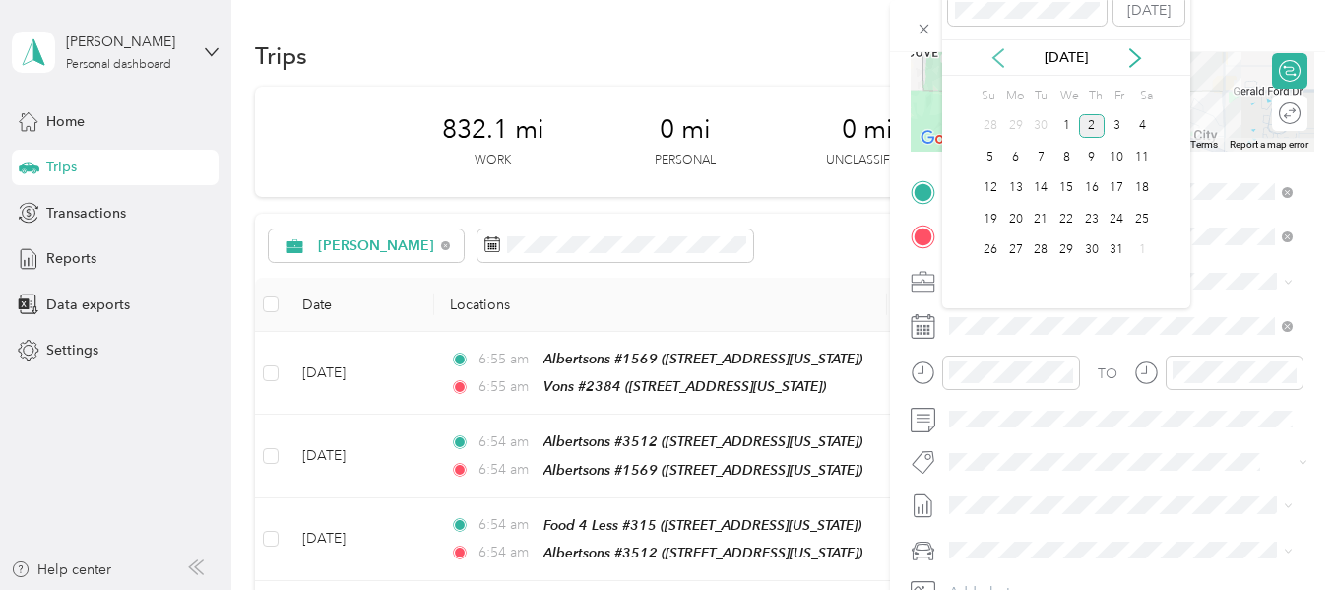
click at [1001, 65] on icon at bounding box center [999, 58] width 10 height 18
click at [1035, 245] on div "30" at bounding box center [1041, 250] width 26 height 25
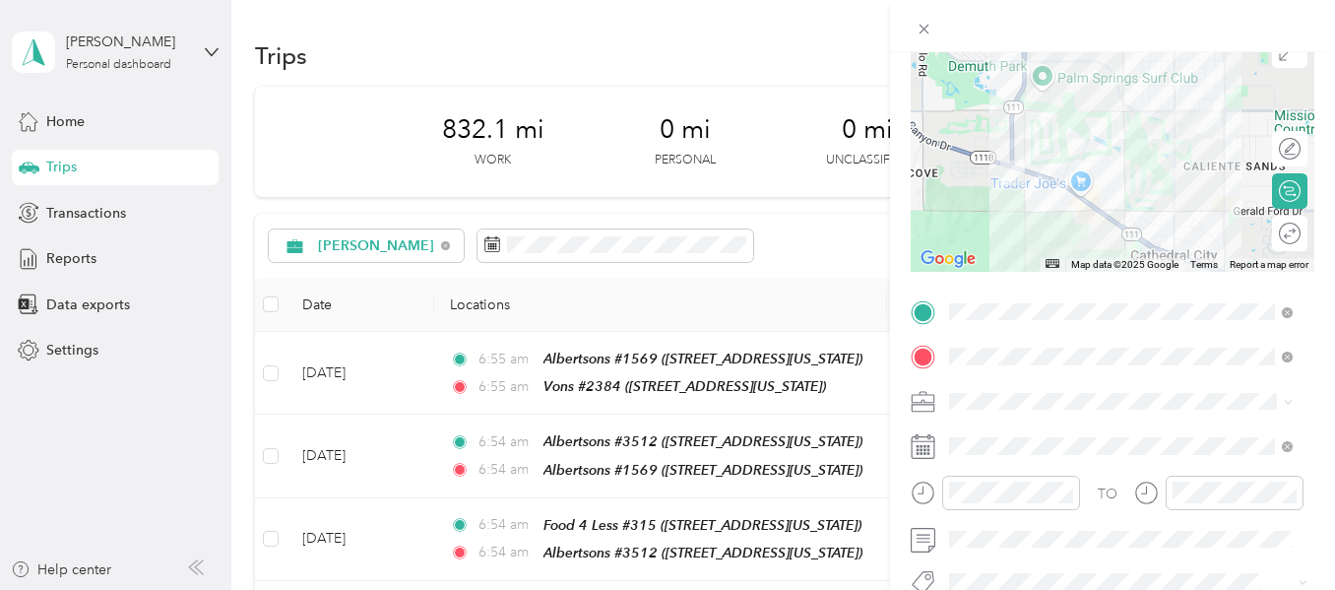
scroll to position [0, 0]
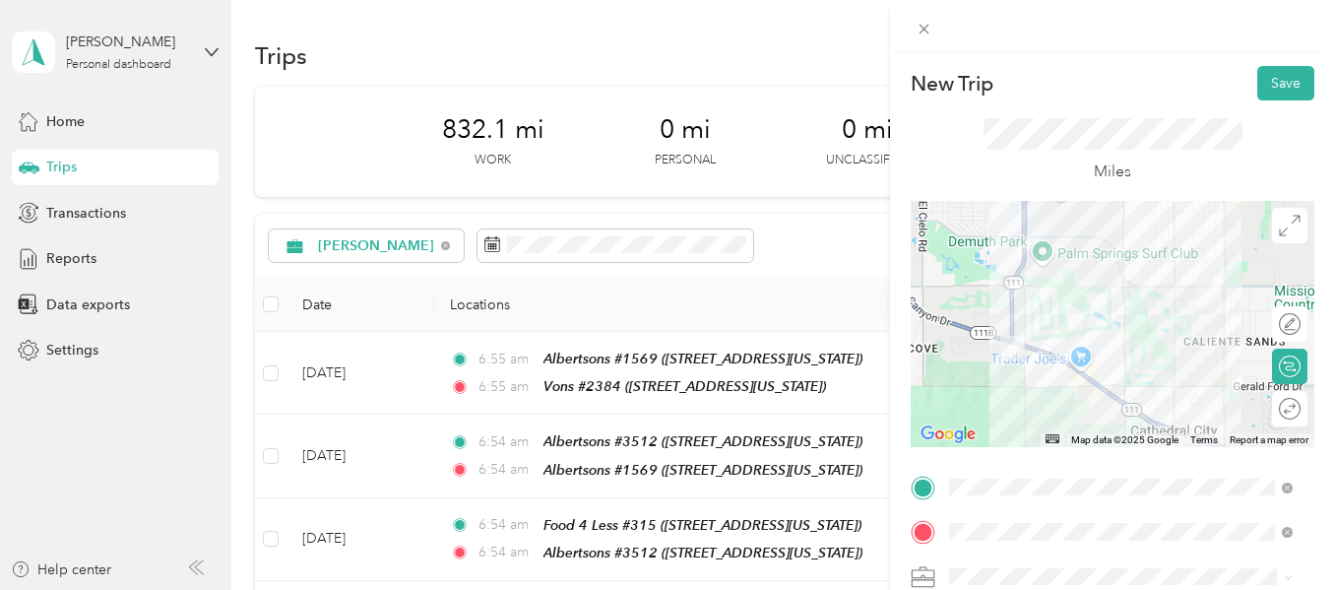
drag, startPoint x: 1256, startPoint y: 79, endPoint x: 1244, endPoint y: 149, distance: 70.9
click at [1258, 79] on button "Save" at bounding box center [1286, 83] width 57 height 34
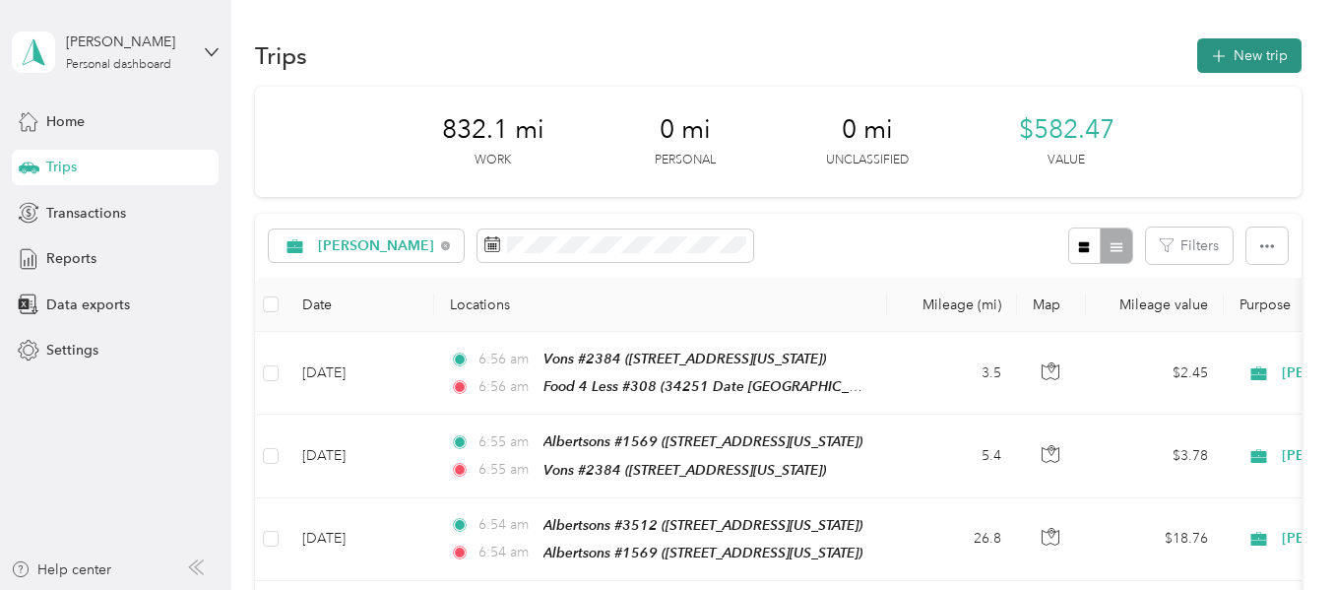
click at [1240, 58] on button "New trip" at bounding box center [1250, 55] width 104 height 34
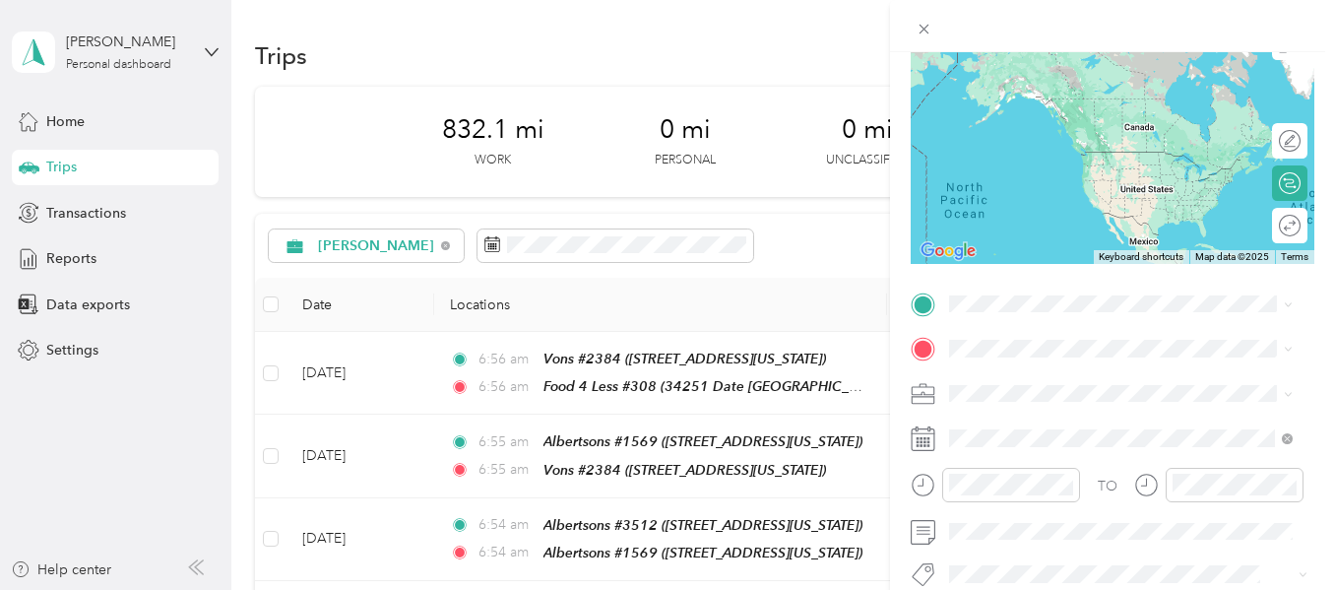
scroll to position [197, 0]
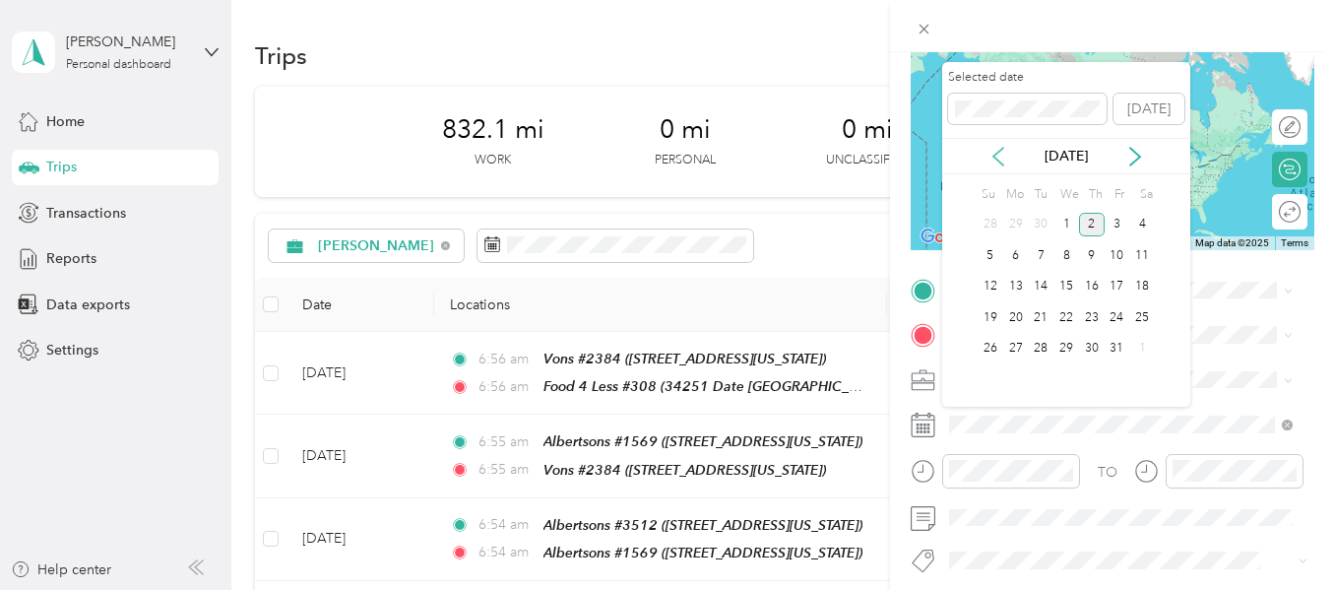
click at [994, 151] on icon at bounding box center [999, 157] width 20 height 20
click at [1040, 342] on div "30" at bounding box center [1041, 349] width 26 height 25
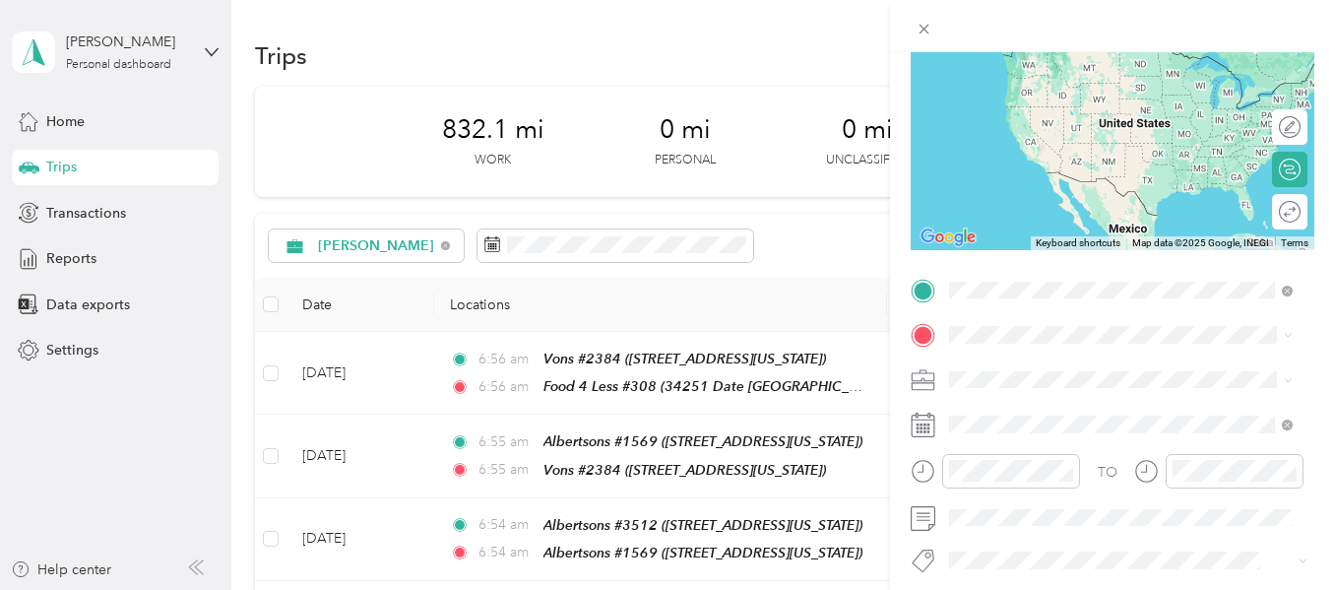
click at [1014, 371] on div "Food 4 Less #308 [STREET_ADDRESS][US_STATE]" at bounding box center [1085, 379] width 197 height 41
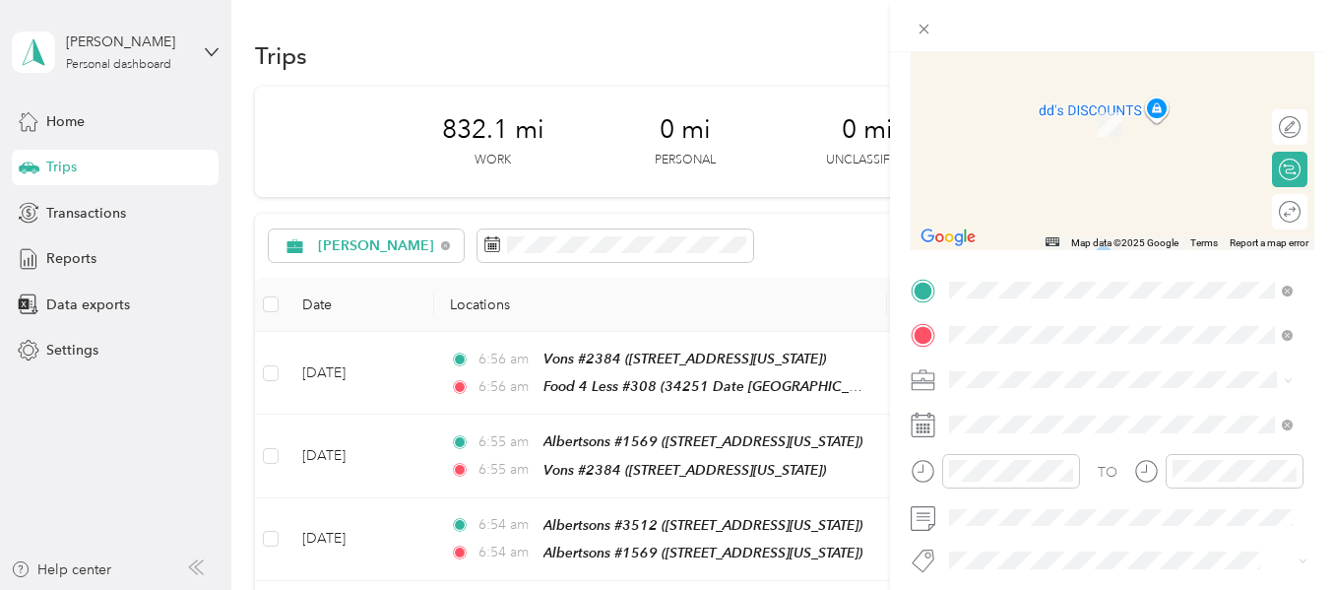
click at [1066, 431] on span "[STREET_ADDRESS][US_STATE]" at bounding box center [1085, 434] width 197 height 17
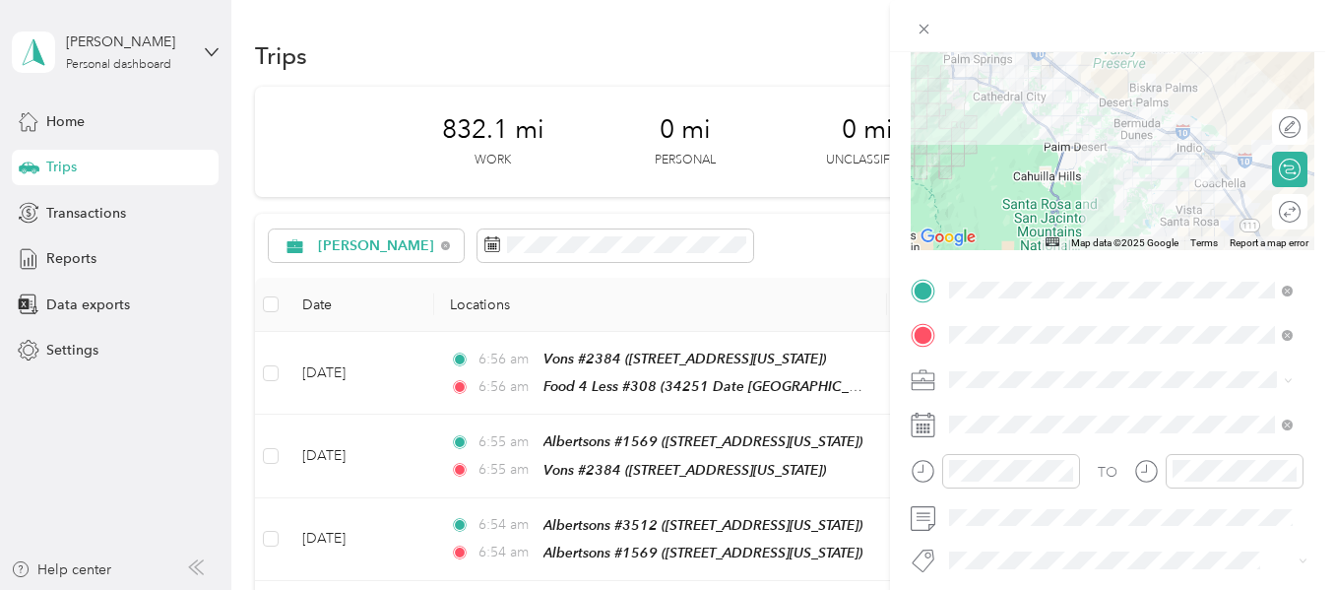
scroll to position [0, 0]
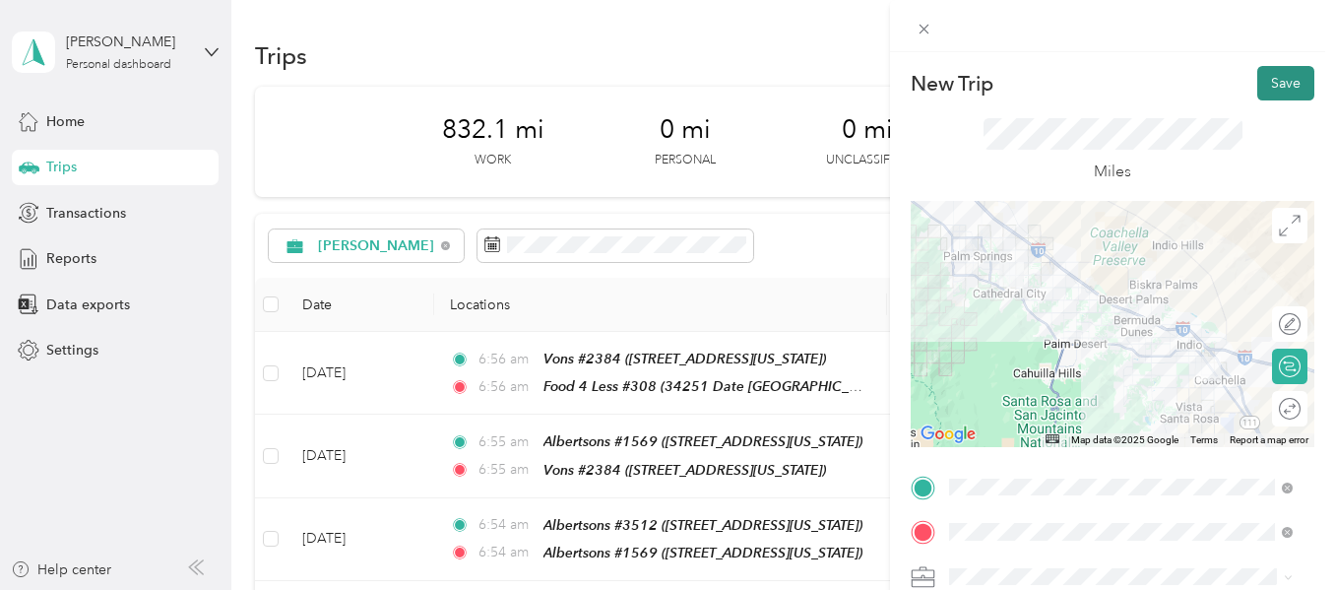
click at [1278, 89] on button "Save" at bounding box center [1286, 83] width 57 height 34
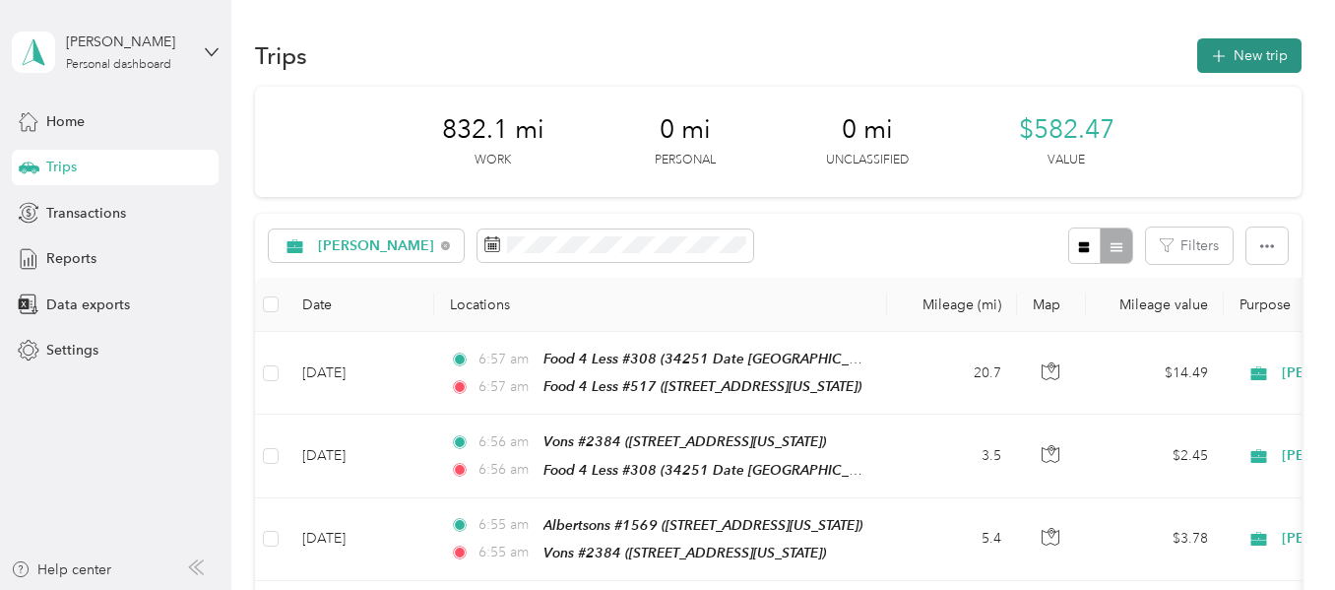
click at [1231, 52] on button "New trip" at bounding box center [1250, 55] width 104 height 34
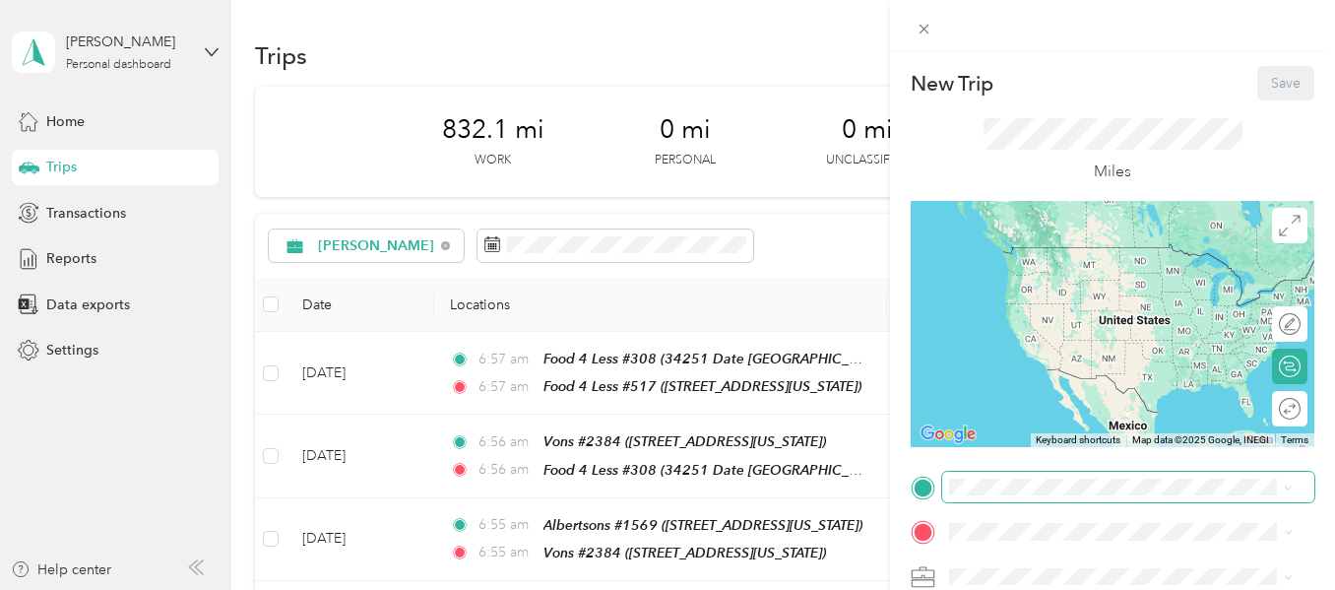
scroll to position [98, 0]
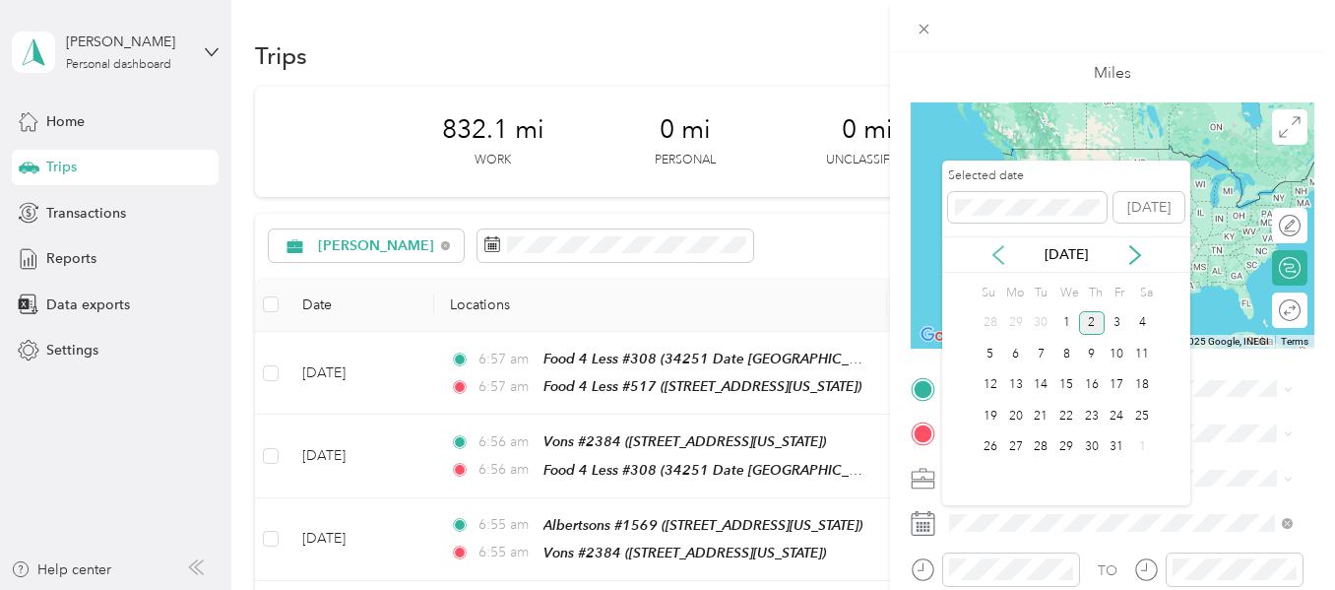
click at [997, 255] on icon at bounding box center [999, 255] width 20 height 20
click at [1046, 441] on div "30" at bounding box center [1041, 447] width 26 height 25
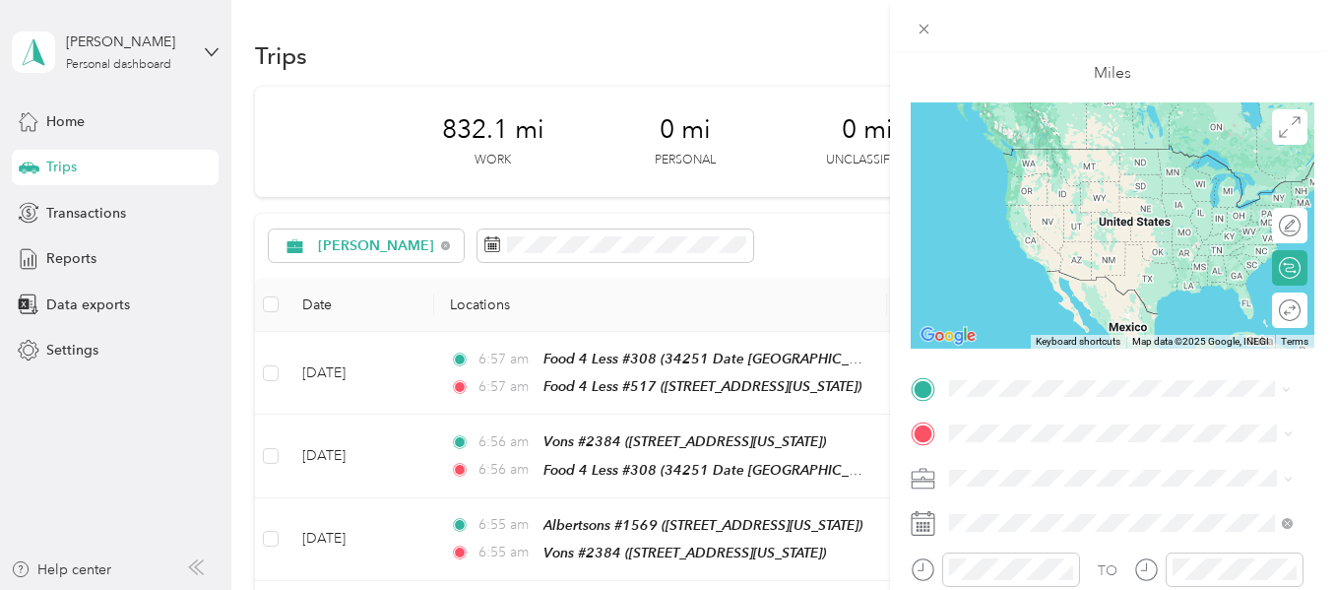
click at [1049, 210] on strong "Food 4 Less #517" at bounding box center [1044, 216] width 115 height 18
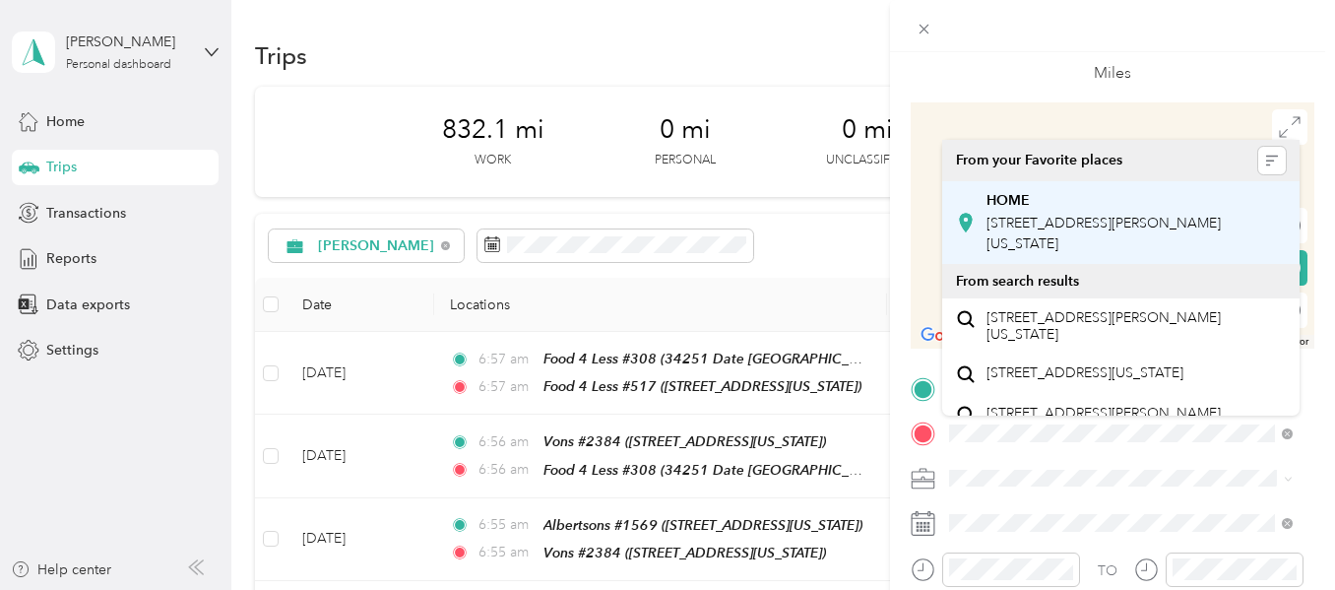
click at [1053, 227] on span "[STREET_ADDRESS][PERSON_NAME][US_STATE]" at bounding box center [1104, 233] width 234 height 37
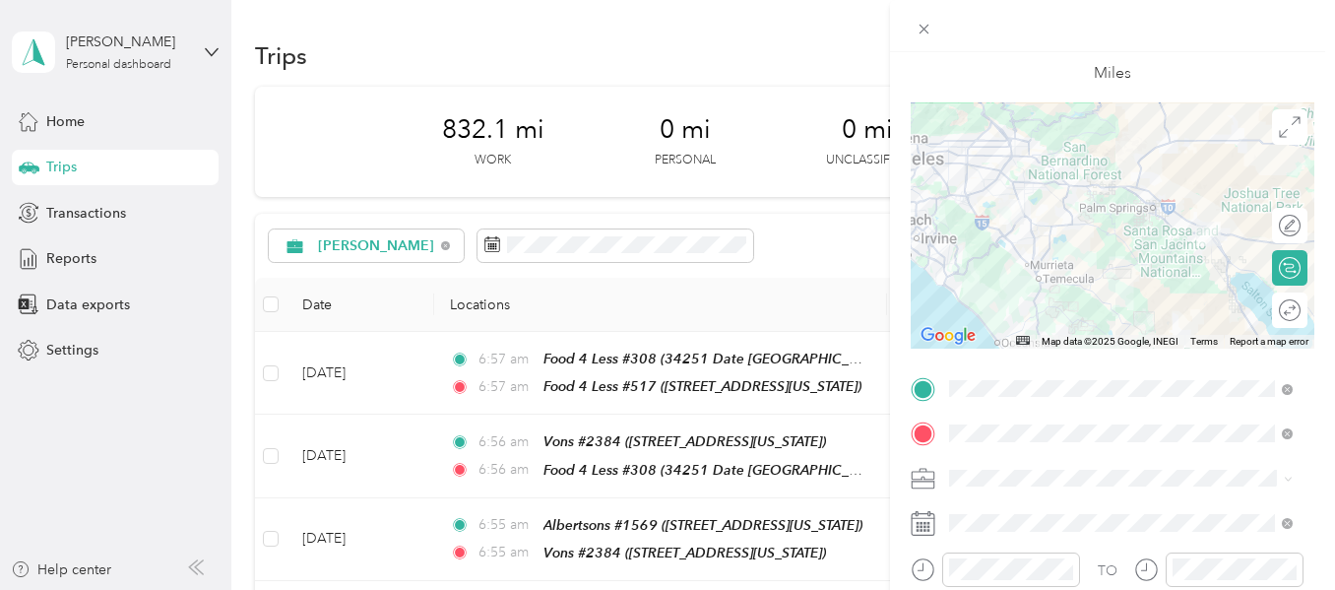
scroll to position [0, 0]
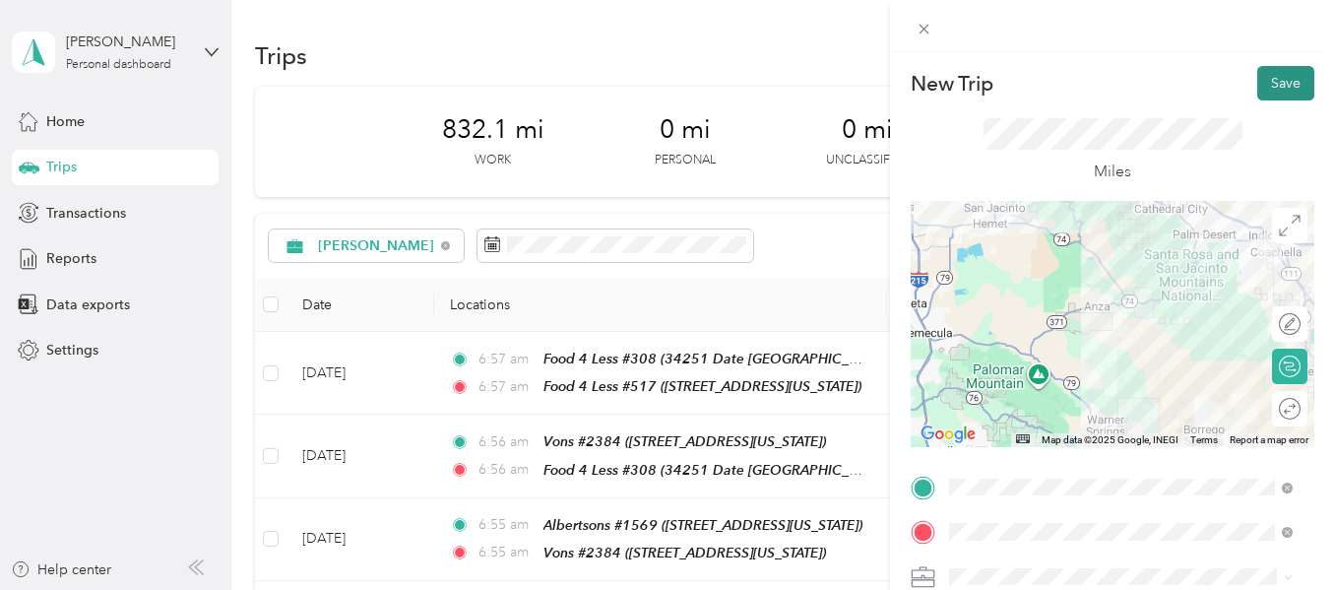
click at [1258, 80] on button "Save" at bounding box center [1286, 83] width 57 height 34
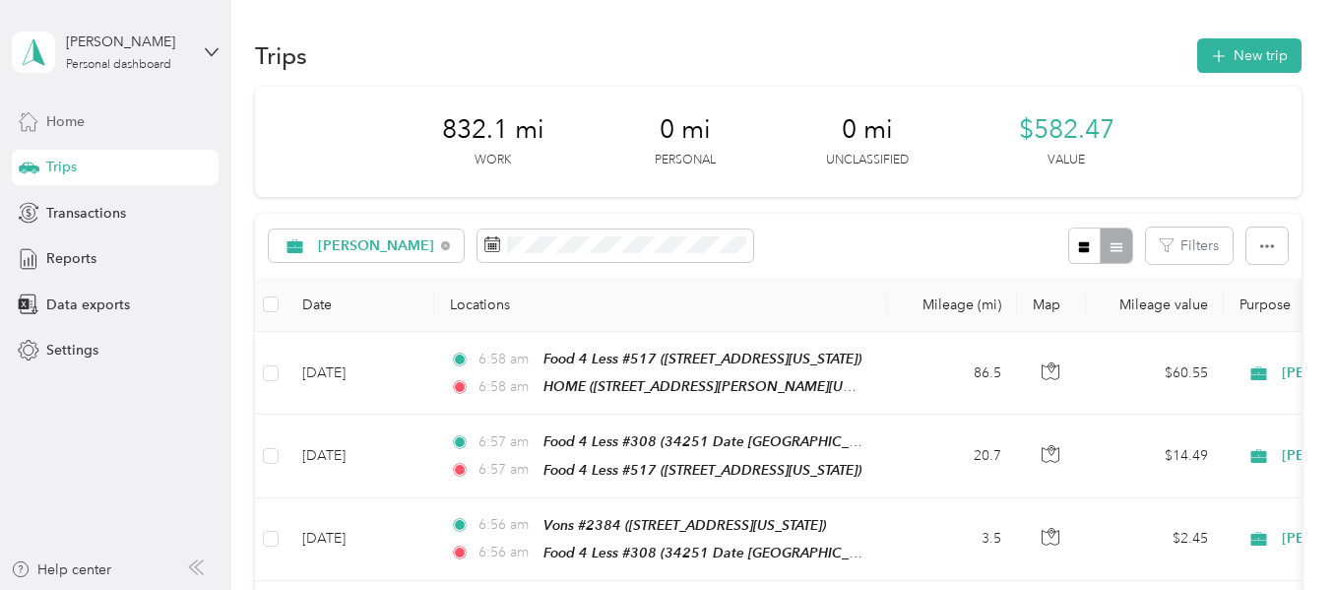
click at [75, 128] on span "Home" at bounding box center [65, 121] width 38 height 21
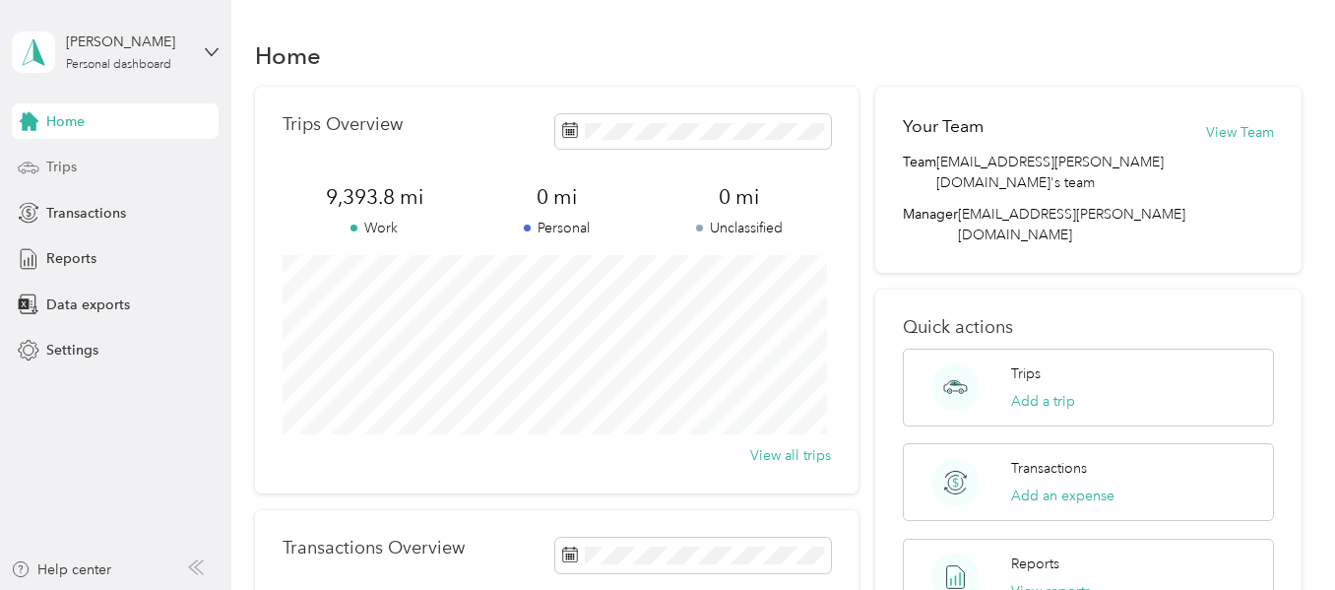
click at [73, 167] on span "Trips" at bounding box center [61, 167] width 31 height 21
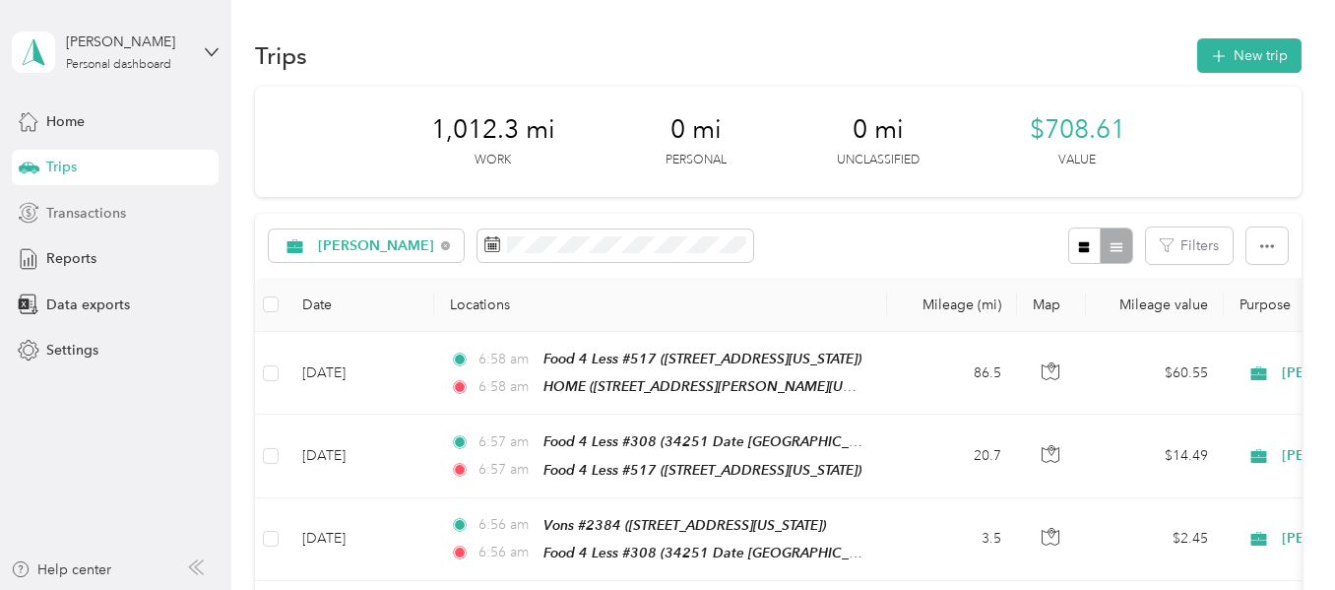
click at [98, 208] on span "Transactions" at bounding box center [86, 213] width 80 height 21
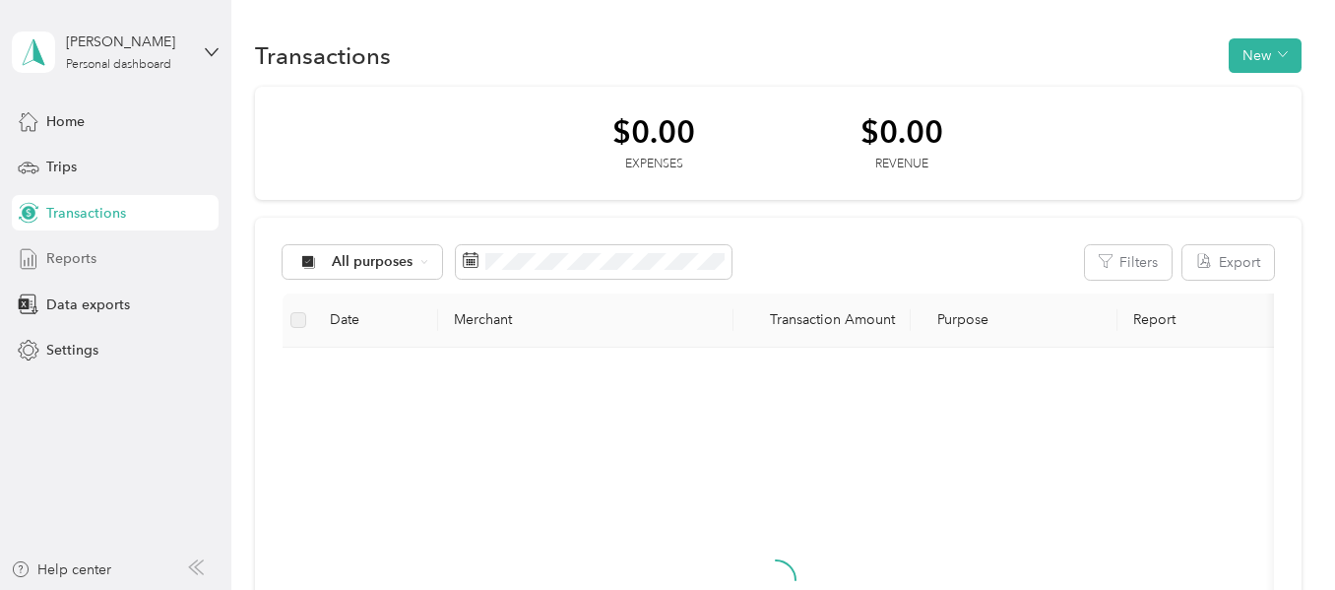
click at [91, 263] on span "Reports" at bounding box center [71, 258] width 50 height 21
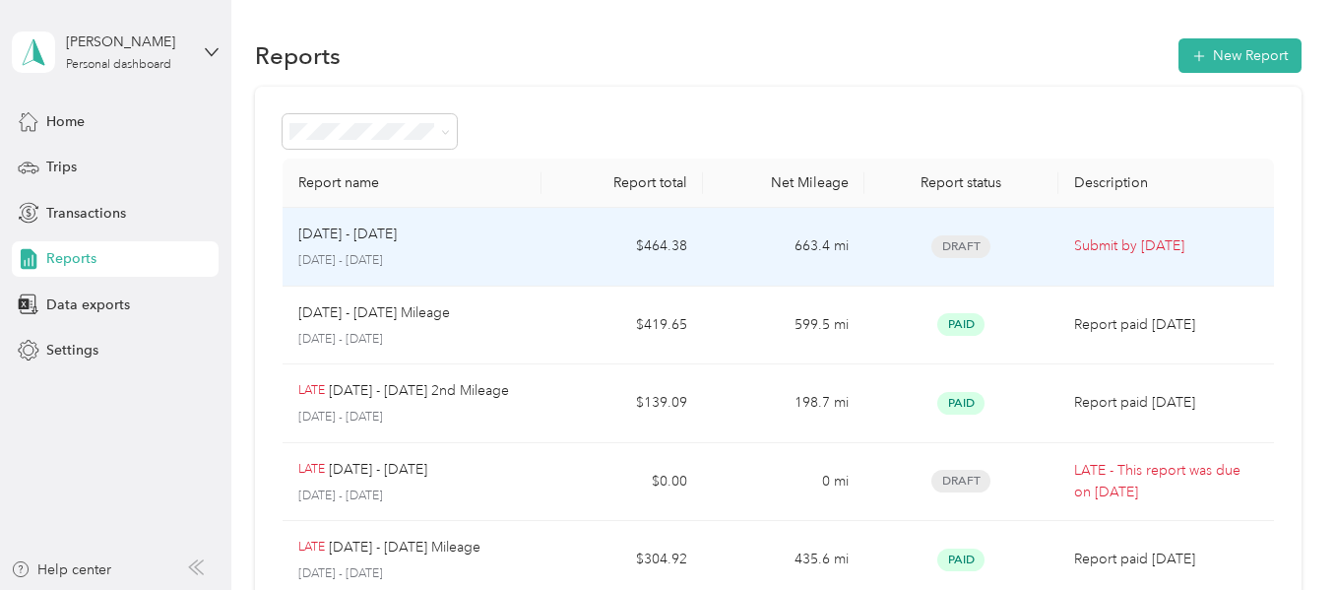
click at [449, 248] on div "[DATE] - [DATE] [DATE] - [DATE]" at bounding box center [411, 247] width 227 height 46
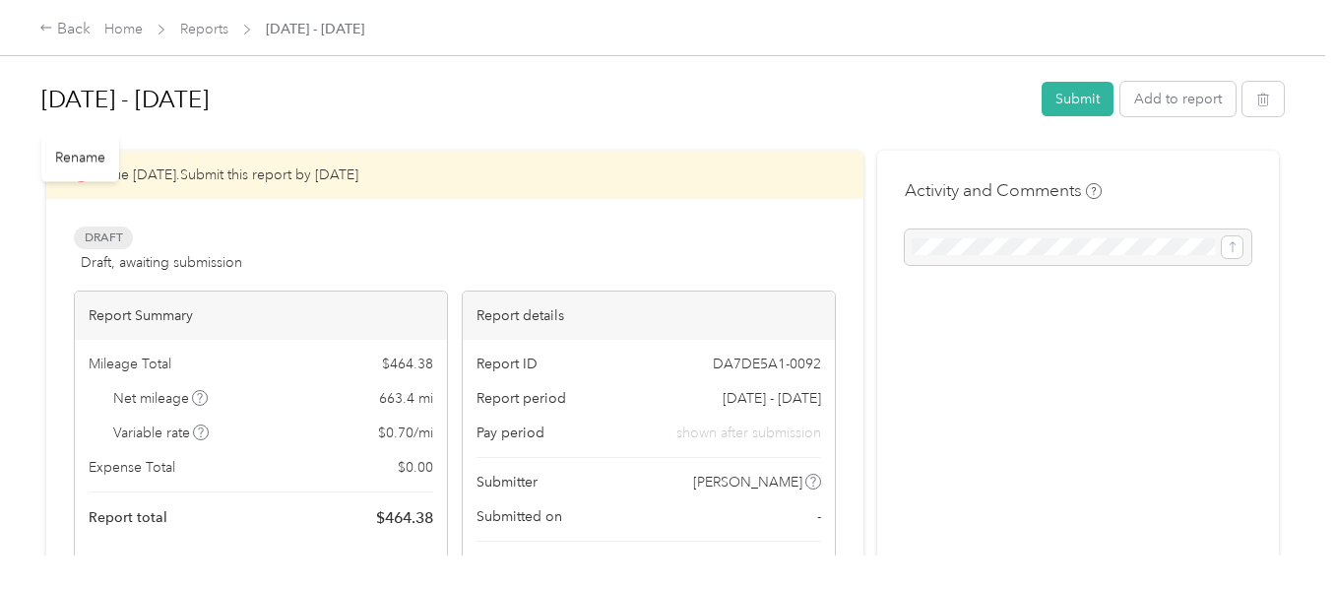
click at [293, 97] on h1 "[DATE] - [DATE]" at bounding box center [534, 99] width 987 height 47
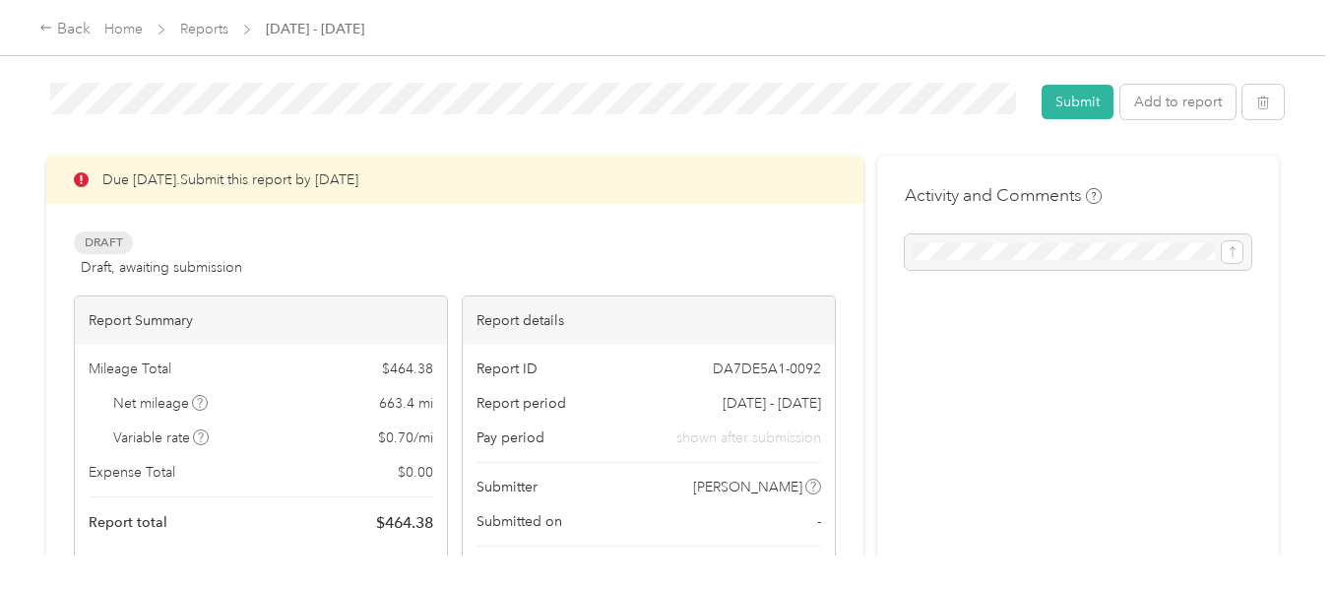
click at [487, 147] on div at bounding box center [662, 147] width 1243 height 21
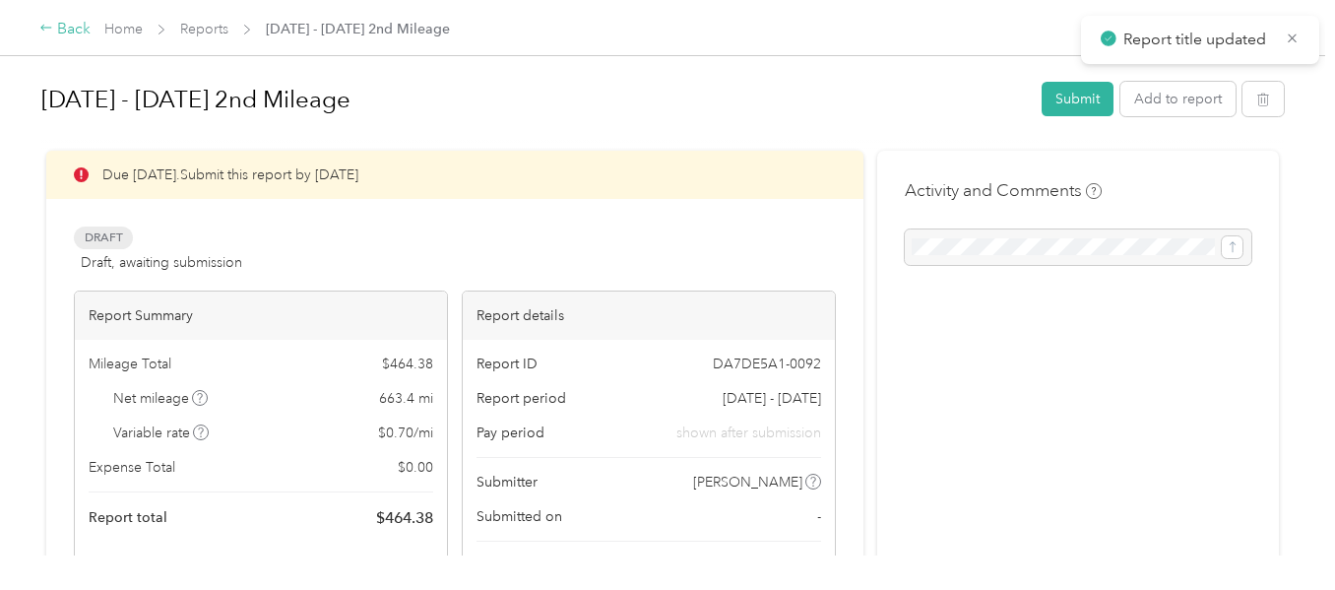
click at [73, 27] on div "Back" at bounding box center [64, 30] width 51 height 24
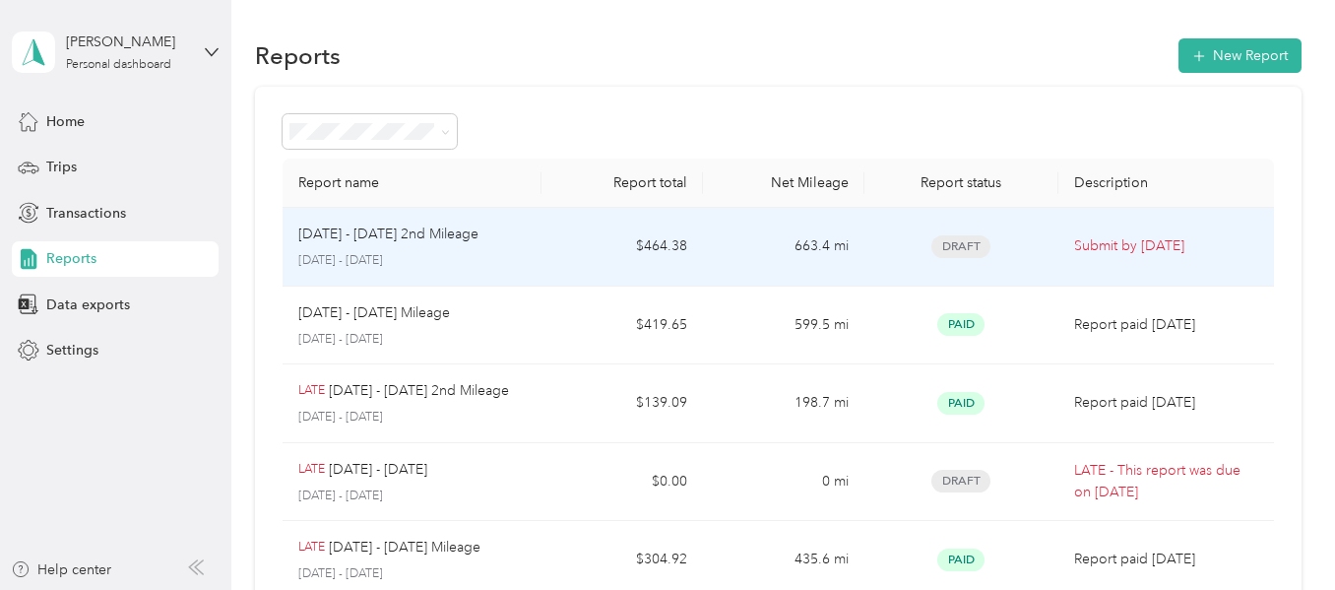
click at [350, 235] on p "[DATE] - [DATE] 2nd Mileage" at bounding box center [388, 235] width 180 height 22
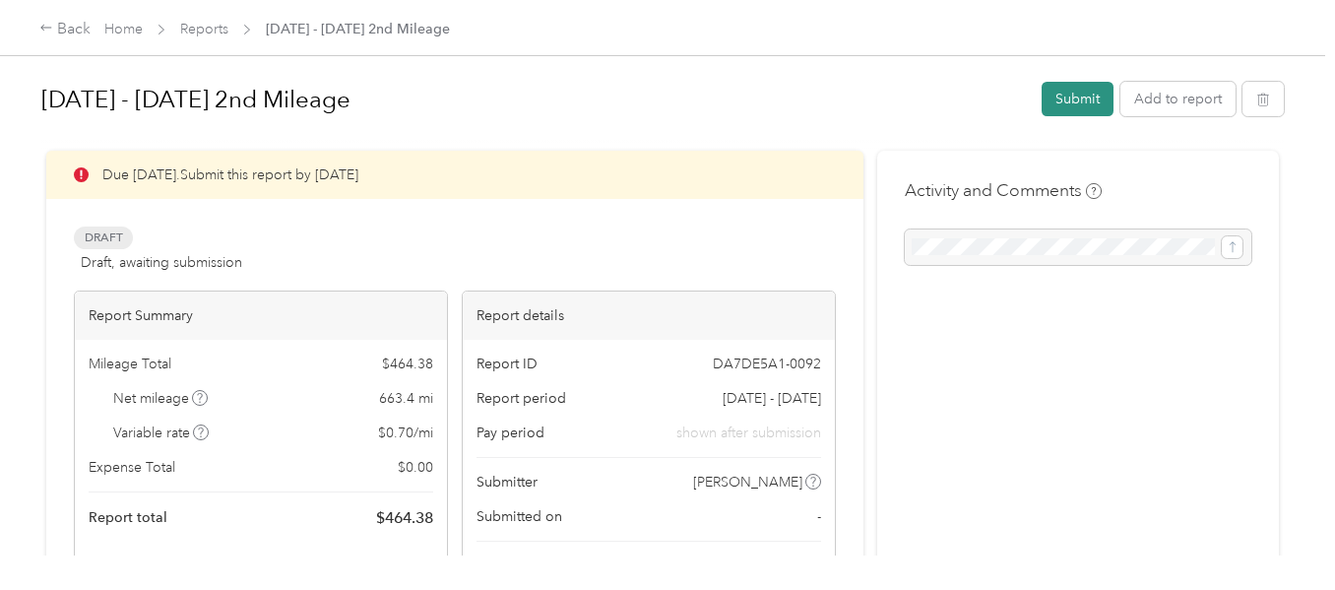
click at [1069, 94] on button "Submit" at bounding box center [1078, 99] width 72 height 34
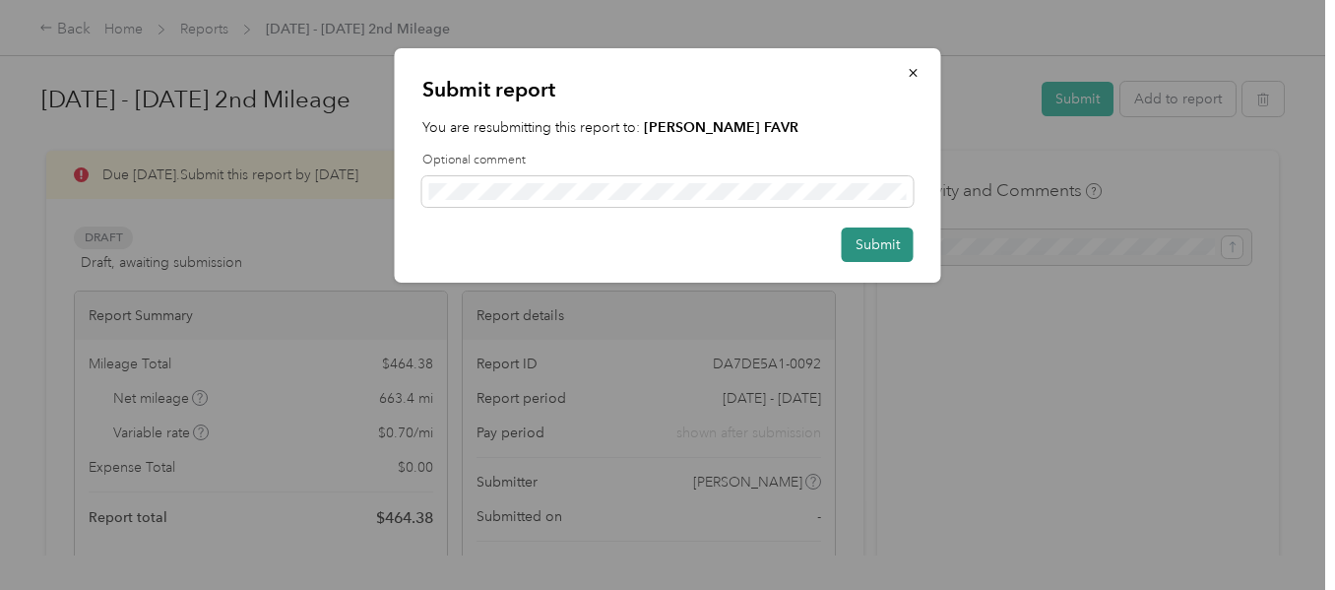
click at [890, 234] on button "Submit" at bounding box center [878, 244] width 72 height 34
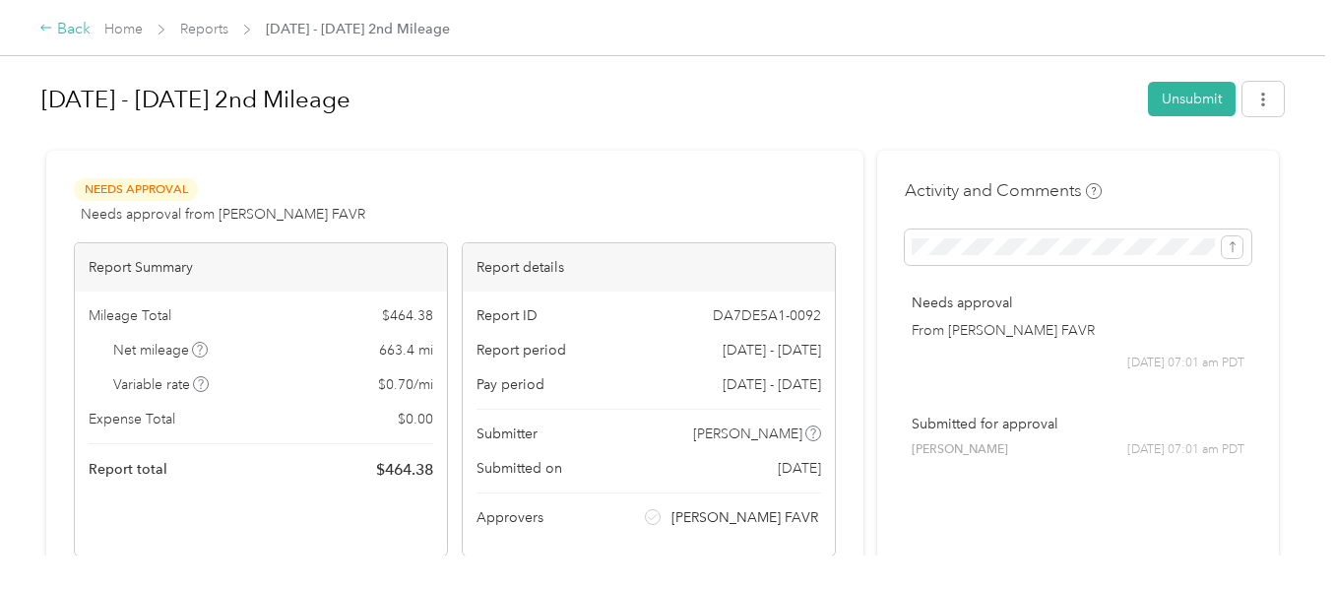
click at [53, 27] on div "Back" at bounding box center [64, 30] width 51 height 24
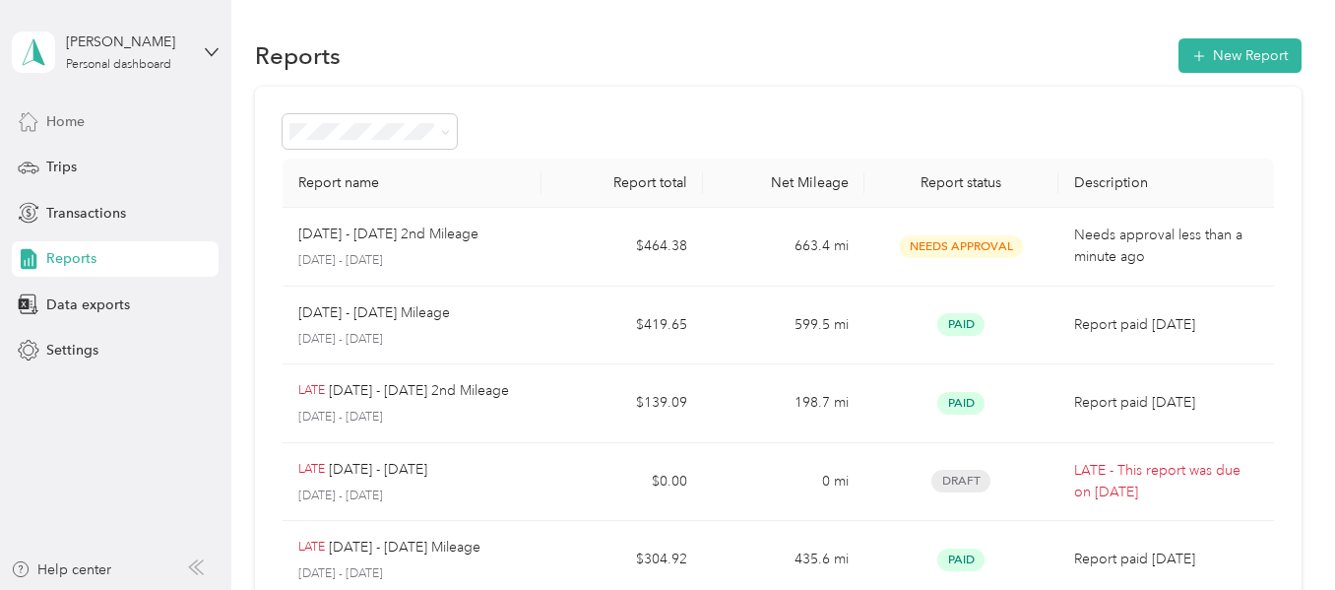
click at [87, 126] on div "Home" at bounding box center [115, 120] width 207 height 35
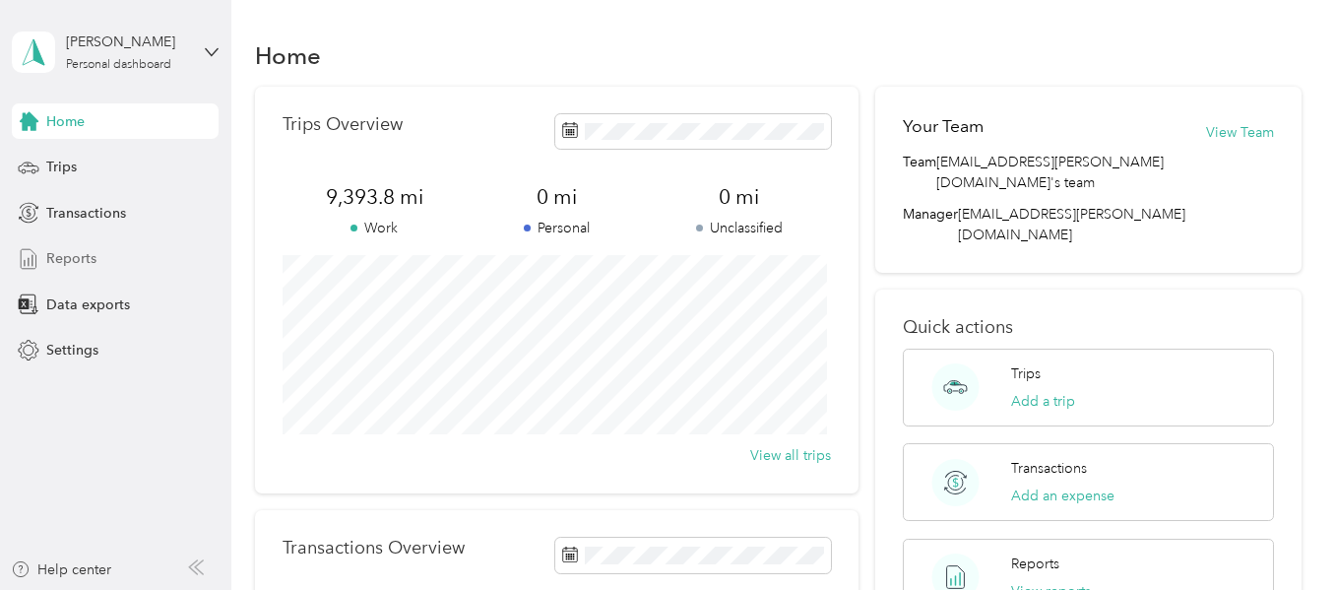
click at [71, 252] on span "Reports" at bounding box center [71, 258] width 50 height 21
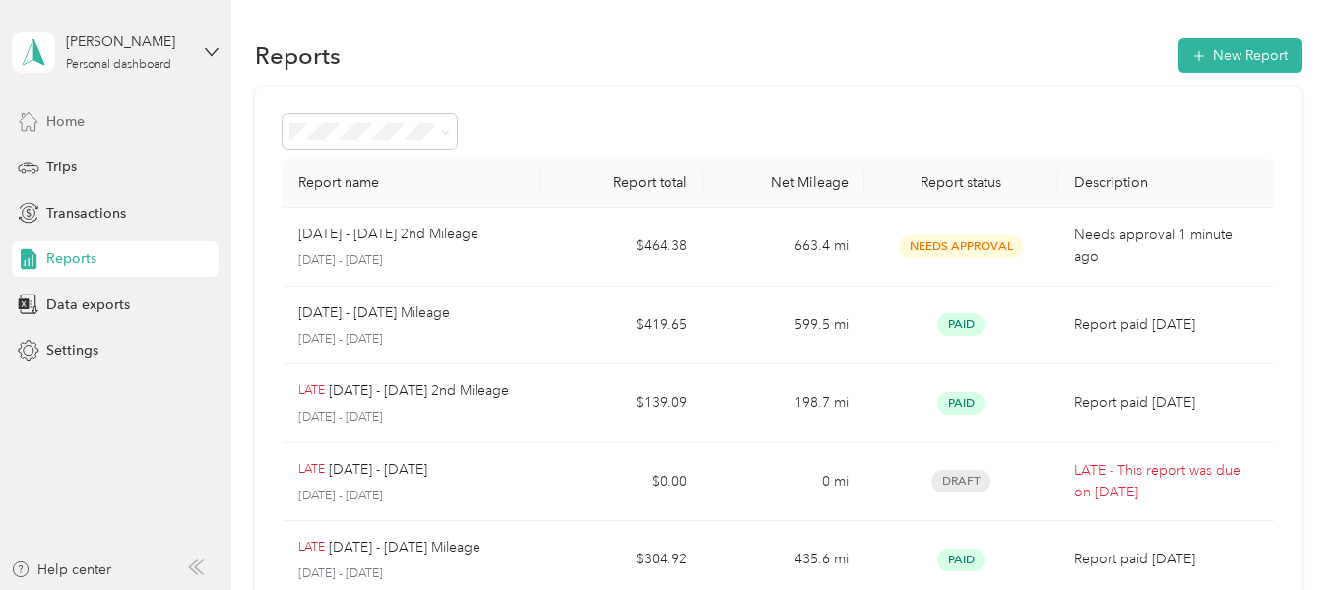
click at [95, 126] on div "Home" at bounding box center [115, 120] width 207 height 35
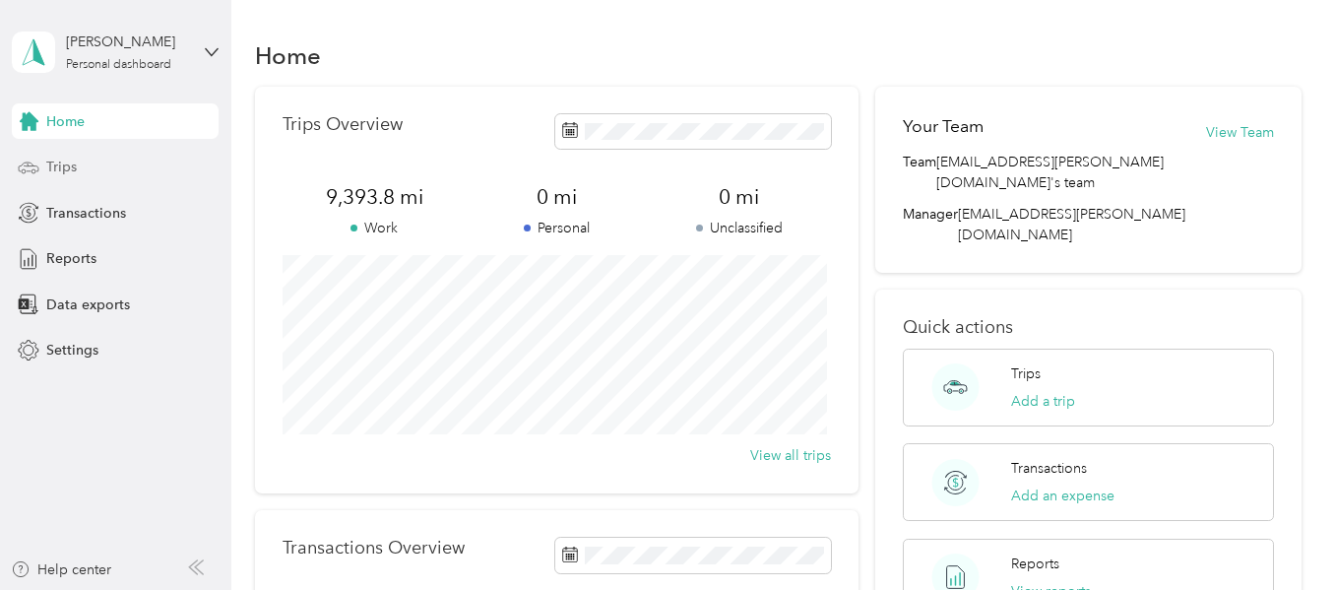
click at [75, 160] on span "Trips" at bounding box center [61, 167] width 31 height 21
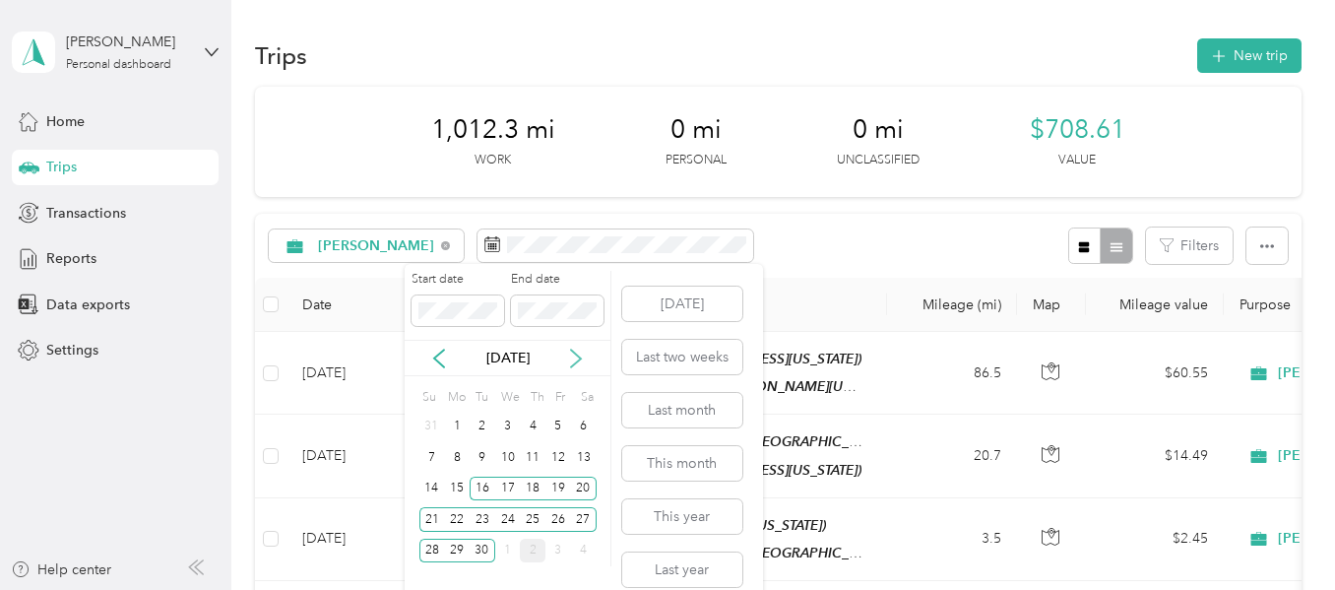
click at [579, 351] on icon at bounding box center [576, 359] width 20 height 20
click at [511, 421] on div "1" at bounding box center [508, 427] width 26 height 25
click at [502, 489] on div "15" at bounding box center [508, 489] width 26 height 25
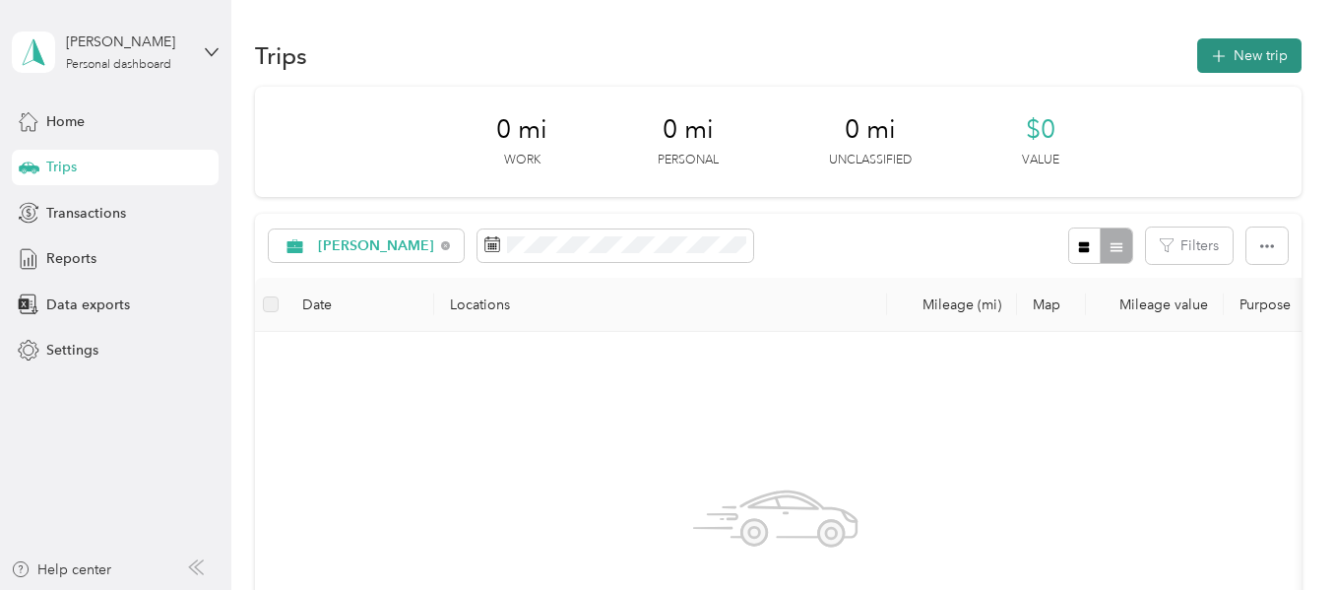
click at [1242, 58] on button "New trip" at bounding box center [1250, 55] width 104 height 34
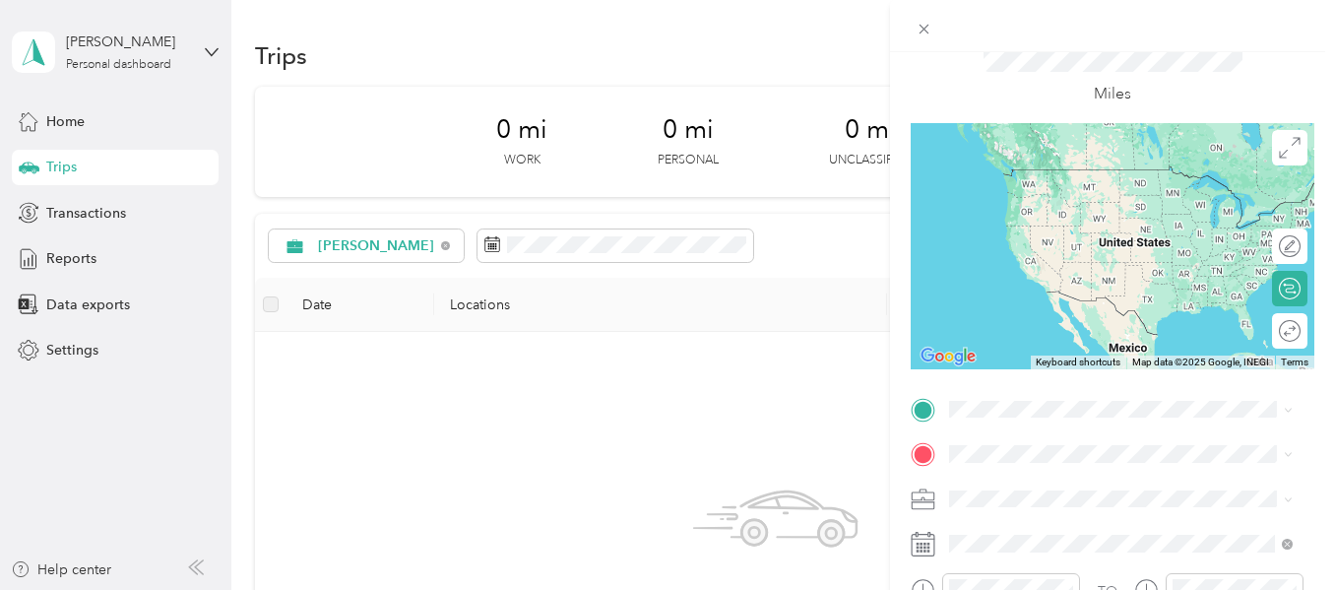
scroll to position [197, 0]
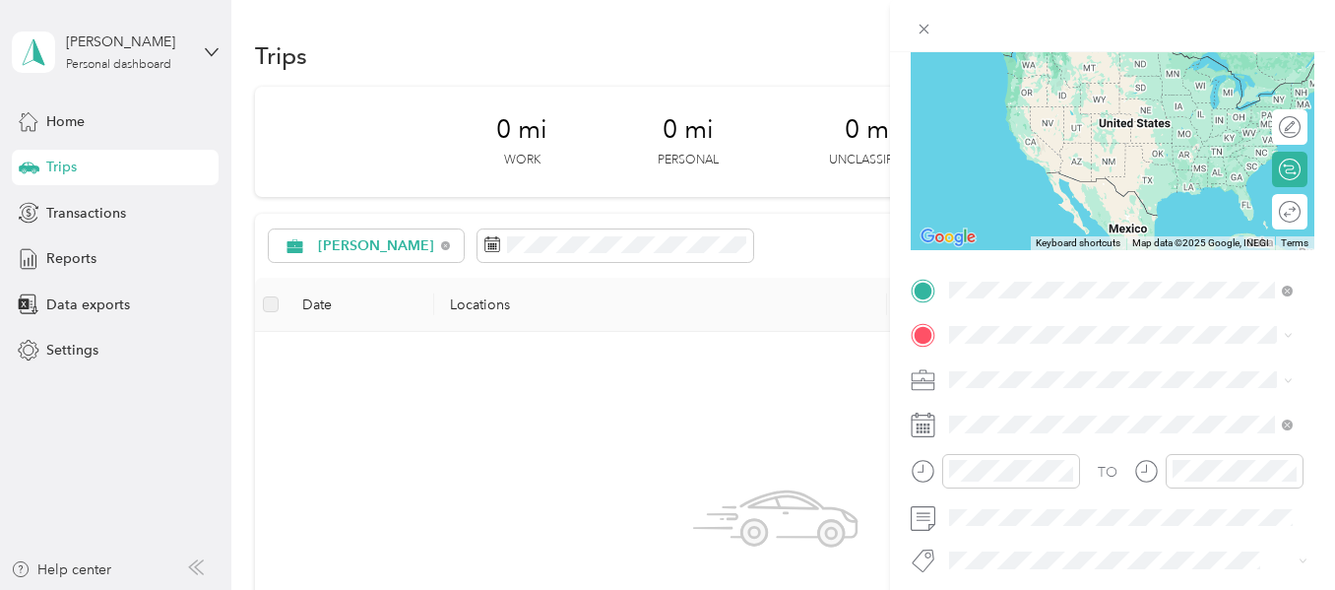
click at [1032, 363] on div "HOME" at bounding box center [1137, 368] width 300 height 18
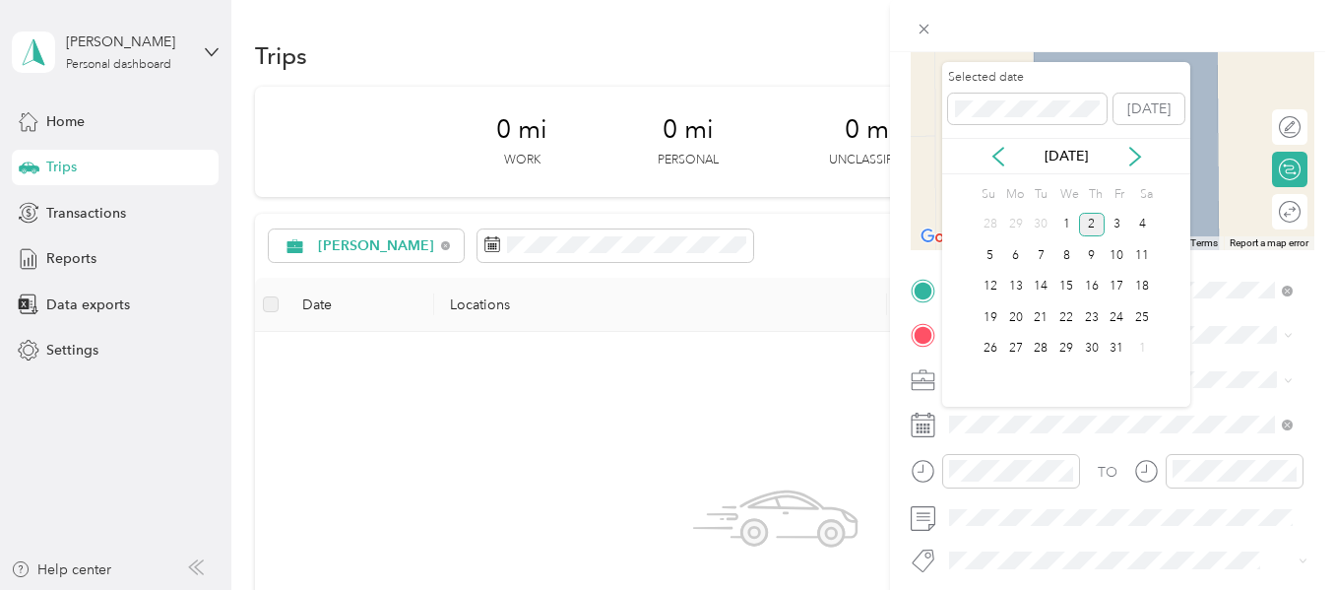
click at [869, 322] on div "New Trip Save This trip cannot be edited because it is either under review, app…" at bounding box center [667, 295] width 1335 height 590
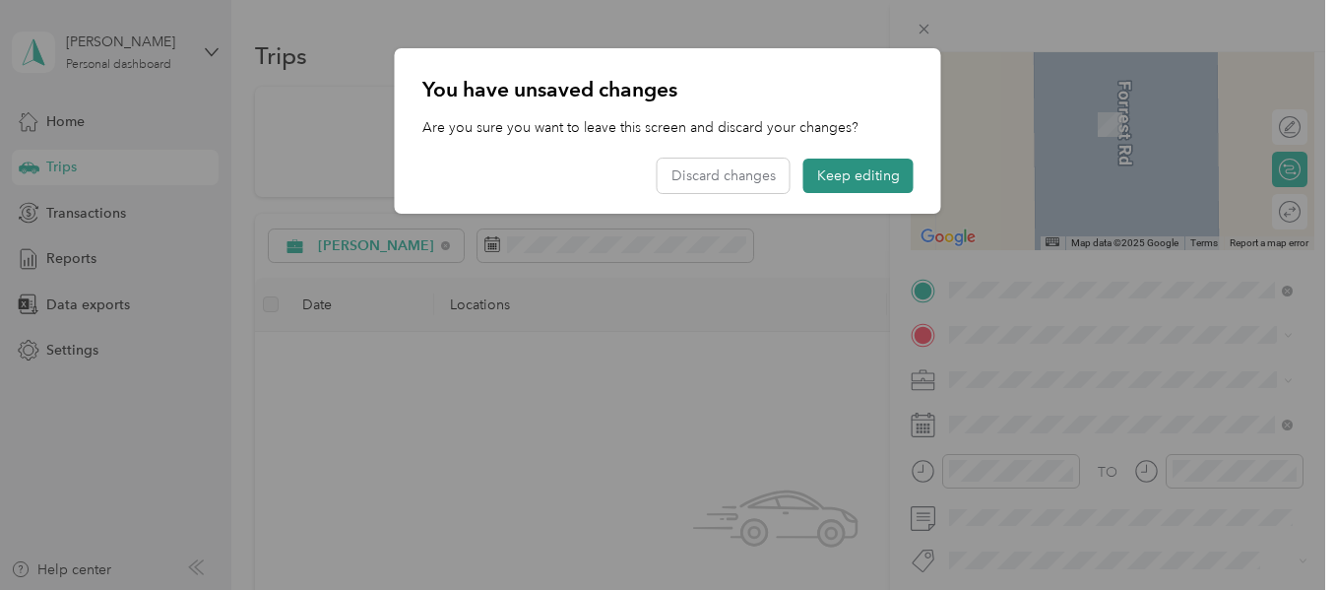
click at [885, 181] on button "Keep editing" at bounding box center [859, 176] width 110 height 34
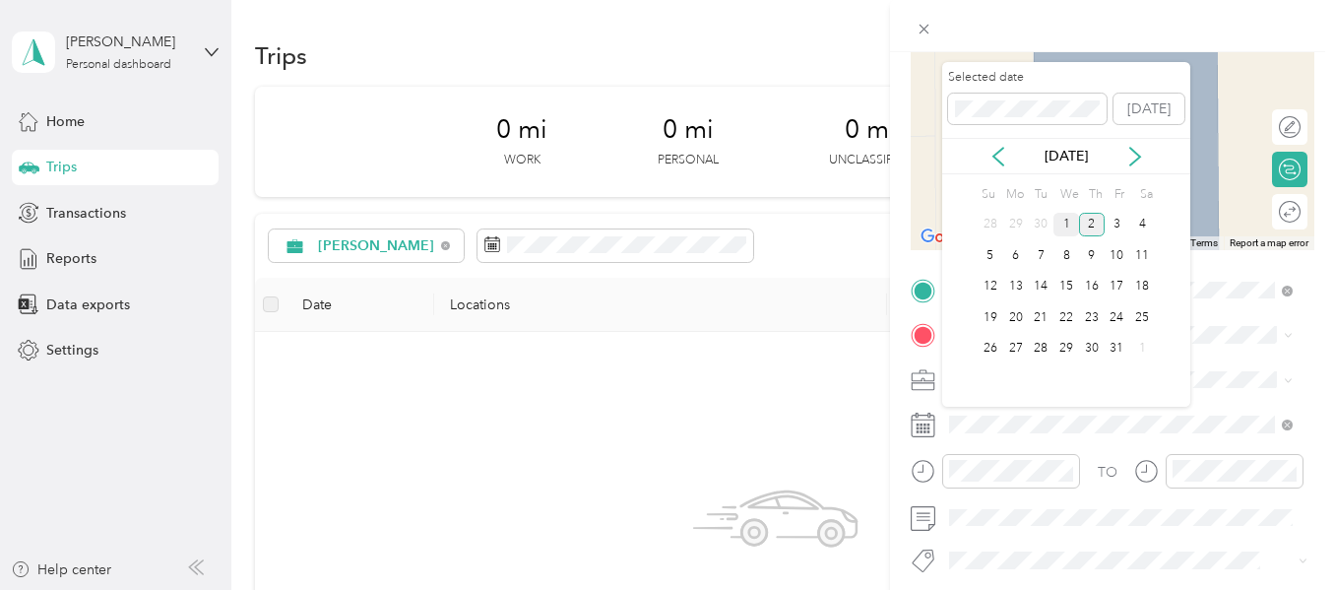
click at [1060, 221] on div "1" at bounding box center [1067, 225] width 26 height 25
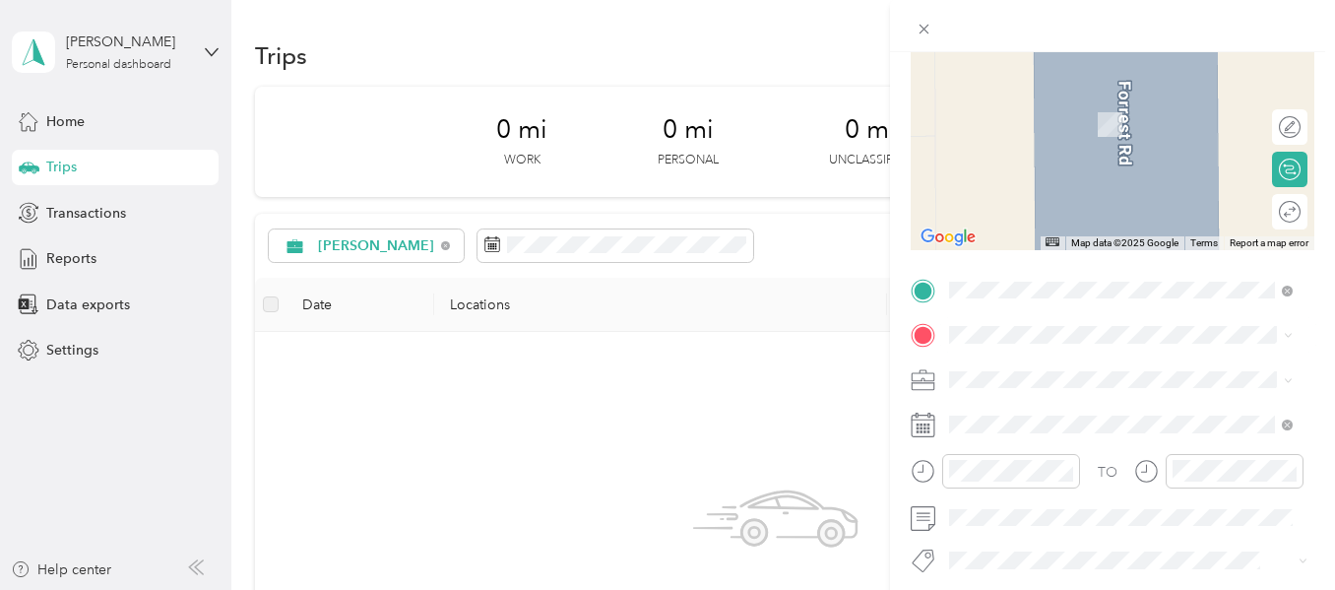
click at [1092, 102] on span "[STREET_ADDRESS][US_STATE]" at bounding box center [1085, 94] width 197 height 18
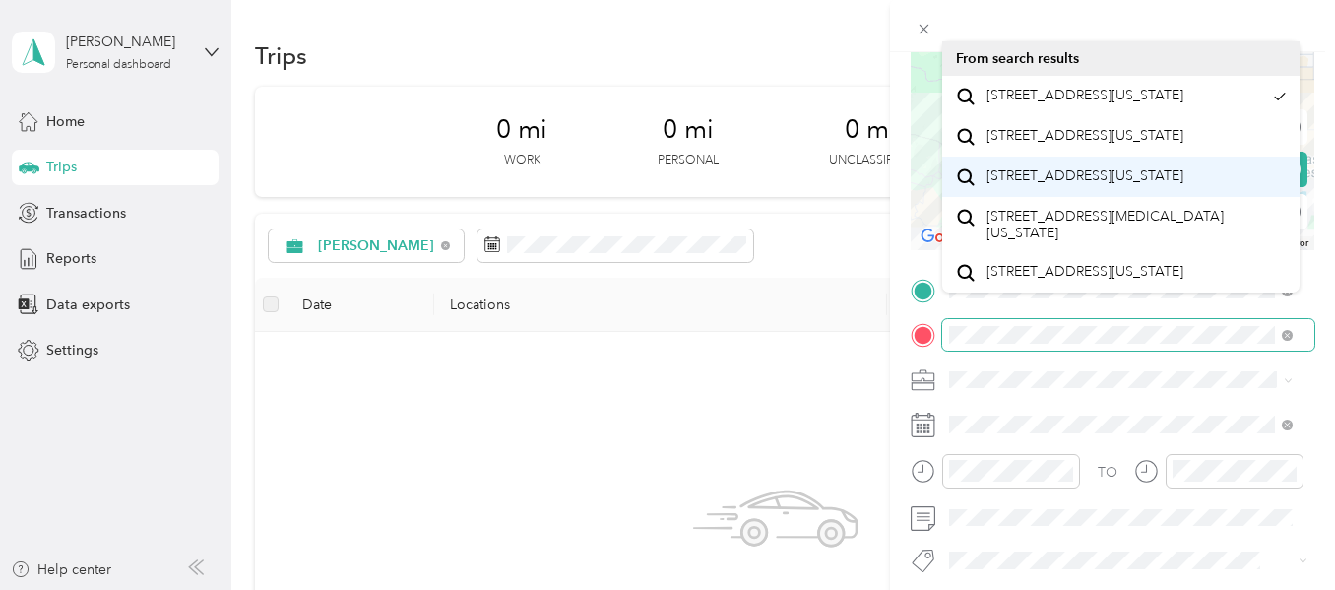
scroll to position [0, 0]
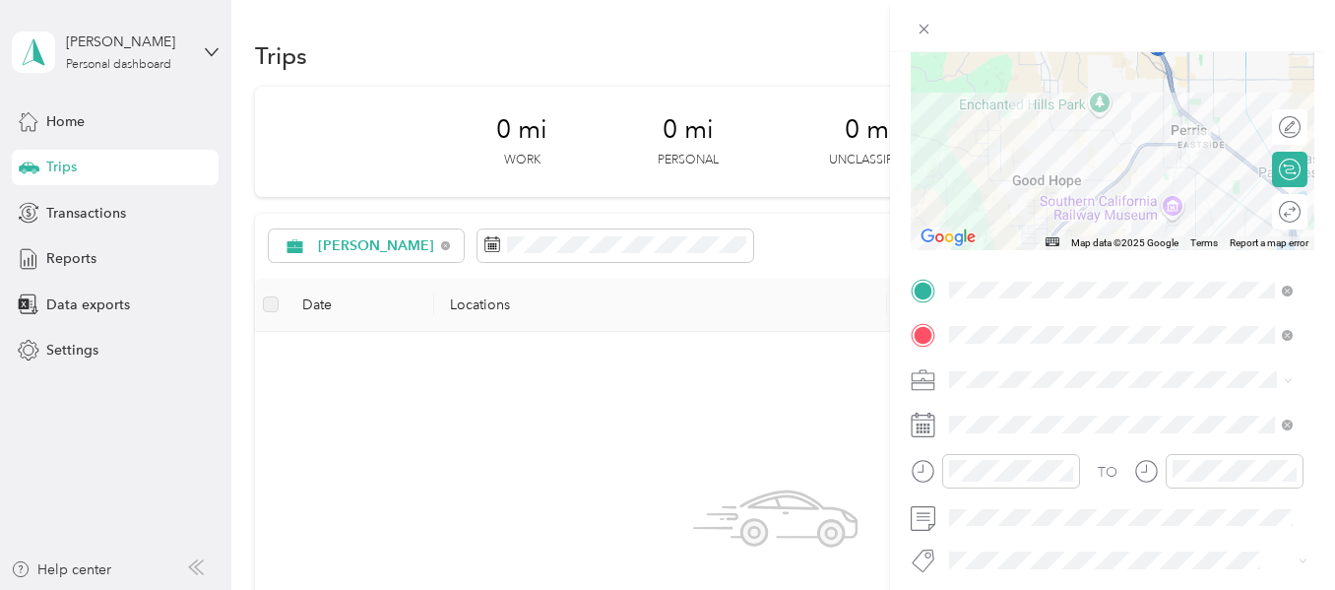
click at [1024, 97] on span "[STREET_ADDRESS][US_STATE]" at bounding box center [1085, 89] width 197 height 18
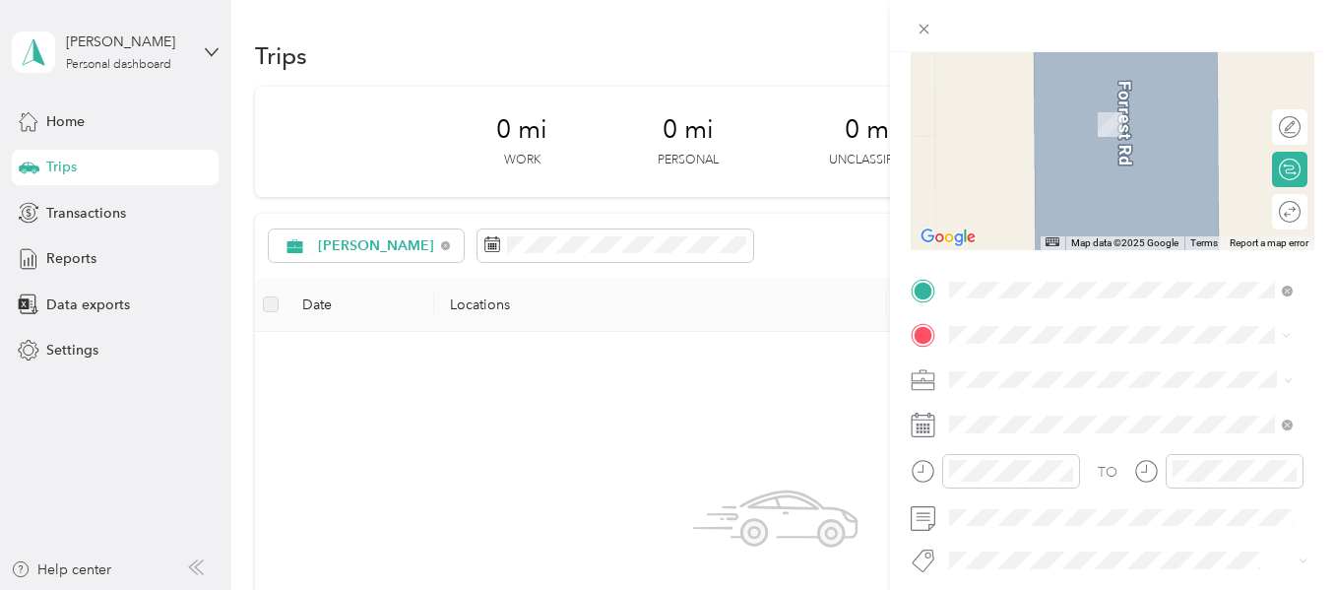
click at [1112, 123] on span "[STREET_ADDRESS]" at bounding box center [1049, 131] width 125 height 17
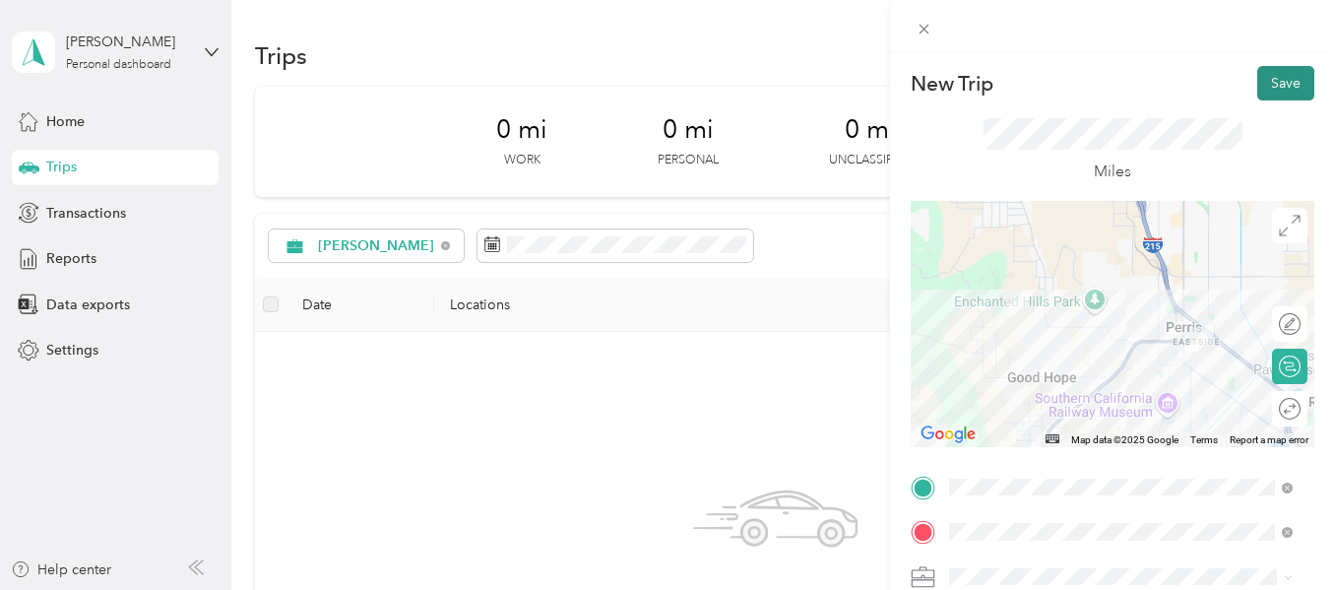
click at [1262, 88] on button "Save" at bounding box center [1286, 83] width 57 height 34
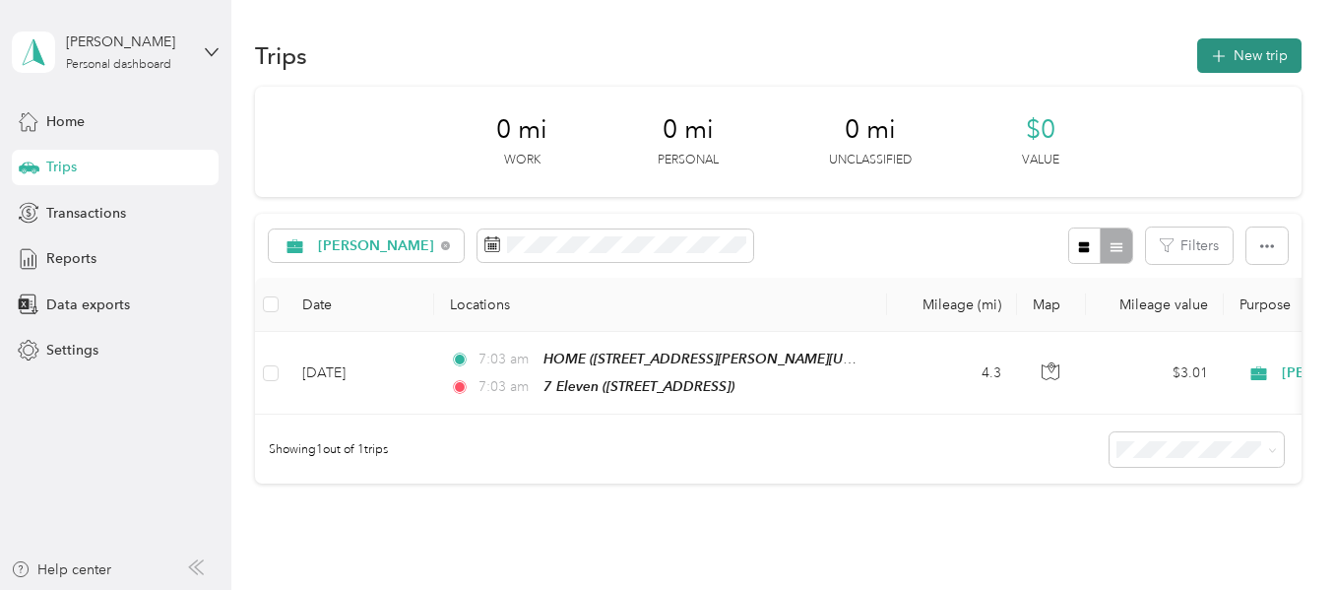
click at [1244, 63] on button "New trip" at bounding box center [1250, 55] width 104 height 34
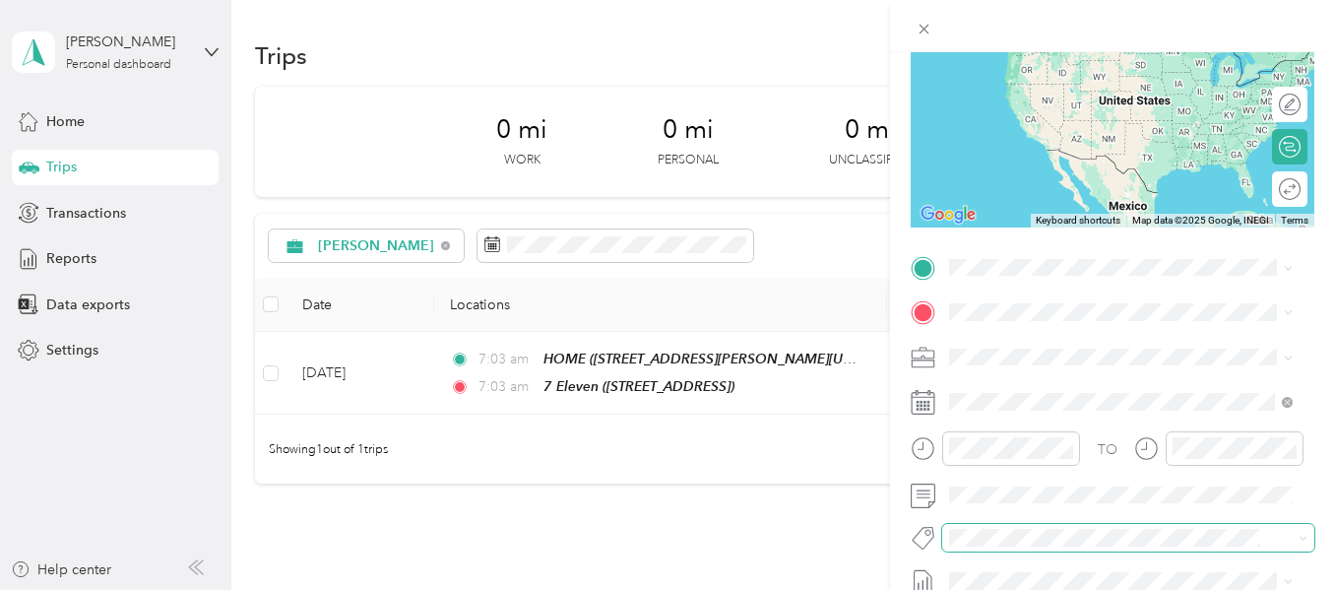
scroll to position [295, 0]
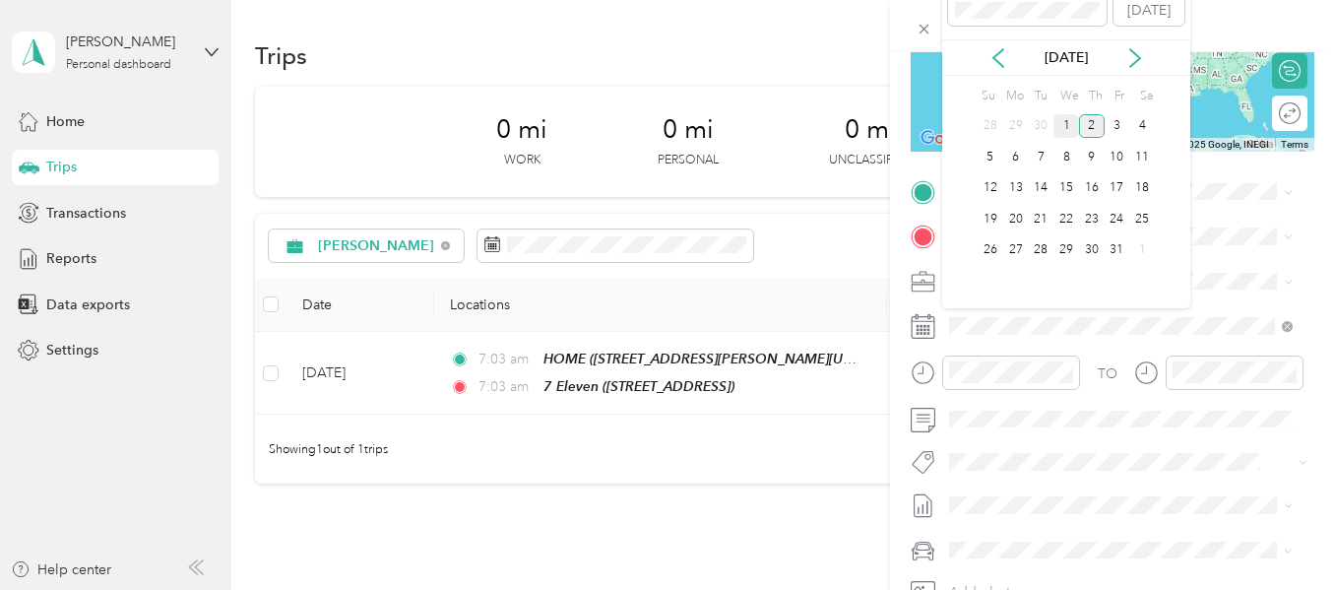
click at [1061, 121] on div "1" at bounding box center [1067, 126] width 26 height 25
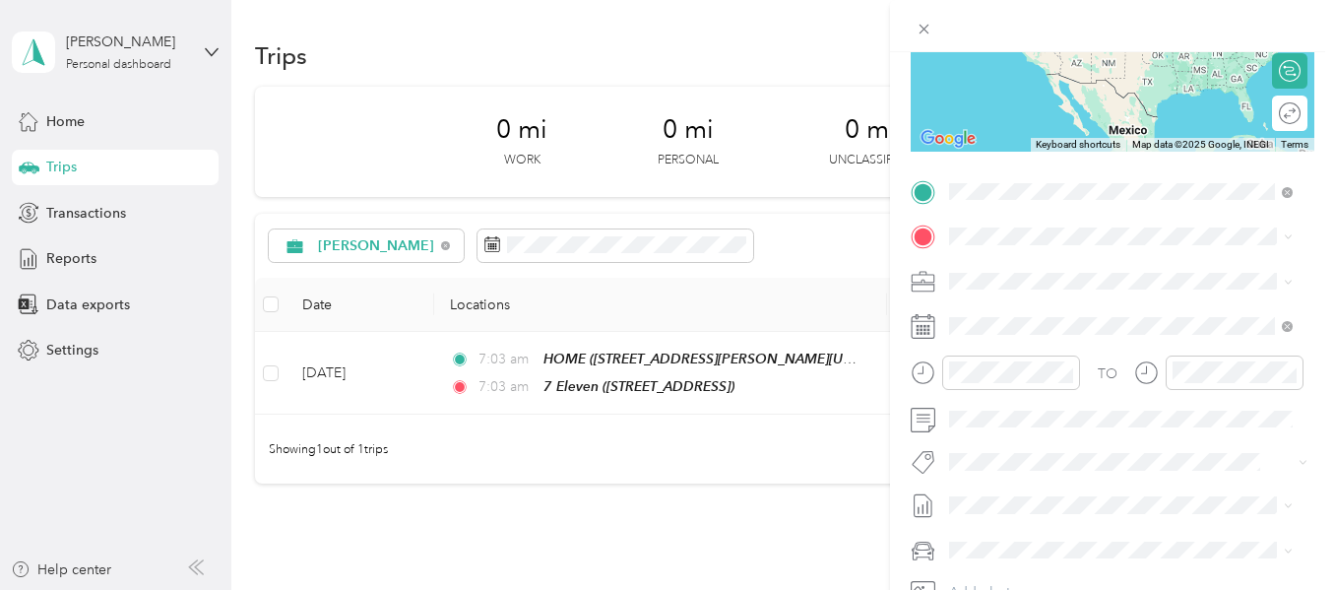
click at [1099, 274] on strong "7 Eleven" at bounding box center [1083, 273] width 56 height 18
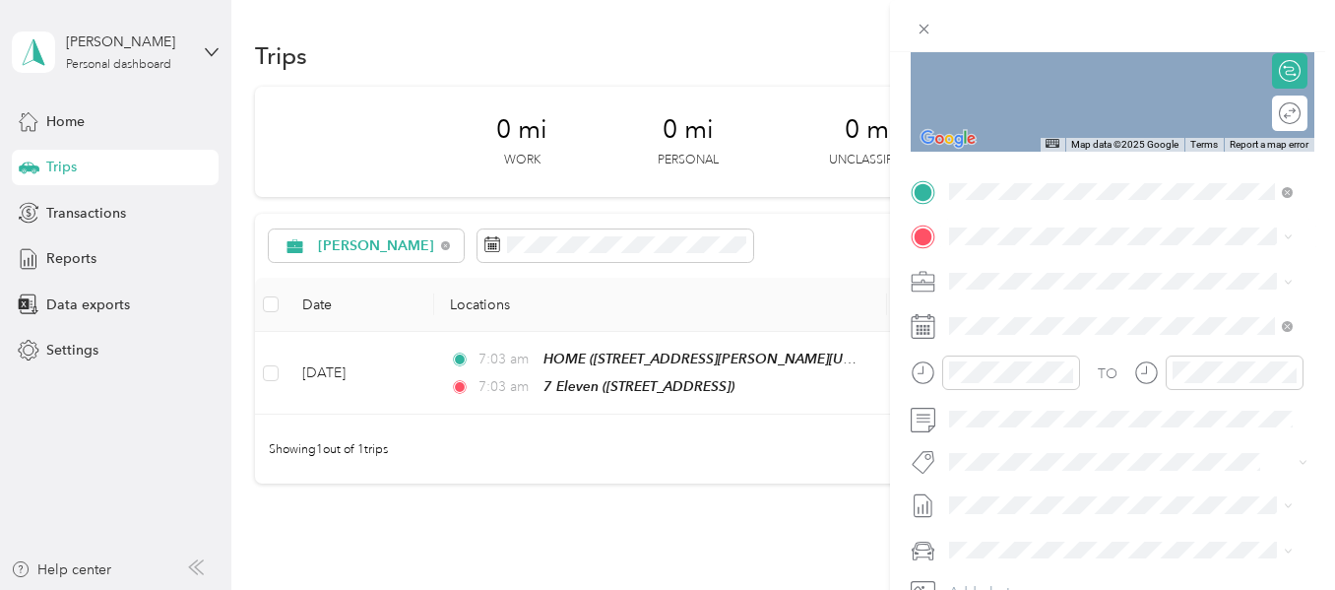
click at [1058, 324] on div "TEAM 7 Eleven" at bounding box center [1049, 317] width 125 height 25
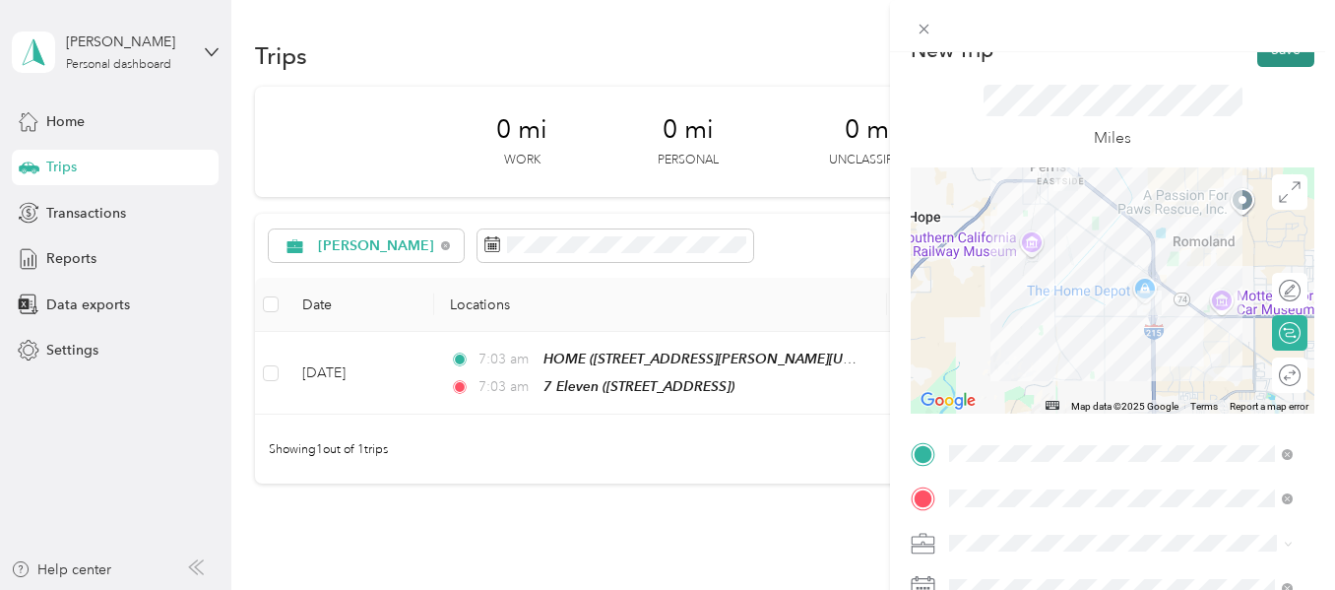
scroll to position [0, 0]
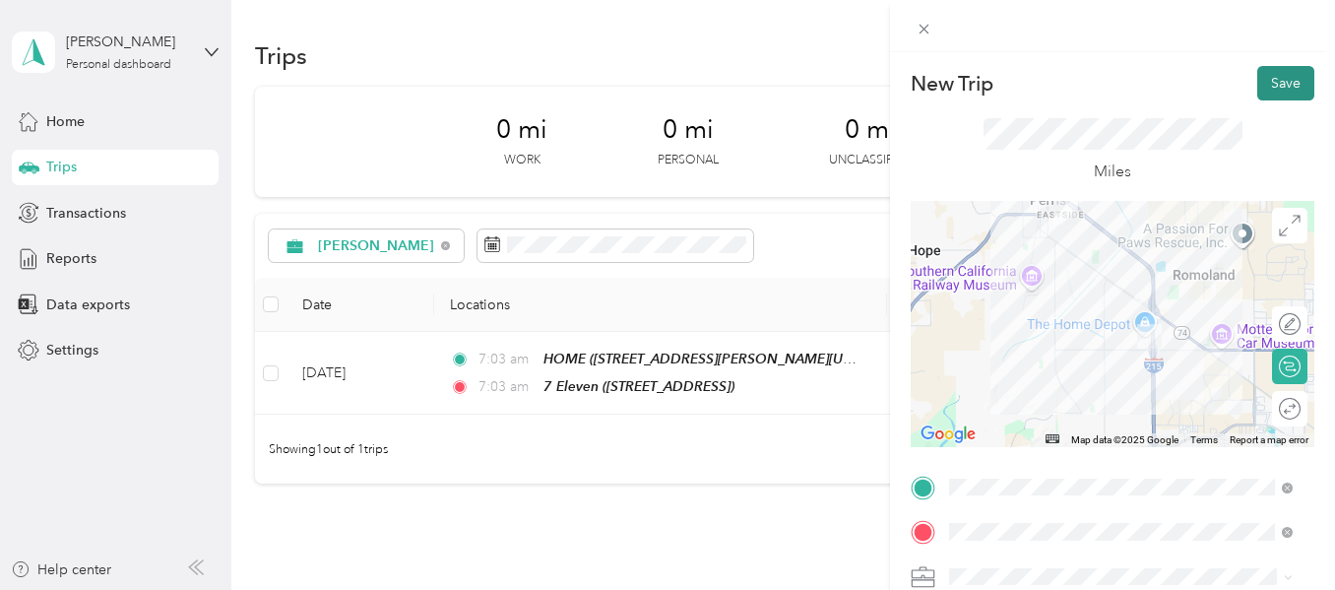
click at [1293, 81] on button "Save" at bounding box center [1286, 83] width 57 height 34
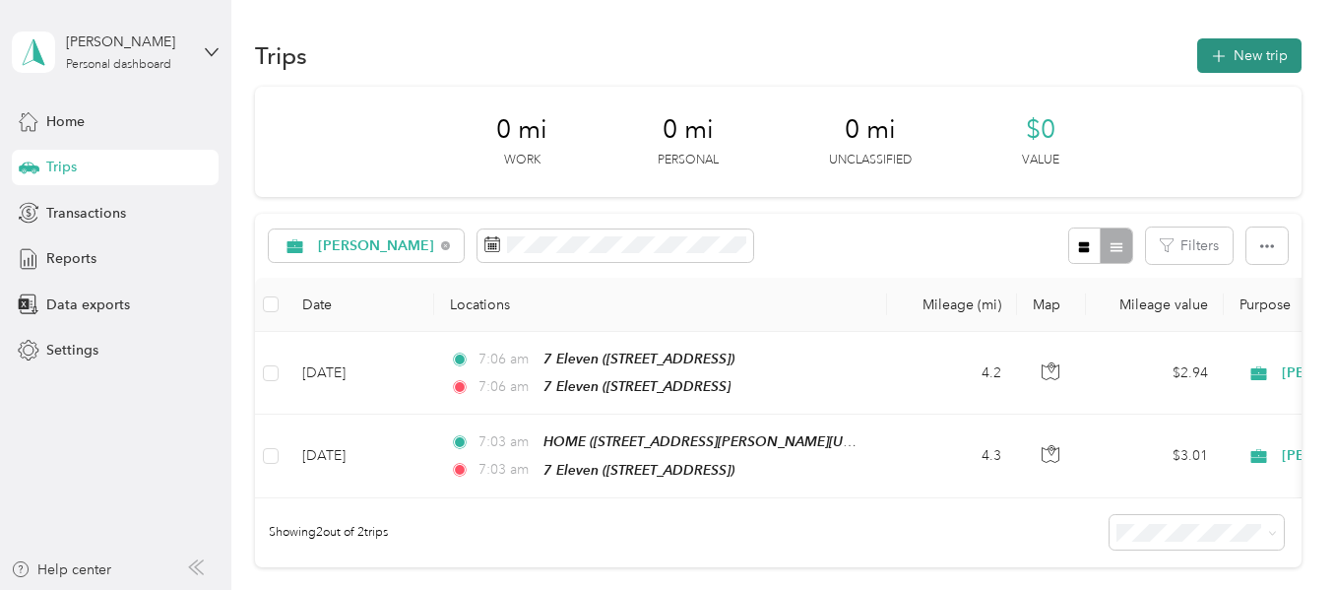
click at [1239, 61] on button "New trip" at bounding box center [1250, 55] width 104 height 34
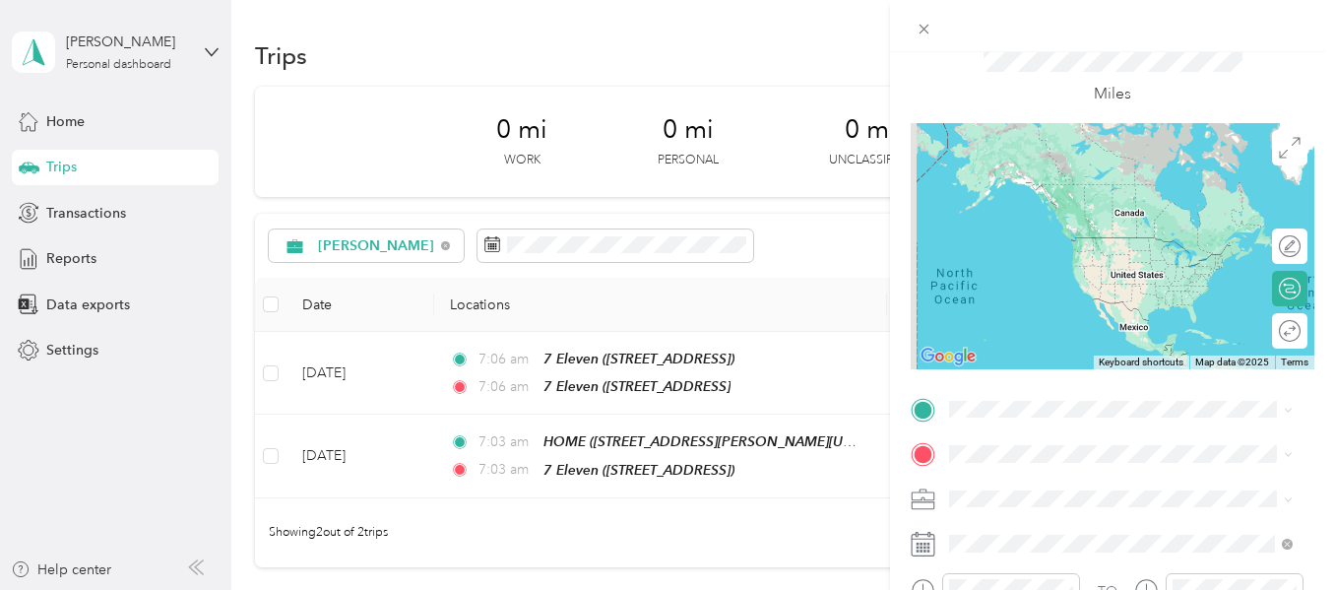
scroll to position [197, 0]
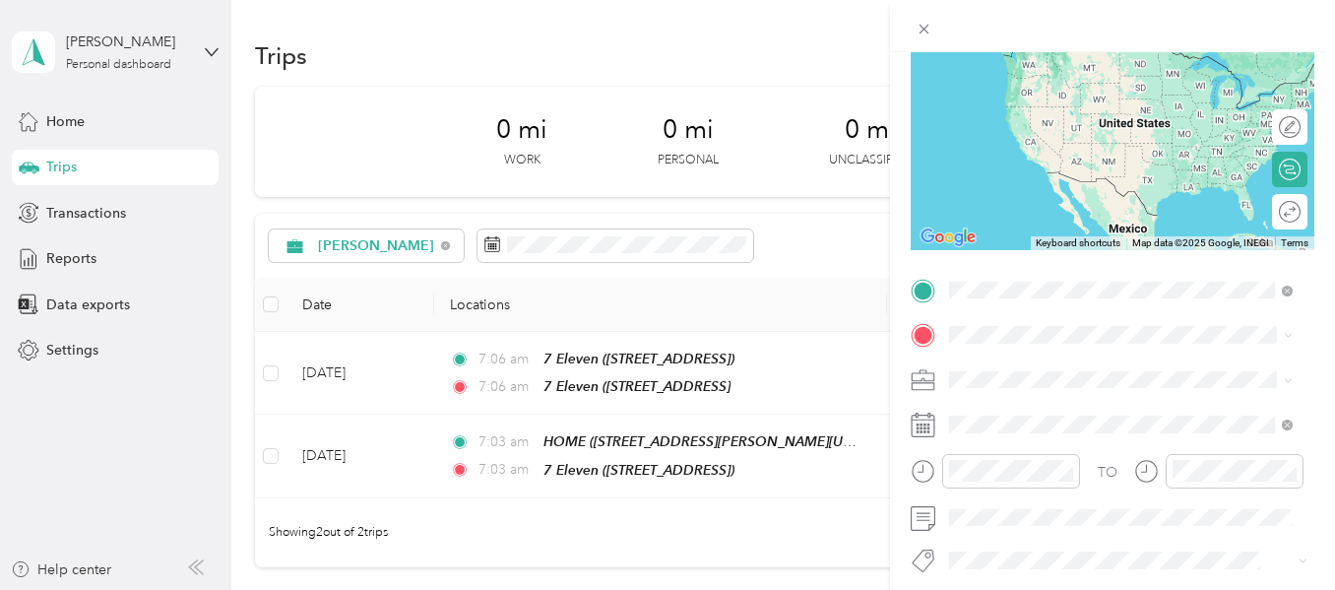
click at [1034, 385] on div "TEAM 7 Eleven [STREET_ADDRESS]" at bounding box center [1049, 383] width 125 height 48
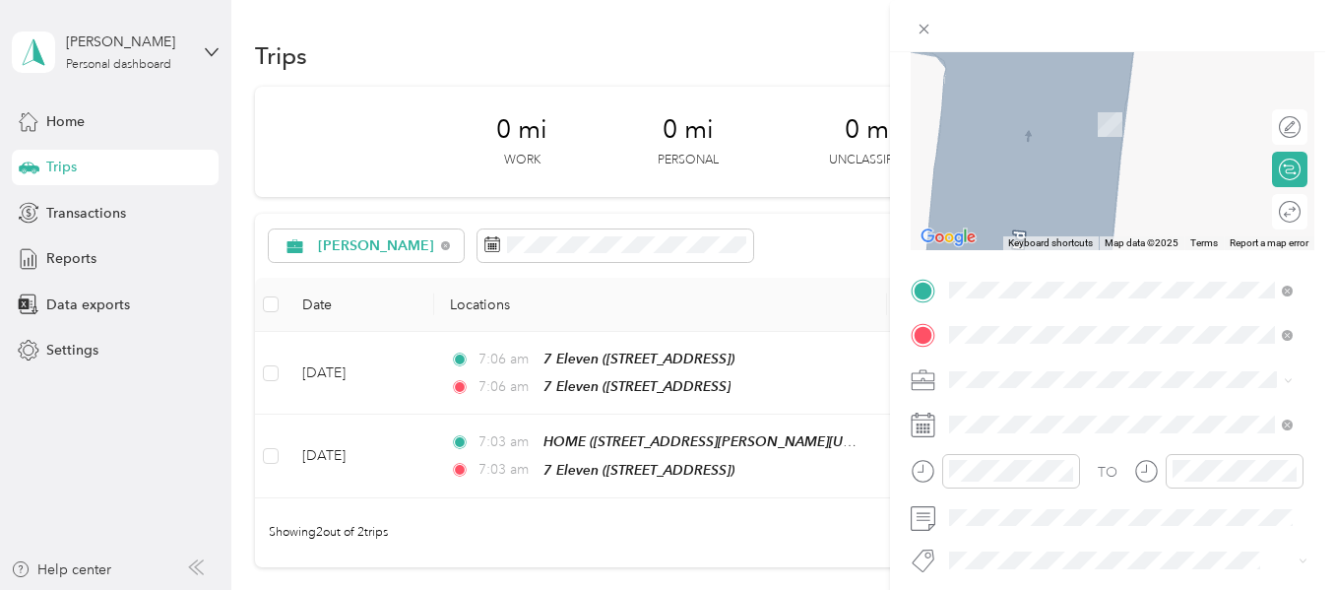
click at [1109, 282] on div "TEAM 7 Eleven" at bounding box center [1104, 285] width 234 height 25
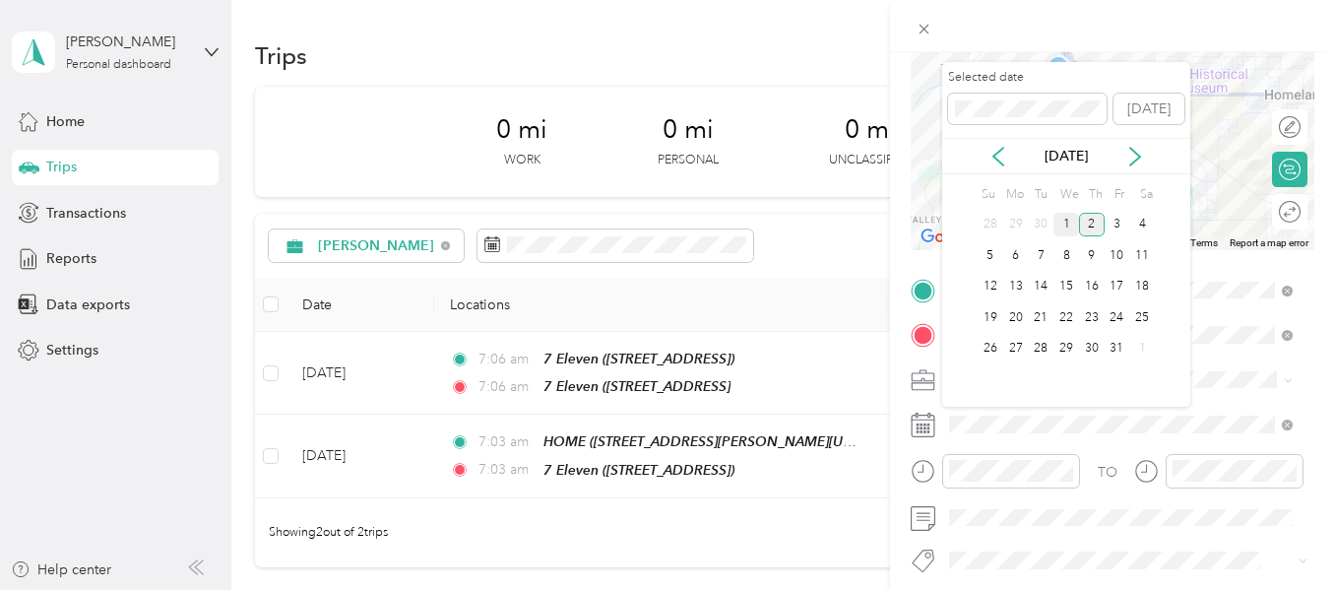
click at [1062, 220] on div "1" at bounding box center [1067, 225] width 26 height 25
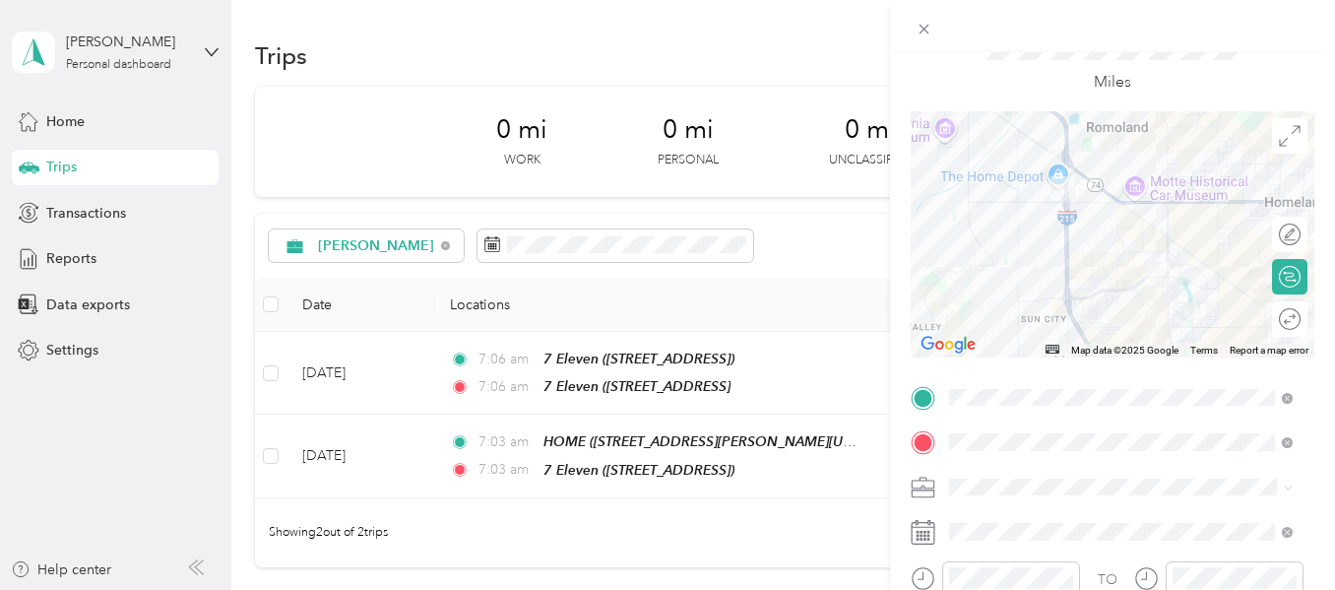
scroll to position [0, 0]
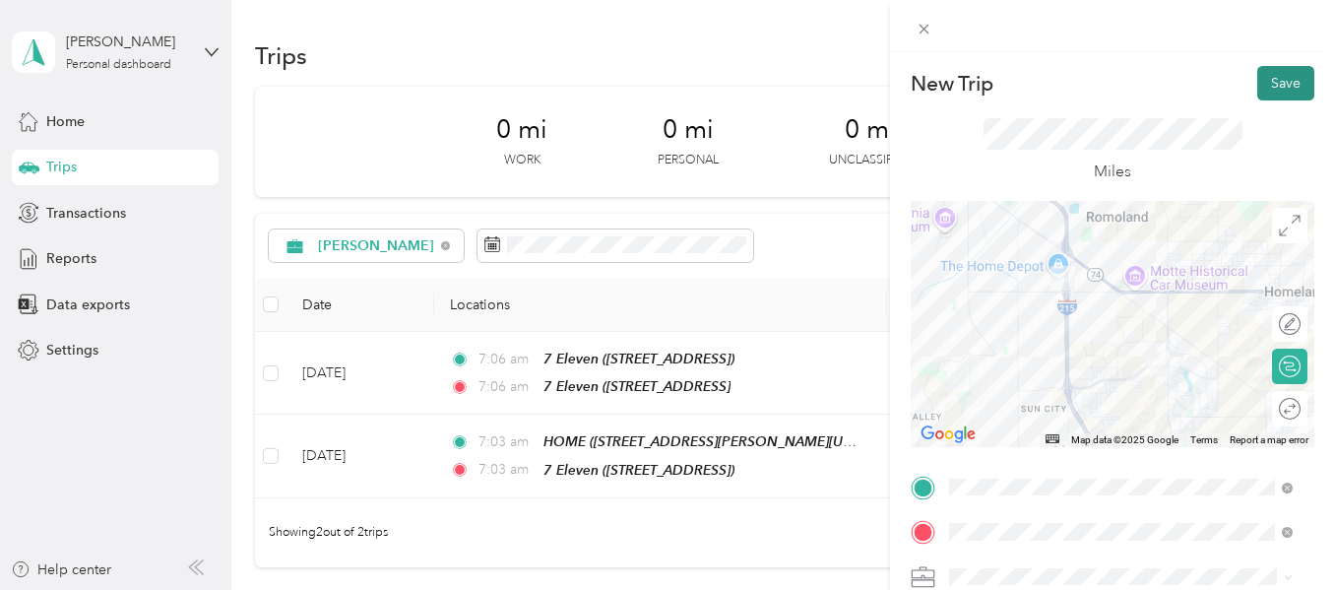
click at [1261, 83] on button "Save" at bounding box center [1286, 83] width 57 height 34
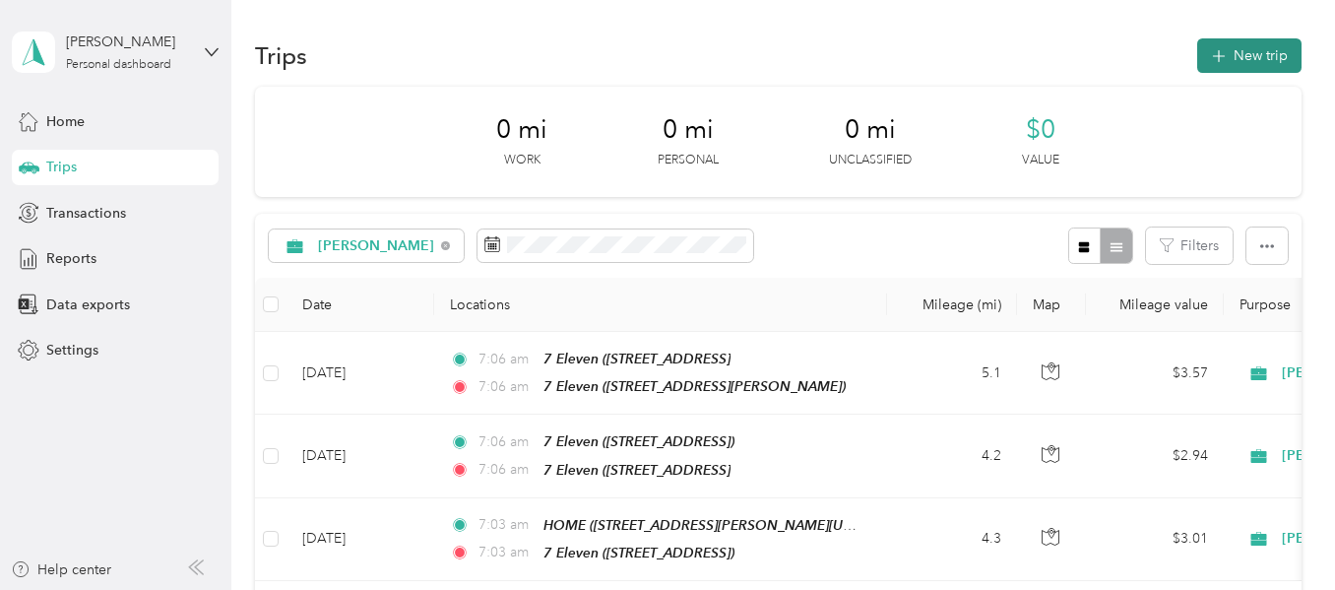
click at [1227, 62] on button "New trip" at bounding box center [1250, 55] width 104 height 34
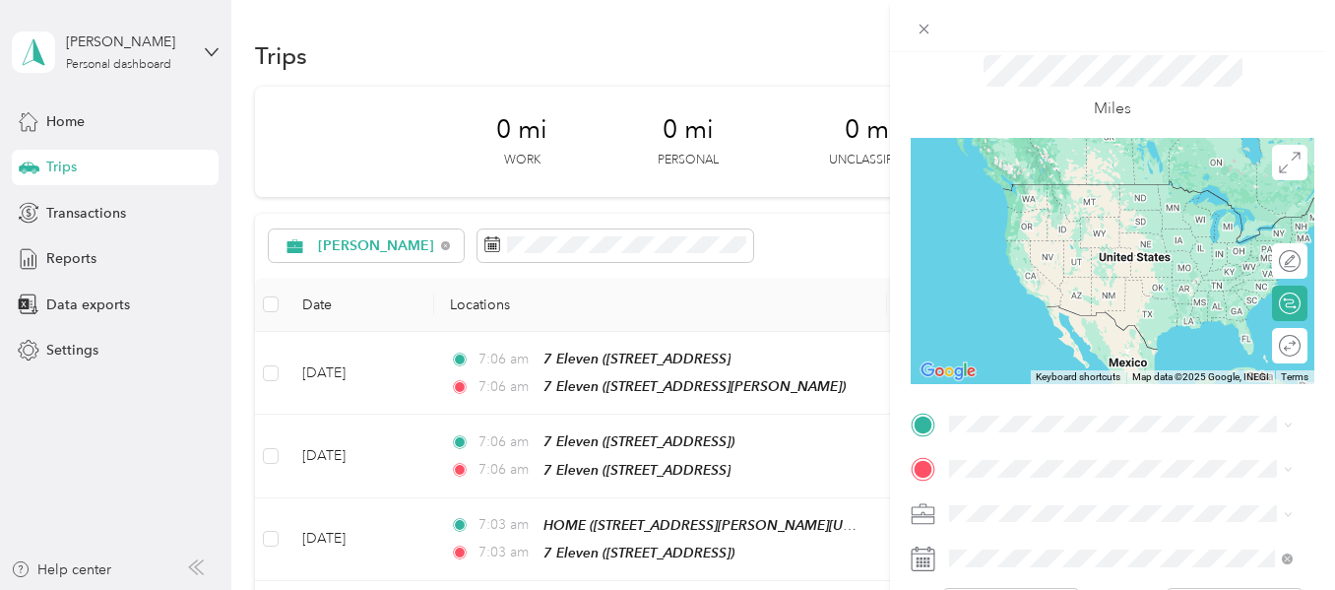
scroll to position [98, 0]
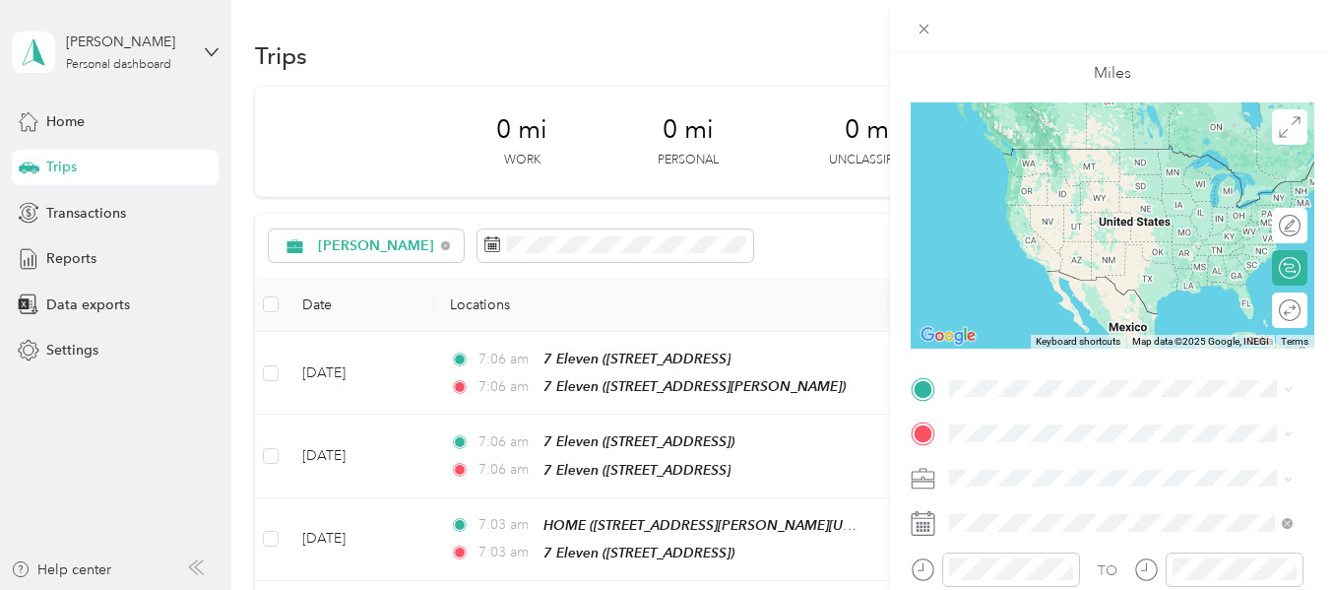
click at [1055, 175] on div "TEAM 7 Eleven [STREET_ADDRESS]" at bounding box center [1049, 166] width 125 height 48
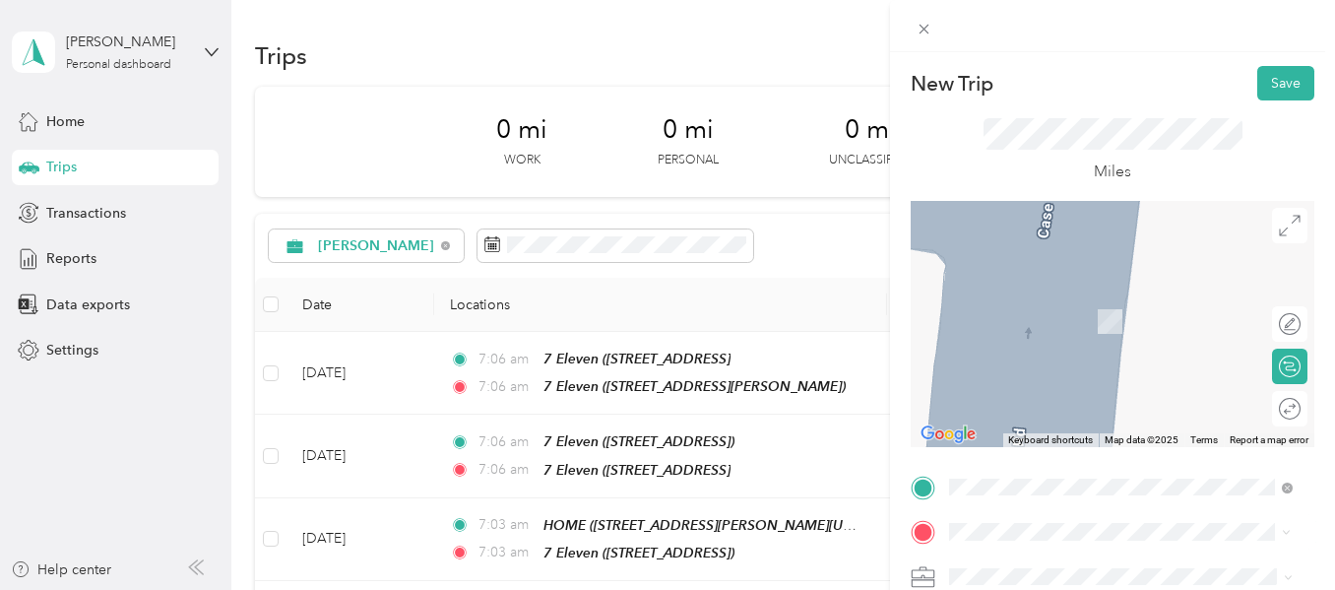
click at [1112, 307] on span "[STREET_ADDRESS]" at bounding box center [1049, 299] width 125 height 17
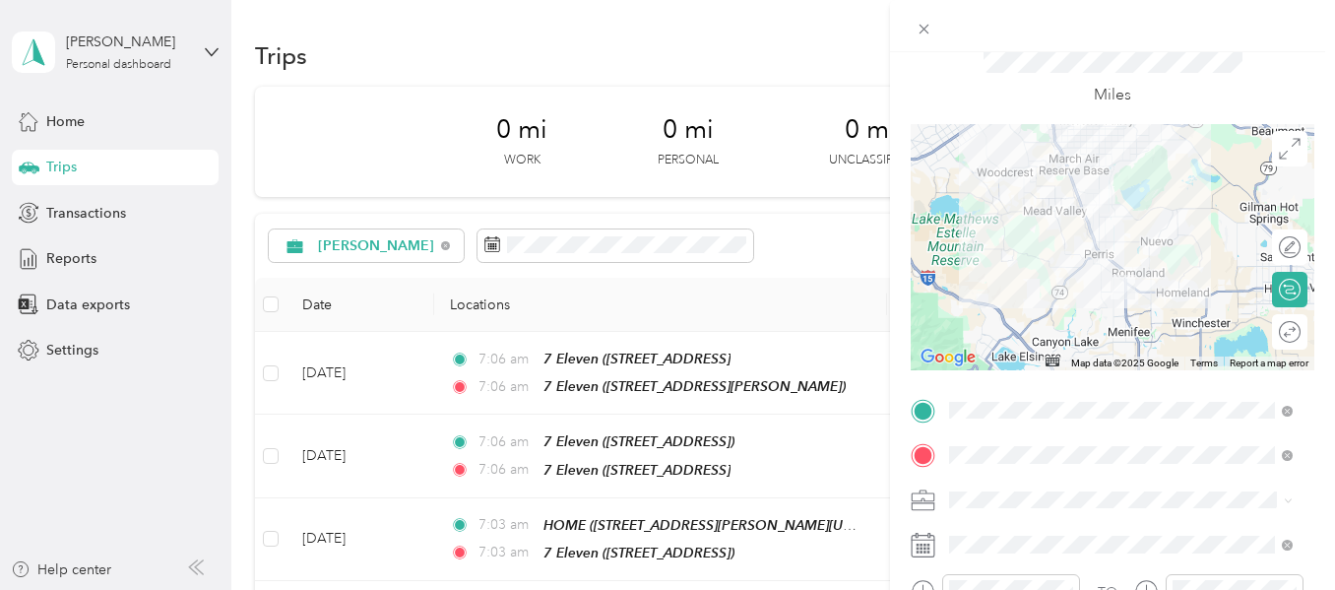
scroll to position [197, 0]
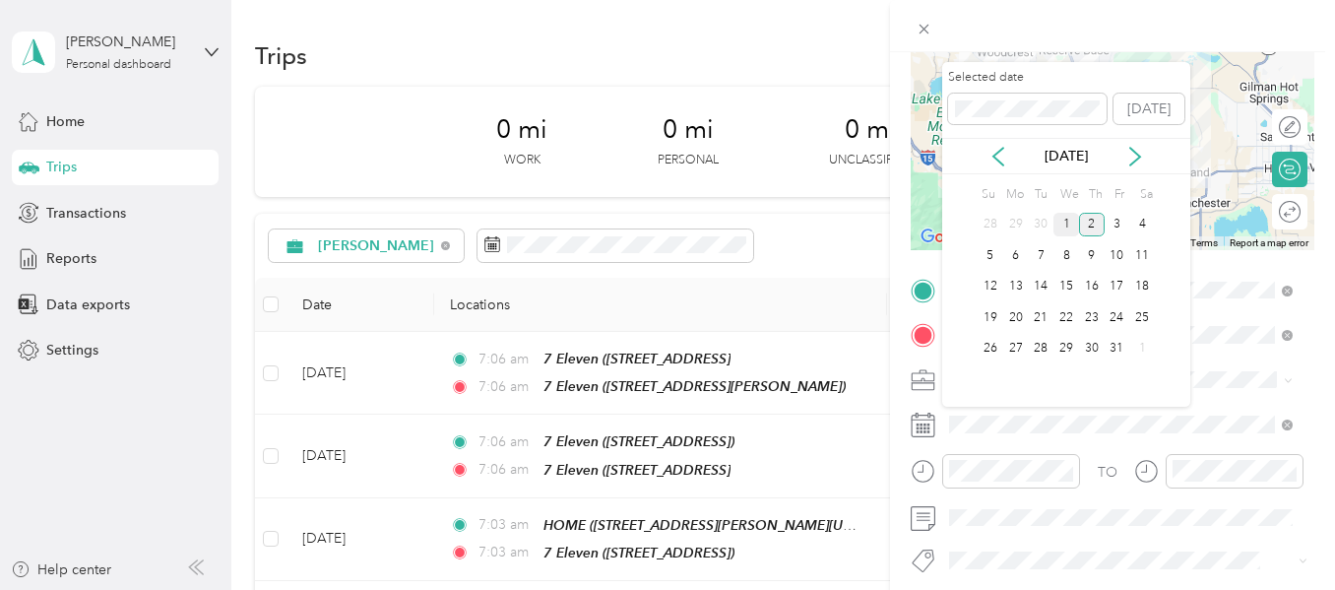
click at [1069, 227] on div "1" at bounding box center [1067, 225] width 26 height 25
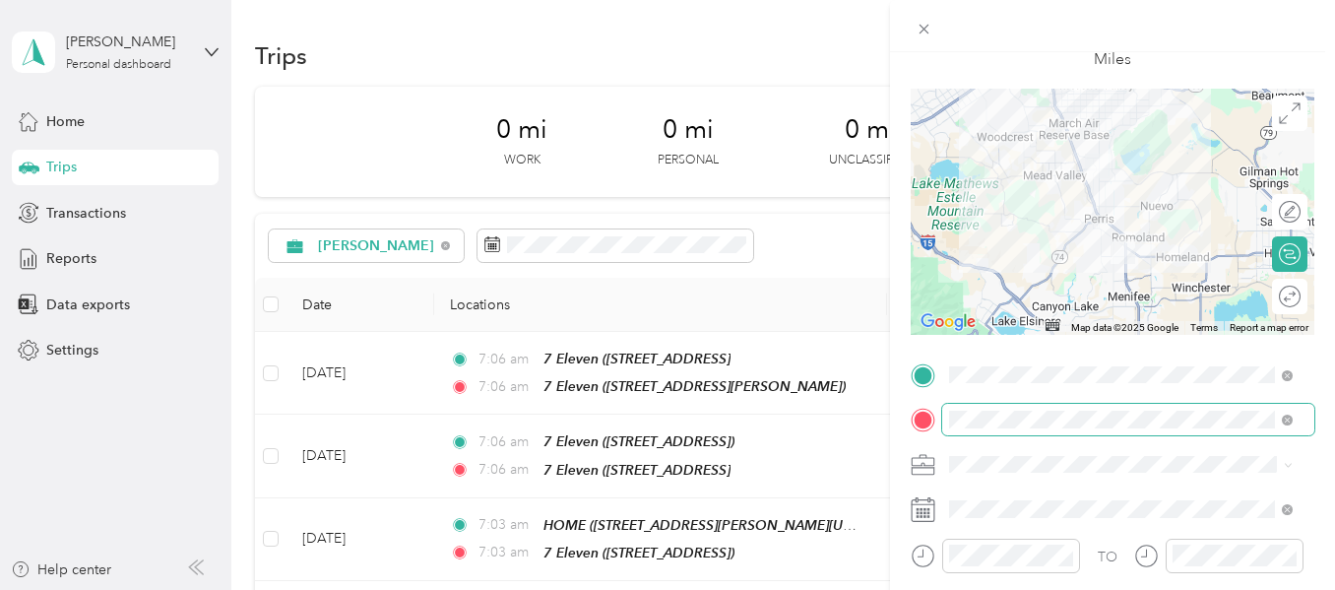
scroll to position [0, 0]
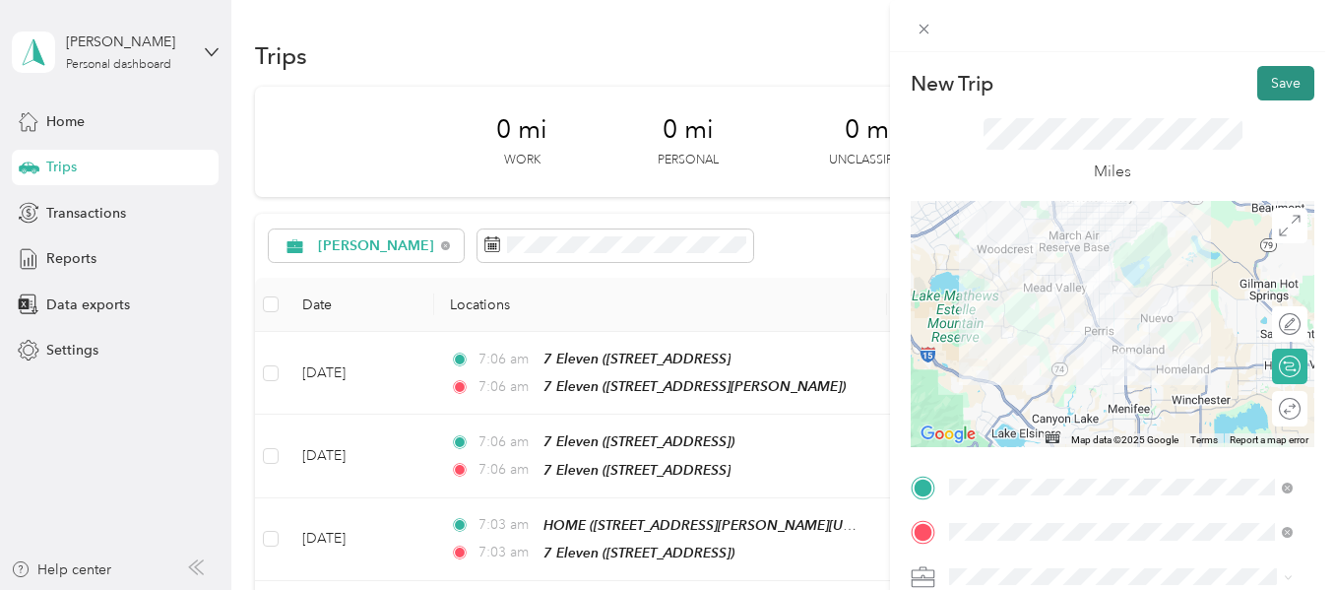
click at [1260, 75] on button "Save" at bounding box center [1286, 83] width 57 height 34
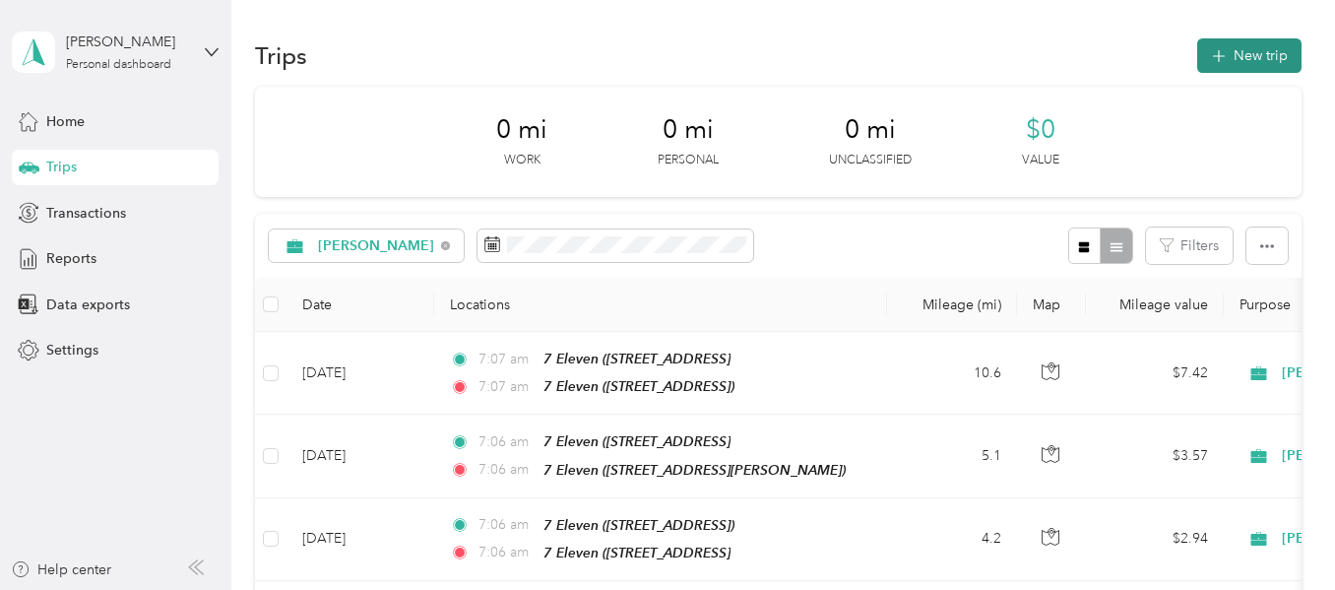
click at [1226, 60] on button "New trip" at bounding box center [1250, 55] width 104 height 34
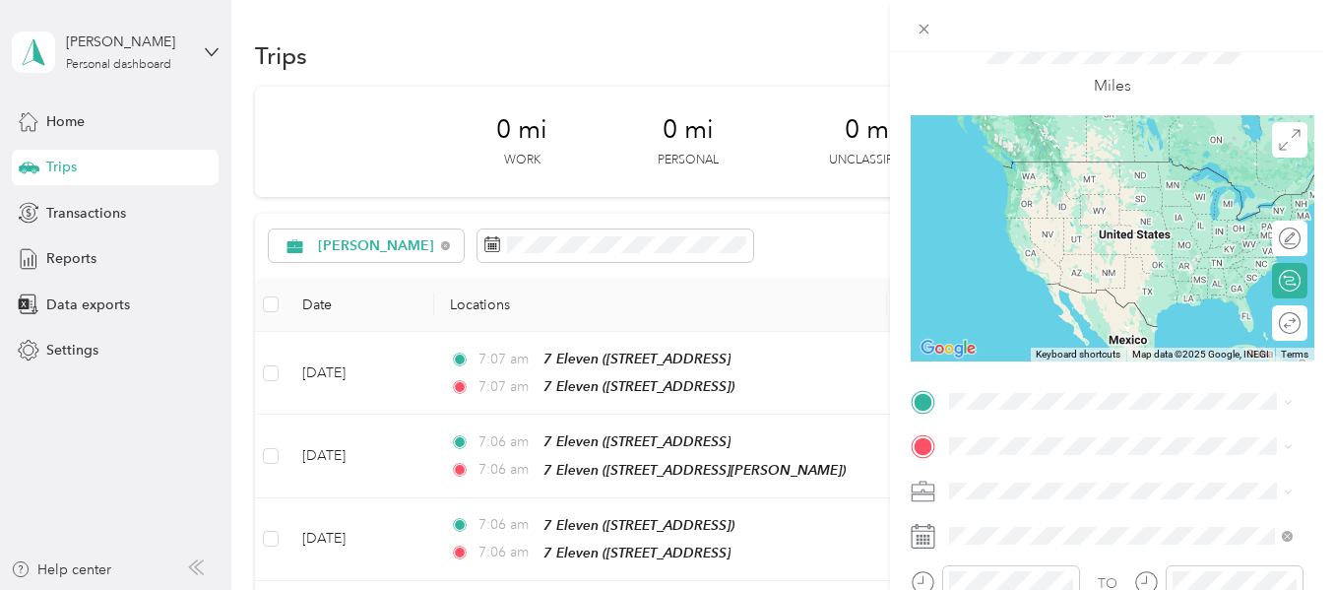
scroll to position [197, 0]
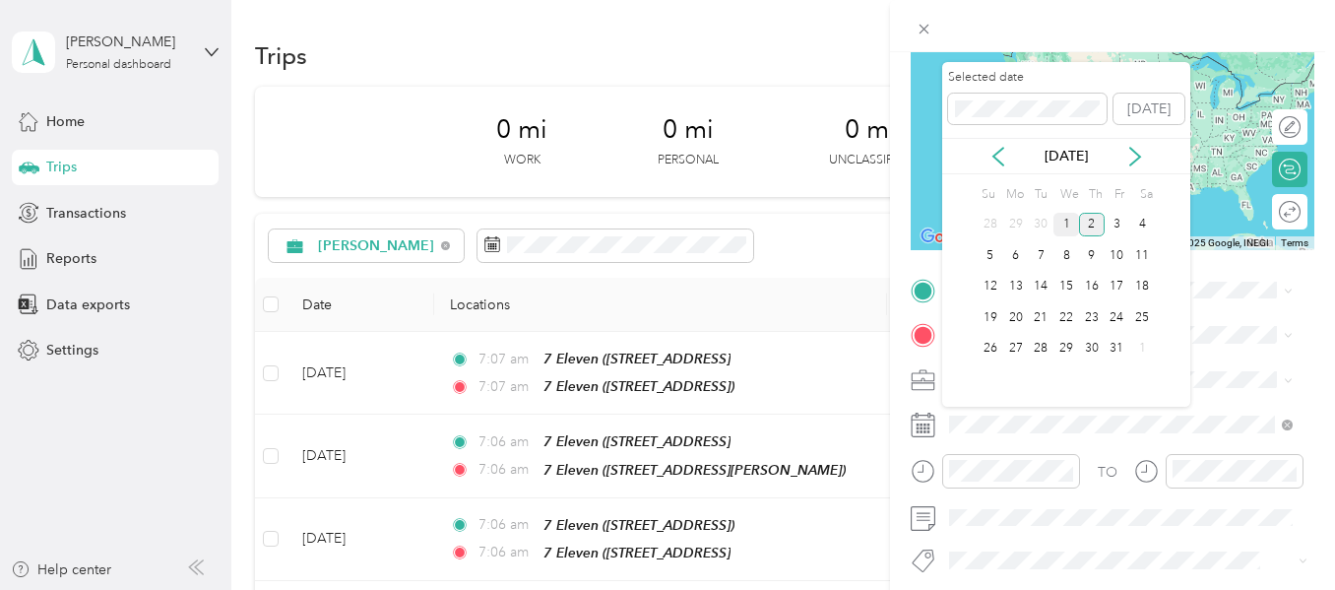
click at [1063, 218] on div "1" at bounding box center [1067, 225] width 26 height 25
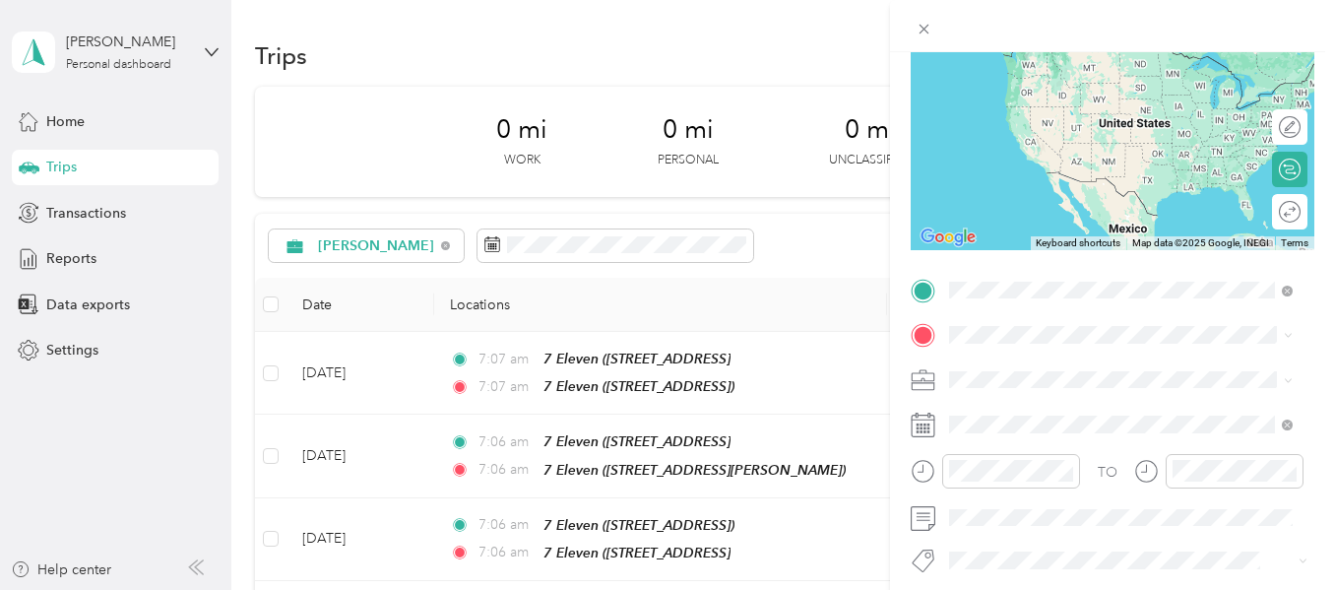
click at [1072, 475] on span "[STREET_ADDRESS]" at bounding box center [1049, 466] width 125 height 17
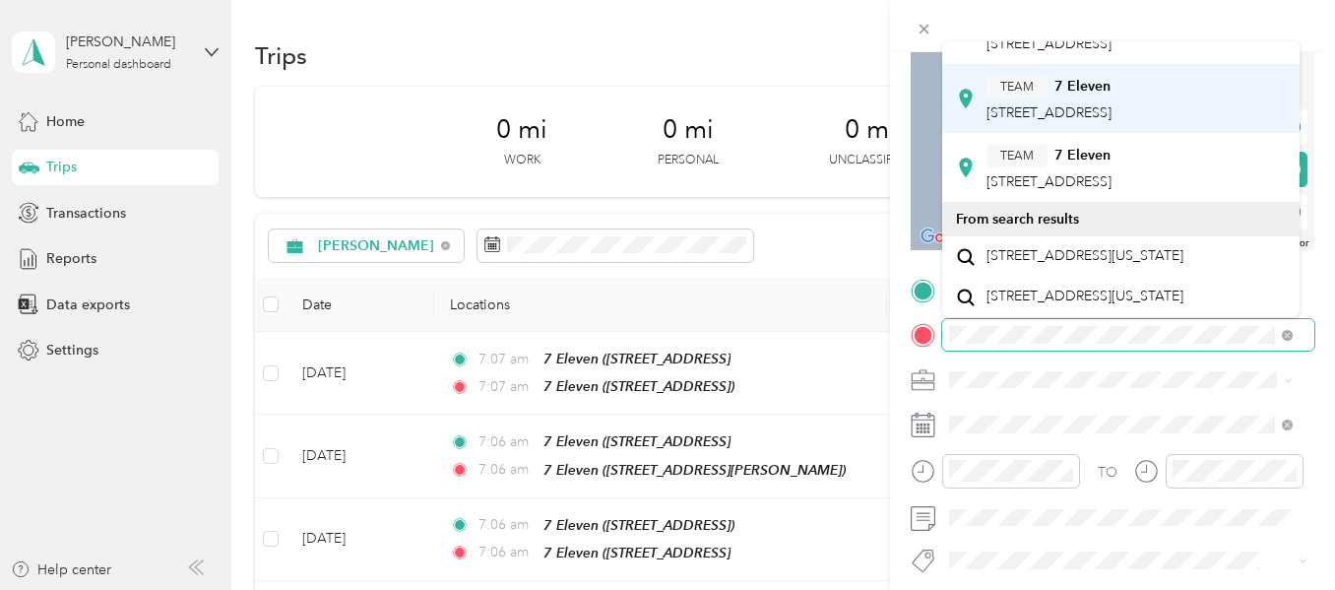
scroll to position [295, 0]
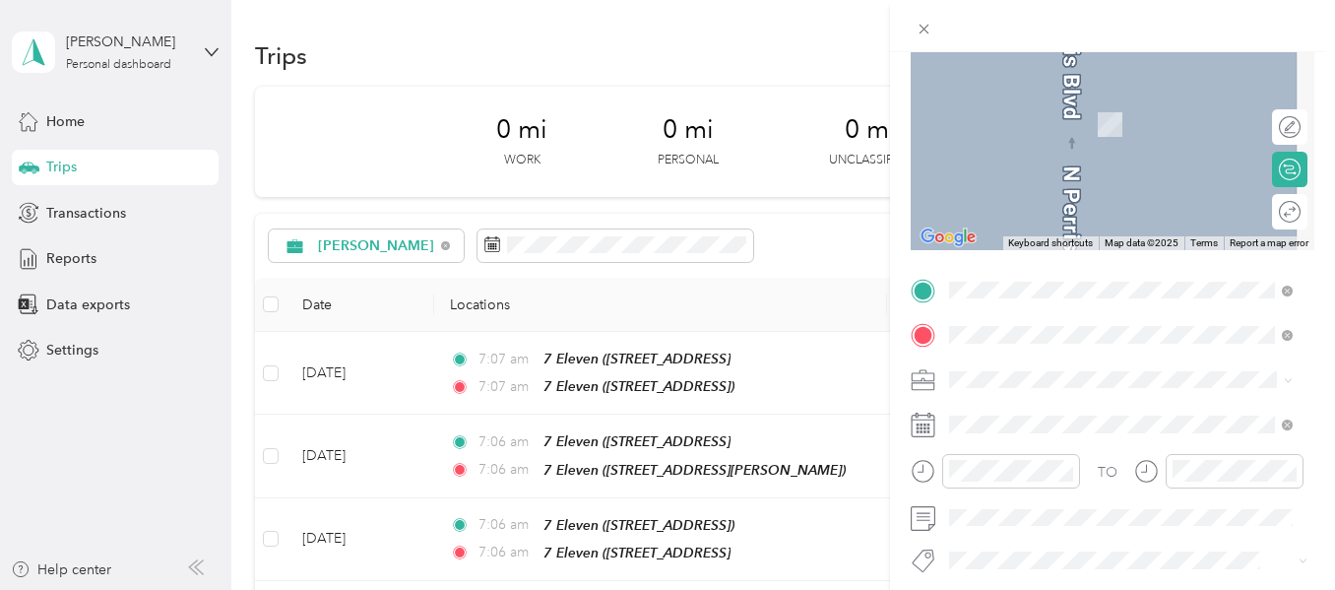
click at [1108, 183] on div "TEAM 7 Eleven [STREET_ADDRESS]" at bounding box center [1049, 168] width 125 height 48
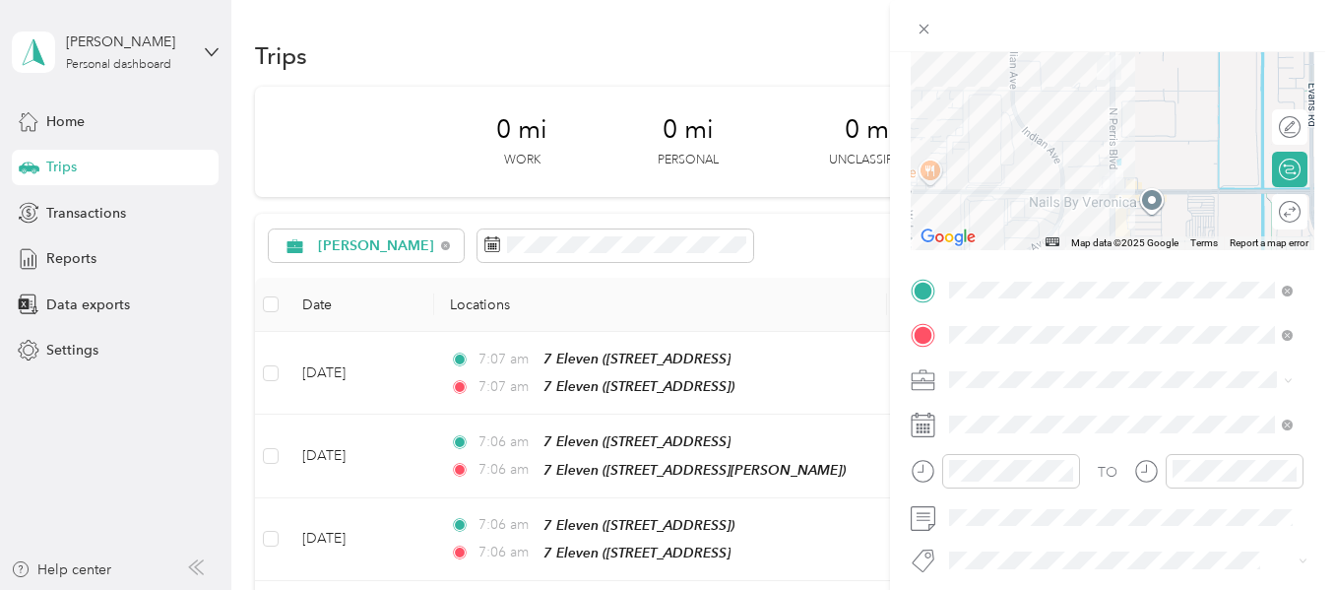
scroll to position [0, 0]
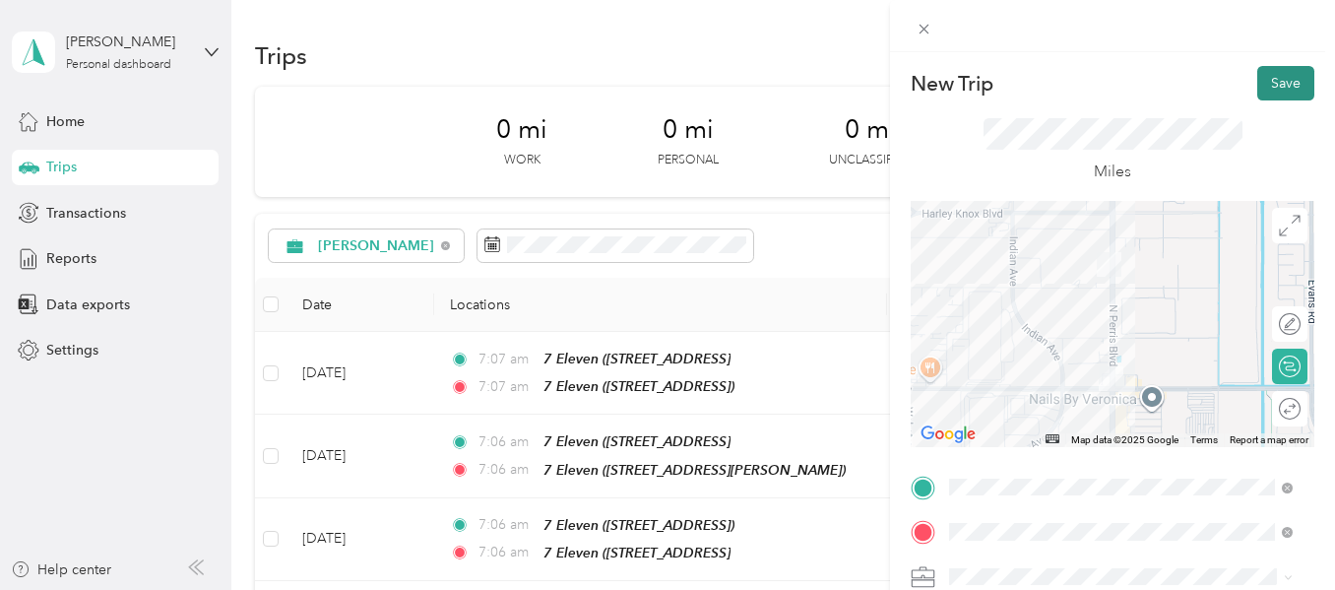
click at [1269, 87] on button "Save" at bounding box center [1286, 83] width 57 height 34
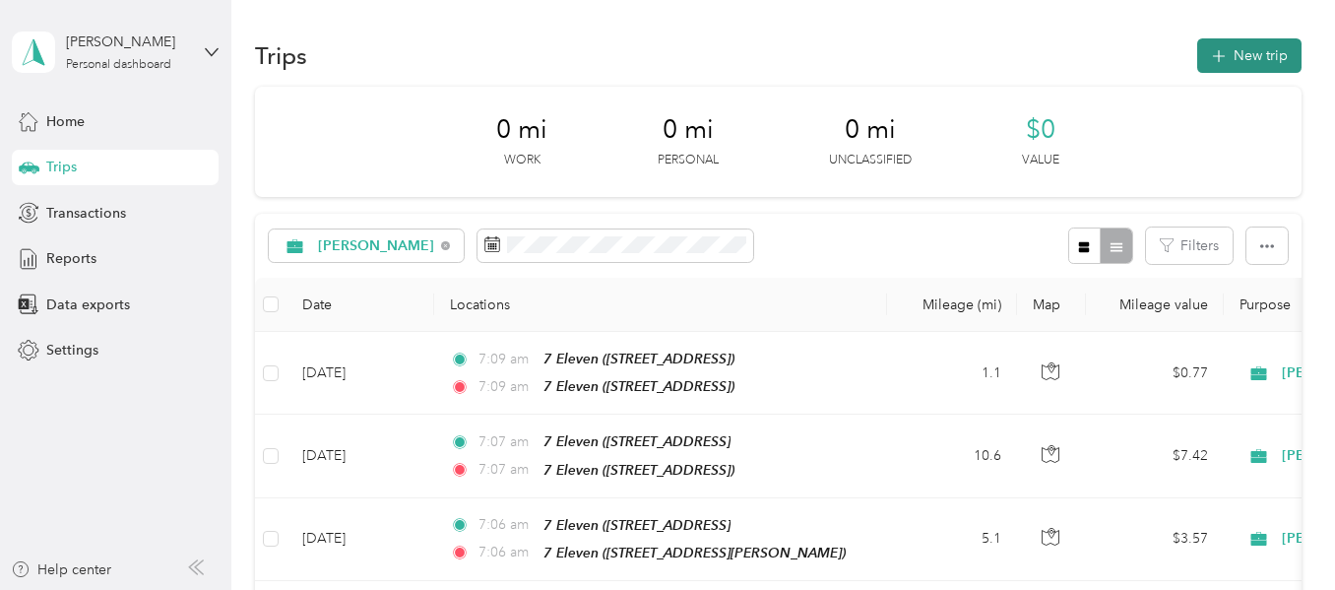
click at [1236, 62] on button "New trip" at bounding box center [1250, 55] width 104 height 34
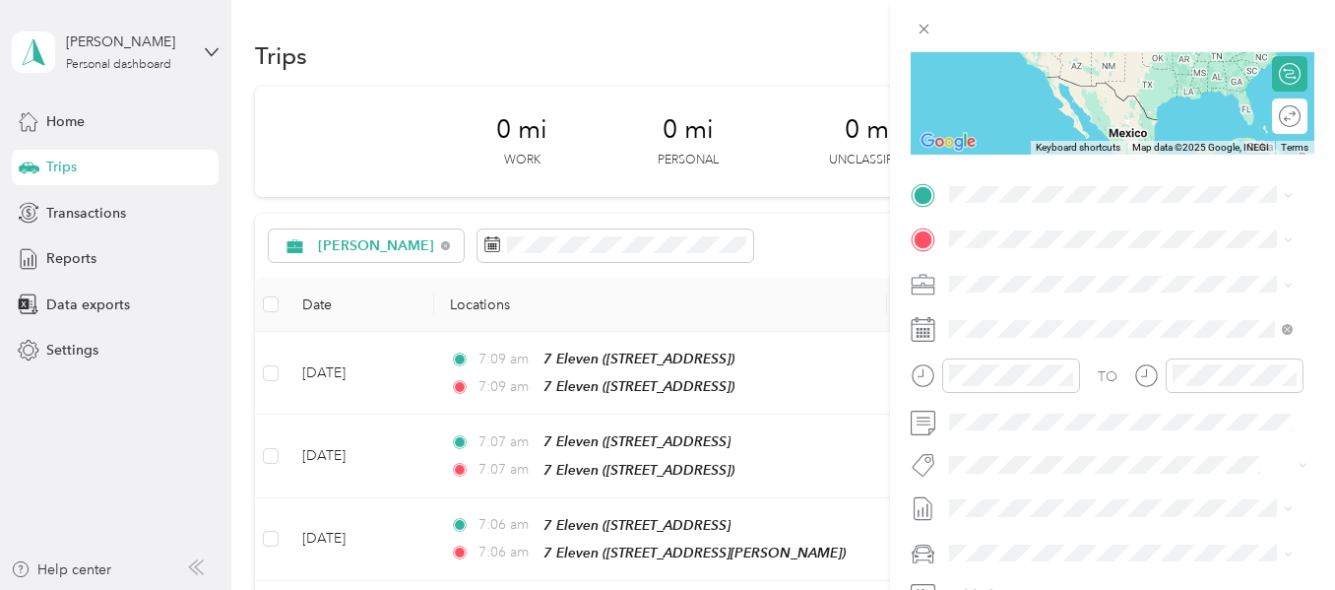
scroll to position [295, 0]
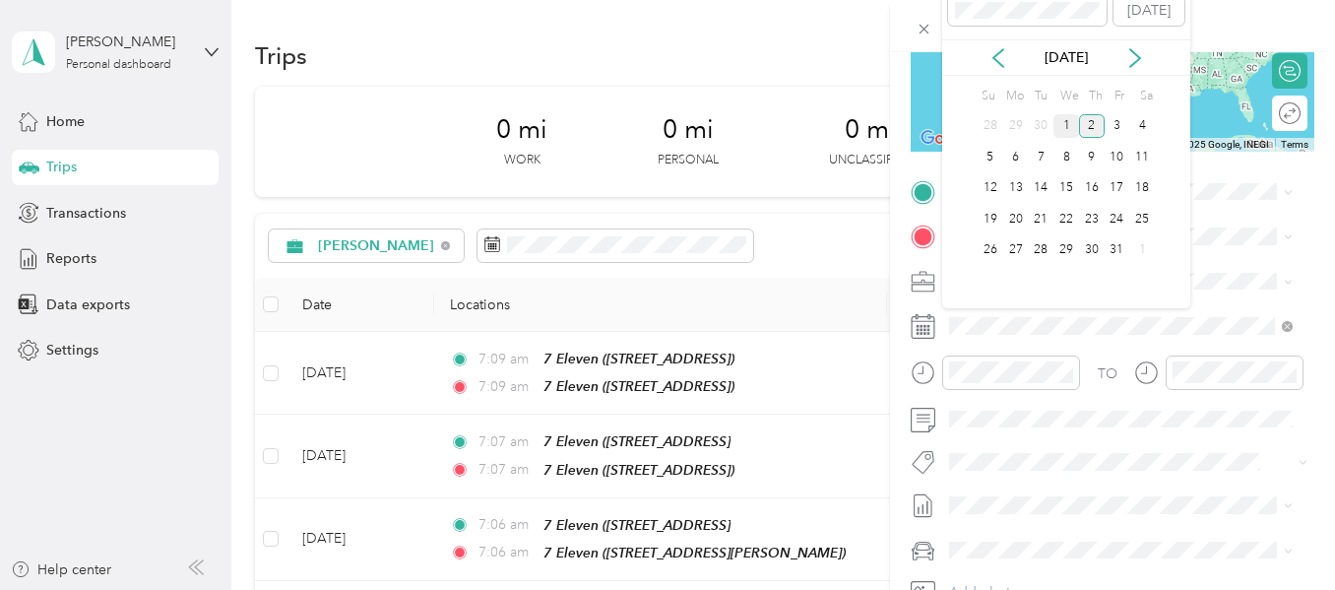
click at [1072, 125] on div "1" at bounding box center [1067, 126] width 26 height 25
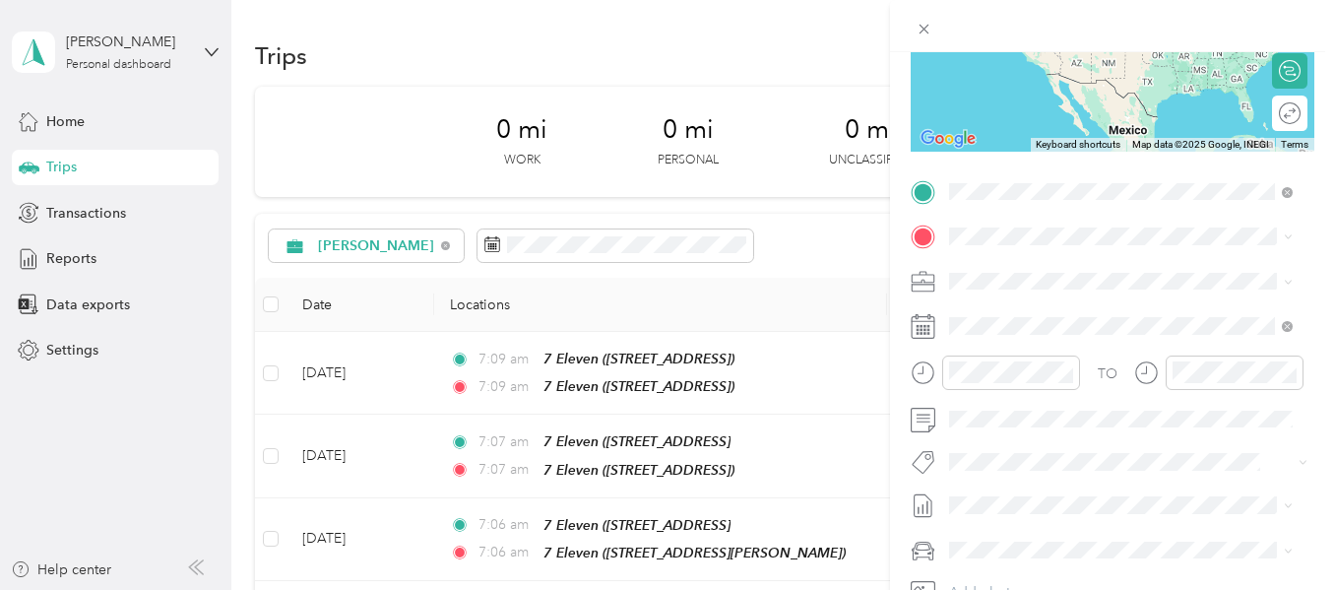
click at [1071, 351] on strong "7 Eleven" at bounding box center [1083, 342] width 56 height 18
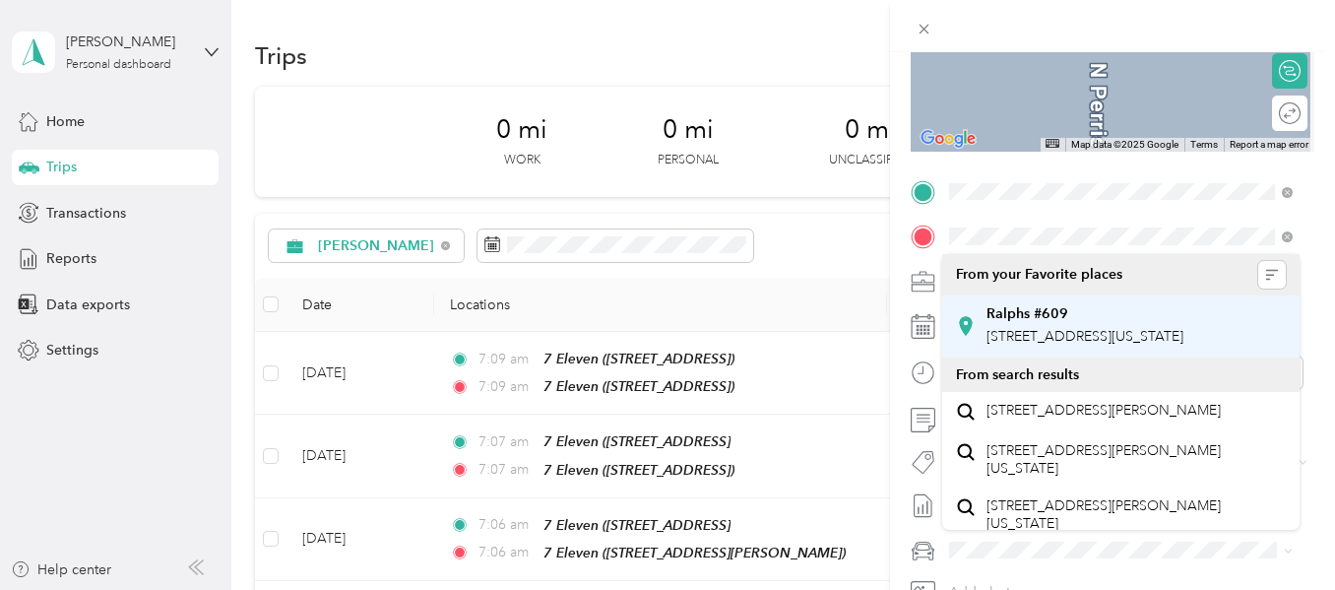
click at [1054, 318] on strong "Ralphs #609" at bounding box center [1028, 314] width 82 height 18
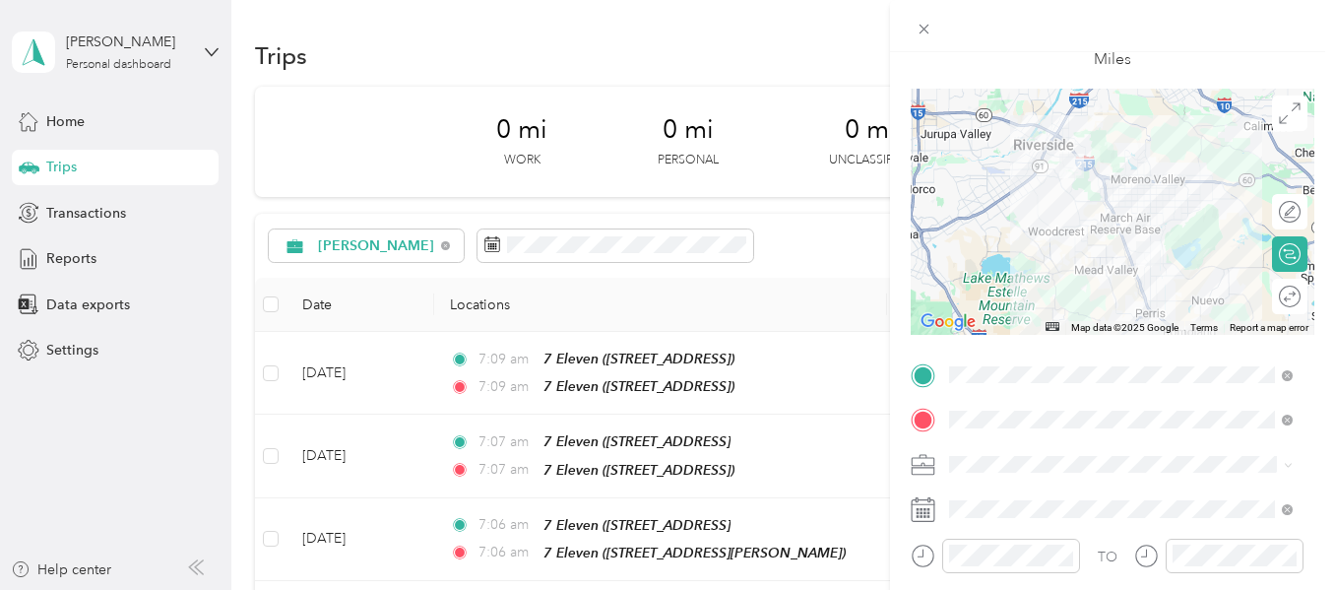
scroll to position [0, 0]
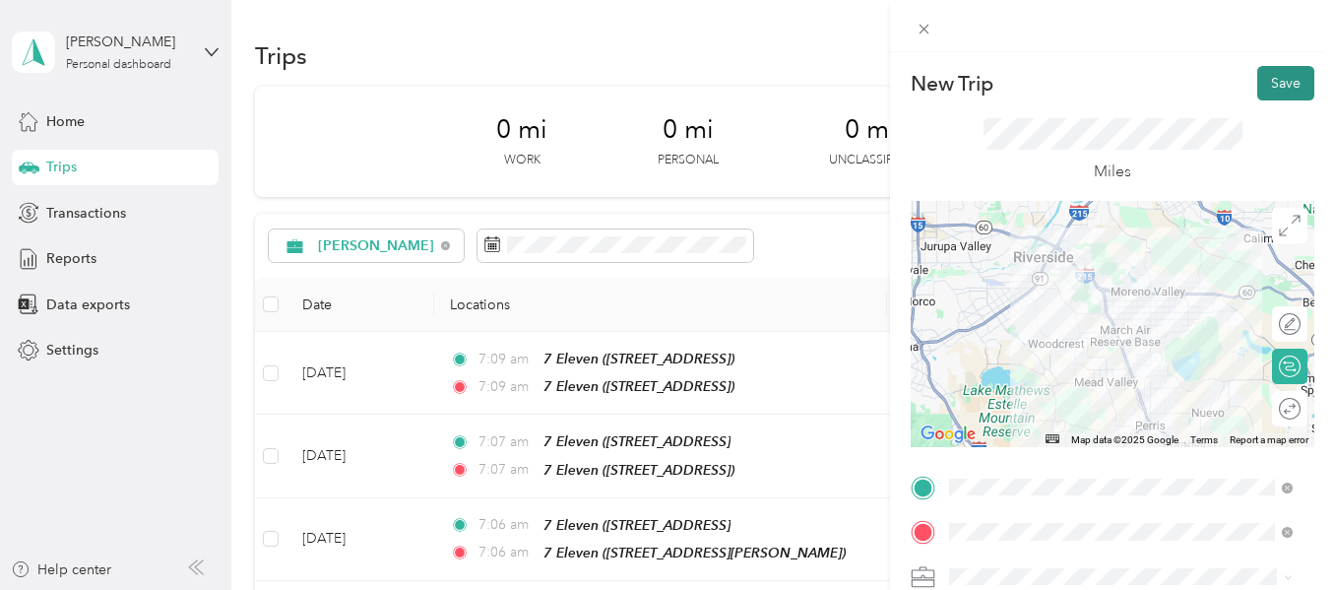
click at [1262, 84] on button "Save" at bounding box center [1286, 83] width 57 height 34
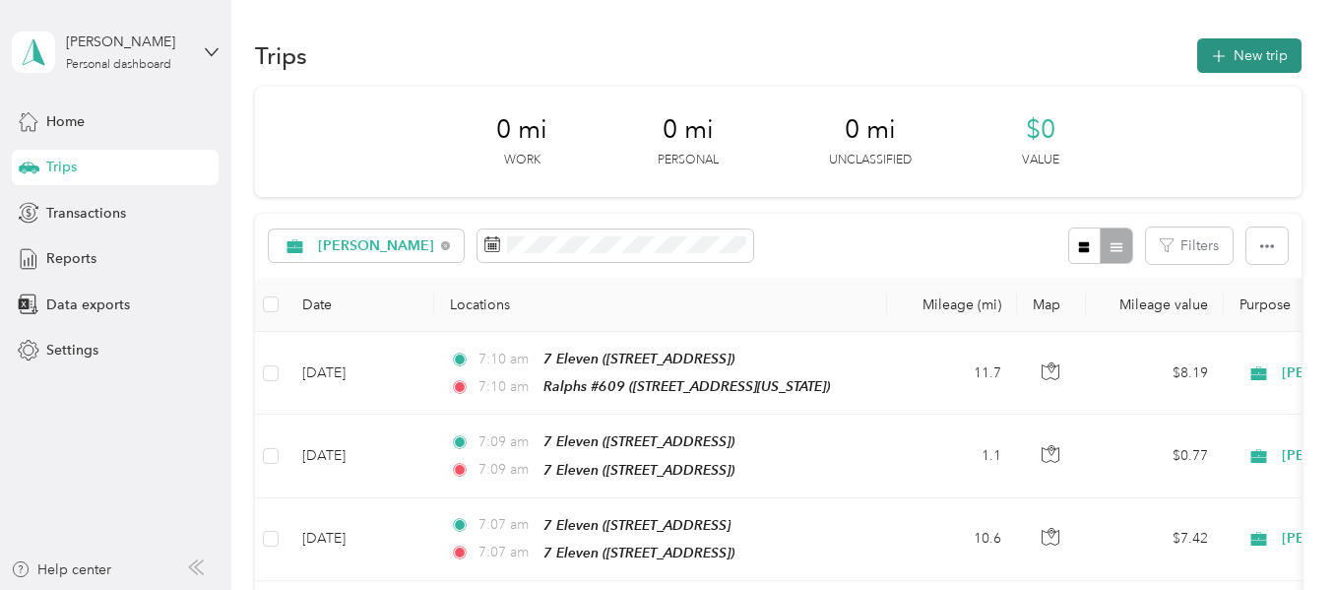
click at [1230, 59] on button "New trip" at bounding box center [1250, 55] width 104 height 34
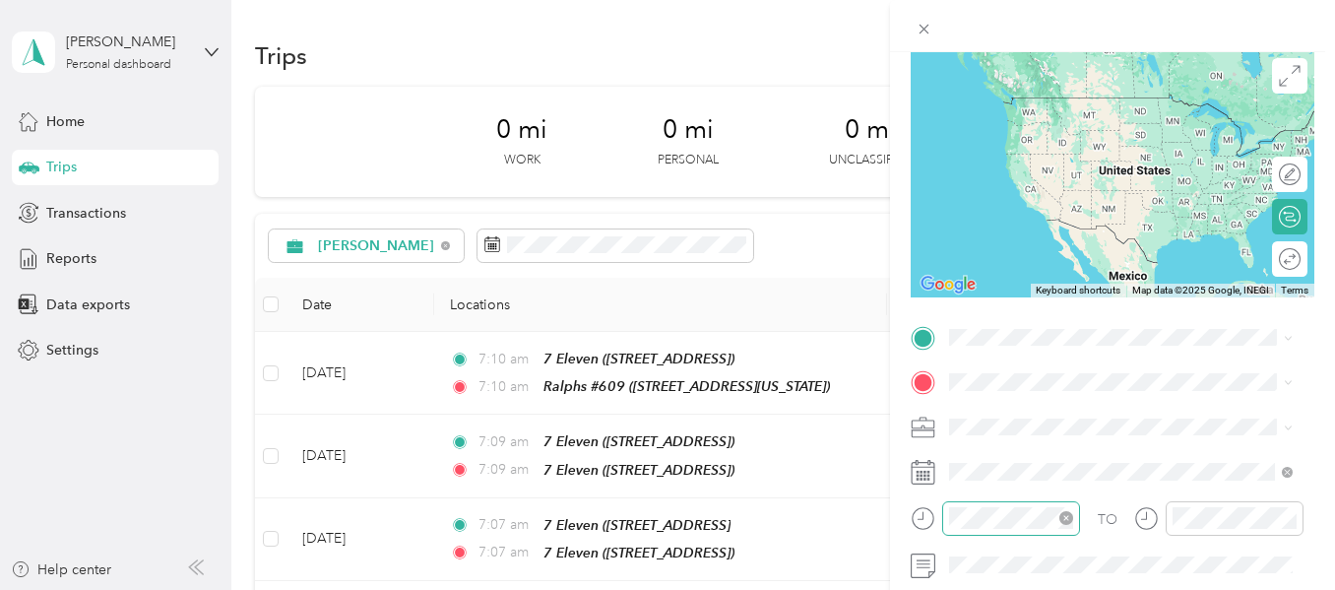
scroll to position [197, 0]
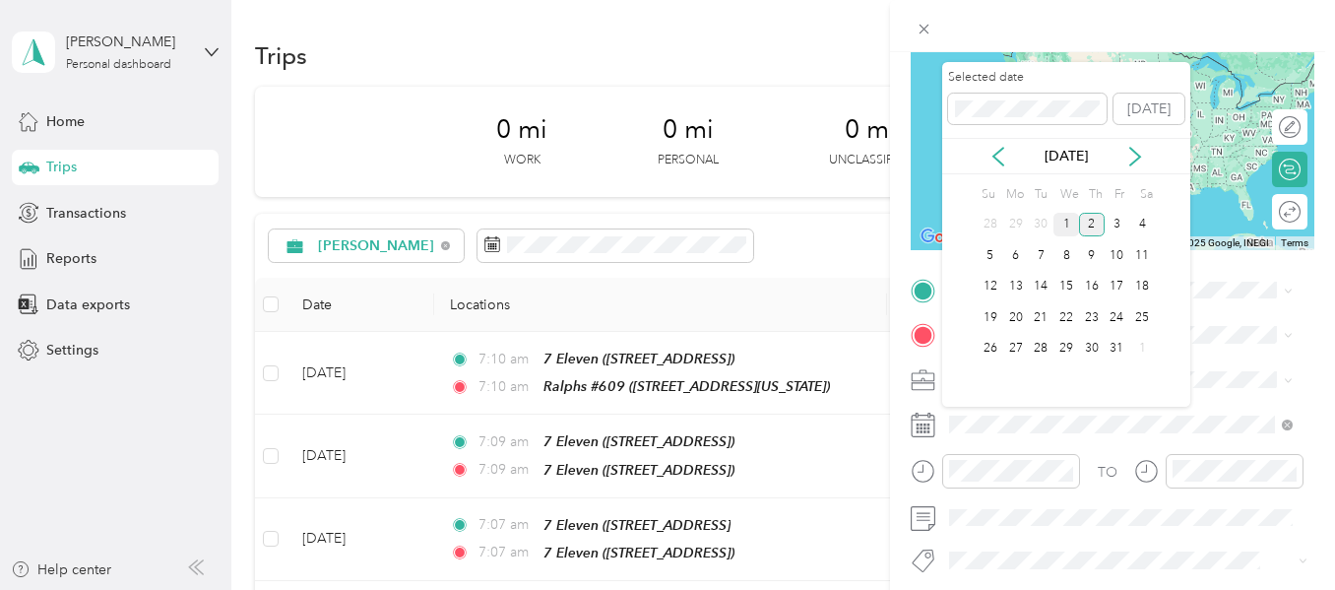
click at [1060, 214] on div "1" at bounding box center [1067, 225] width 26 height 25
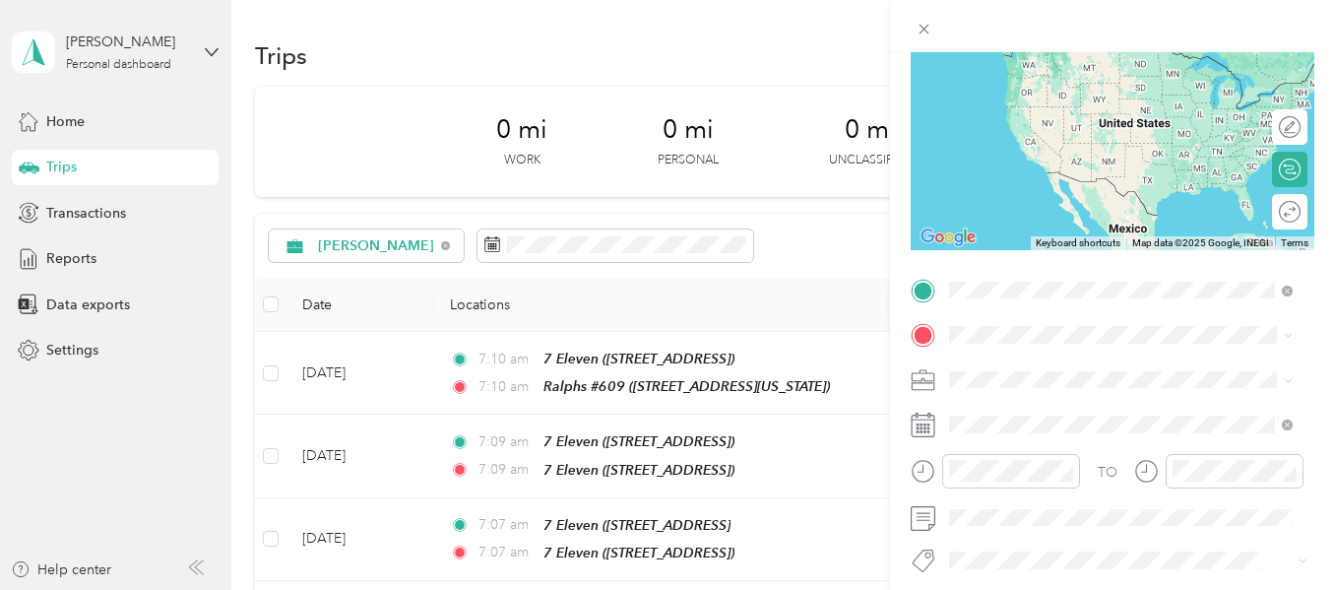
click at [1045, 386] on span "[STREET_ADDRESS][US_STATE]" at bounding box center [1085, 390] width 197 height 17
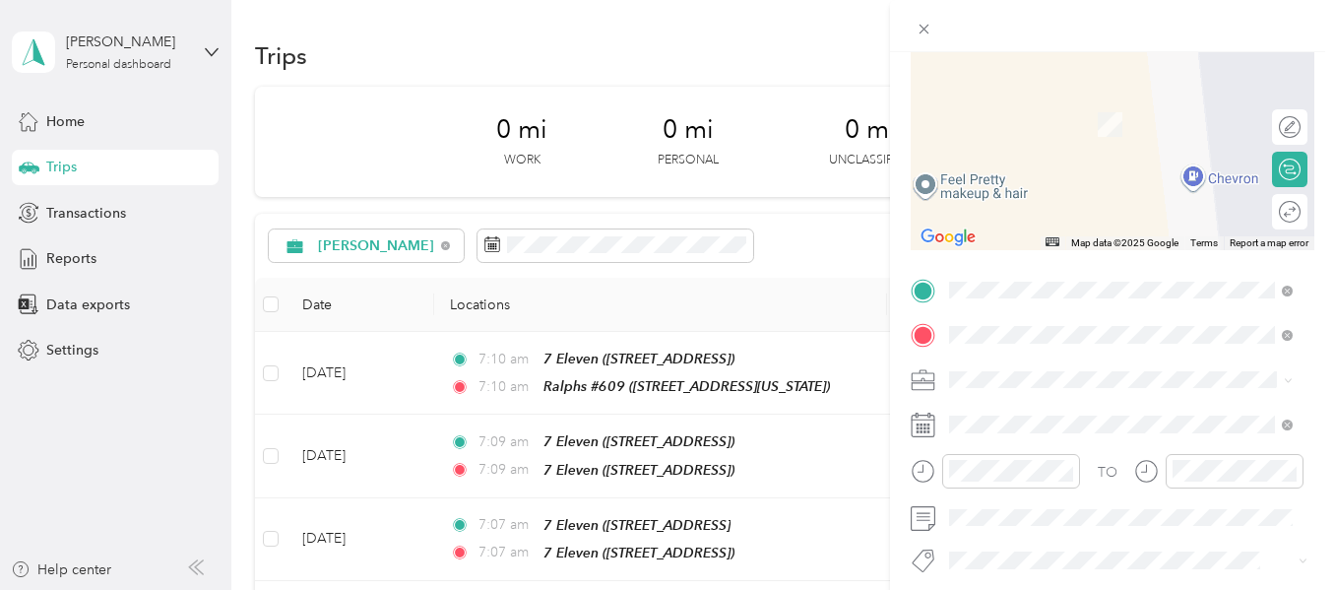
click at [1059, 109] on div "Vons #2659 [STREET_ADDRESS][US_STATE]" at bounding box center [1085, 114] width 197 height 41
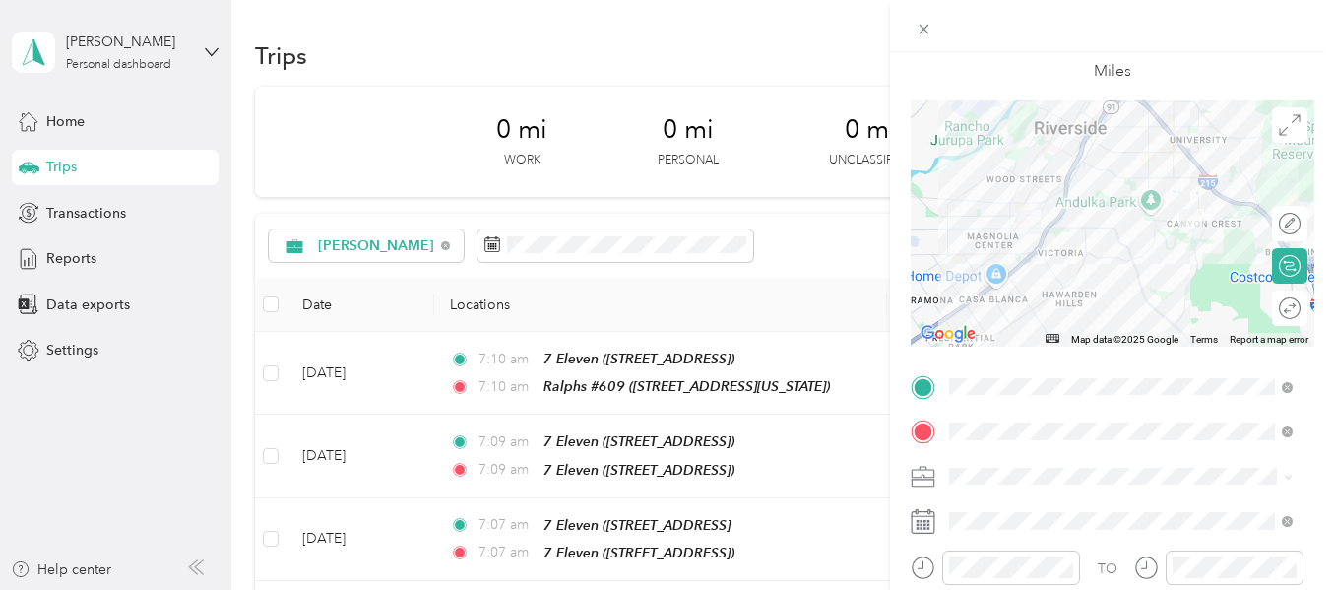
scroll to position [0, 0]
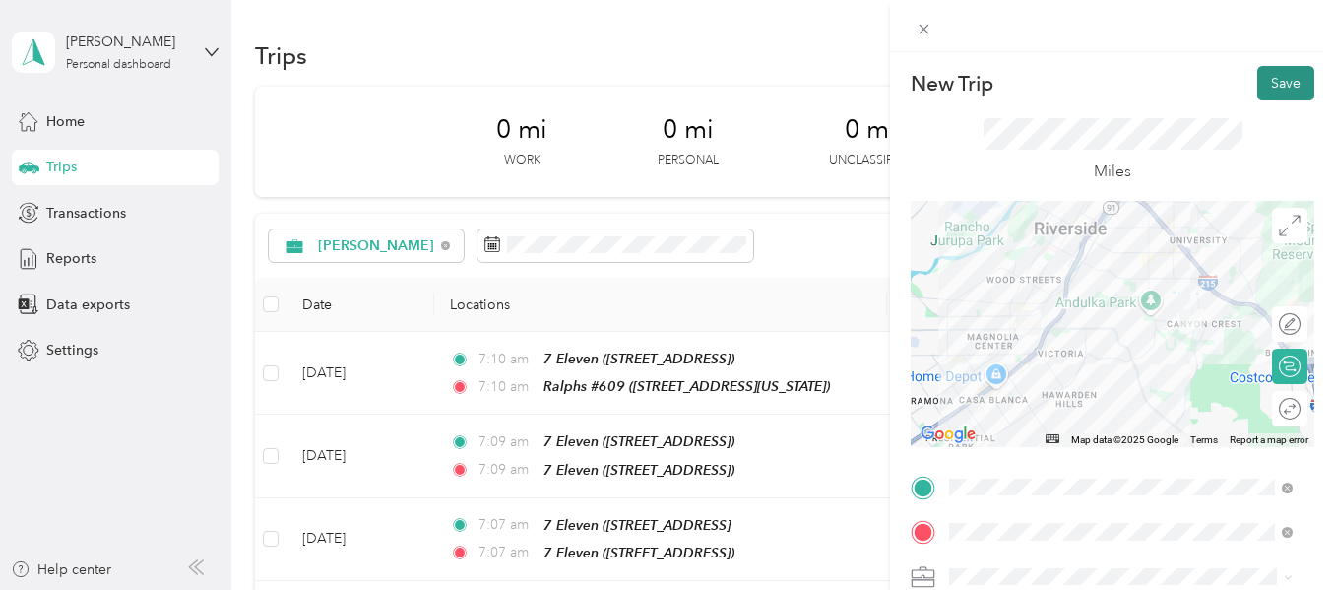
click at [1263, 95] on button "Save" at bounding box center [1286, 83] width 57 height 34
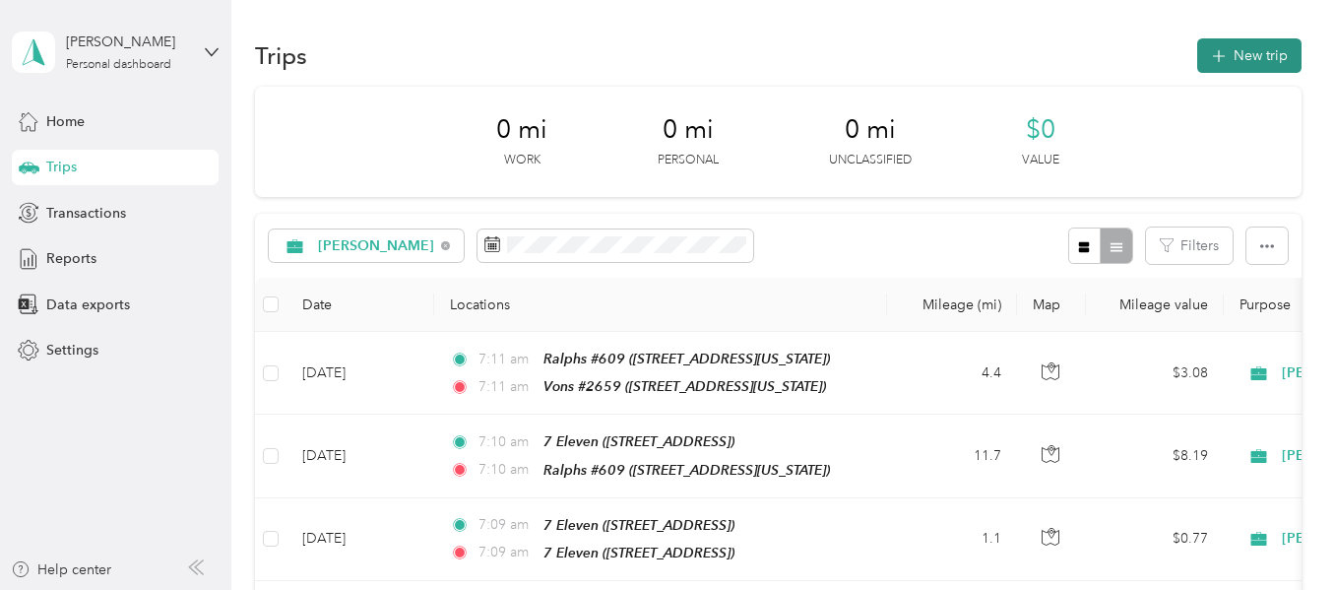
click at [1222, 58] on icon "button" at bounding box center [1218, 56] width 23 height 23
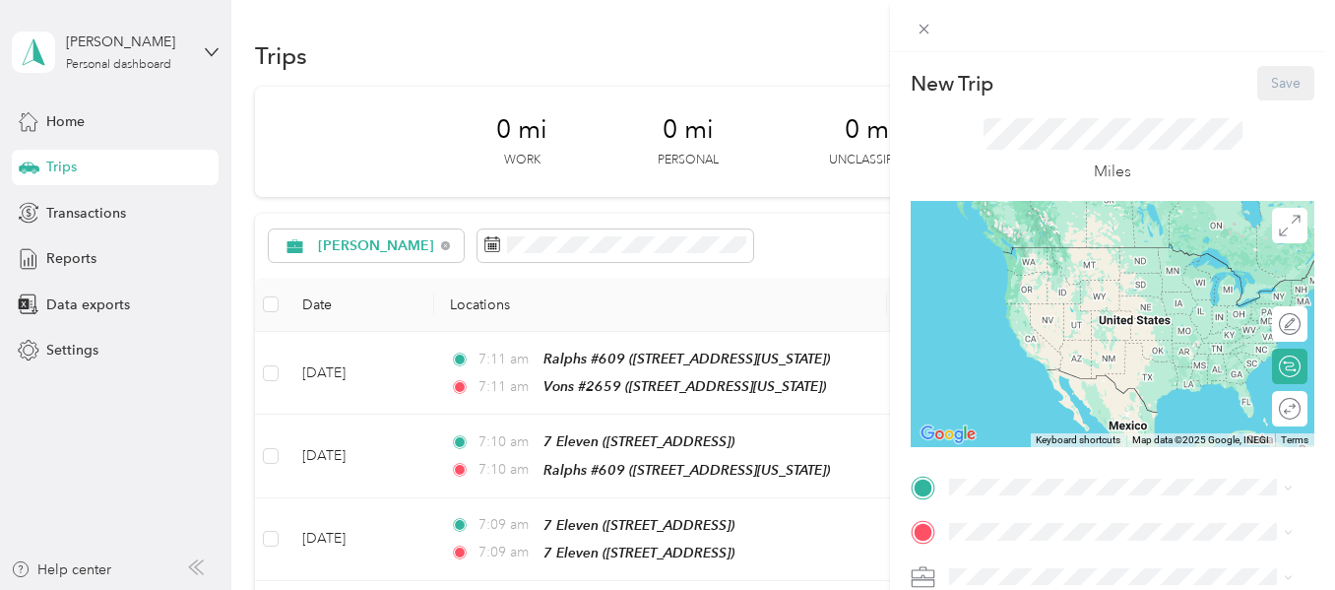
scroll to position [197, 0]
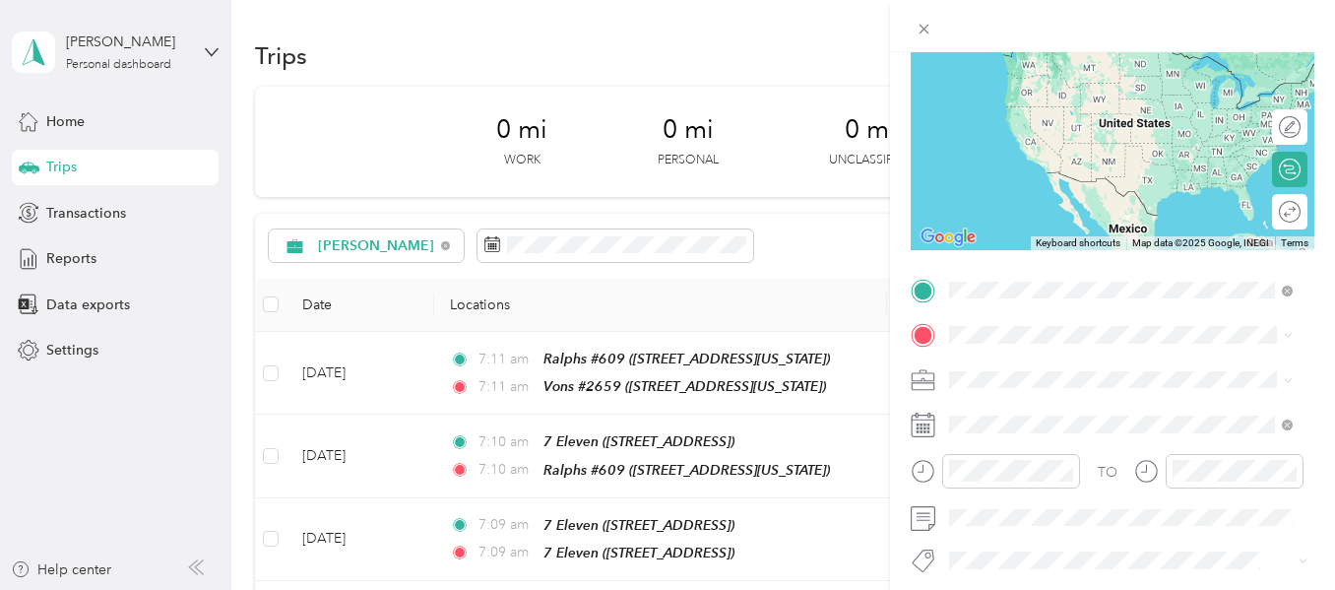
click at [1023, 356] on div "Vons #2659 [STREET_ADDRESS][US_STATE]" at bounding box center [1121, 380] width 330 height 48
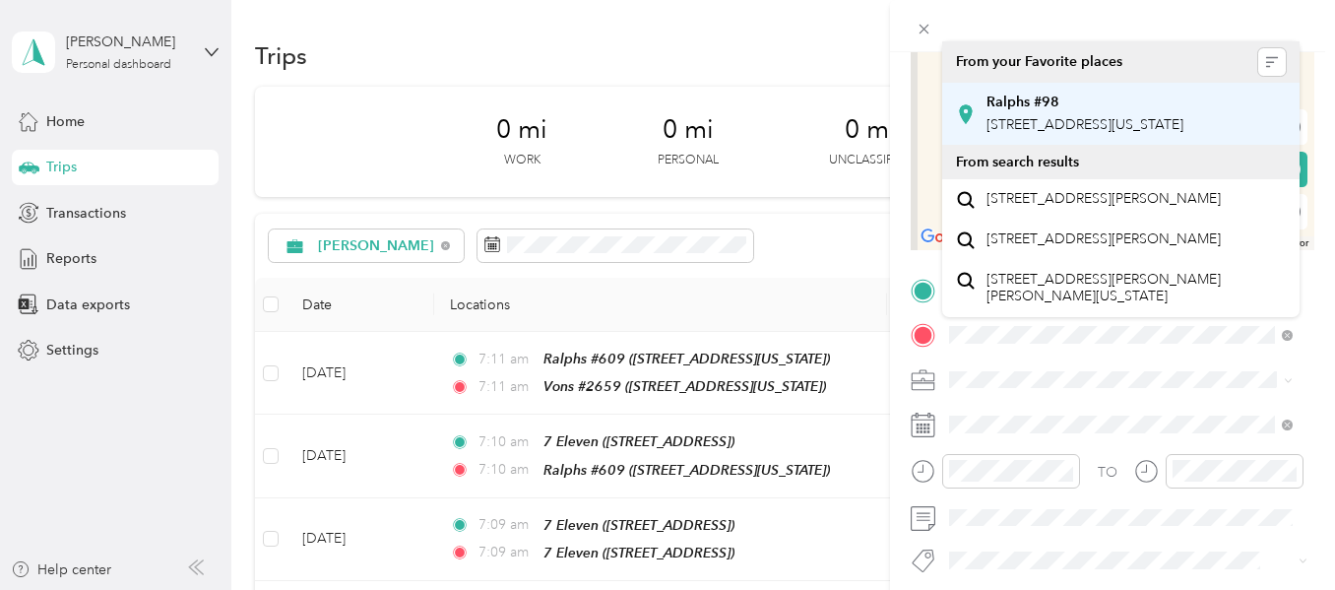
click at [1063, 118] on span "[STREET_ADDRESS][US_STATE]" at bounding box center [1085, 124] width 197 height 17
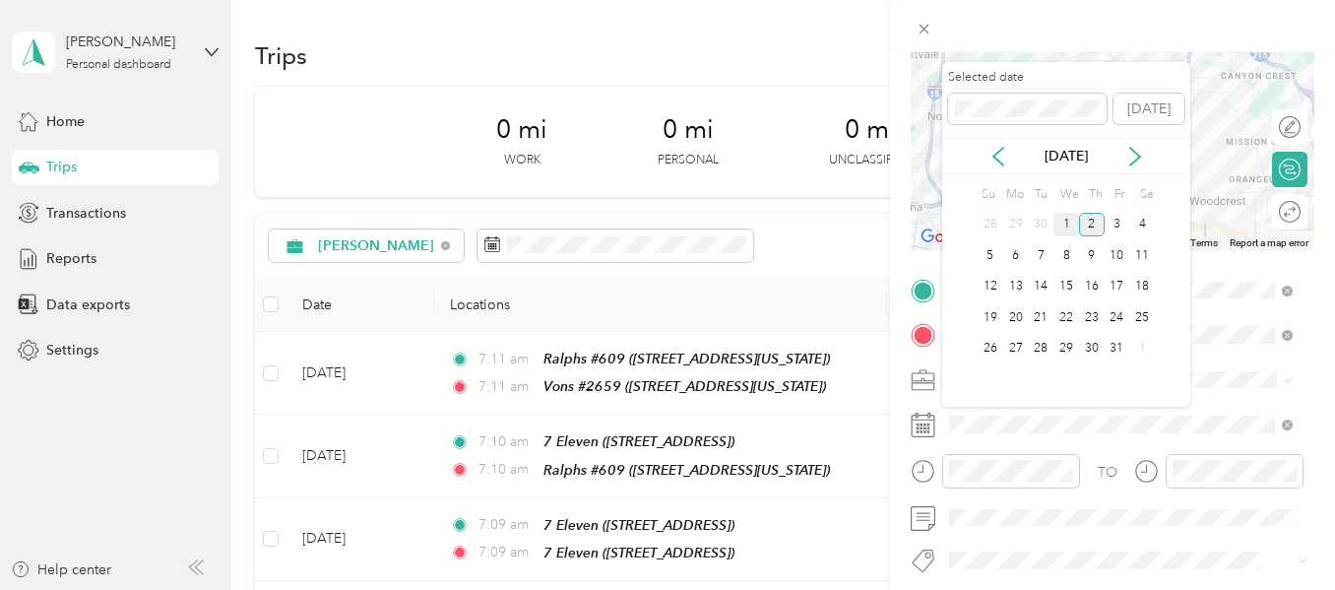
click at [1070, 214] on div "1" at bounding box center [1067, 225] width 26 height 25
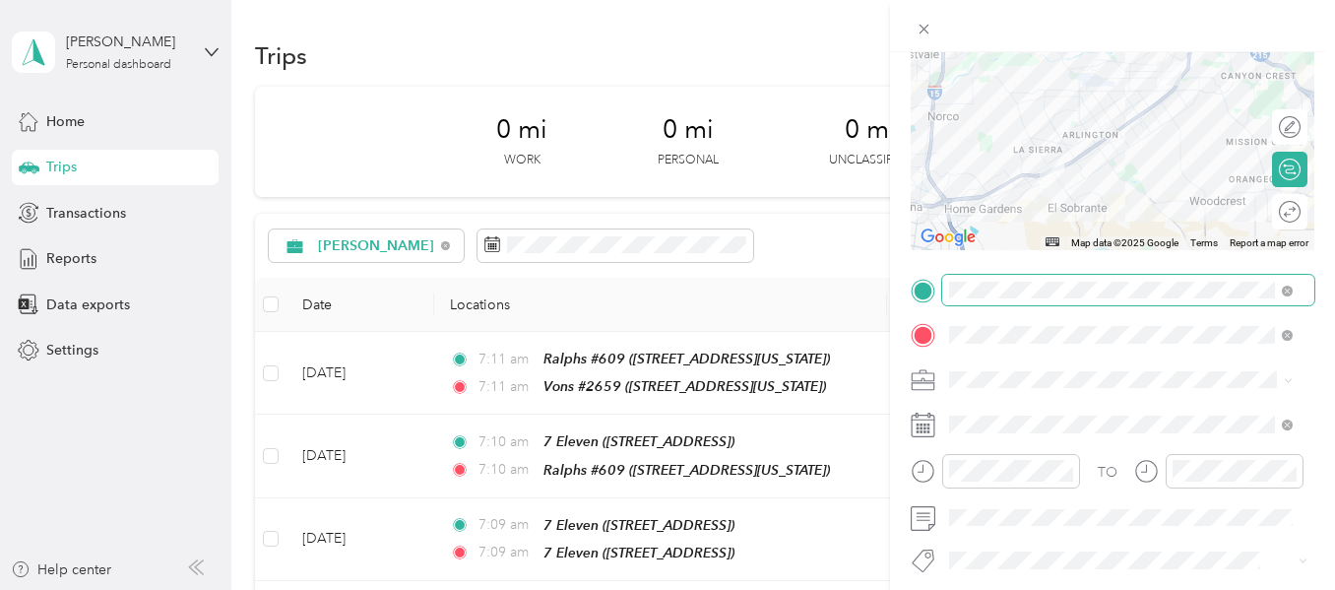
scroll to position [0, 0]
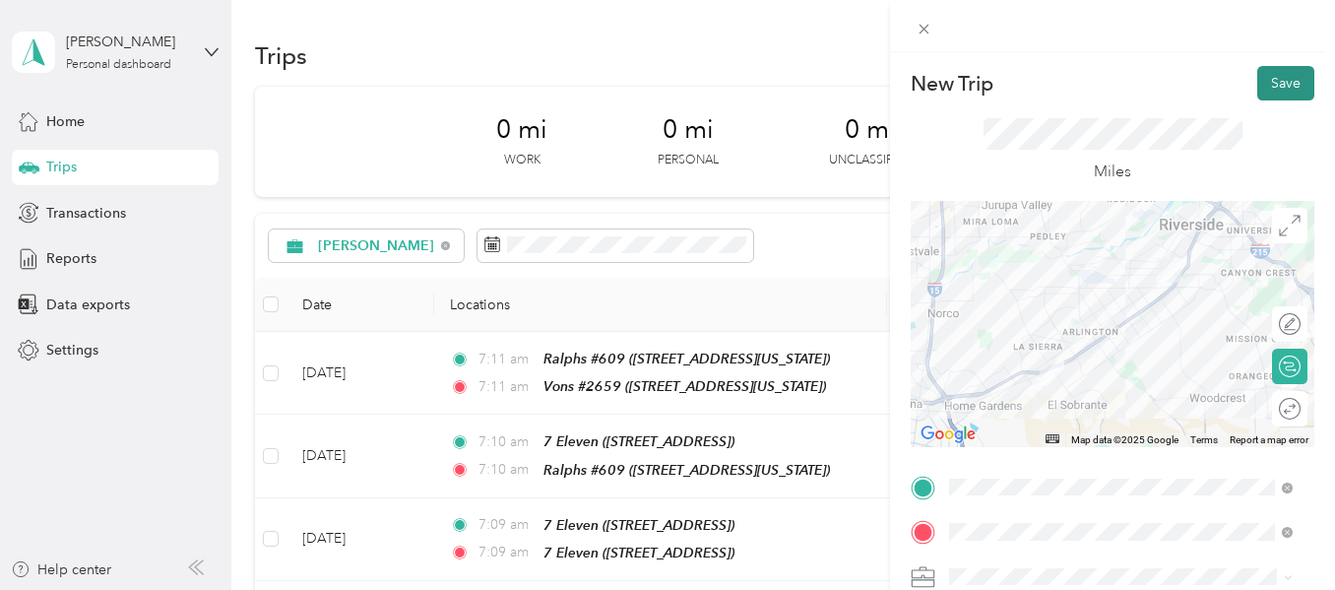
click at [1273, 84] on button "Save" at bounding box center [1286, 83] width 57 height 34
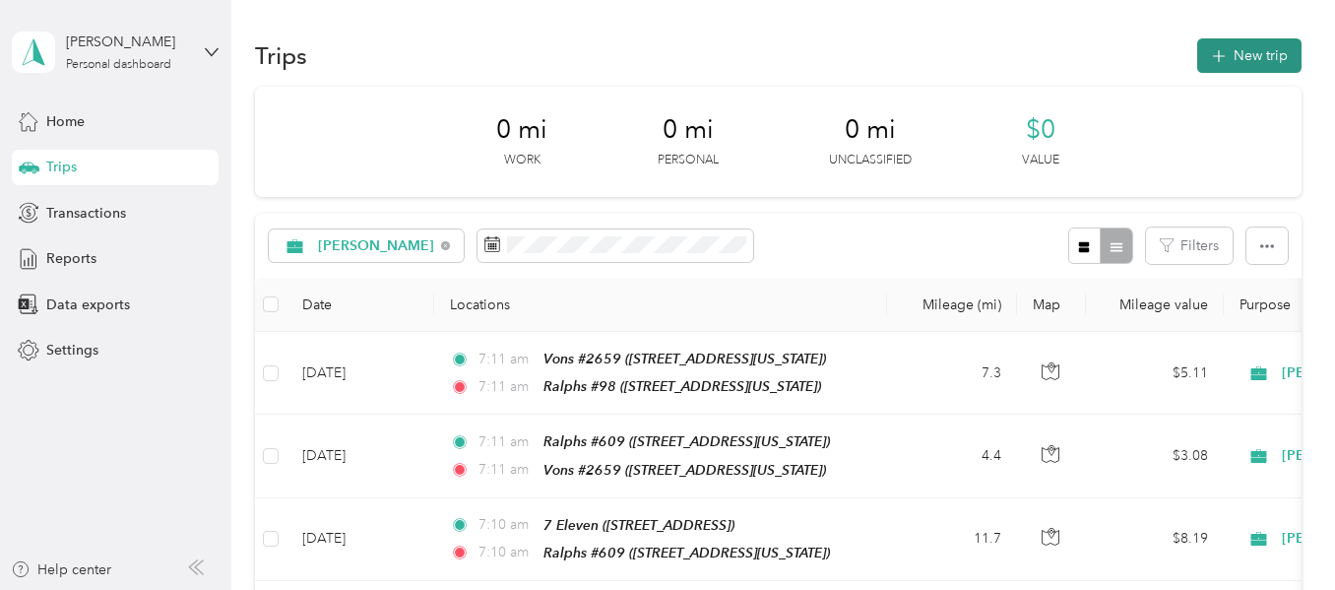
click at [1230, 70] on button "New trip" at bounding box center [1250, 55] width 104 height 34
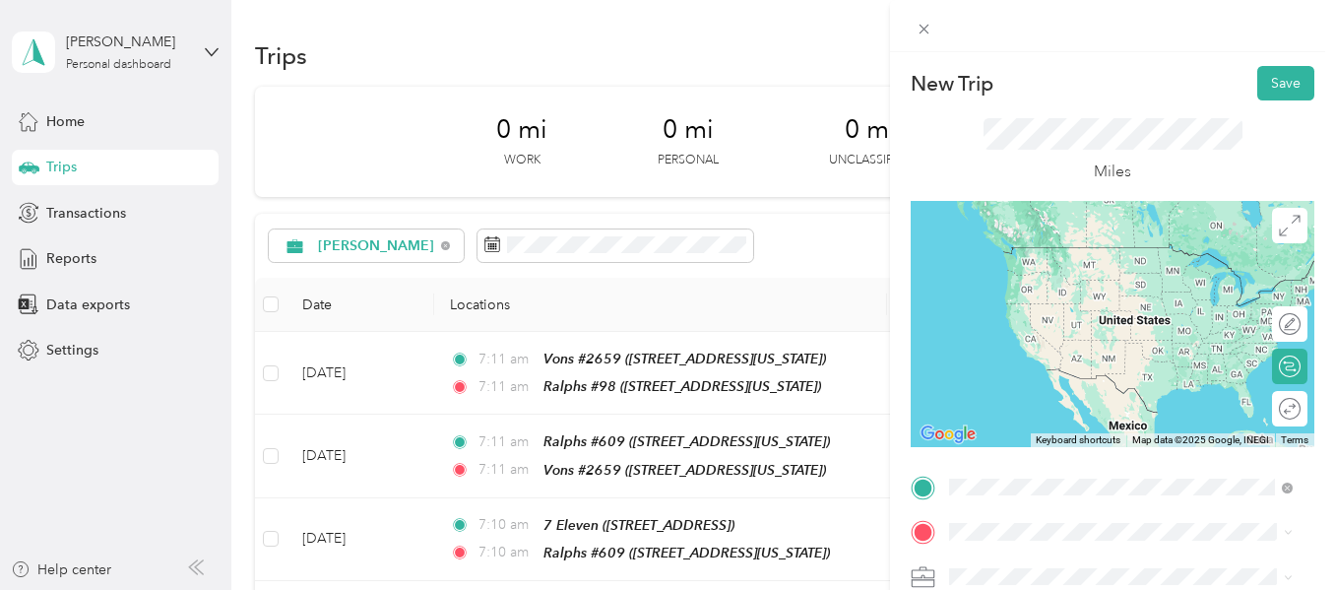
click at [1029, 287] on div "Ralphs #98 [STREET_ADDRESS][US_STATE]" at bounding box center [1085, 265] width 197 height 41
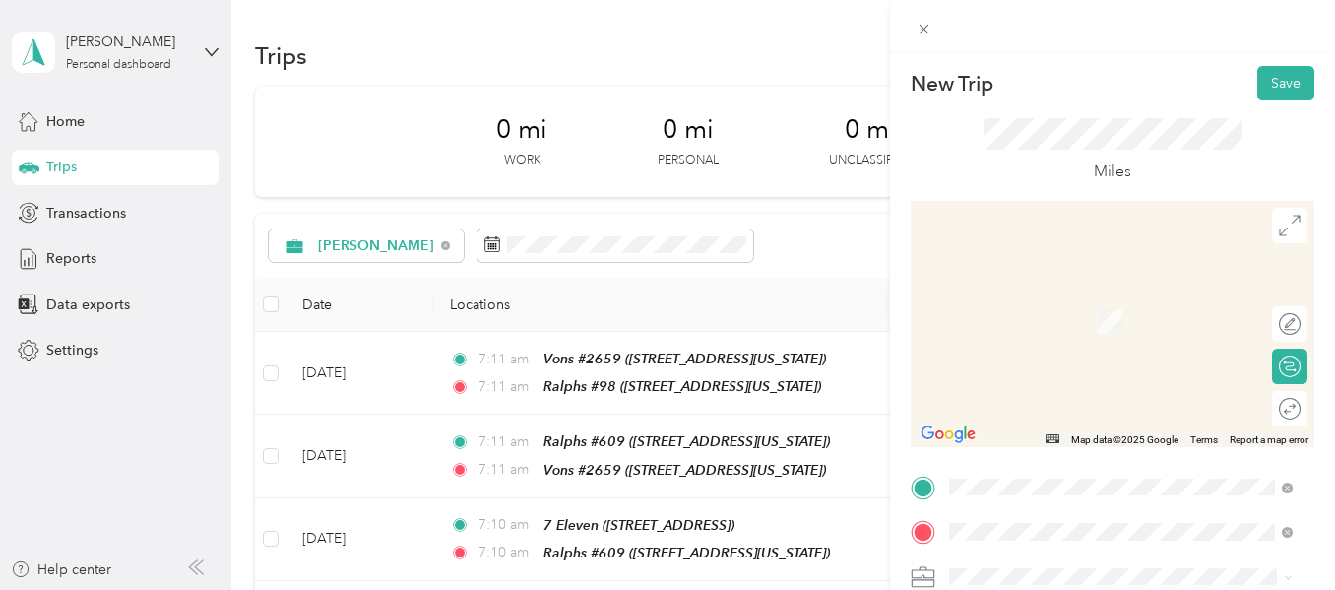
click at [1024, 308] on div "Vons #2818 [STREET_ADDRESS][PERSON_NAME][US_STATE]" at bounding box center [1137, 322] width 300 height 62
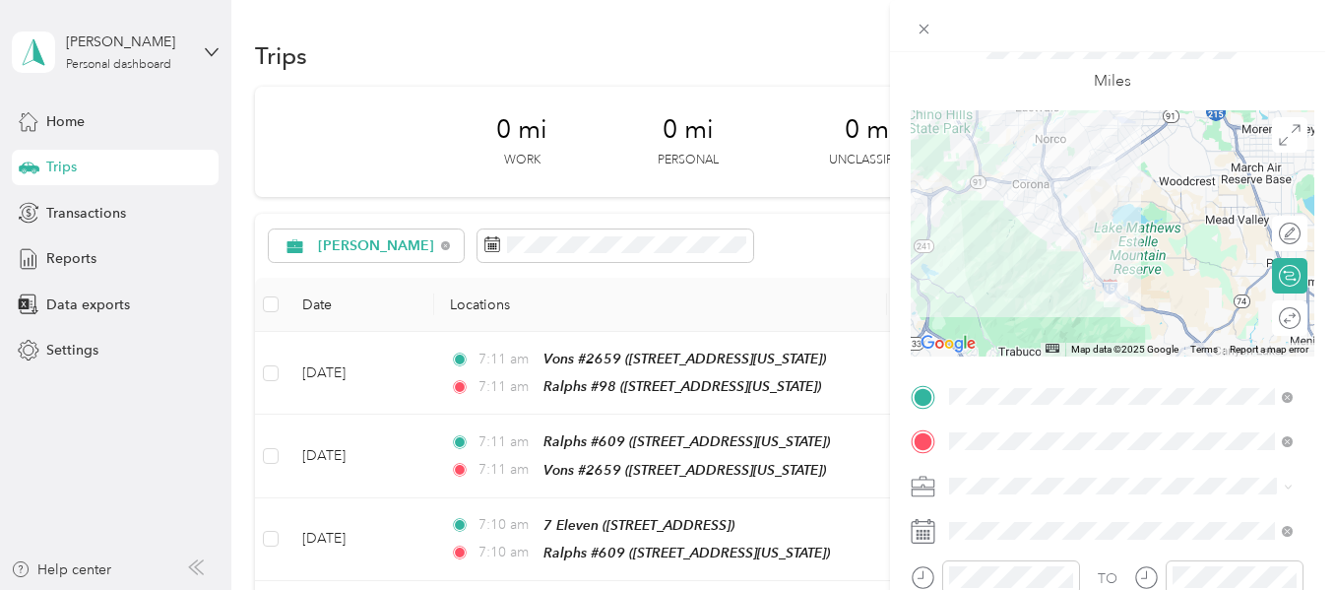
scroll to position [98, 0]
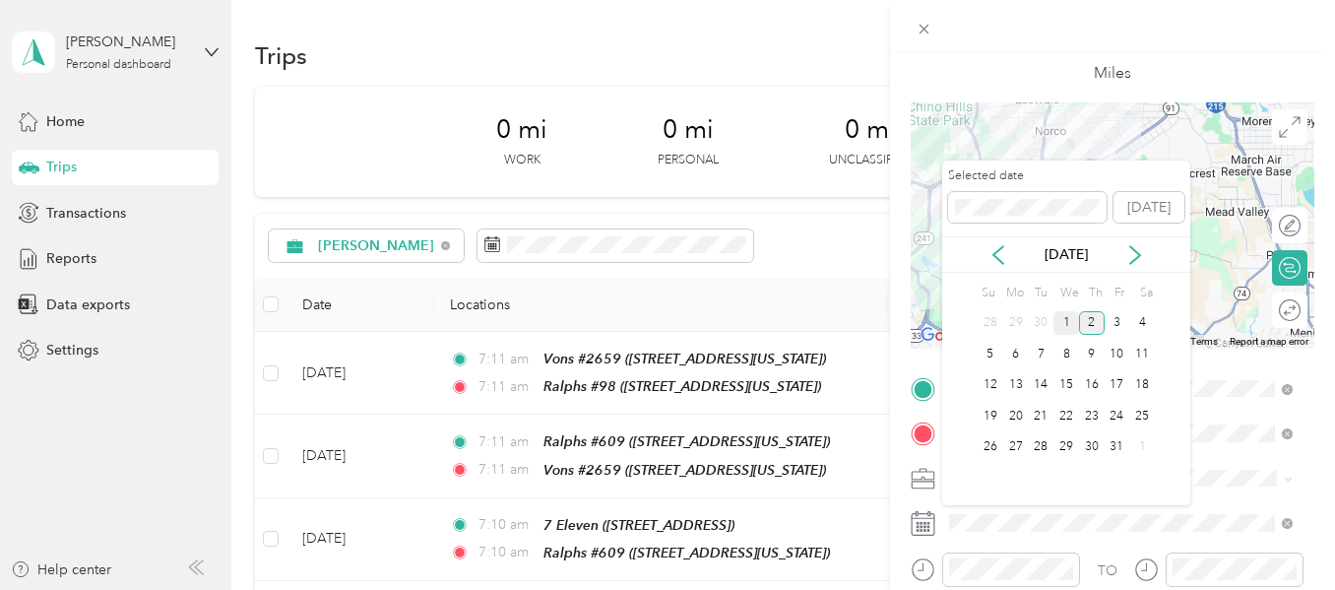
click at [1061, 320] on div "1" at bounding box center [1067, 323] width 26 height 25
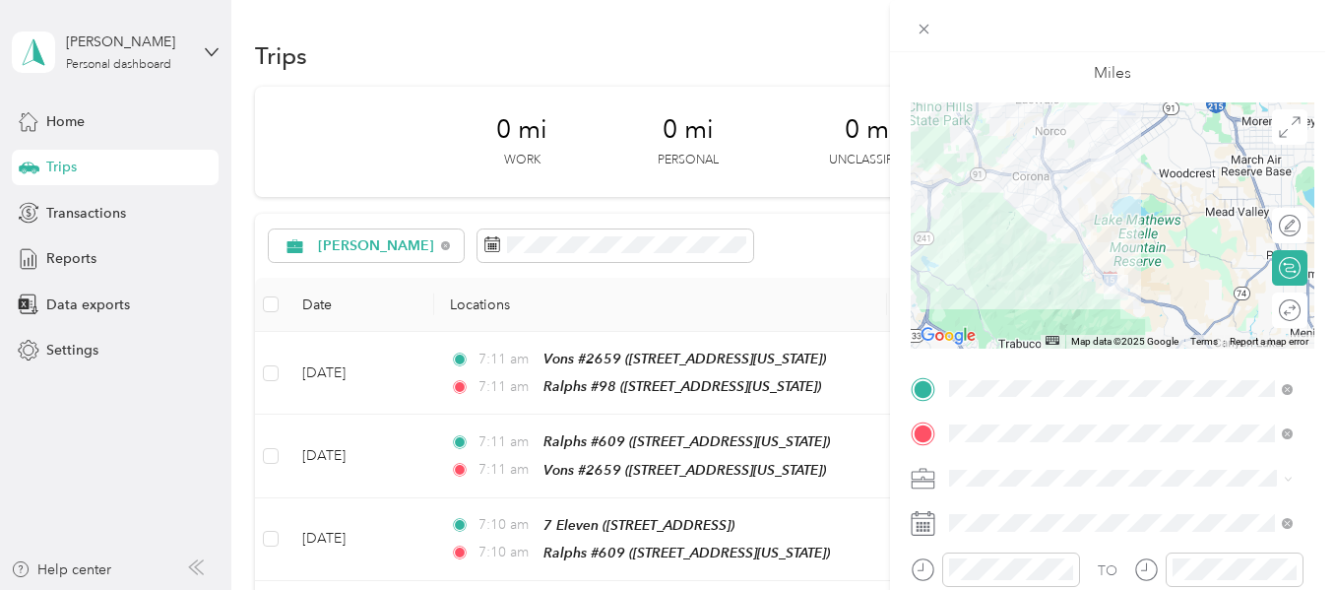
scroll to position [0, 0]
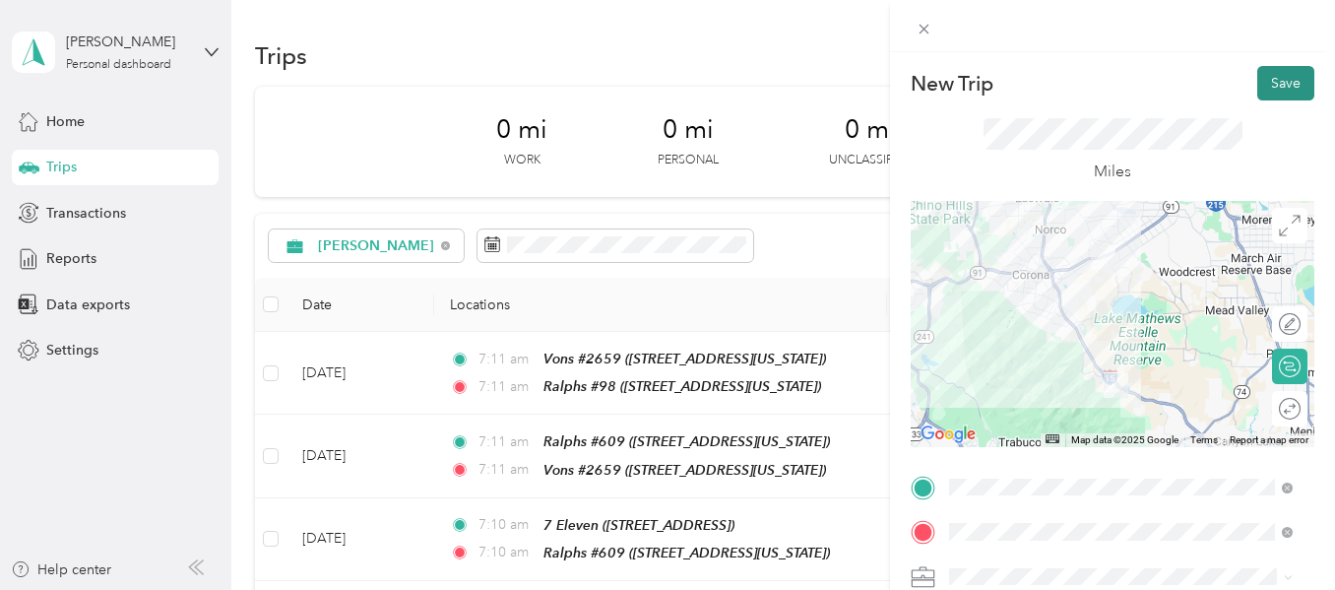
click at [1277, 79] on button "Save" at bounding box center [1286, 83] width 57 height 34
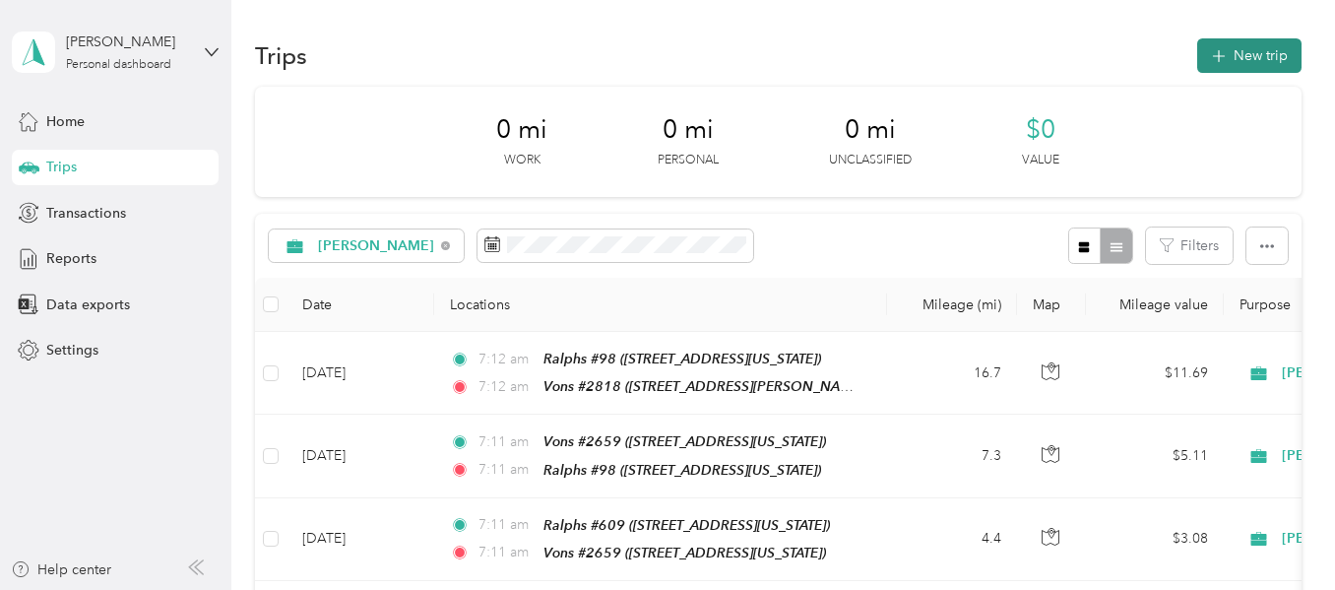
click at [1243, 60] on button "New trip" at bounding box center [1250, 55] width 104 height 34
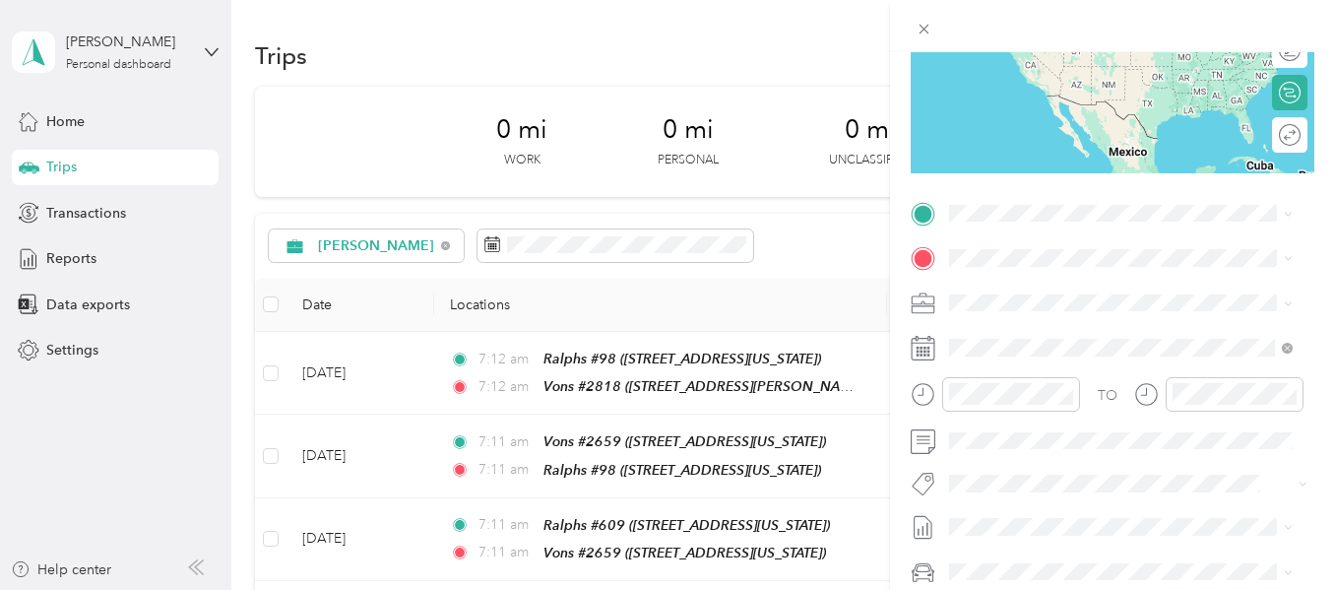
scroll to position [295, 0]
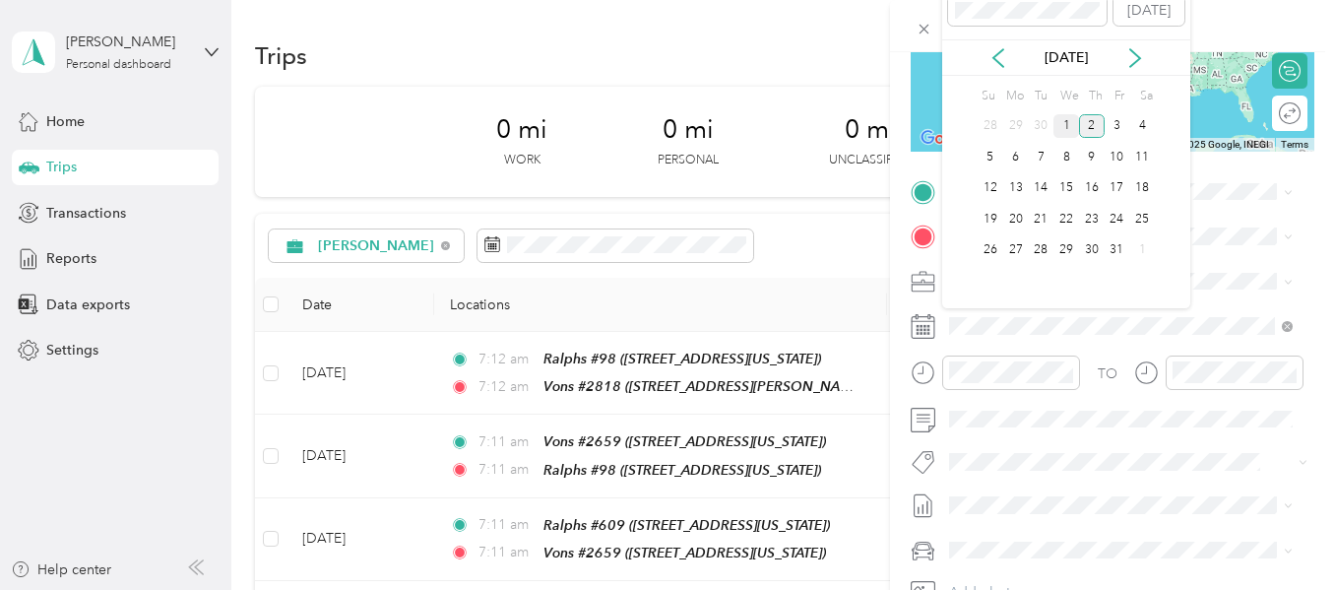
click at [1074, 124] on div "1" at bounding box center [1067, 126] width 26 height 25
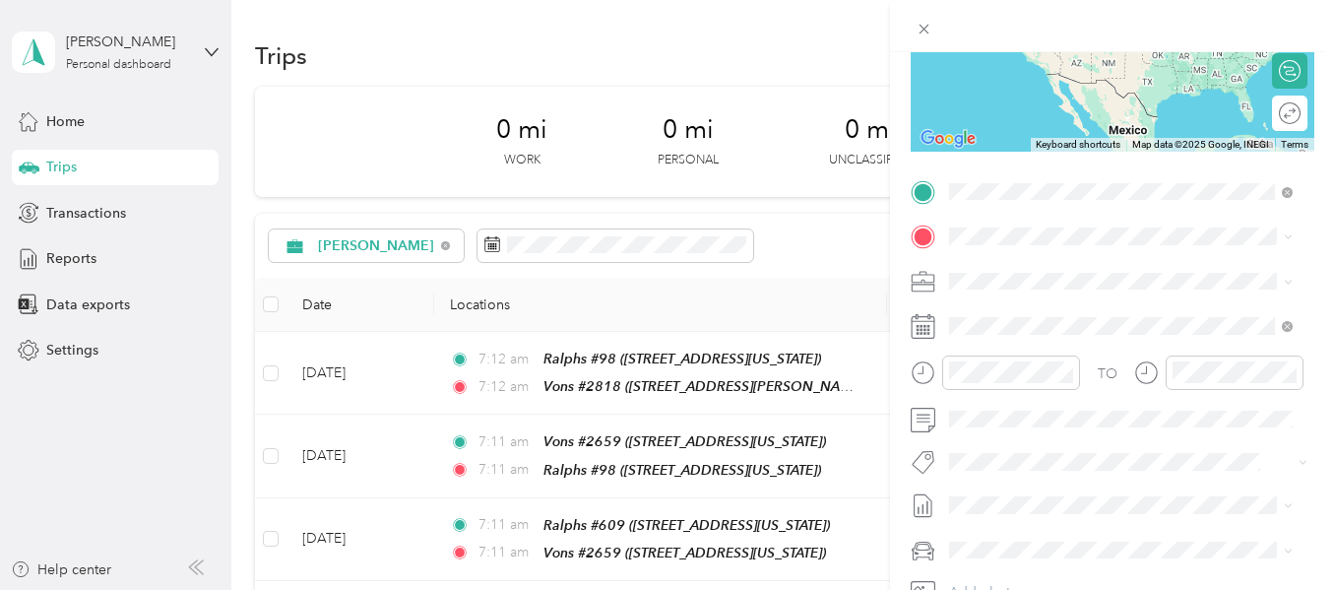
click at [1016, 291] on span "[STREET_ADDRESS][PERSON_NAME][US_STATE]" at bounding box center [1104, 302] width 234 height 37
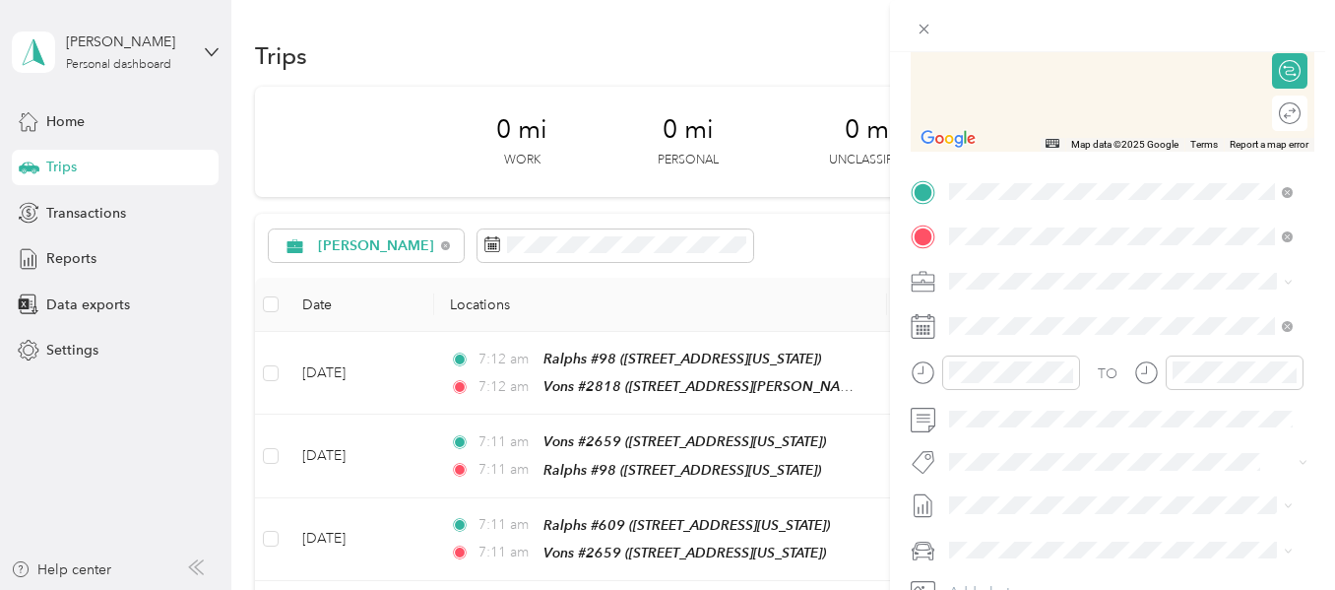
click at [1037, 324] on div "HOME [STREET_ADDRESS][PERSON_NAME][US_STATE]" at bounding box center [1137, 336] width 300 height 62
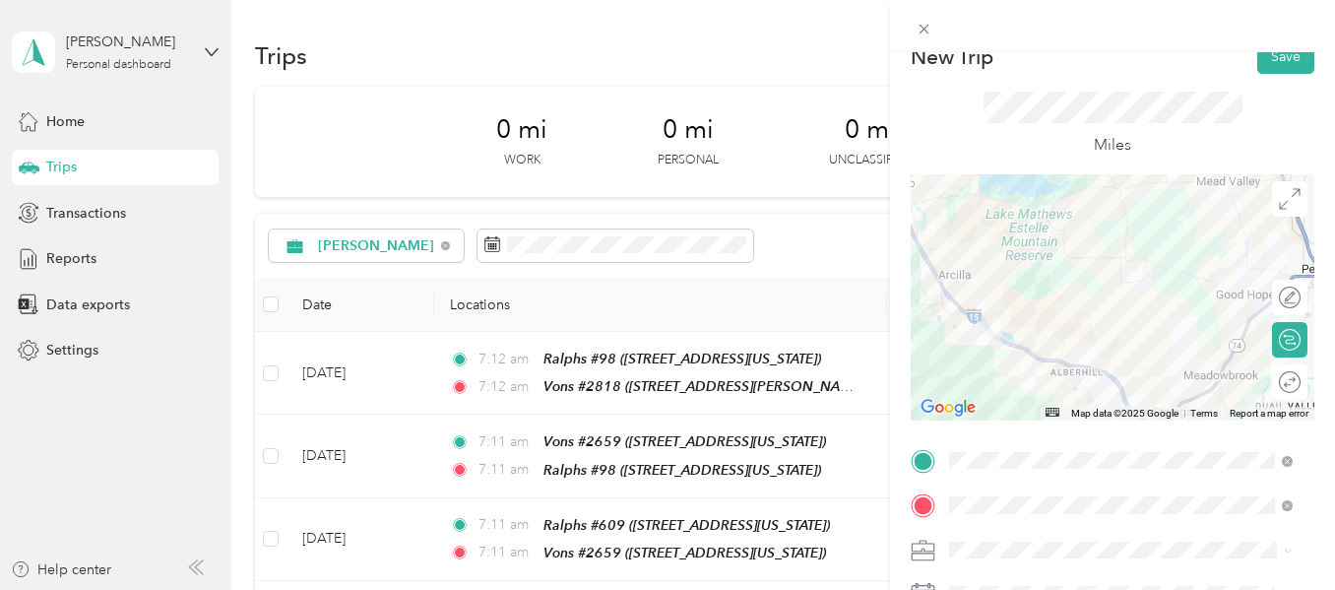
scroll to position [0, 0]
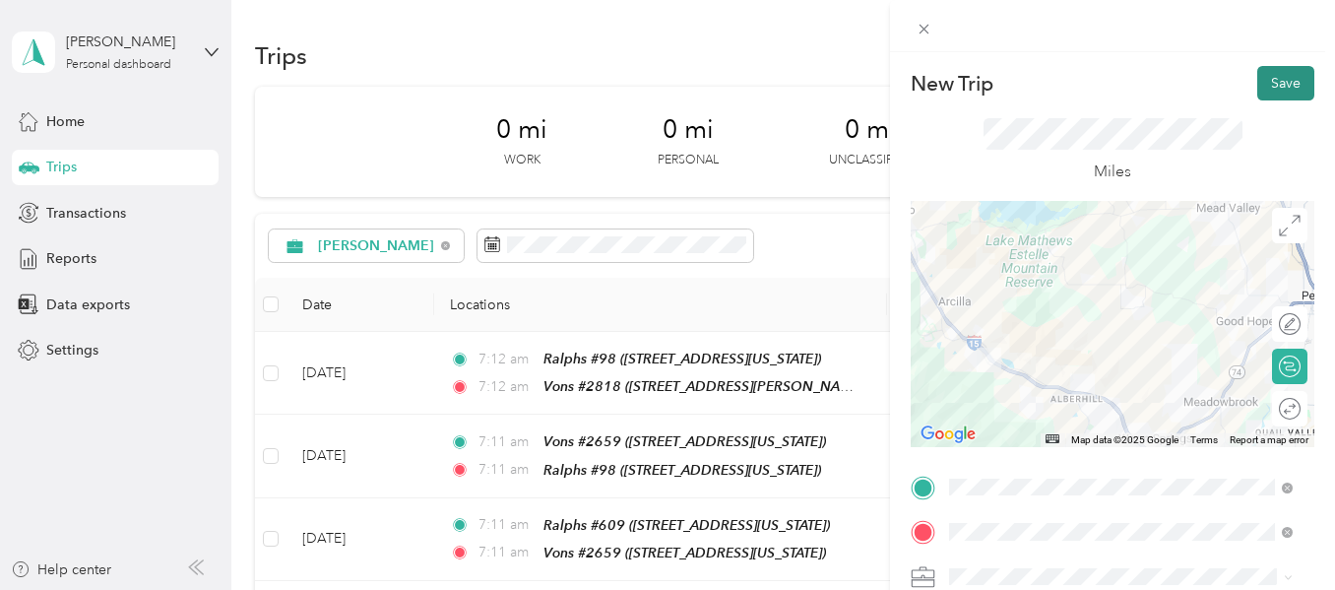
click at [1265, 84] on button "Save" at bounding box center [1286, 83] width 57 height 34
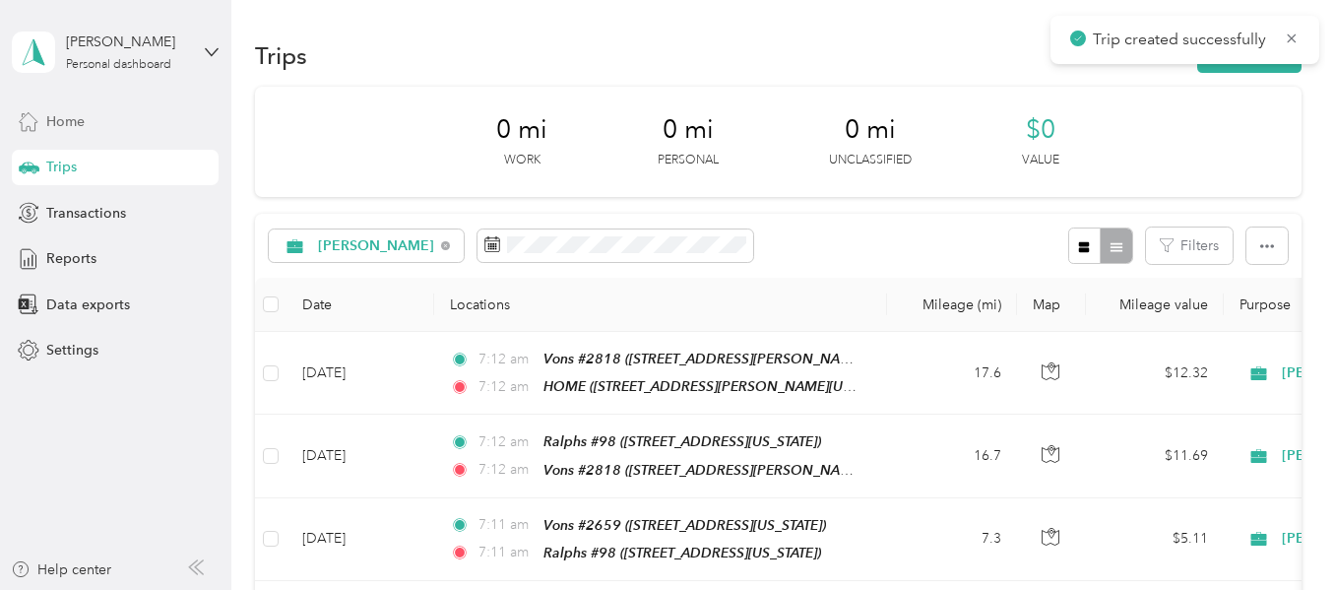
click at [81, 116] on span "Home" at bounding box center [65, 121] width 38 height 21
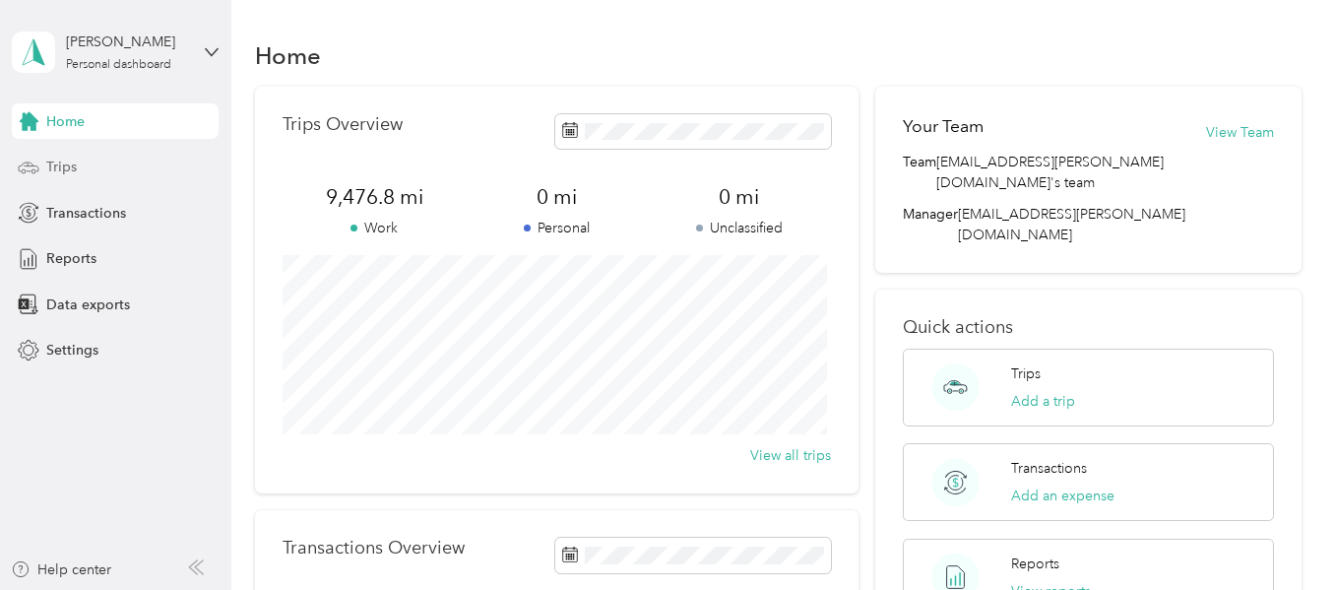
click at [62, 166] on span "Trips" at bounding box center [61, 167] width 31 height 21
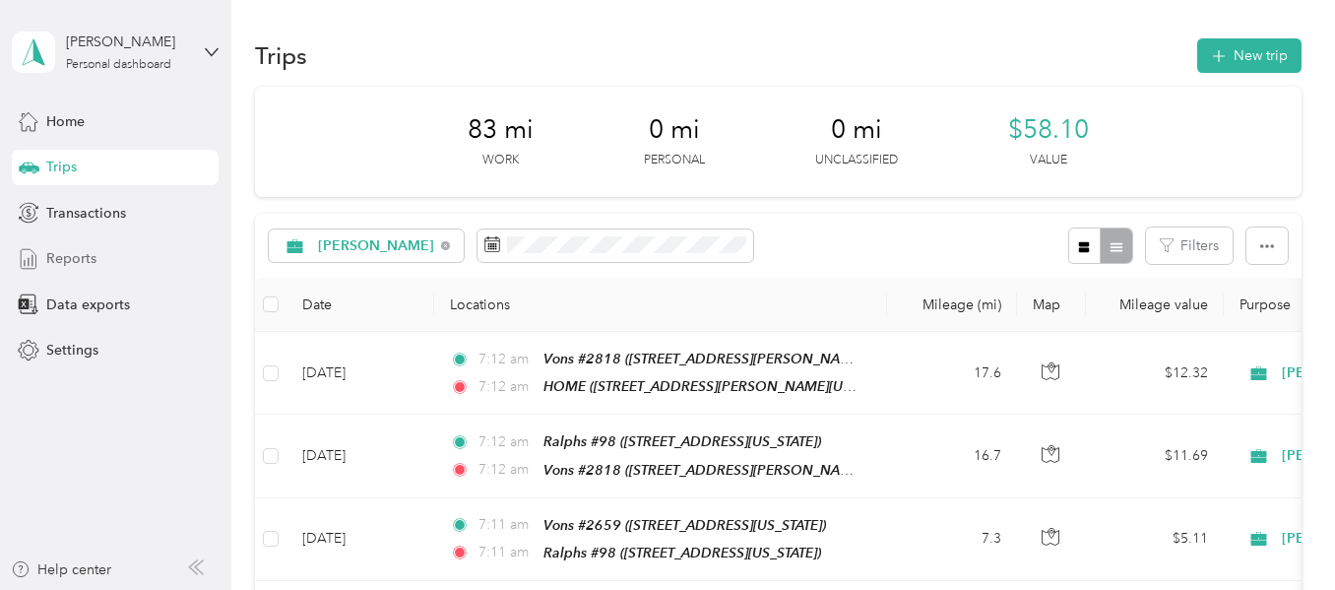
click at [60, 250] on span "Reports" at bounding box center [71, 258] width 50 height 21
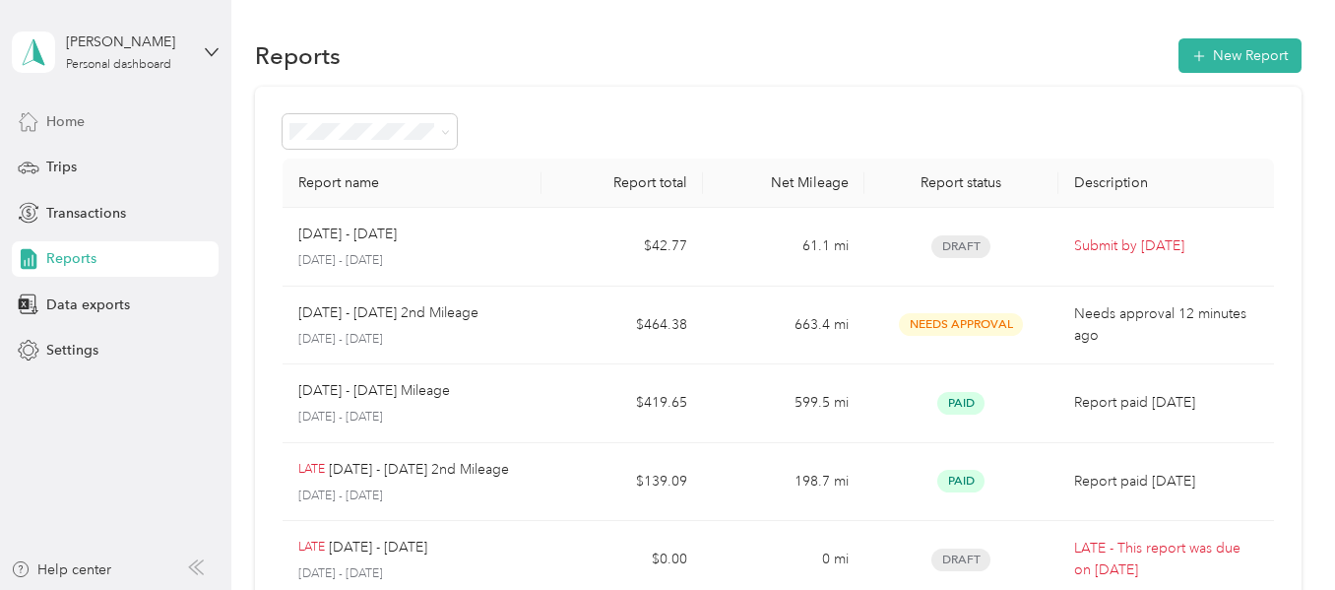
click at [56, 111] on span "Home" at bounding box center [65, 121] width 38 height 21
